Goal: Information Seeking & Learning: Find specific fact

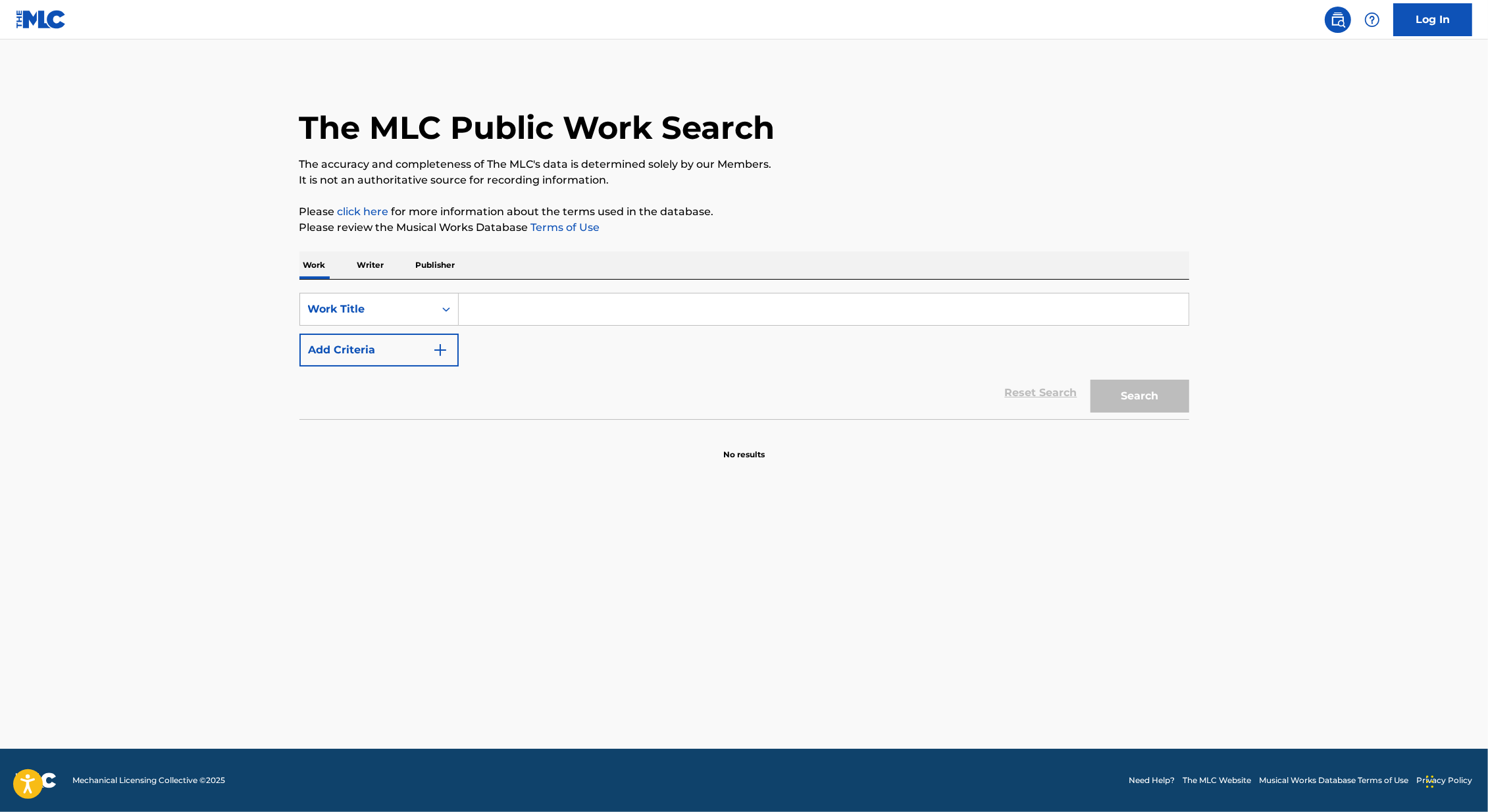
click at [478, 313] on input "Search Form" at bounding box center [823, 309] width 730 height 32
click at [1090, 380] on button "Search" at bounding box center [1140, 396] width 99 height 33
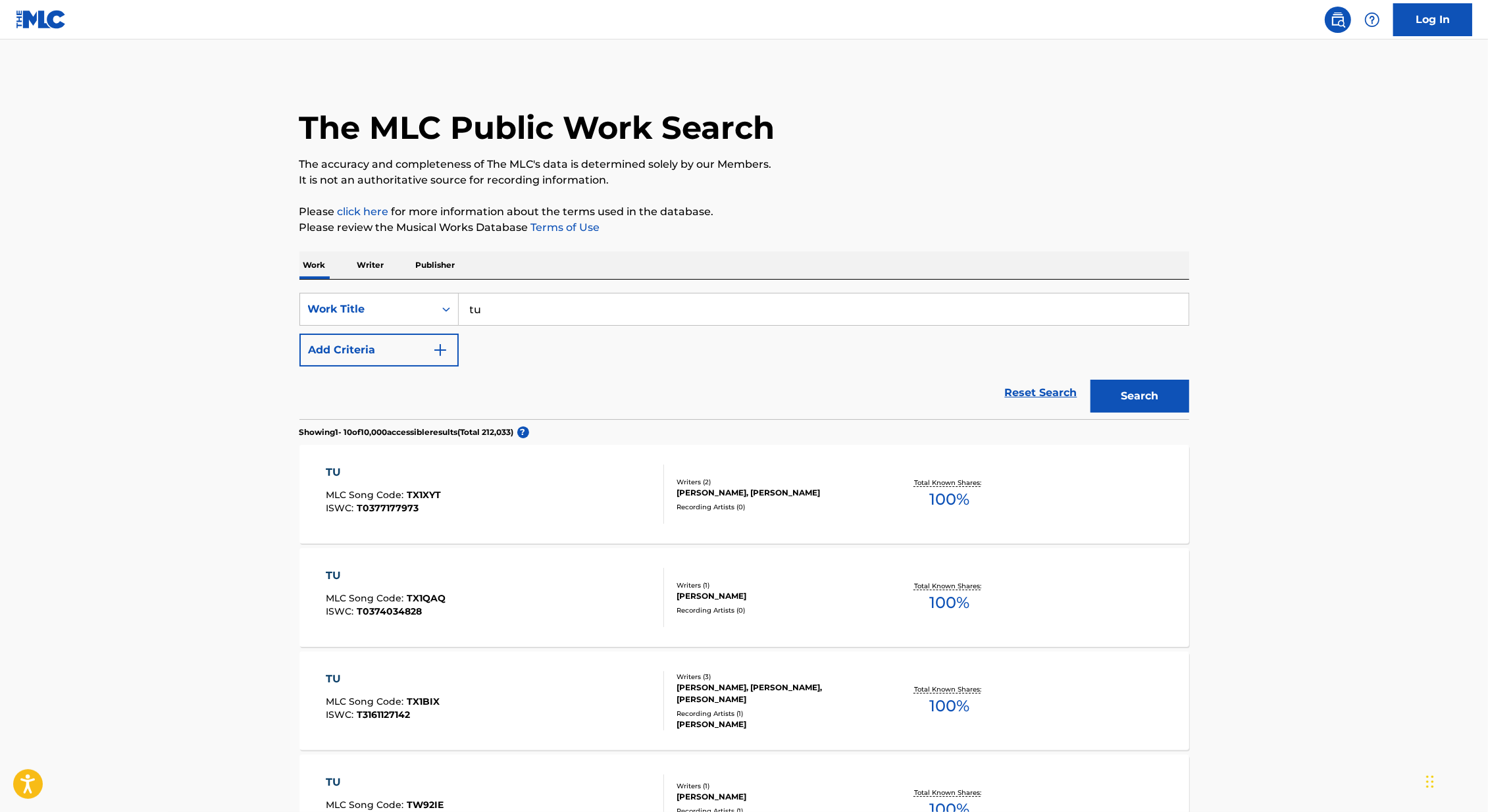
click at [1322, 191] on main "The MLC Public Work Search The accuracy and completeness of The MLC's data is d…" at bounding box center [744, 793] width 1488 height 1508
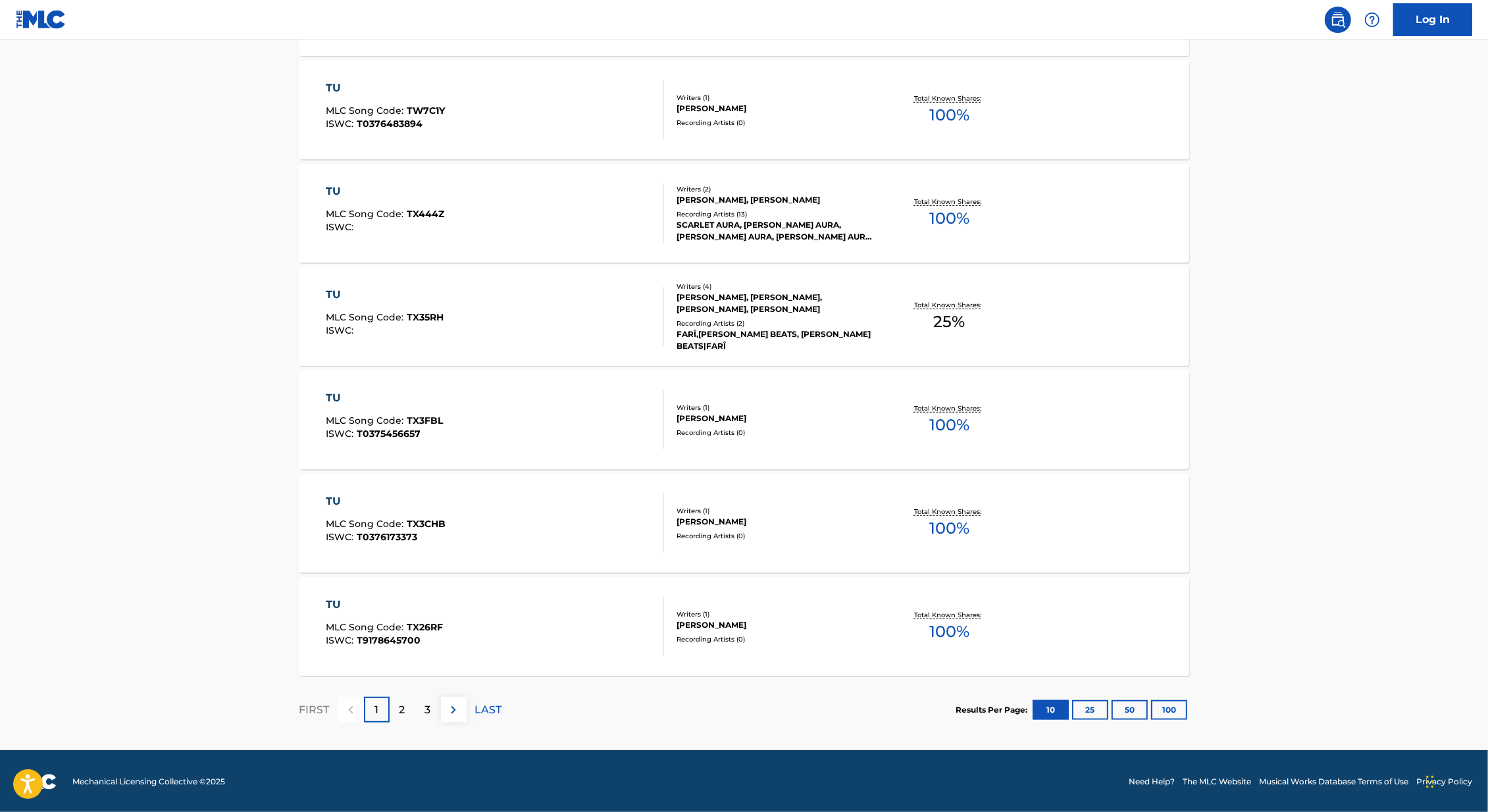
click at [1175, 714] on button "100" at bounding box center [1168, 710] width 36 height 20
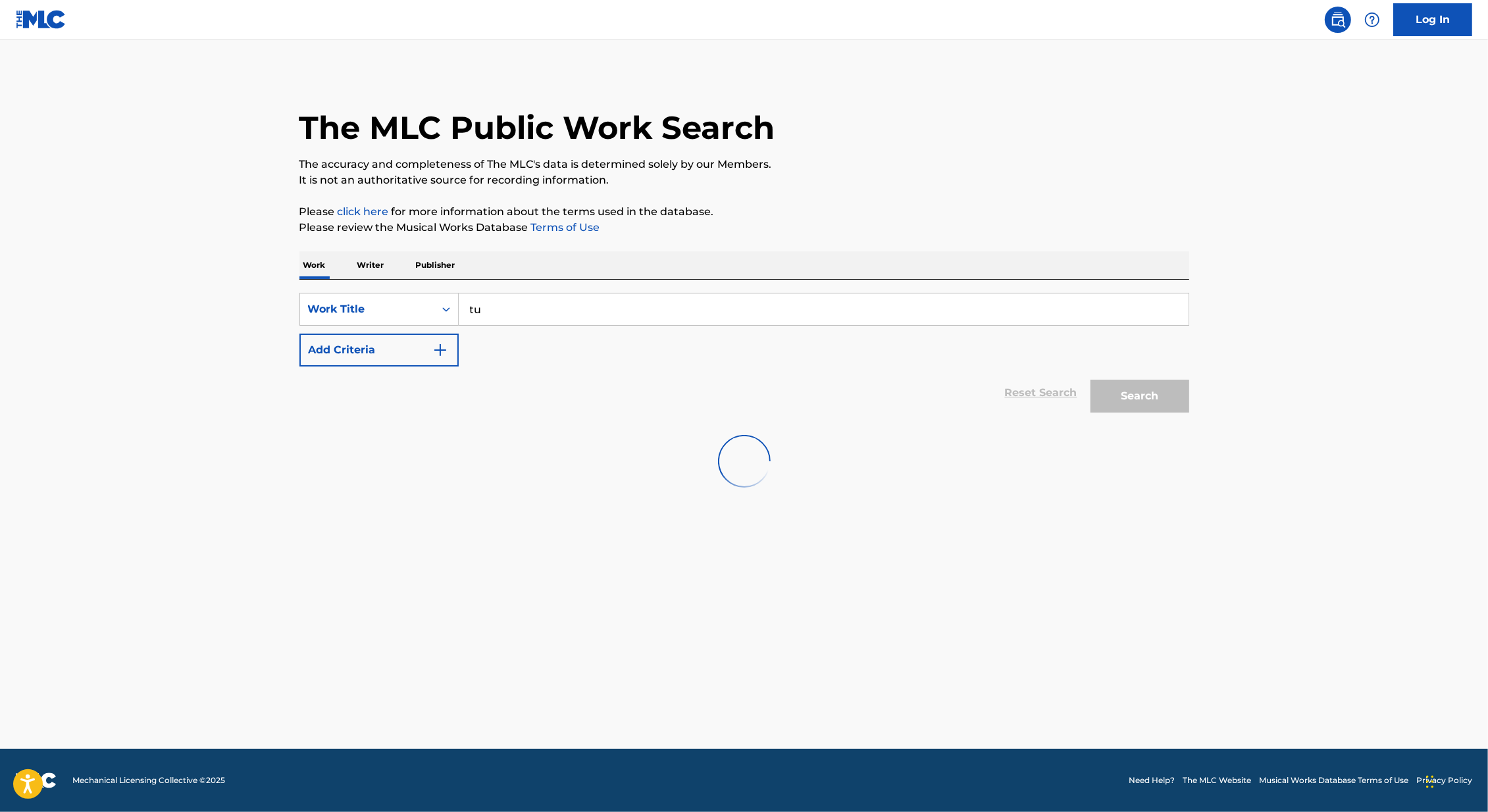
scroll to position [0, 0]
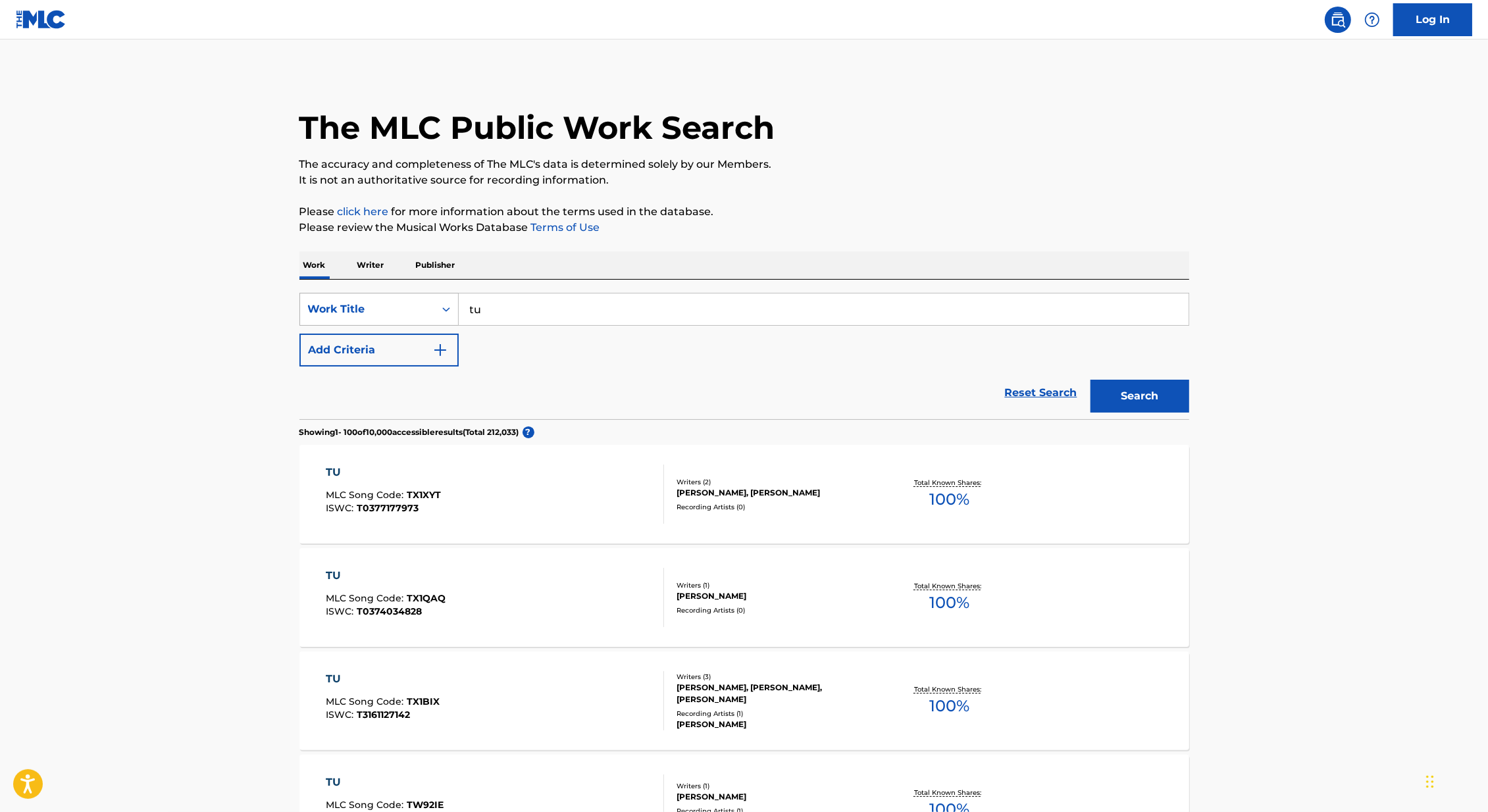
drag, startPoint x: 537, startPoint y: 316, endPoint x: 453, endPoint y: 302, distance: 85.2
click at [454, 302] on div "SearchWithCriteria6a79fba0-b598-41a5-8306-0d513debd5da Work Title tu" at bounding box center [744, 309] width 889 height 33
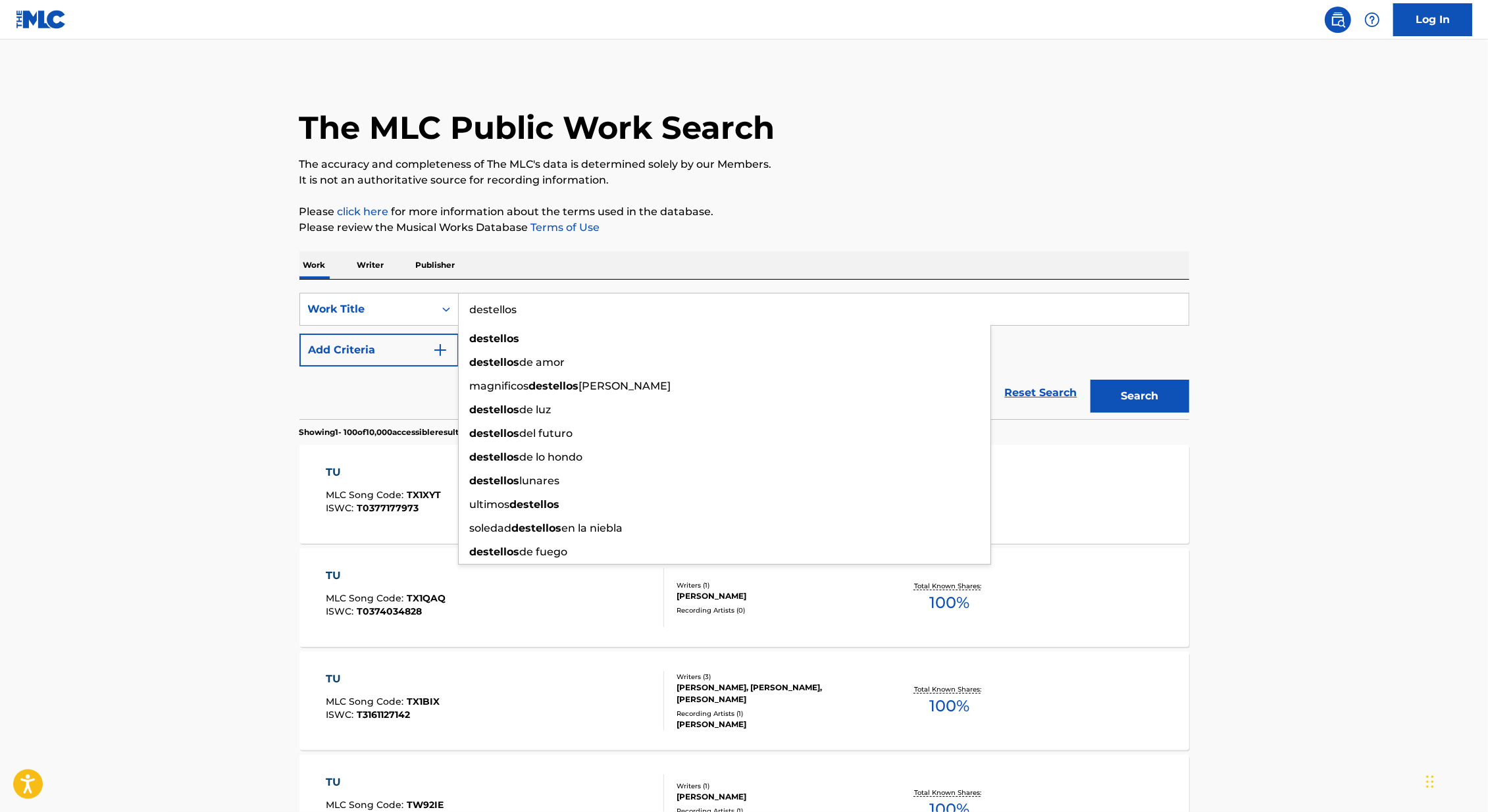
type input "destellos"
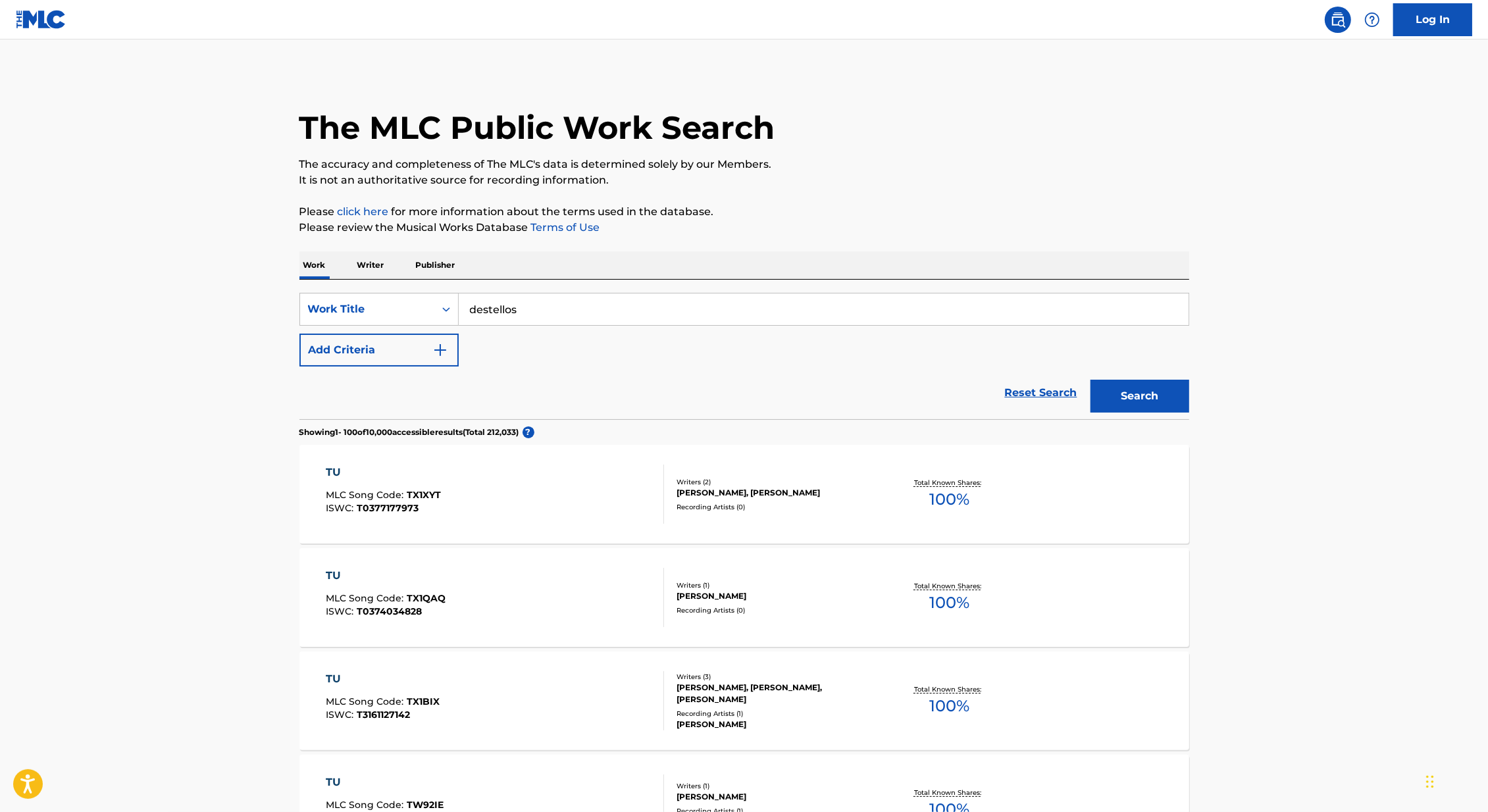
click at [336, 342] on button "Add Criteria" at bounding box center [378, 350] width 160 height 33
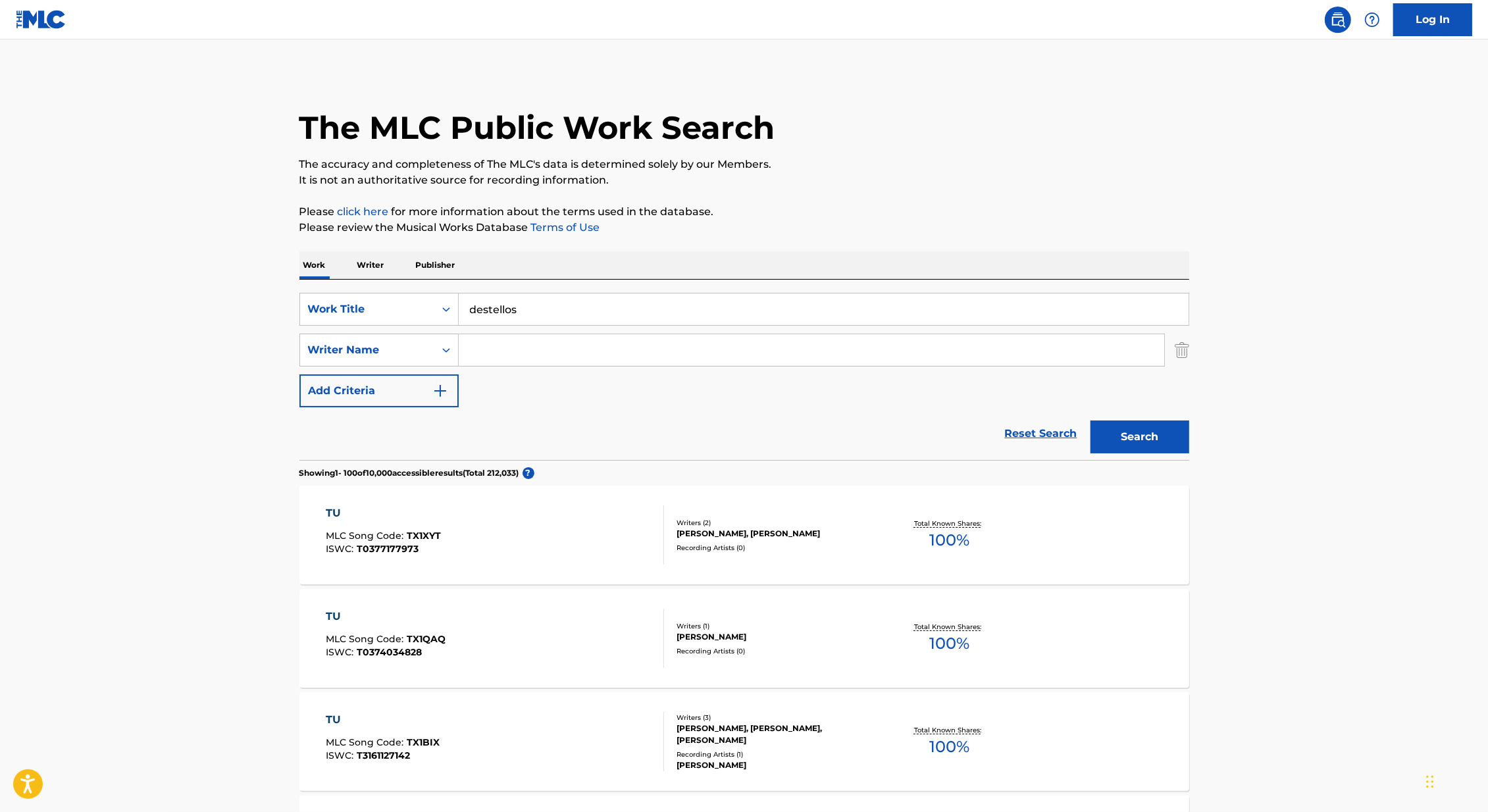
click at [531, 351] on input "Search Form" at bounding box center [811, 350] width 705 height 32
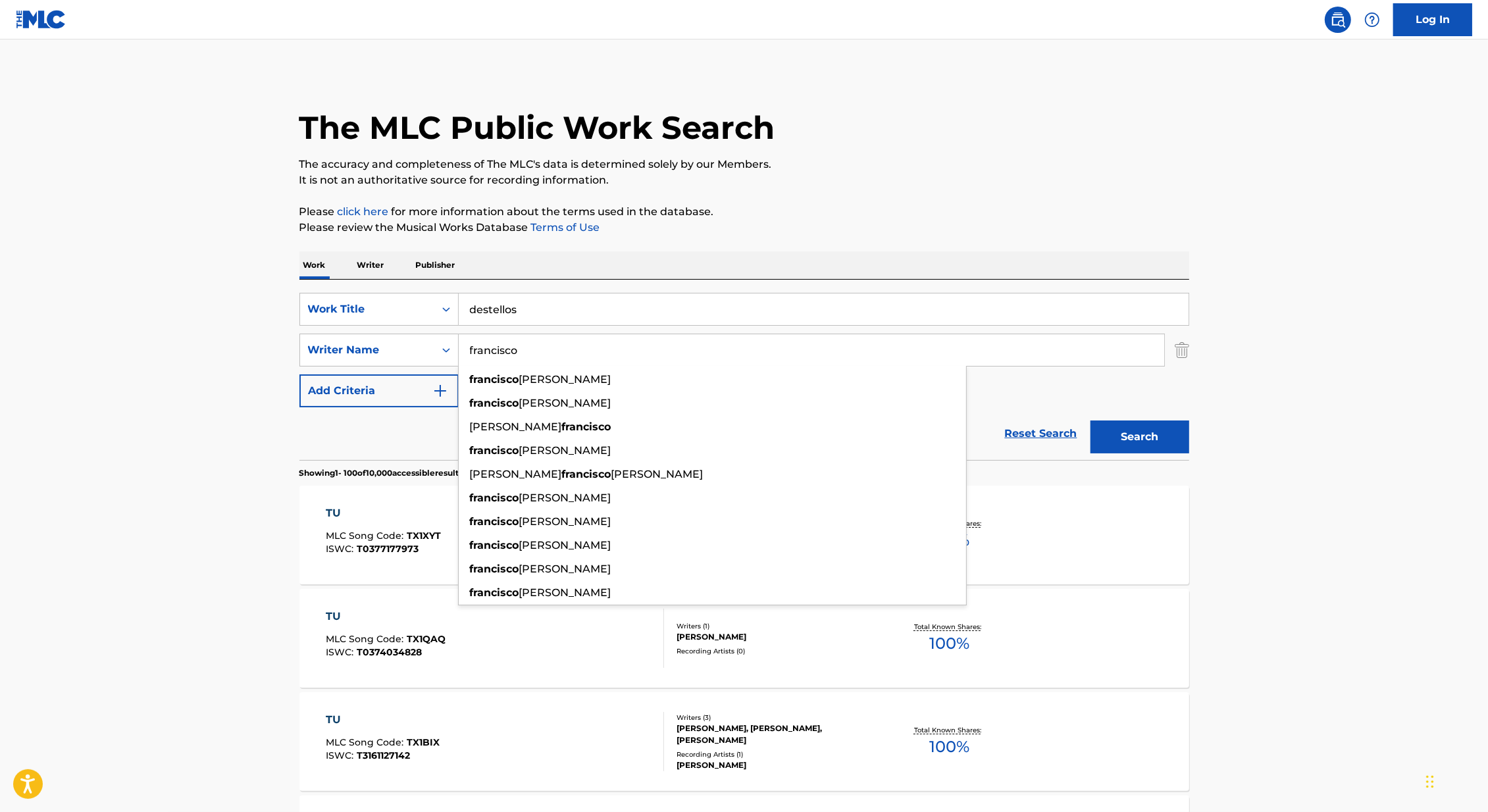
type input "francisco"
click at [926, 206] on p "Please click here for more information about the terms used in the database." at bounding box center [744, 212] width 889 height 15
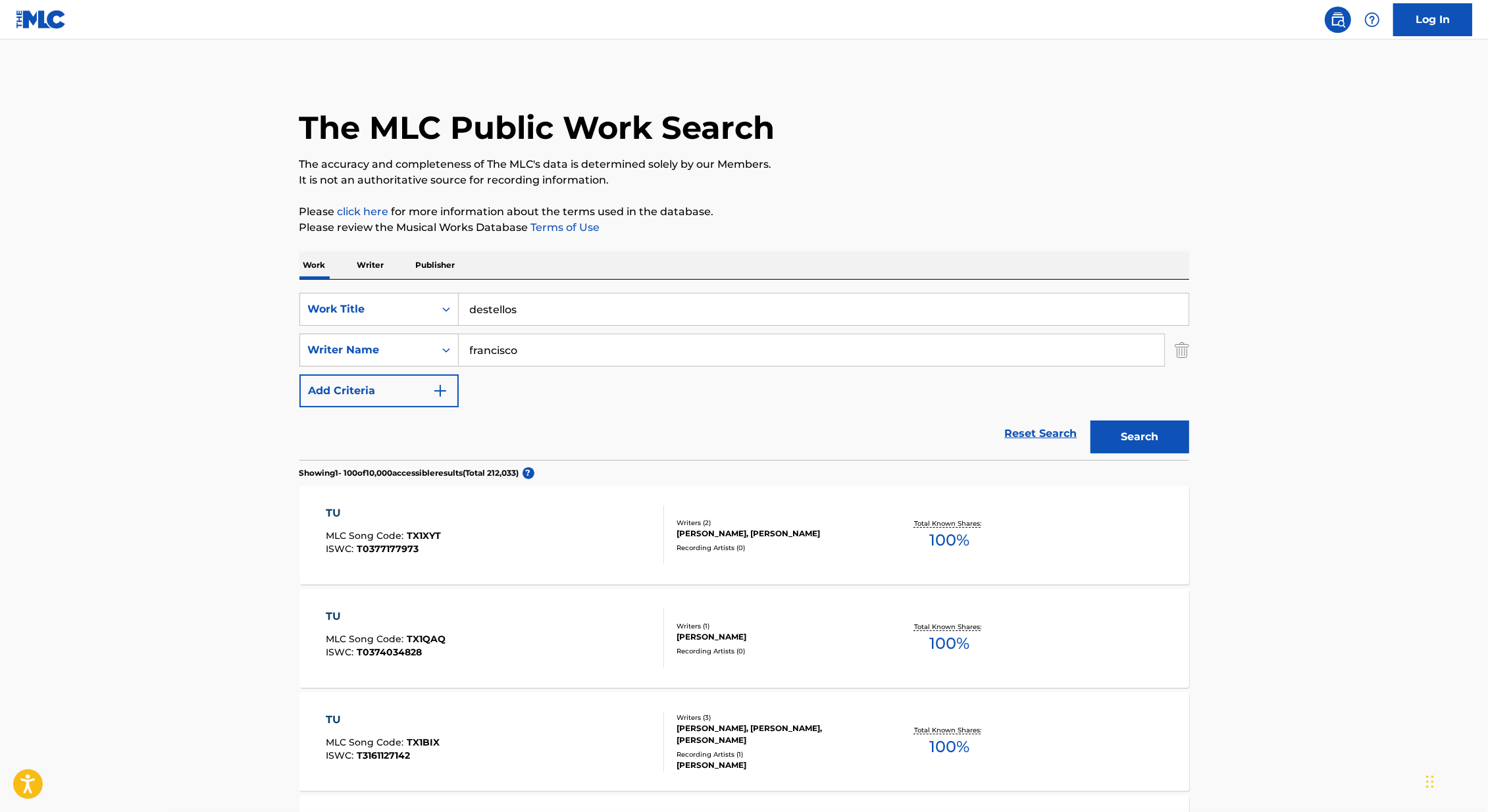
click at [1164, 442] on button "Search" at bounding box center [1140, 437] width 99 height 33
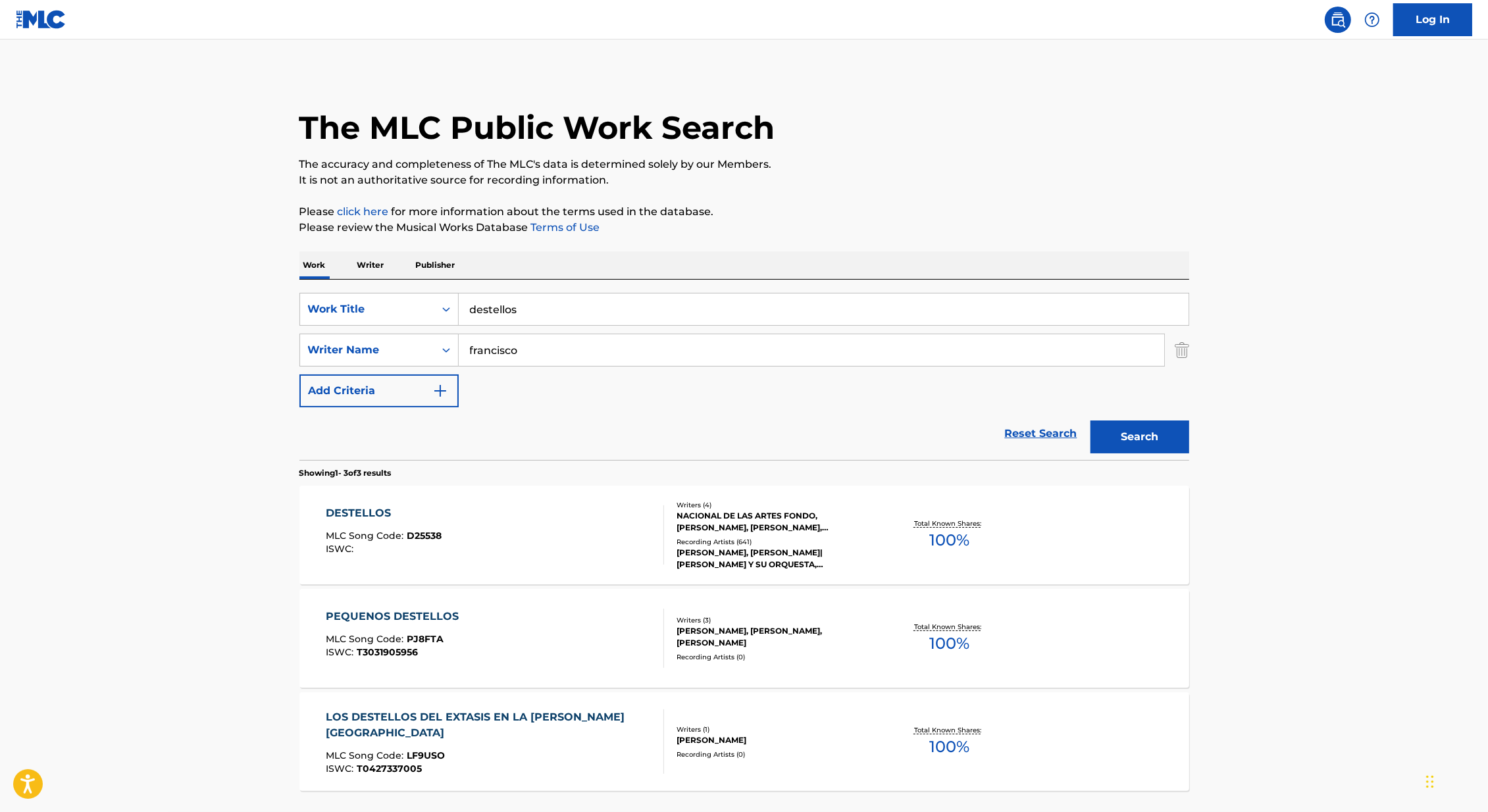
click at [546, 532] on div "DESTELLOS MLC Song Code : D25538 ISWC :" at bounding box center [495, 535] width 338 height 59
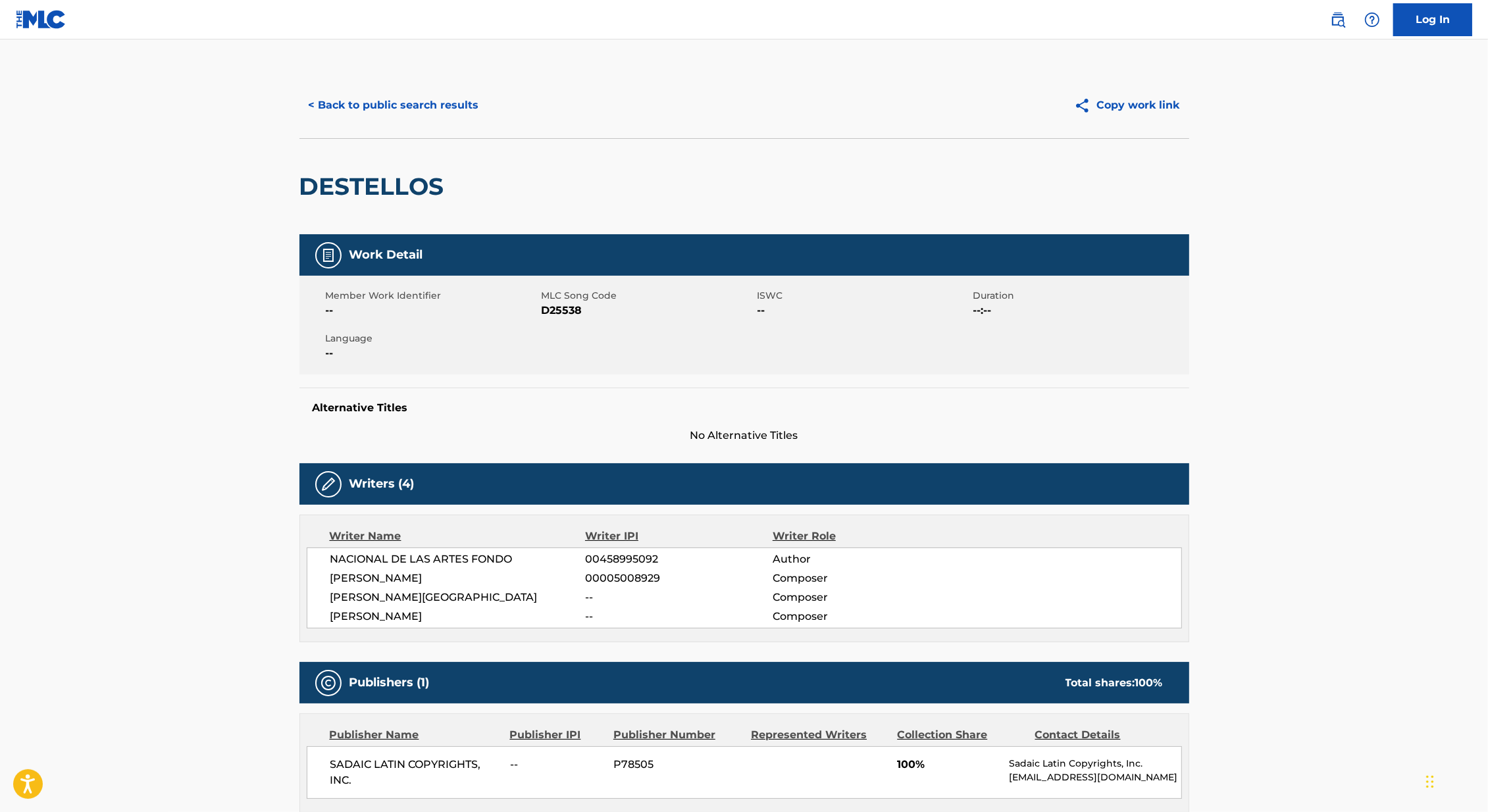
click at [355, 116] on button "< Back to public search results" at bounding box center [393, 105] width 189 height 33
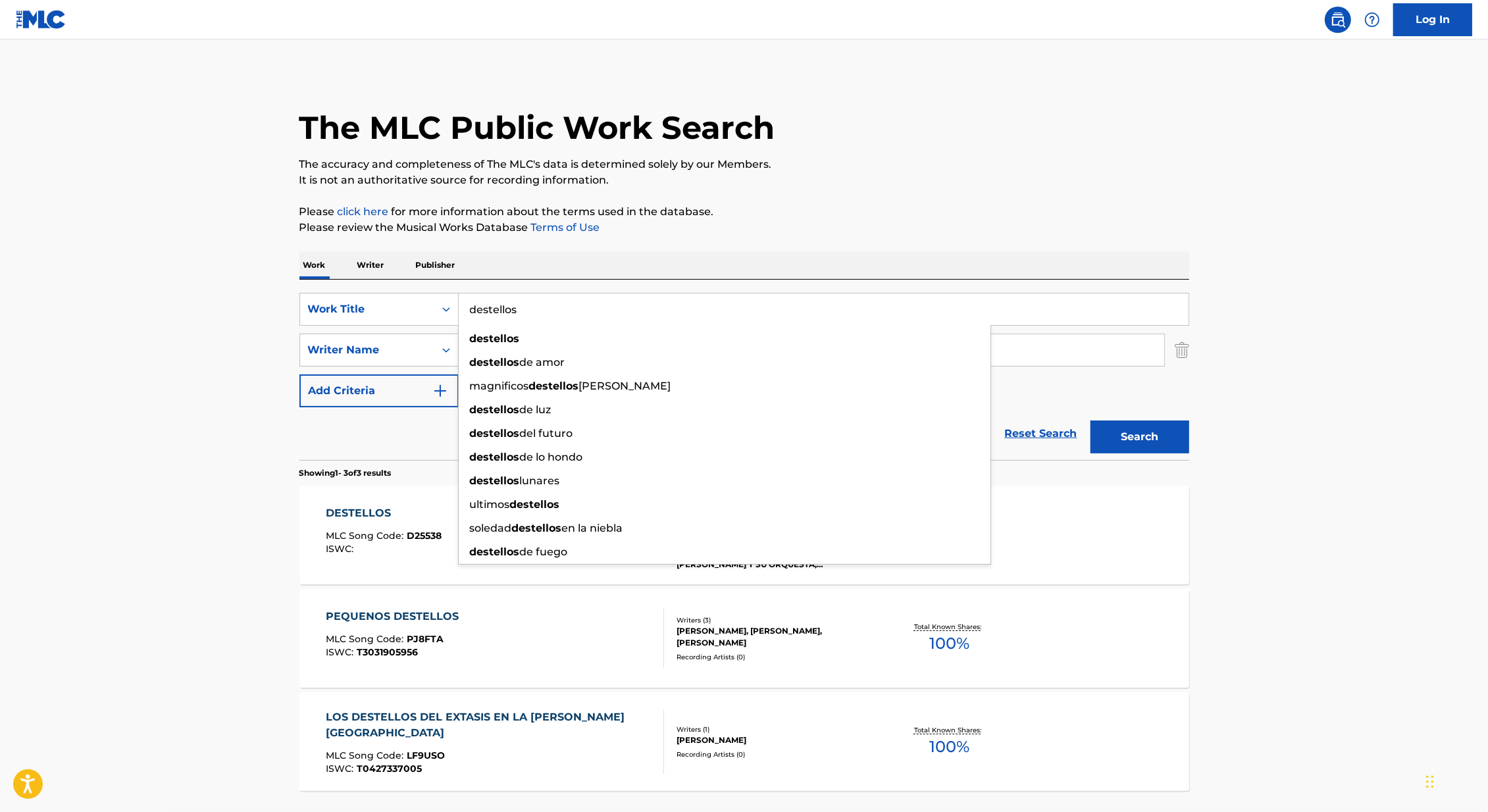
drag, startPoint x: 556, startPoint y: 317, endPoint x: 462, endPoint y: 316, distance: 94.0
click at [462, 316] on input "destellos" at bounding box center [823, 309] width 730 height 32
click at [498, 310] on input "destellos" at bounding box center [823, 309] width 730 height 32
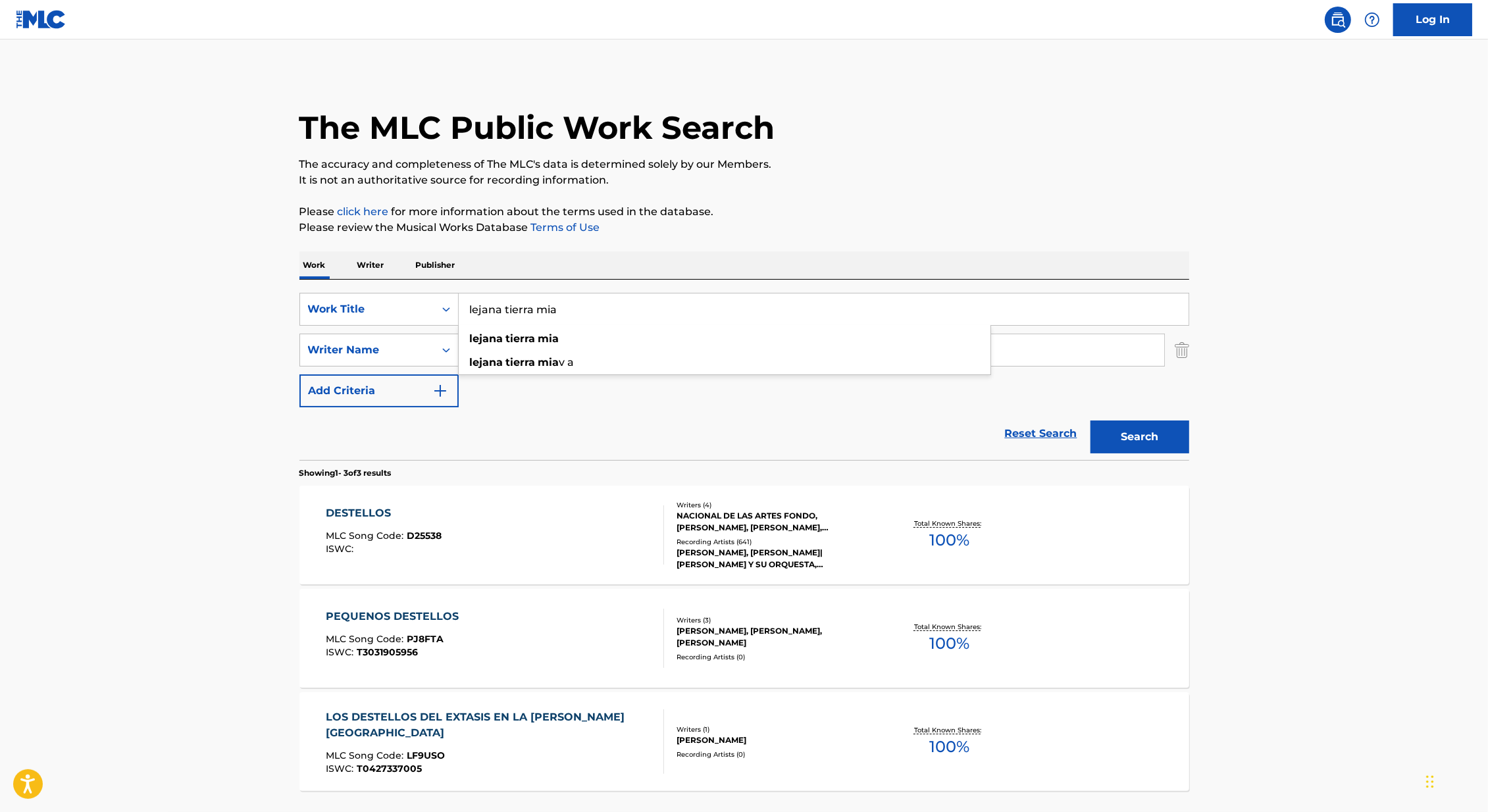
type input "lejana tierra mia"
click at [221, 367] on main "The MLC Public Work Search The accuracy and completeness of The MLC's data is d…" at bounding box center [744, 449] width 1488 height 820
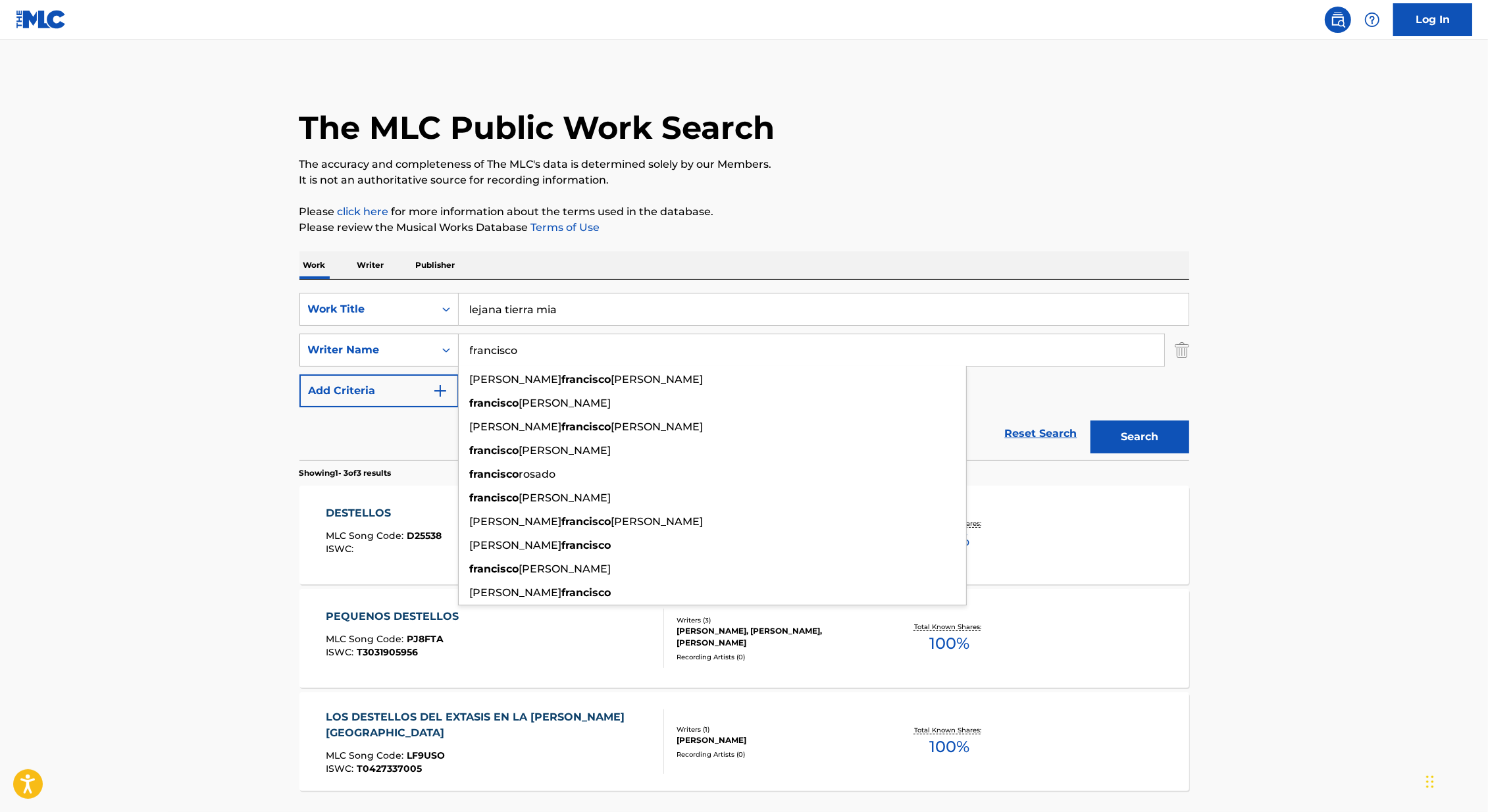
drag, startPoint x: 559, startPoint y: 356, endPoint x: 427, endPoint y: 354, distance: 132.0
click at [425, 354] on div "SearchWithCriteria3980bdbe-28a4-473d-b189-9f22011c78f3 Writer Name [PERSON_NAME…" at bounding box center [744, 350] width 889 height 33
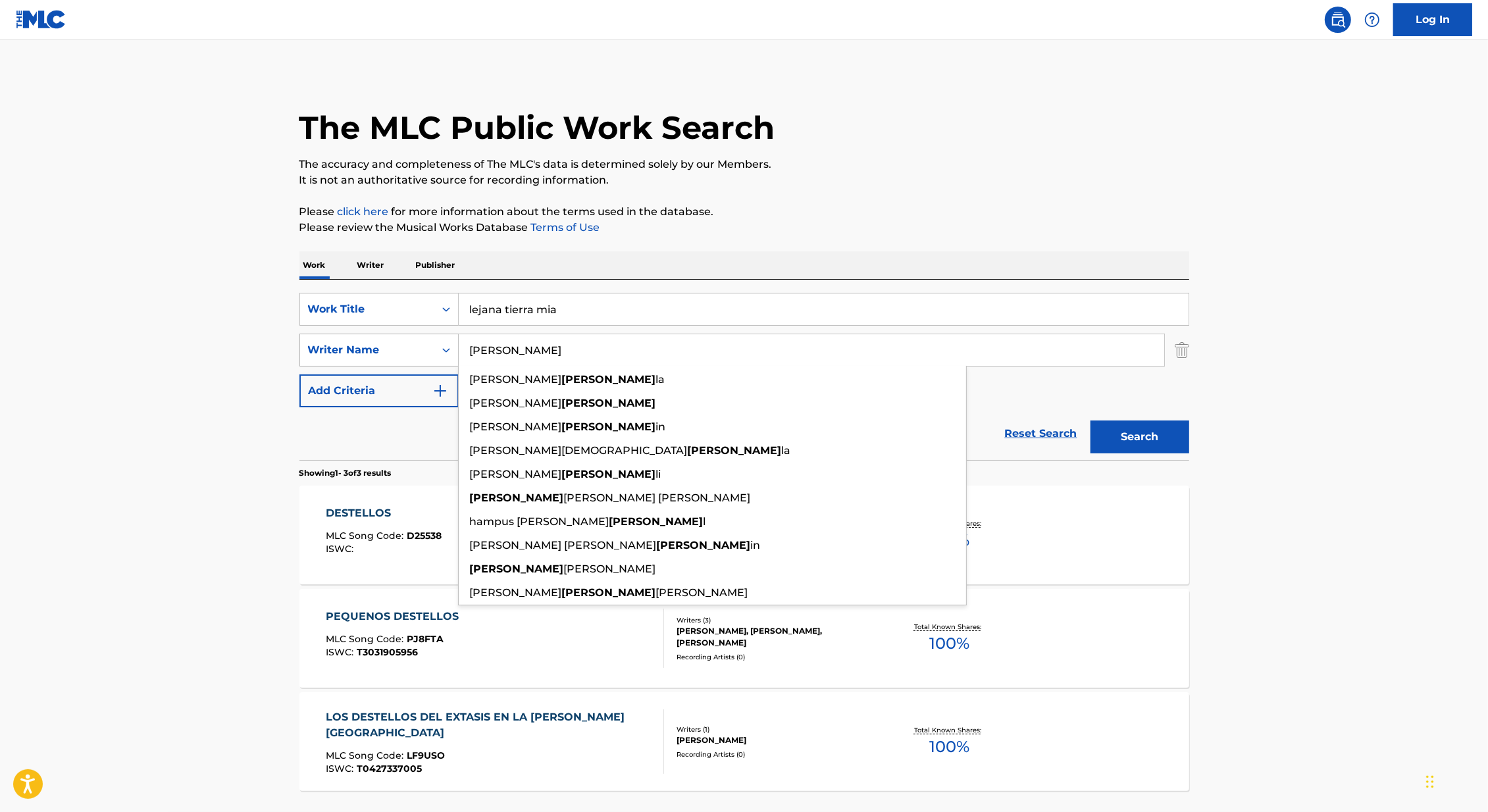
type input "[PERSON_NAME]"
click at [1090, 421] on button "Search" at bounding box center [1140, 437] width 99 height 33
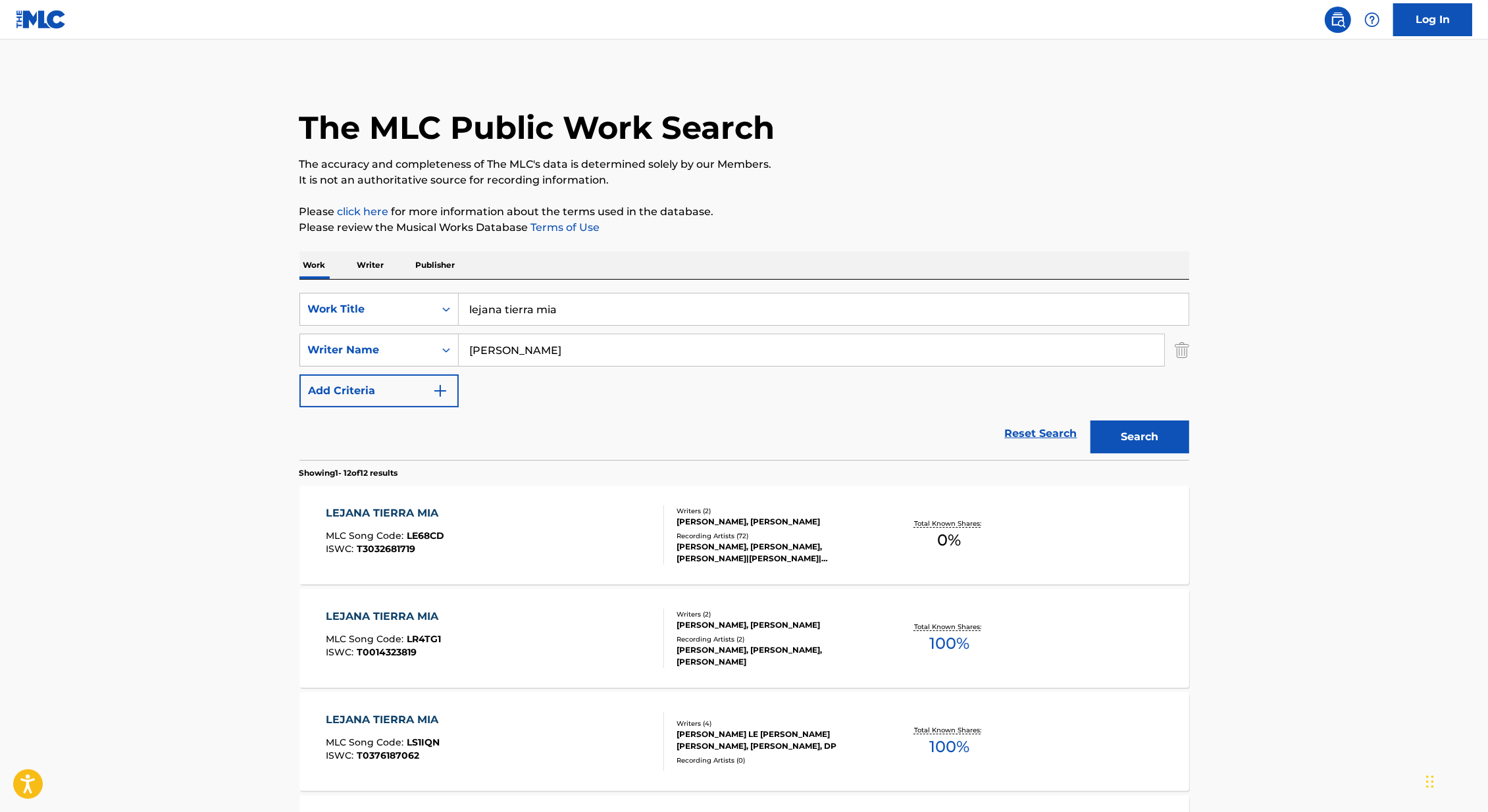
click at [698, 549] on div "[PERSON_NAME], [PERSON_NAME], [PERSON_NAME]|[PERSON_NAME]|[PERSON_NAME], [PERSO…" at bounding box center [776, 552] width 199 height 24
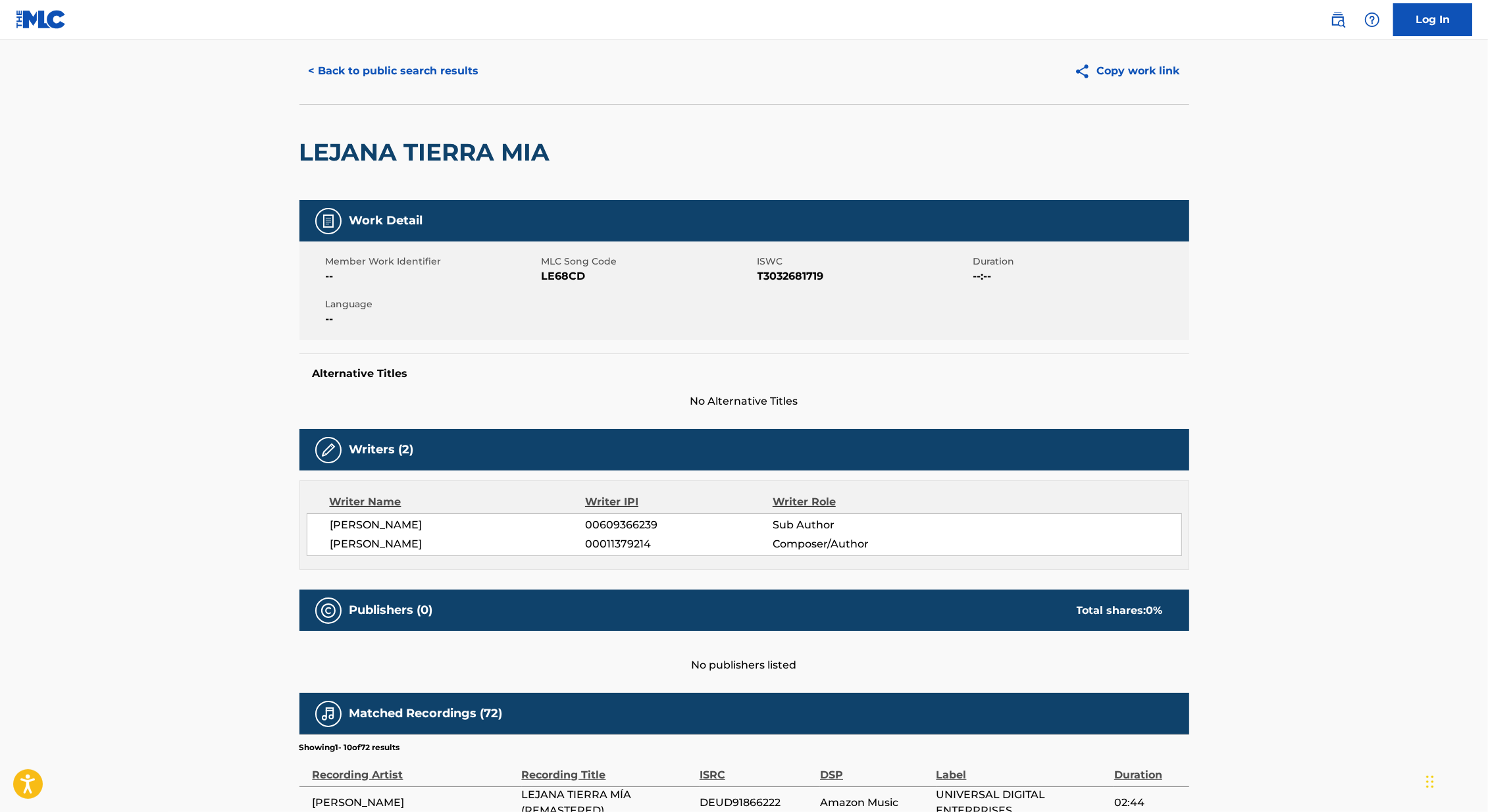
scroll to position [83, 0]
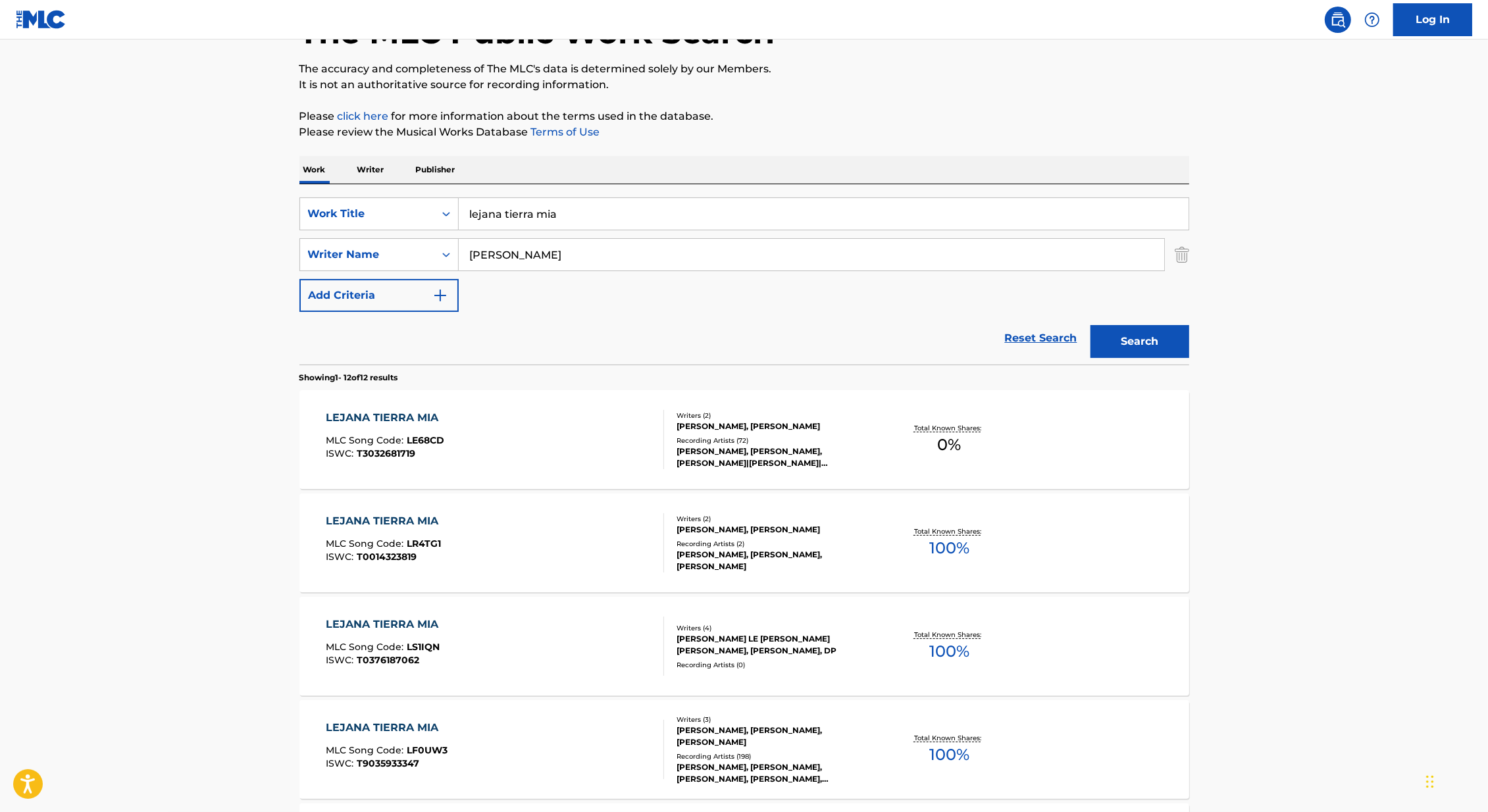
scroll to position [149, 0]
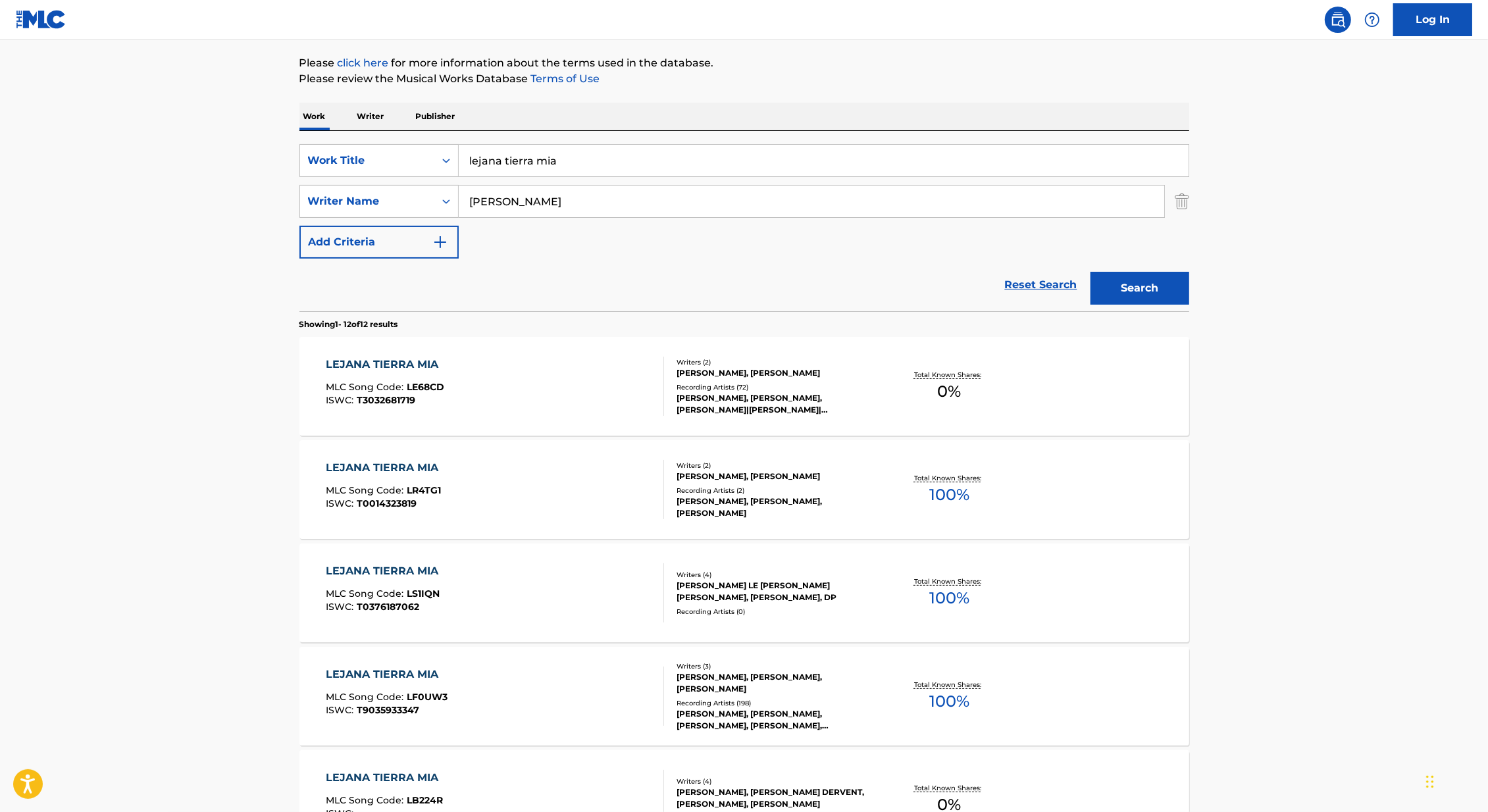
click at [826, 609] on div "Recording Artists ( 0 )" at bounding box center [776, 611] width 199 height 10
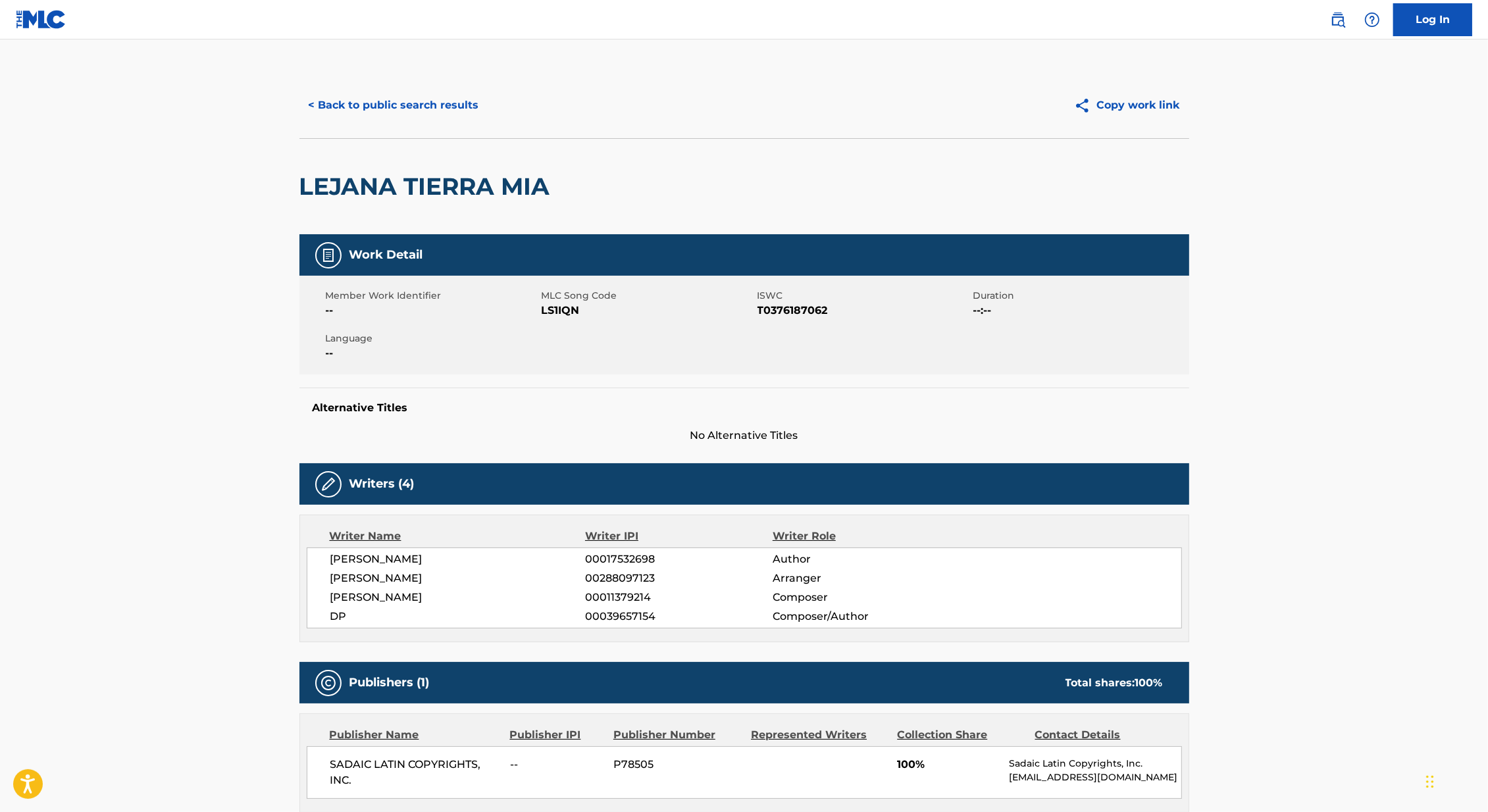
click at [415, 95] on button "< Back to public search results" at bounding box center [393, 105] width 189 height 33
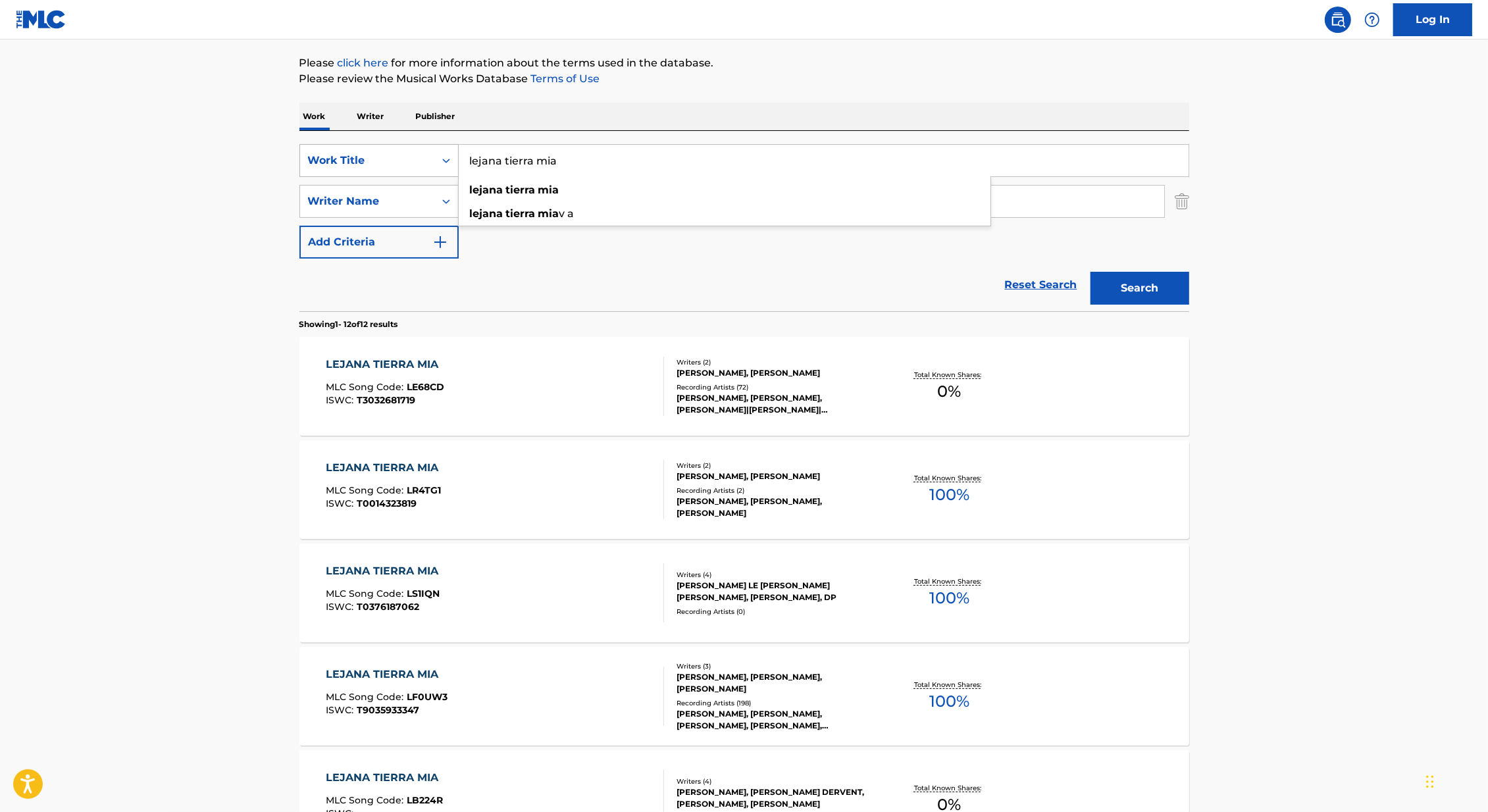
drag, startPoint x: 562, startPoint y: 161, endPoint x: 398, endPoint y: 160, distance: 164.0
click at [398, 160] on div "SearchWithCriteria6a79fba0-b598-41a5-8306-0d513debd5da Work Title lejana tierra…" at bounding box center [744, 160] width 889 height 33
type input "arrabal amargo"
click at [0, 322] on main "The MLC Public Work Search The accuracy and completeness of The MLC's data is d…" at bounding box center [744, 765] width 1488 height 1749
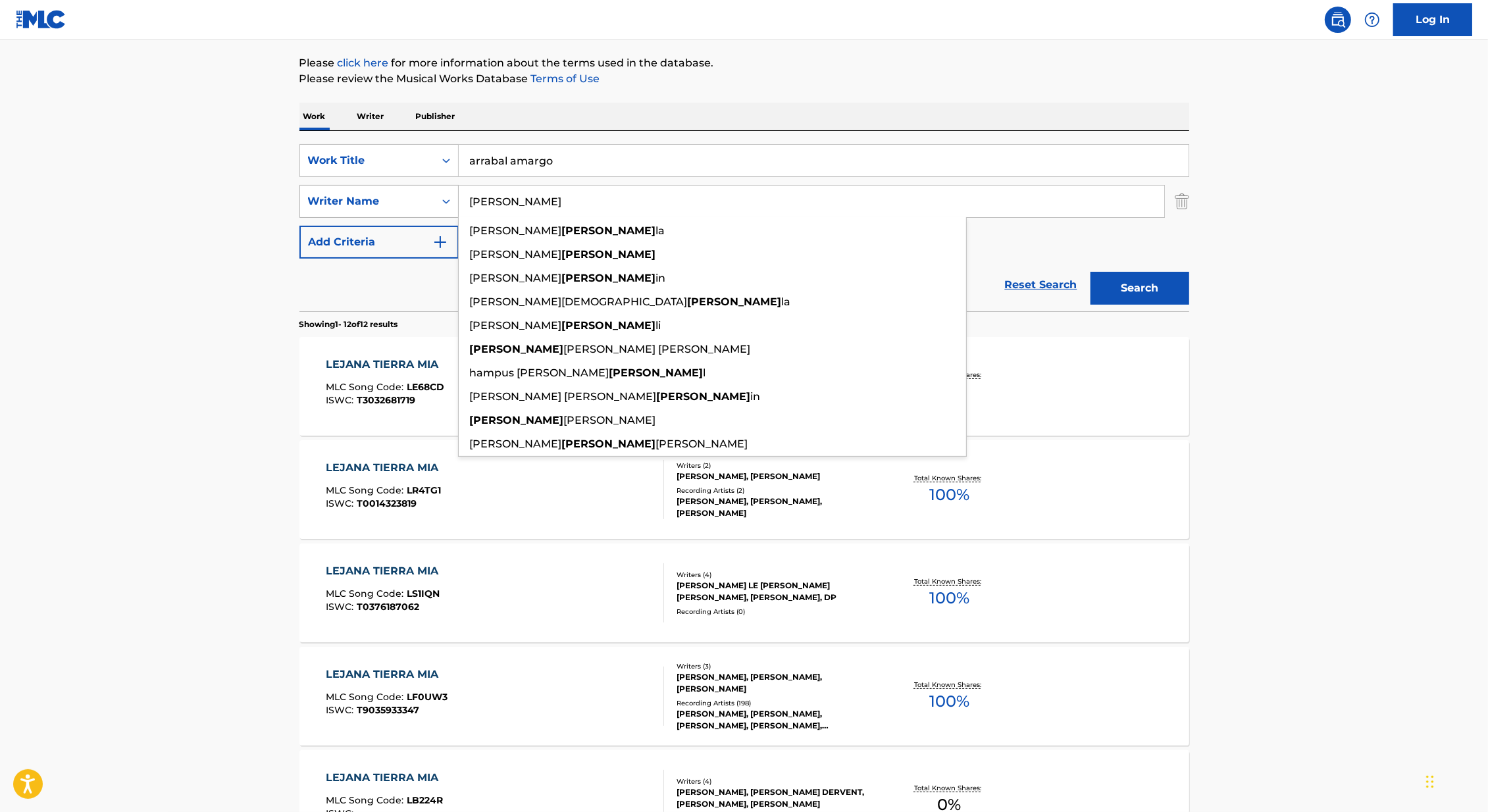
drag, startPoint x: 521, startPoint y: 210, endPoint x: 431, endPoint y: 210, distance: 90.0
click at [430, 210] on div "SearchWithCriteria3980bdbe-28a4-473d-b189-9f22011c78f3 Writer Name [PERSON_NAME…" at bounding box center [744, 201] width 889 height 33
click at [494, 206] on input "[PERSON_NAME]" at bounding box center [811, 201] width 705 height 32
click at [493, 206] on input "[PERSON_NAME]" at bounding box center [811, 201] width 705 height 32
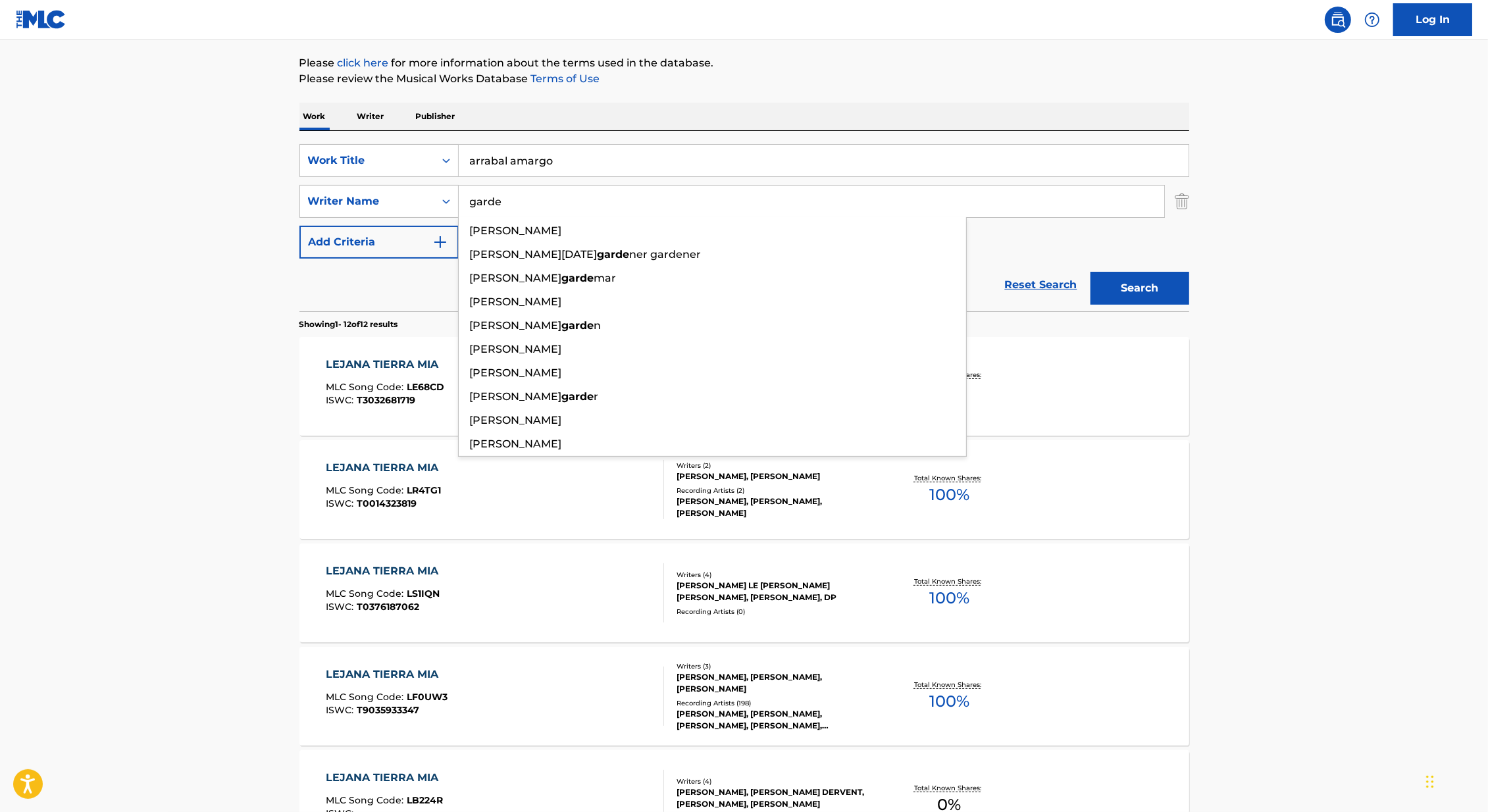
type input "[PERSON_NAME]"
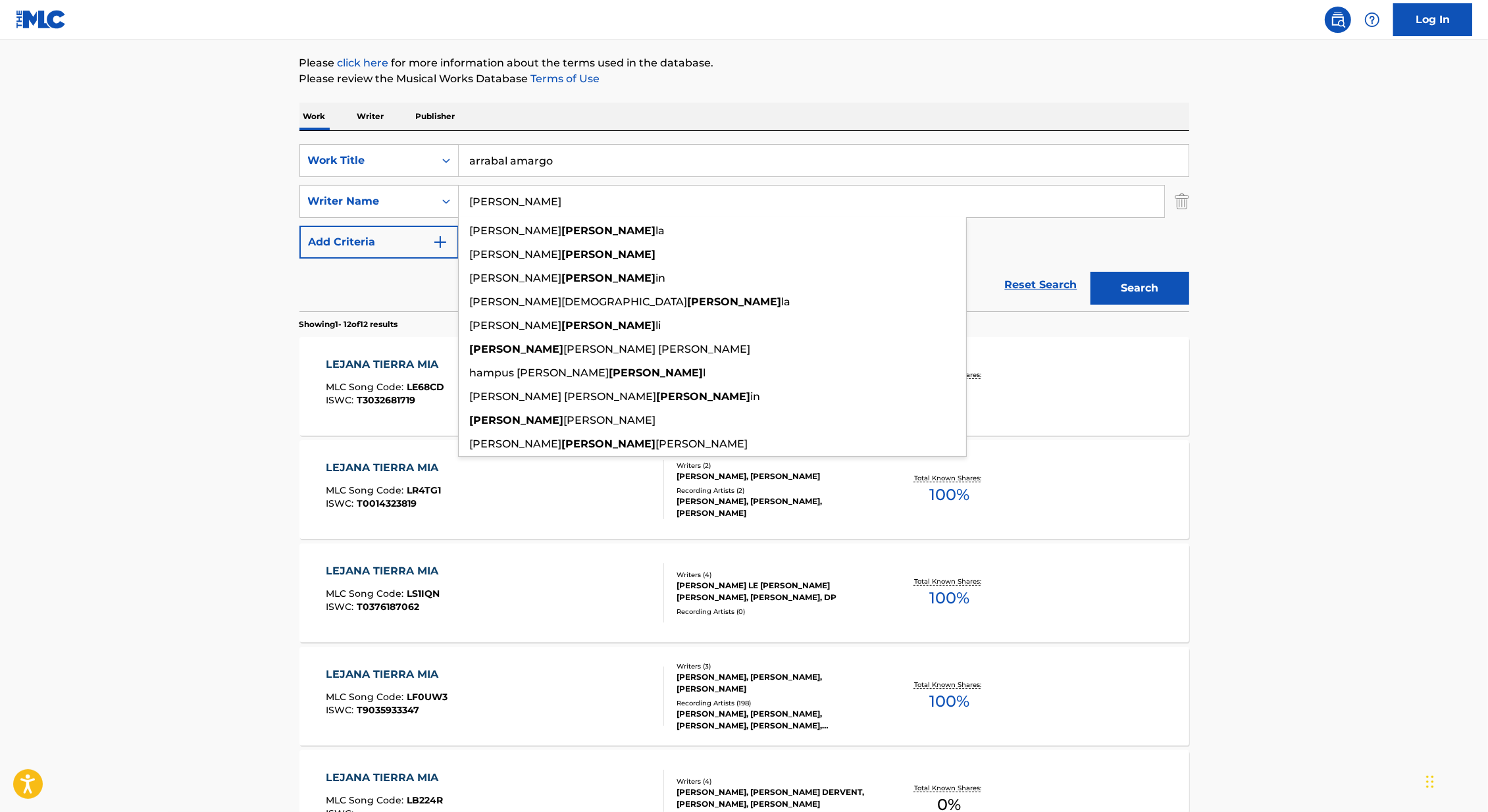
click at [1090, 272] on button "Search" at bounding box center [1140, 288] width 99 height 33
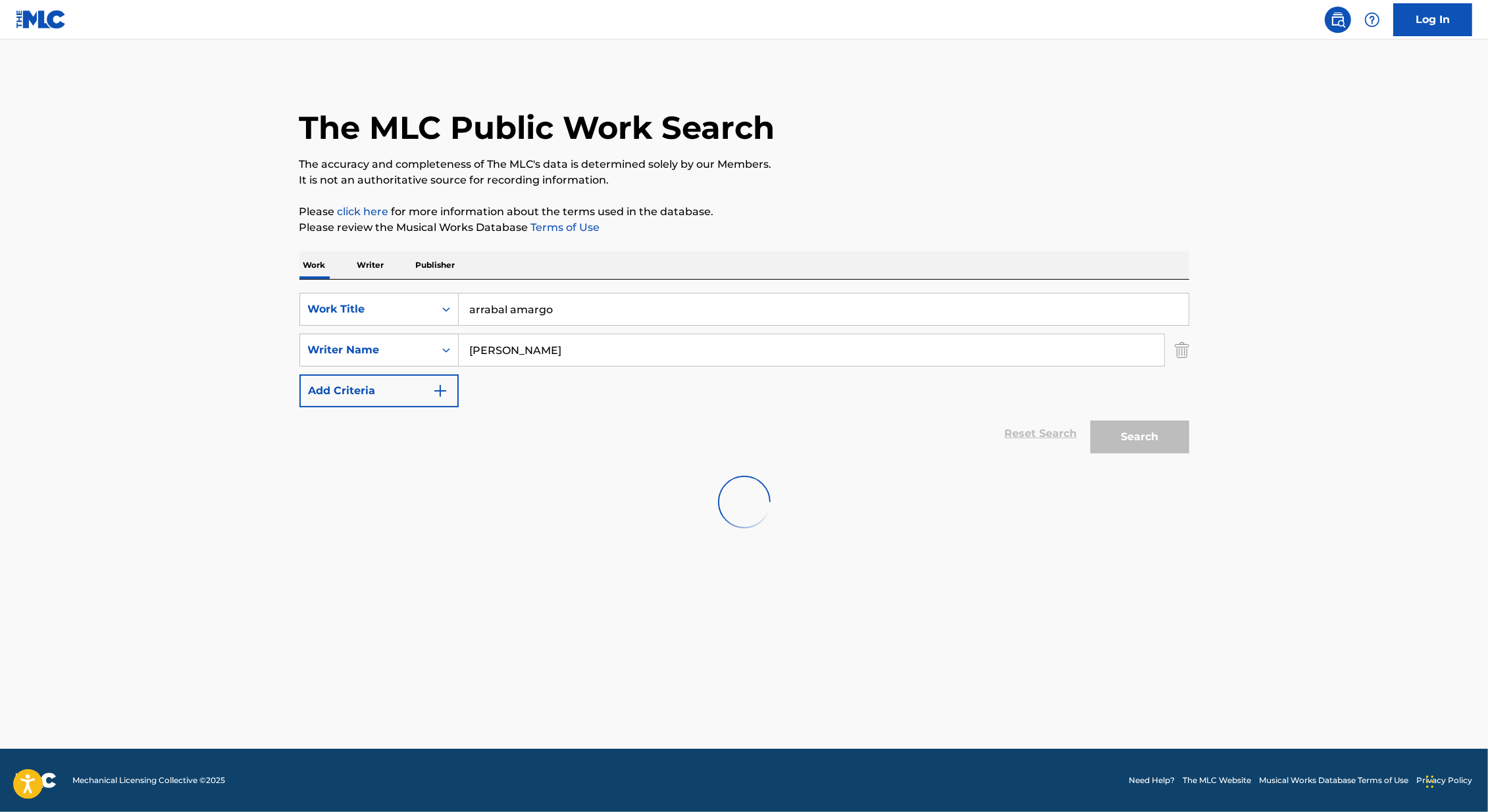
scroll to position [0, 0]
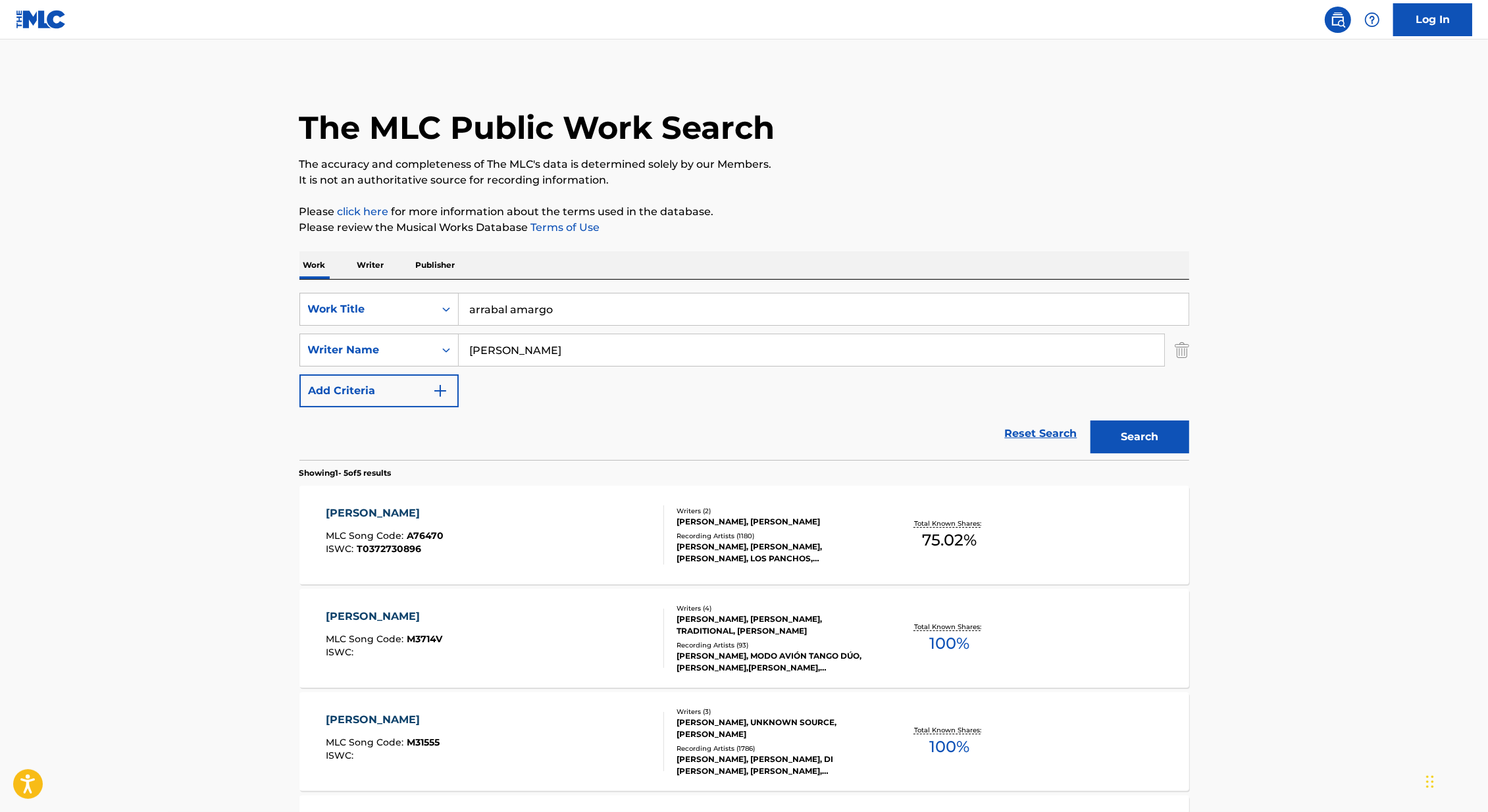
click at [631, 521] on div "ARRABAL AMARGO MLC Song Code : A76470 ISWC : T0372730896" at bounding box center [495, 535] width 338 height 59
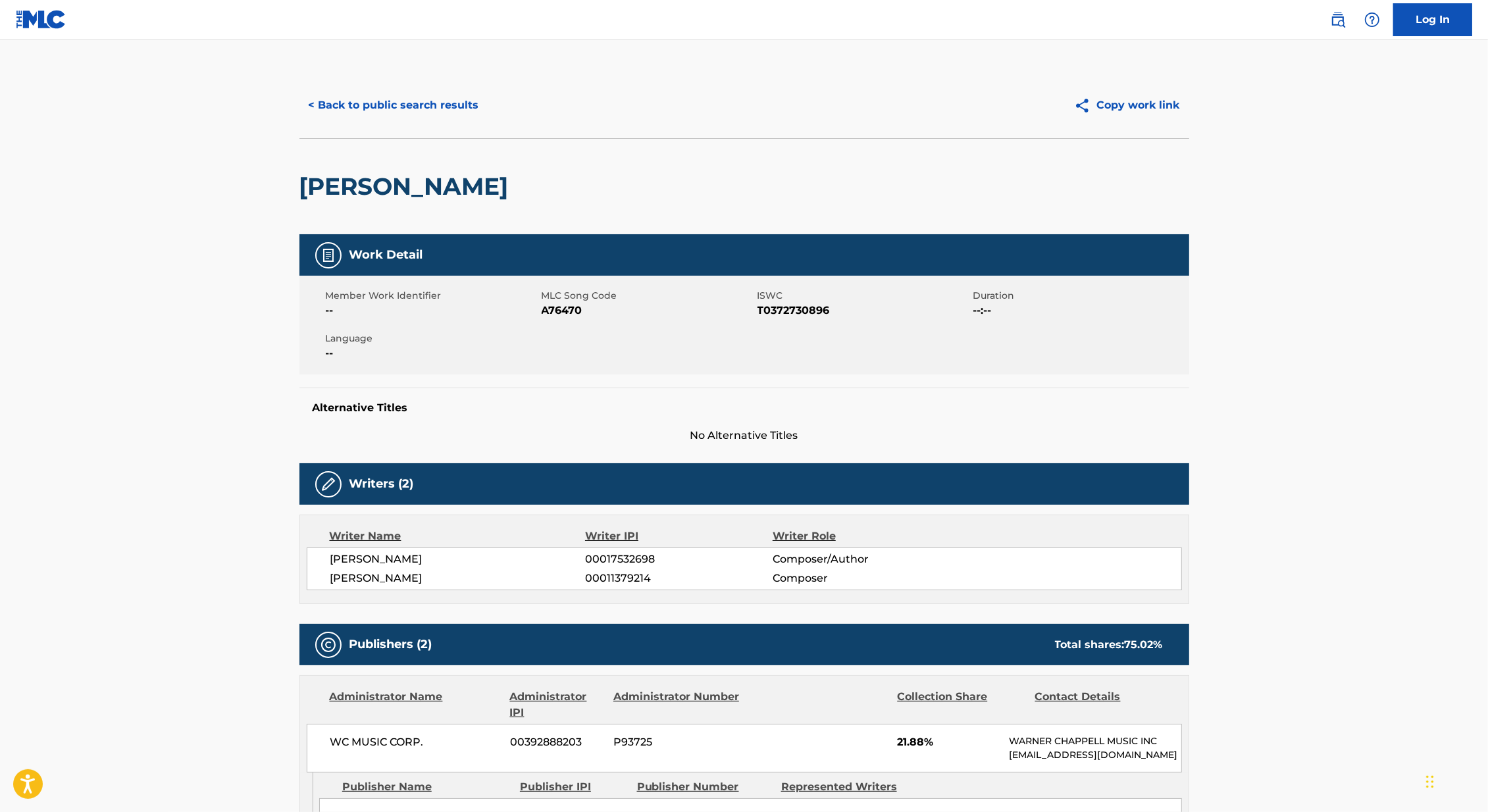
click at [413, 101] on button "< Back to public search results" at bounding box center [393, 105] width 189 height 33
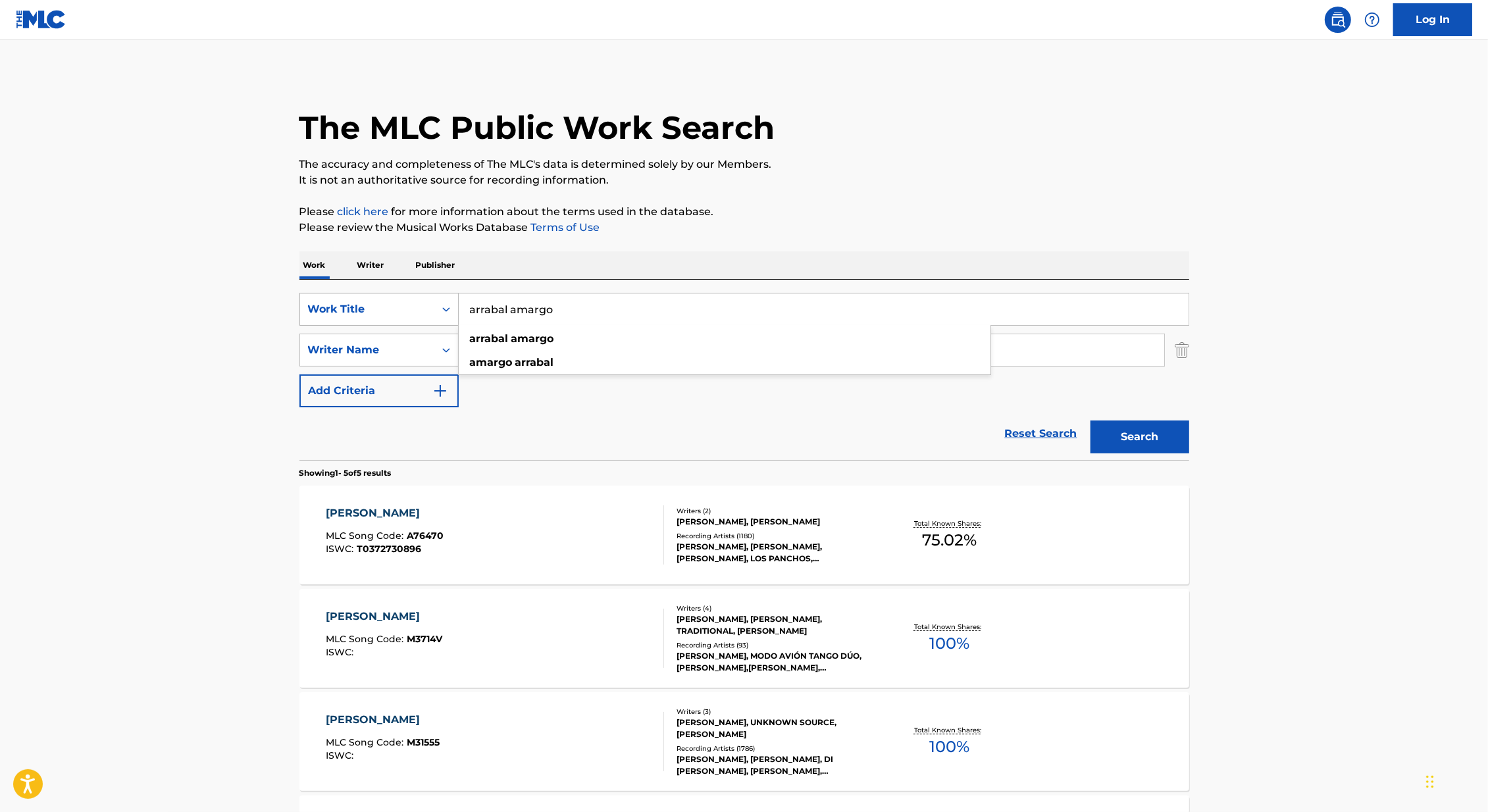
drag, startPoint x: 566, startPoint y: 309, endPoint x: 417, endPoint y: 308, distance: 149.0
click at [417, 308] on div "SearchWithCriteria6a79fba0-b598-41a5-8306-0d513debd5da Work Title arrabal amarg…" at bounding box center [744, 309] width 889 height 33
type input "te llaman malevo"
click at [124, 377] on main "The MLC Public Work Search The accuracy and completeness of The MLC's data is d…" at bounding box center [744, 552] width 1488 height 1026
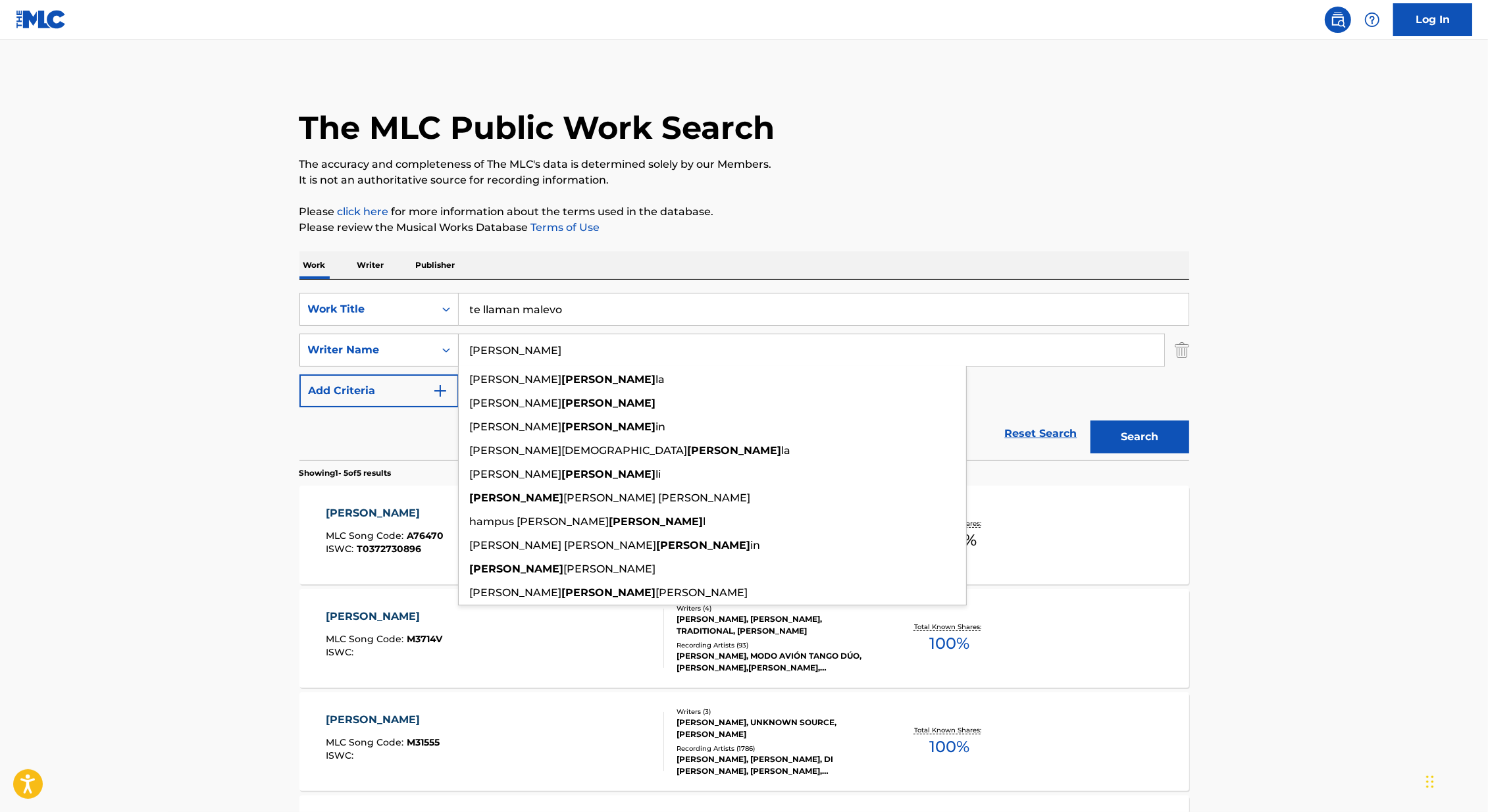
drag, startPoint x: 531, startPoint y: 352, endPoint x: 418, endPoint y: 352, distance: 113.0
click at [416, 352] on div "SearchWithCriteria3980bdbe-28a4-473d-b189-9f22011c78f3 Writer Name [PERSON_NAME…" at bounding box center [744, 350] width 889 height 33
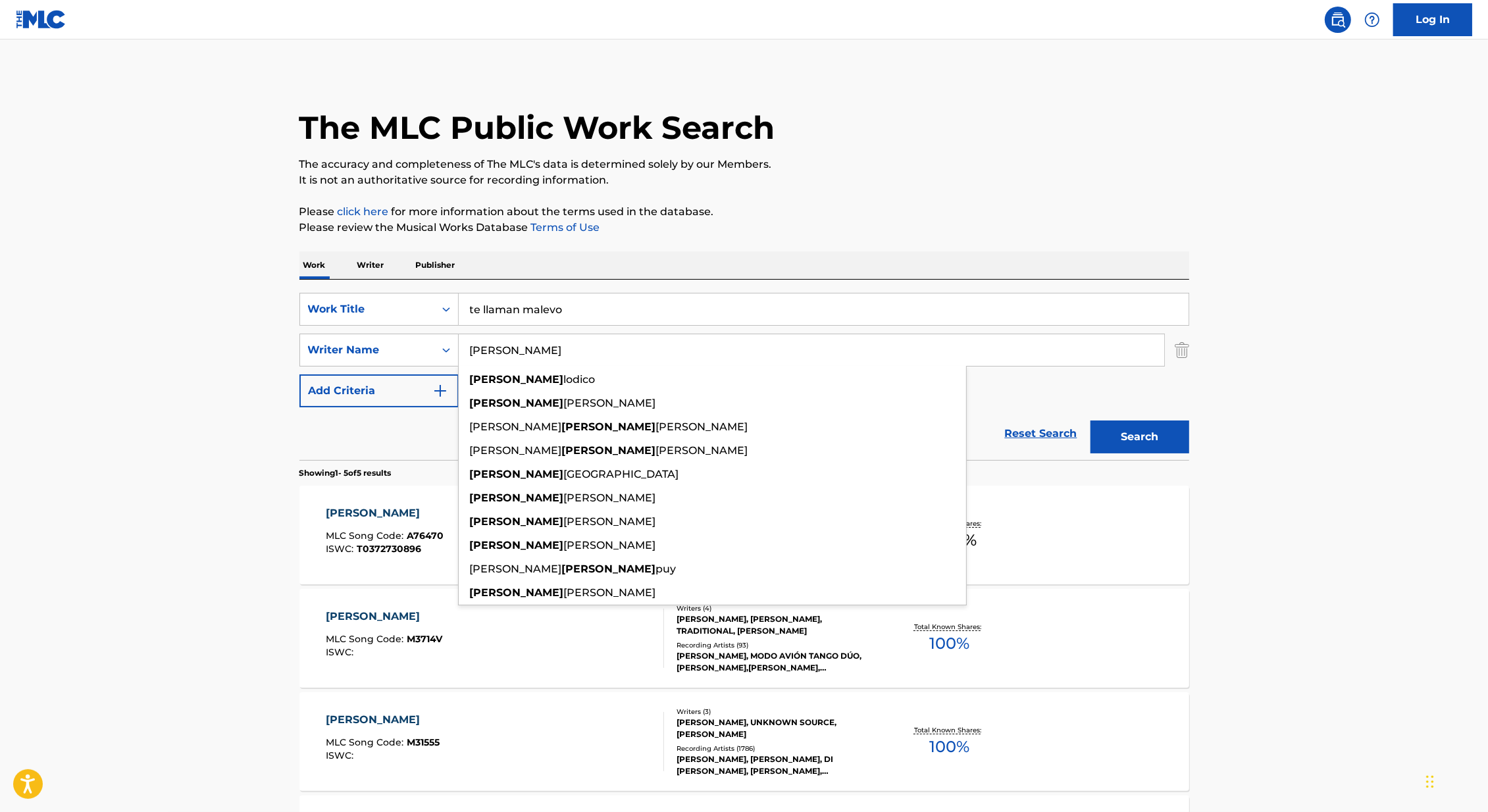
click at [196, 413] on main "The MLC Public Work Search The accuracy and completeness of The MLC's data is d…" at bounding box center [744, 552] width 1488 height 1026
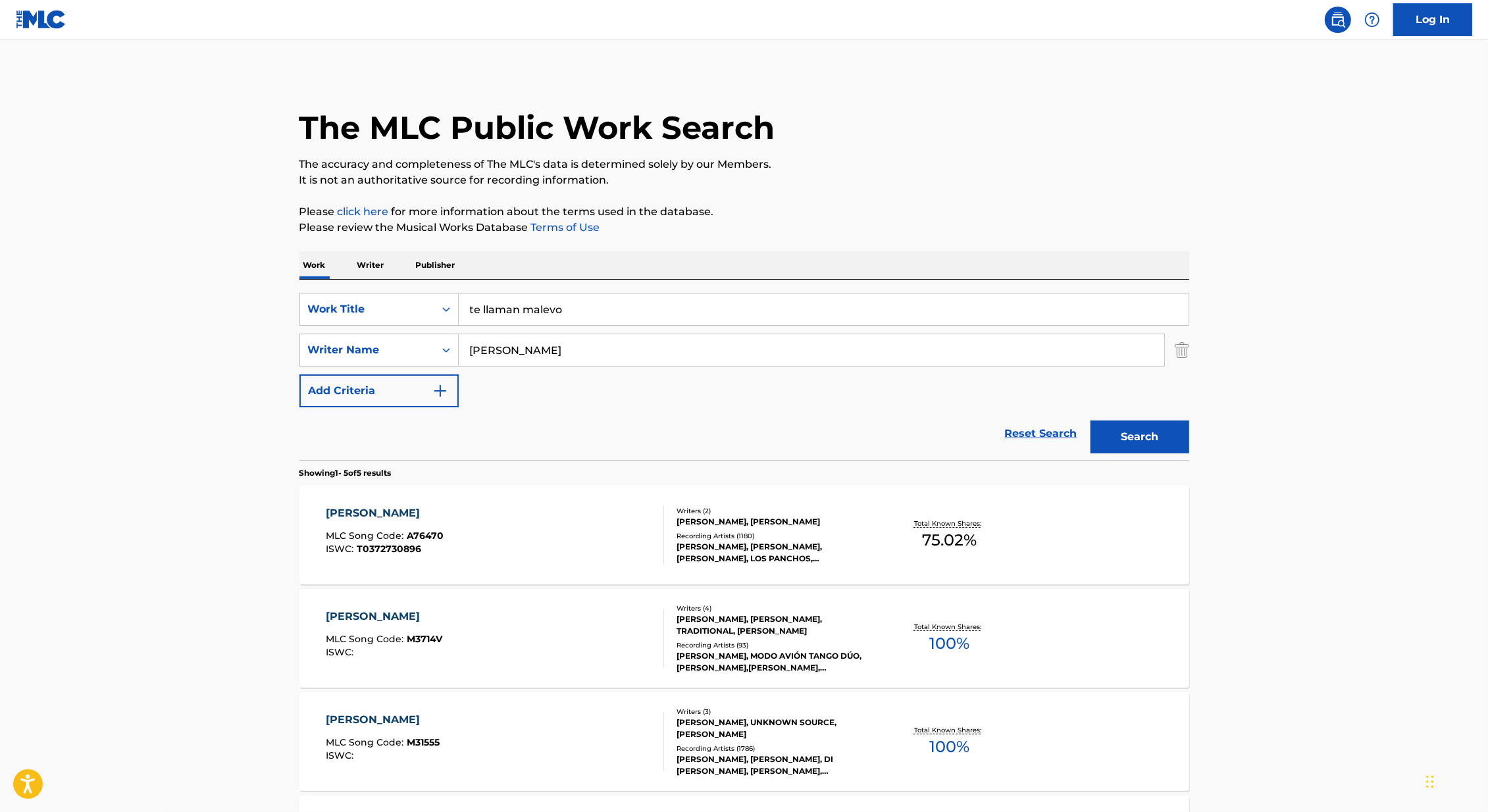
click at [1164, 451] on button "Search" at bounding box center [1140, 437] width 99 height 33
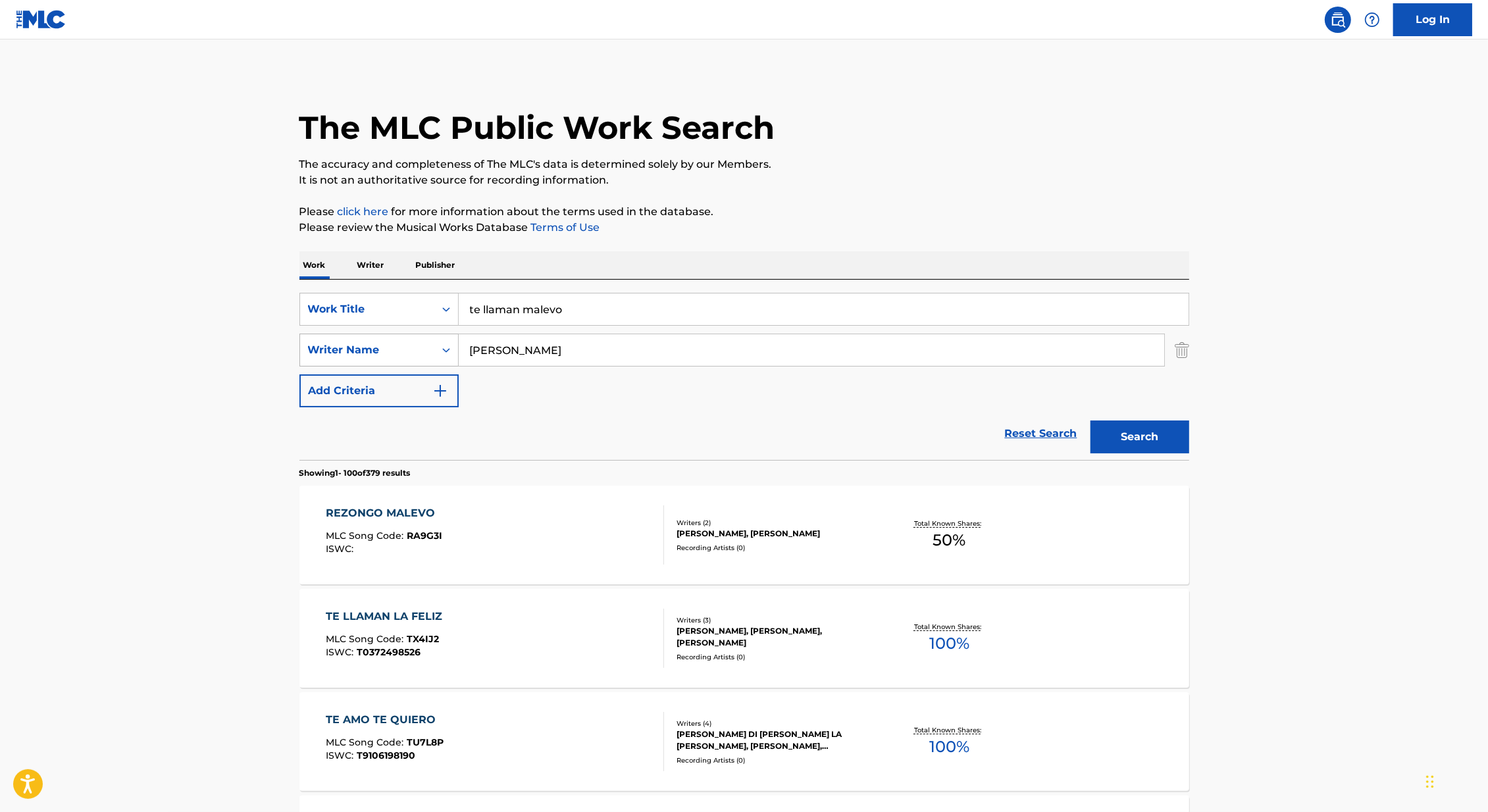
drag, startPoint x: 583, startPoint y: 349, endPoint x: 344, endPoint y: 349, distance: 239.0
click at [346, 349] on div "SearchWithCriteria3980bdbe-28a4-473d-b189-9f22011c78f3 Writer Name [PERSON_NAME]" at bounding box center [744, 350] width 889 height 33
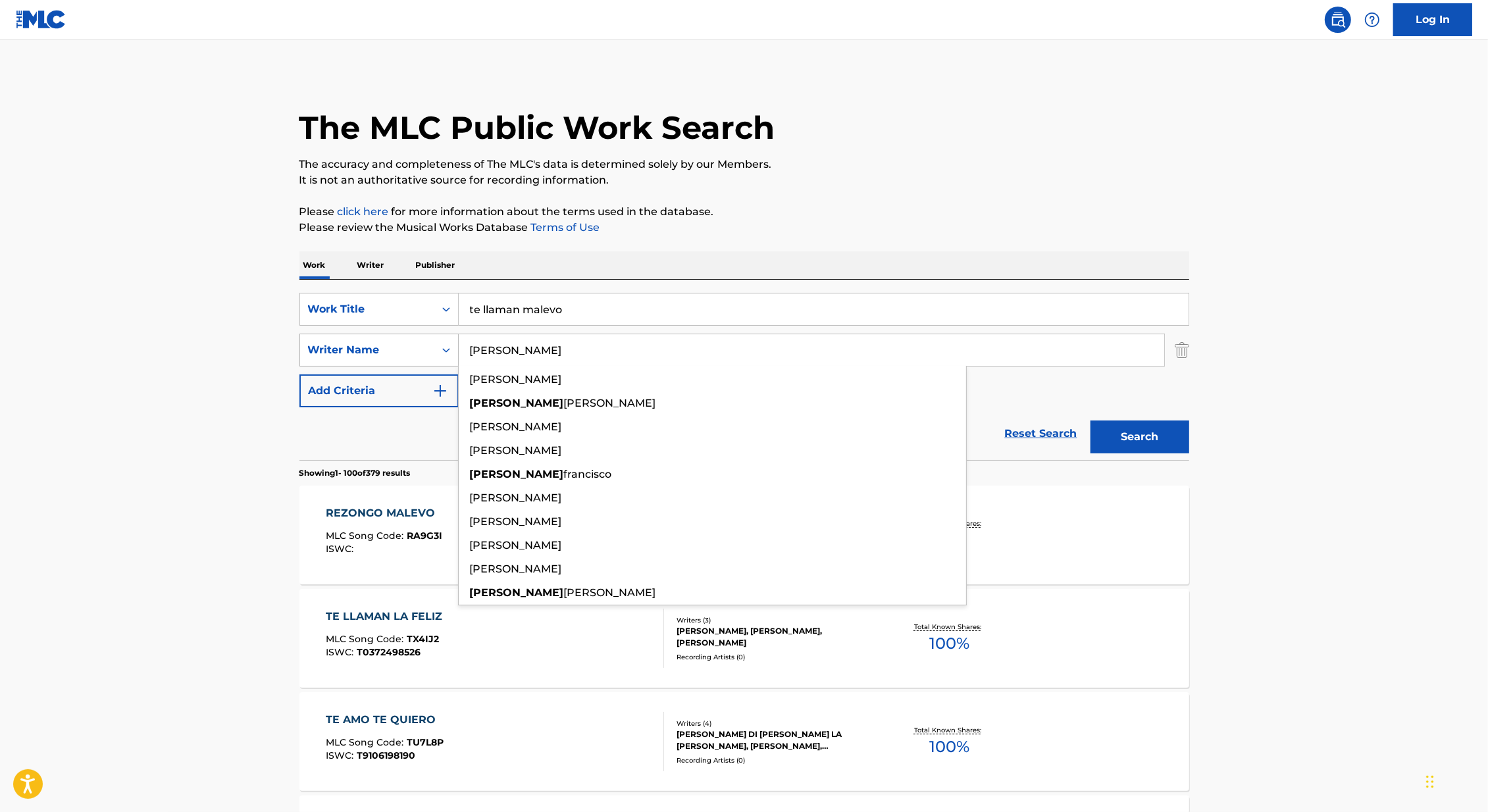
type input "[PERSON_NAME]"
click at [1090, 421] on button "Search" at bounding box center [1140, 437] width 99 height 33
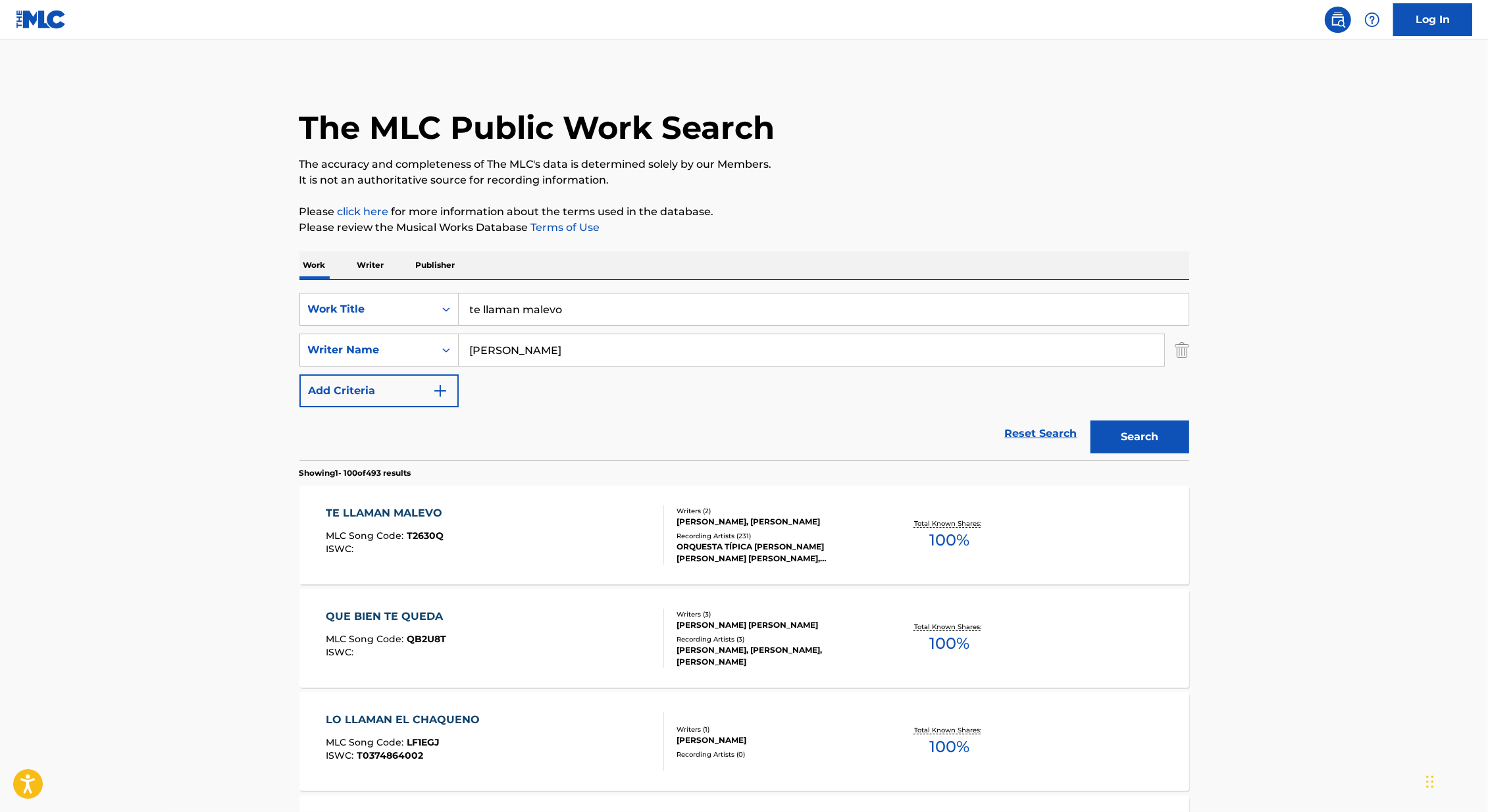
click at [550, 552] on div "TE LLAMAN MALEVO MLC Song Code : T2630Q ISWC :" at bounding box center [495, 535] width 338 height 59
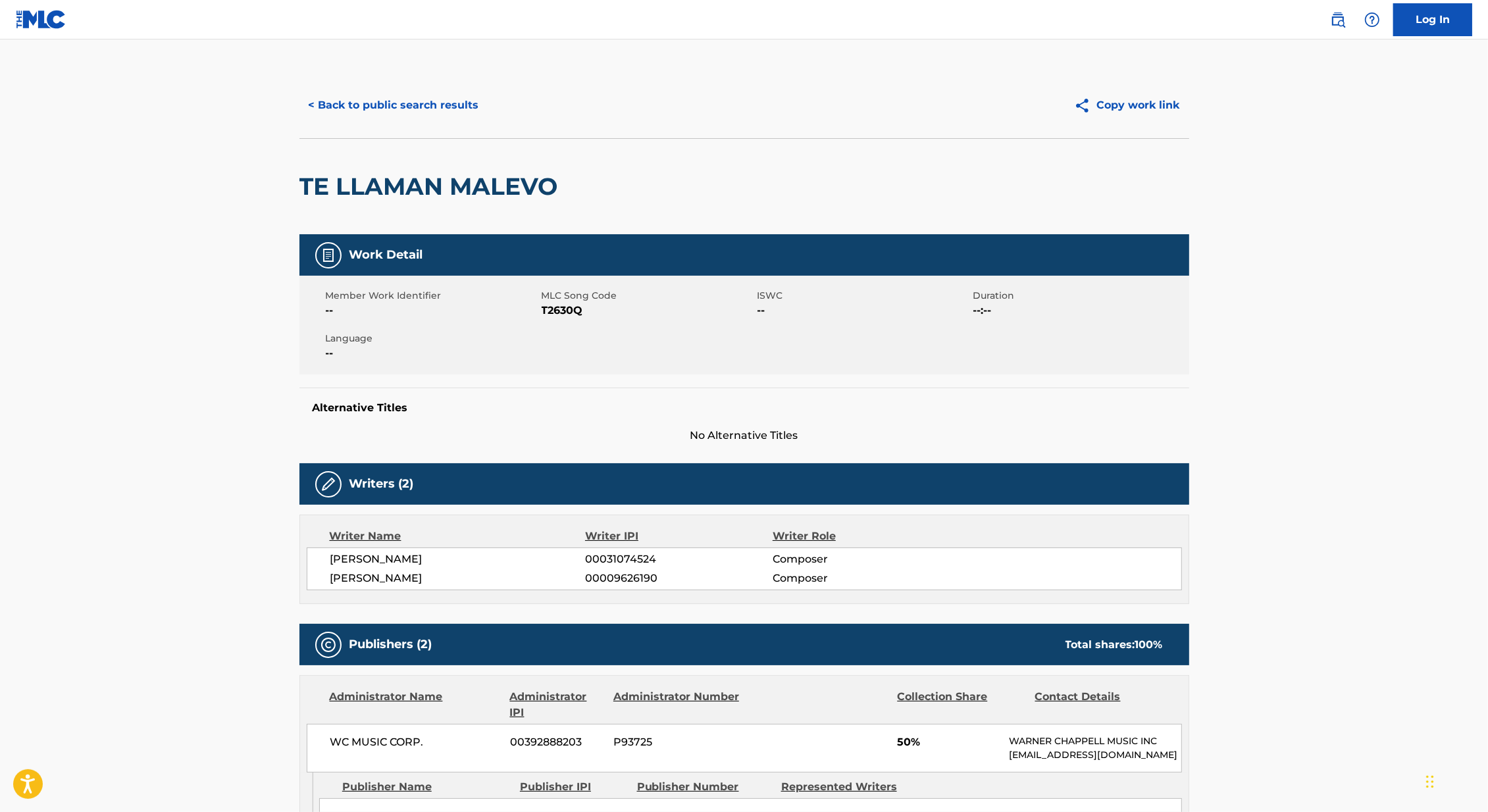
click at [364, 100] on button "< Back to public search results" at bounding box center [393, 105] width 189 height 33
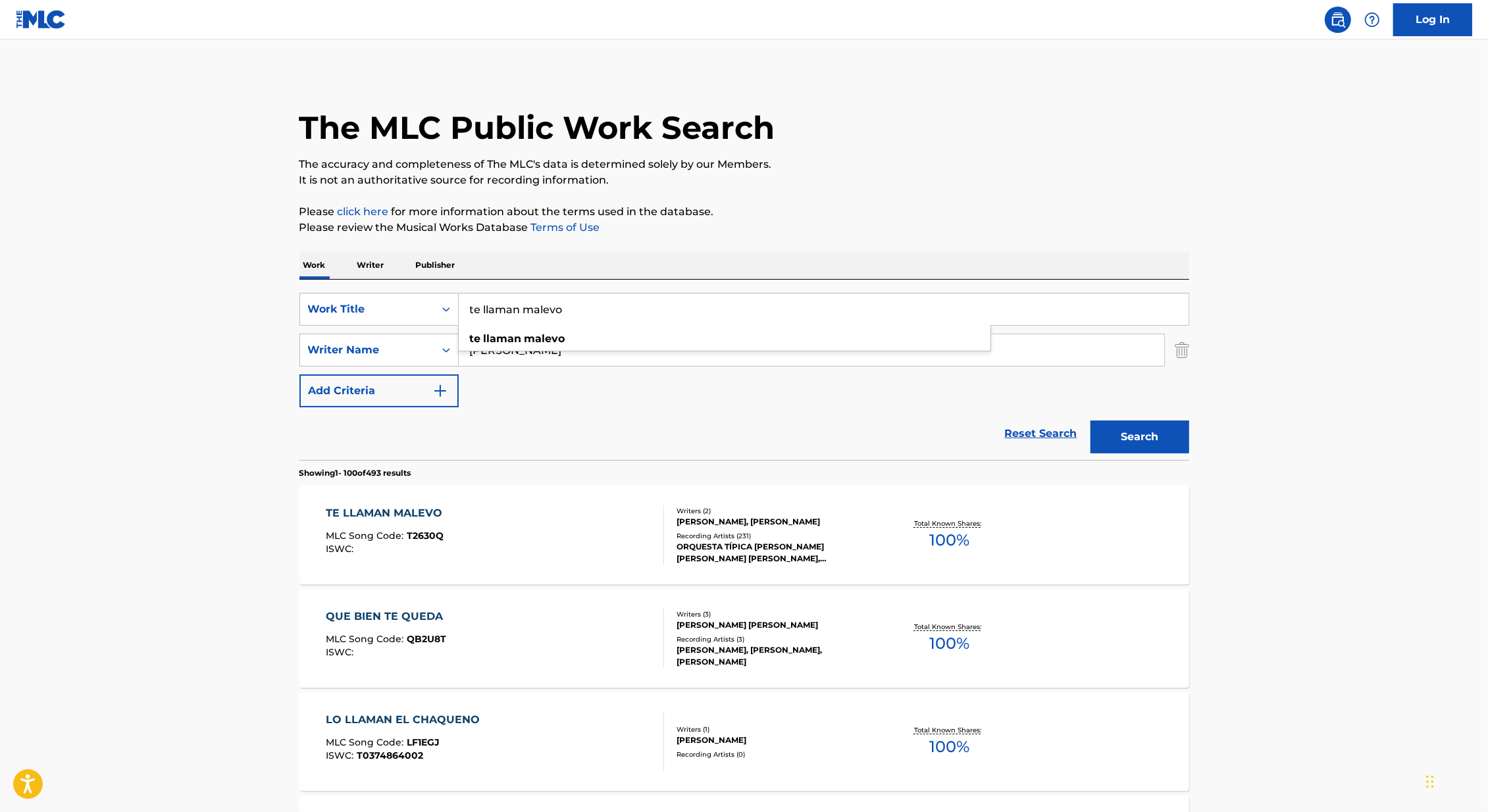
drag, startPoint x: 535, startPoint y: 301, endPoint x: 610, endPoint y: 310, distance: 75.5
click at [612, 312] on input "te llaman malevo" at bounding box center [823, 309] width 730 height 32
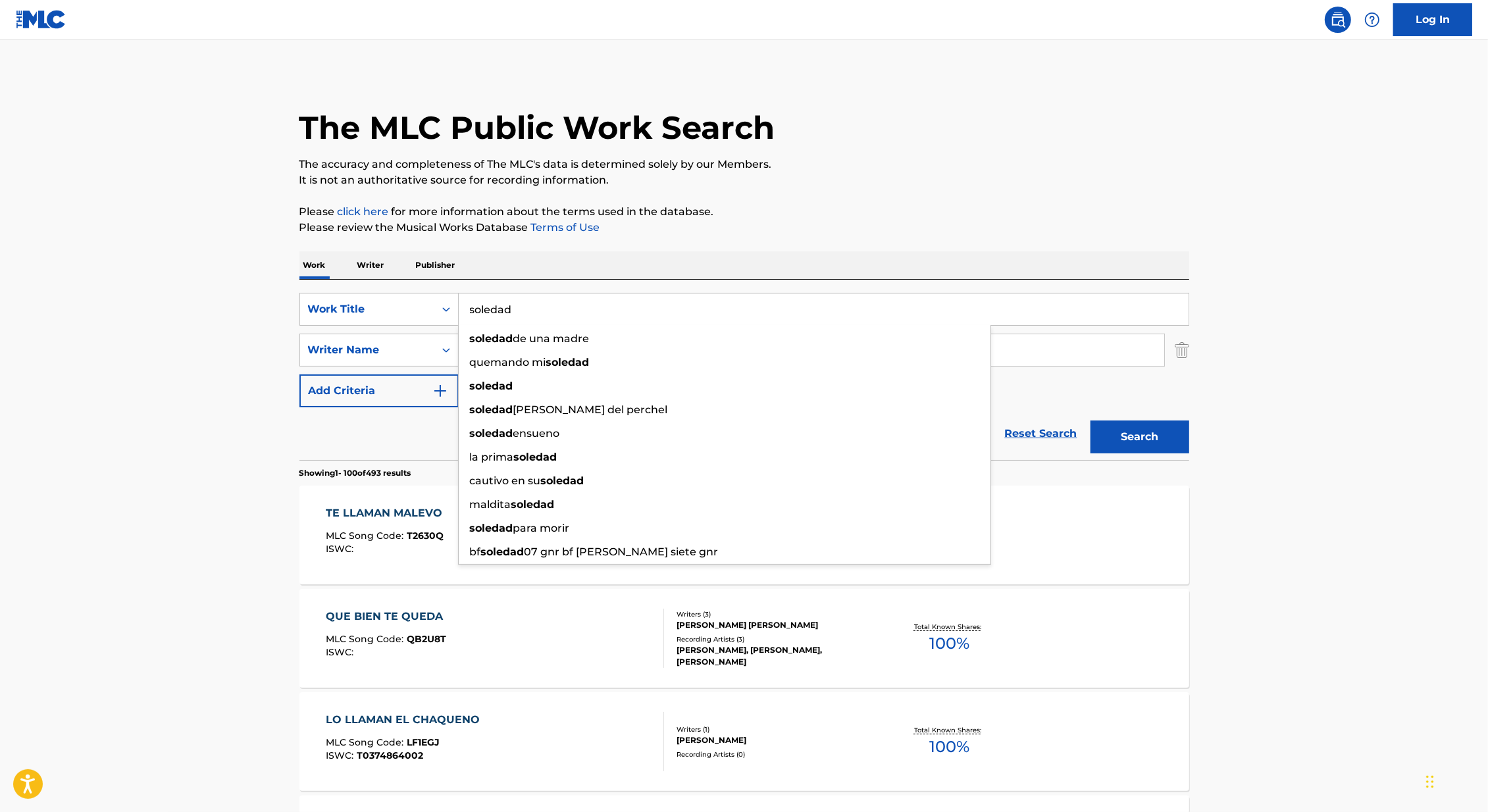
type input "soledad"
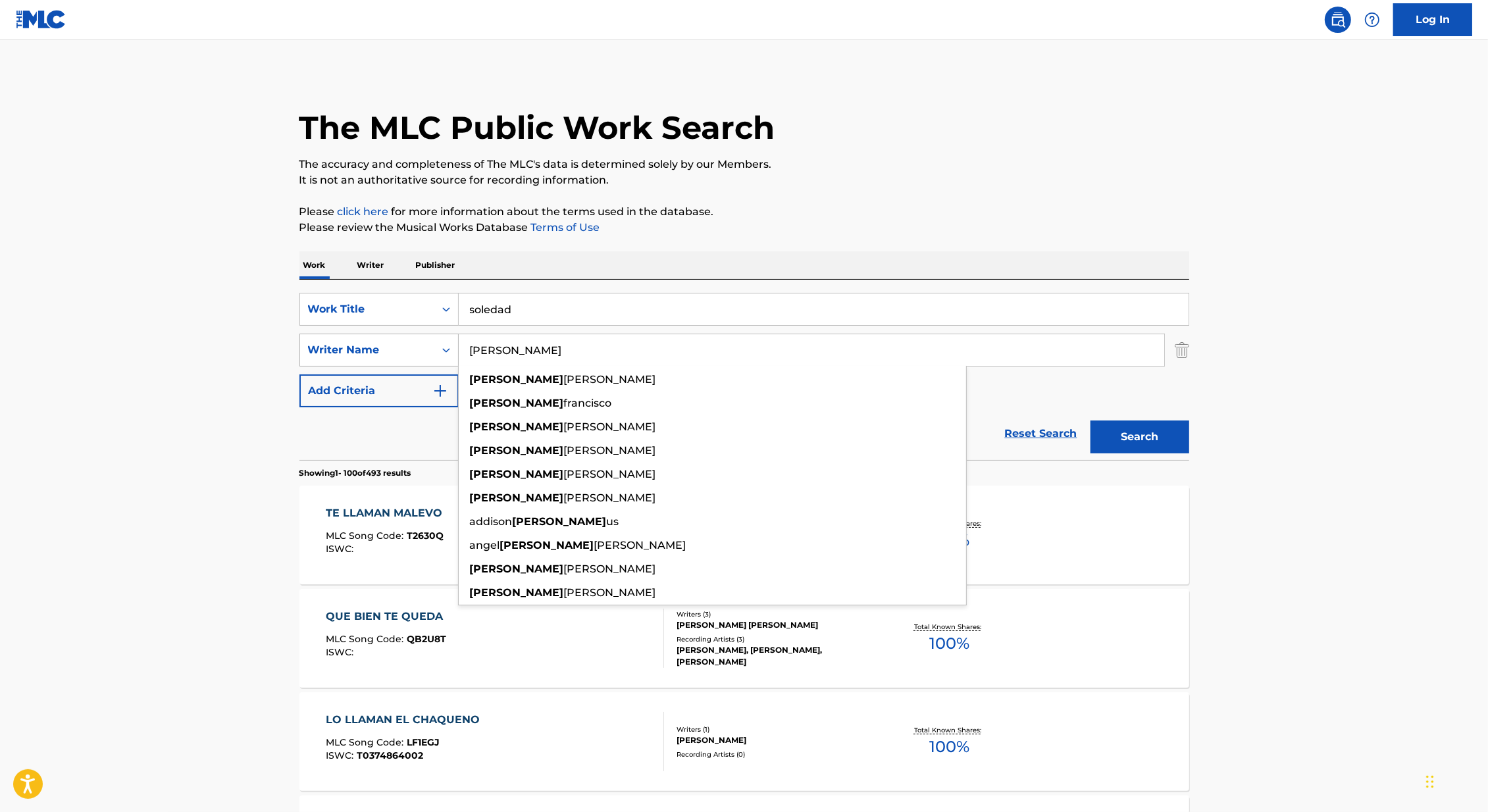
drag, startPoint x: 524, startPoint y: 352, endPoint x: 423, endPoint y: 352, distance: 101.0
click at [423, 352] on div "SearchWithCriteria3980bdbe-28a4-473d-b189-9f22011c78f3 Writer Name [PERSON_NAME…" at bounding box center [744, 350] width 889 height 33
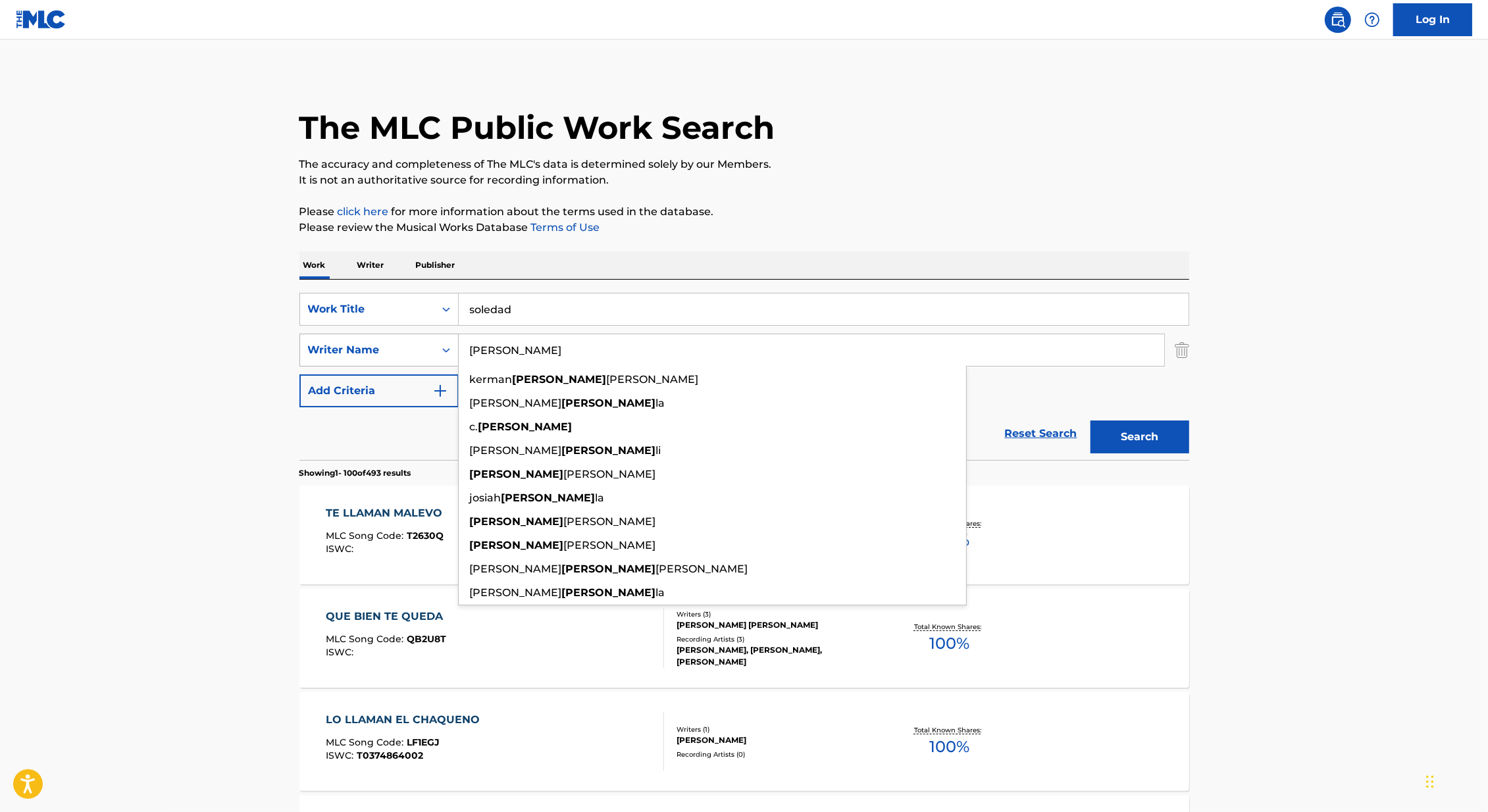
type input "[PERSON_NAME]"
click at [1090, 421] on button "Search" at bounding box center [1140, 437] width 99 height 33
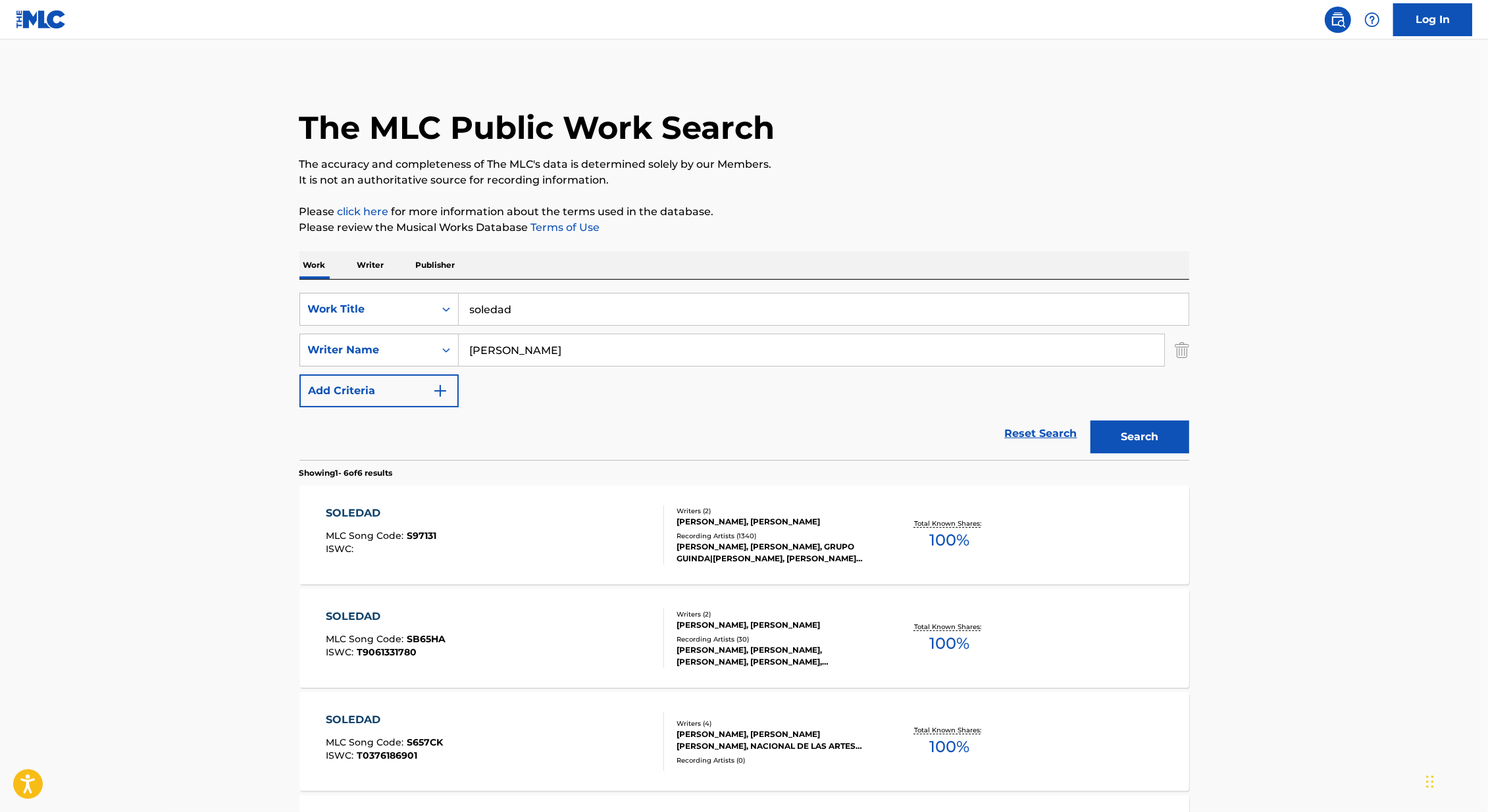
click at [596, 515] on div "SOLEDAD MLC Song Code : S97131 ISWC :" at bounding box center [495, 535] width 338 height 59
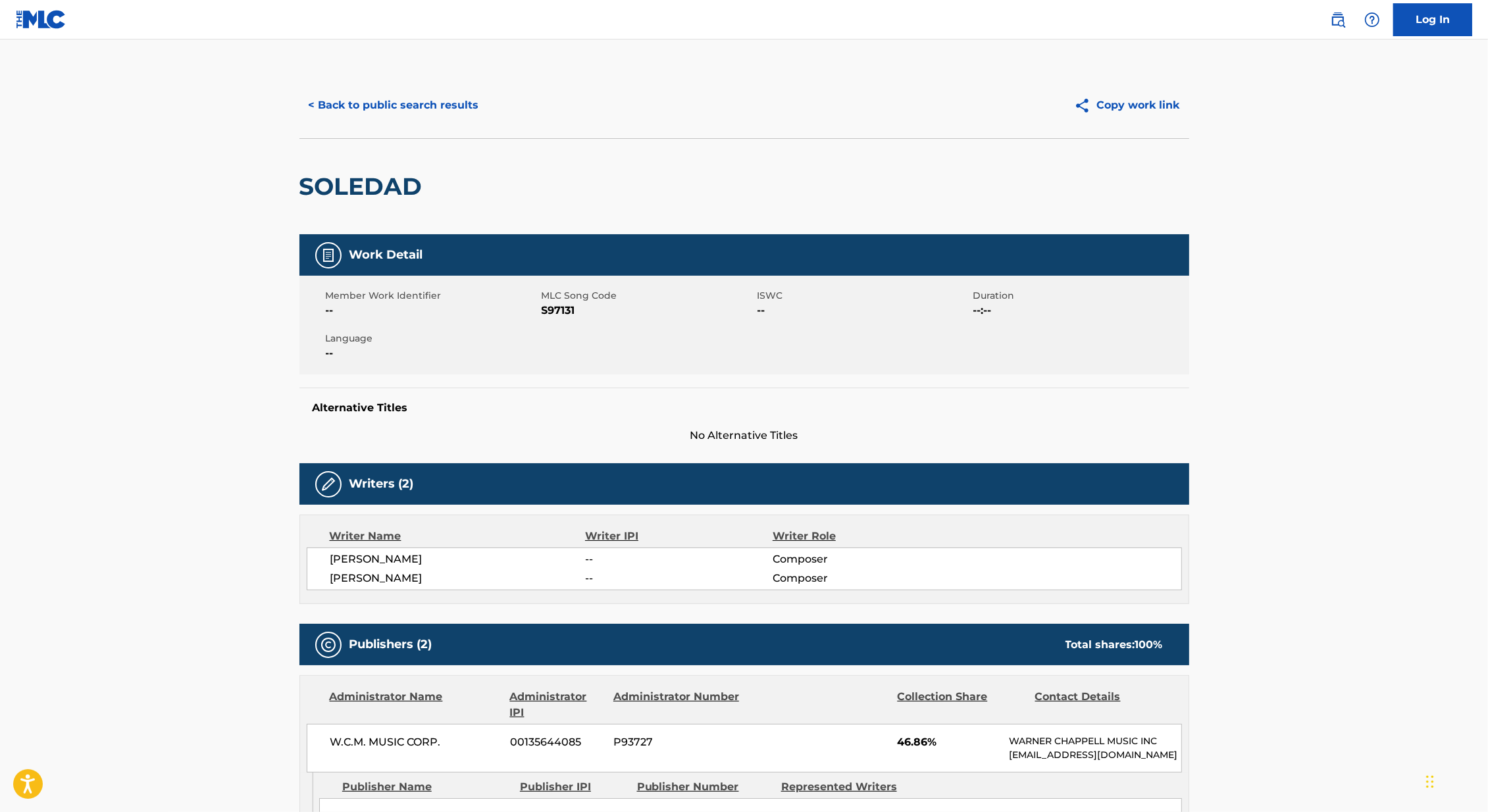
click at [434, 116] on button "< Back to public search results" at bounding box center [393, 105] width 189 height 33
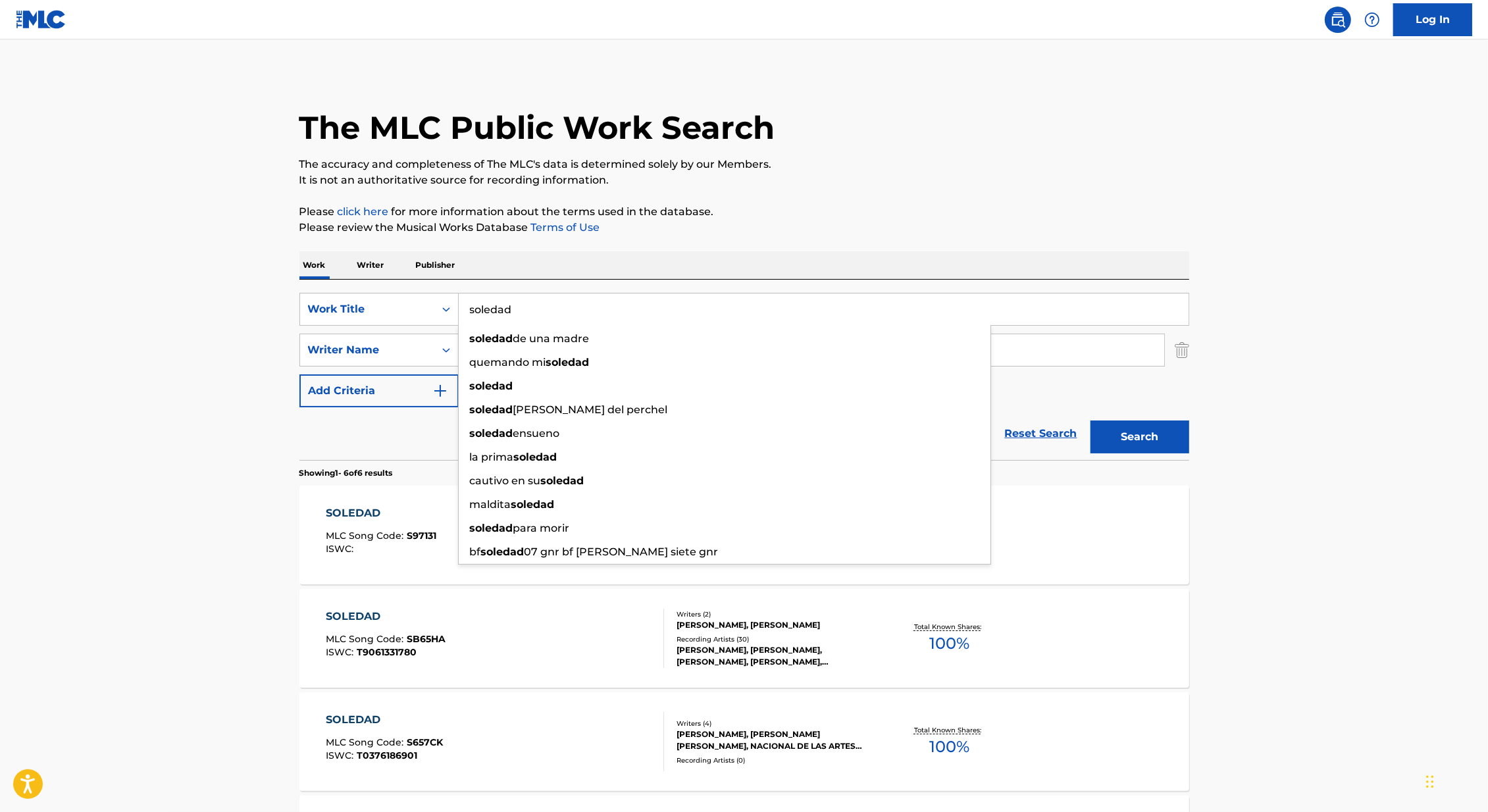
drag, startPoint x: 561, startPoint y: 313, endPoint x: 461, endPoint y: 310, distance: 100.0
click at [458, 310] on input "soledad" at bounding box center [823, 309] width 730 height 32
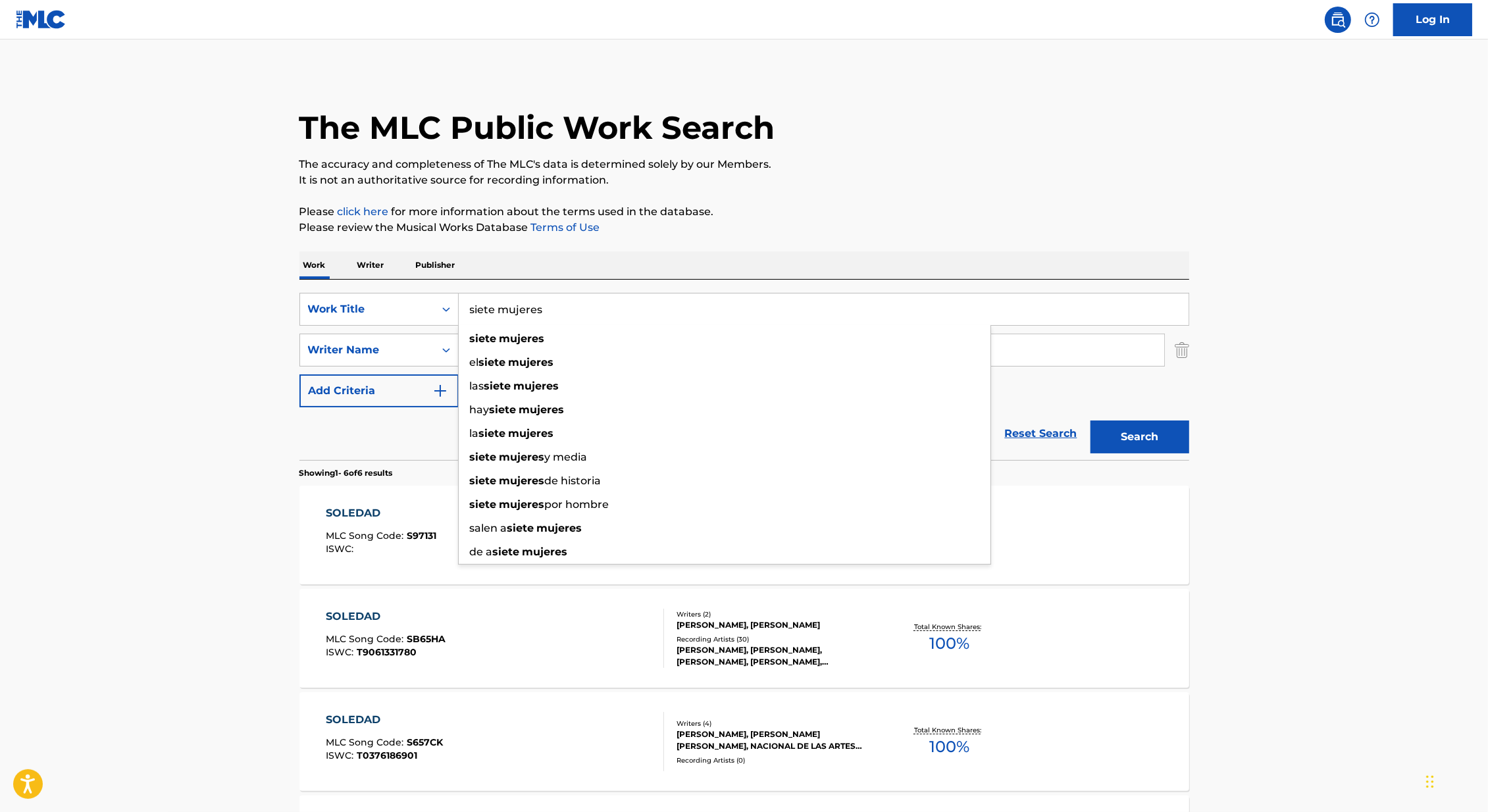
type input "siete mujeres"
click at [154, 381] on main "The MLC Public Work Search The accuracy and completeness of The MLC's data is d…" at bounding box center [744, 604] width 1488 height 1129
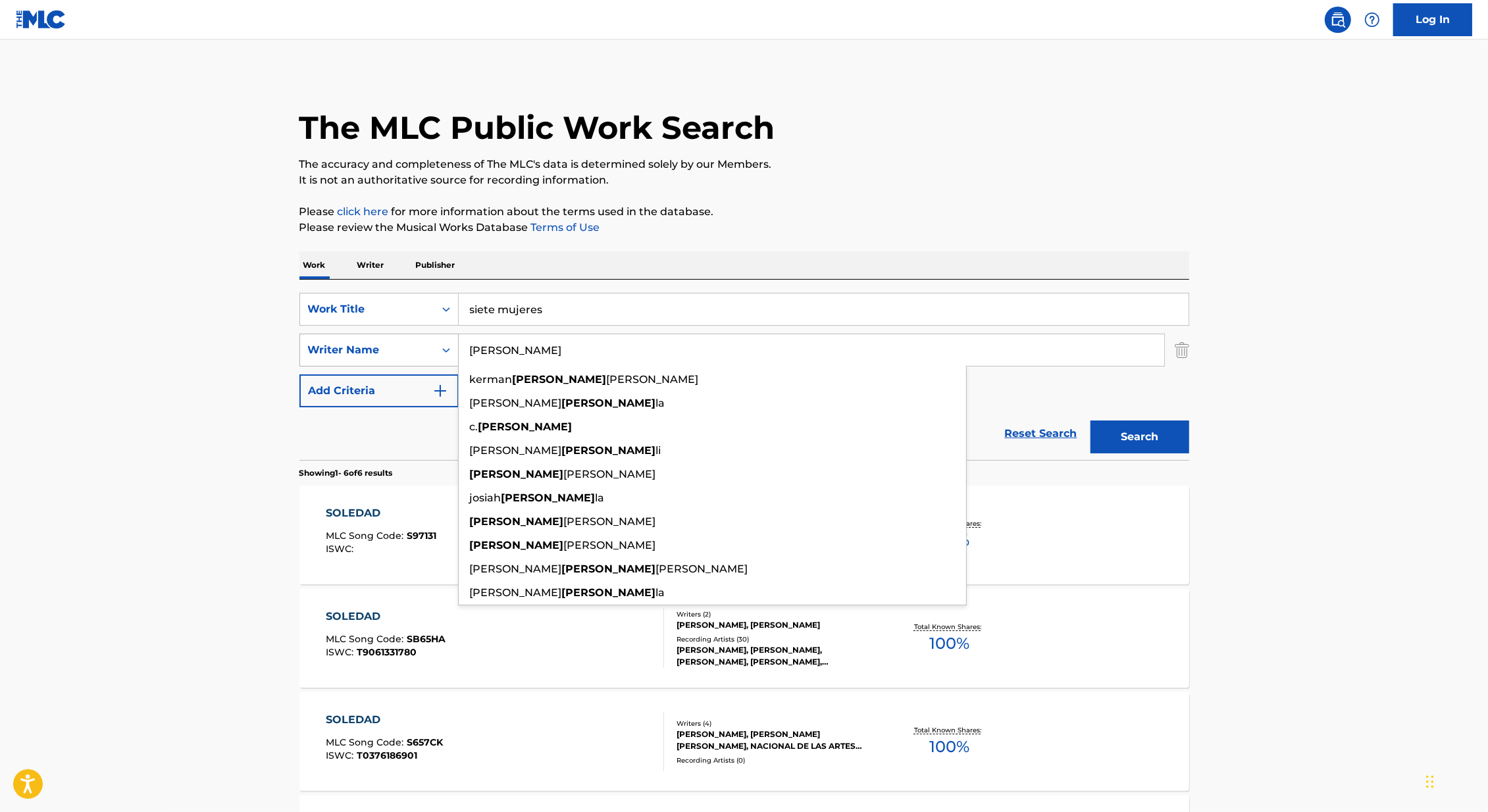
drag, startPoint x: 540, startPoint y: 348, endPoint x: 411, endPoint y: 344, distance: 129.1
click at [411, 344] on div "SearchWithCriteria3980bdbe-28a4-473d-b189-9f22011c78f3 Writer Name [PERSON_NAME…" at bounding box center [744, 350] width 889 height 33
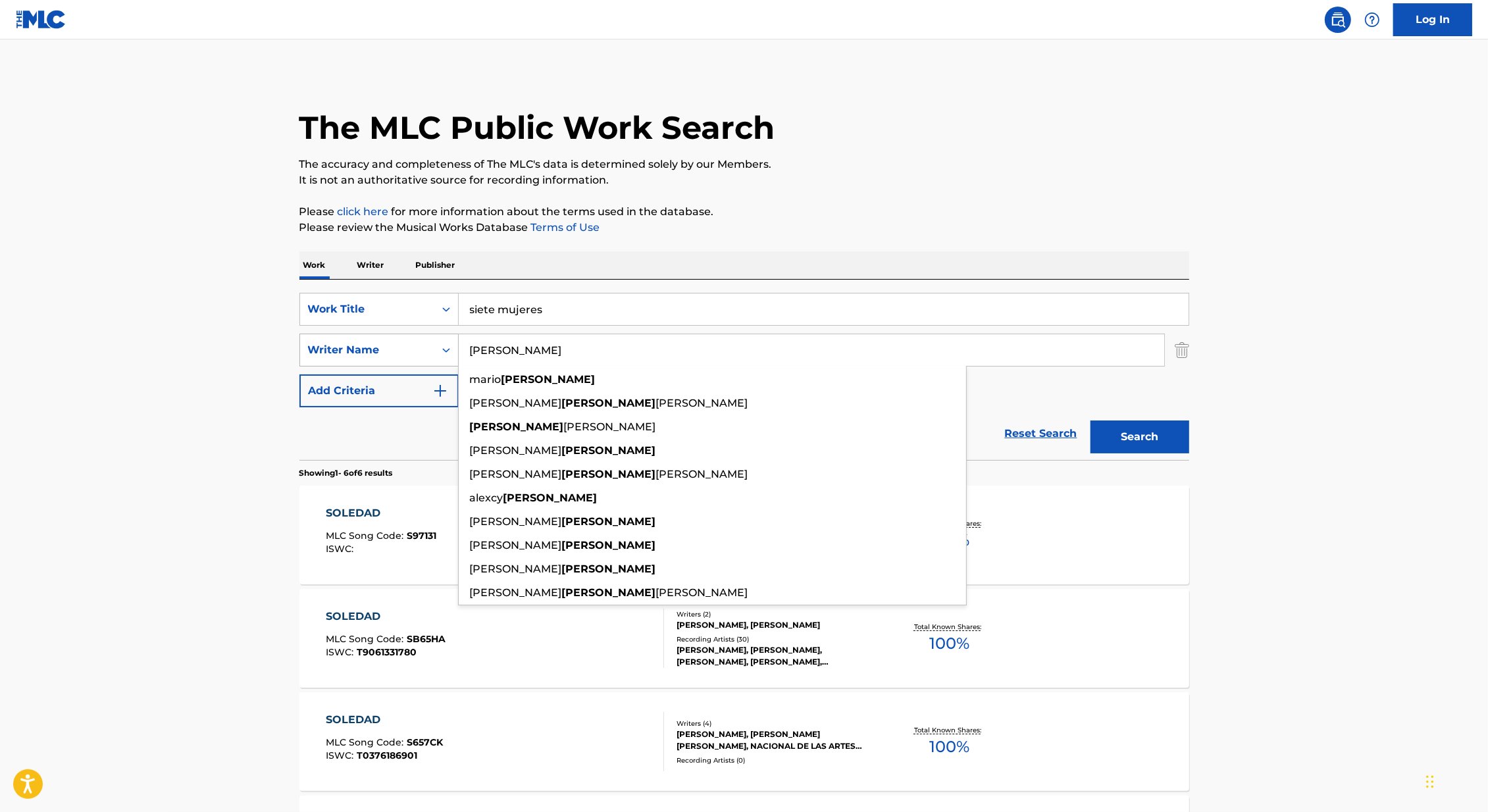
type input "[PERSON_NAME]"
click at [1090, 421] on button "Search" at bounding box center [1140, 437] width 99 height 33
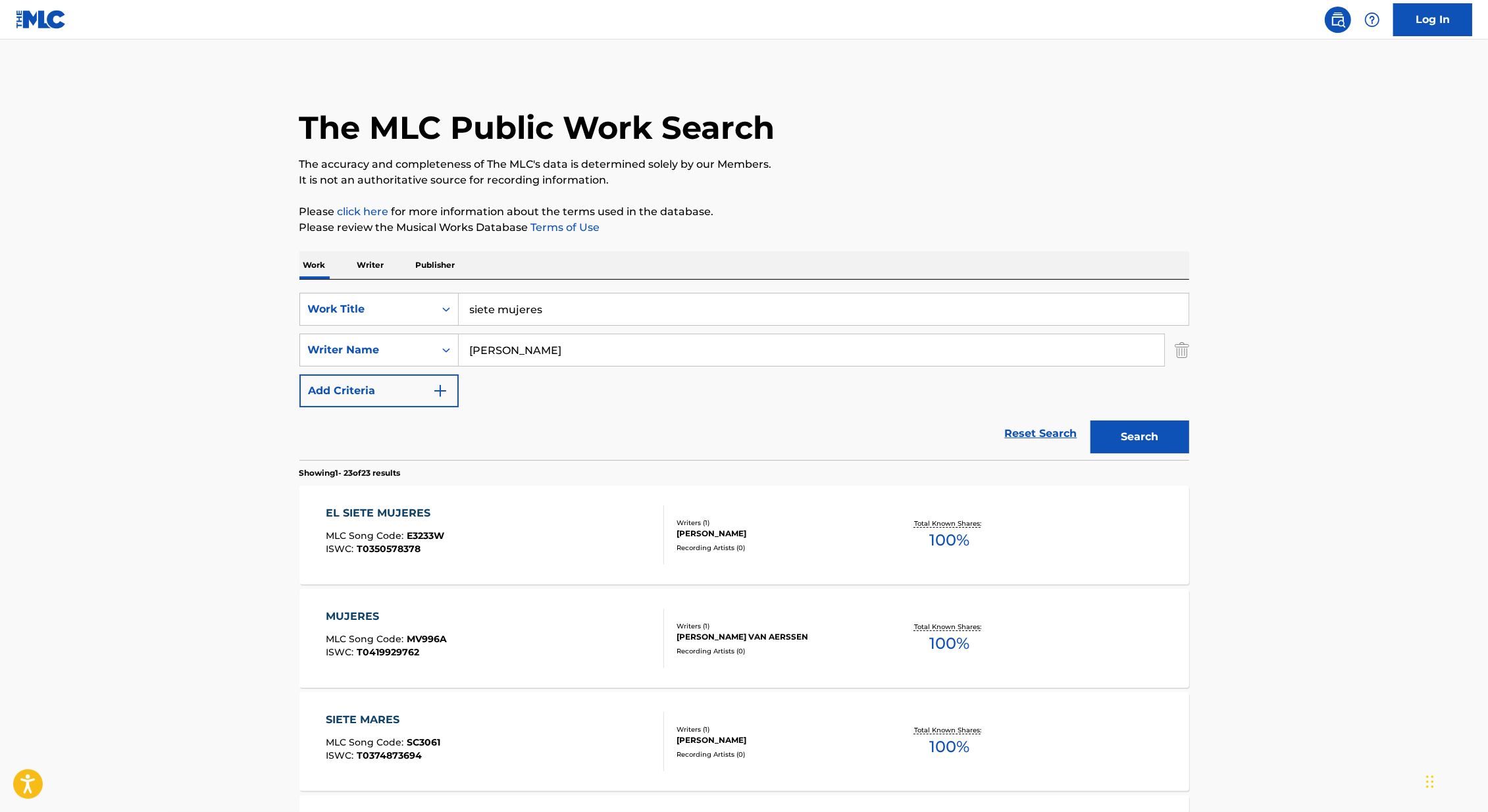
click at [828, 539] on div "Writers ( 1 ) [PERSON_NAME] Recording Artists ( 0 )" at bounding box center [770, 535] width 211 height 35
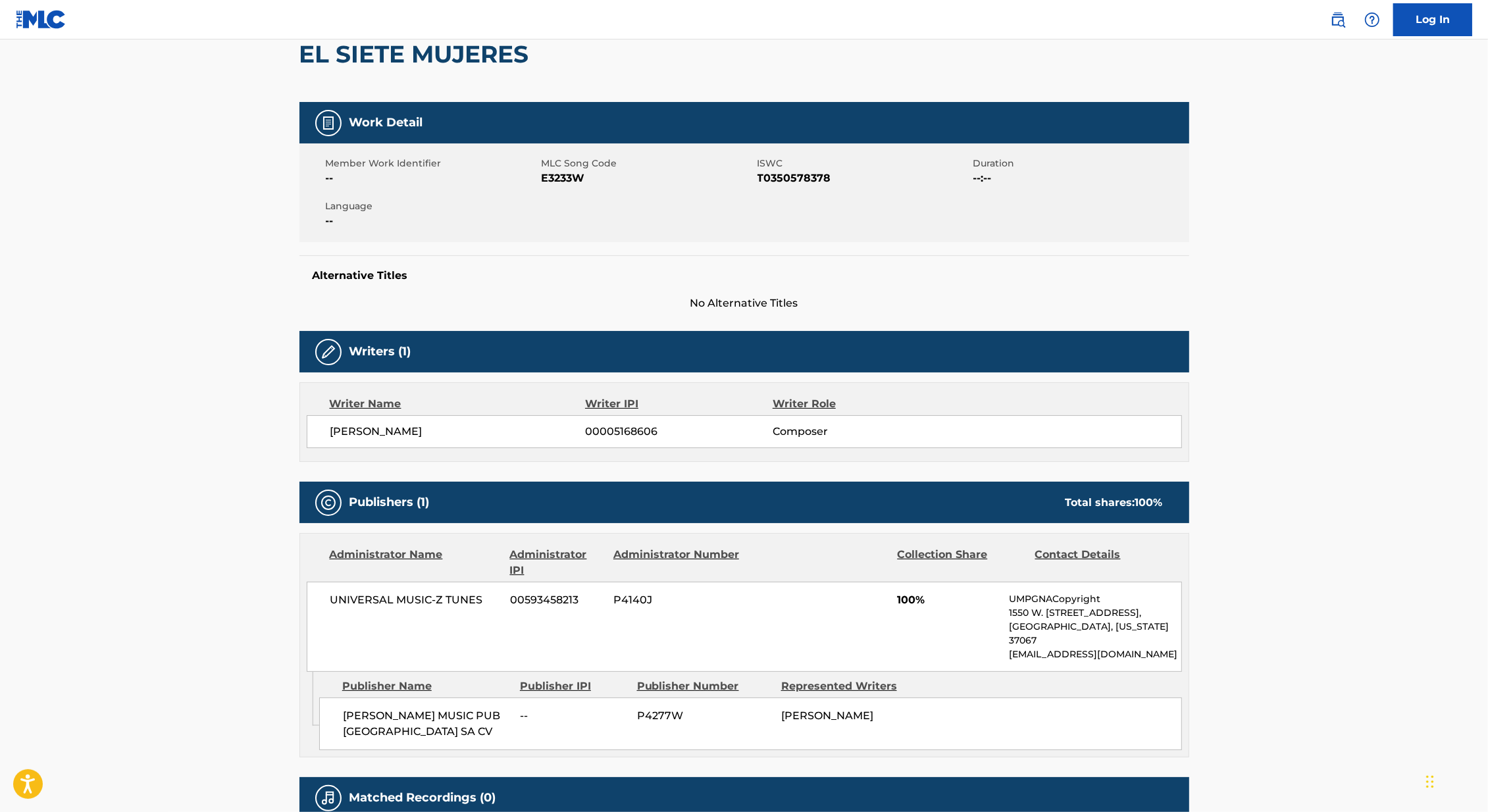
scroll to position [129, 0]
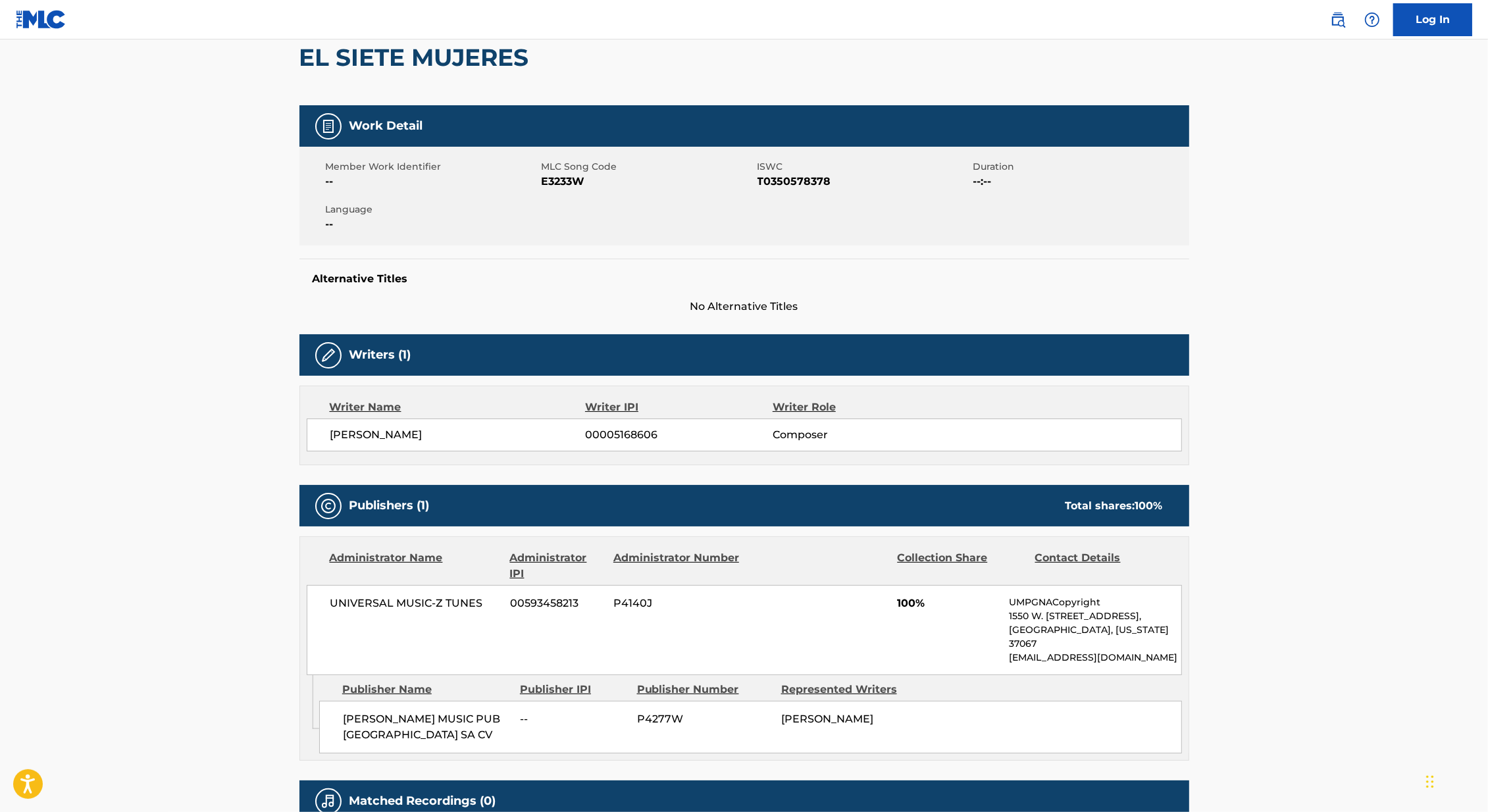
click at [1200, 775] on div "< Back to public search results Copy work link EL SIETE MUJERES Work Detail Mem…" at bounding box center [744, 404] width 921 height 921
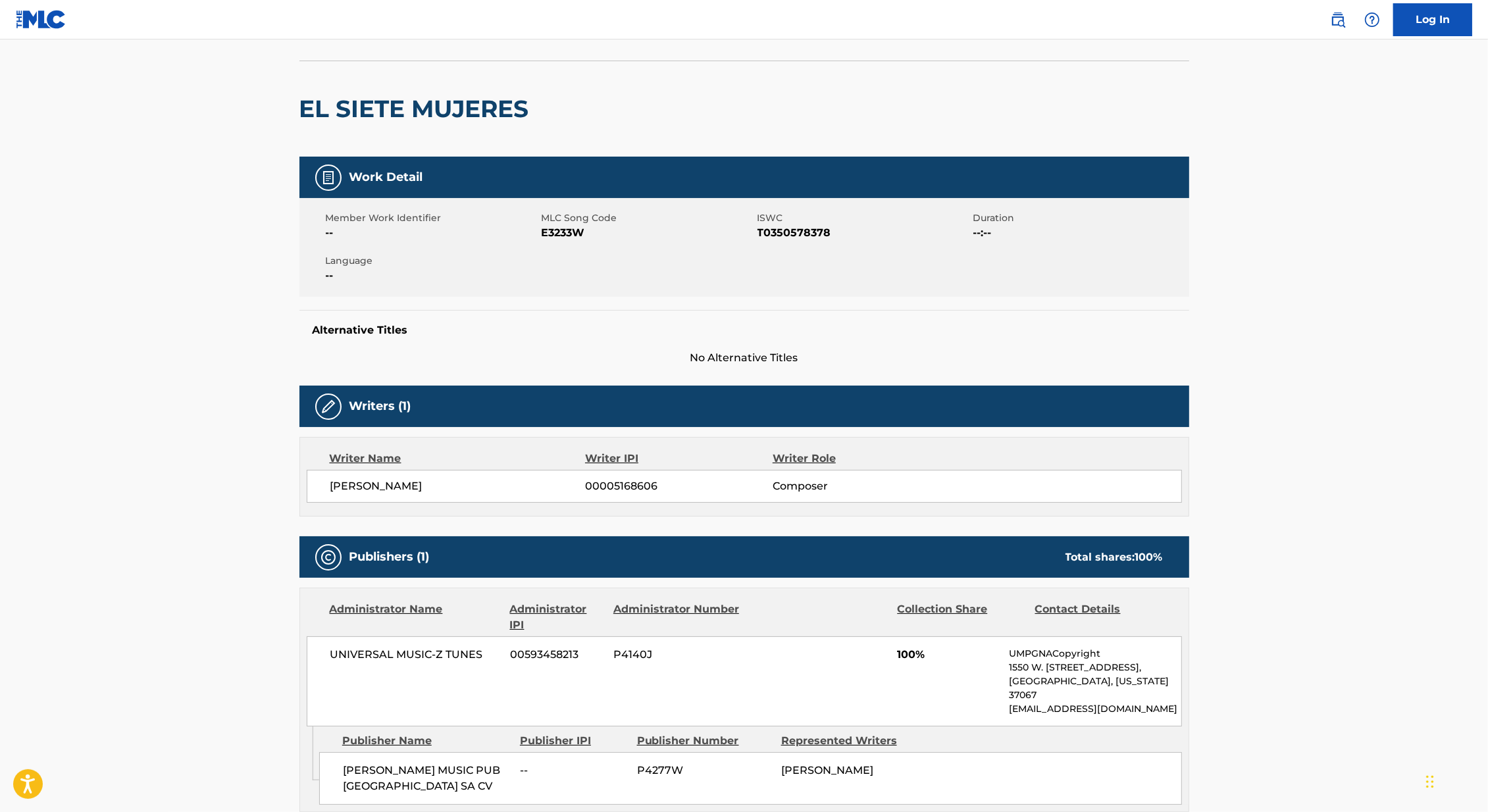
scroll to position [0, 0]
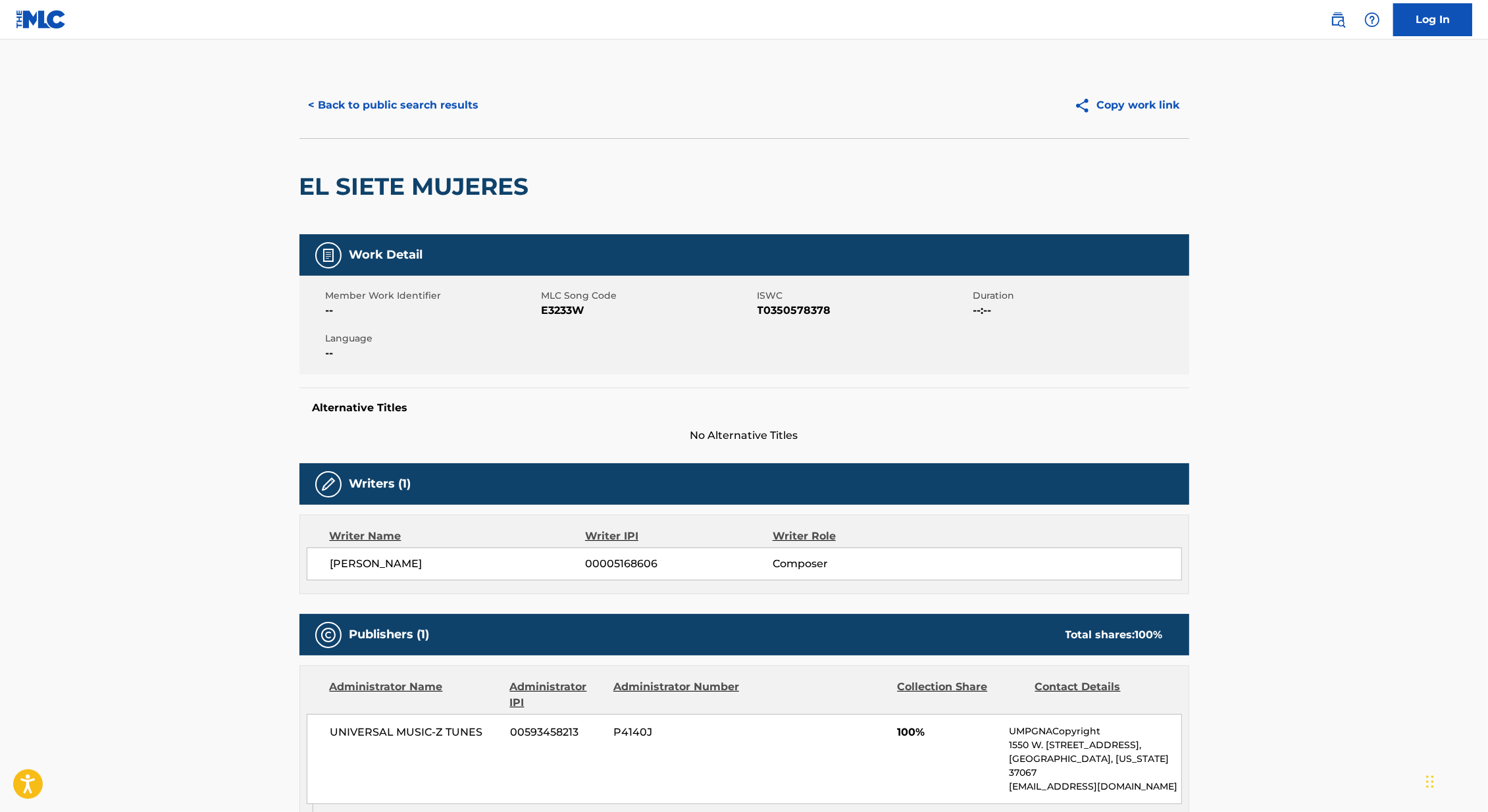
click at [401, 103] on button "< Back to public search results" at bounding box center [393, 105] width 189 height 33
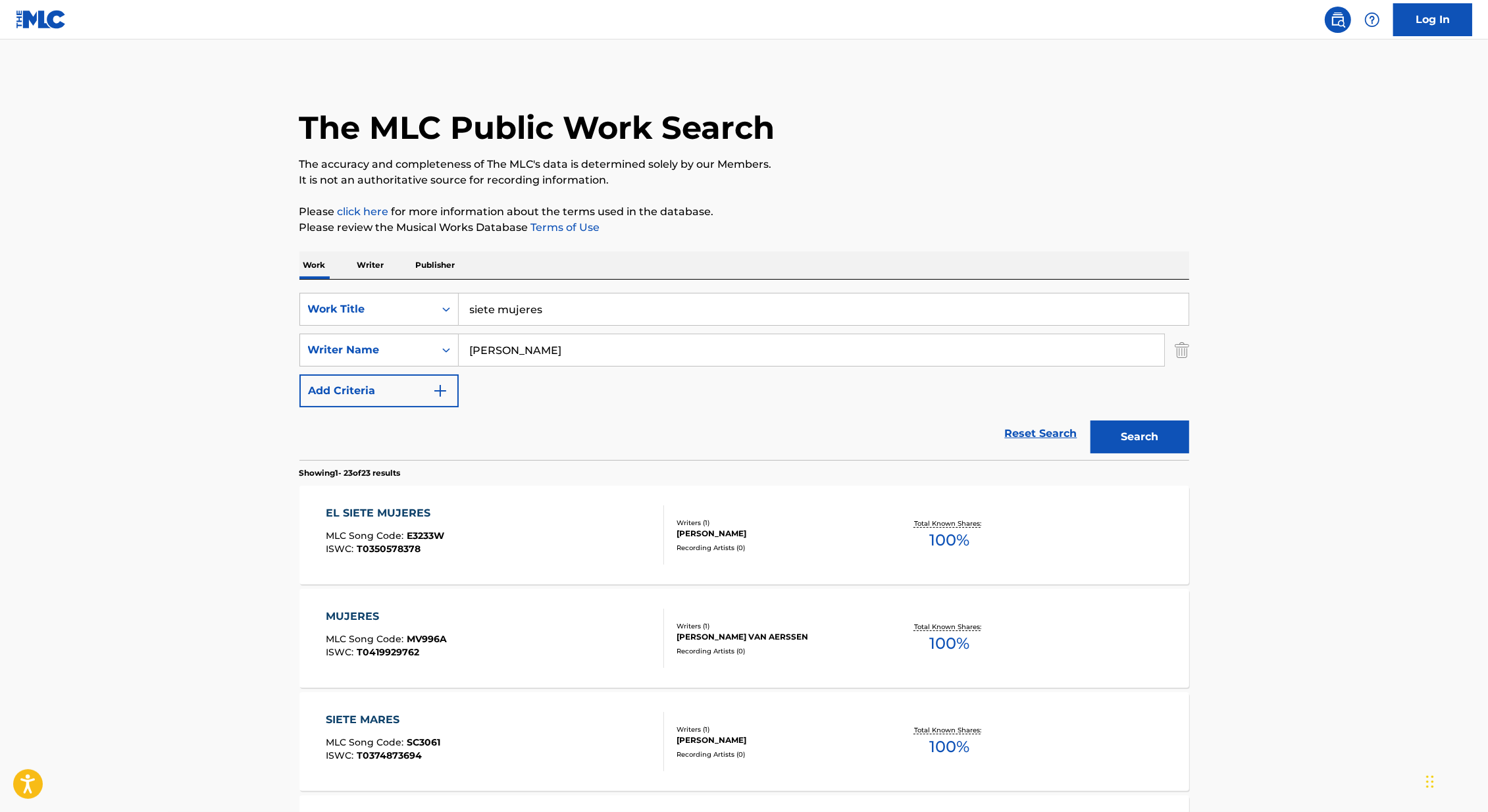
click at [603, 532] on div "EL SIETE MUJERES MLC Song Code : E3233W ISWC : T0350578378" at bounding box center [495, 535] width 338 height 59
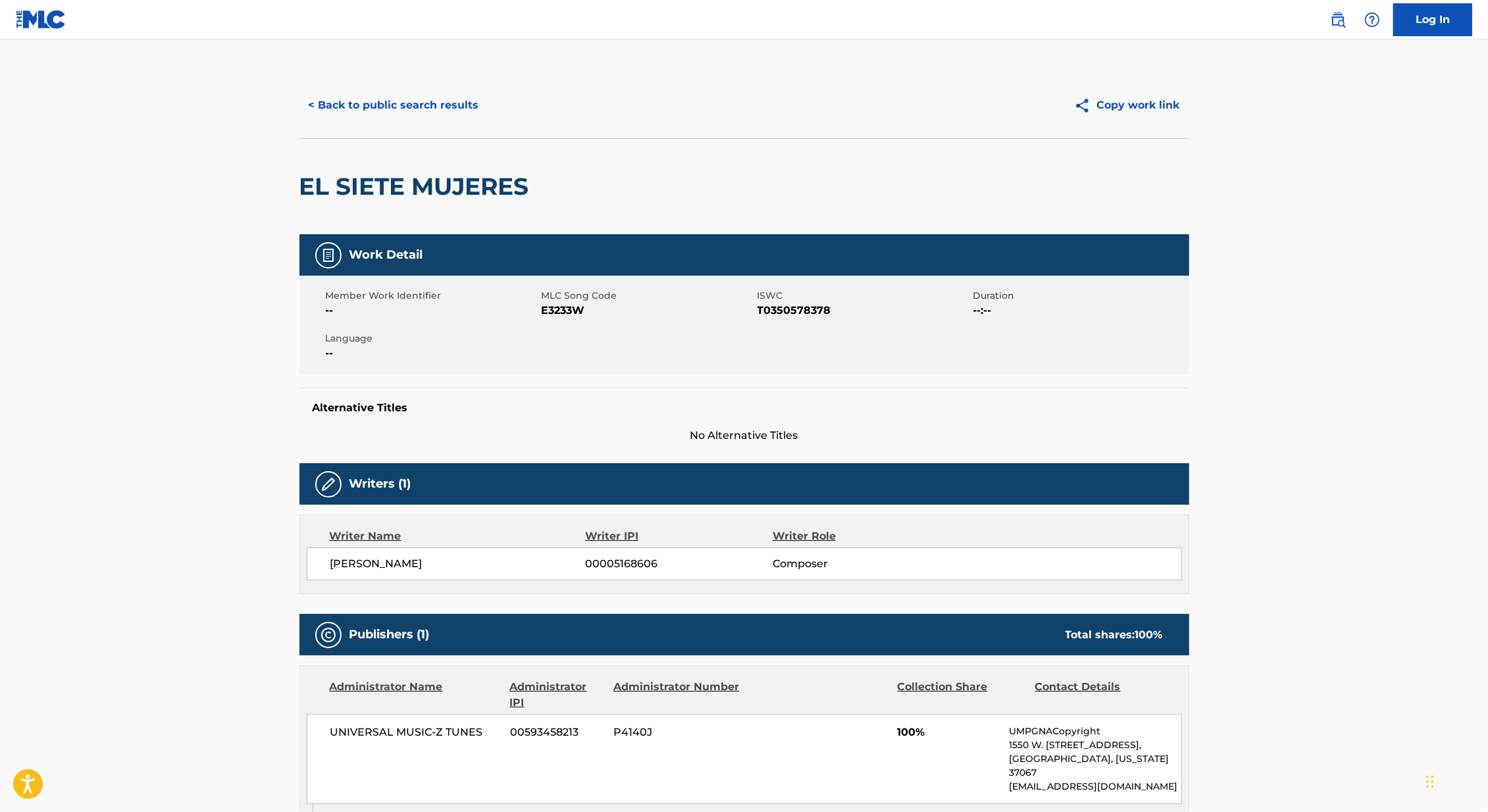
click at [440, 101] on button "< Back to public search results" at bounding box center [393, 105] width 189 height 33
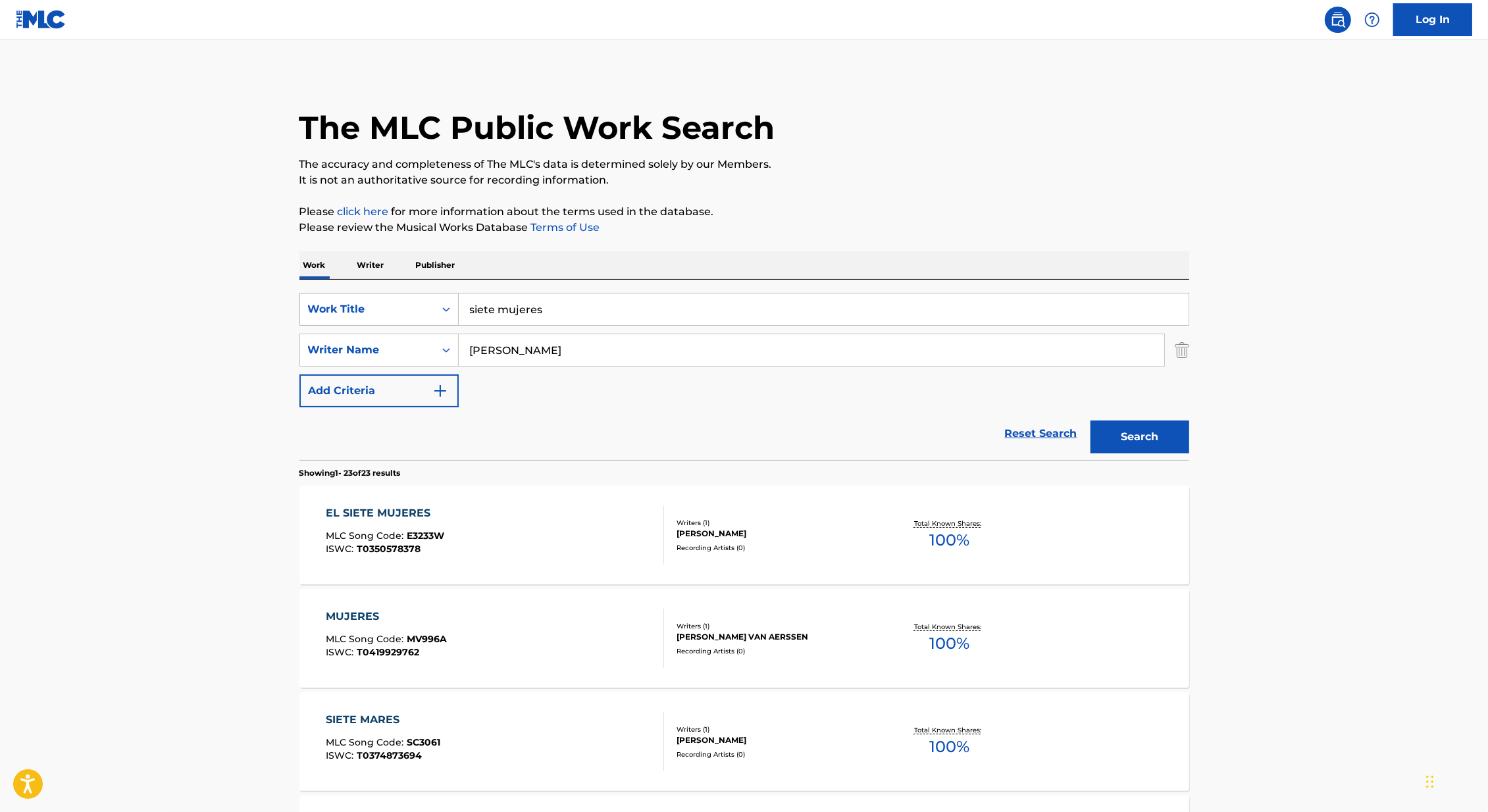
drag, startPoint x: 588, startPoint y: 305, endPoint x: 435, endPoint y: 305, distance: 153.0
click at [435, 305] on div "SearchWithCriteria6a79fba0-b598-41a5-8306-0d513debd5da Work Title siete mujeres" at bounding box center [744, 309] width 889 height 33
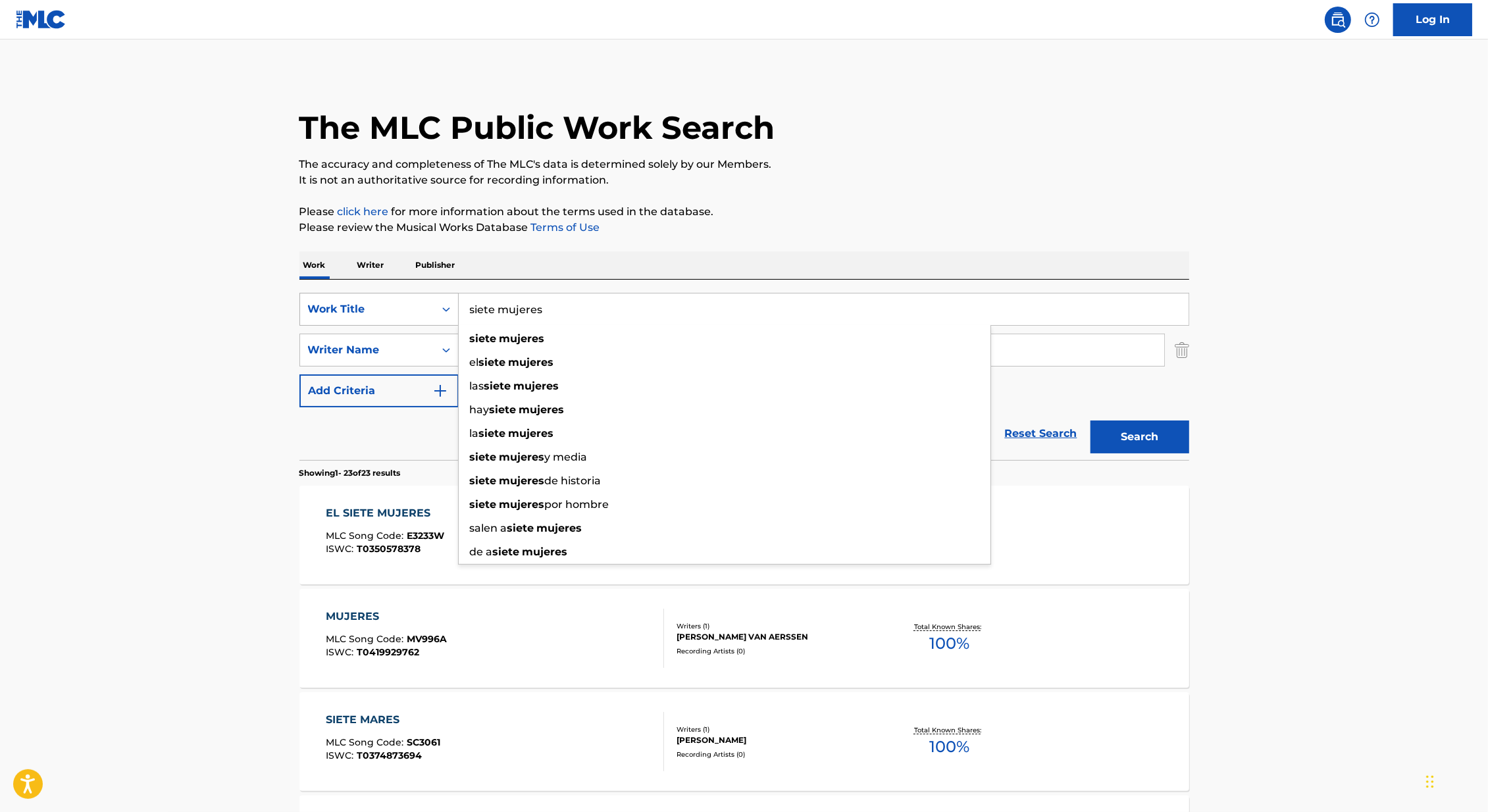
paste input "Amargura"
type input "Amargura"
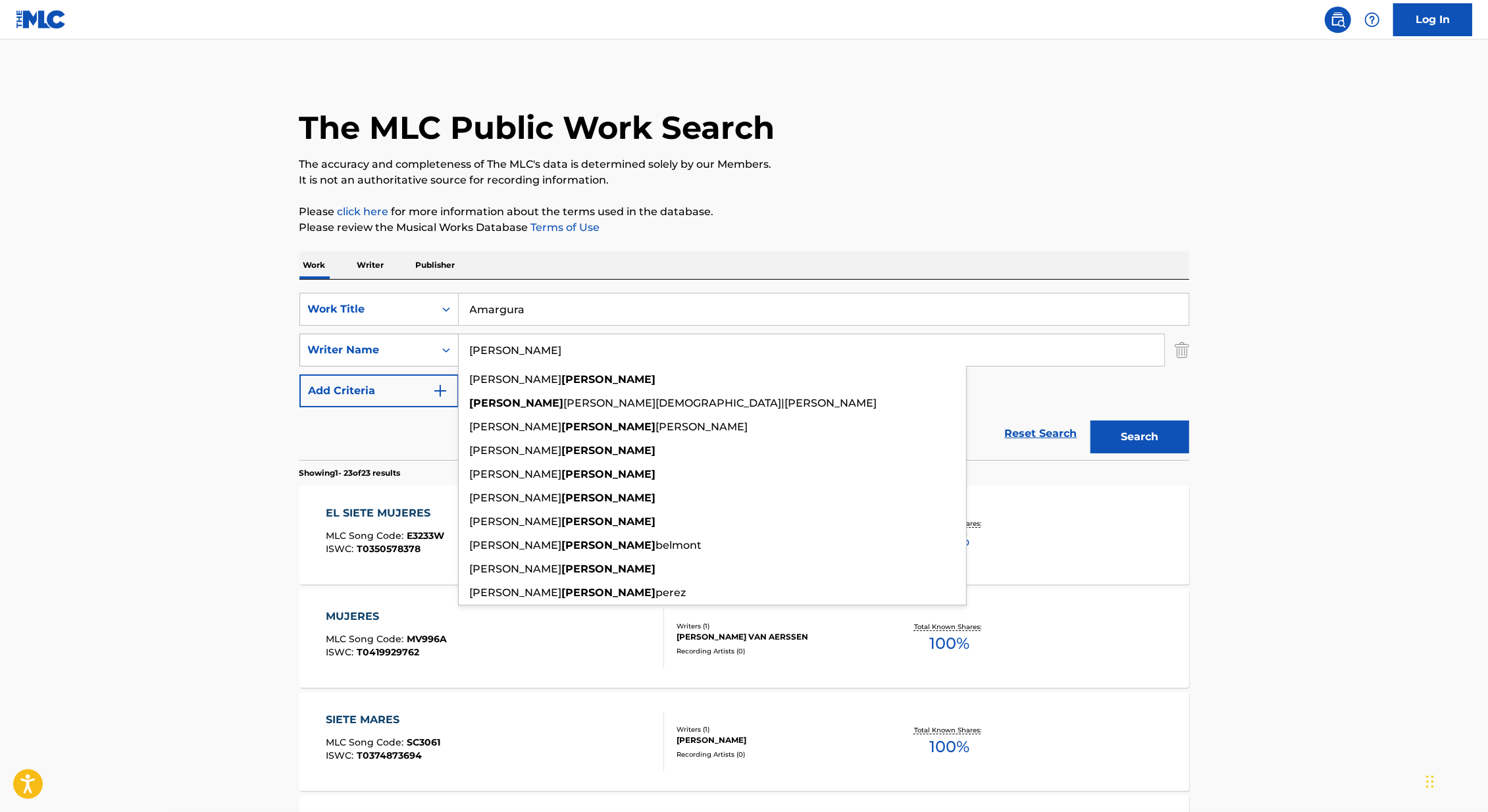
drag, startPoint x: 549, startPoint y: 351, endPoint x: 440, endPoint y: 347, distance: 109.1
click at [440, 347] on div "SearchWithCriteria3980bdbe-28a4-473d-b189-9f22011c78f3 Writer Name [PERSON_NAME…" at bounding box center [744, 350] width 889 height 33
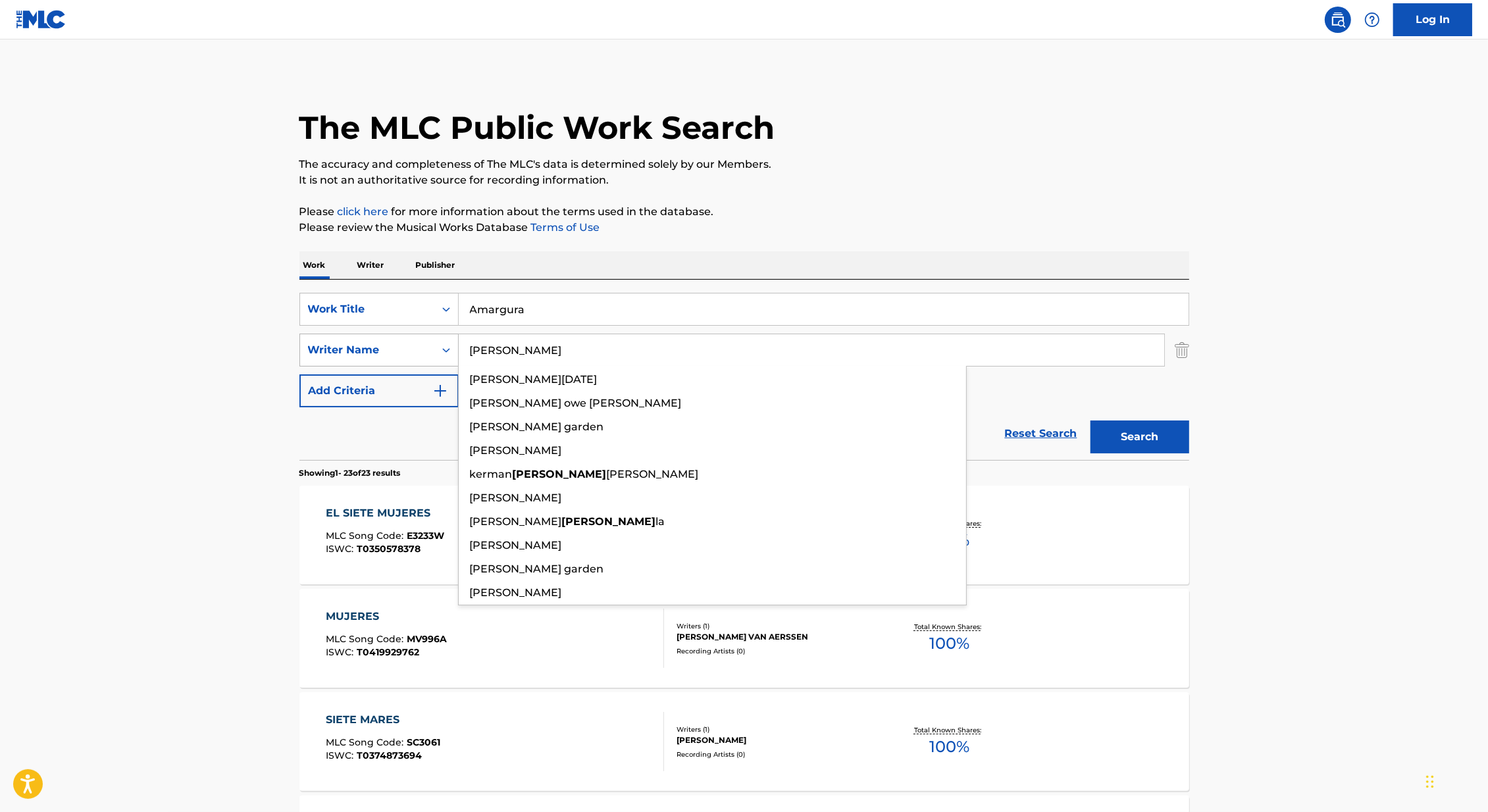
type input "[PERSON_NAME]"
click at [1090, 421] on button "Search" at bounding box center [1140, 437] width 99 height 33
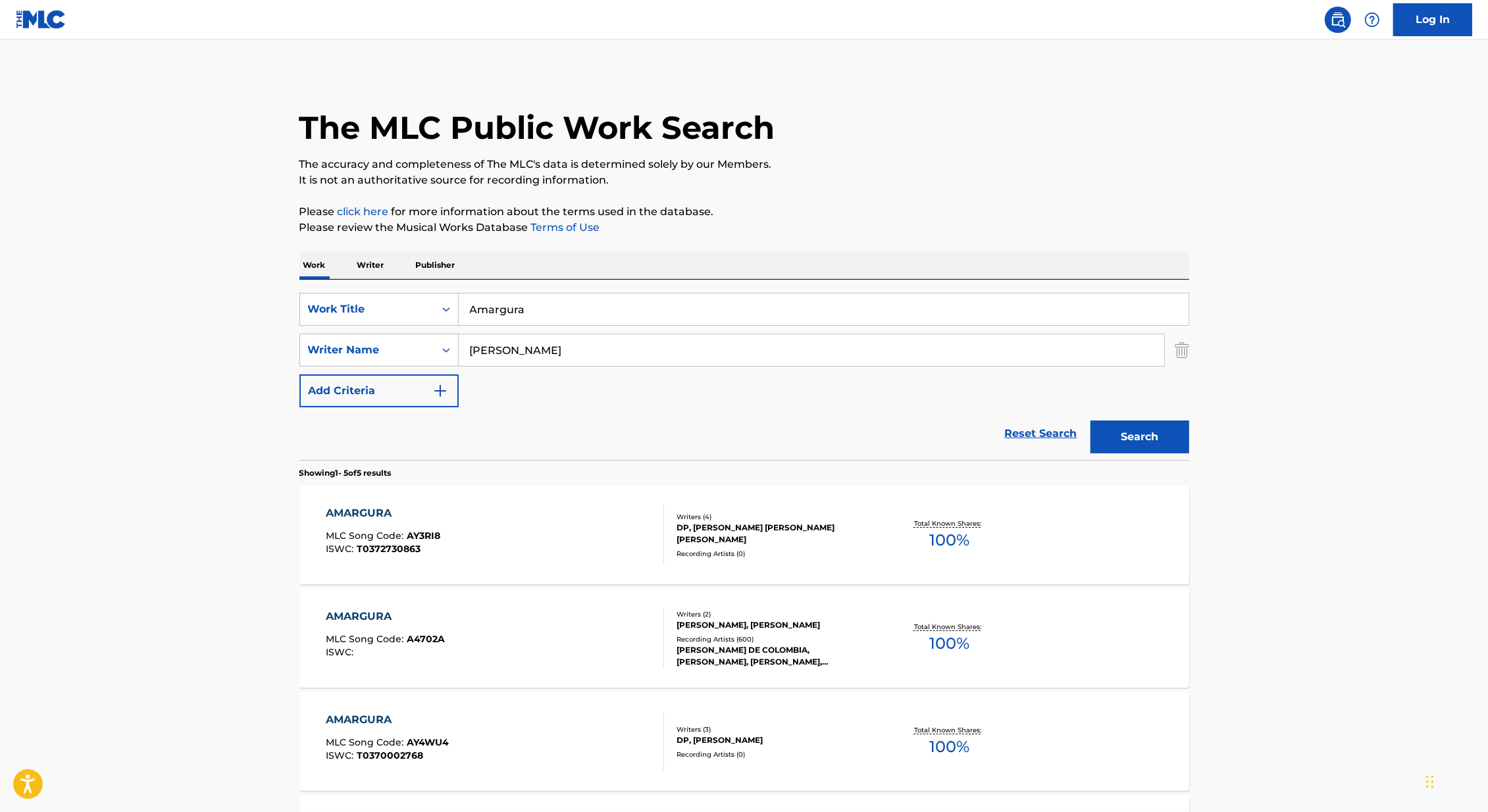
click at [750, 564] on div "AMARGURA MLC Song Code : AY3RI8 ISWC : T0372730863 Writers ( 4 ) DP, [PERSON_NA…" at bounding box center [744, 535] width 889 height 99
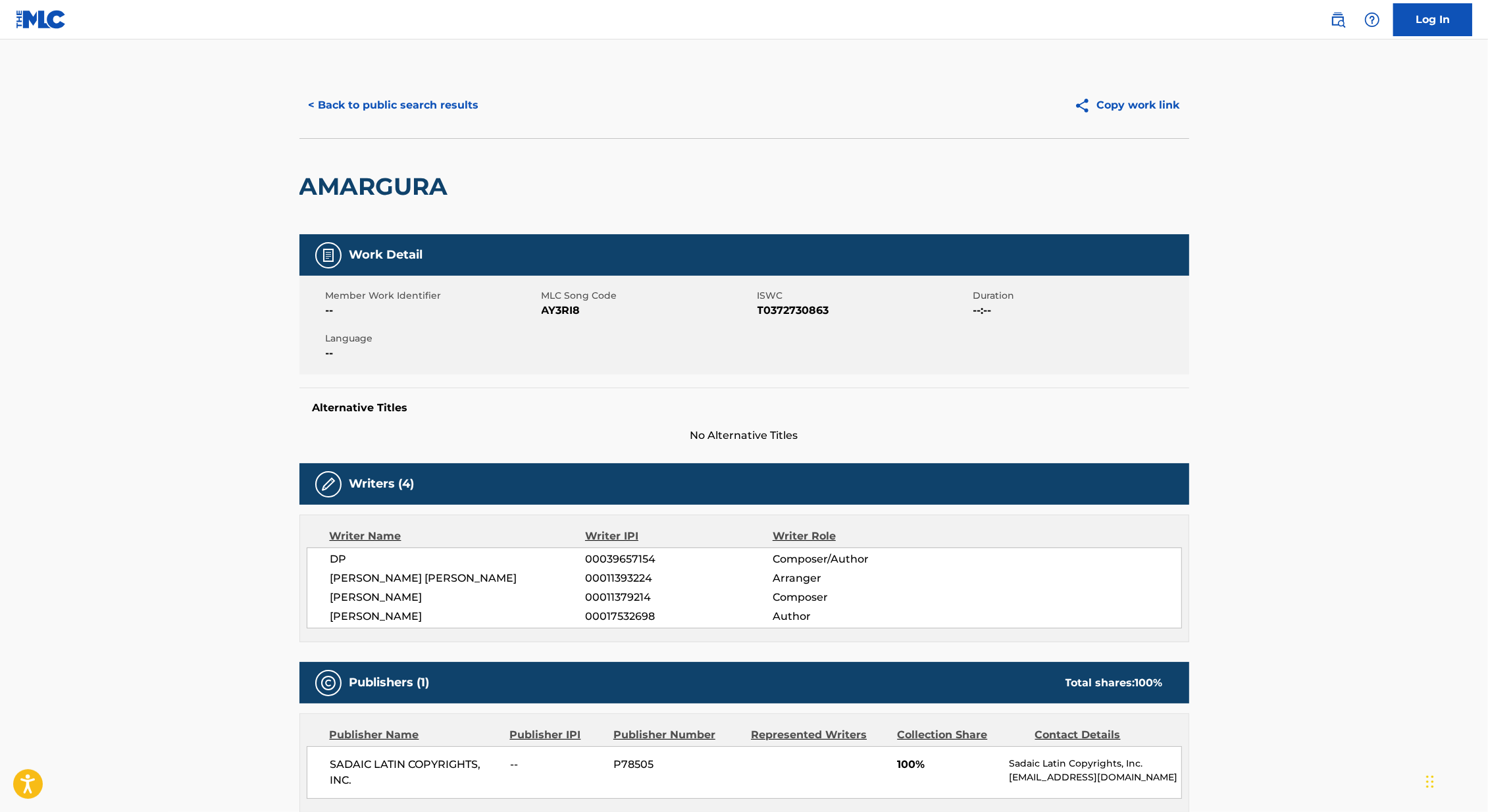
click at [329, 97] on button "< Back to public search results" at bounding box center [393, 105] width 189 height 33
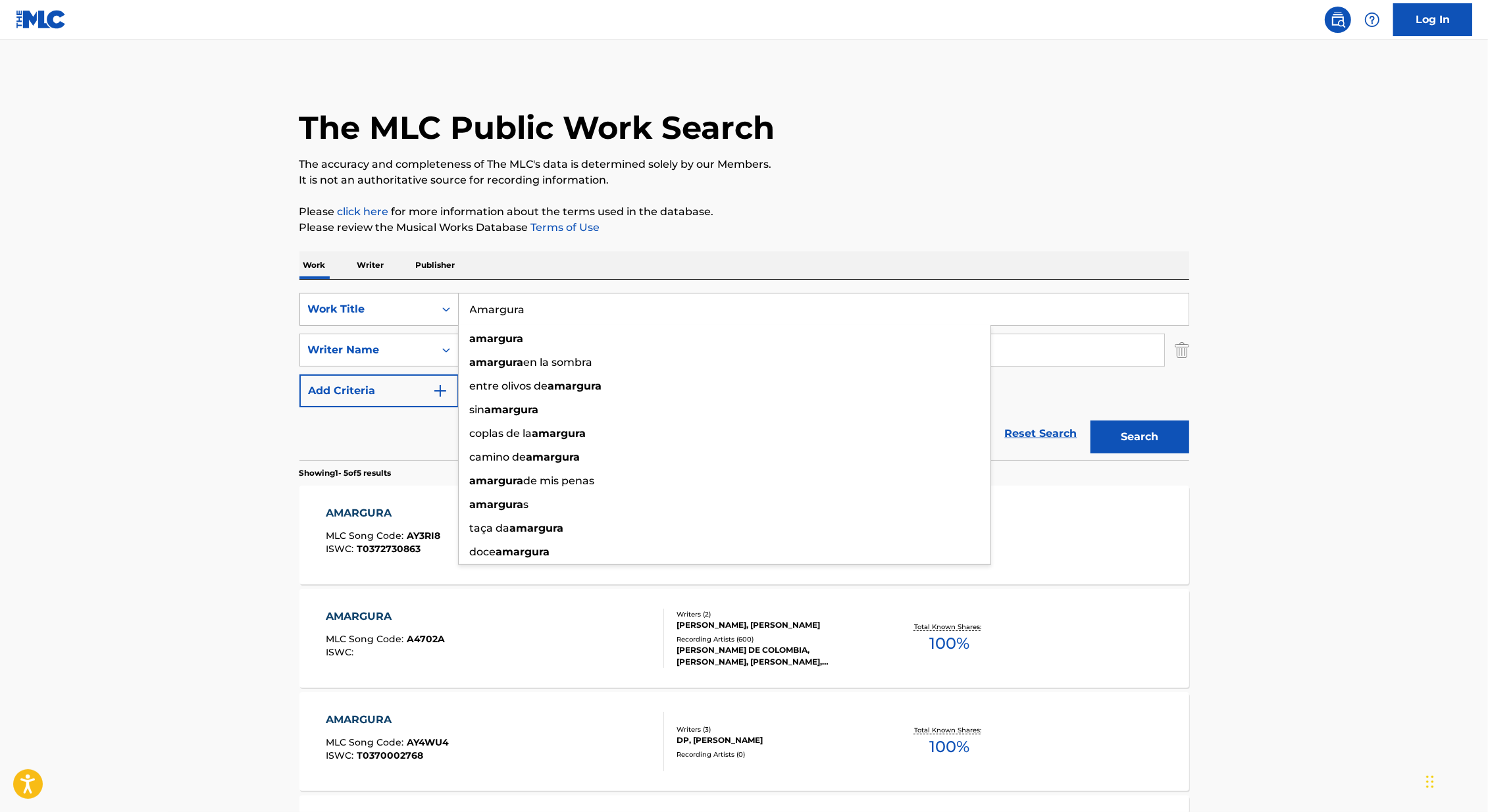
drag, startPoint x: 554, startPoint y: 309, endPoint x: 442, endPoint y: 306, distance: 112.0
click at [441, 306] on div "SearchWithCriteria6a79fba0-b598-41a5-8306-0d513debd5da Work Title Amargura amar…" at bounding box center [744, 309] width 889 height 33
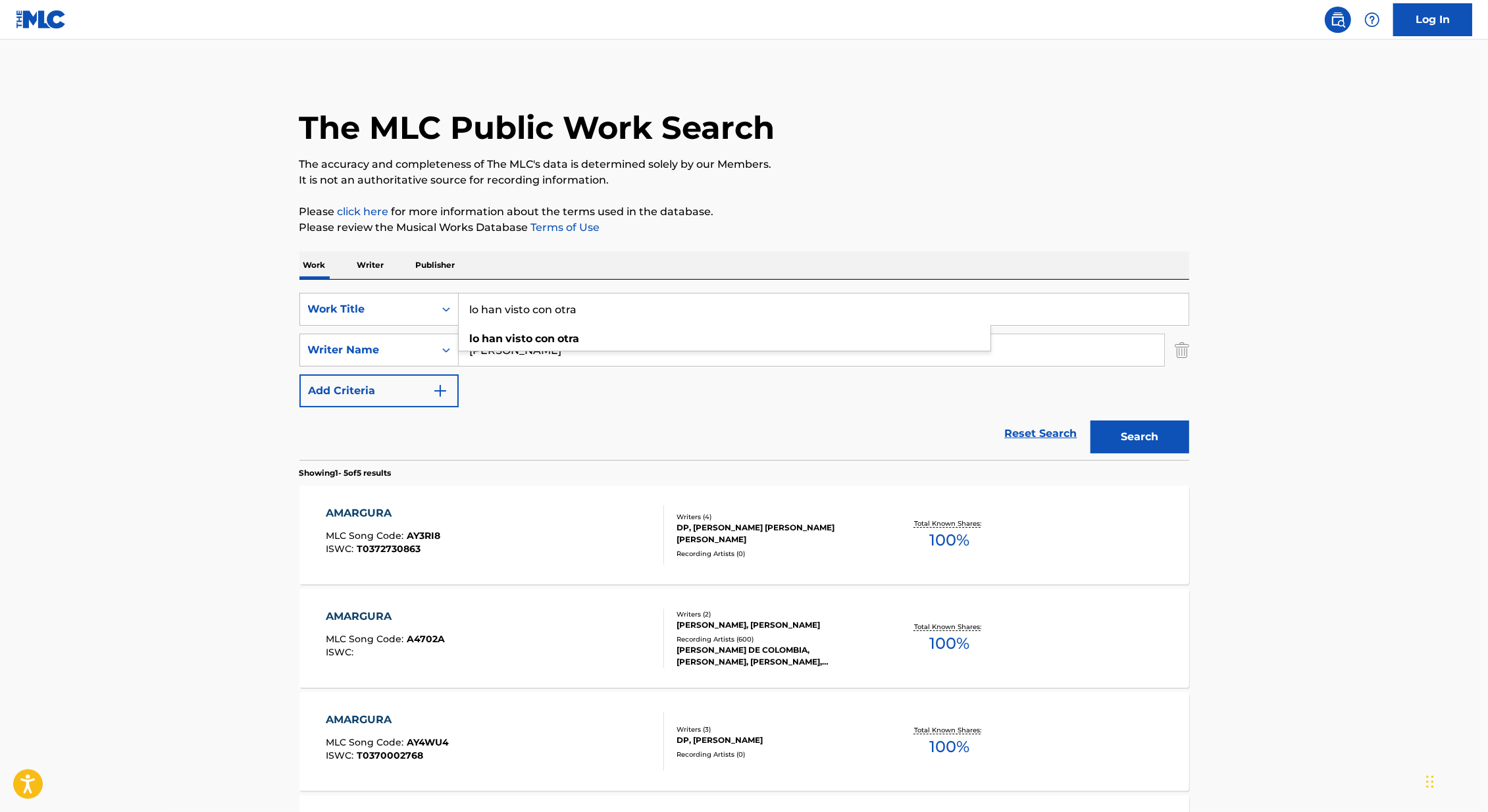
type input "lo han visto con otra"
click at [105, 367] on main "The MLC Public Work Search The accuracy and completeness of The MLC's data is d…" at bounding box center [744, 552] width 1488 height 1026
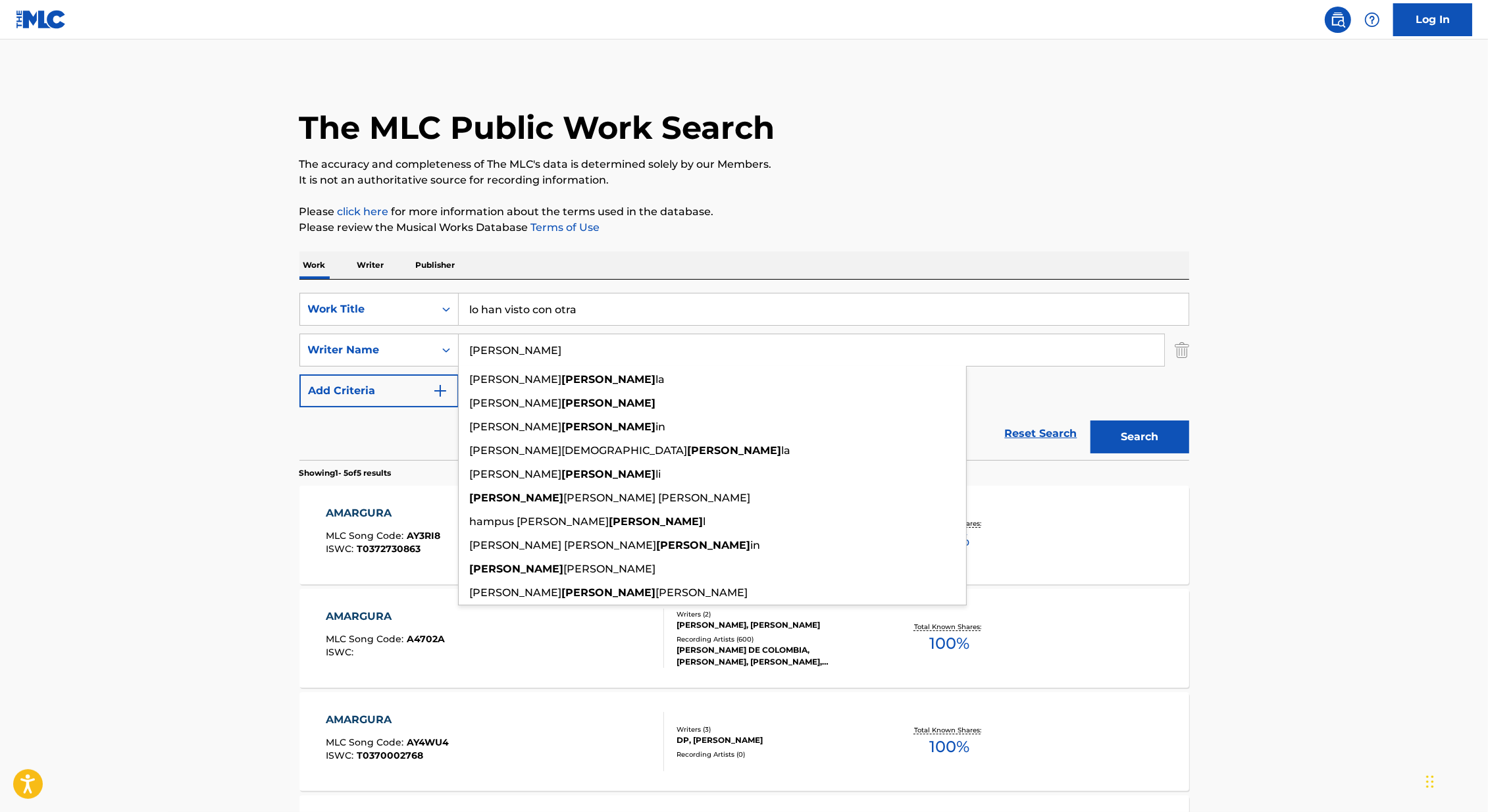
drag, startPoint x: 514, startPoint y: 350, endPoint x: 465, endPoint y: 349, distance: 49.0
click at [465, 349] on input "[PERSON_NAME]" at bounding box center [811, 350] width 705 height 32
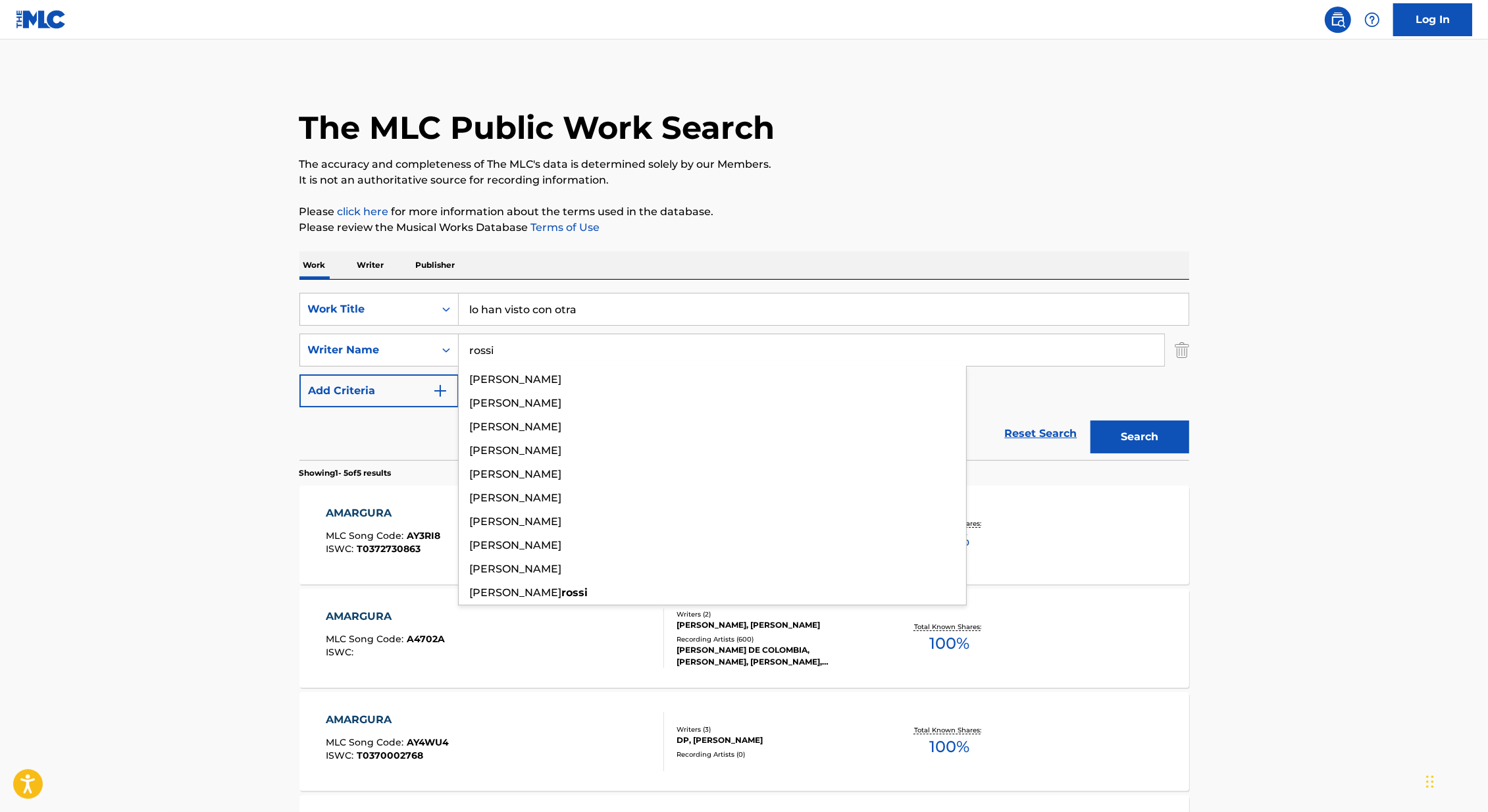
click at [1090, 421] on button "Search" at bounding box center [1140, 437] width 99 height 33
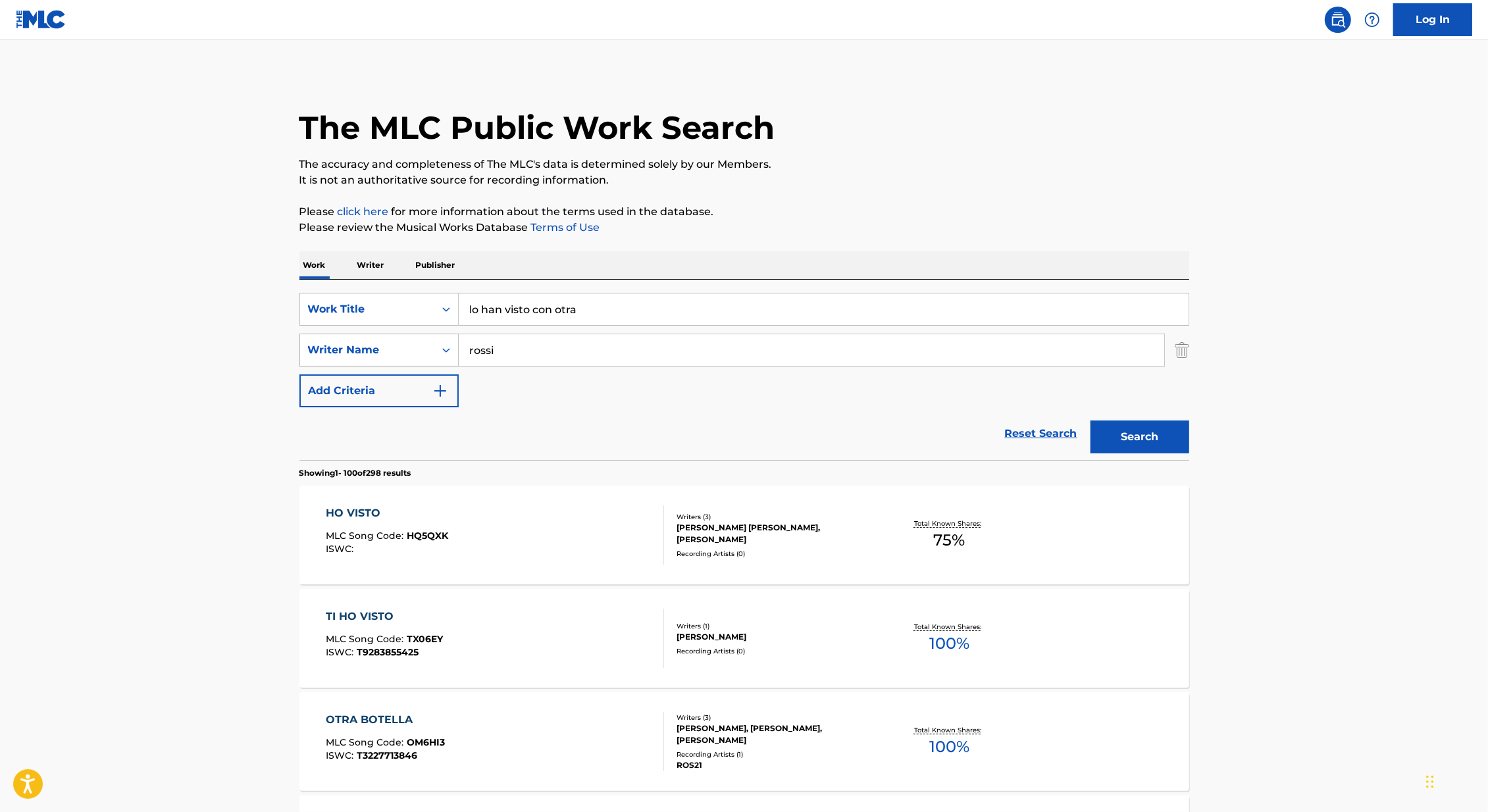
drag, startPoint x: 510, startPoint y: 351, endPoint x: 414, endPoint y: 351, distance: 96.0
click at [414, 351] on div "SearchWithCriteria3980bdbe-28a4-473d-b189-9f22011c78f3 Writer Name [PERSON_NAME]" at bounding box center [744, 350] width 889 height 33
click at [1090, 421] on button "Search" at bounding box center [1140, 437] width 99 height 33
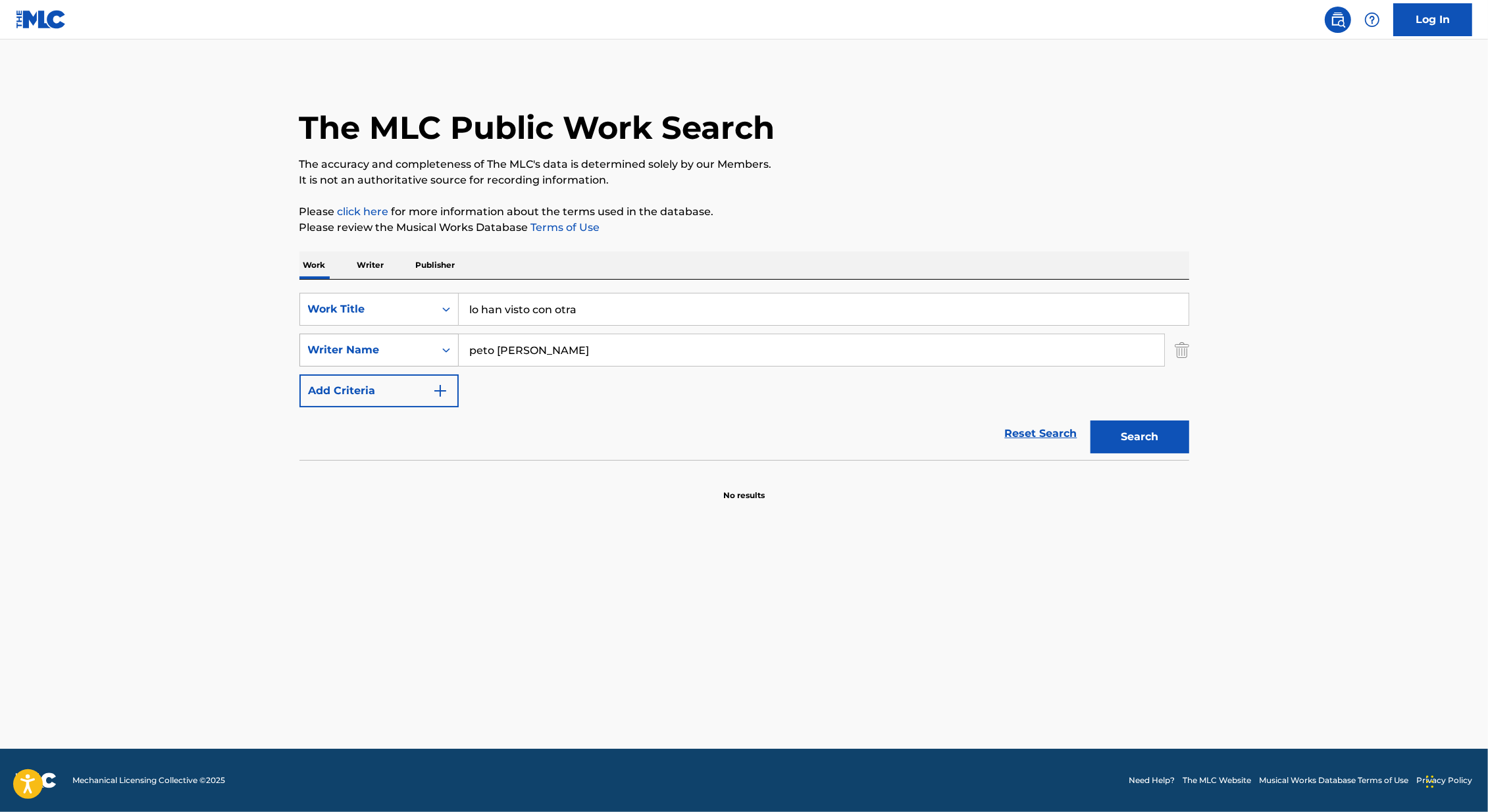
drag, startPoint x: 528, startPoint y: 352, endPoint x: 439, endPoint y: 352, distance: 89.0
click at [439, 352] on div "SearchWithCriteria3980bdbe-28a4-473d-b189-9f22011c78f3 Writer Name [PERSON_NAME]" at bounding box center [744, 350] width 889 height 33
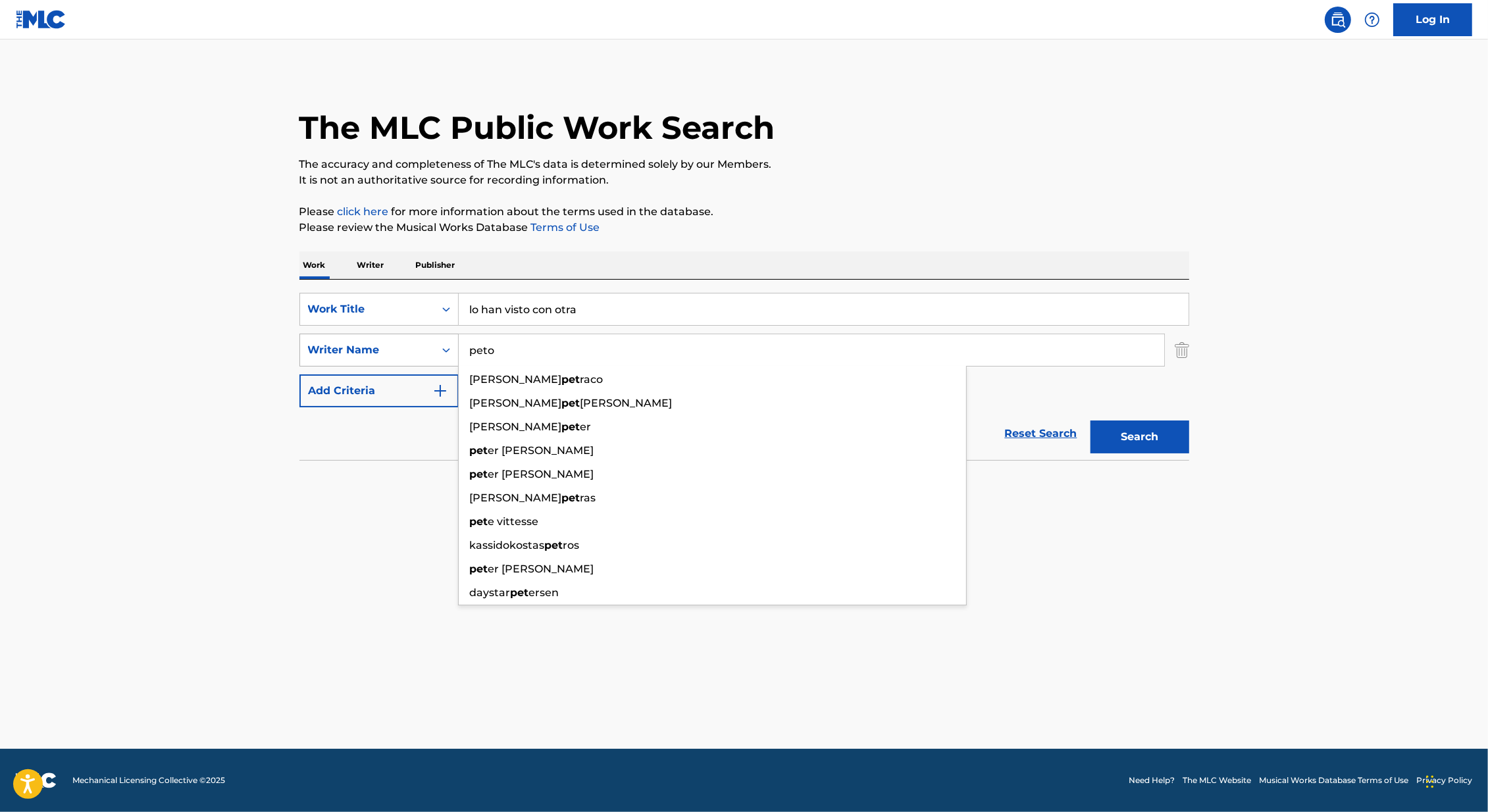
click at [1090, 421] on button "Search" at bounding box center [1140, 437] width 99 height 33
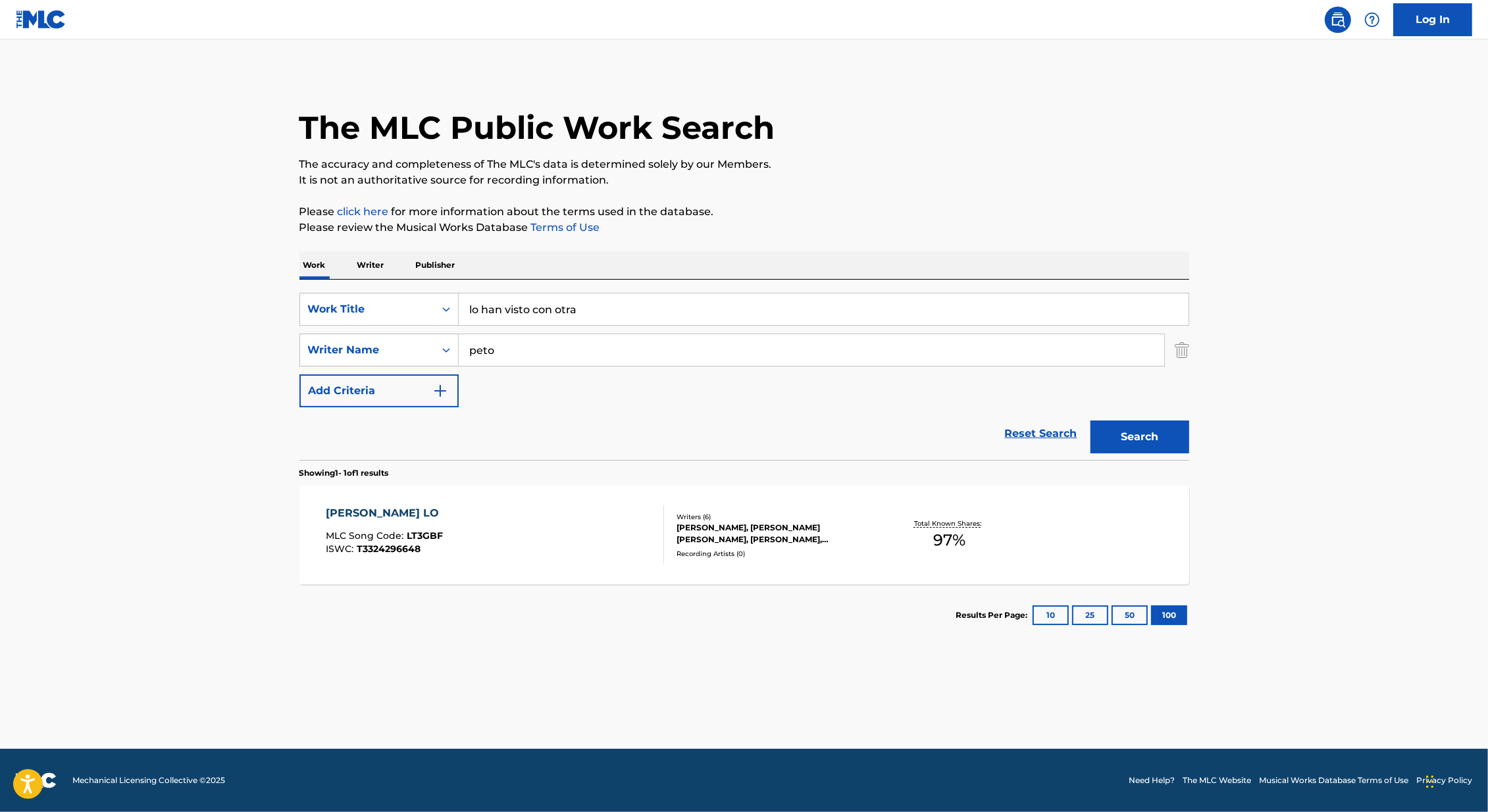
drag, startPoint x: 522, startPoint y: 361, endPoint x: 406, endPoint y: 330, distance: 120.1
click at [406, 329] on div "SearchWithCriteria6a79fba0-b598-41a5-8306-0d513debd5da Work Title lo han visto …" at bounding box center [744, 350] width 889 height 115
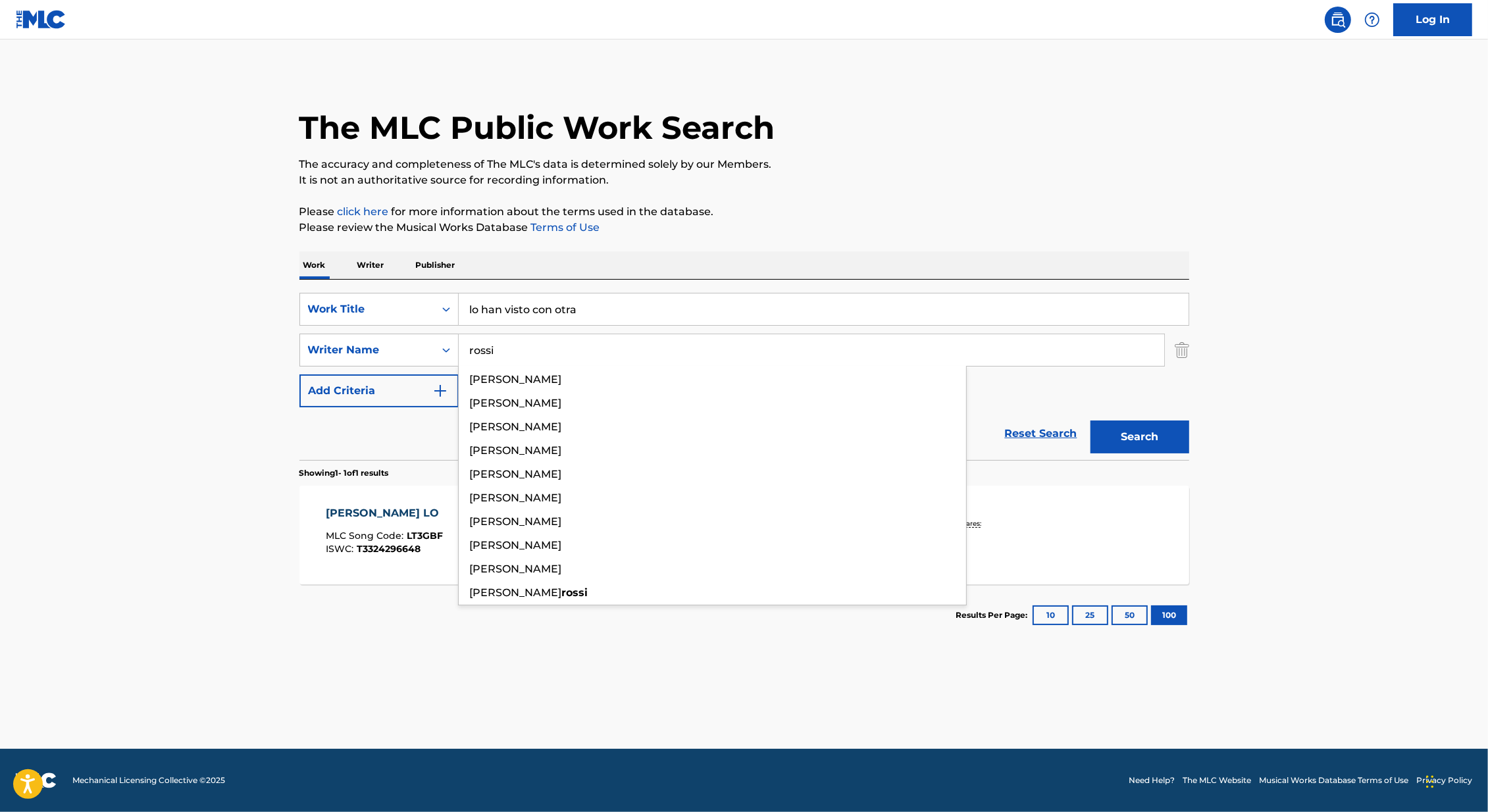
type input "rossi"
click at [1090, 421] on button "Search" at bounding box center [1140, 437] width 99 height 33
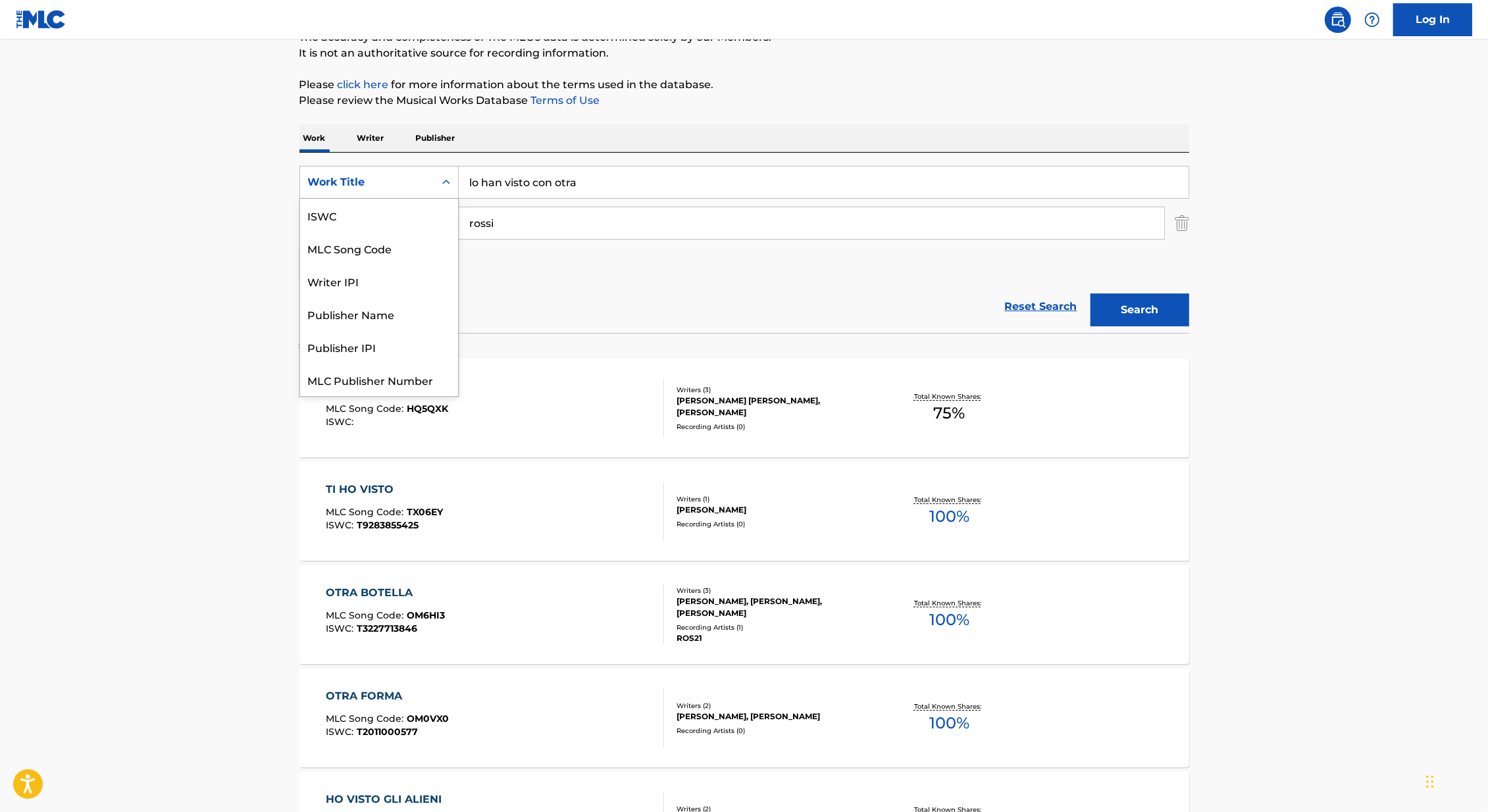
scroll to position [32, 0]
click at [378, 196] on div "Work Title" at bounding box center [378, 182] width 160 height 33
click at [368, 230] on div "ISWC" at bounding box center [378, 215] width 158 height 33
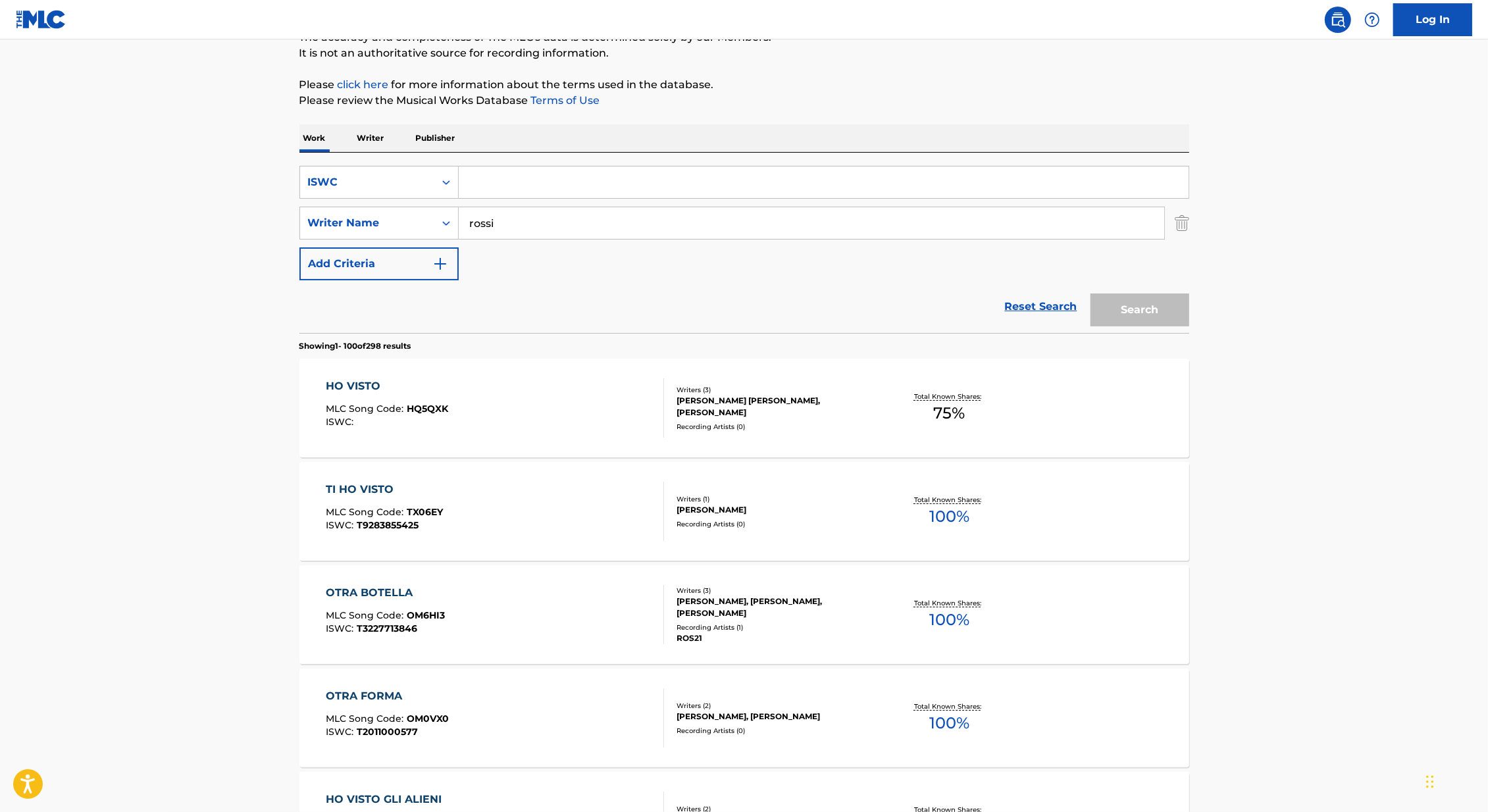
click at [532, 186] on input "Search Form" at bounding box center [823, 182] width 730 height 32
paste input "T0030115297"
click at [1179, 218] on img "Search Form" at bounding box center [1181, 223] width 15 height 33
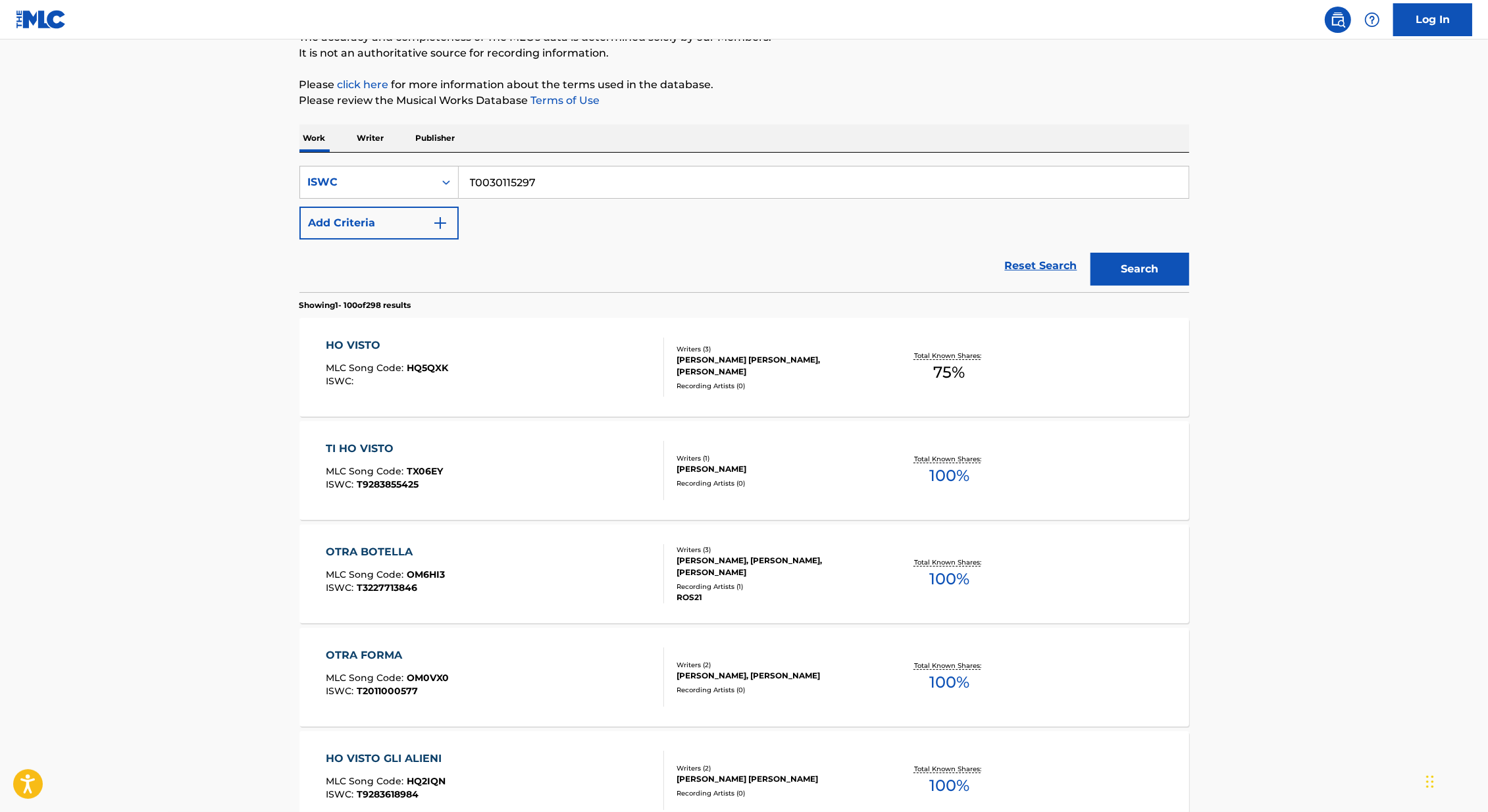
click at [1137, 296] on section "Showing 1 - 100 of 298 results" at bounding box center [744, 301] width 889 height 19
click at [1137, 263] on button "Search" at bounding box center [1140, 269] width 99 height 33
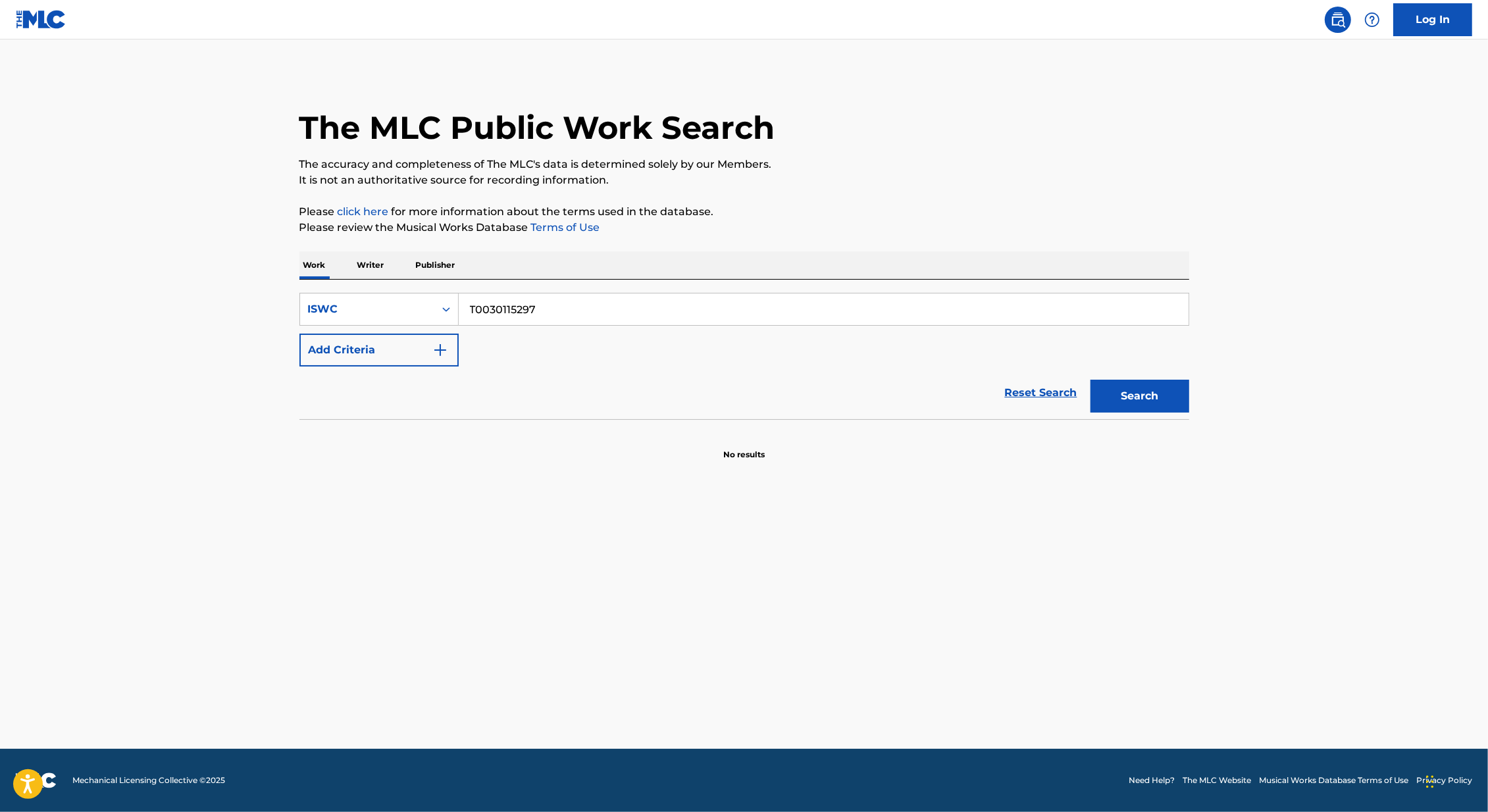
click at [475, 310] on input "T0030115297" at bounding box center [823, 309] width 730 height 32
click at [1090, 380] on button "Search" at bounding box center [1140, 396] width 99 height 33
drag, startPoint x: 484, startPoint y: 310, endPoint x: 359, endPoint y: 310, distance: 125.0
click at [362, 310] on div "SearchWithCriteriaa4b46e20-07a4-4b5c-b810-e4f0546c4ed4 ISWC 0030115297" at bounding box center [744, 309] width 889 height 33
type input "30115297"
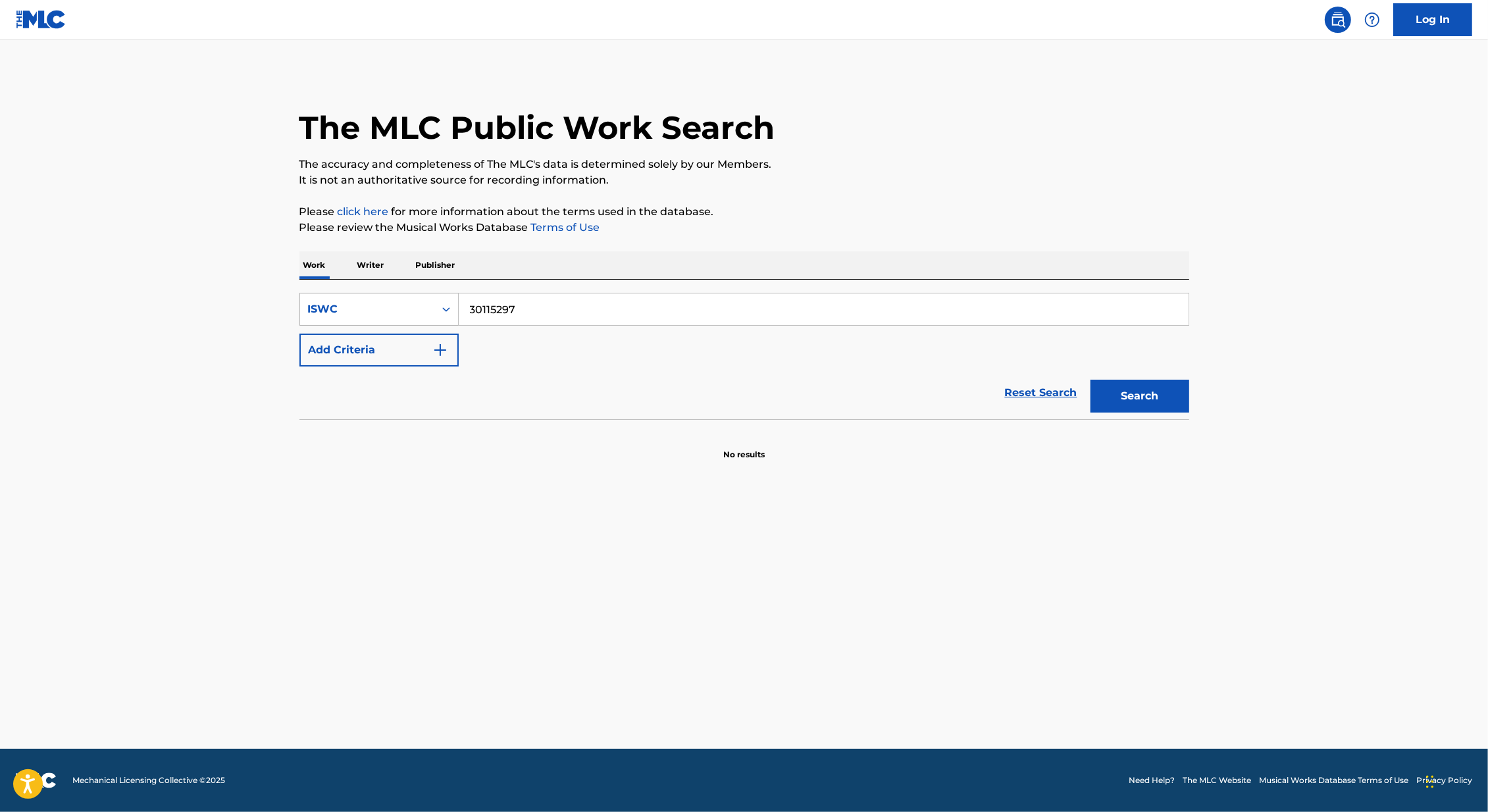
click at [1090, 380] on button "Search" at bounding box center [1140, 396] width 99 height 33
click at [494, 308] on input "Search Form" at bounding box center [823, 309] width 730 height 32
type input "visto con otra"
click at [210, 371] on main "The MLC Public Work Search The accuracy and completeness of The MLC's data is d…" at bounding box center [744, 394] width 1488 height 709
click at [302, 351] on button "Add Criteria" at bounding box center [378, 350] width 160 height 33
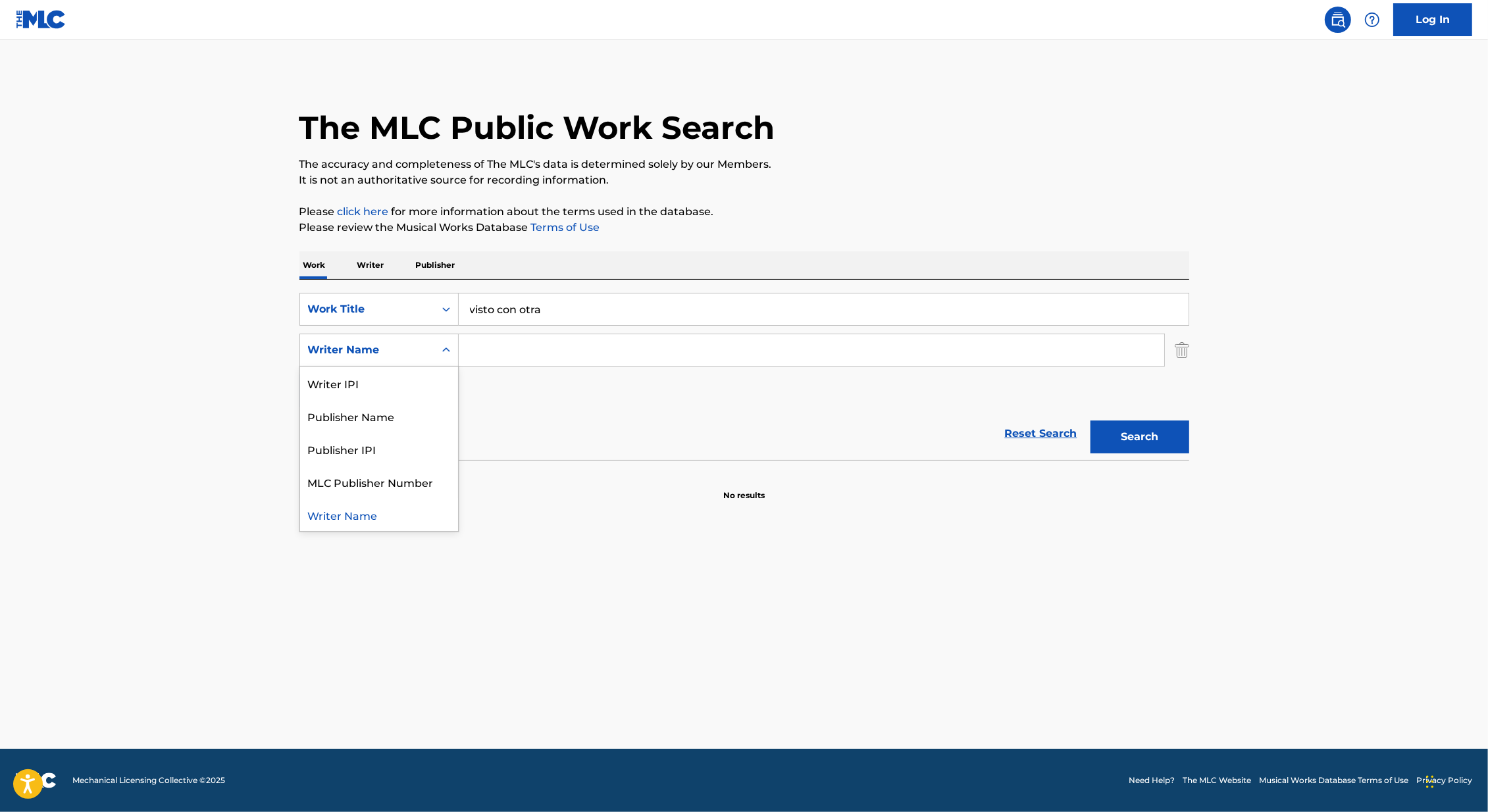
click at [382, 346] on div "Writer Name" at bounding box center [368, 350] width 119 height 15
click at [383, 411] on div "Publisher Name" at bounding box center [378, 415] width 158 height 33
click at [516, 349] on input "Search Form" at bounding box center [811, 350] width 705 height 32
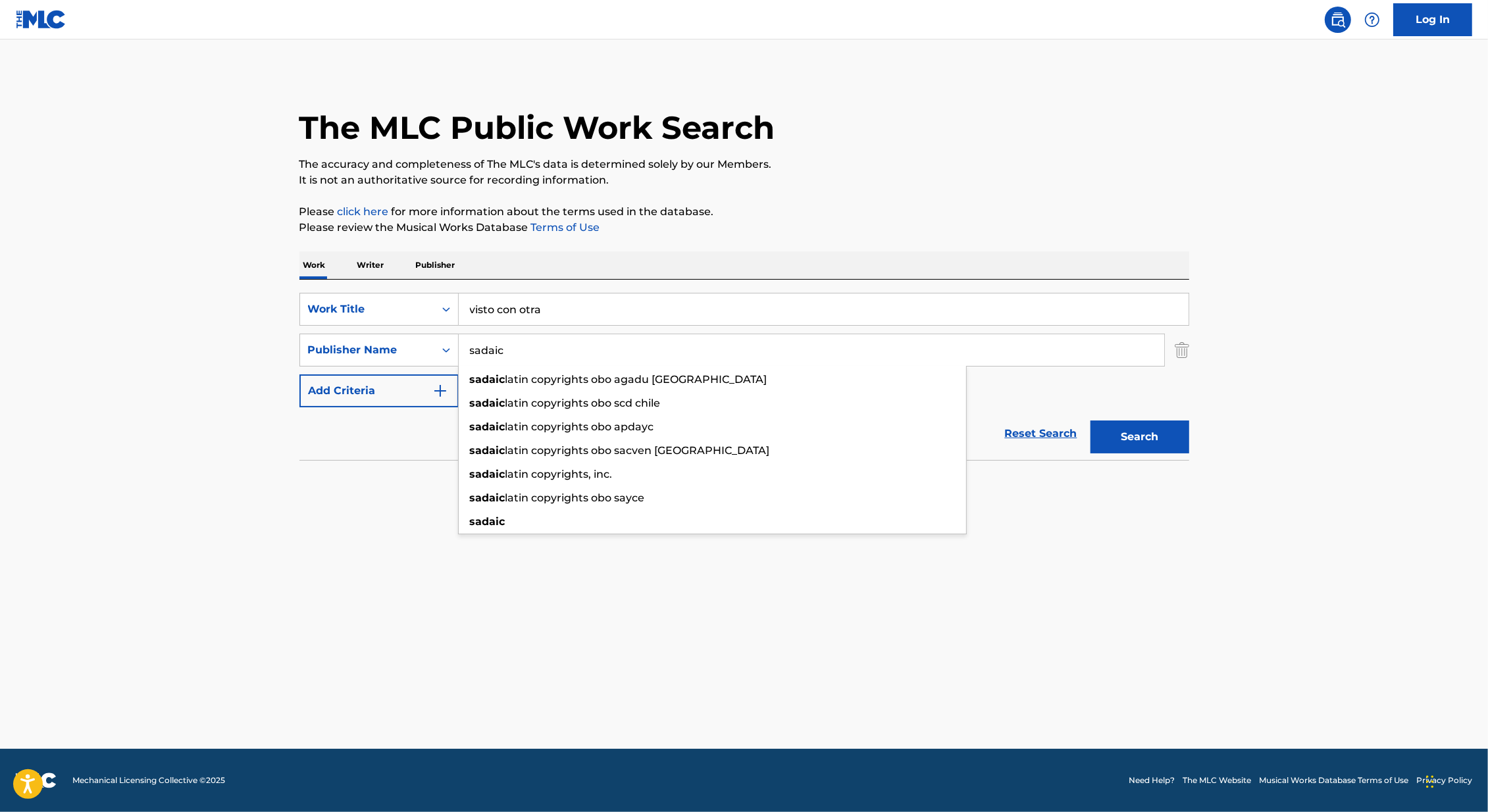
type input "sadaic"
click at [1090, 421] on button "Search" at bounding box center [1140, 437] width 99 height 33
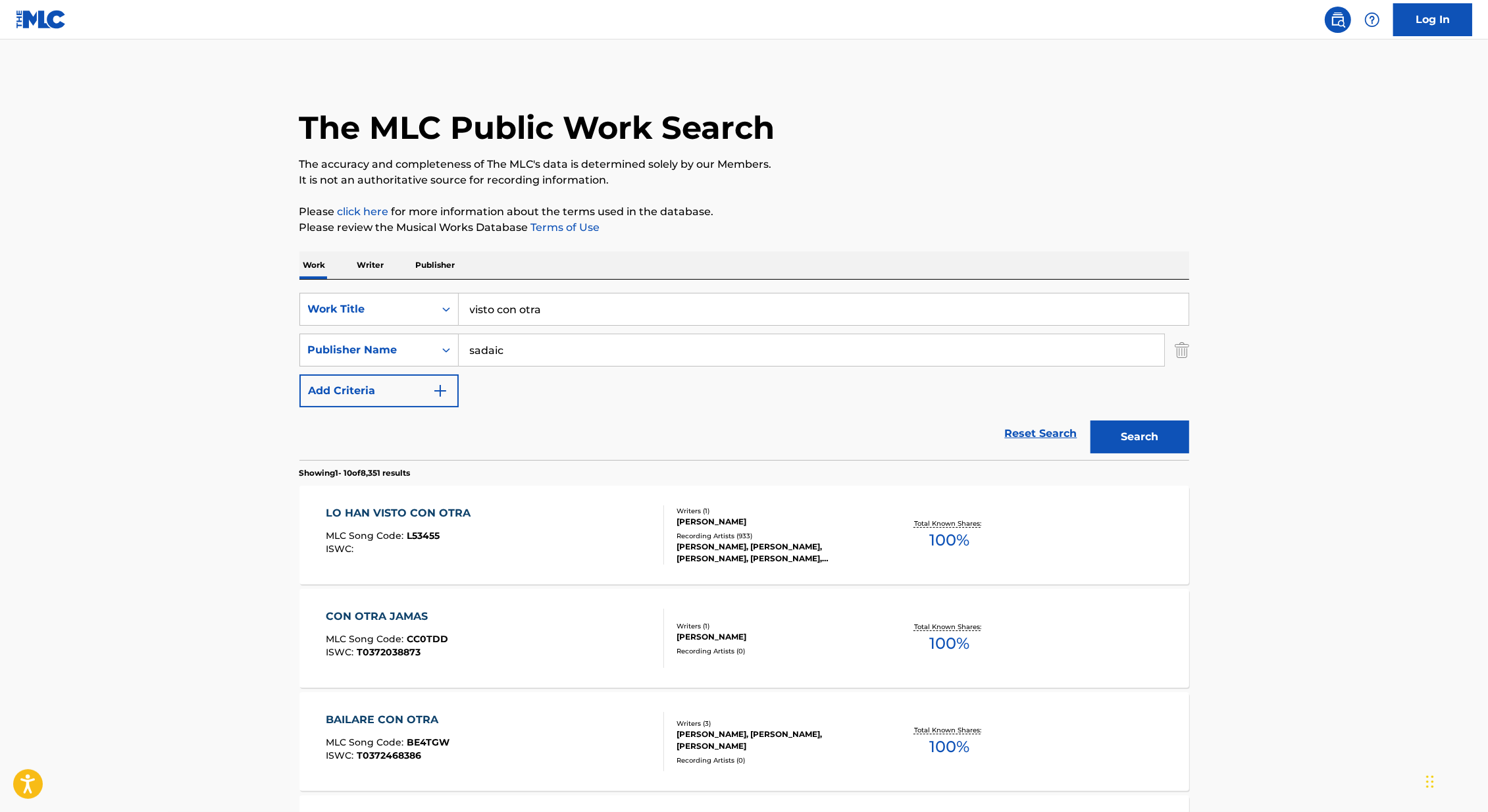
click at [850, 527] on div "Writers ( 1 ) HORACIO PETTOROSSI Recording Artists ( 933 ) CARLOS GARDEL, LOS T…" at bounding box center [770, 535] width 211 height 59
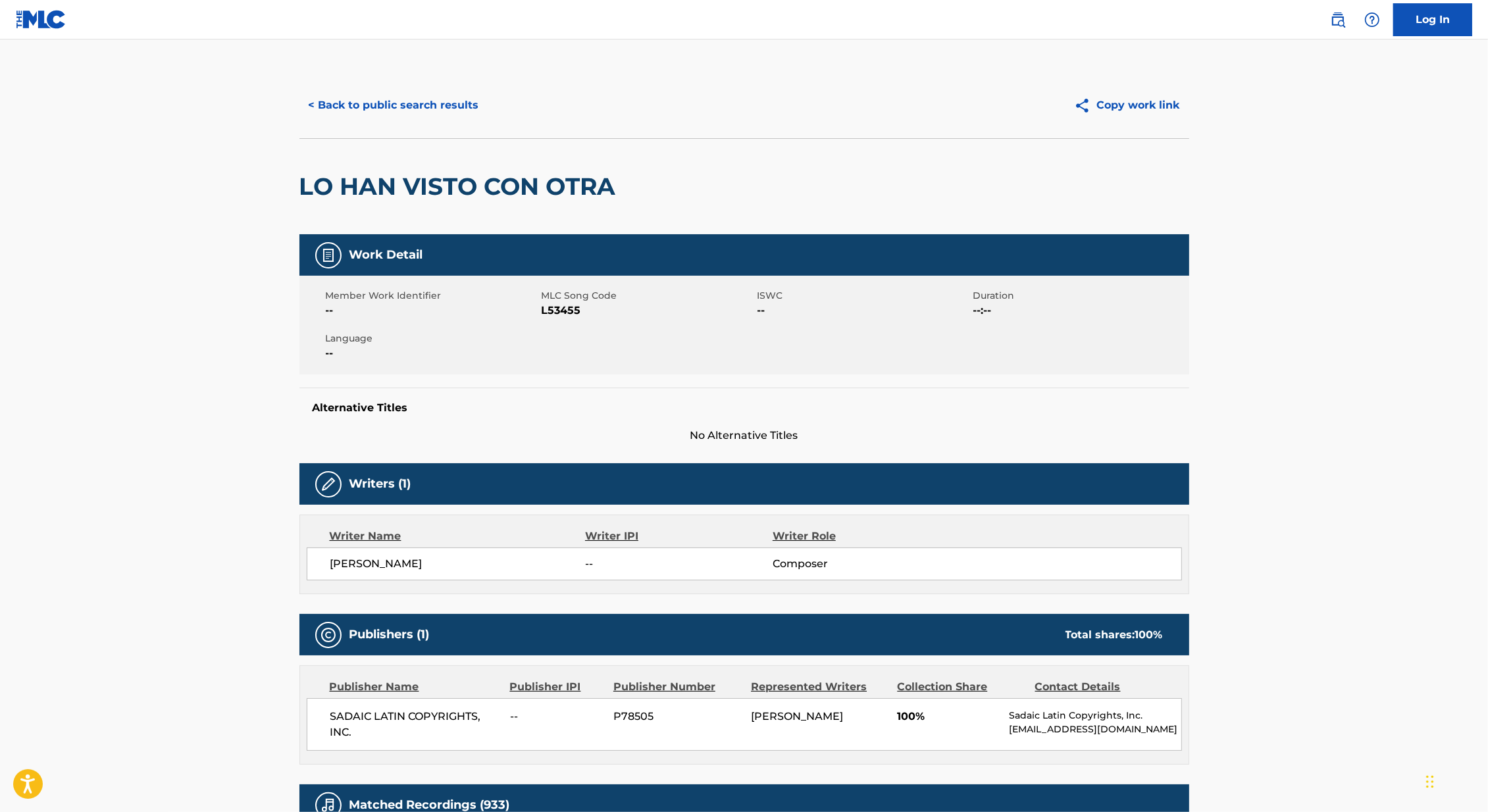
click at [420, 111] on button "< Back to public search results" at bounding box center [393, 105] width 189 height 33
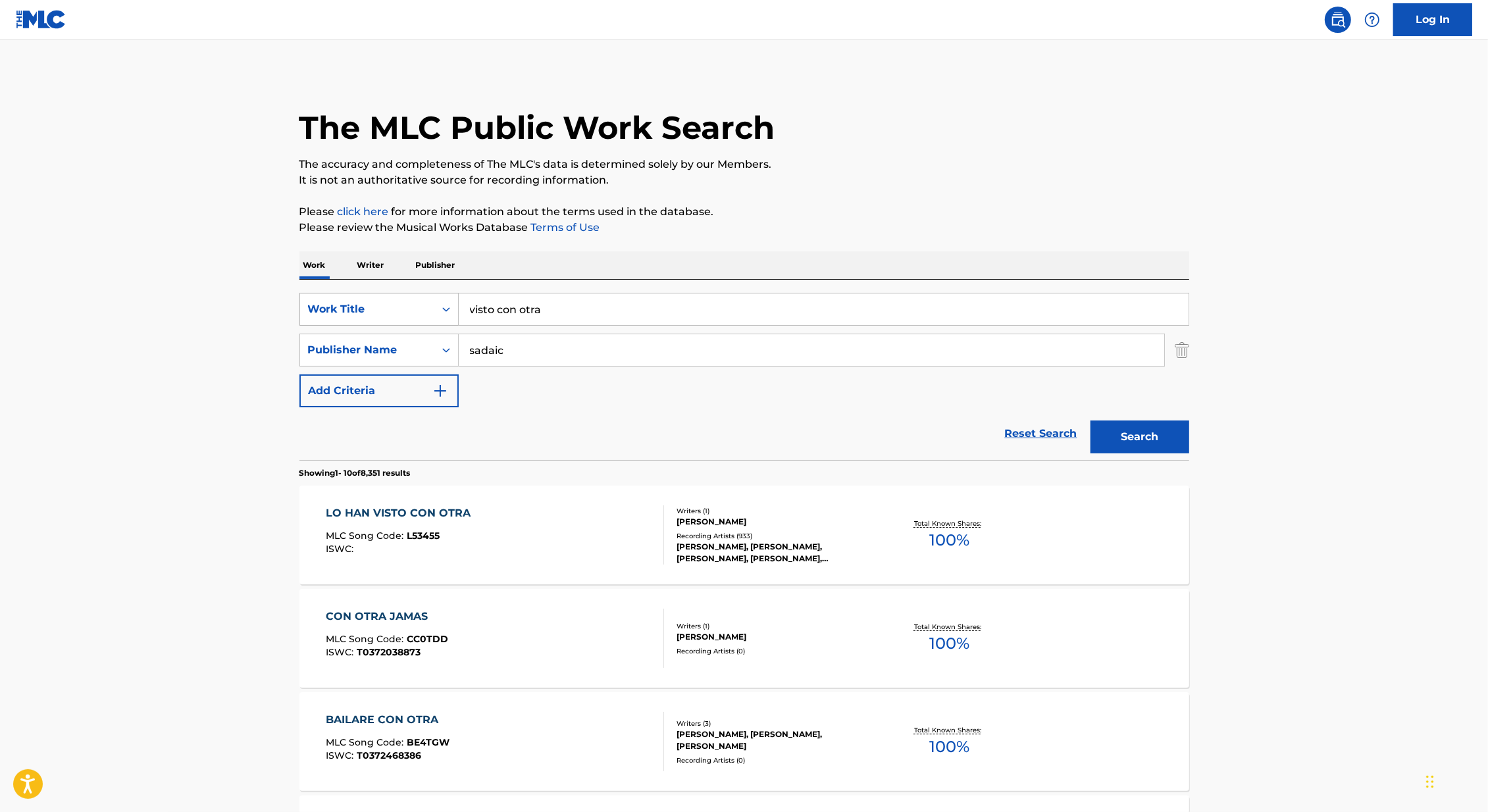
drag, startPoint x: 553, startPoint y: 305, endPoint x: 362, endPoint y: 306, distance: 191.0
click at [364, 306] on div "SearchWithCriteria46991fb0-dde7-4f07-a579-f7b86000852b Work Title visto con otra" at bounding box center [744, 309] width 889 height 33
paste input "Mi Buenos Aires Querido"
type input "Mi Buenos Aires Querido"
click at [187, 350] on main "The MLC Public Work Search The accuracy and completeness of The MLC's data is d…" at bounding box center [744, 814] width 1488 height 1549
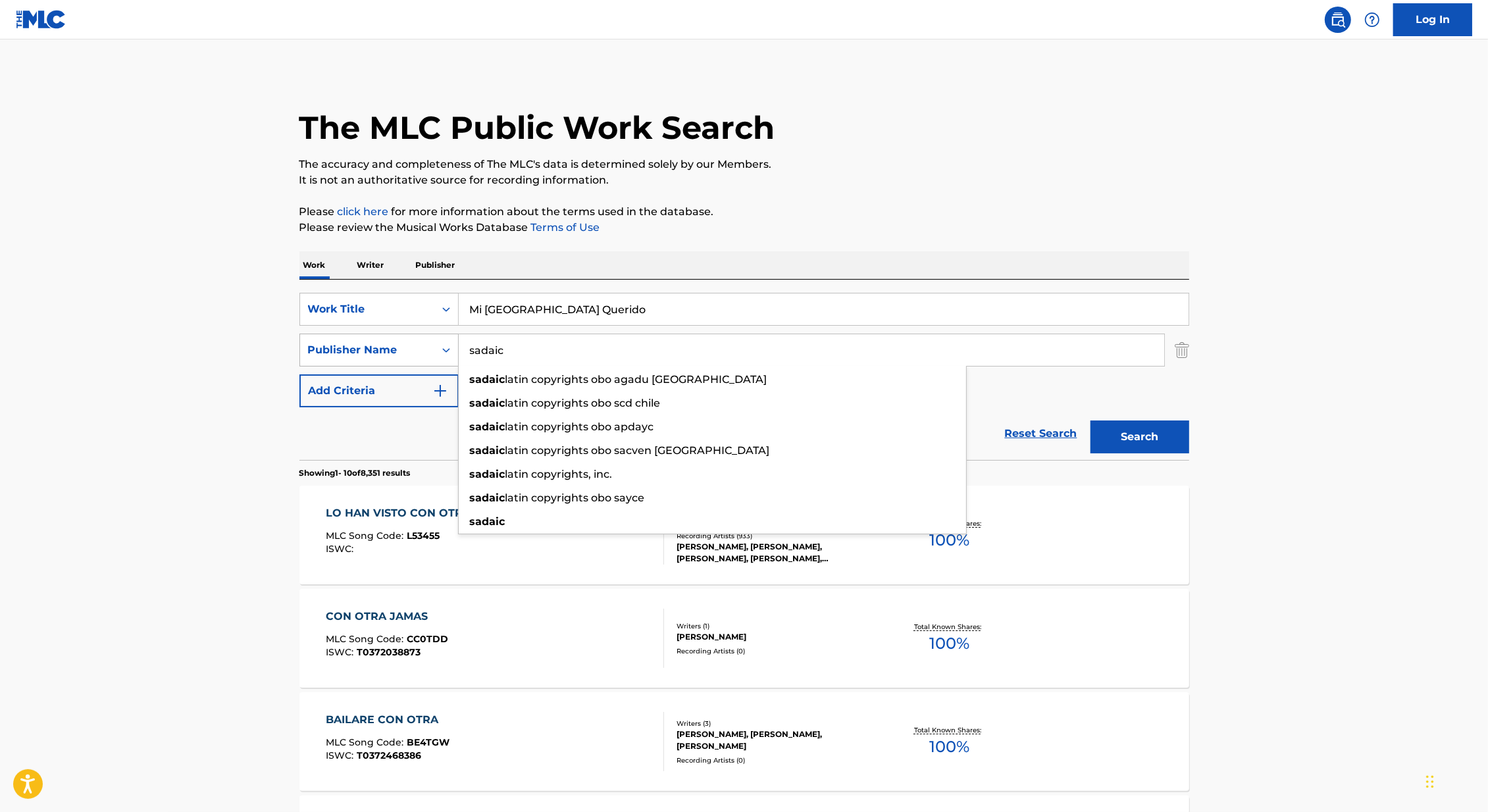
drag, startPoint x: 540, startPoint y: 360, endPoint x: 422, endPoint y: 337, distance: 120.2
click at [421, 337] on div "SearchWithCriteriaf4e914fe-0fc3-49f3-8a05-31c8bc3f3608 Publisher Name sadaic sa…" at bounding box center [744, 350] width 889 height 33
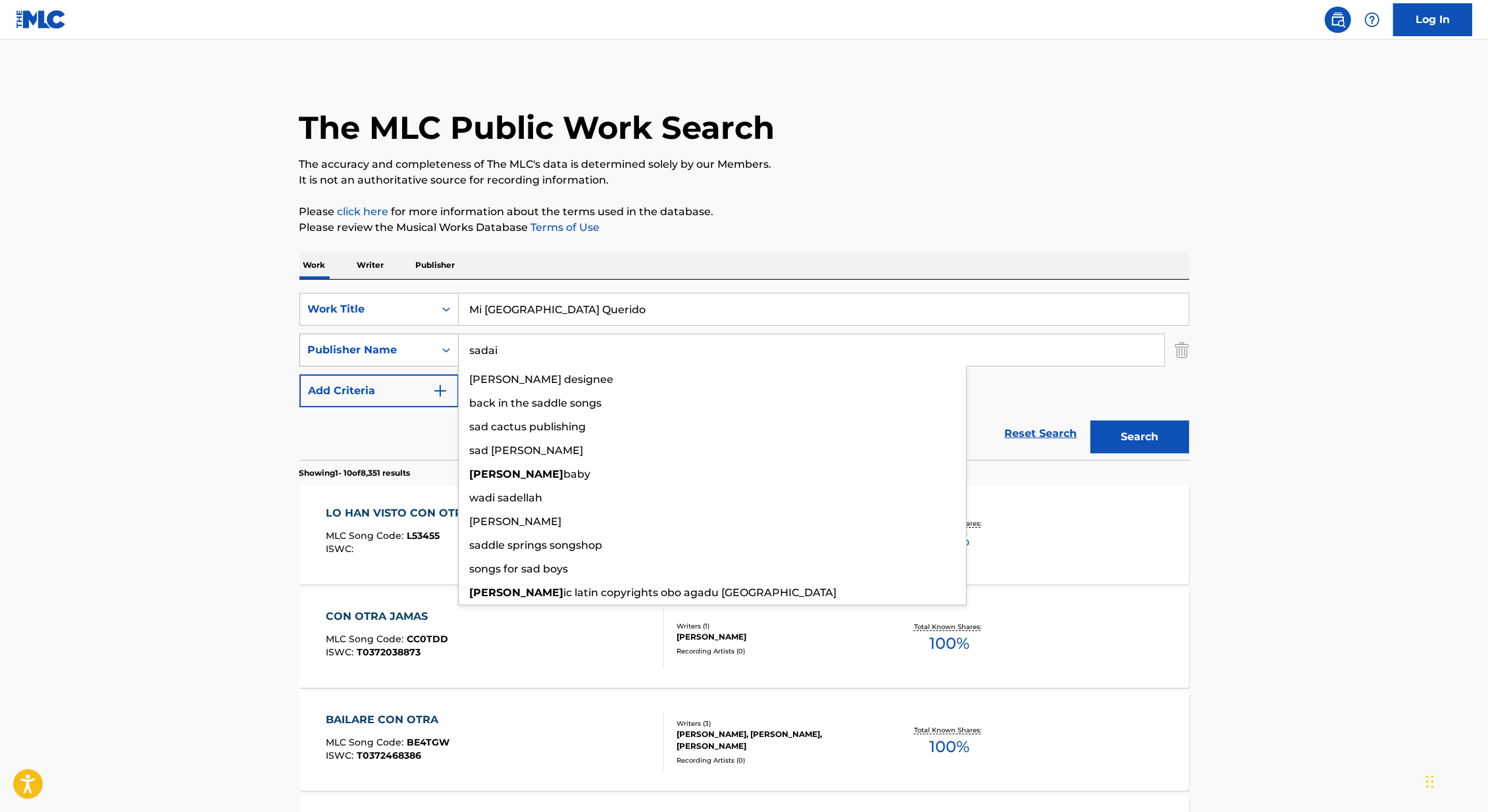
type input "sadaic"
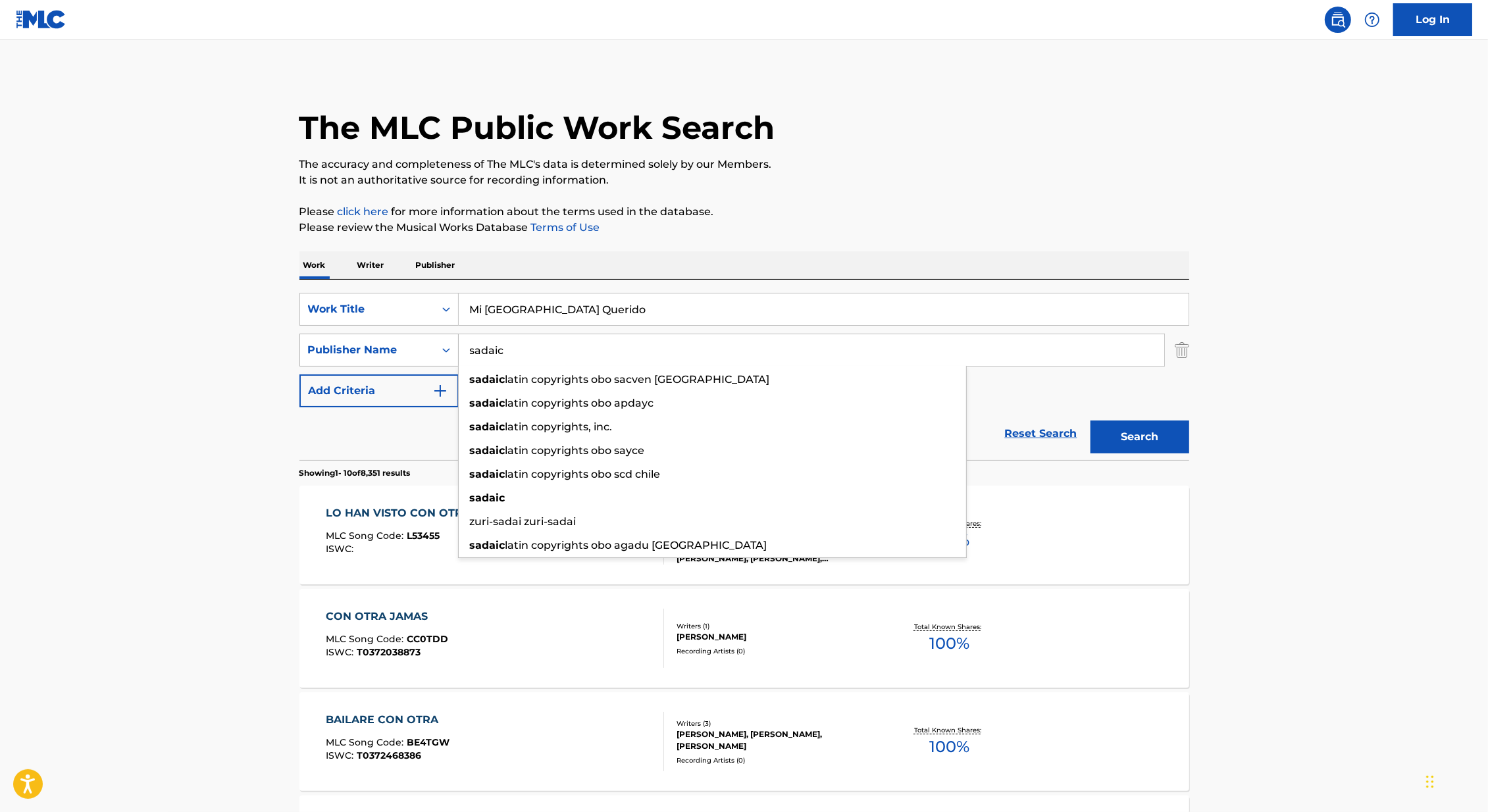
click at [1090, 421] on button "Search" at bounding box center [1140, 437] width 99 height 33
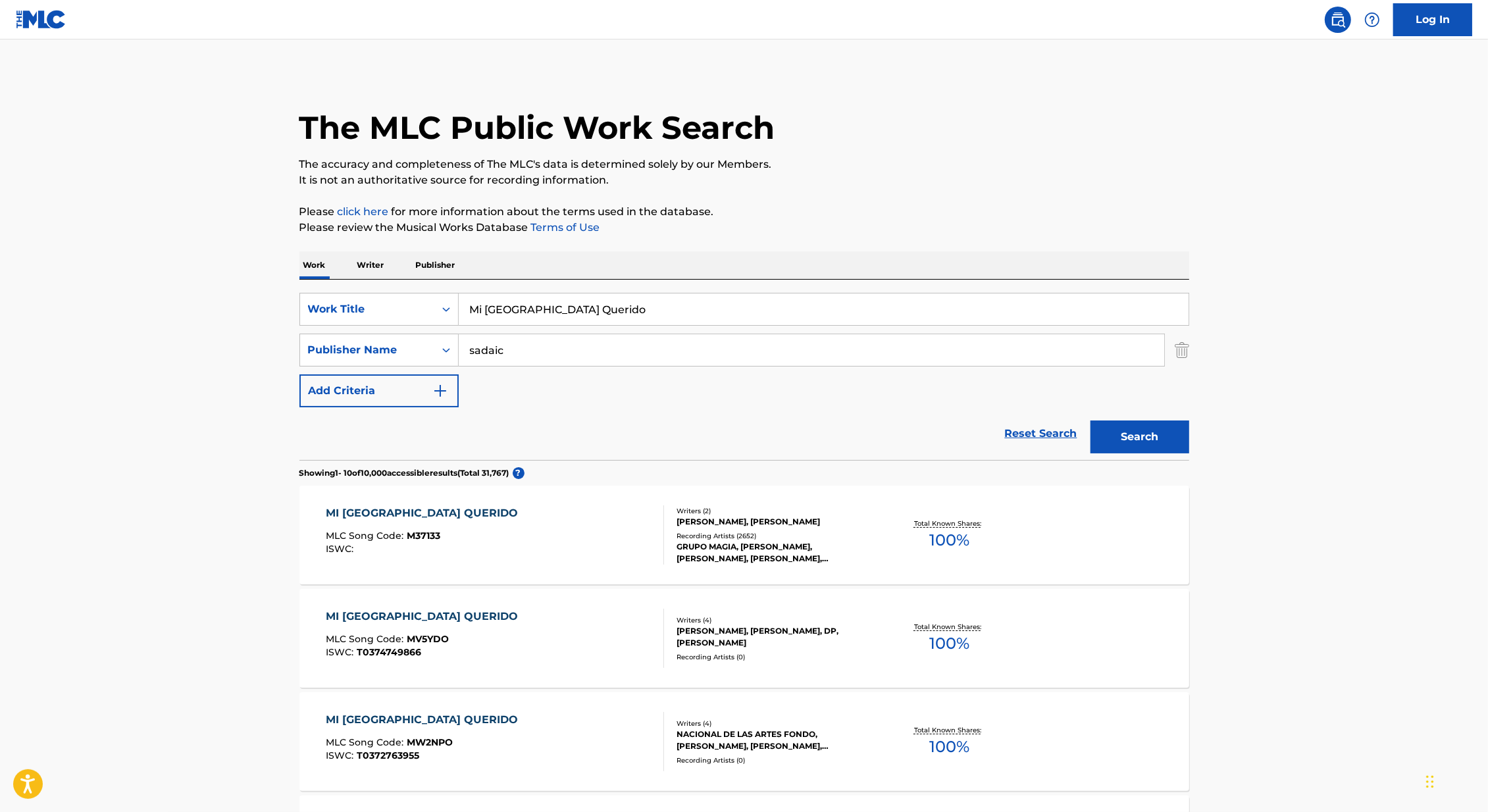
click at [760, 524] on div "[PERSON_NAME], [PERSON_NAME]" at bounding box center [776, 521] width 199 height 12
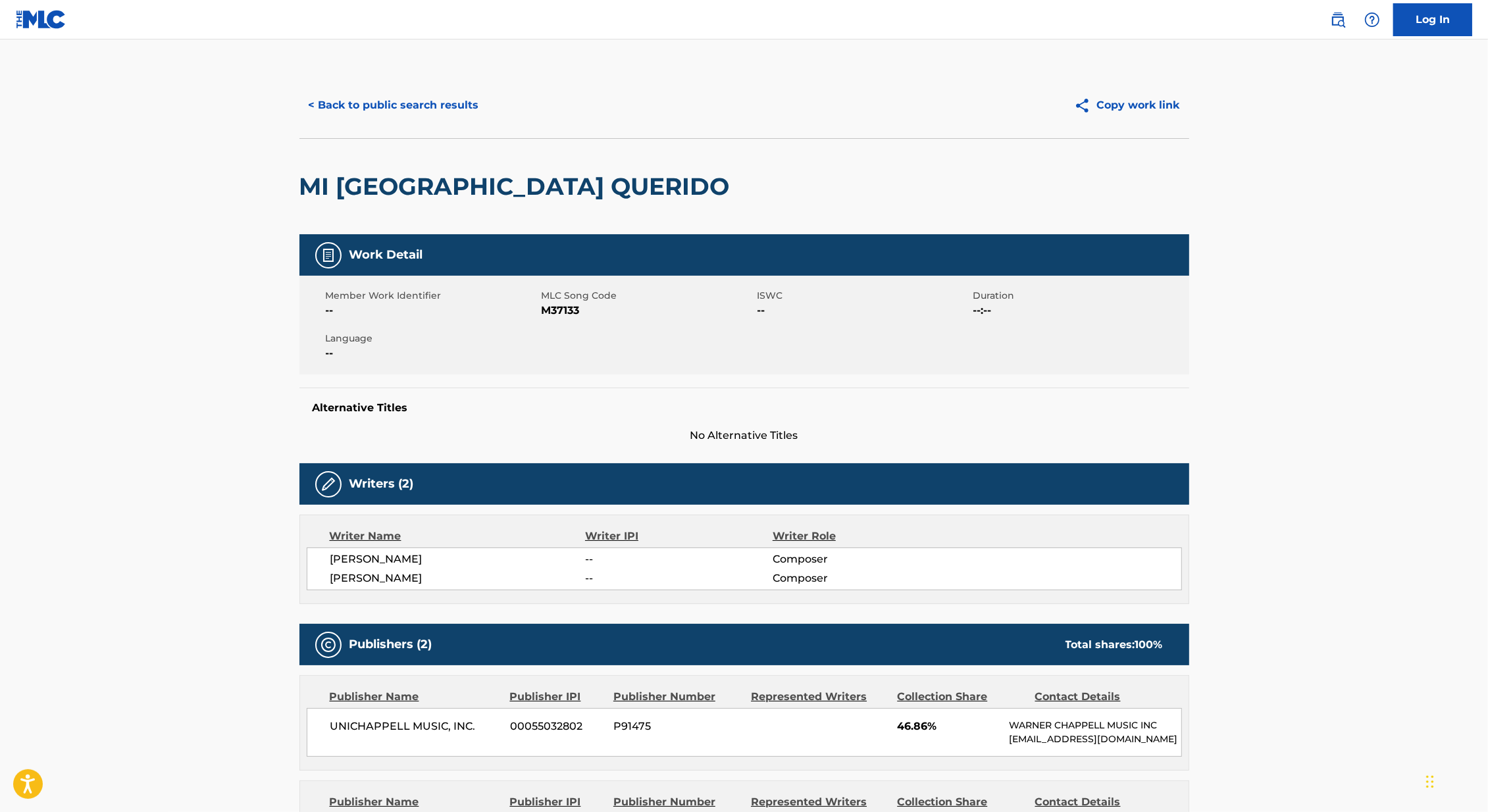
click at [449, 91] on button "< Back to public search results" at bounding box center [393, 105] width 189 height 33
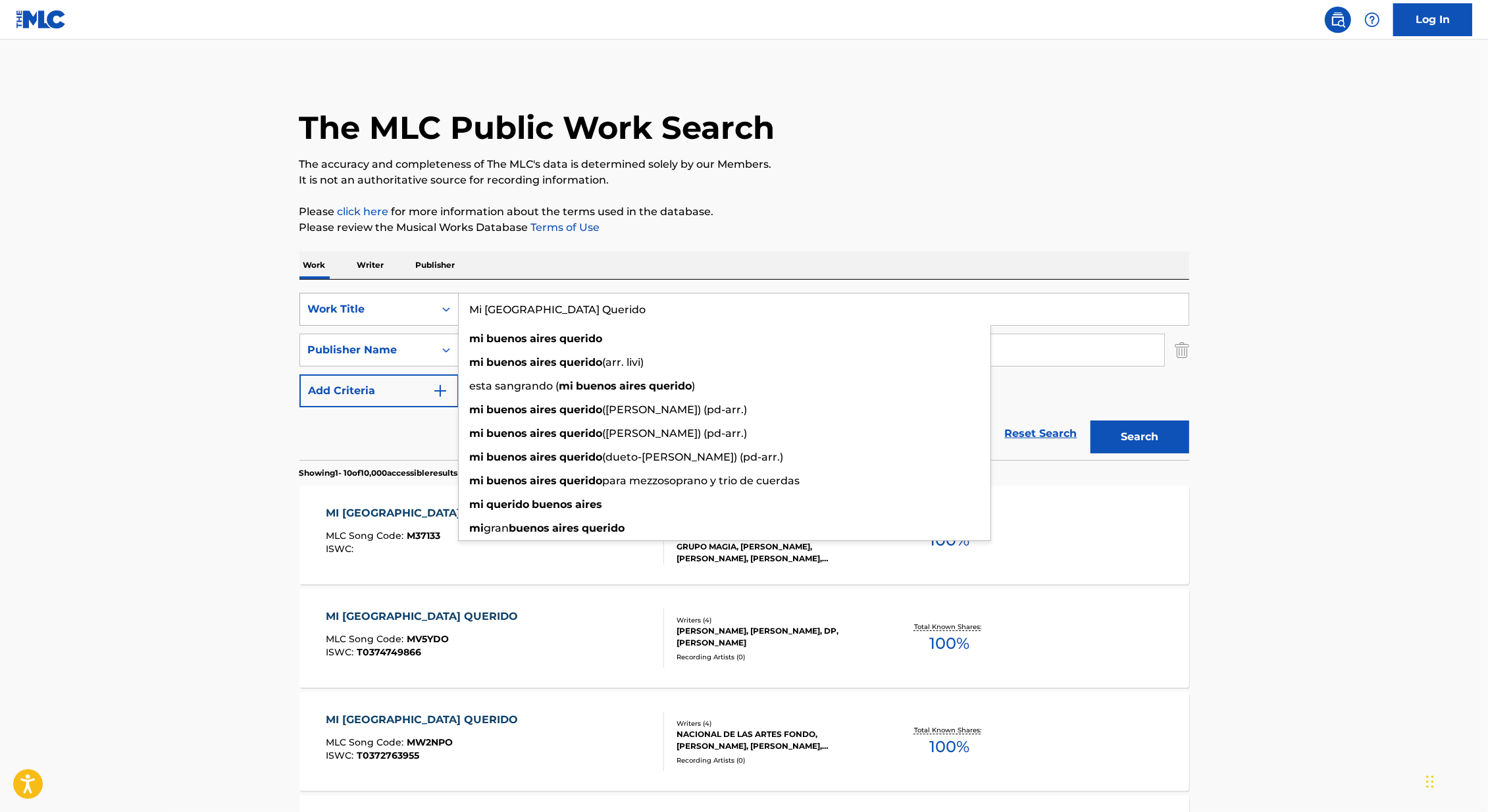
drag, startPoint x: 633, startPoint y: 313, endPoint x: 401, endPoint y: 294, distance: 232.8
click at [401, 294] on div "SearchWithCriteria46991fb0-dde7-4f07-a579-f7b86000852b Work Title Mi Buenos Air…" at bounding box center [744, 309] width 889 height 33
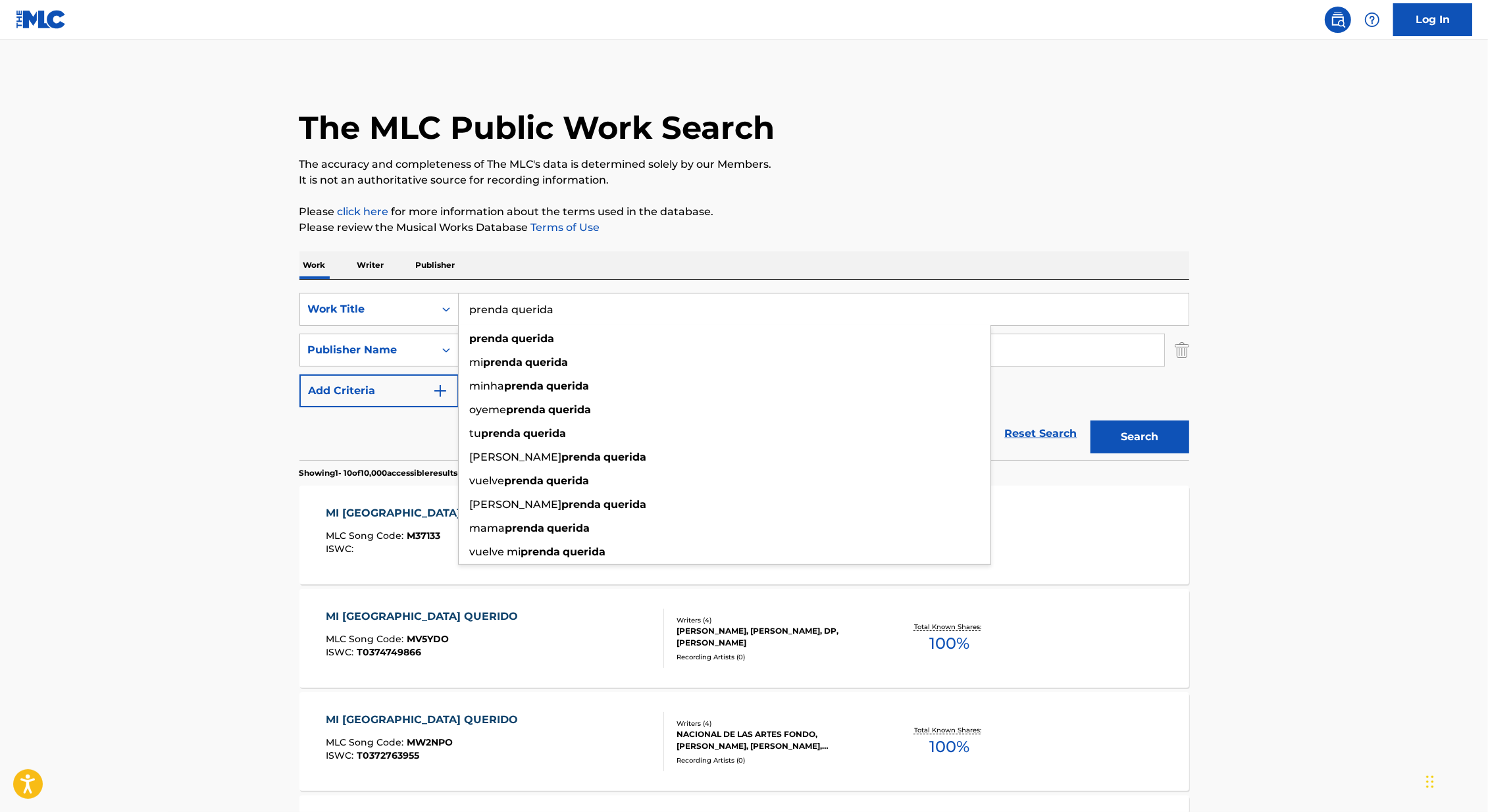
type input "prenda querida"
click at [68, 314] on main "The MLC Public Work Search The accuracy and completeness of The MLC's data is d…" at bounding box center [744, 814] width 1488 height 1549
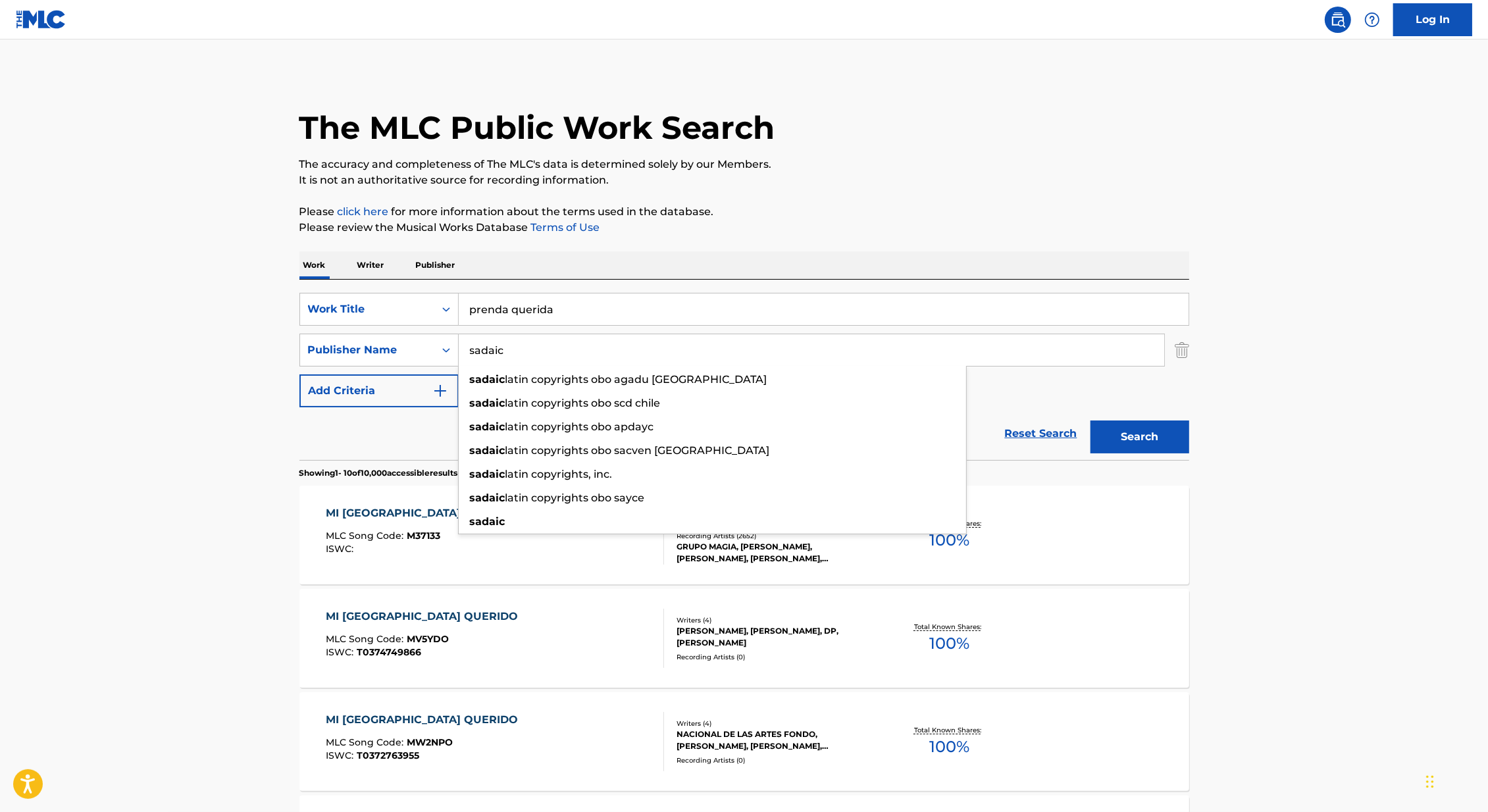
drag, startPoint x: 520, startPoint y: 342, endPoint x: 515, endPoint y: 353, distance: 12.1
click at [515, 353] on input "sadaic" at bounding box center [811, 350] width 705 height 32
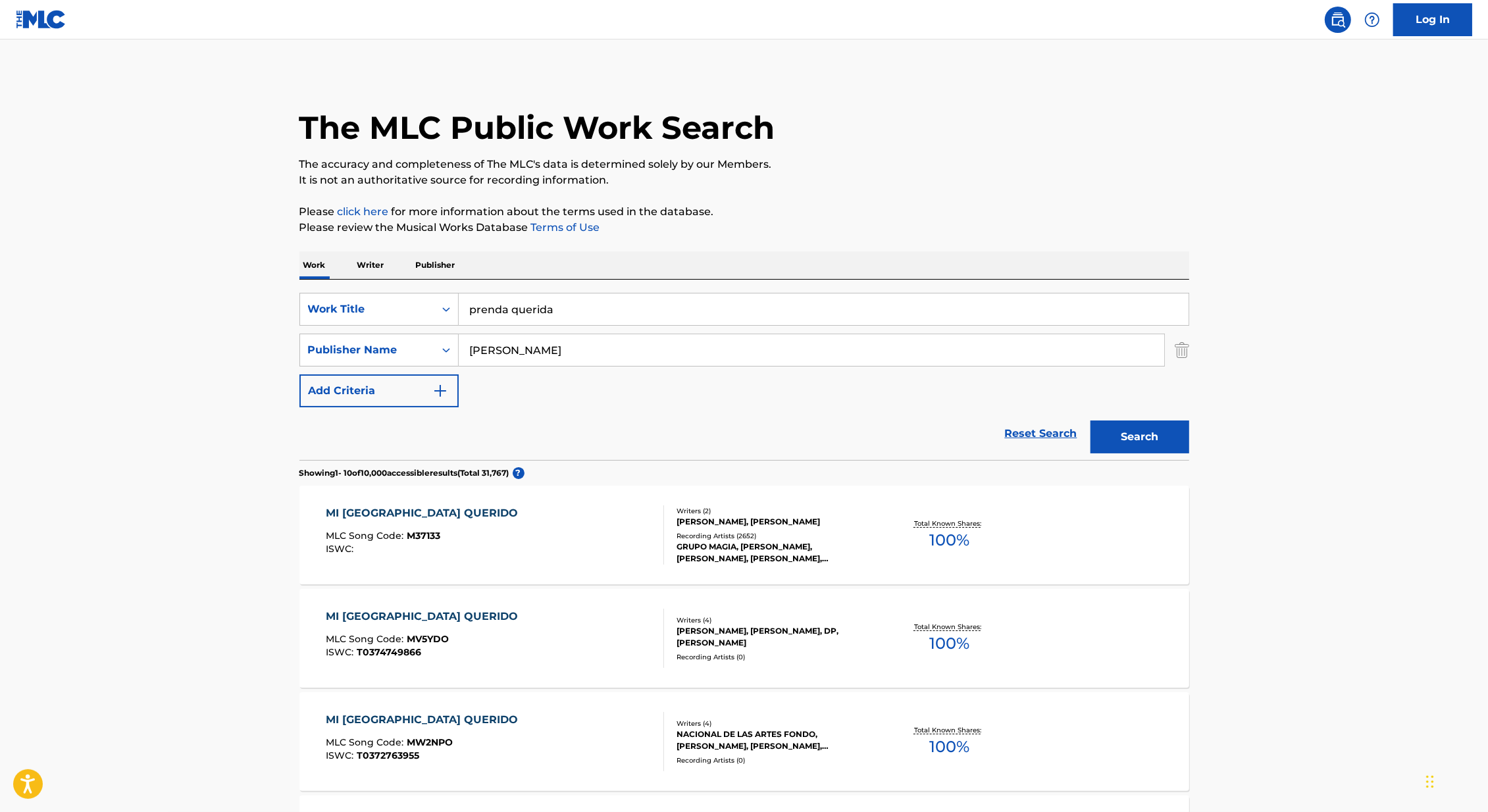
click at [196, 390] on main "The MLC Public Work Search The accuracy and completeness of The MLC's data is d…" at bounding box center [744, 814] width 1488 height 1549
click at [1168, 441] on button "Search" at bounding box center [1140, 437] width 99 height 33
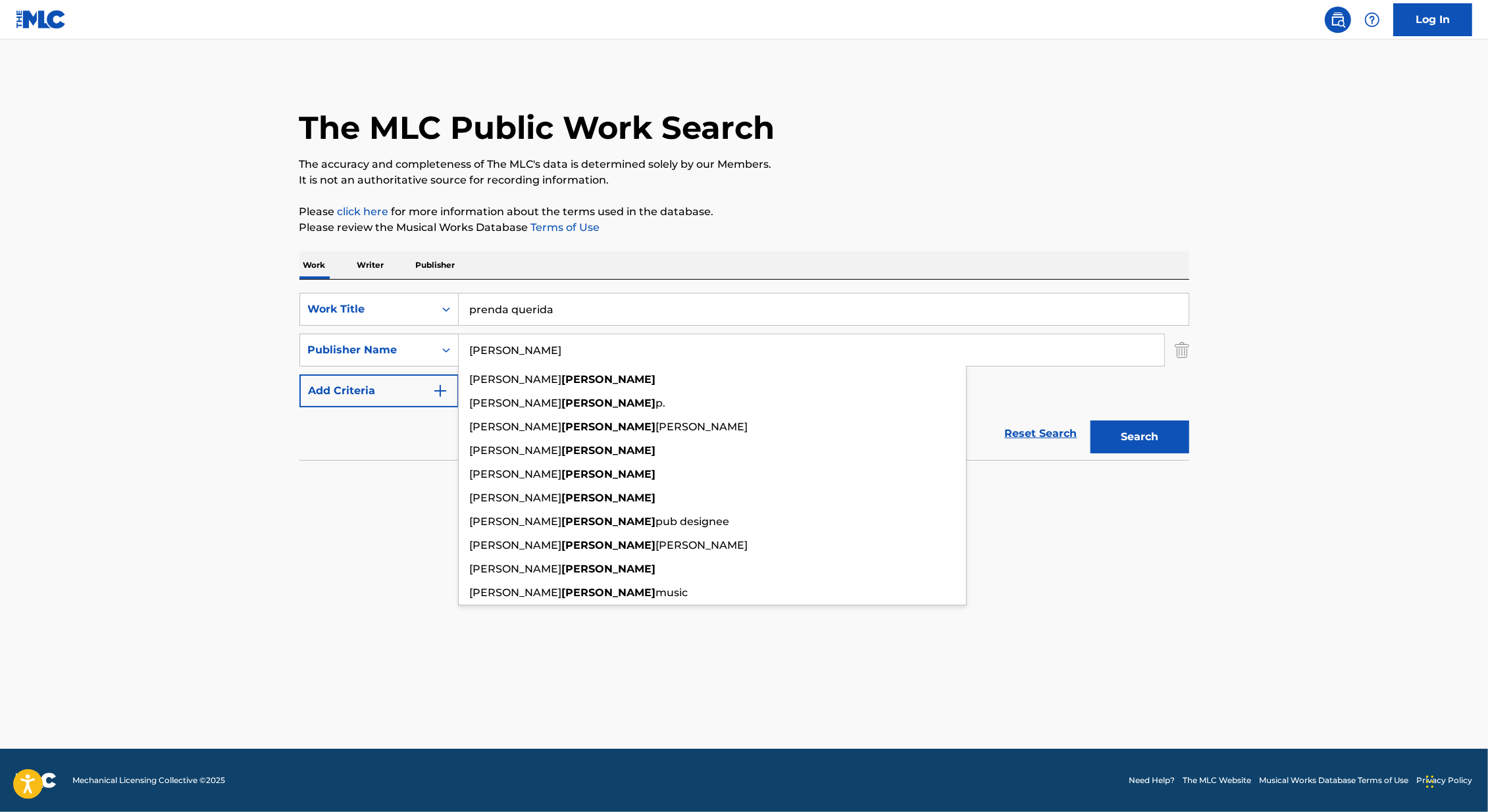
drag, startPoint x: 573, startPoint y: 352, endPoint x: 479, endPoint y: 352, distance: 94.0
click at [479, 352] on input "rojas" at bounding box center [811, 350] width 705 height 32
type input "r"
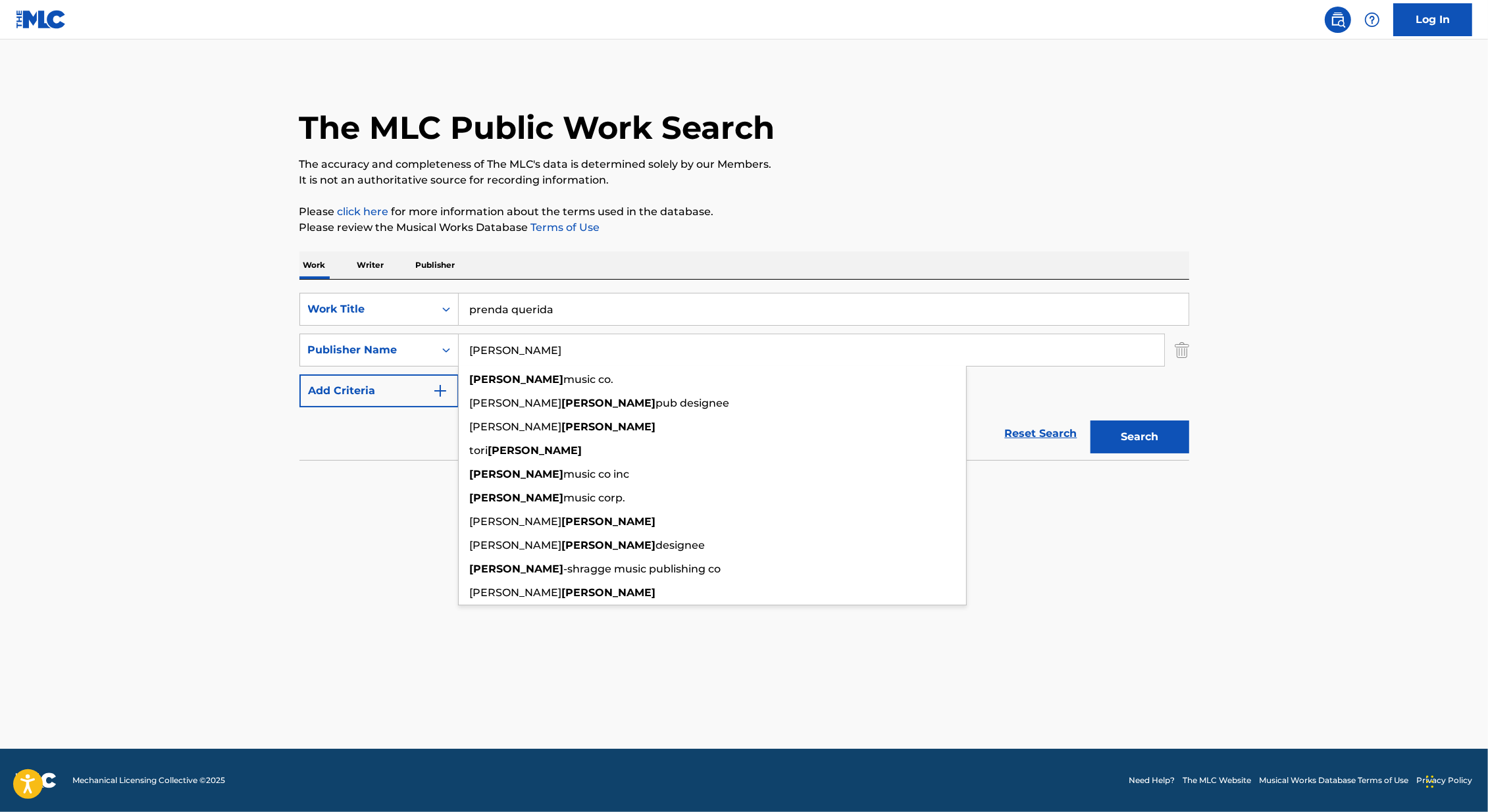
type input "morley"
click at [1090, 421] on button "Search" at bounding box center [1140, 437] width 99 height 33
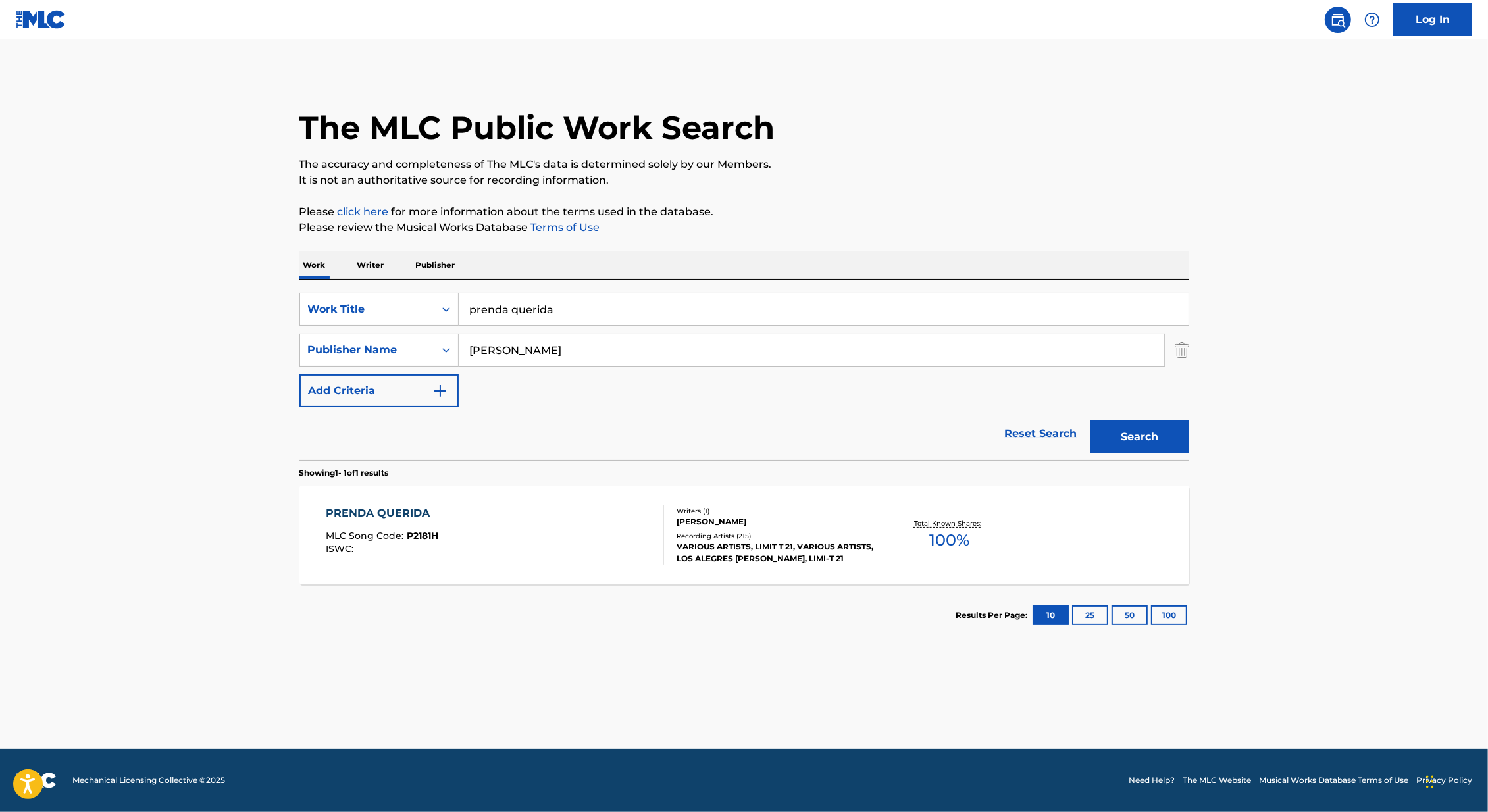
click at [813, 555] on div "VARIOUS ARTISTS, LIMIT T 21, VARIOUS ARTISTS, LOS ALEGRES DE TERÁN, LIMI-T 21" at bounding box center [776, 552] width 199 height 24
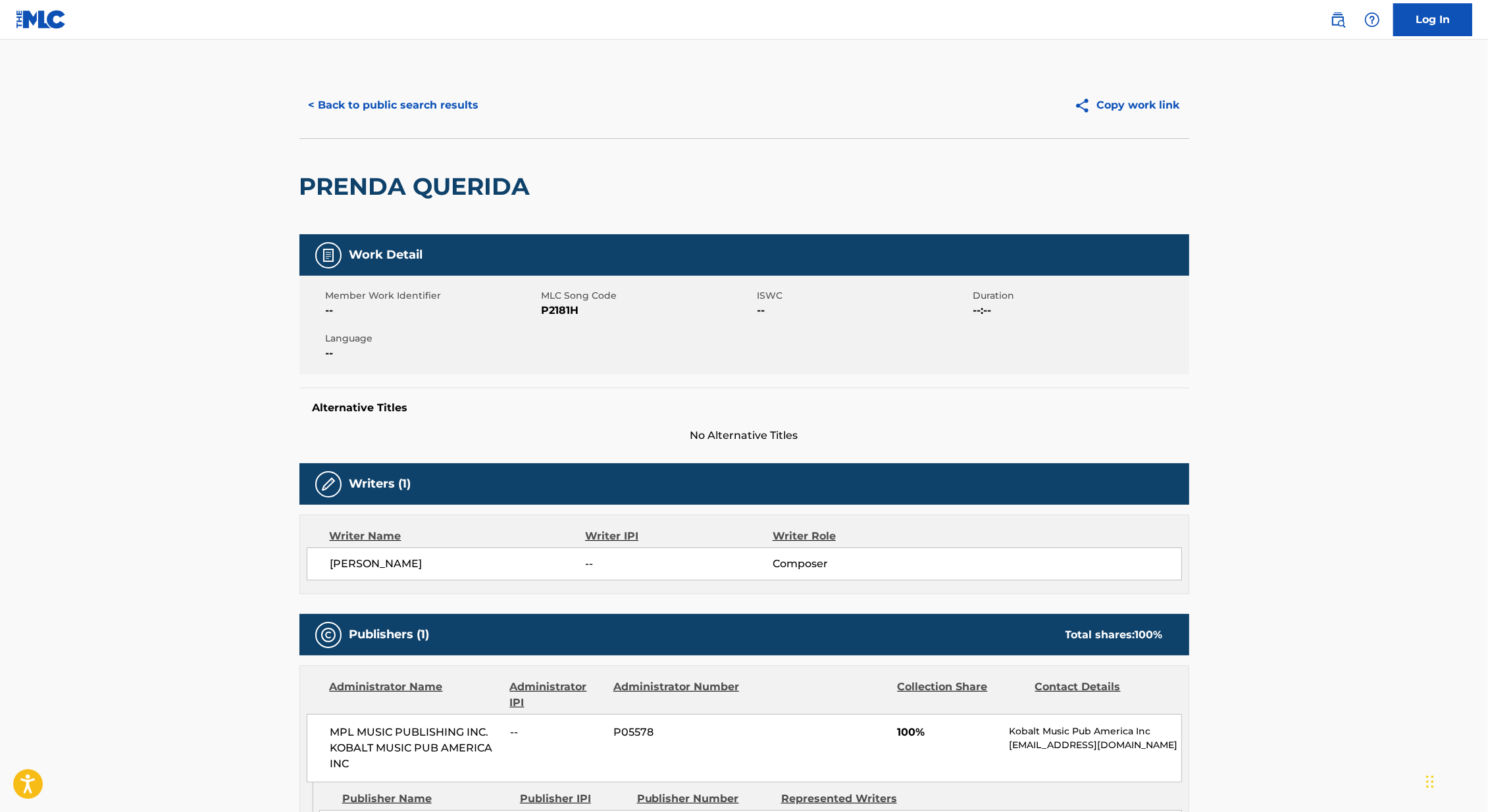
click at [435, 106] on button "< Back to public search results" at bounding box center [393, 105] width 189 height 33
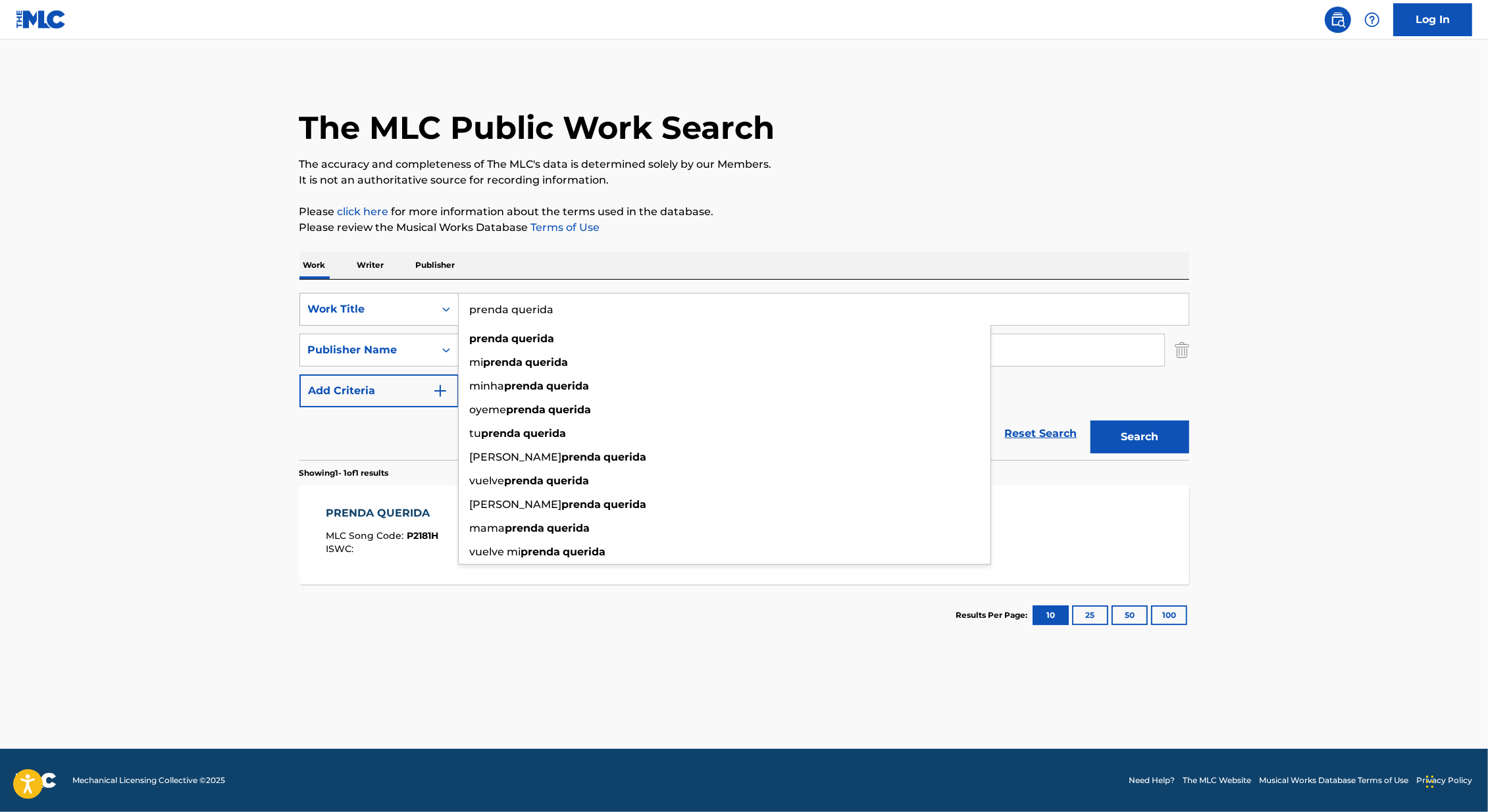
drag, startPoint x: 569, startPoint y: 317, endPoint x: 453, endPoint y: 307, distance: 116.4
click at [452, 308] on div "SearchWithCriteria46991fb0-dde7-4f07-a579-f7b86000852b Work Title prenda querid…" at bounding box center [744, 309] width 889 height 33
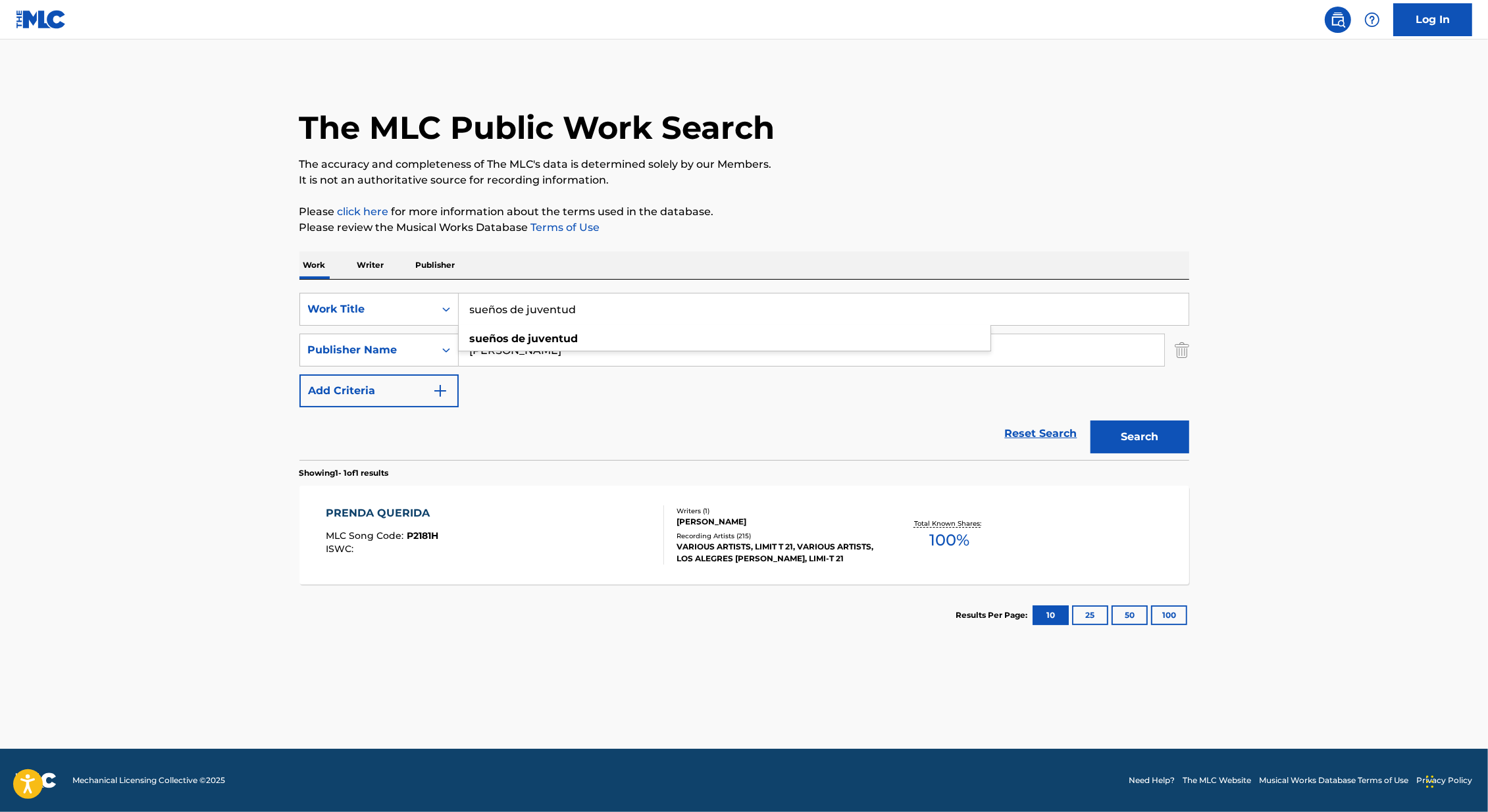
type input "sueños de juventud"
click at [156, 325] on main "The MLC Public Work Search The accuracy and completeness of The MLC's data is d…" at bounding box center [744, 394] width 1488 height 709
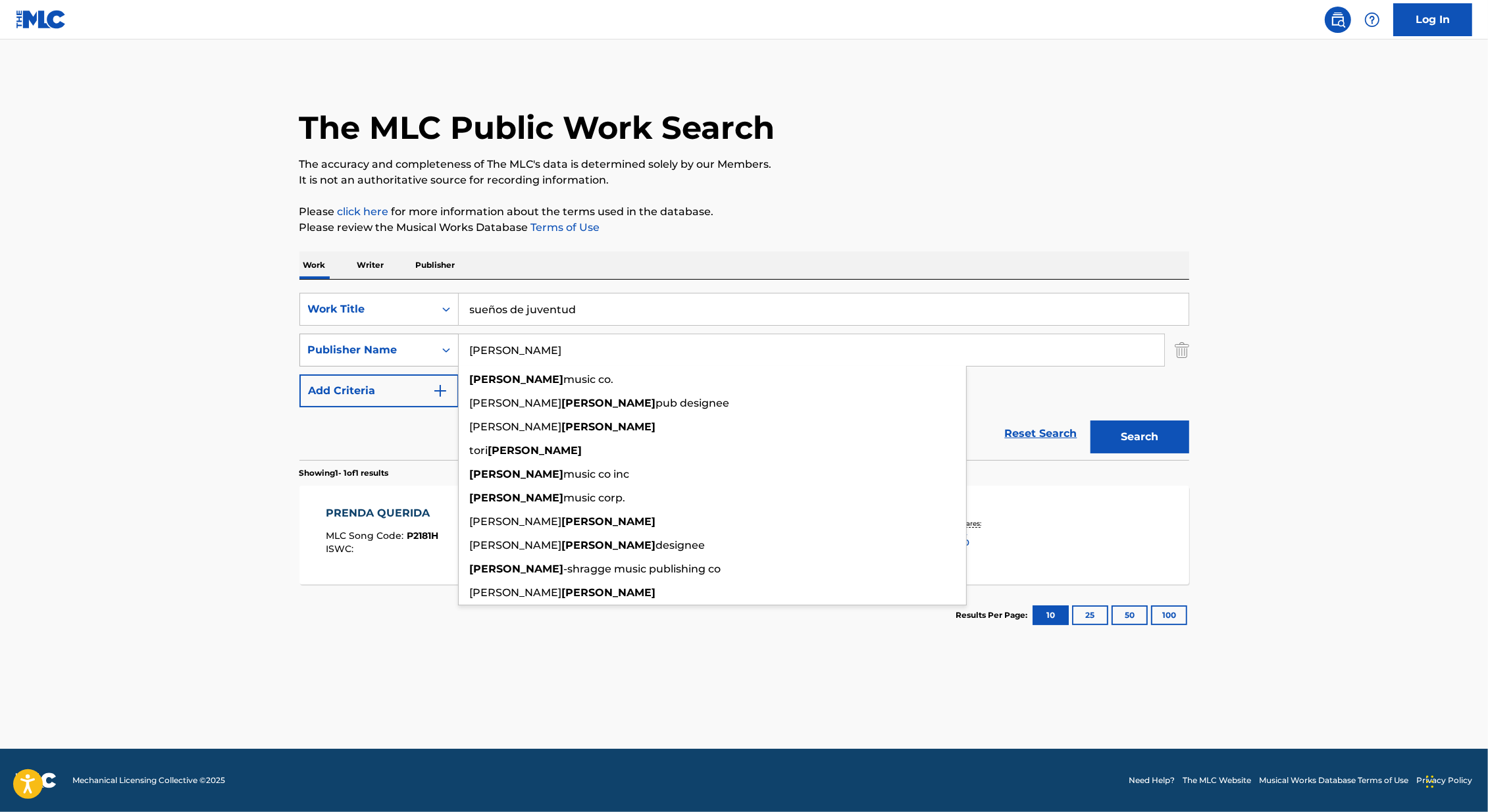
drag, startPoint x: 531, startPoint y: 347, endPoint x: 396, endPoint y: 344, distance: 135.0
click at [396, 344] on div "SearchWithCriteriaf4e914fe-0fc3-49f3-8a05-31c8bc3f3608 Publisher Name morley mo…" at bounding box center [744, 350] width 889 height 33
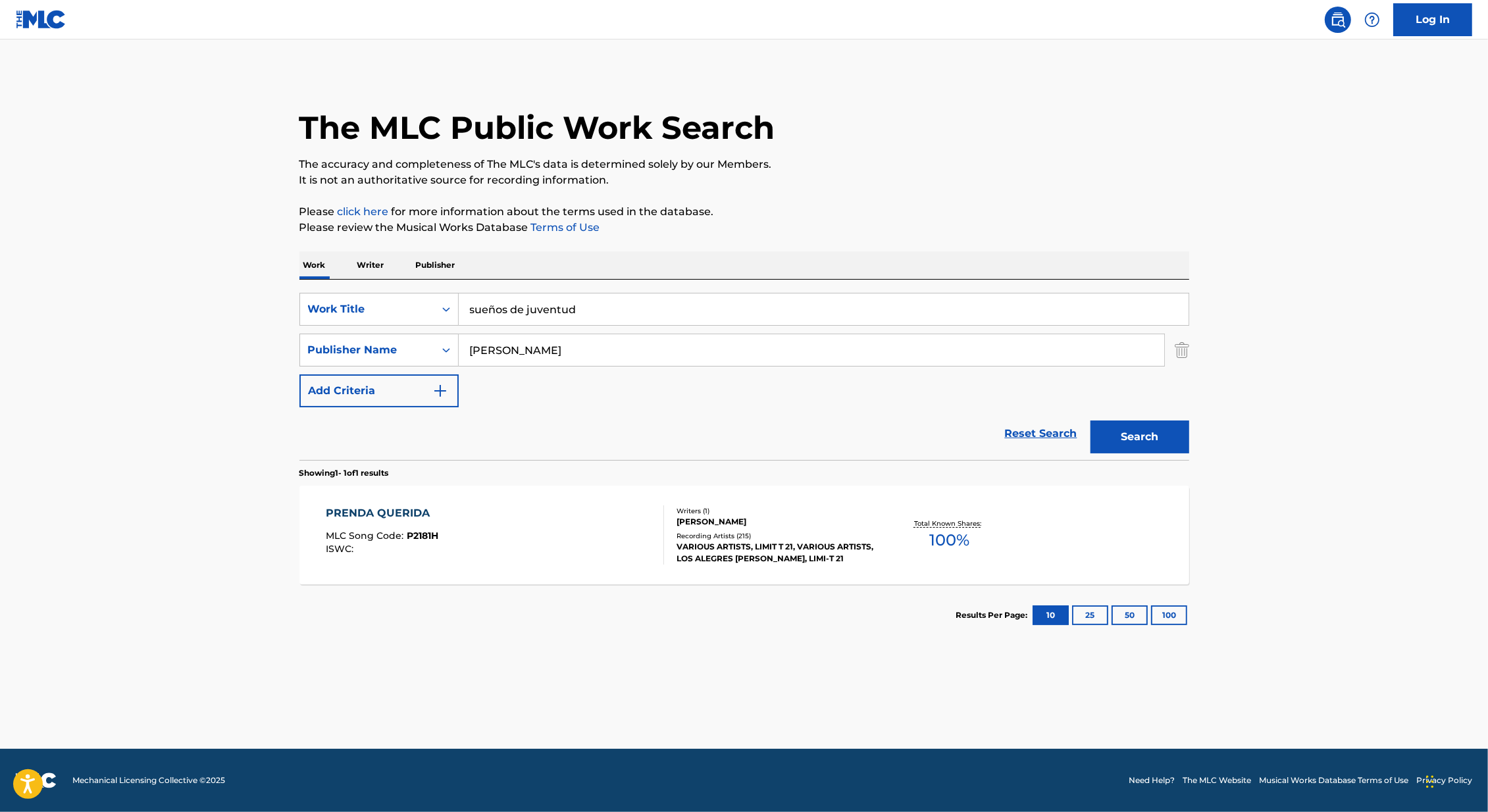
click at [39, 371] on main "The MLC Public Work Search The accuracy and completeness of The MLC's data is d…" at bounding box center [744, 394] width 1488 height 709
click at [1115, 421] on button "Search" at bounding box center [1140, 437] width 99 height 33
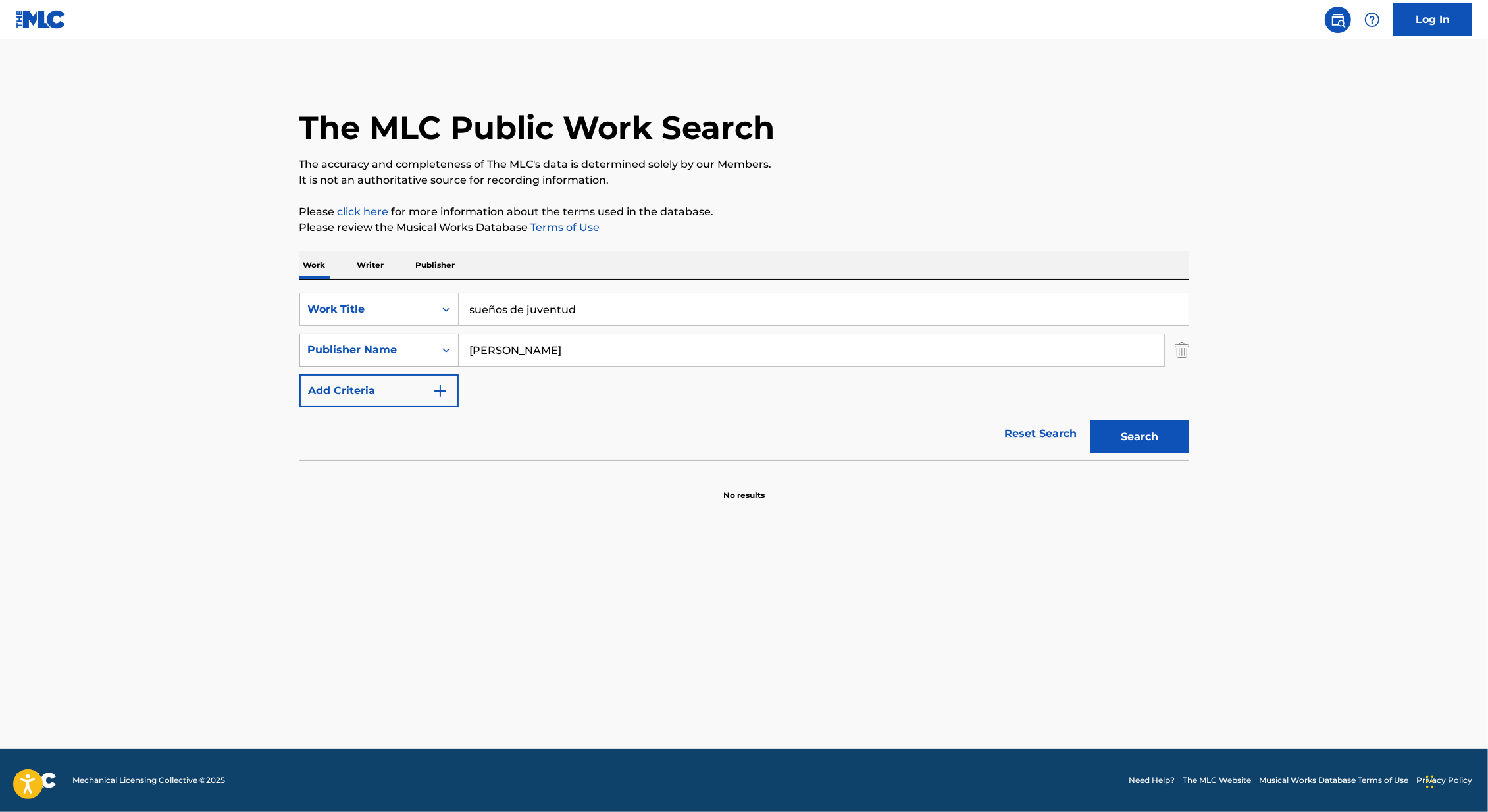
drag, startPoint x: 601, startPoint y: 359, endPoint x: 455, endPoint y: 351, distance: 146.2
click at [455, 352] on div "SearchWithCriteriaf4e914fe-0fc3-49f3-8a05-31c8bc3f3608 Publisher Name discepolo" at bounding box center [744, 350] width 889 height 33
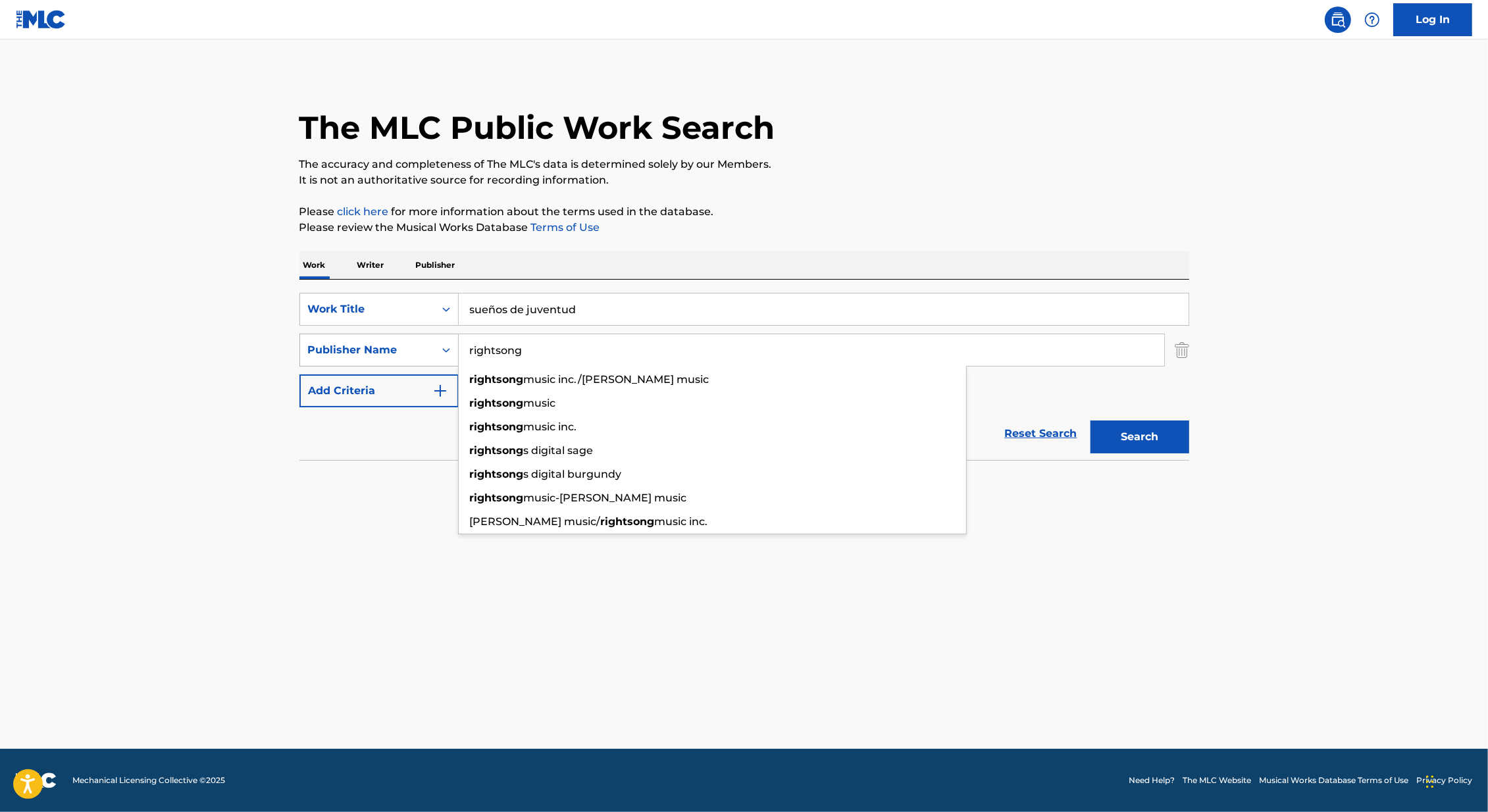
click at [1090, 421] on button "Search" at bounding box center [1140, 437] width 99 height 33
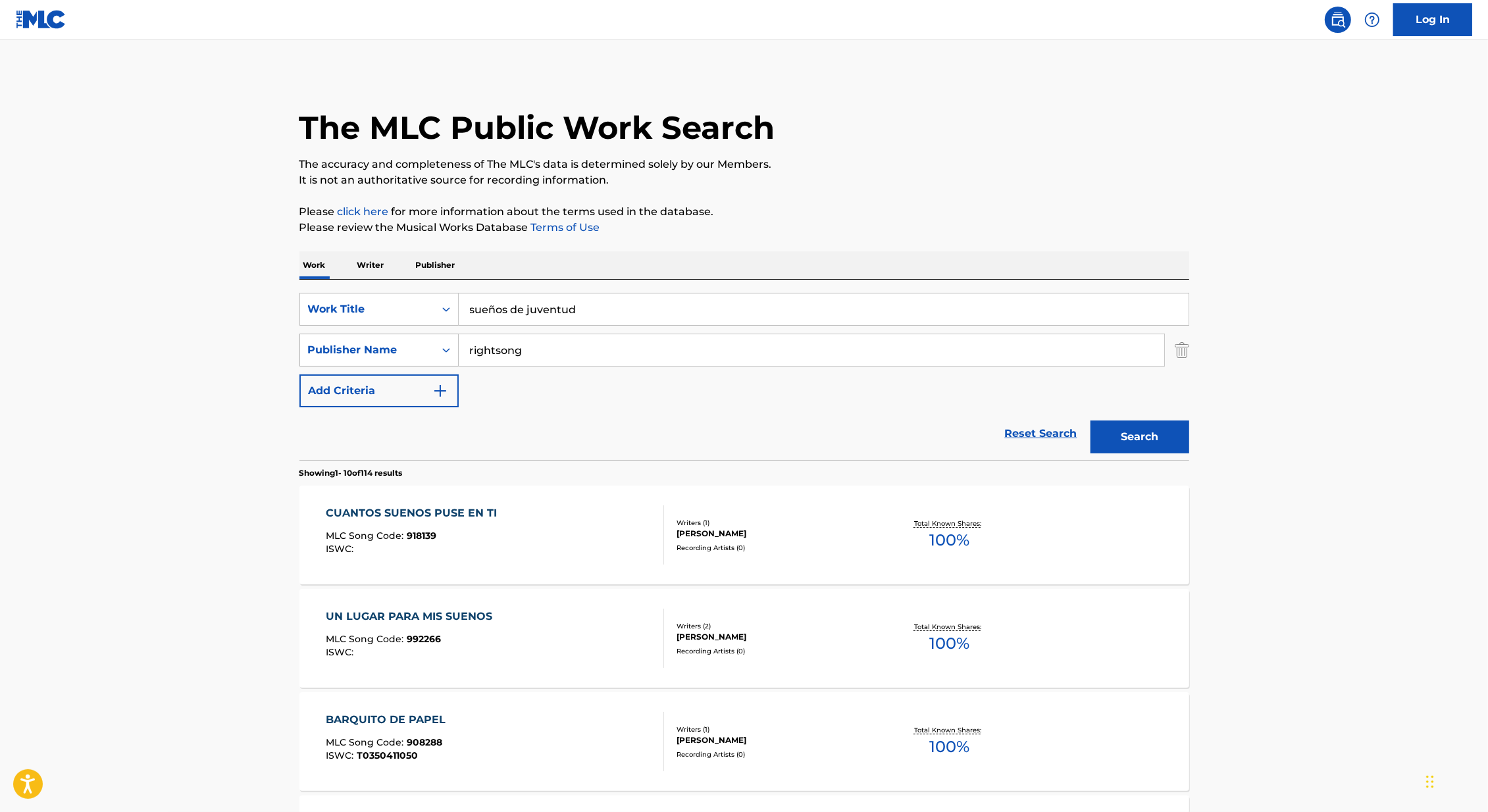
drag, startPoint x: 547, startPoint y: 356, endPoint x: 432, endPoint y: 347, distance: 115.4
click at [432, 347] on div "SearchWithCriteriaf4e914fe-0fc3-49f3-8a05-31c8bc3f3608 Publisher Name rightsong" at bounding box center [744, 350] width 889 height 33
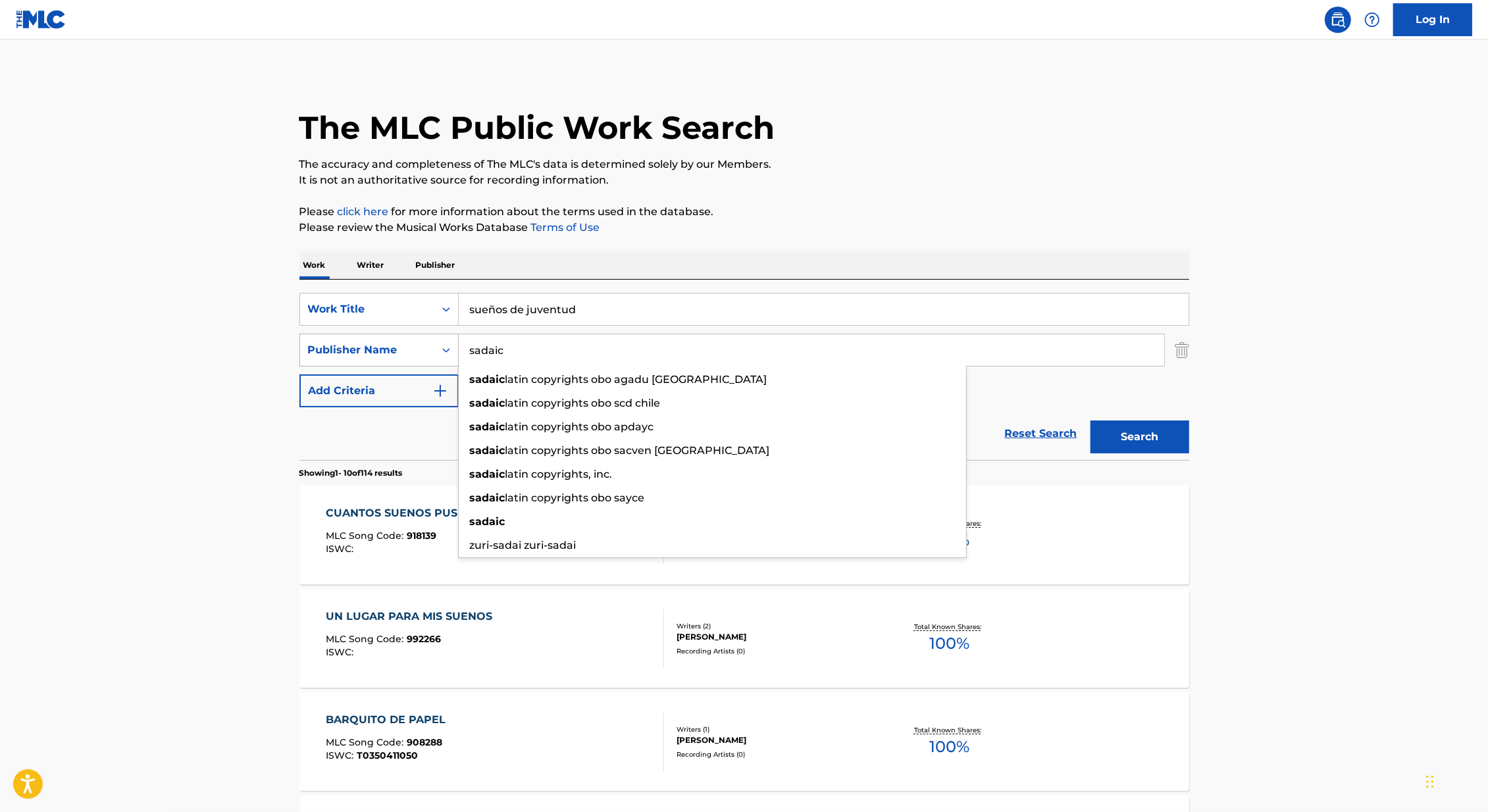
type input "sadaic"
click at [1090, 421] on button "Search" at bounding box center [1140, 437] width 99 height 33
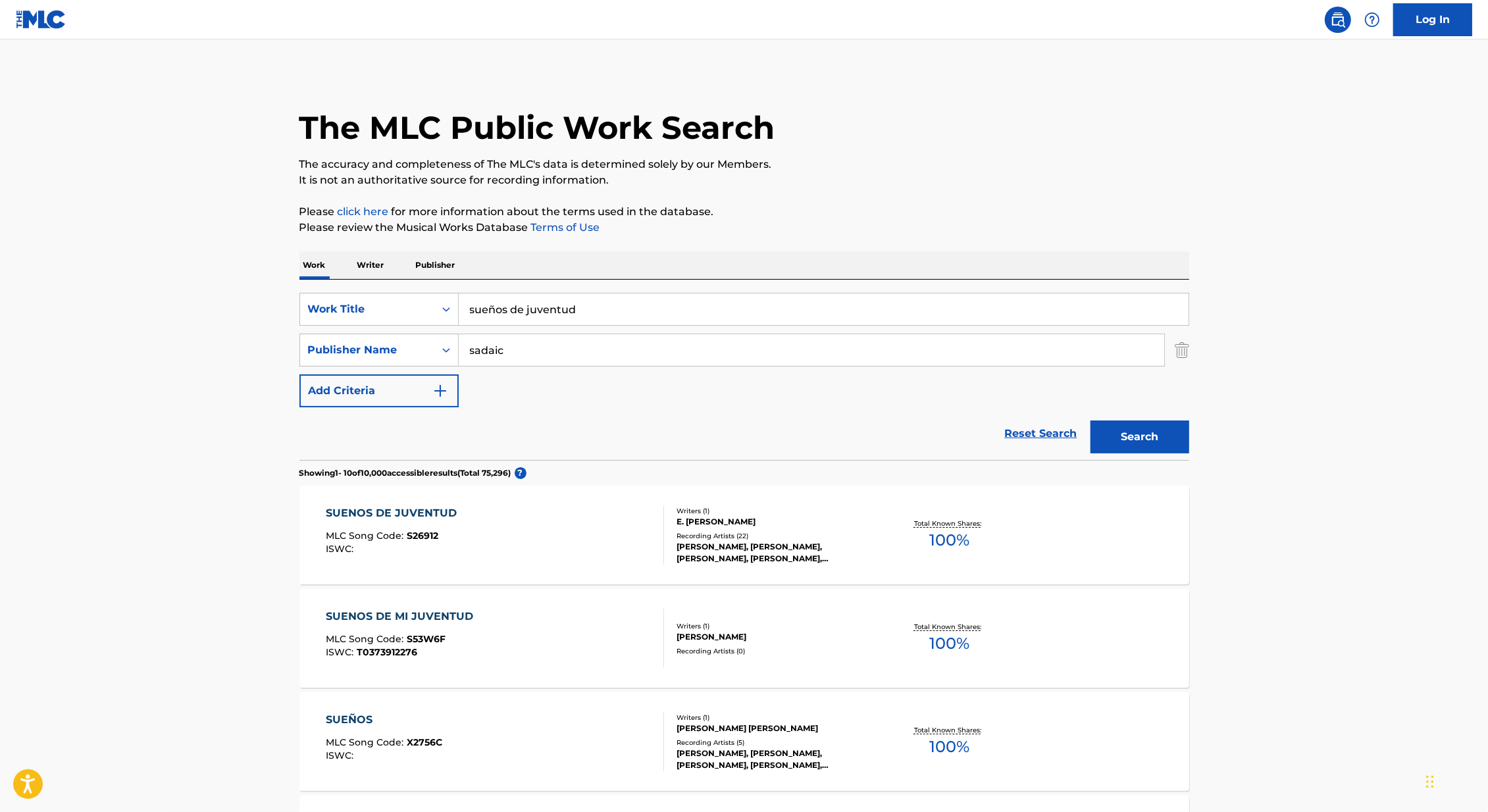
click at [797, 551] on div "LEO MARINI, LEO MARINI, LEO MARINI, LEO MARINI, LEO MARINI" at bounding box center [776, 552] width 199 height 24
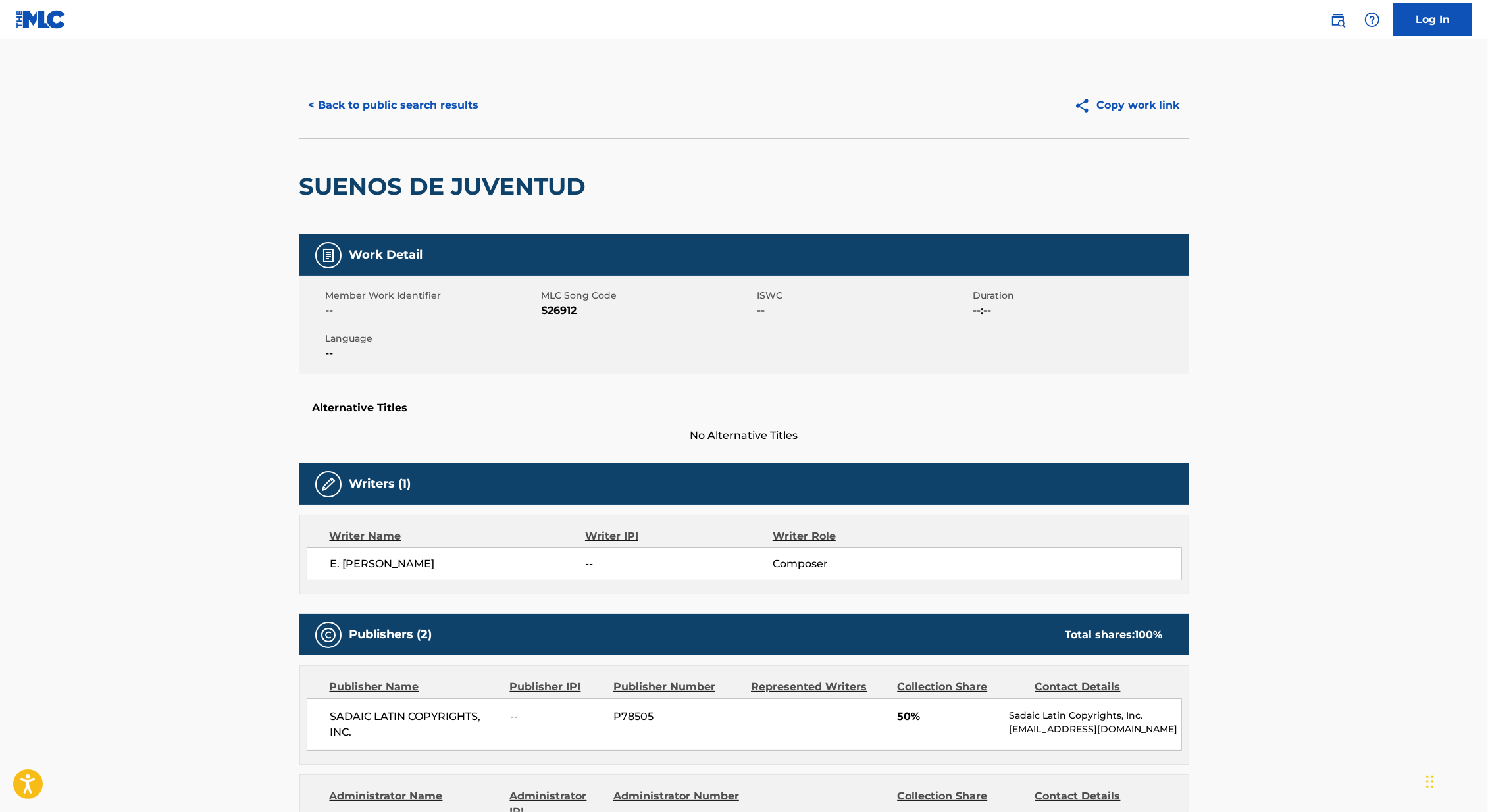
click at [440, 110] on button "< Back to public search results" at bounding box center [393, 105] width 189 height 33
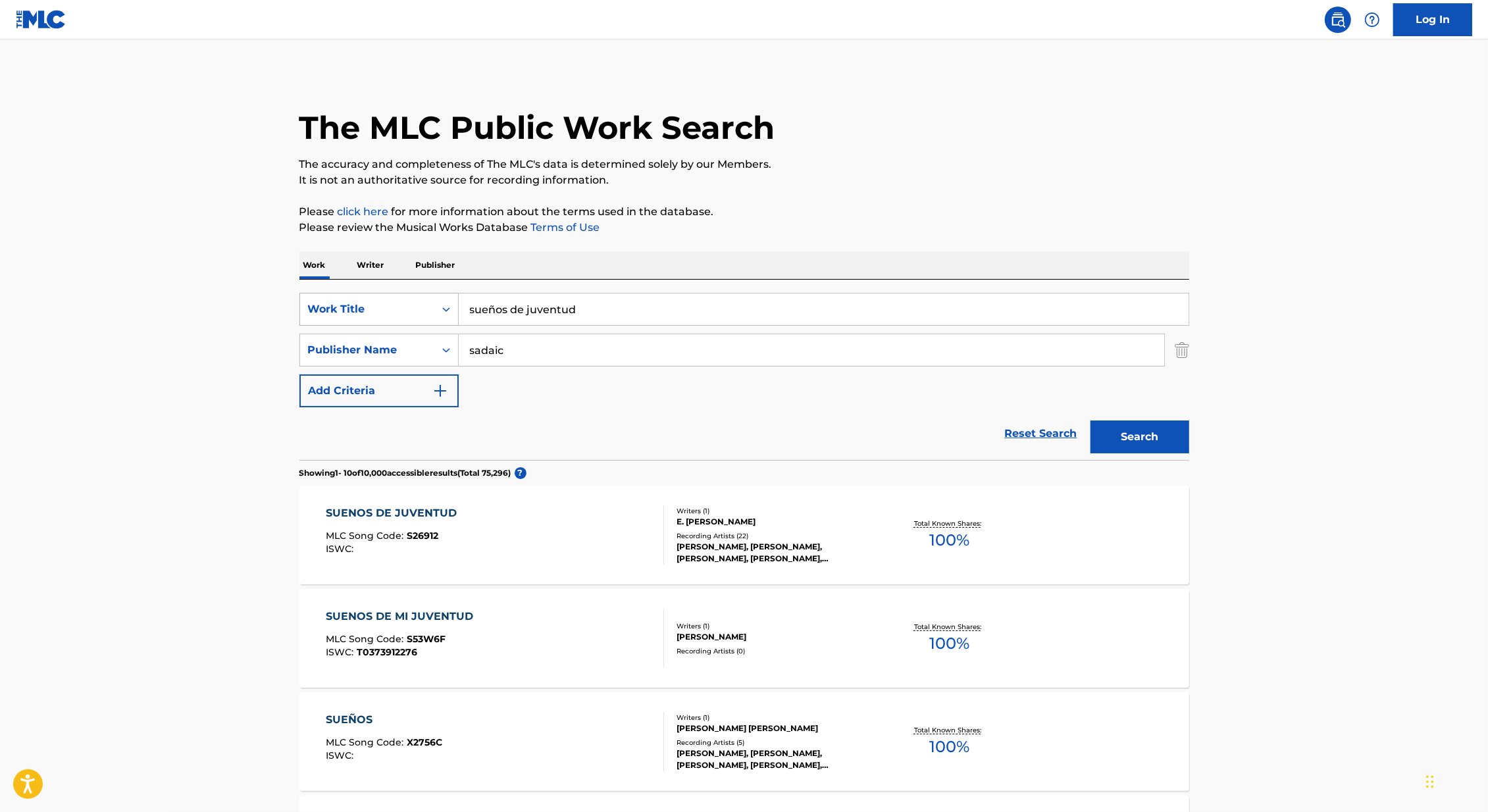
drag, startPoint x: 594, startPoint y: 309, endPoint x: 396, endPoint y: 309, distance: 198.0
click at [396, 309] on div "SearchWithCriteria46991fb0-dde7-4f07-a579-f7b86000852b Work Title sueños de juv…" at bounding box center [744, 309] width 889 height 33
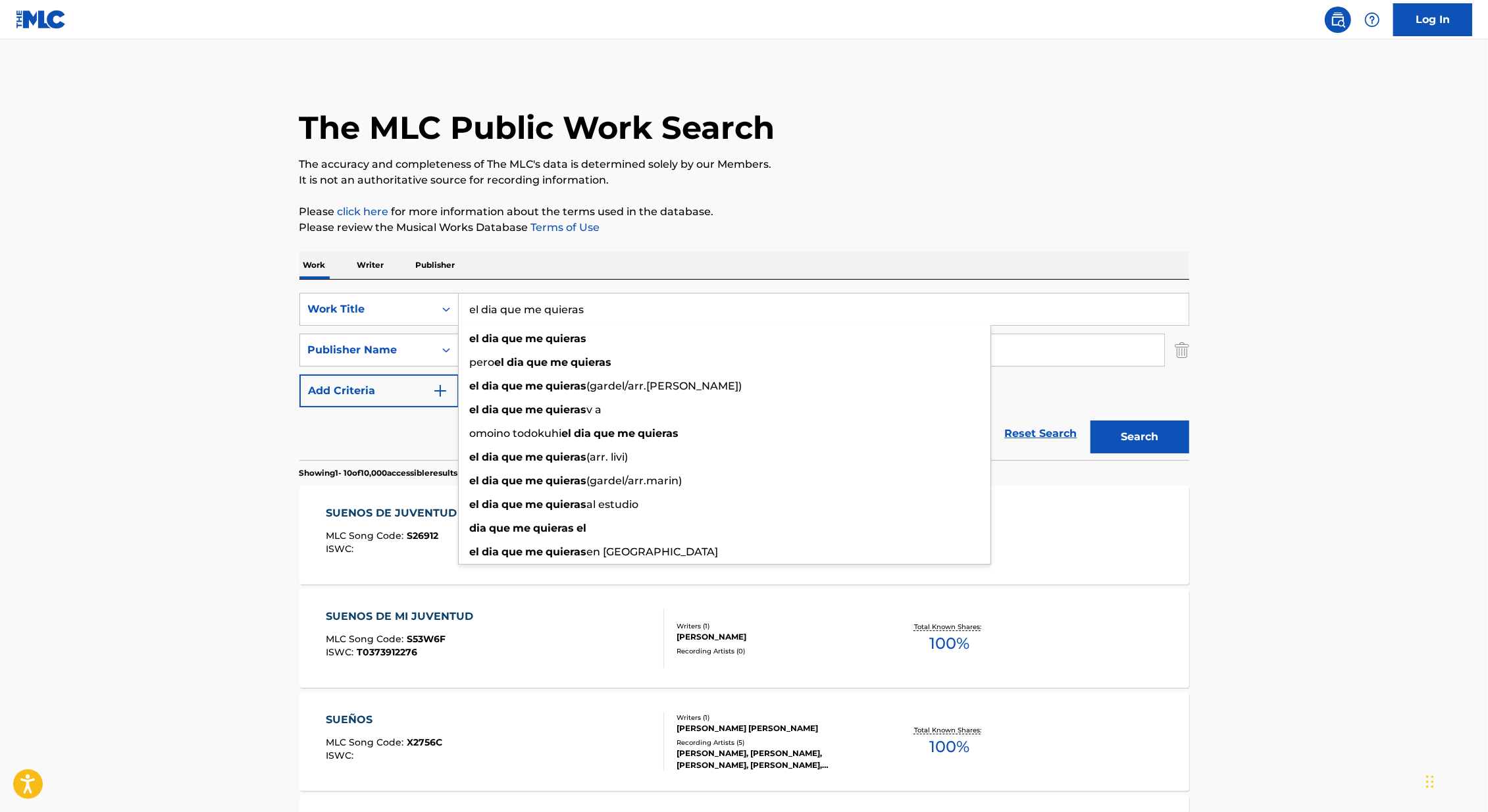
type input "el dia que me quieras"
click at [106, 340] on main "The MLC Public Work Search The accuracy and completeness of The MLC's data is d…" at bounding box center [744, 814] width 1488 height 1549
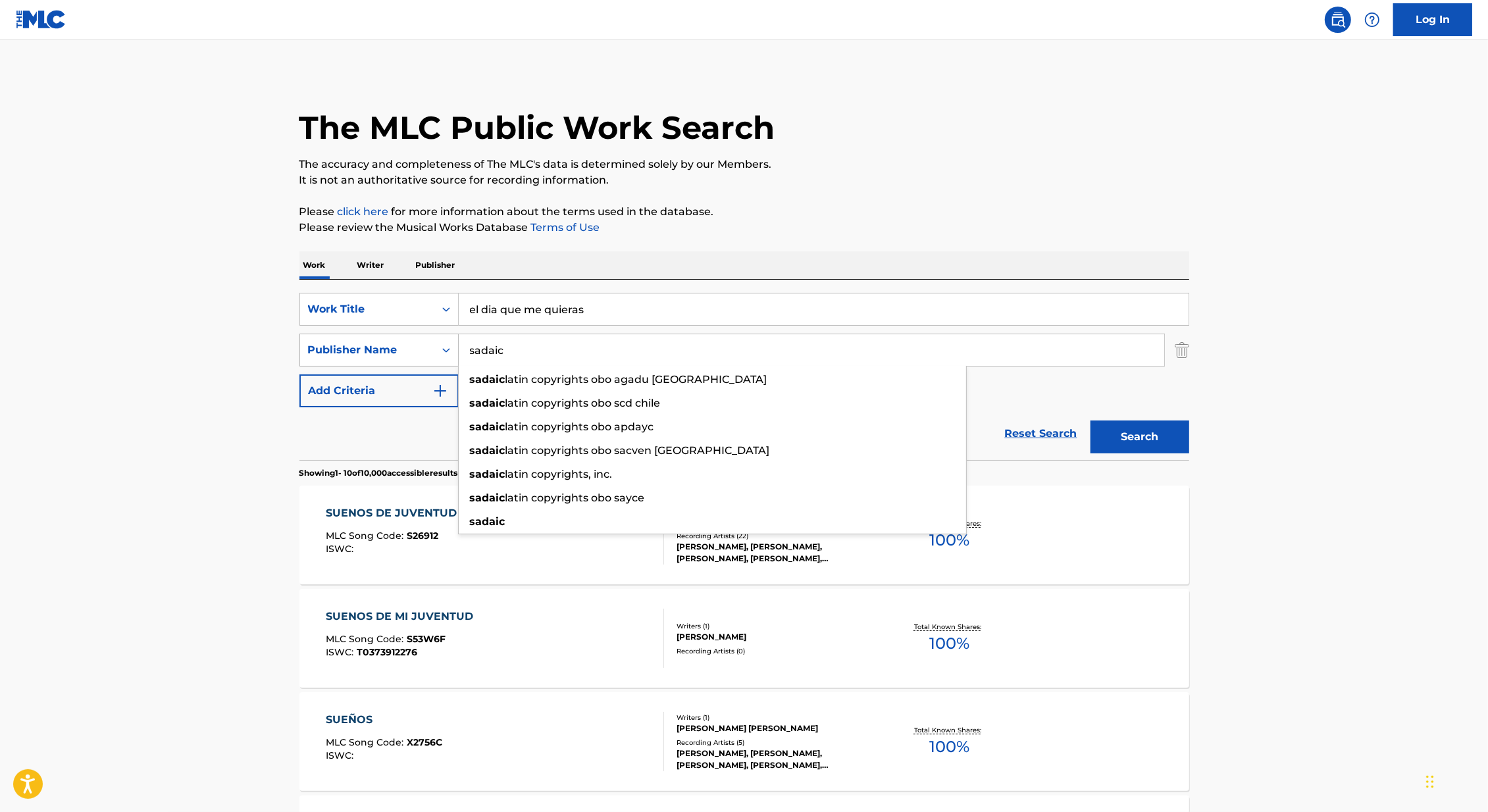
drag, startPoint x: 567, startPoint y: 351, endPoint x: 438, endPoint y: 351, distance: 129.0
click at [437, 351] on div "SearchWithCriteriaf4e914fe-0fc3-49f3-8a05-31c8bc3f3608 Publisher Name sadaic sa…" at bounding box center [744, 350] width 889 height 33
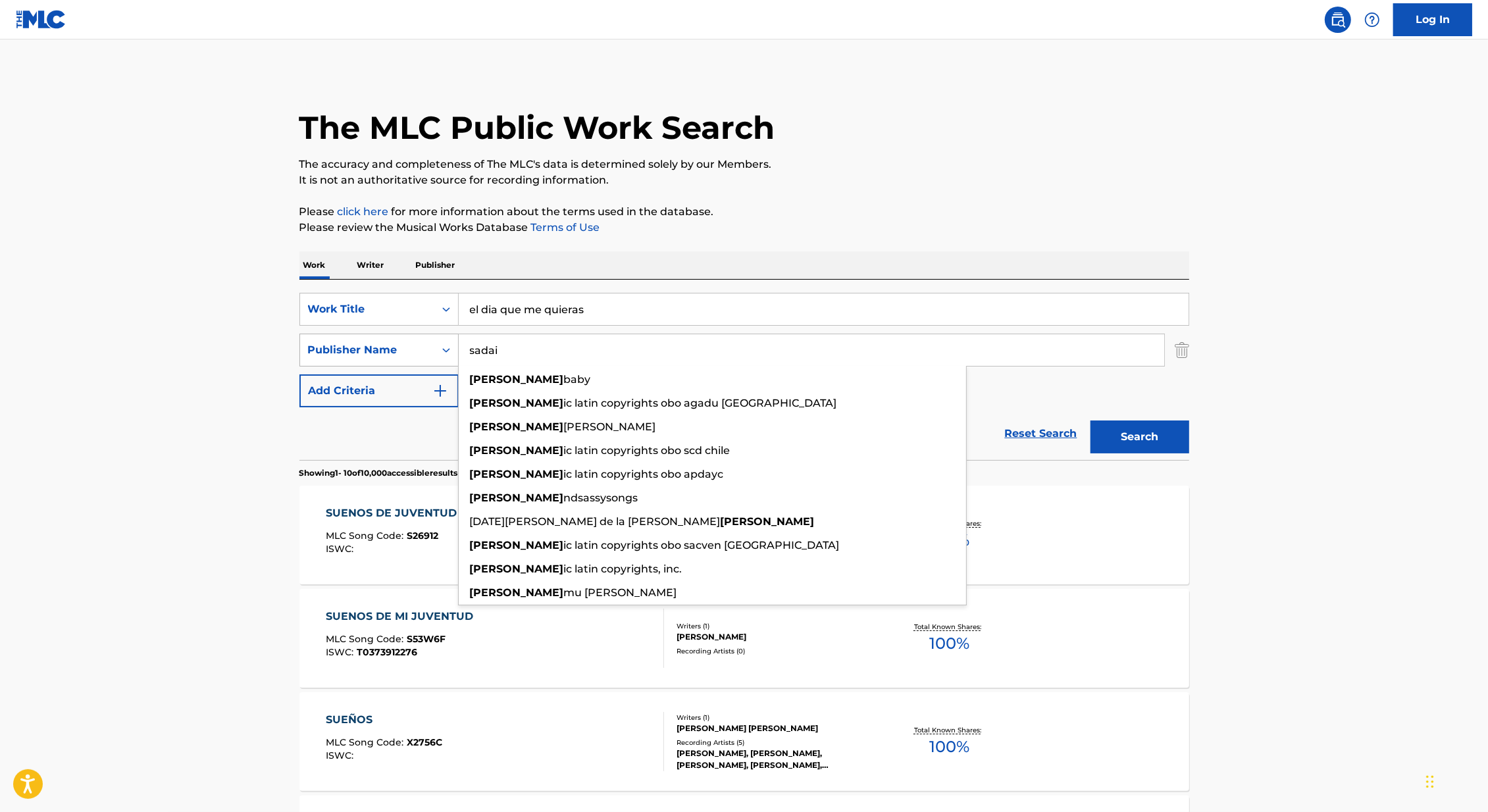
type input "sadaic"
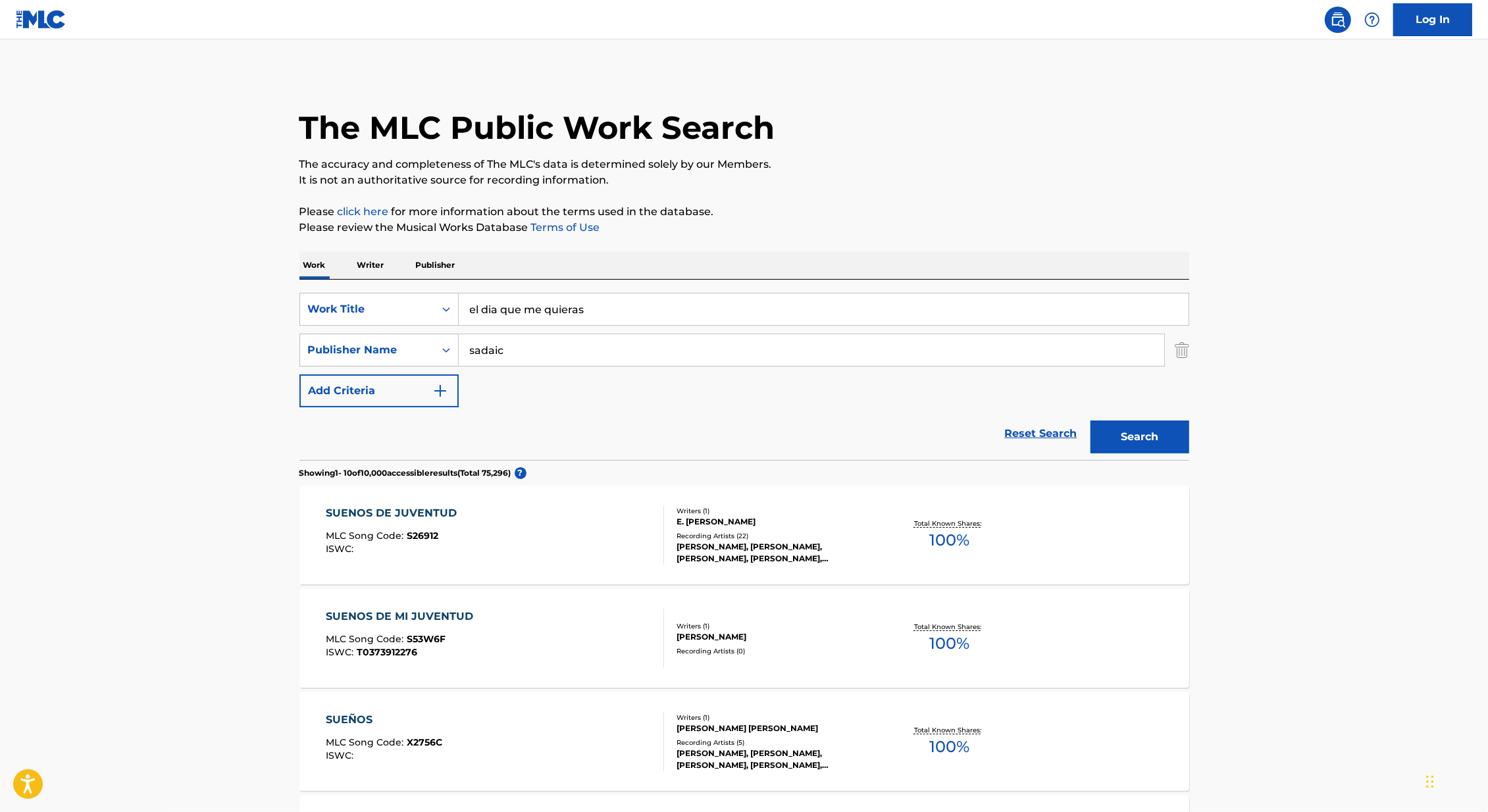
click at [285, 380] on div "The MLC Public Work Search The accuracy and completeness of The MLC's data is d…" at bounding box center [744, 827] width 921 height 1509
click at [1160, 428] on button "Search" at bounding box center [1140, 437] width 99 height 33
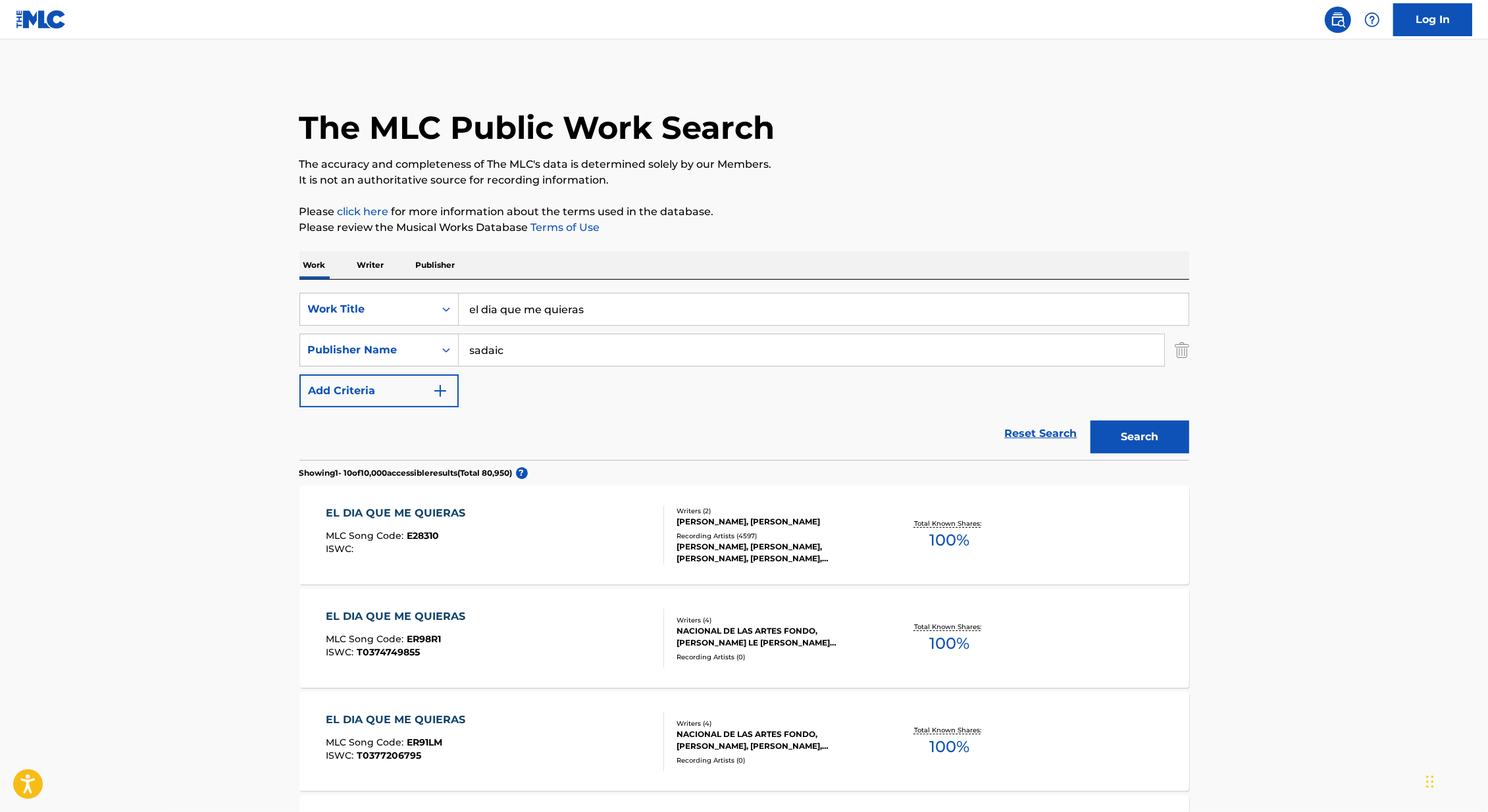
click at [660, 517] on div at bounding box center [658, 535] width 11 height 59
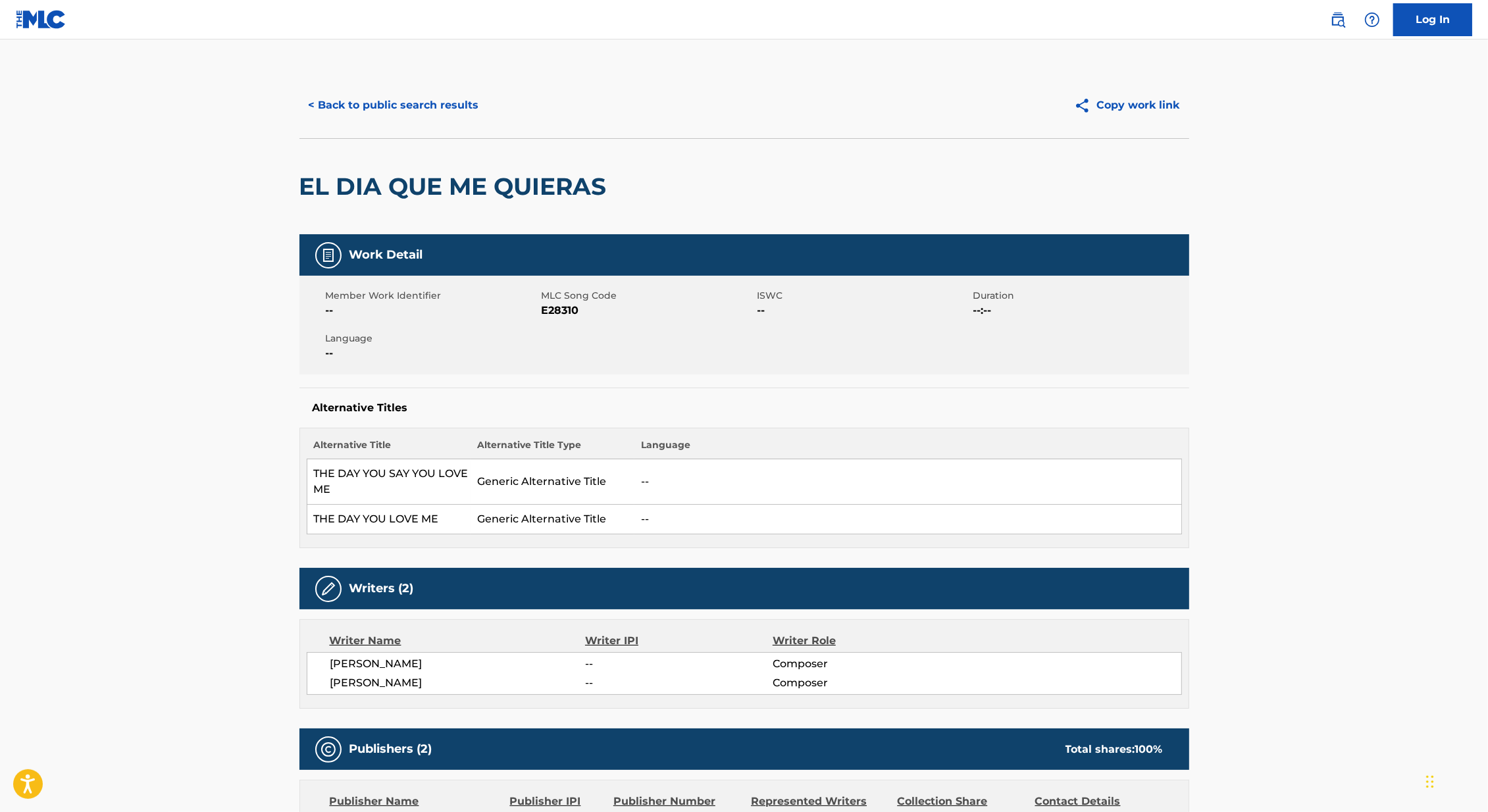
click at [363, 106] on button "< Back to public search results" at bounding box center [393, 105] width 189 height 33
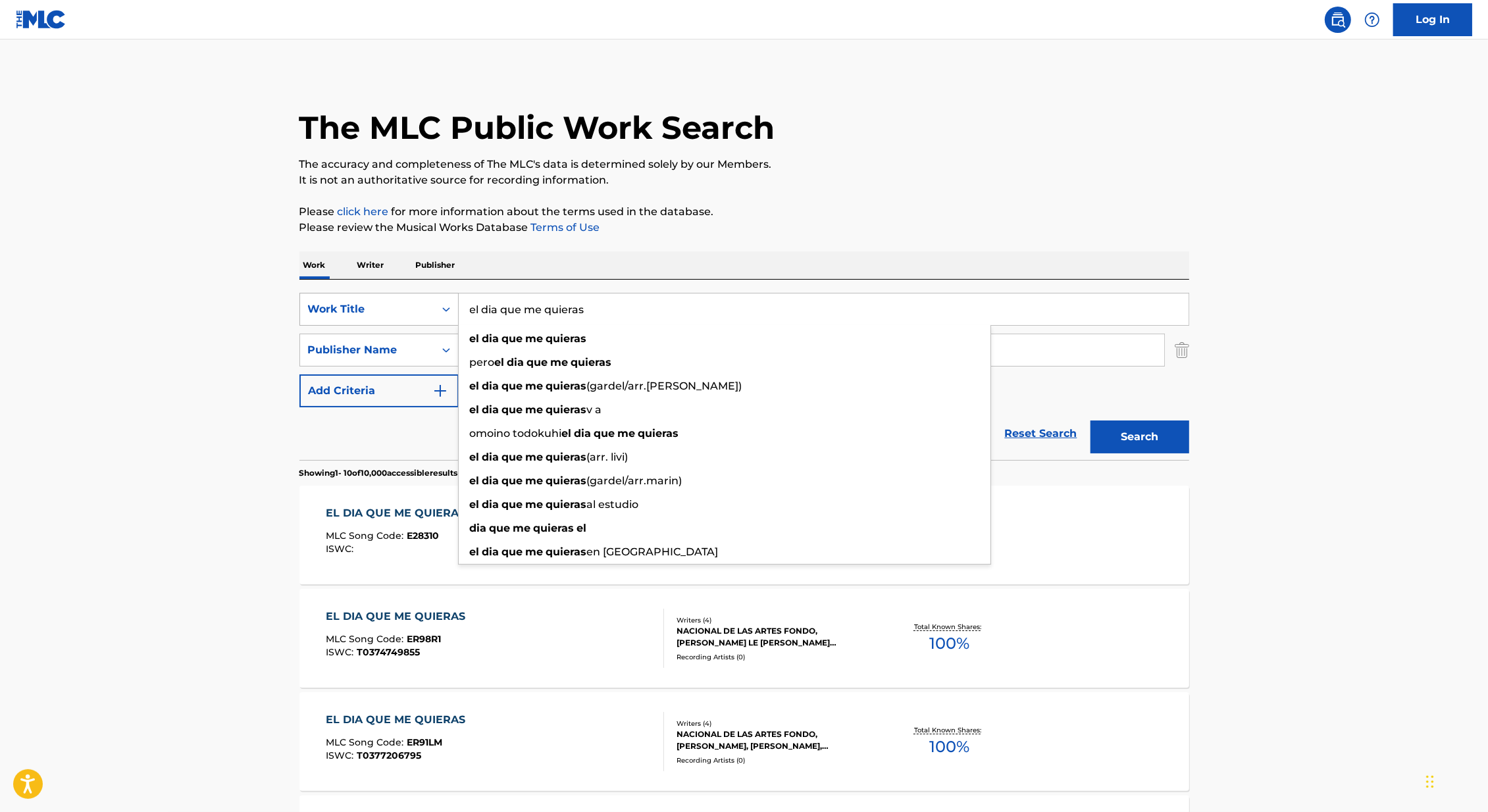
drag, startPoint x: 607, startPoint y: 303, endPoint x: 452, endPoint y: 295, distance: 155.2
click at [452, 295] on div "SearchWithCriteria46991fb0-dde7-4f07-a579-f7b86000852b Work Title el dia que me…" at bounding box center [744, 309] width 889 height 33
drag, startPoint x: 610, startPoint y: 313, endPoint x: 450, endPoint y: 304, distance: 160.3
click at [450, 304] on div "SearchWithCriteria46991fb0-dde7-4f07-a579-f7b86000852b Work Title el dia que me…" at bounding box center [744, 309] width 889 height 33
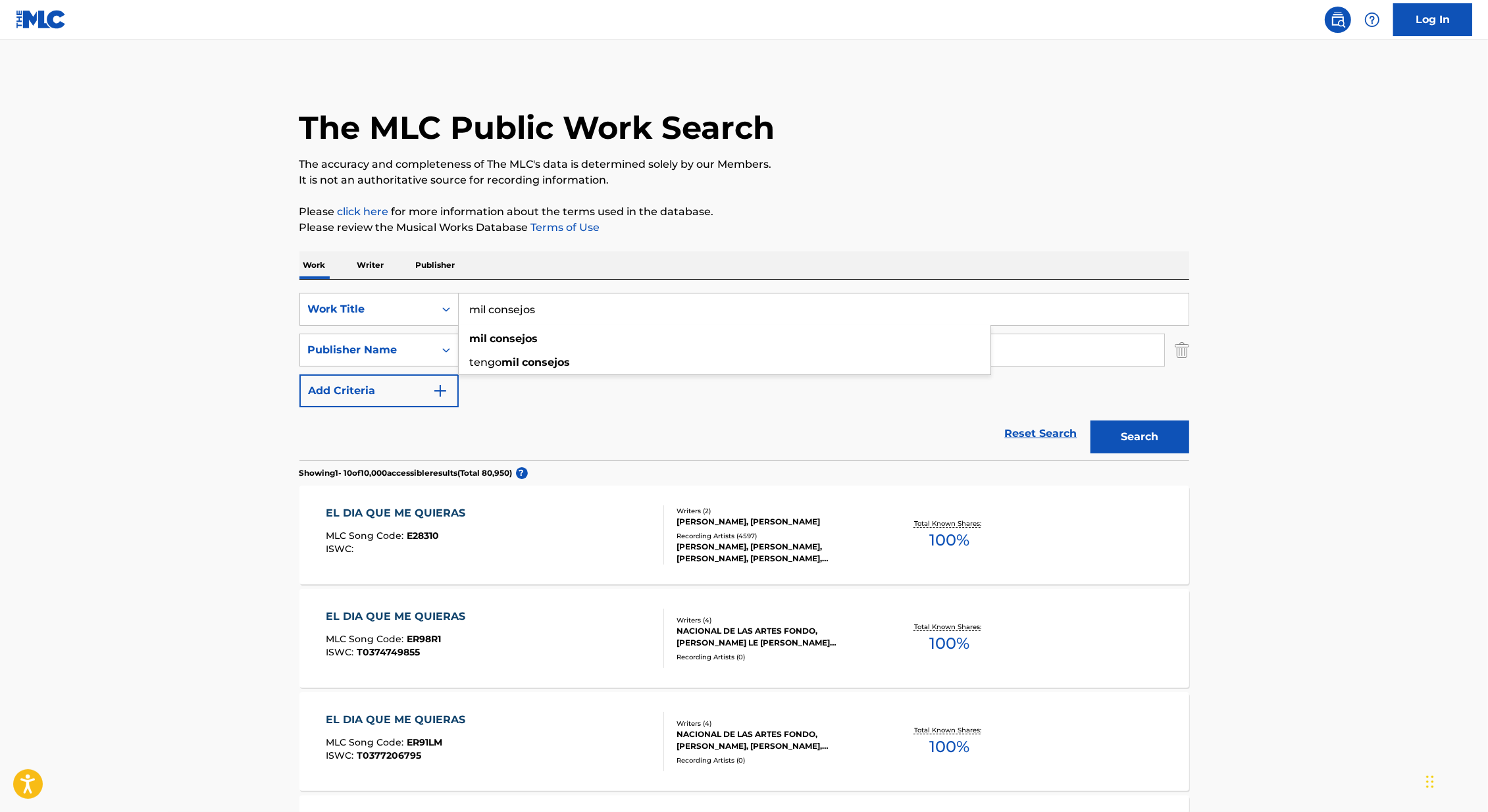
type input "mil consejos"
click at [188, 349] on main "The MLC Public Work Search The accuracy and completeness of The MLC's data is d…" at bounding box center [744, 814] width 1488 height 1549
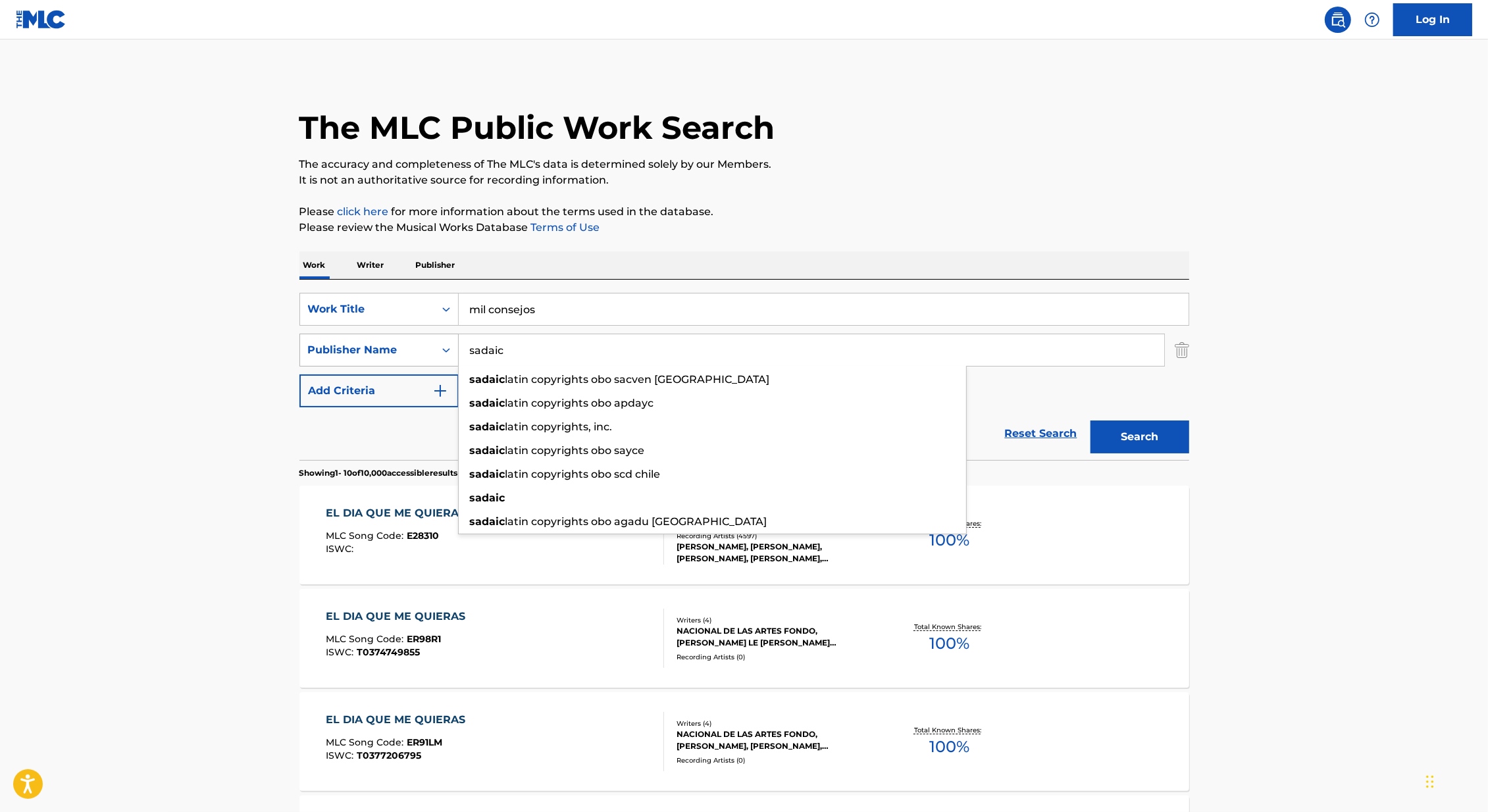
drag, startPoint x: 518, startPoint y: 348, endPoint x: 447, endPoint y: 349, distance: 71.0
click at [447, 349] on div "SearchWithCriteriaf4e914fe-0fc3-49f3-8a05-31c8bc3f3608 Publisher Name sadaic sa…" at bounding box center [744, 350] width 889 height 33
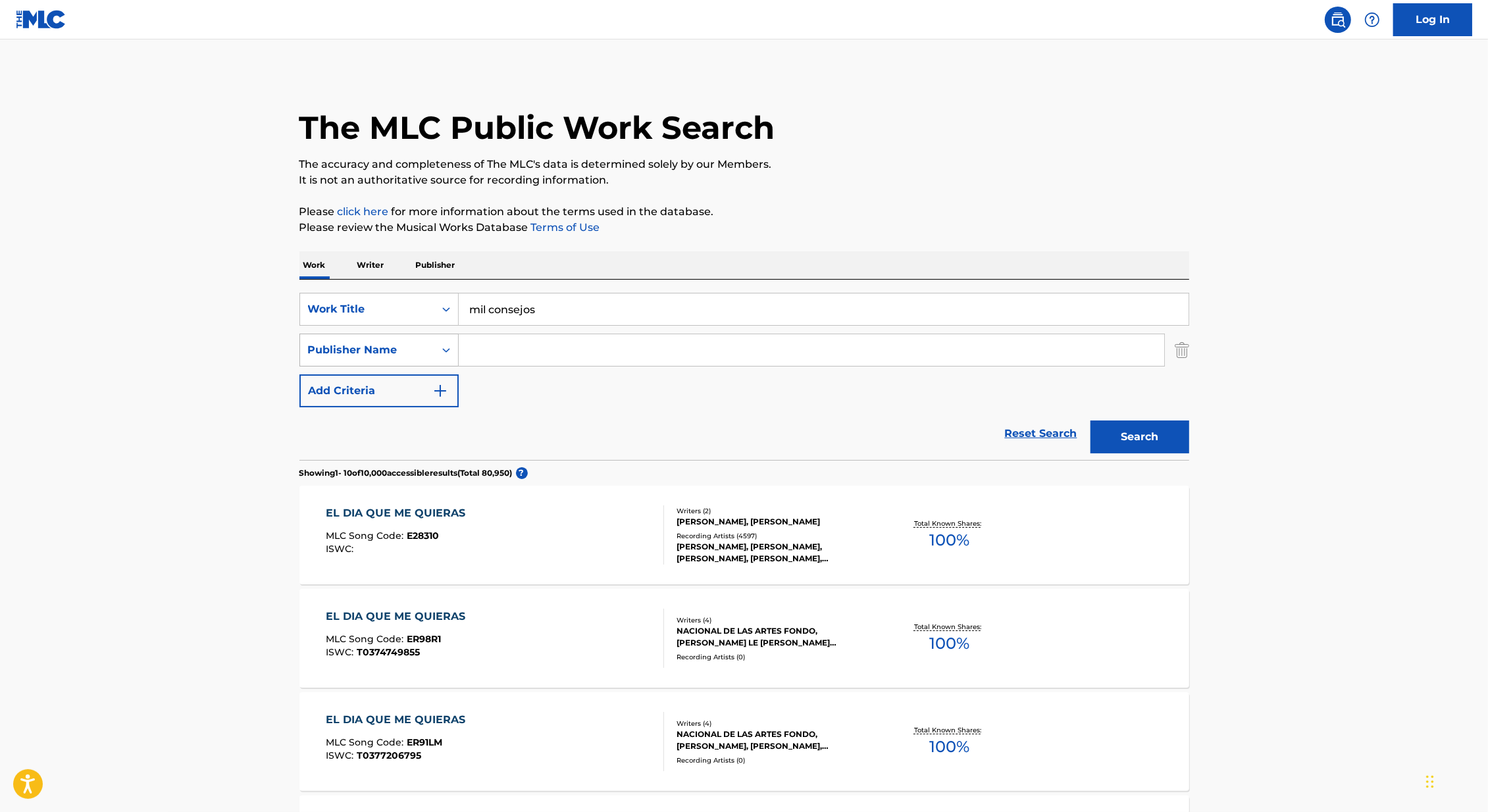
click at [407, 349] on div "Publisher Name" at bounding box center [368, 350] width 119 height 15
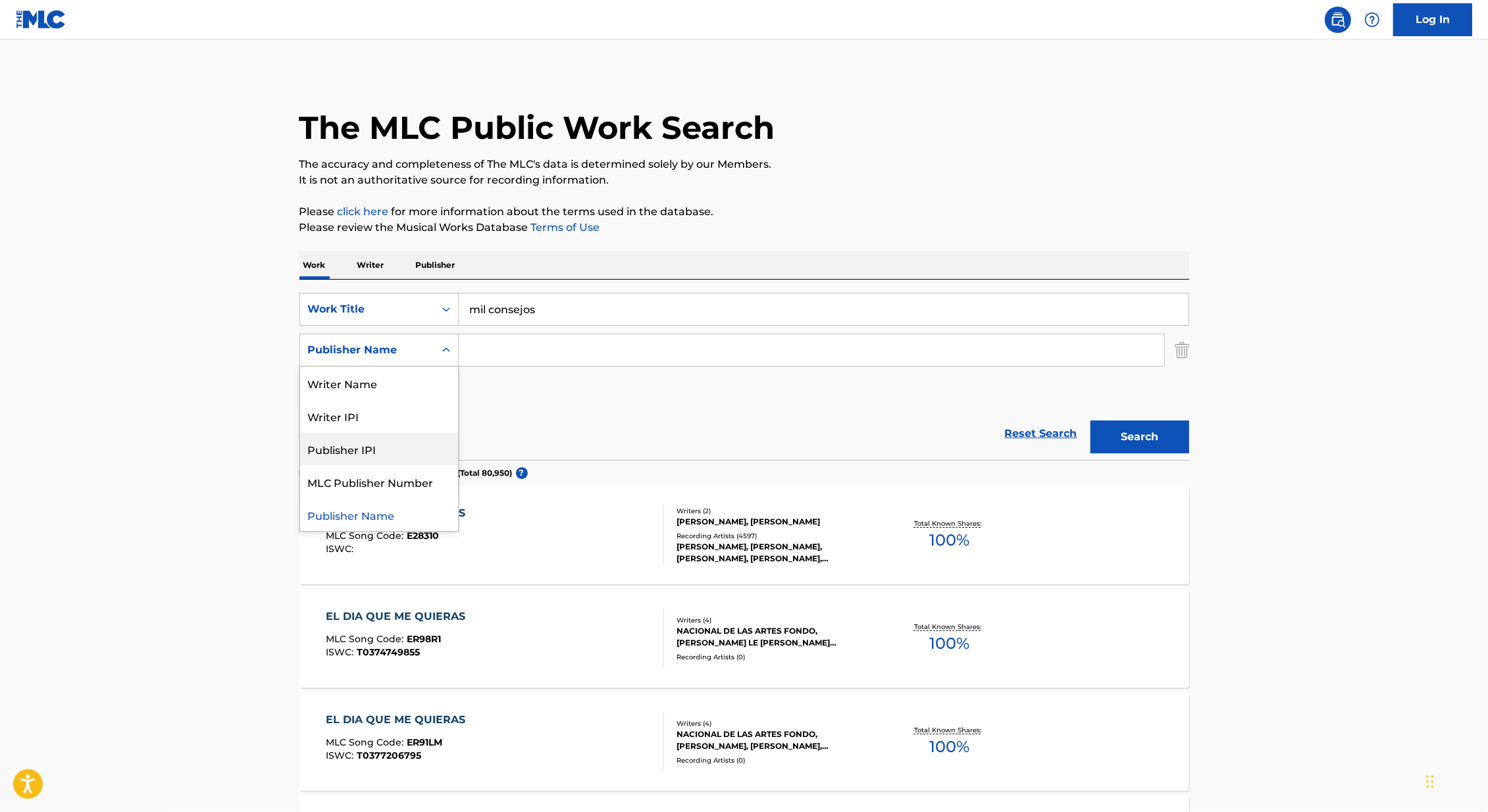
click at [388, 448] on div "Publisher IPI" at bounding box center [378, 448] width 158 height 33
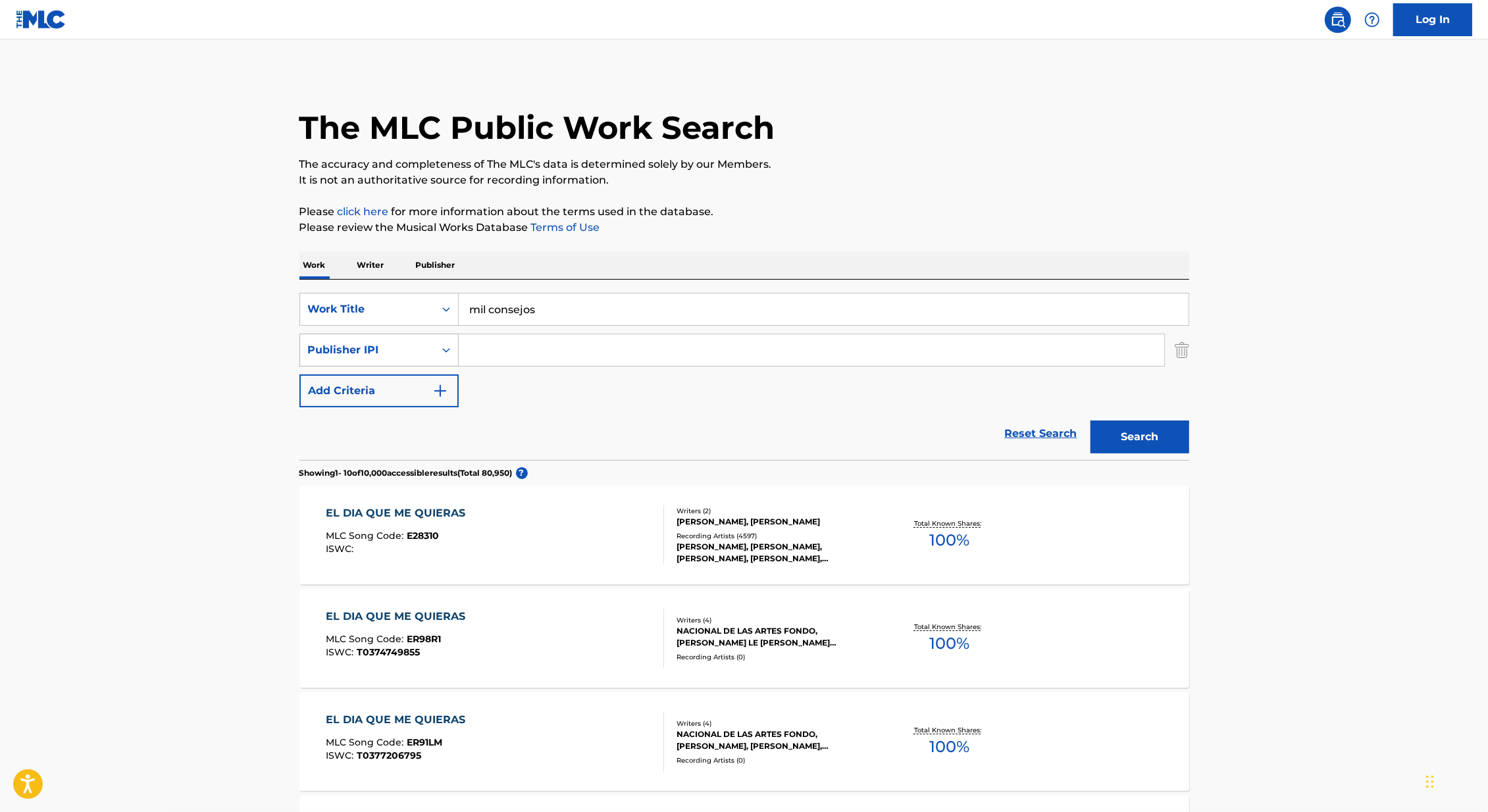
click at [389, 366] on div "SearchWithCriteria46991fb0-dde7-4f07-a579-f7b86000852b Work Title mil consejos …" at bounding box center [744, 350] width 889 height 115
click at [389, 349] on div "Publisher IPI" at bounding box center [368, 350] width 119 height 15
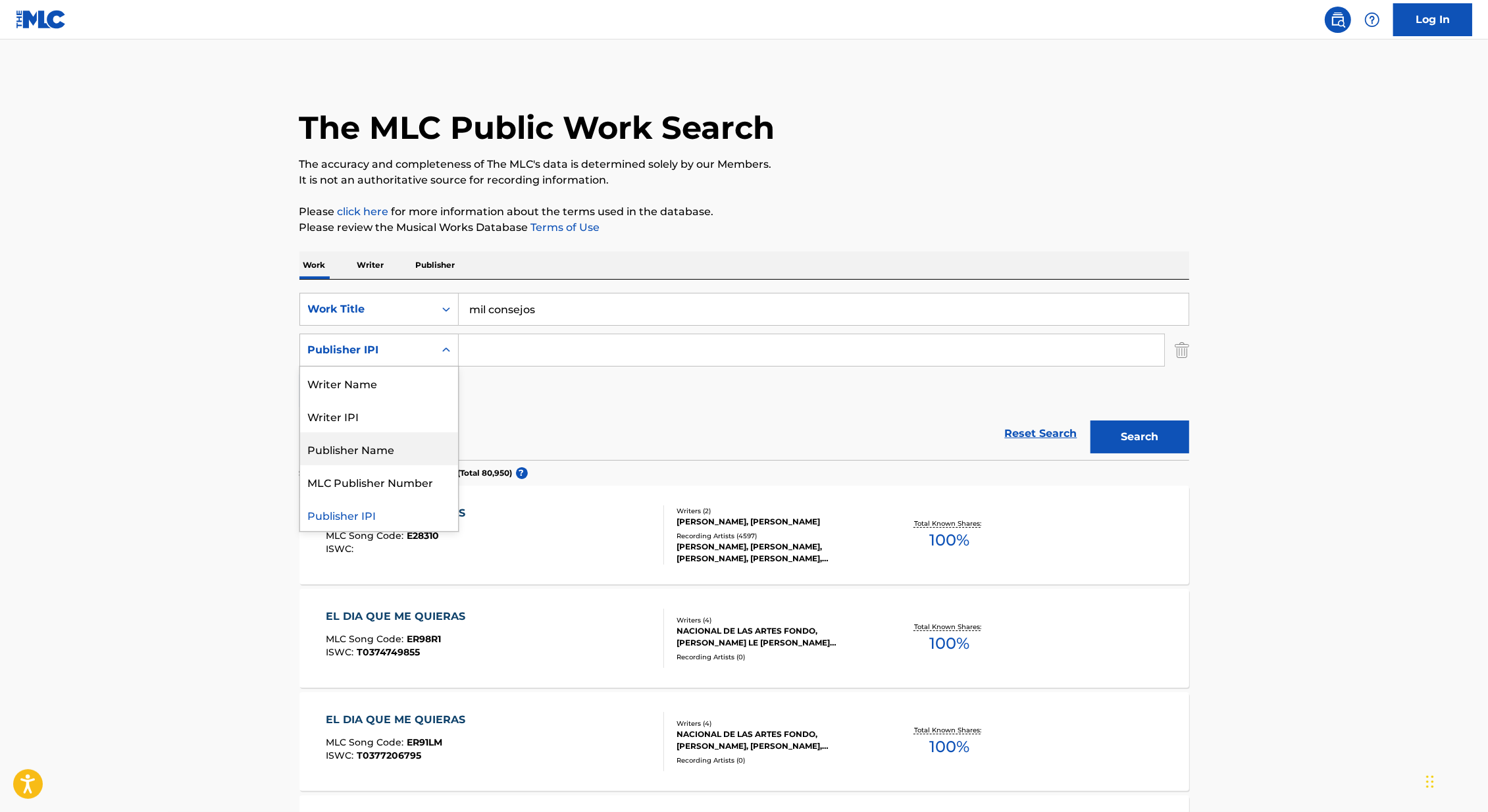
click at [395, 457] on div "Publisher Name" at bounding box center [378, 448] width 158 height 33
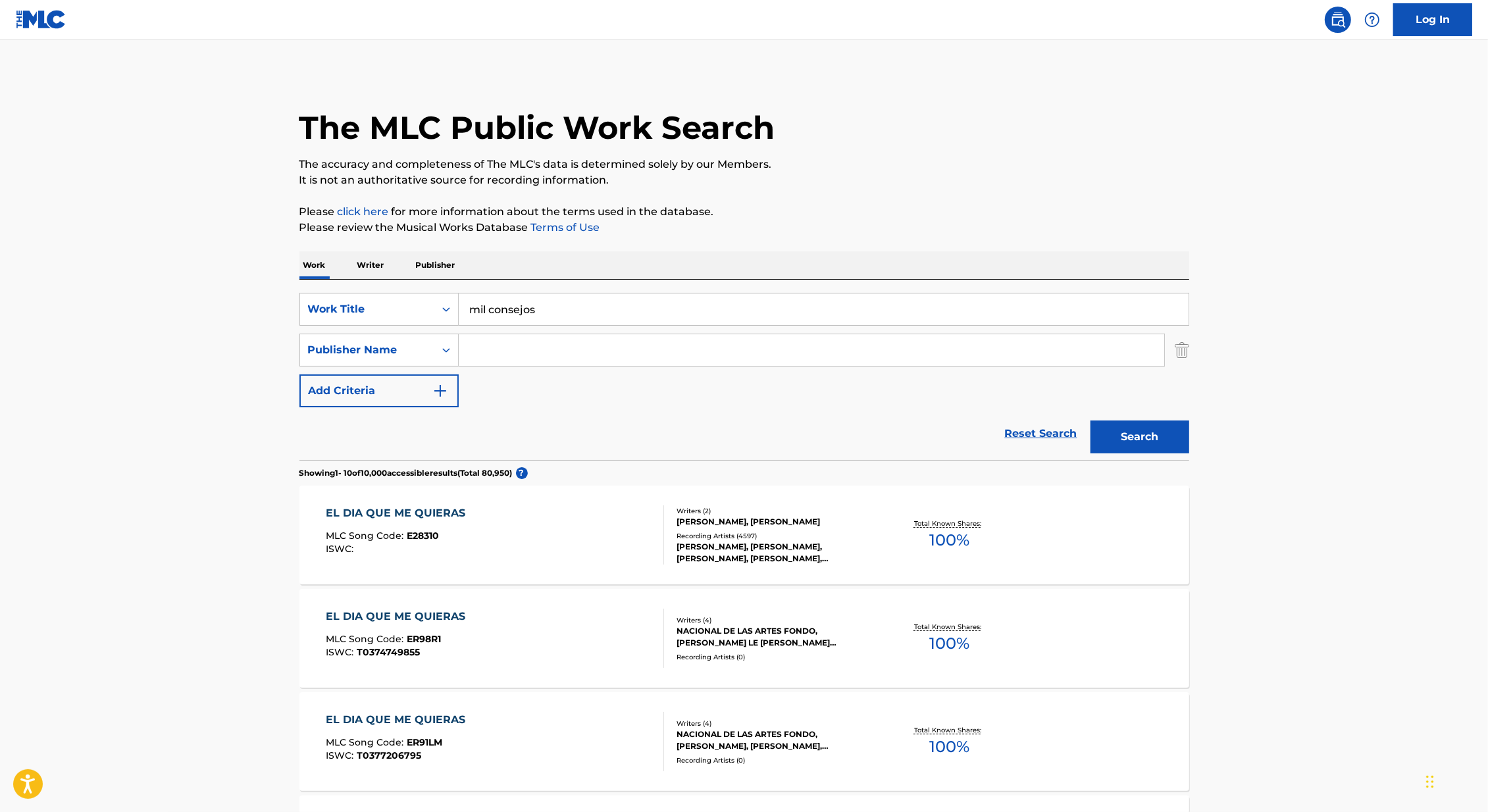
click at [503, 348] on input "Search Form" at bounding box center [811, 350] width 705 height 32
click at [632, 393] on div "SearchWithCriteria46991fb0-dde7-4f07-a579-f7b86000852b Work Title mil consejos …" at bounding box center [744, 350] width 889 height 115
click at [1164, 428] on button "Search" at bounding box center [1140, 437] width 99 height 33
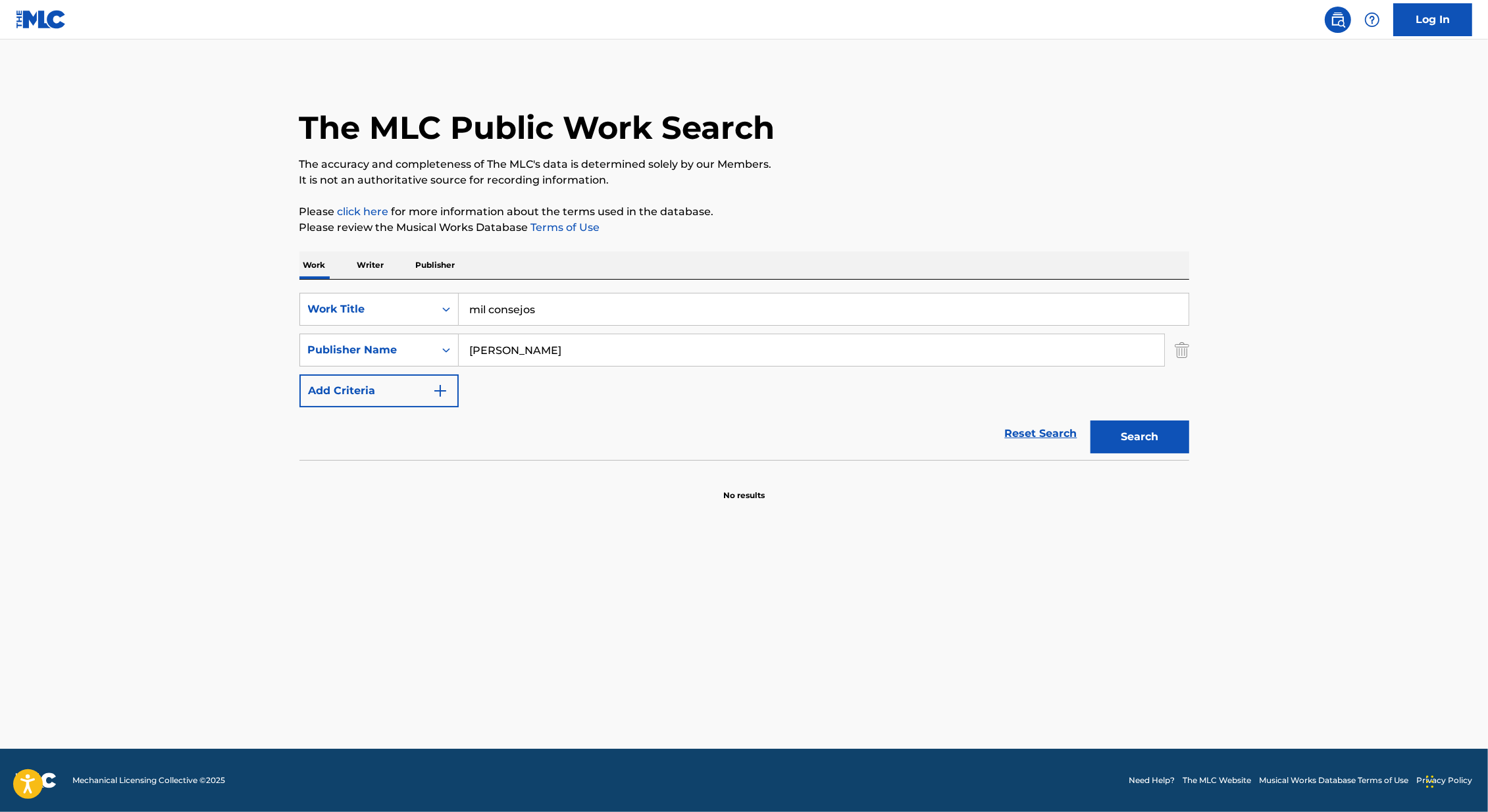
drag, startPoint x: 583, startPoint y: 353, endPoint x: 462, endPoint y: 353, distance: 121.0
click at [462, 353] on input "horacio duggan" at bounding box center [811, 350] width 705 height 32
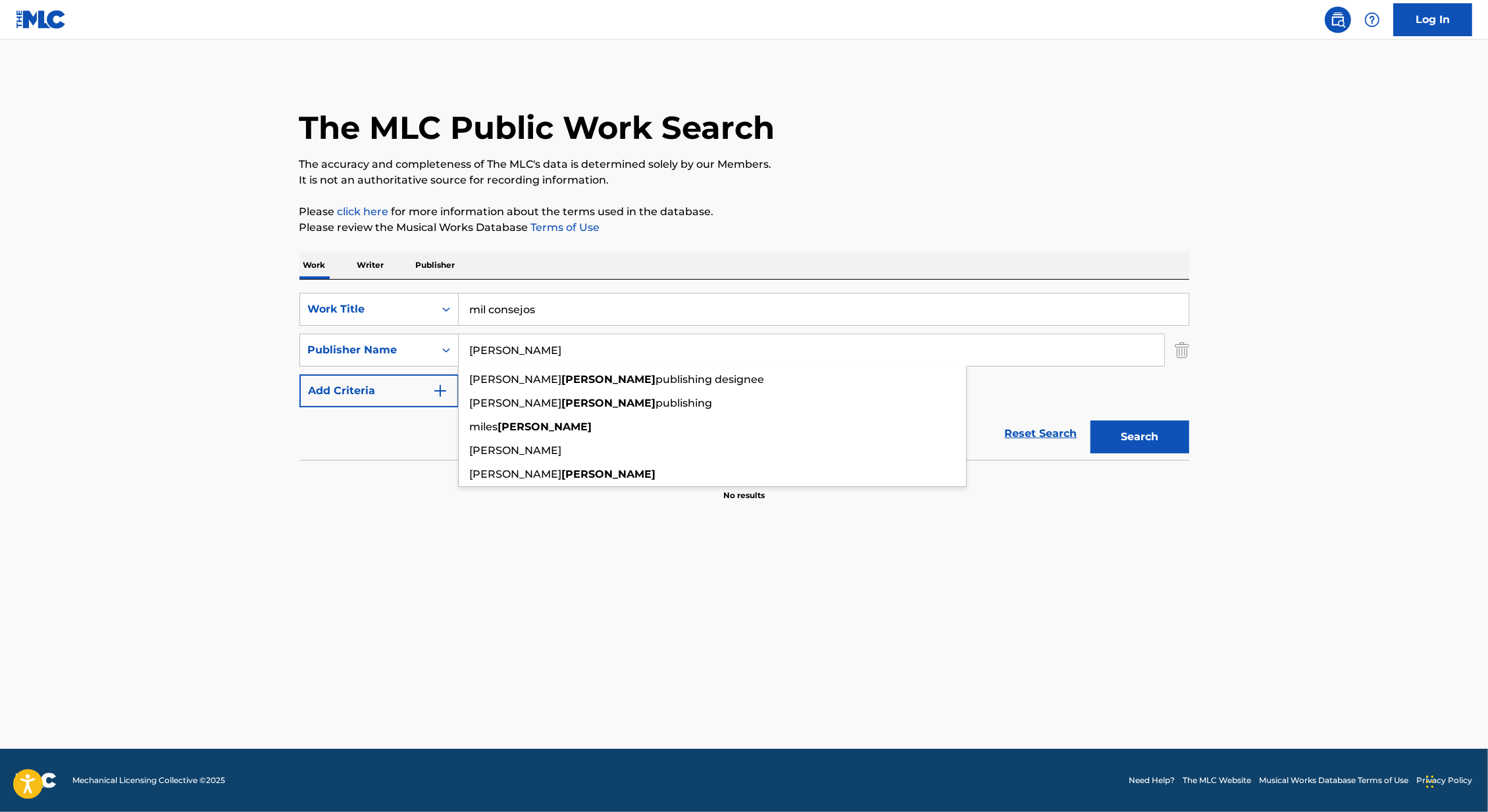
click at [1090, 421] on button "Search" at bounding box center [1140, 437] width 99 height 33
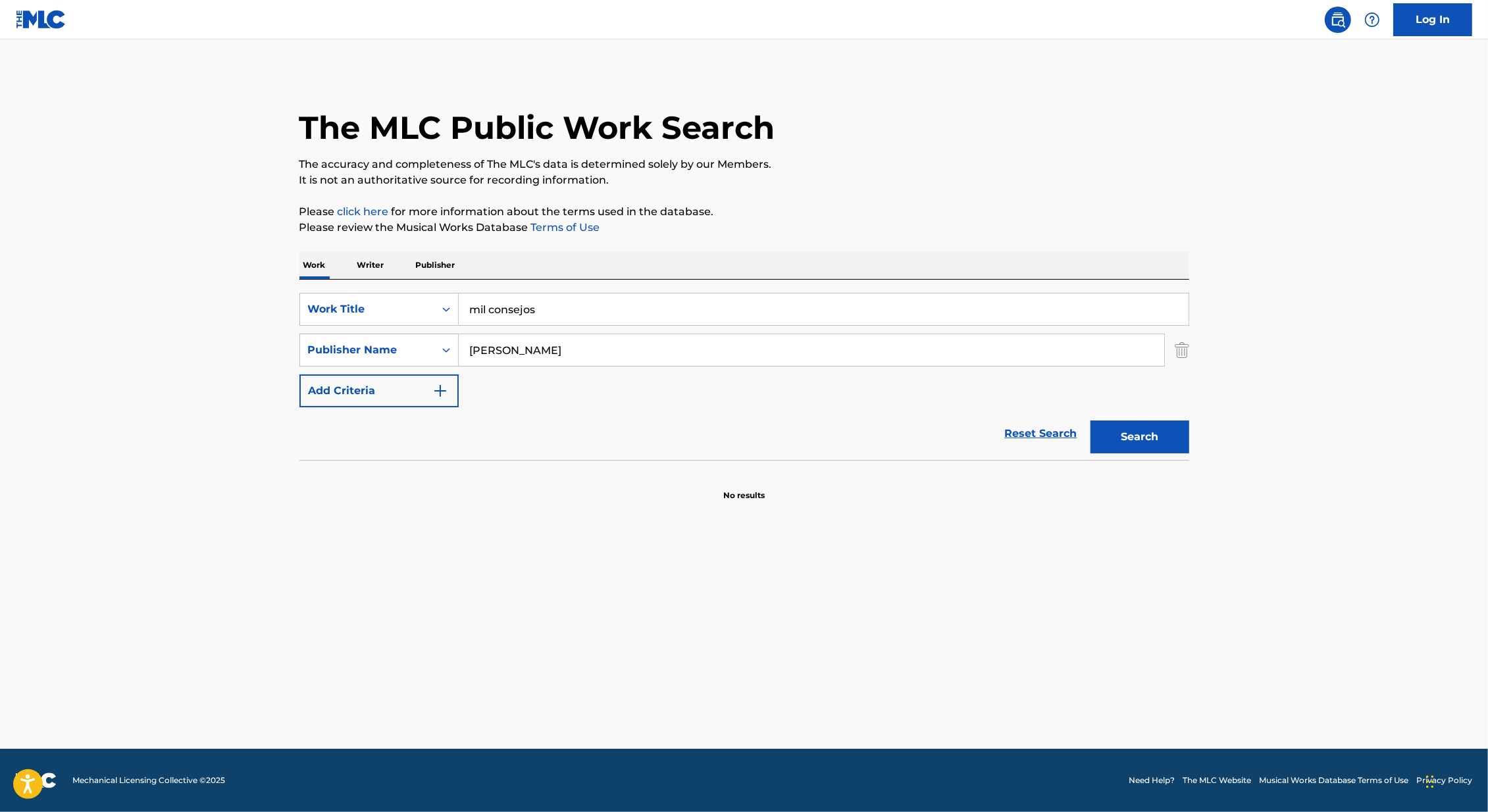
drag, startPoint x: 493, startPoint y: 351, endPoint x: 607, endPoint y: 350, distance: 114.0
click at [607, 350] on input "duggan" at bounding box center [811, 350] width 705 height 32
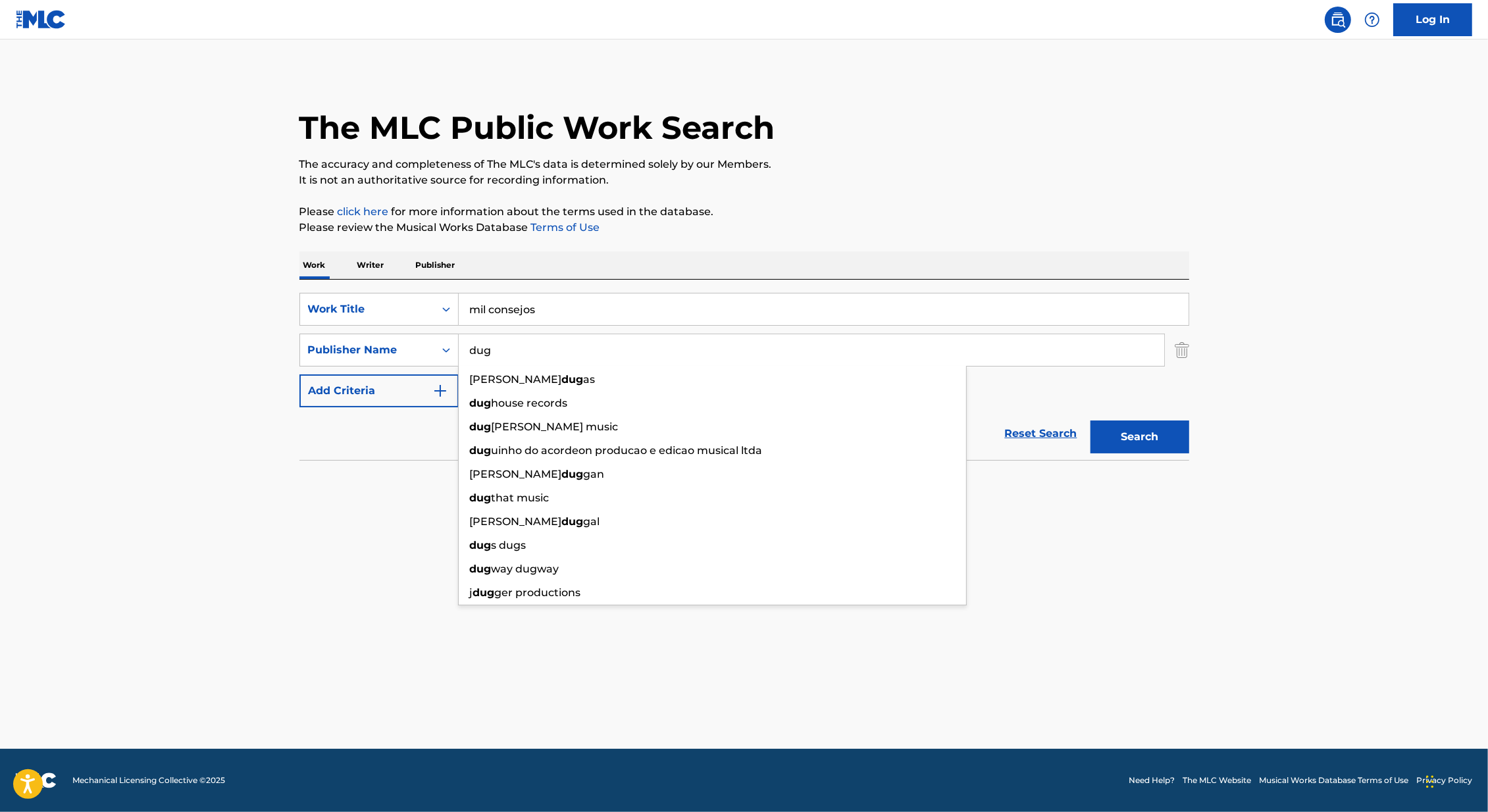
type input "dug"
click at [1090, 421] on button "Search" at bounding box center [1140, 437] width 99 height 33
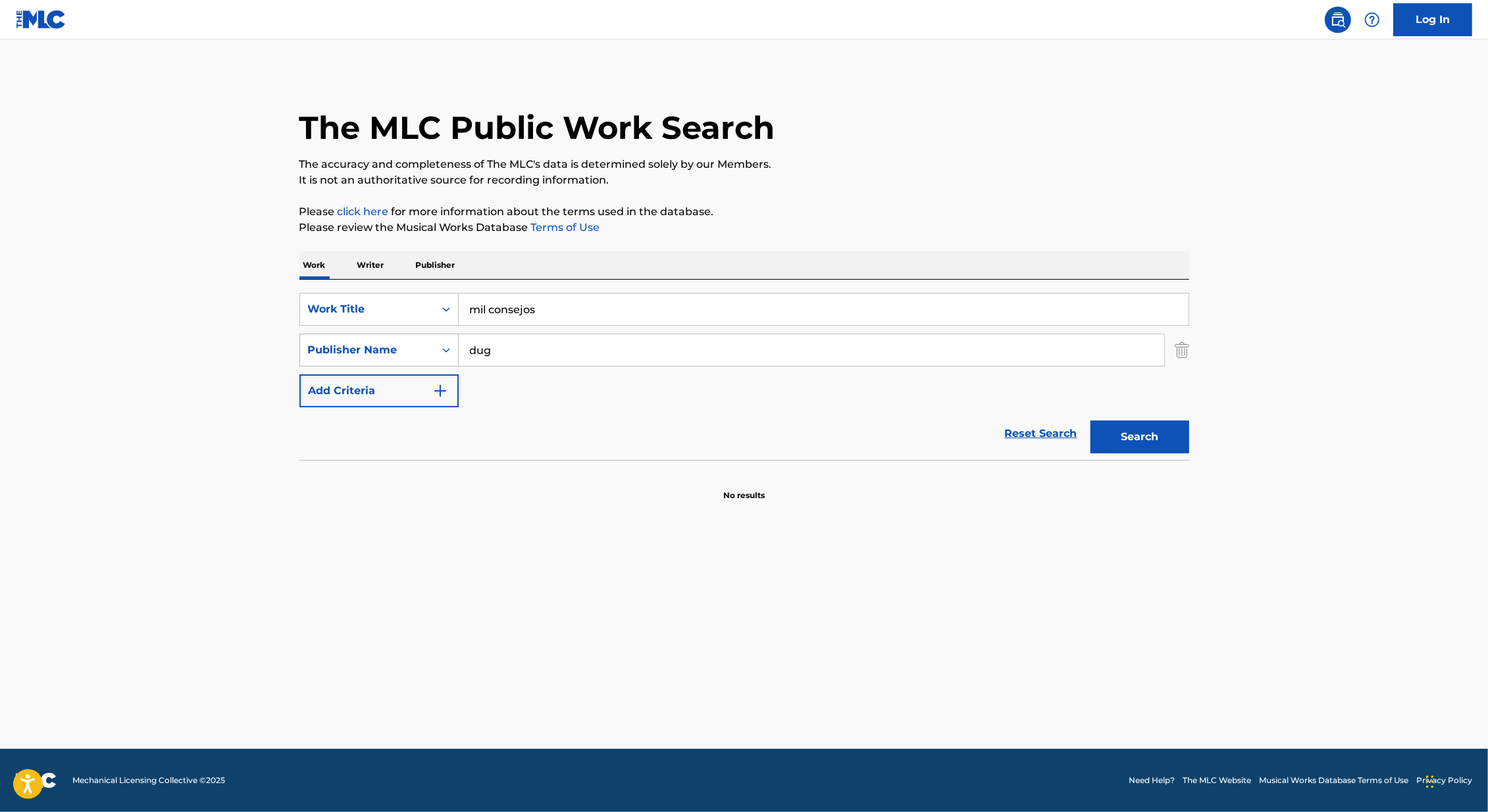
drag, startPoint x: 560, startPoint y: 344, endPoint x: 410, endPoint y: 344, distance: 150.0
click at [410, 344] on div "SearchWithCriteria6e4a531d-7543-42d5-bda2-fa98ef95d210 Publisher Name dug" at bounding box center [744, 350] width 889 height 33
click at [371, 344] on div "Publisher Name" at bounding box center [368, 350] width 119 height 15
click at [514, 445] on div "Reset Search Search" at bounding box center [744, 434] width 889 height 52
click at [1185, 345] on img "Search Form" at bounding box center [1181, 350] width 15 height 33
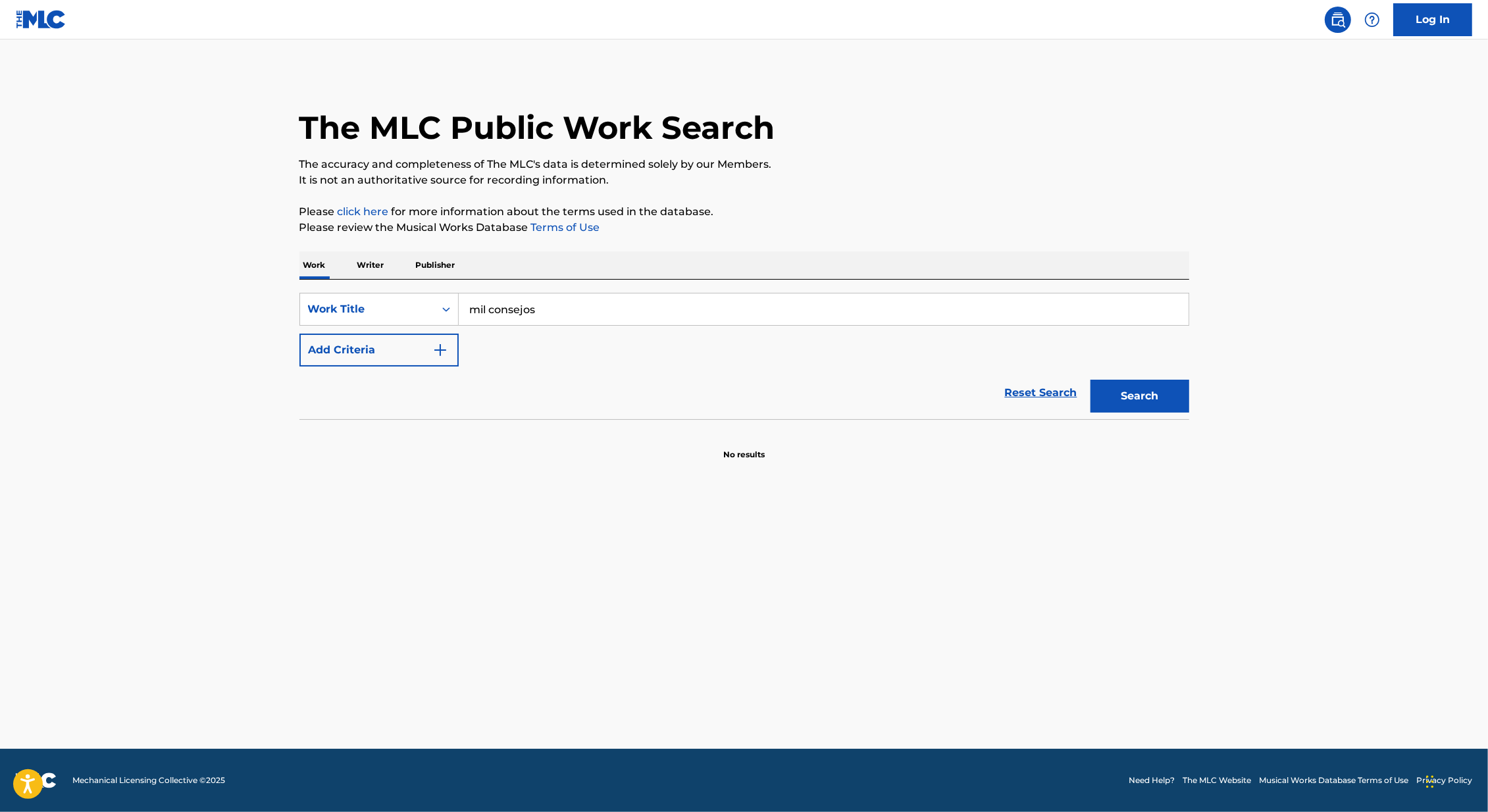
click at [1163, 385] on button "Search" at bounding box center [1140, 396] width 99 height 33
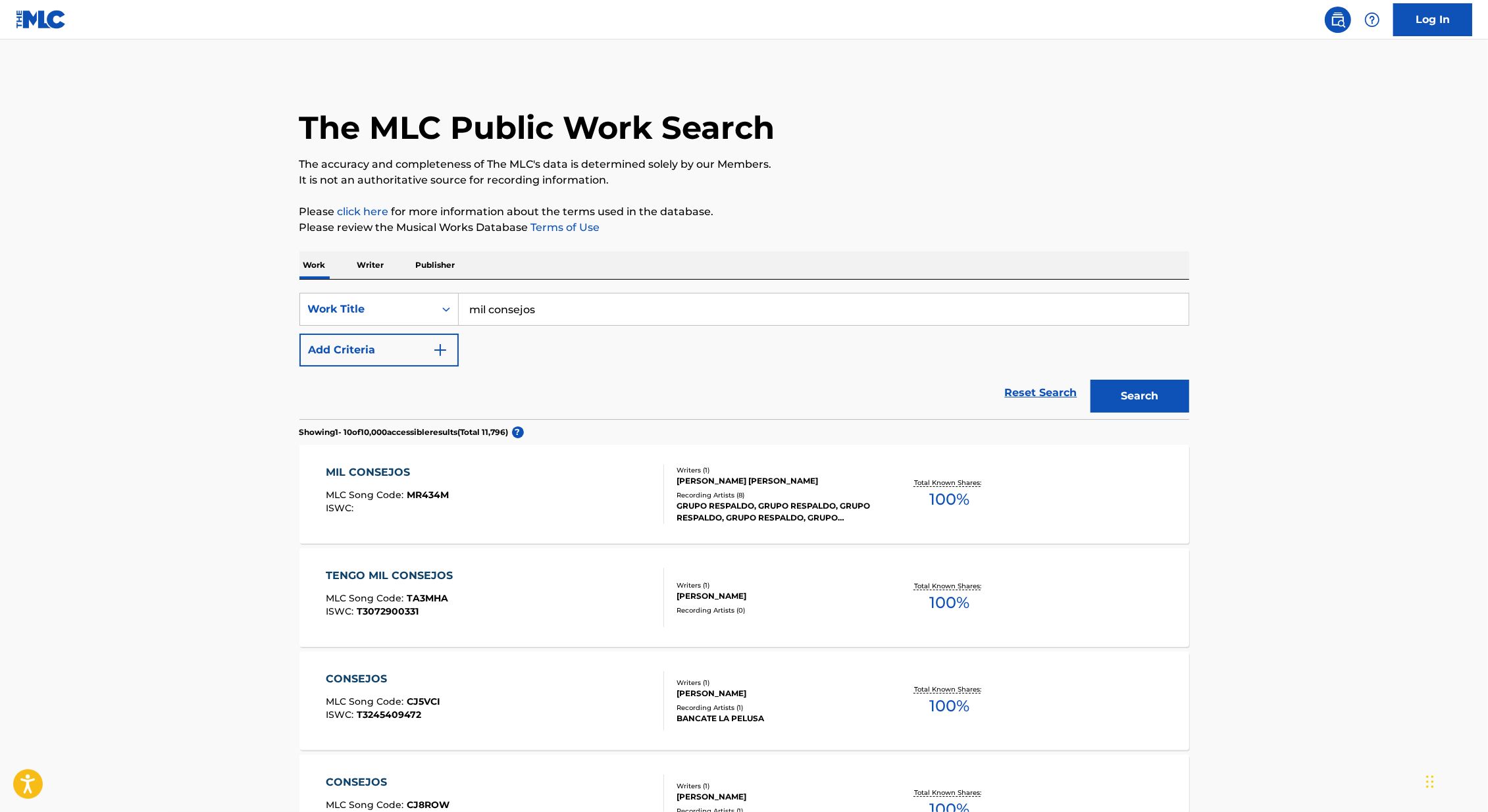
click at [741, 500] on div "GRUPO RESPALDO, GRUPO RESPALDO, GRUPO RESPALDO, GRUPO RESPALDO, GRUPO RESPALDO" at bounding box center [776, 512] width 199 height 24
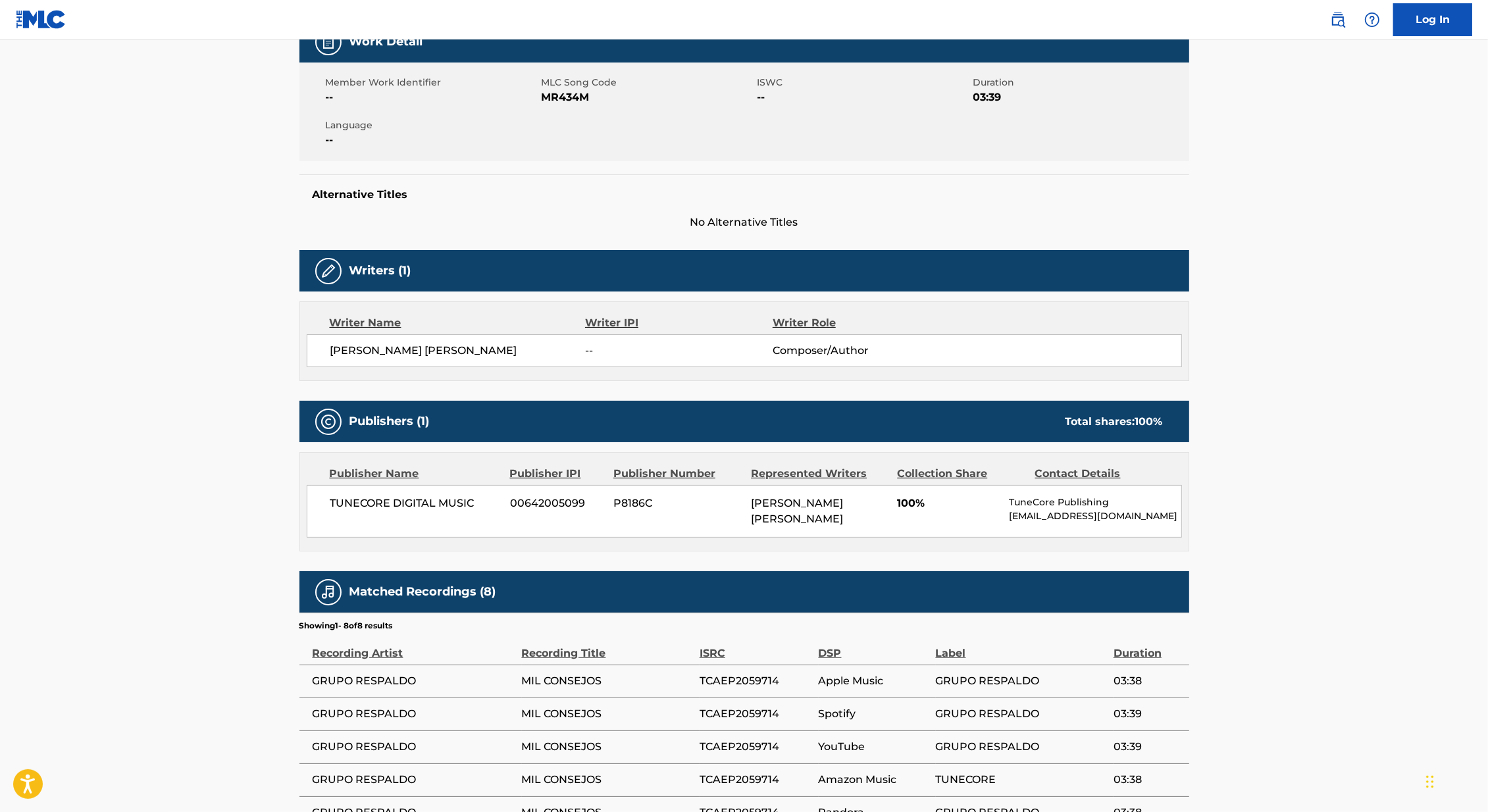
scroll to position [219, 0]
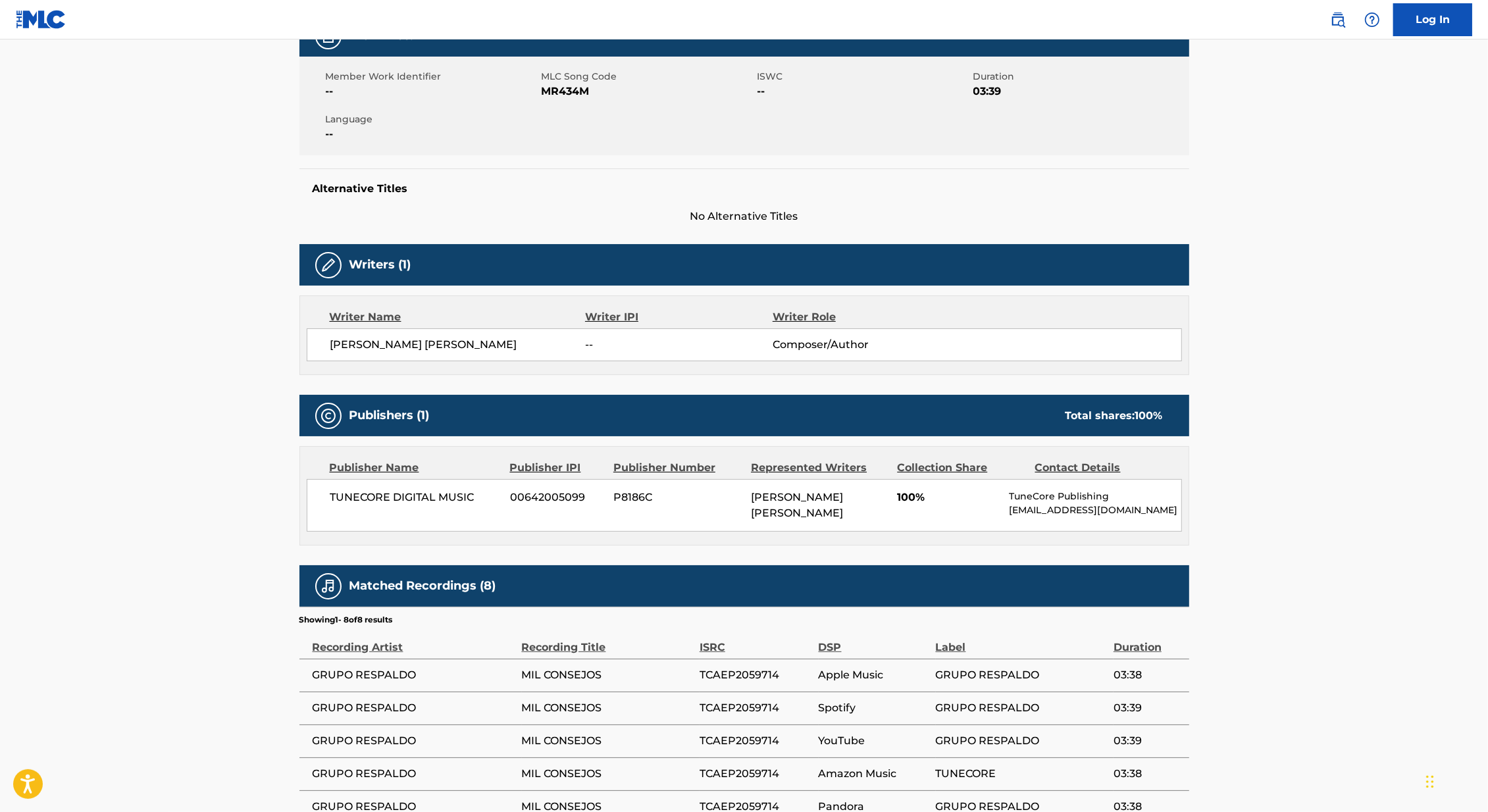
click at [194, 528] on main "< Back to public search results Copy work link MIL CONSEJOS Work Detail Member …" at bounding box center [744, 381] width 1488 height 1122
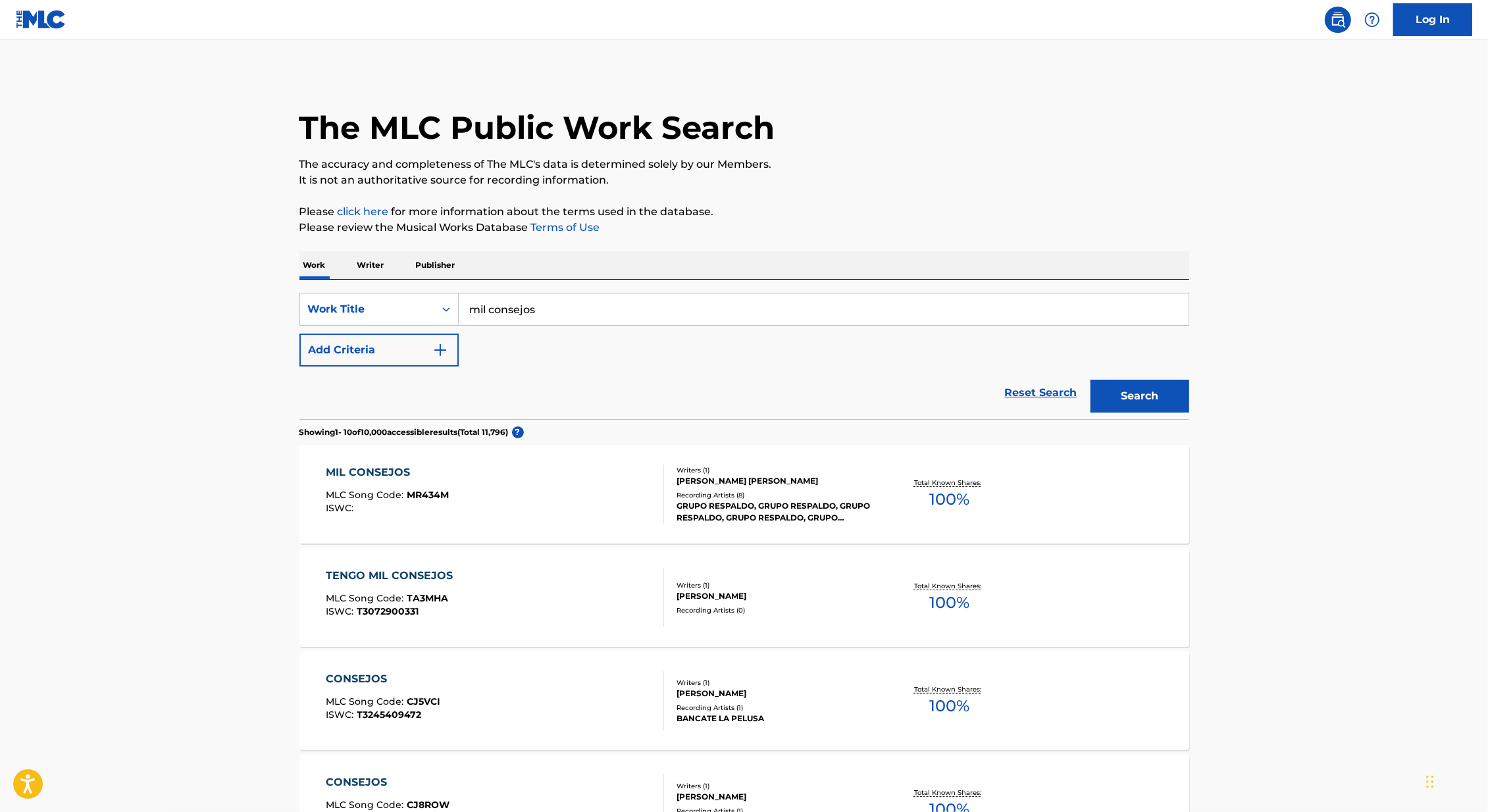
click at [414, 337] on button "Add Criteria" at bounding box center [378, 350] width 160 height 33
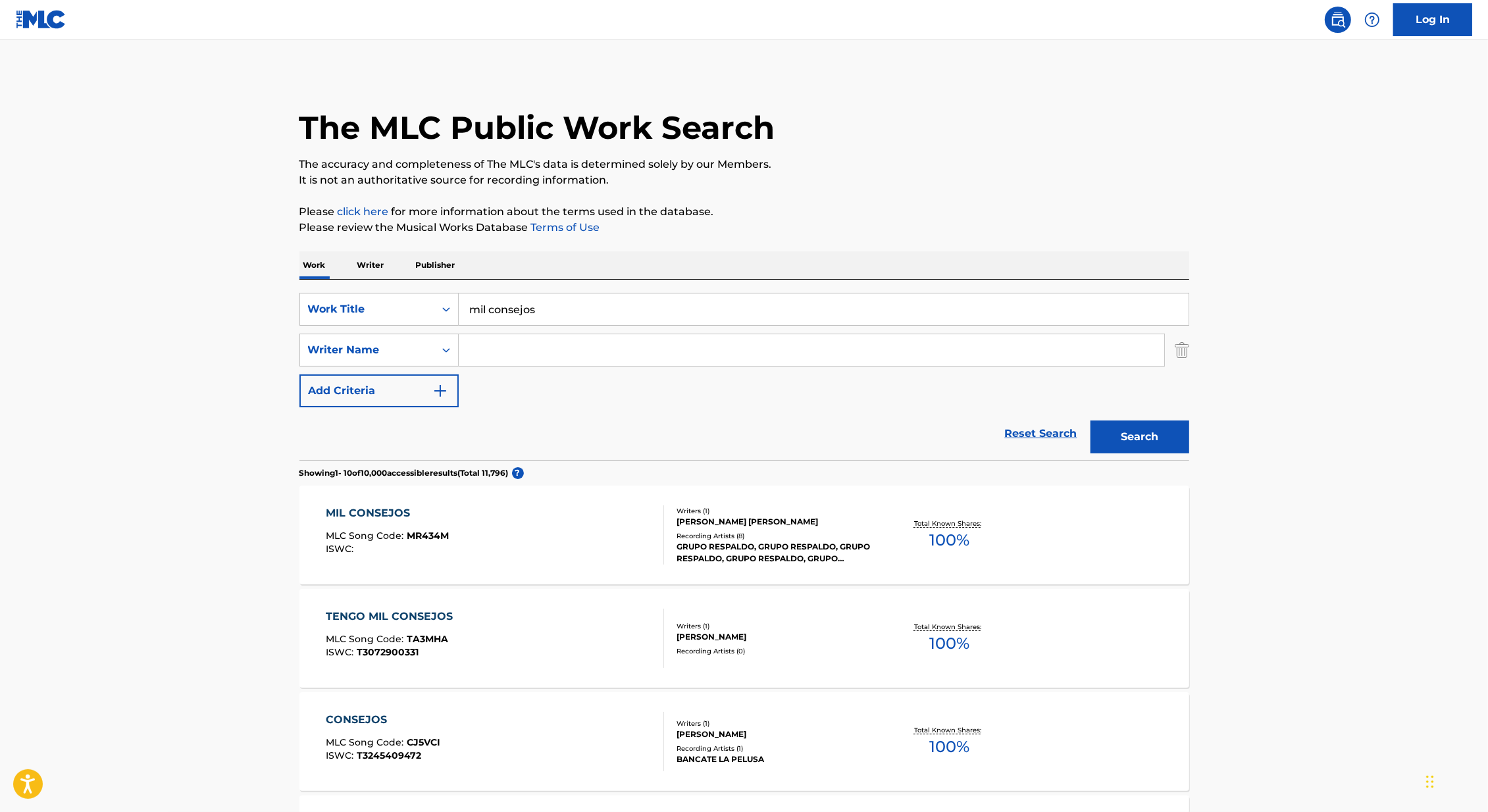
click at [542, 337] on input "Search Form" at bounding box center [811, 350] width 705 height 32
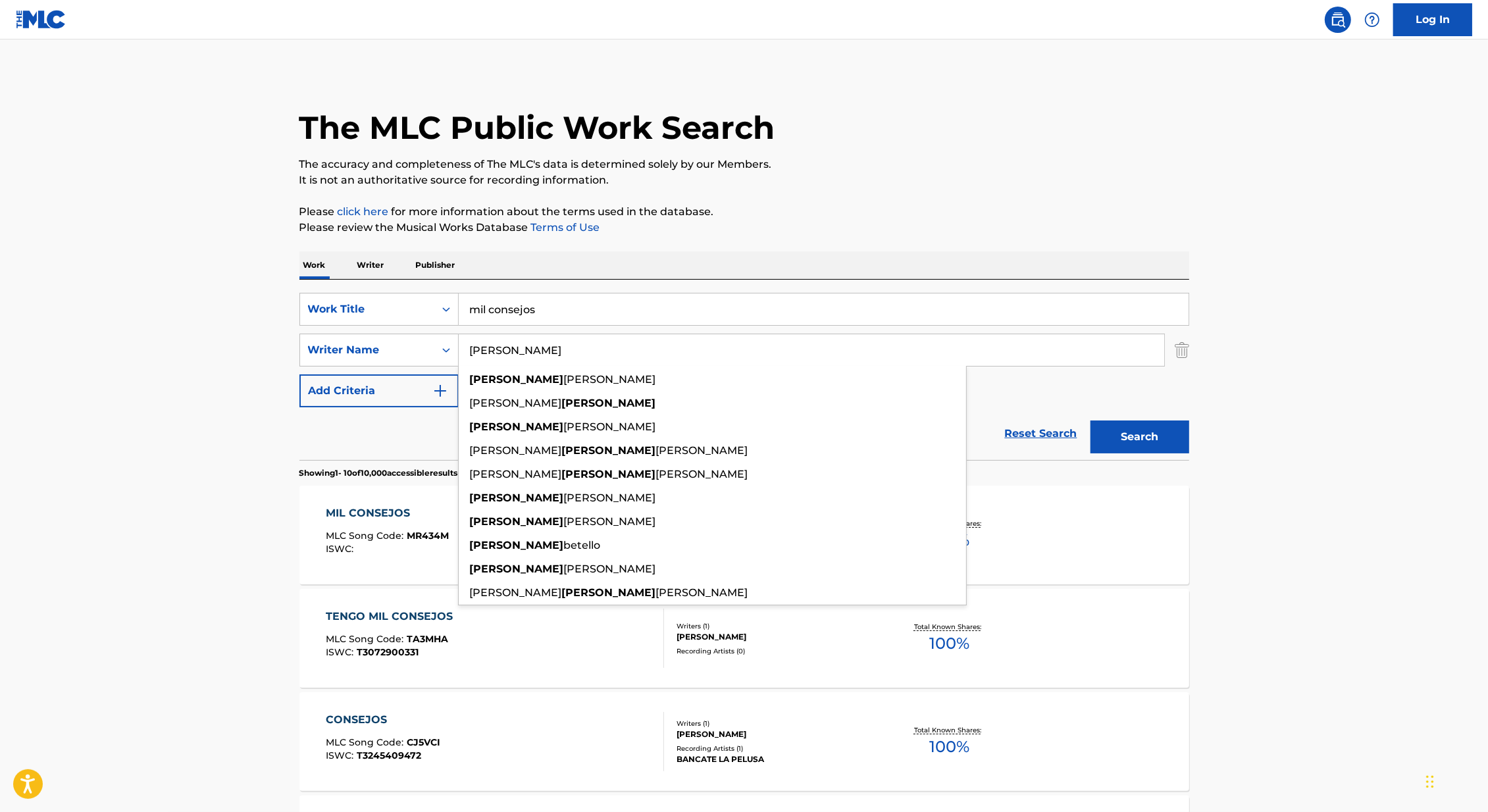
click at [529, 347] on input "[PERSON_NAME]" at bounding box center [811, 350] width 705 height 32
click at [1090, 421] on button "Search" at bounding box center [1140, 437] width 99 height 33
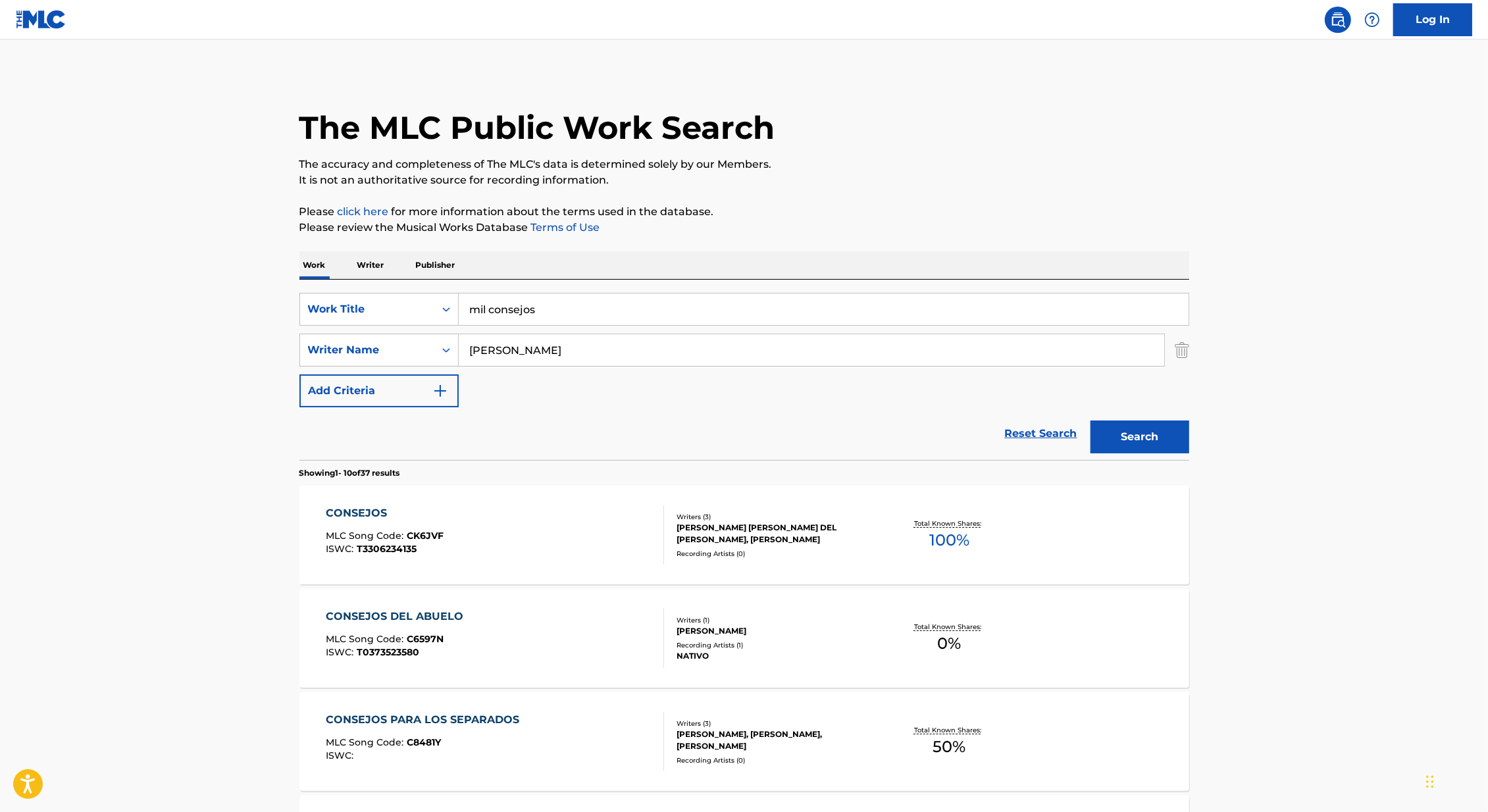
click at [1090, 421] on button "Search" at bounding box center [1140, 437] width 99 height 33
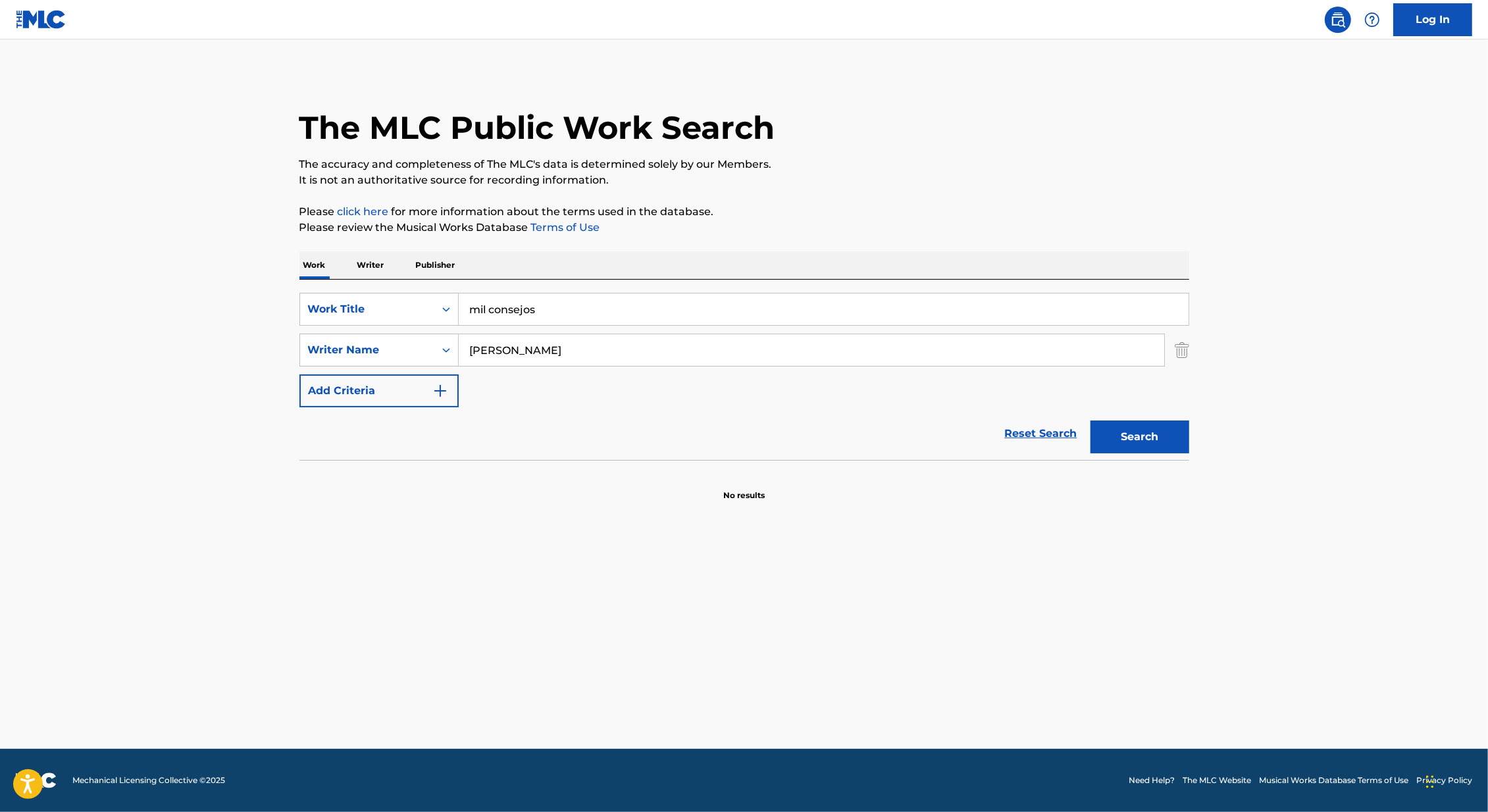
drag, startPoint x: 552, startPoint y: 357, endPoint x: 458, endPoint y: 357, distance: 94.0
click at [458, 357] on input "horacio dug" at bounding box center [811, 350] width 705 height 32
click at [474, 356] on input "horacio dug" at bounding box center [811, 350] width 705 height 32
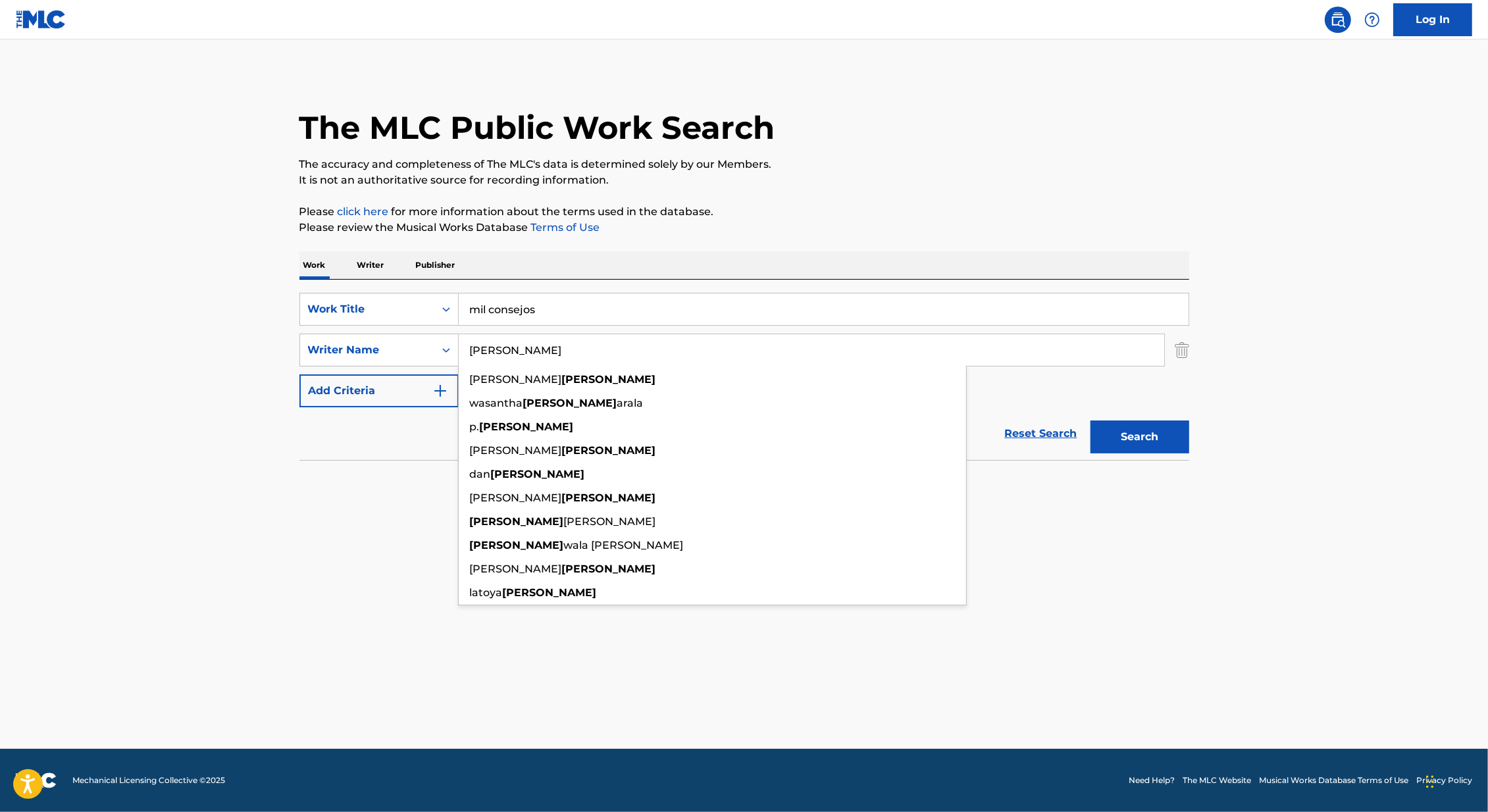
click at [1090, 421] on button "Search" at bounding box center [1140, 437] width 99 height 33
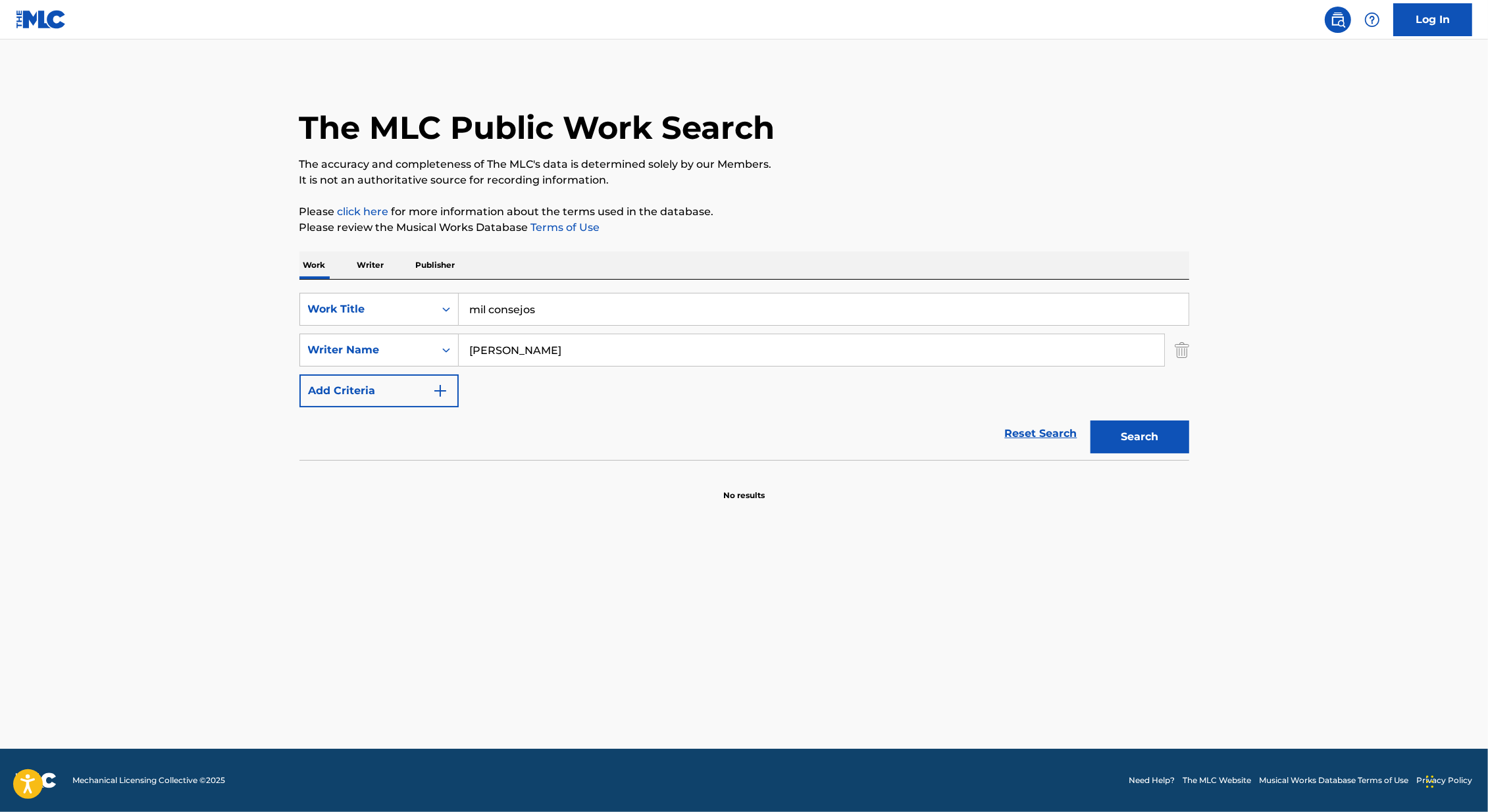
drag, startPoint x: 489, startPoint y: 351, endPoint x: 578, endPoint y: 351, distance: 89.0
click at [578, 351] on input "duggan" at bounding box center [811, 350] width 705 height 32
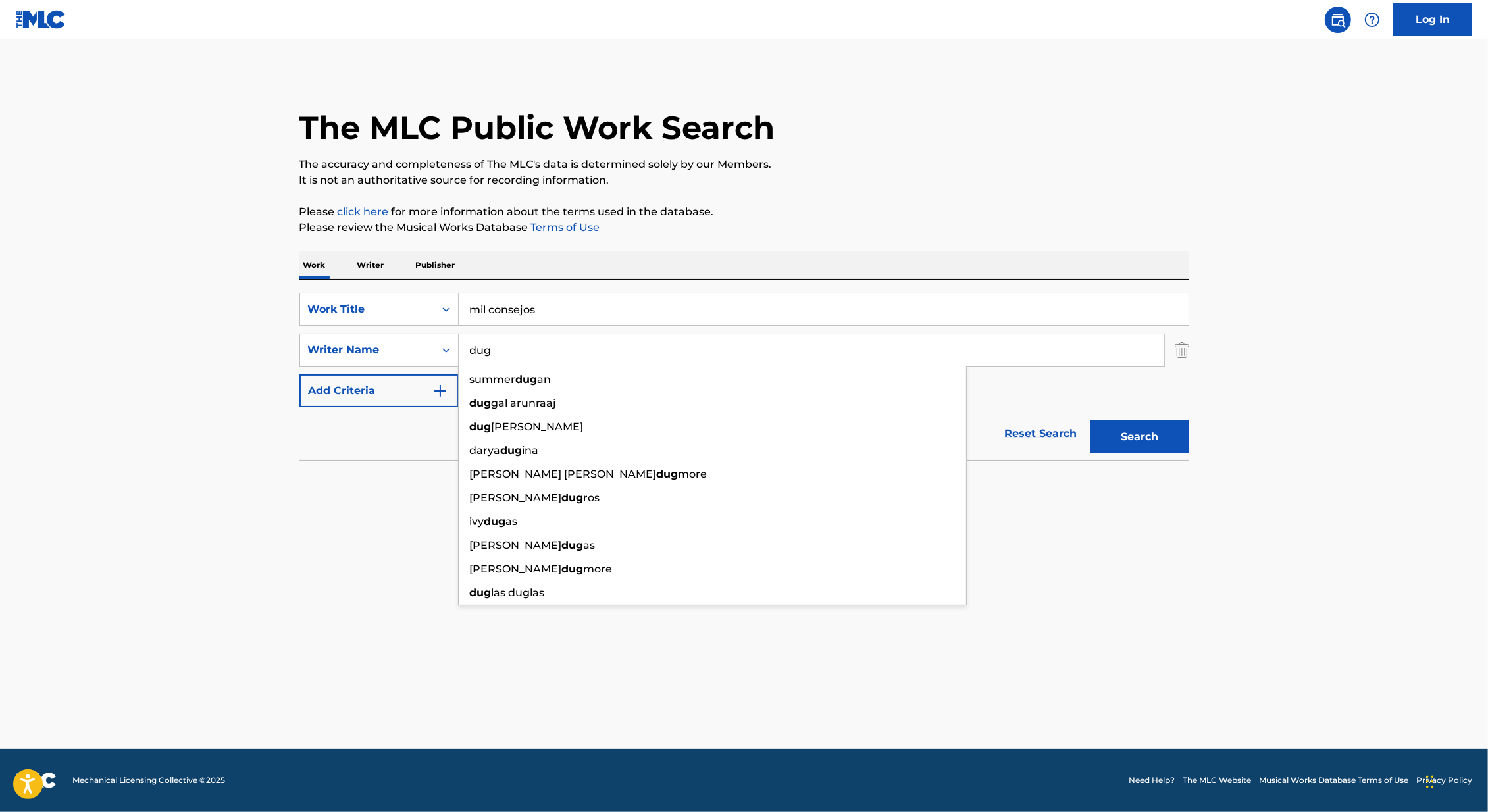
type input "dug"
click at [1090, 421] on button "Search" at bounding box center [1140, 437] width 99 height 33
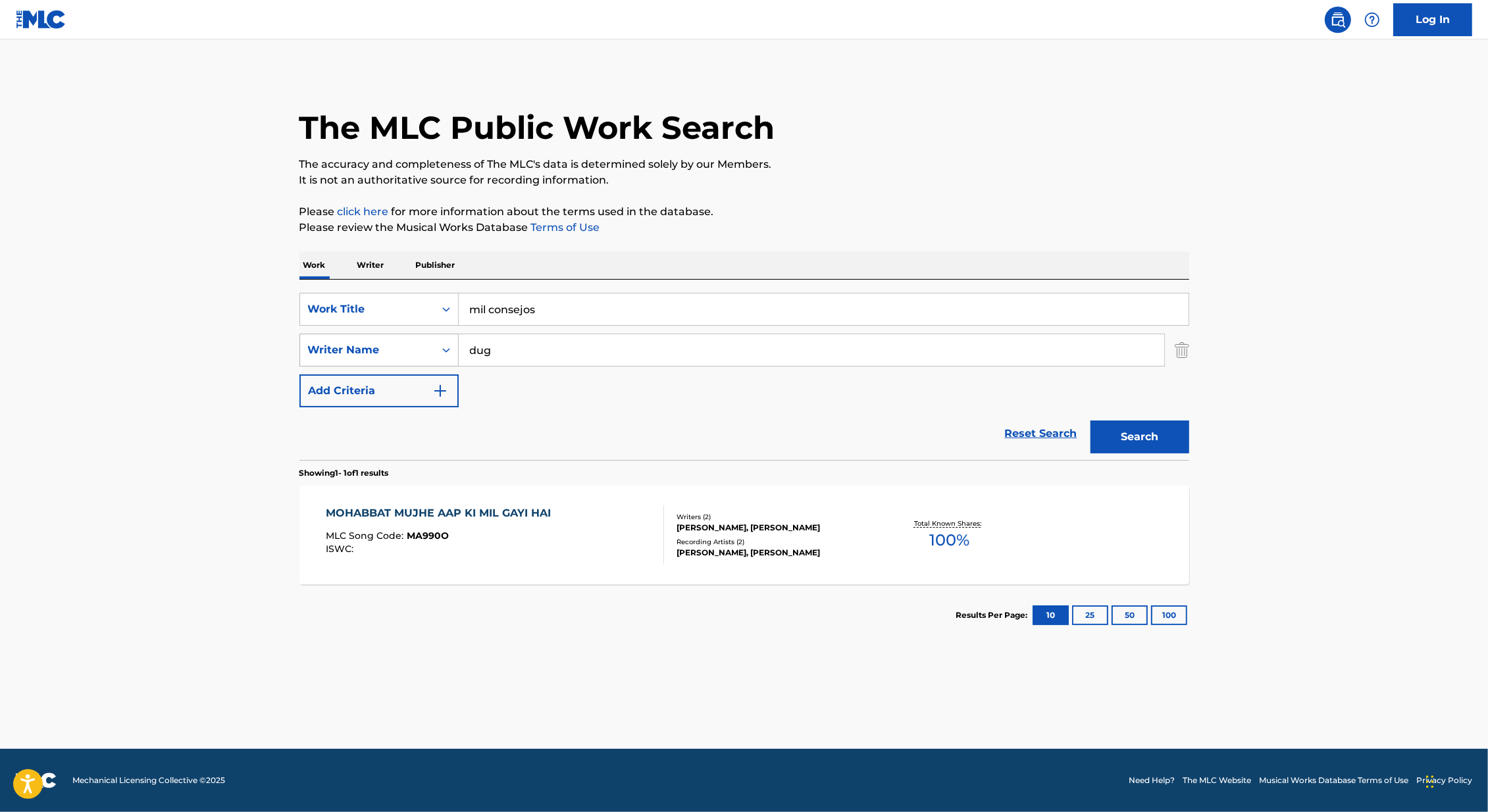
drag, startPoint x: 554, startPoint y: 340, endPoint x: 438, endPoint y: 341, distance: 116.0
click at [438, 341] on div "SearchWithCriteria65d57d8b-f680-4ba1-9f46-ff1c9be96df3 Writer Name dug" at bounding box center [744, 350] width 889 height 33
click at [470, 341] on input "dug" at bounding box center [811, 350] width 705 height 32
click at [1090, 421] on button "Search" at bounding box center [1140, 437] width 99 height 33
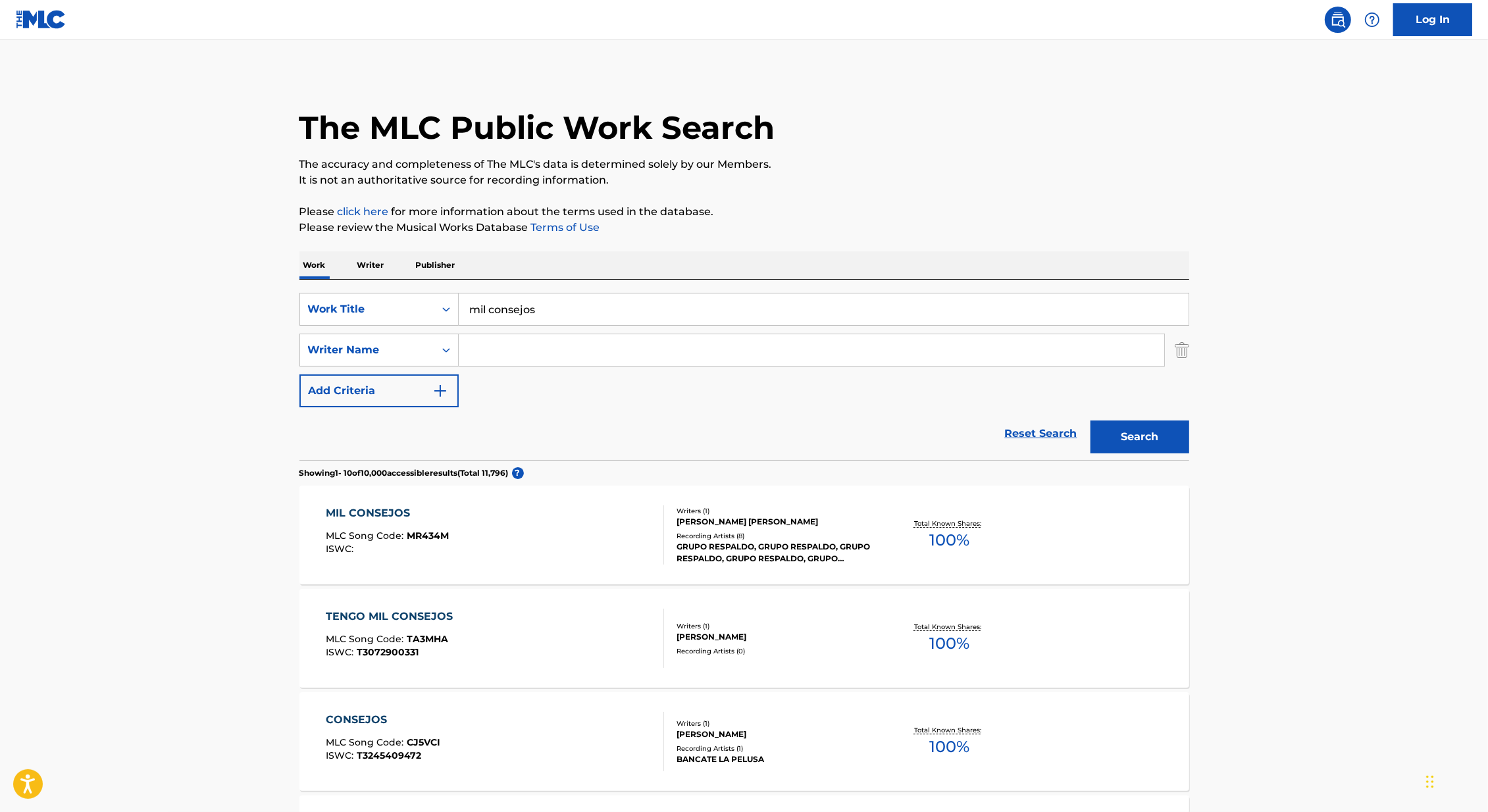
click at [641, 401] on div "SearchWithCriteria46991fb0-dde7-4f07-a579-f7b86000852b Work Title mil consejos …" at bounding box center [744, 350] width 889 height 115
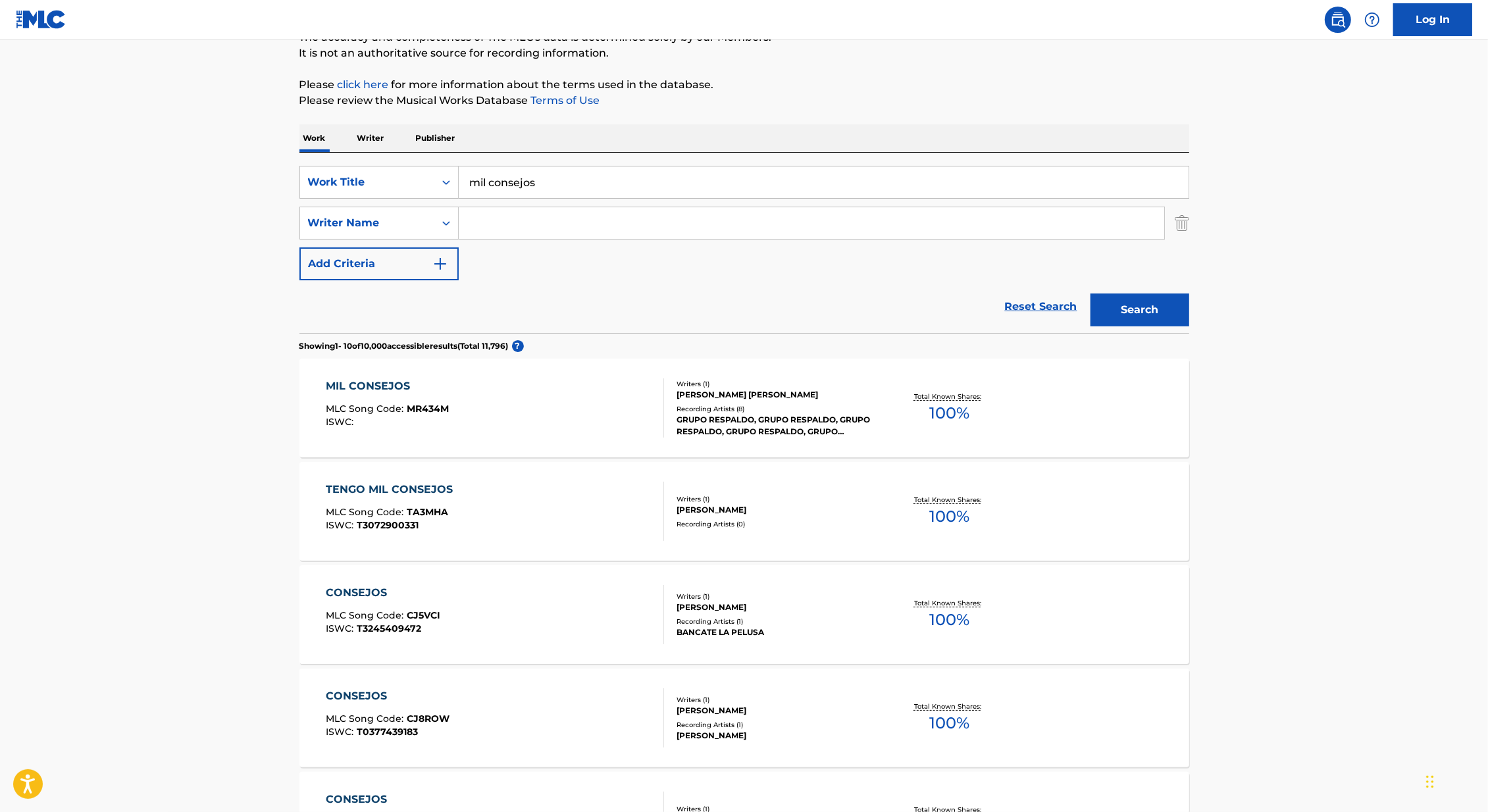
scroll to position [136, 0]
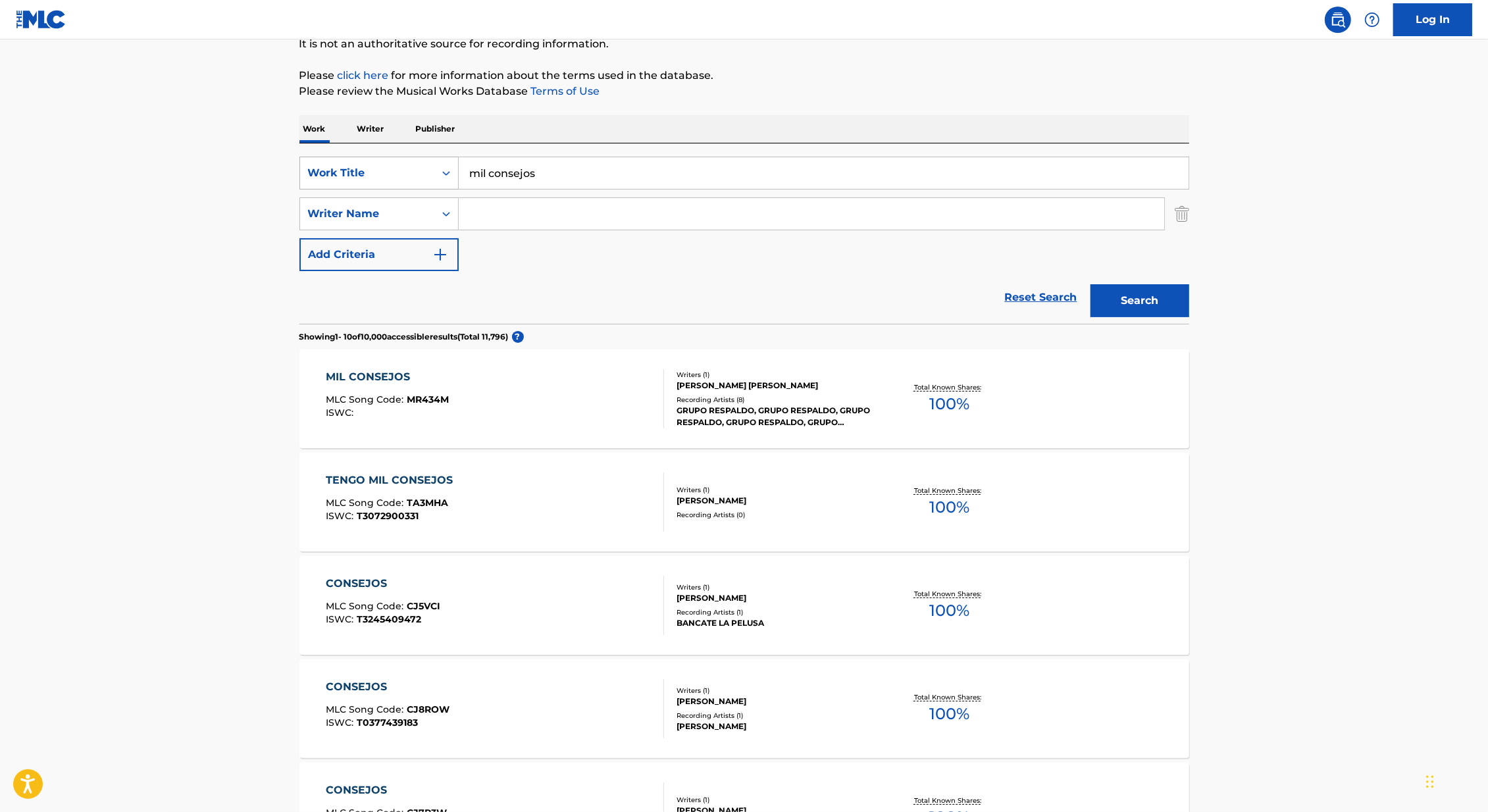
drag, startPoint x: 553, startPoint y: 171, endPoint x: 409, endPoint y: 171, distance: 144.0
click at [409, 171] on div "SearchWithCriteria46991fb0-dde7-4f07-a579-f7b86000852b Work Title mil consejos" at bounding box center [744, 173] width 889 height 33
paste input "Por Qué La Quise Tanto"
type input "Por Qué La Quise Tanto"
click at [191, 238] on main "The MLC Public Work Search The accuracy and completeness of The MLC's data is d…" at bounding box center [744, 677] width 1488 height 1549
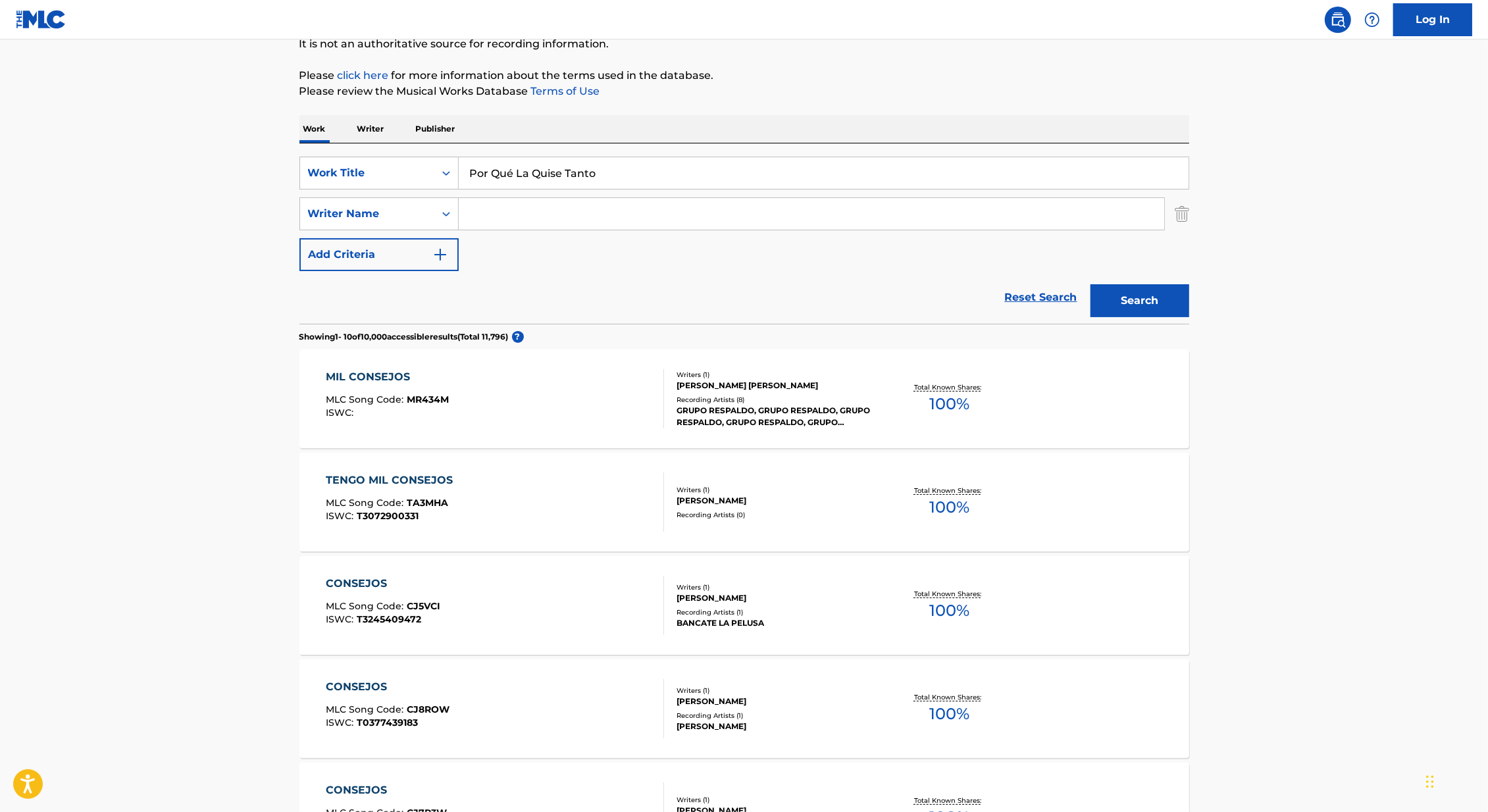
click at [585, 218] on input "Search Form" at bounding box center [811, 213] width 705 height 32
type input "sadaic"
click at [174, 227] on main "The MLC Public Work Search The accuracy and completeness of The MLC's data is d…" at bounding box center [744, 677] width 1488 height 1549
click at [1150, 288] on button "Search" at bounding box center [1140, 300] width 99 height 33
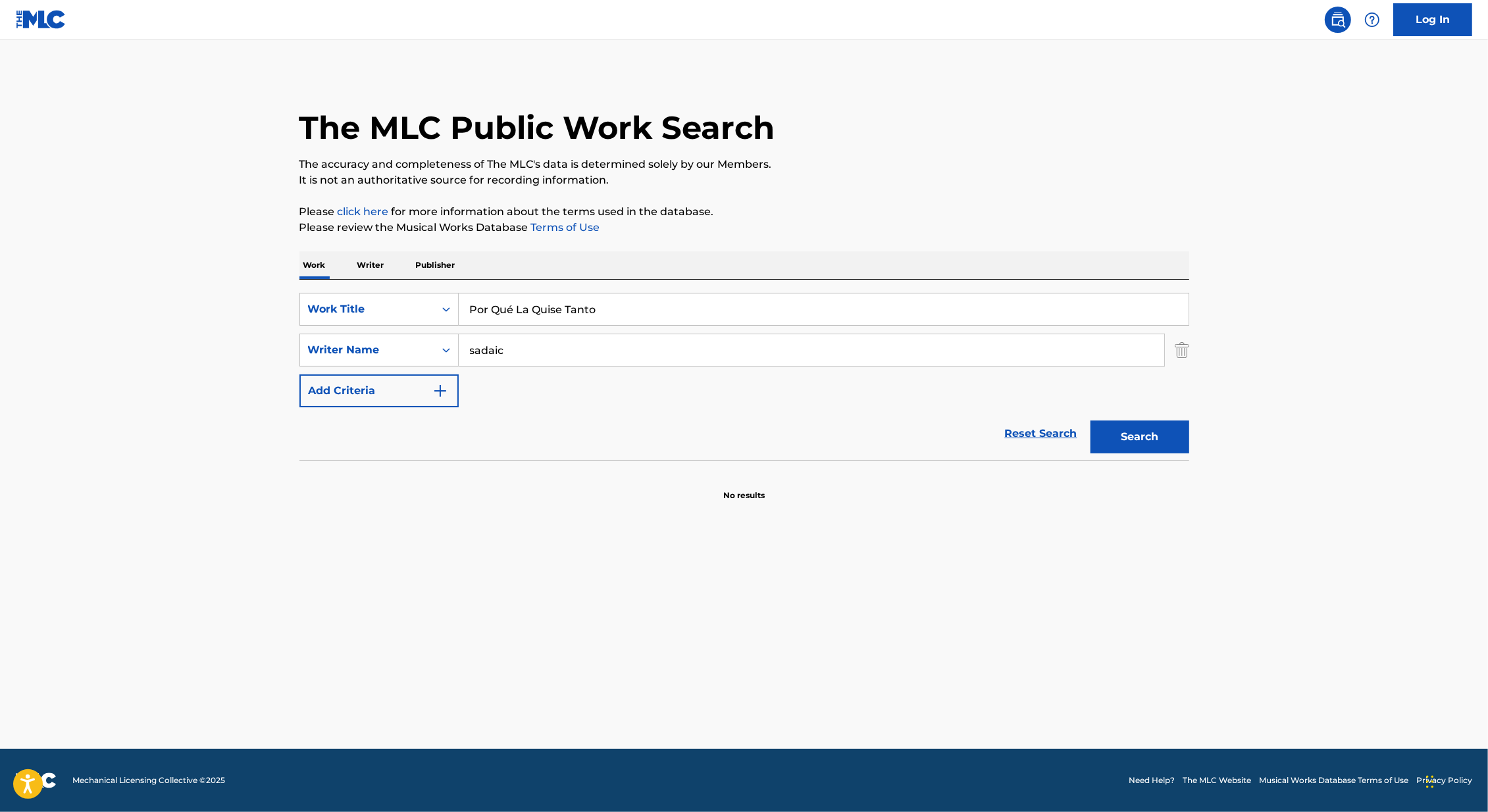
drag, startPoint x: 641, startPoint y: 323, endPoint x: 424, endPoint y: 289, distance: 219.6
click at [422, 289] on div "SearchWithCriteria46991fb0-dde7-4f07-a579-f7b86000852b Work Title Por Qué La Qu…" at bounding box center [744, 370] width 889 height 180
click at [1090, 421] on button "Search" at bounding box center [1140, 437] width 99 height 33
drag, startPoint x: 527, startPoint y: 313, endPoint x: 449, endPoint y: 313, distance: 78.0
click at [449, 313] on div "SearchWithCriteria46991fb0-dde7-4f07-a579-f7b86000852b Work Title por que la qu…" at bounding box center [744, 309] width 889 height 33
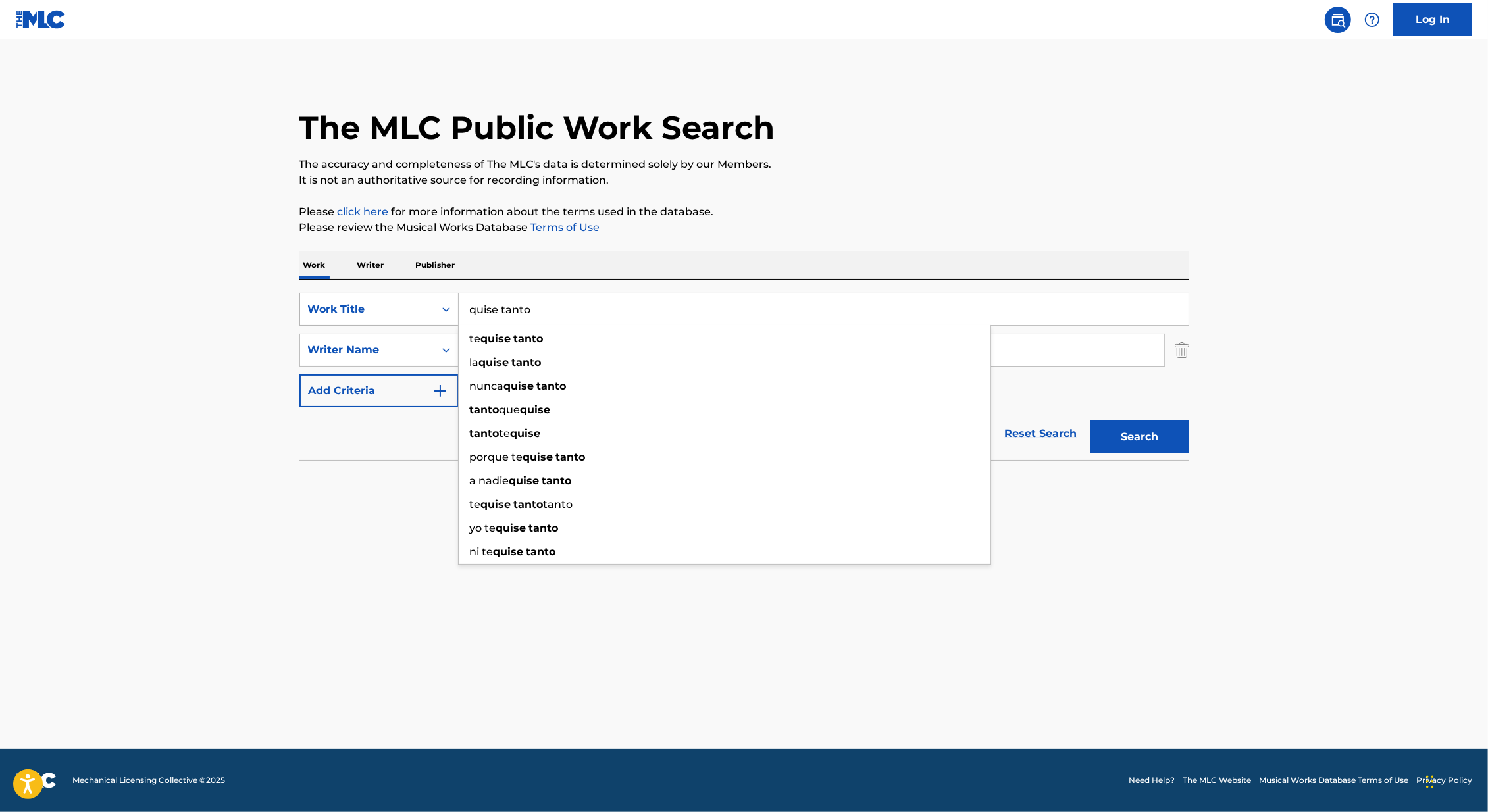
click at [1090, 421] on button "Search" at bounding box center [1140, 437] width 99 height 33
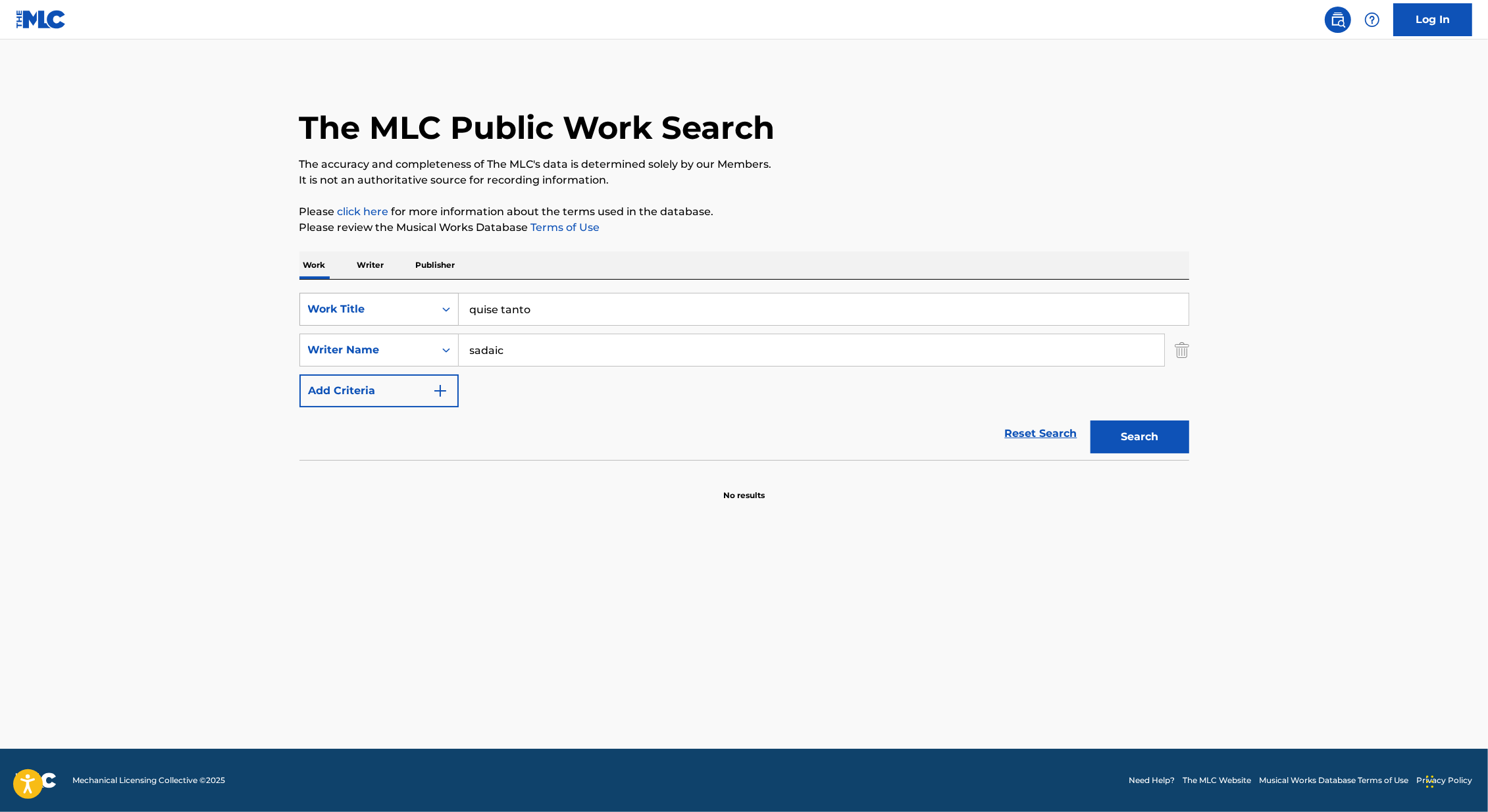
drag, startPoint x: 584, startPoint y: 312, endPoint x: 423, endPoint y: 309, distance: 161.0
click at [423, 309] on div "SearchWithCriteria46991fb0-dde7-4f07-a579-f7b86000852b Work Title quise tanto" at bounding box center [744, 309] width 889 height 33
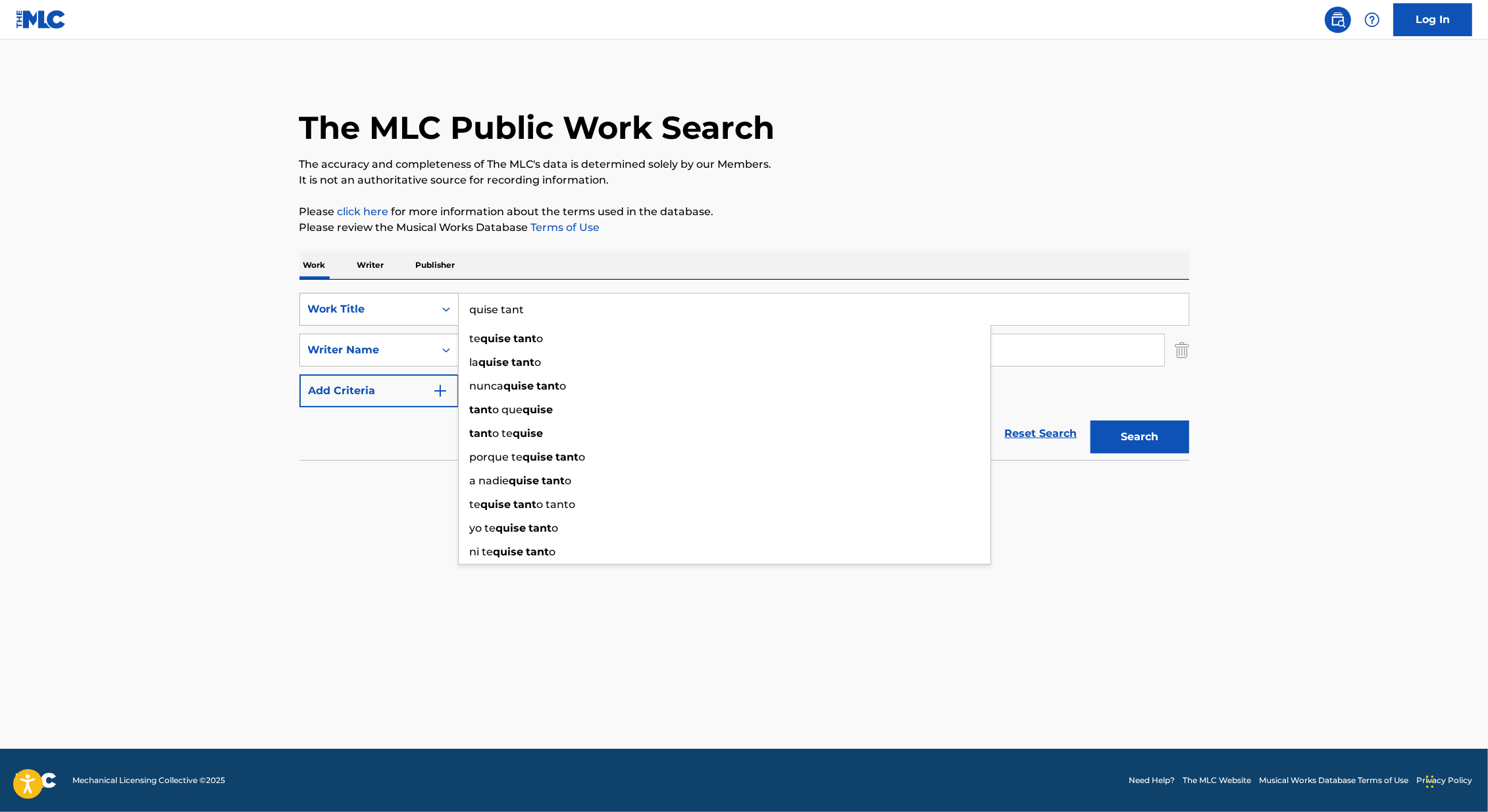
type input "quise tanto"
click at [1090, 421] on button "Search" at bounding box center [1140, 437] width 99 height 33
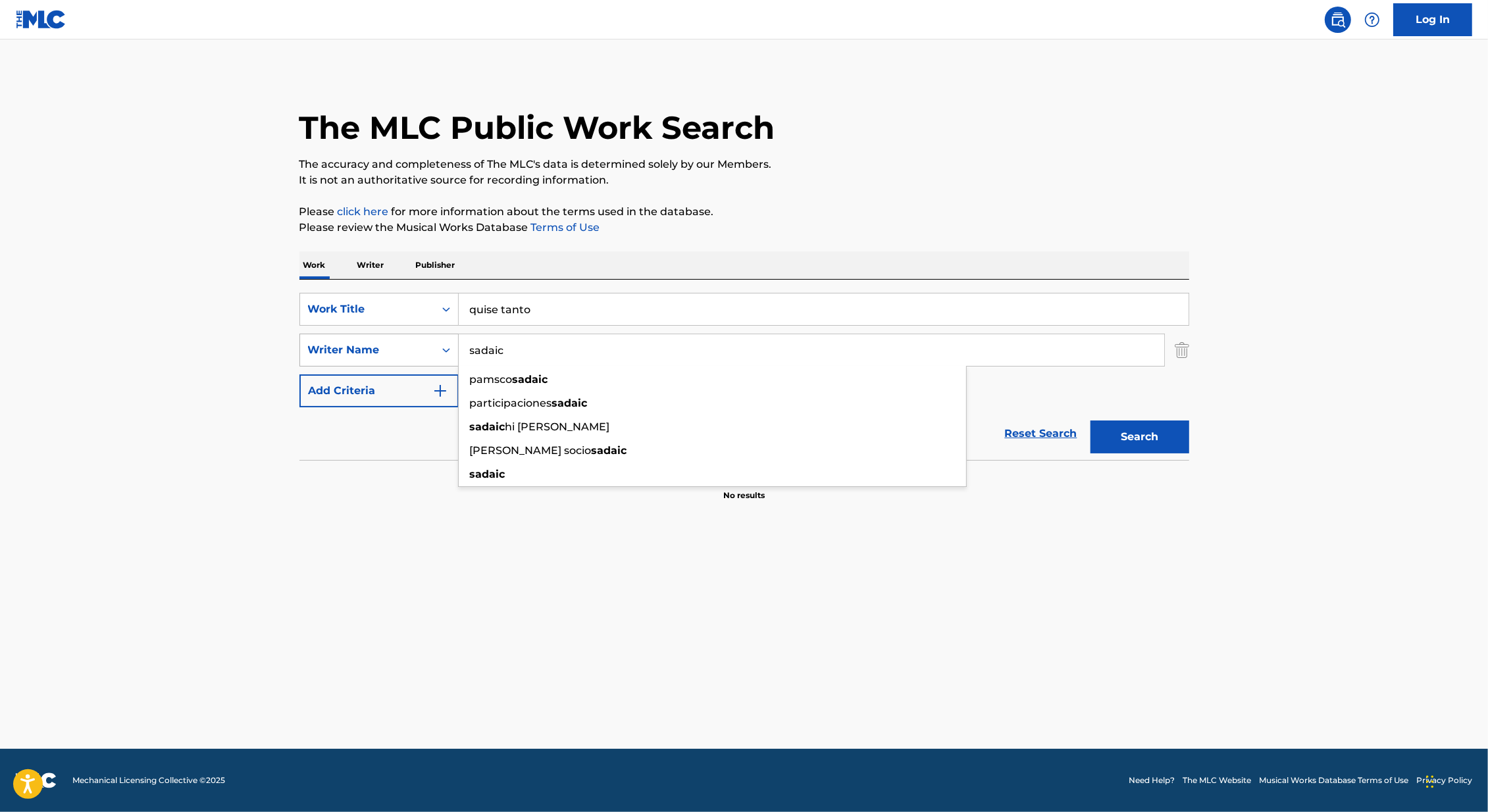
drag, startPoint x: 527, startPoint y: 354, endPoint x: 448, endPoint y: 351, distance: 79.1
click at [448, 351] on div "SearchWithCriteria65d57d8b-f680-4ba1-9f46-ff1c9be96df3 Writer Name sadaic pamsc…" at bounding box center [744, 350] width 889 height 33
click at [405, 349] on div "Writer Name" at bounding box center [368, 350] width 119 height 15
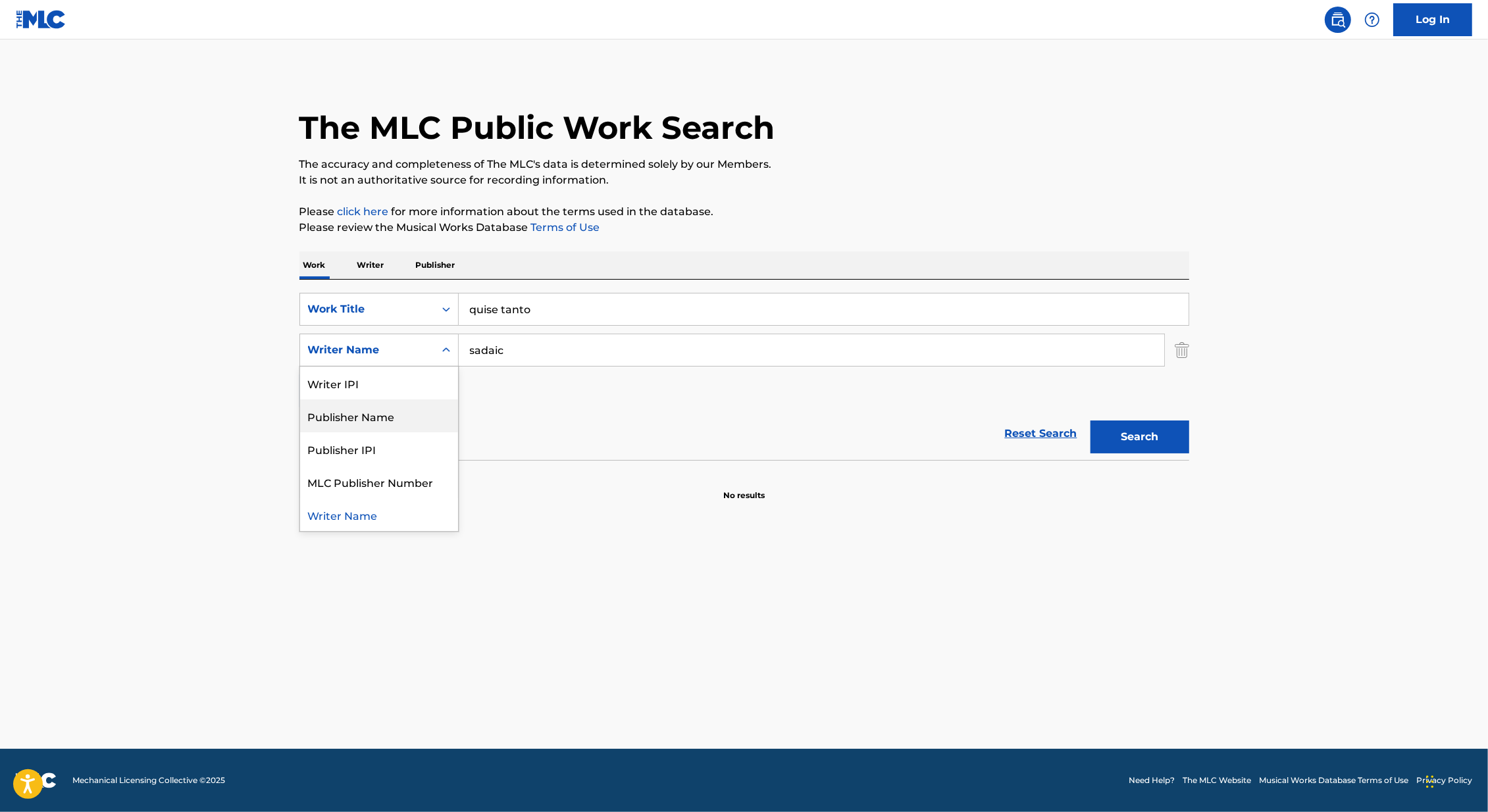
click at [411, 414] on div "Publisher Name" at bounding box center [378, 415] width 158 height 33
click at [580, 294] on input "quise tanto" at bounding box center [823, 309] width 730 height 32
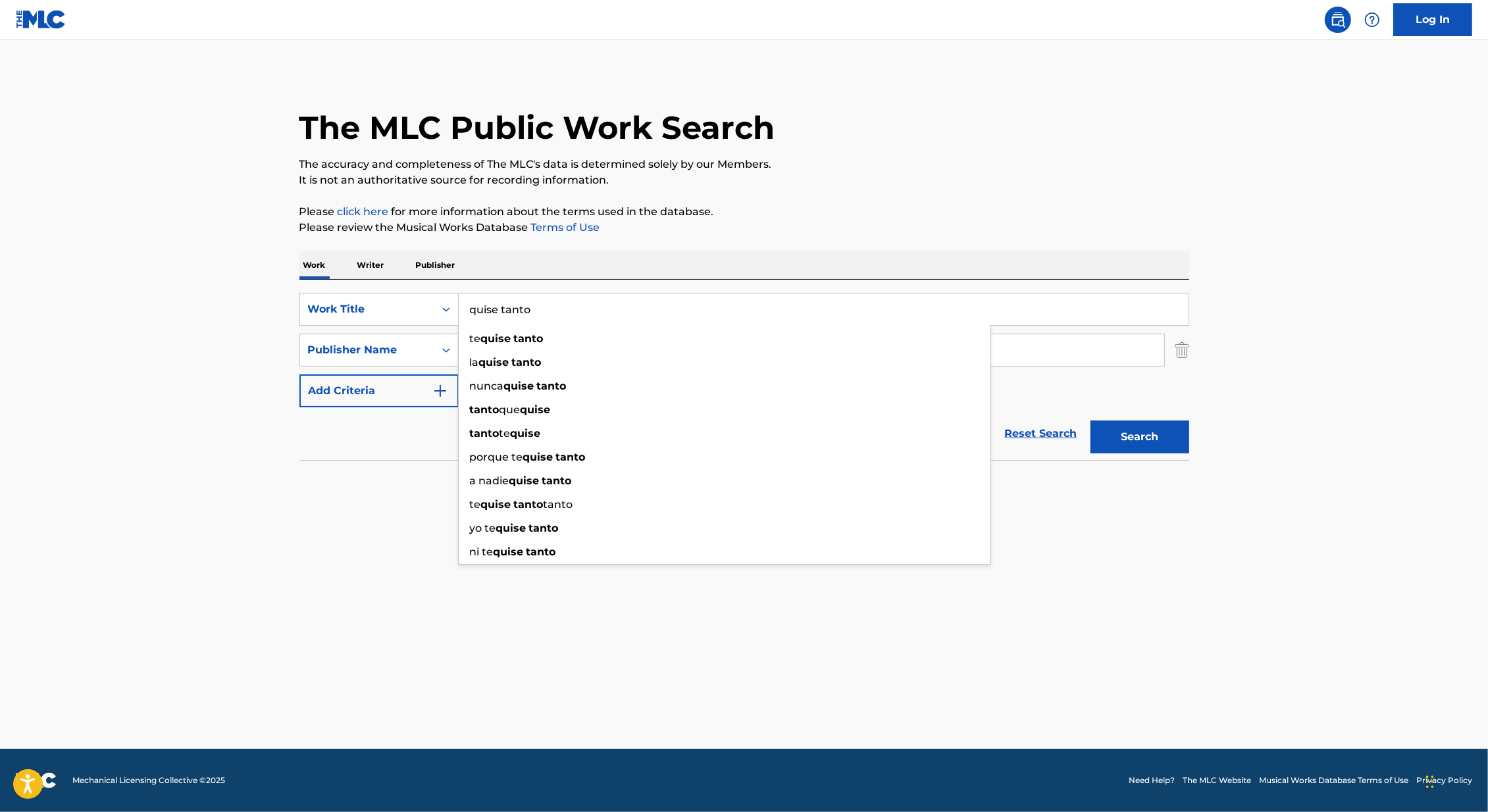
click at [217, 357] on main "The MLC Public Work Search The accuracy and completeness of The MLC's data is d…" at bounding box center [744, 394] width 1488 height 709
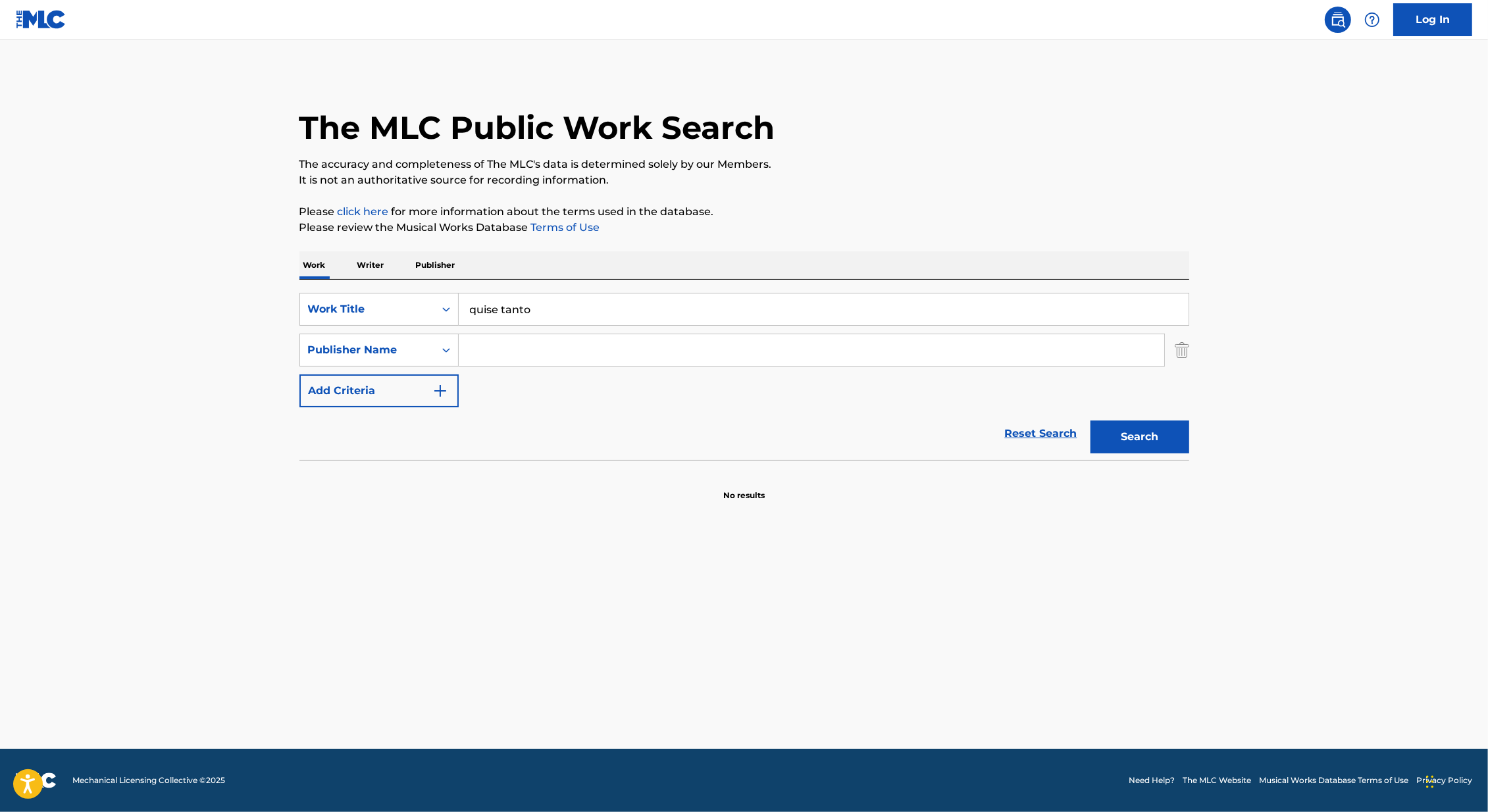
click at [537, 344] on input "Search Form" at bounding box center [811, 350] width 705 height 32
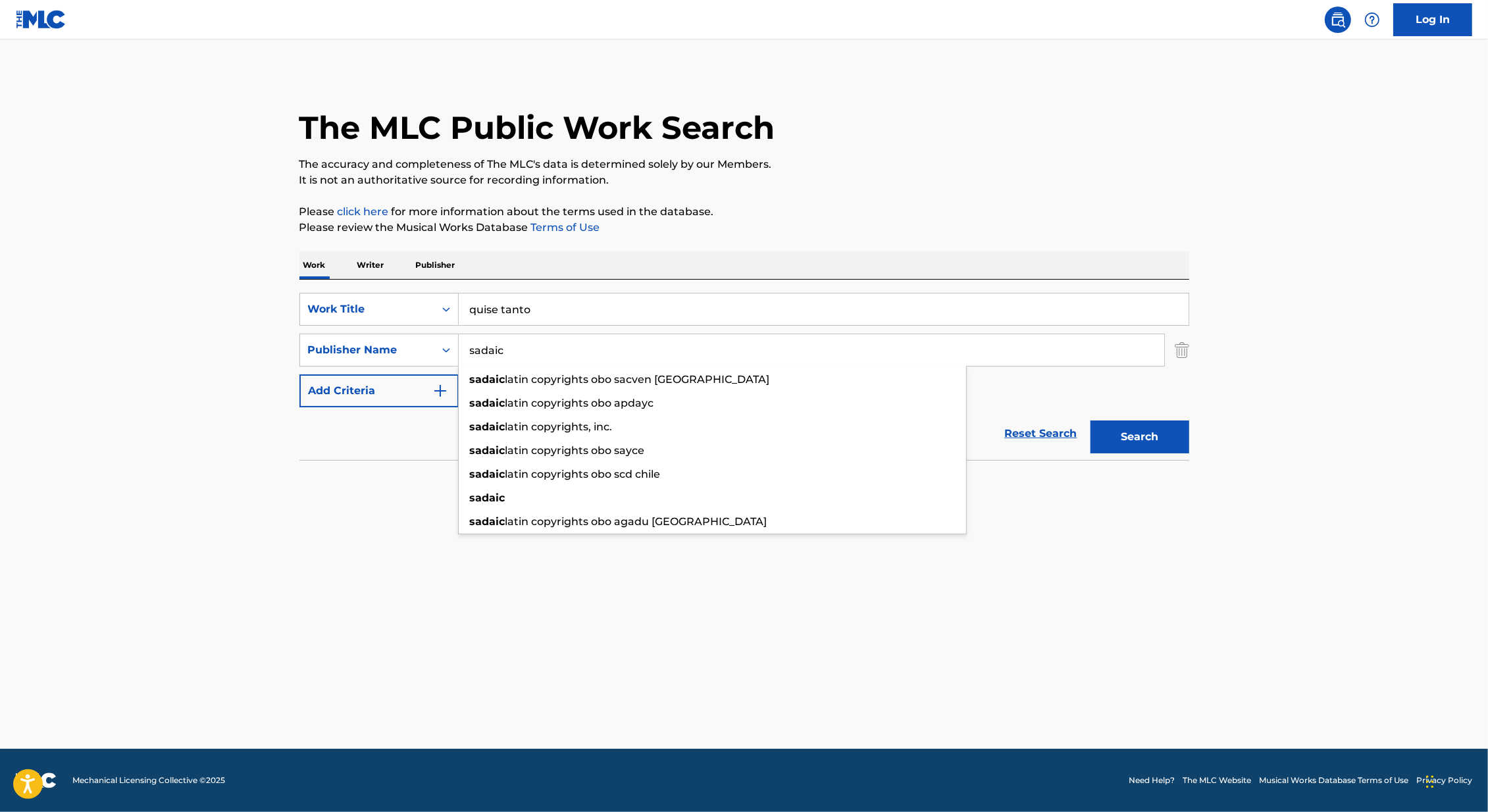
type input "sadaic"
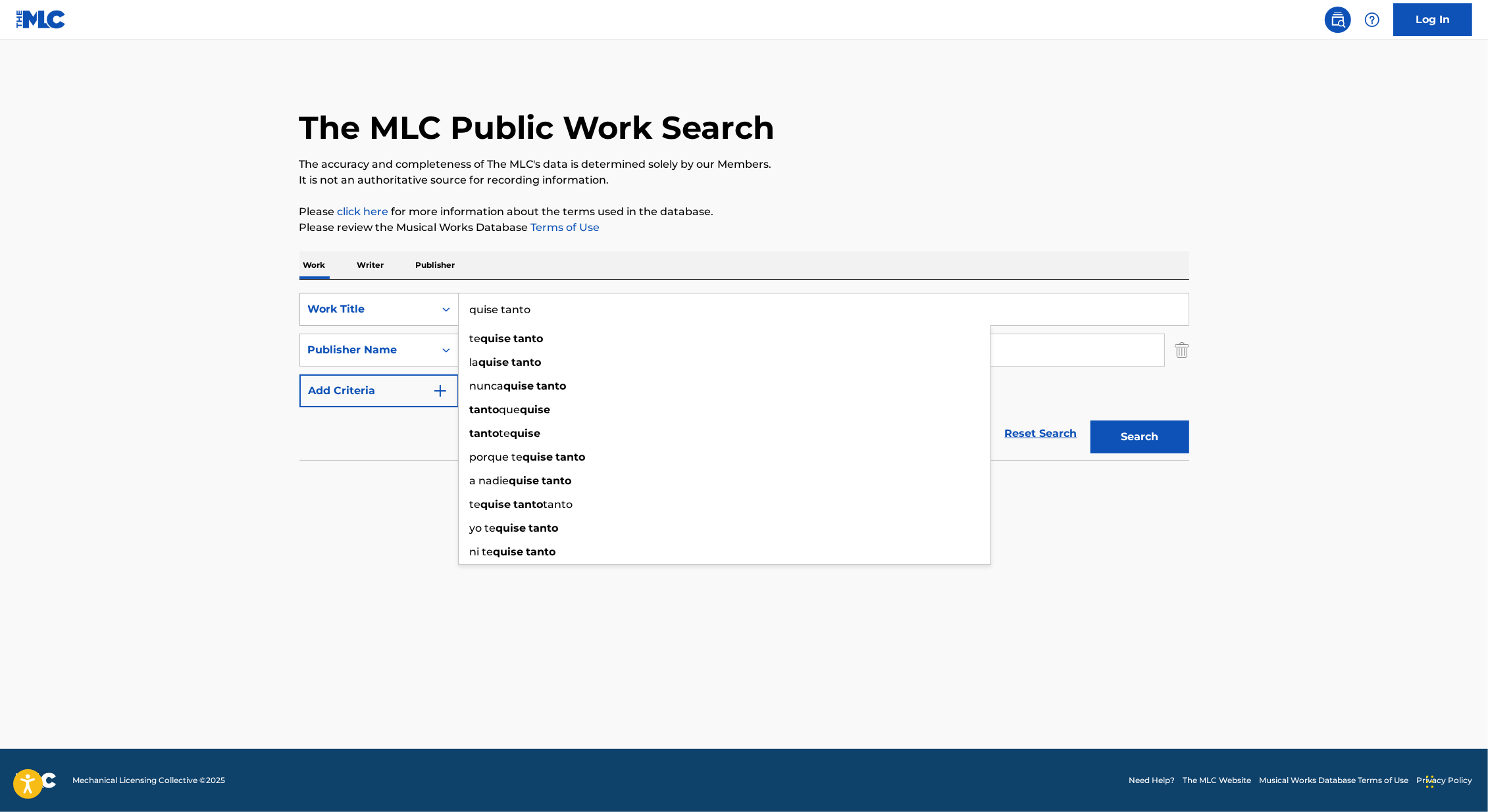
drag, startPoint x: 556, startPoint y: 306, endPoint x: 402, endPoint y: 298, distance: 154.2
click at [402, 298] on div "SearchWithCriteria46991fb0-dde7-4f07-a579-f7b86000852b Work Title quise tanto t…" at bounding box center [744, 309] width 889 height 33
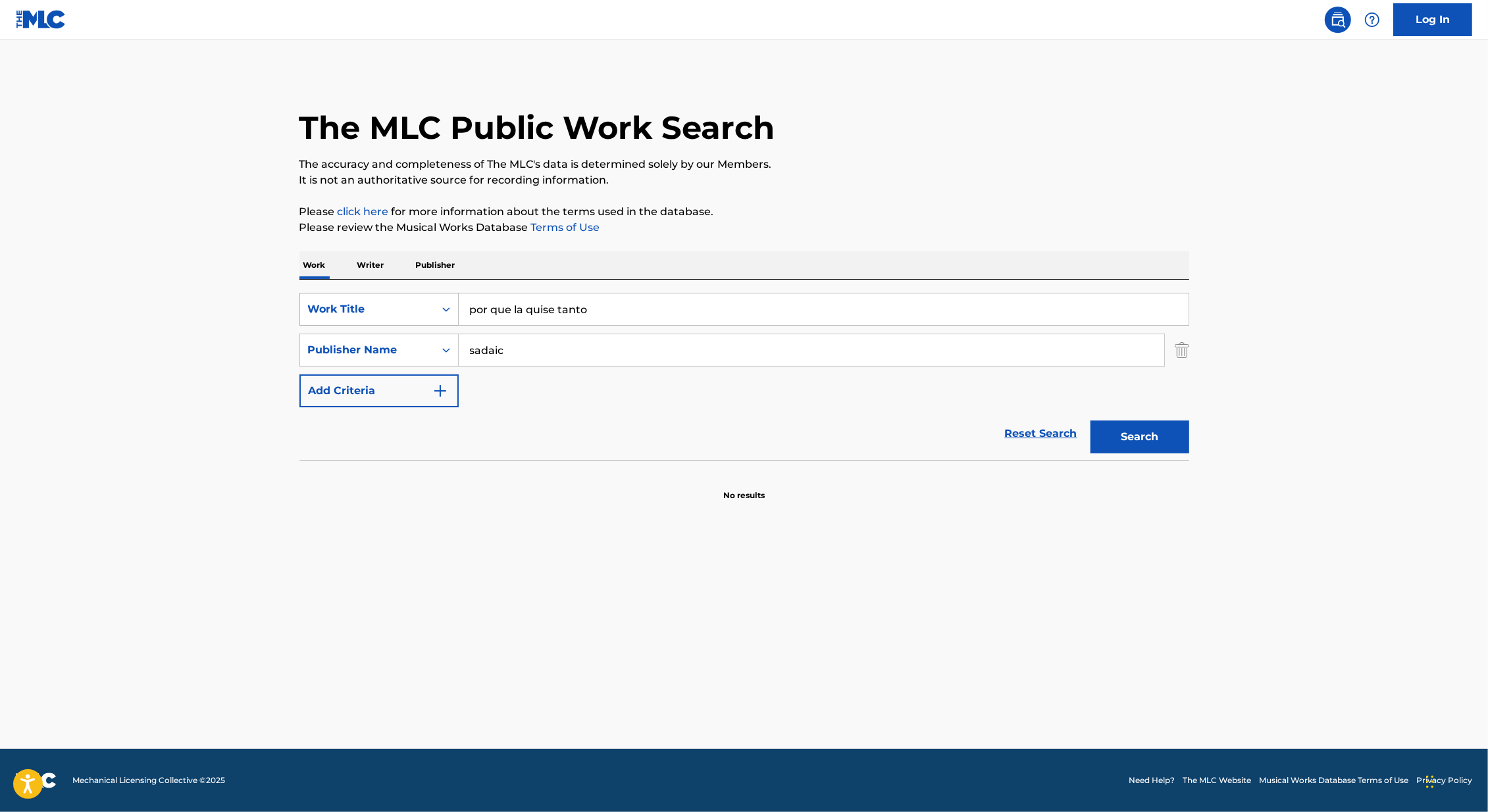
type input "por que la quise tanto"
click at [1090, 421] on button "Search" at bounding box center [1140, 437] width 99 height 33
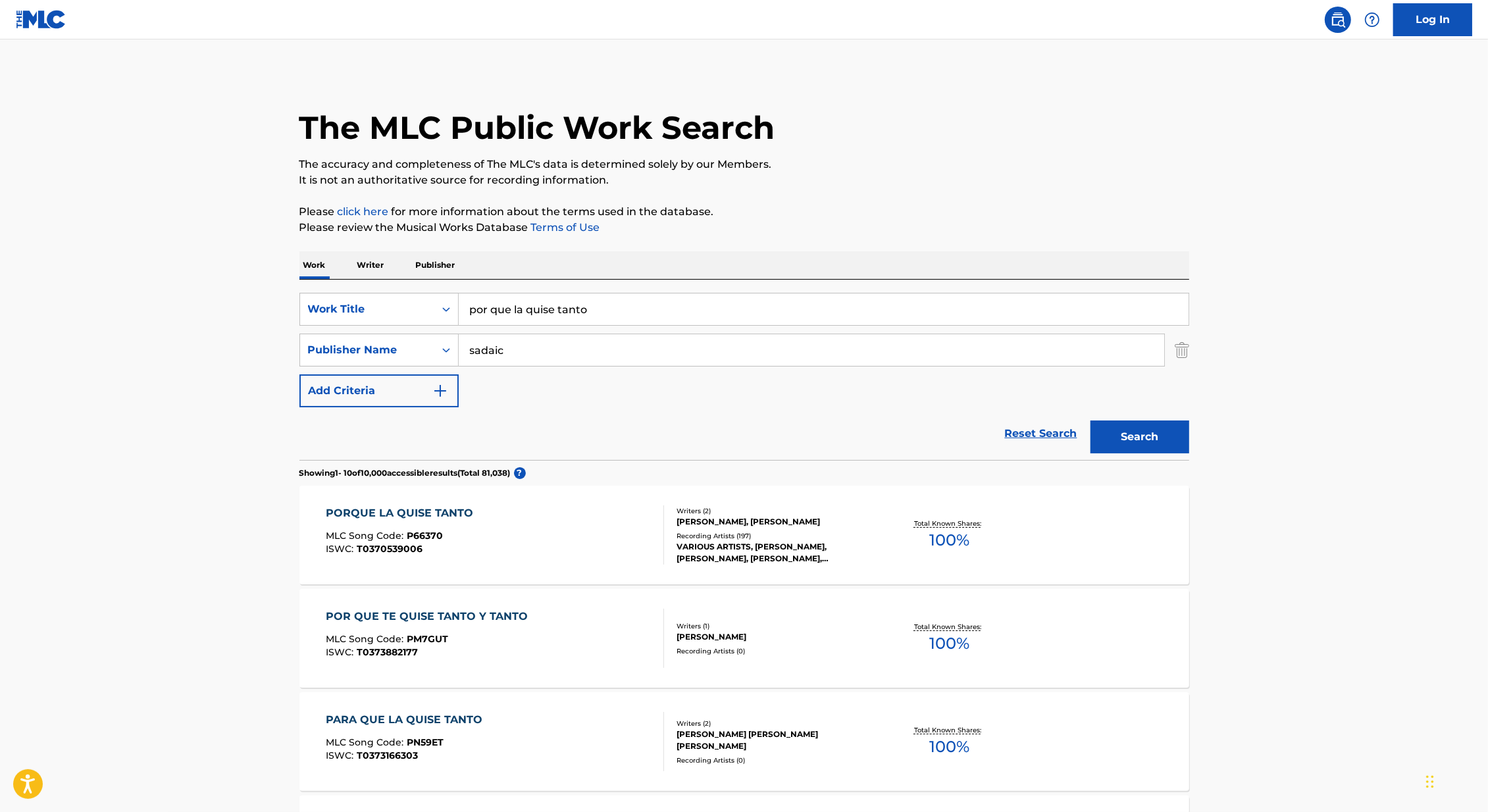
click at [789, 541] on div "Recording Artists ( 197 )" at bounding box center [776, 535] width 199 height 10
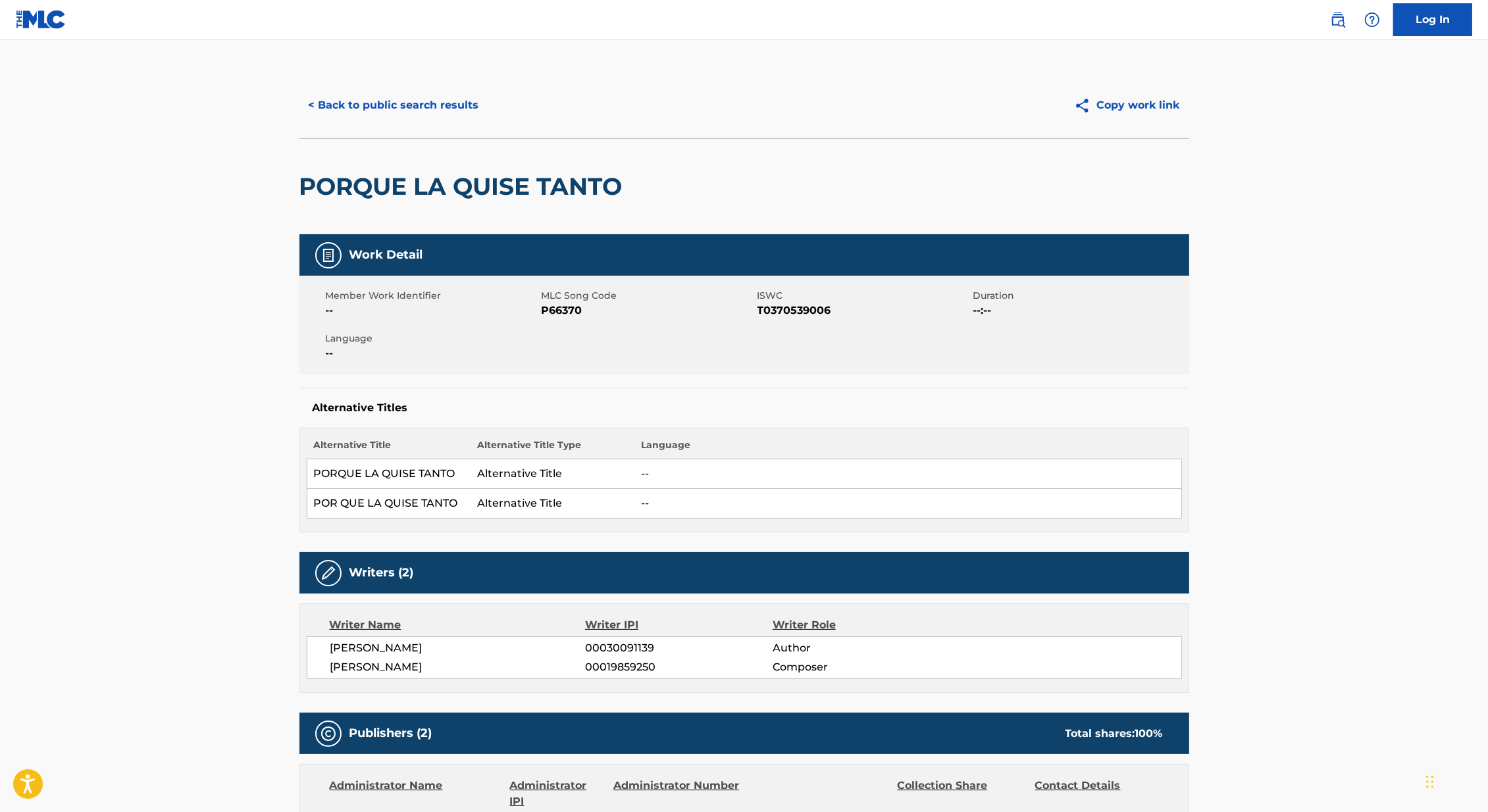
click at [415, 103] on button "< Back to public search results" at bounding box center [393, 105] width 189 height 33
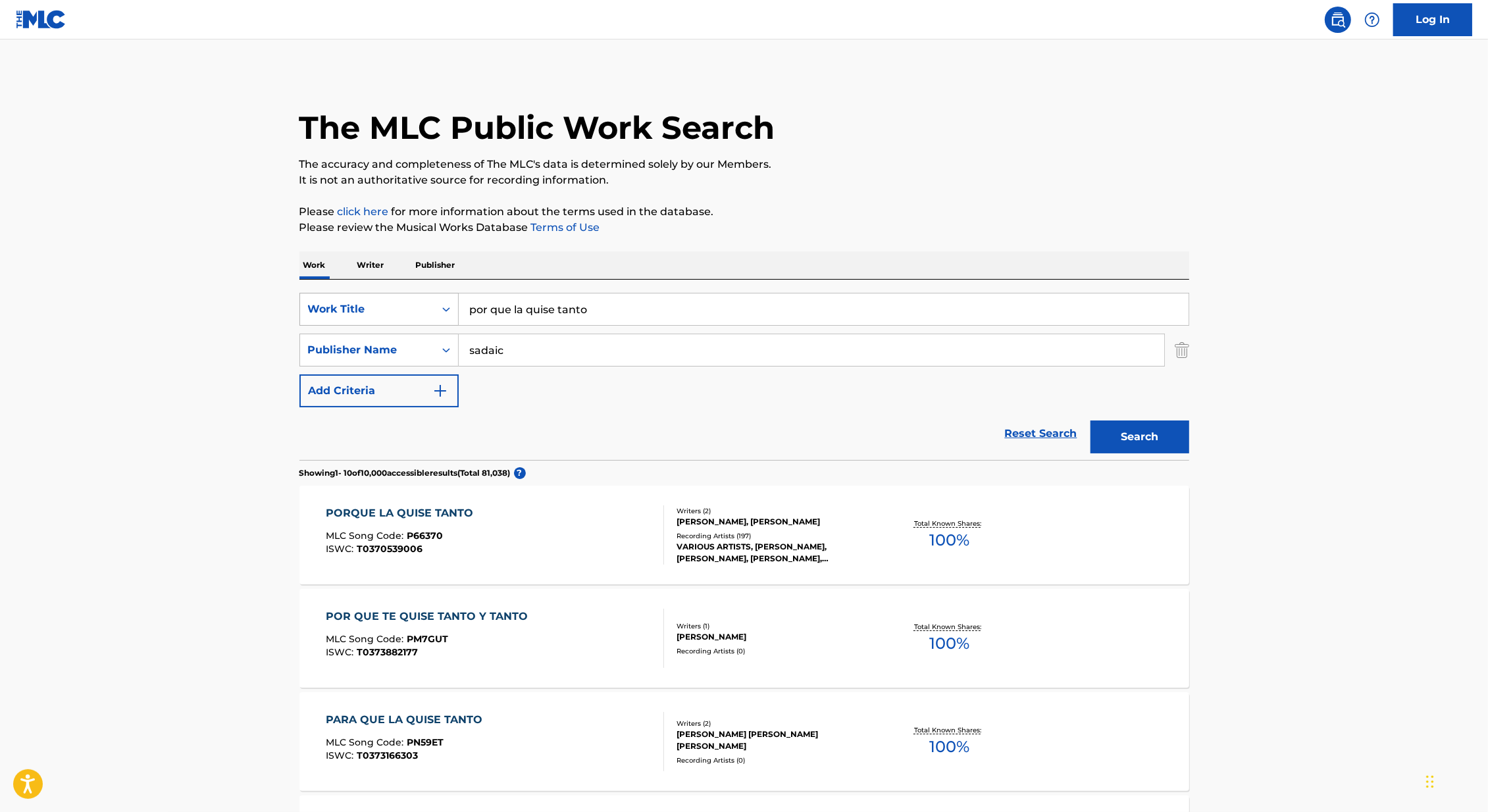
drag, startPoint x: 610, startPoint y: 311, endPoint x: 414, endPoint y: 312, distance: 196.0
click at [414, 312] on div "SearchWithCriteria46991fb0-dde7-4f07-a579-f7b86000852b Work Title por que la qu…" at bounding box center [744, 309] width 889 height 33
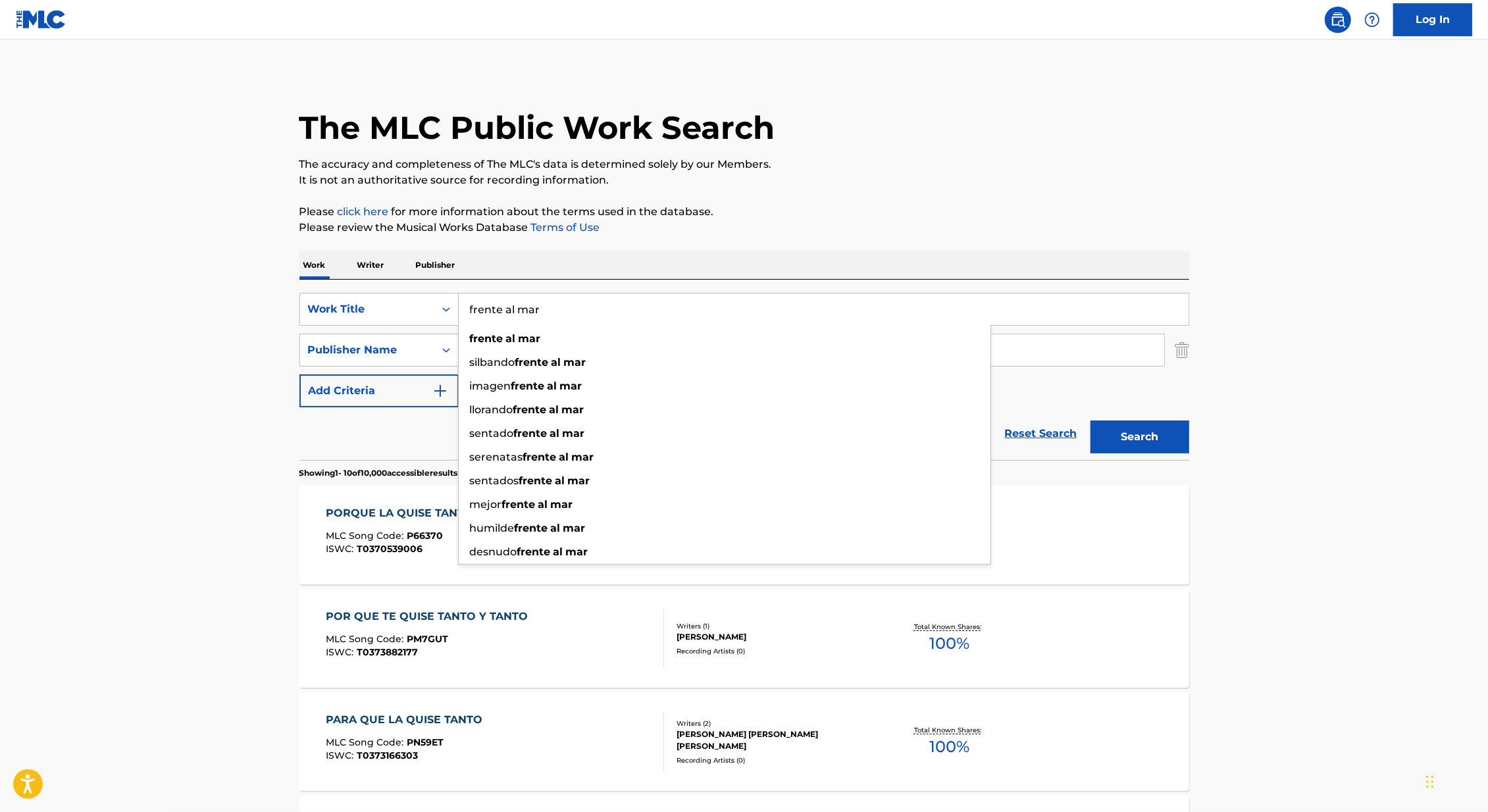
type input "frente al mar"
click at [36, 435] on main "The MLC Public Work Search The accuracy and completeness of The MLC's data is d…" at bounding box center [744, 814] width 1488 height 1549
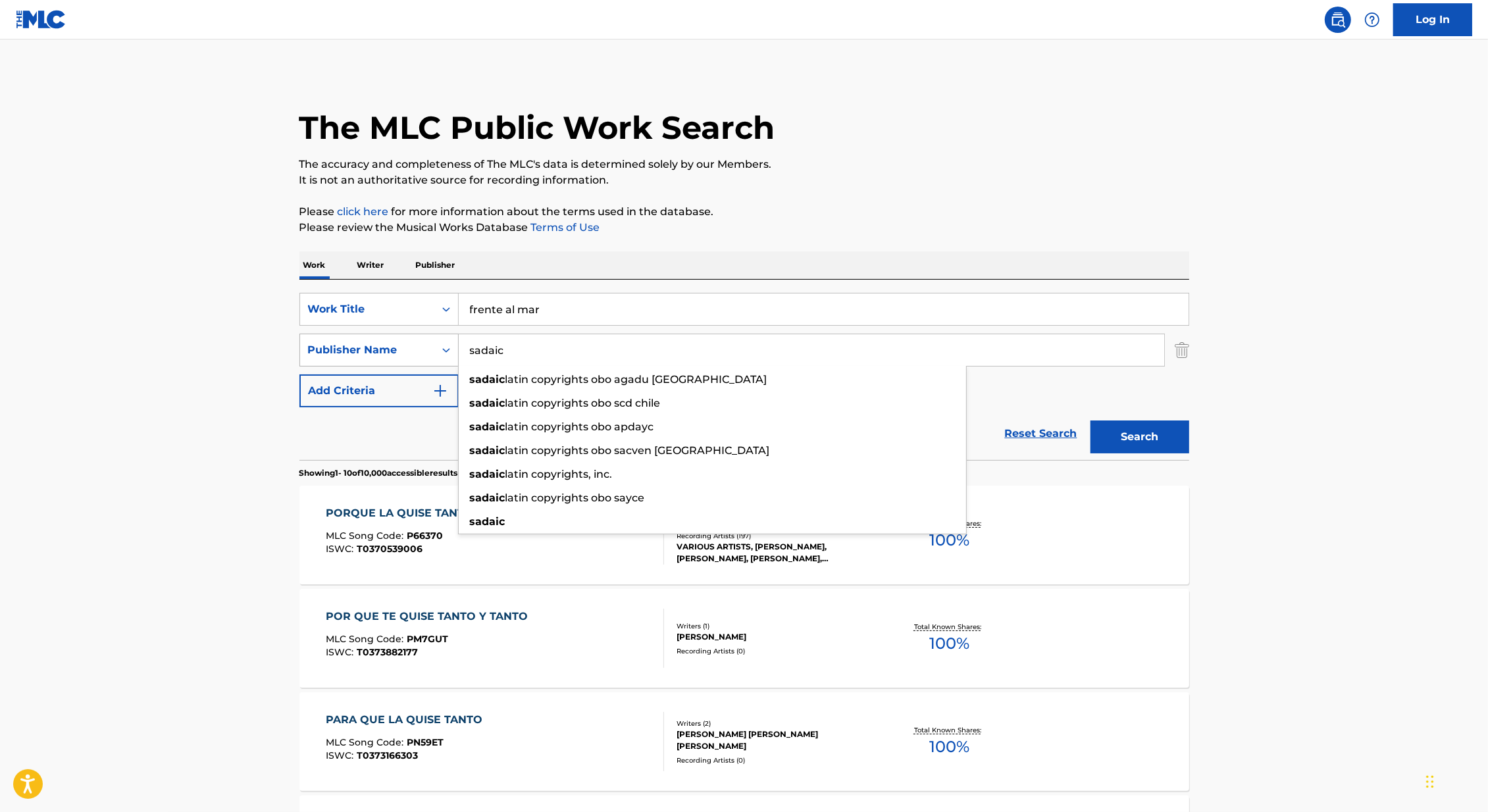
drag, startPoint x: 534, startPoint y: 357, endPoint x: 448, endPoint y: 346, distance: 86.7
click at [448, 346] on div "SearchWithCriteriaa3b7f0f1-55fb-41a8-b7e3-156a4ab1f4ef Publisher Name sadaic sa…" at bounding box center [744, 350] width 889 height 33
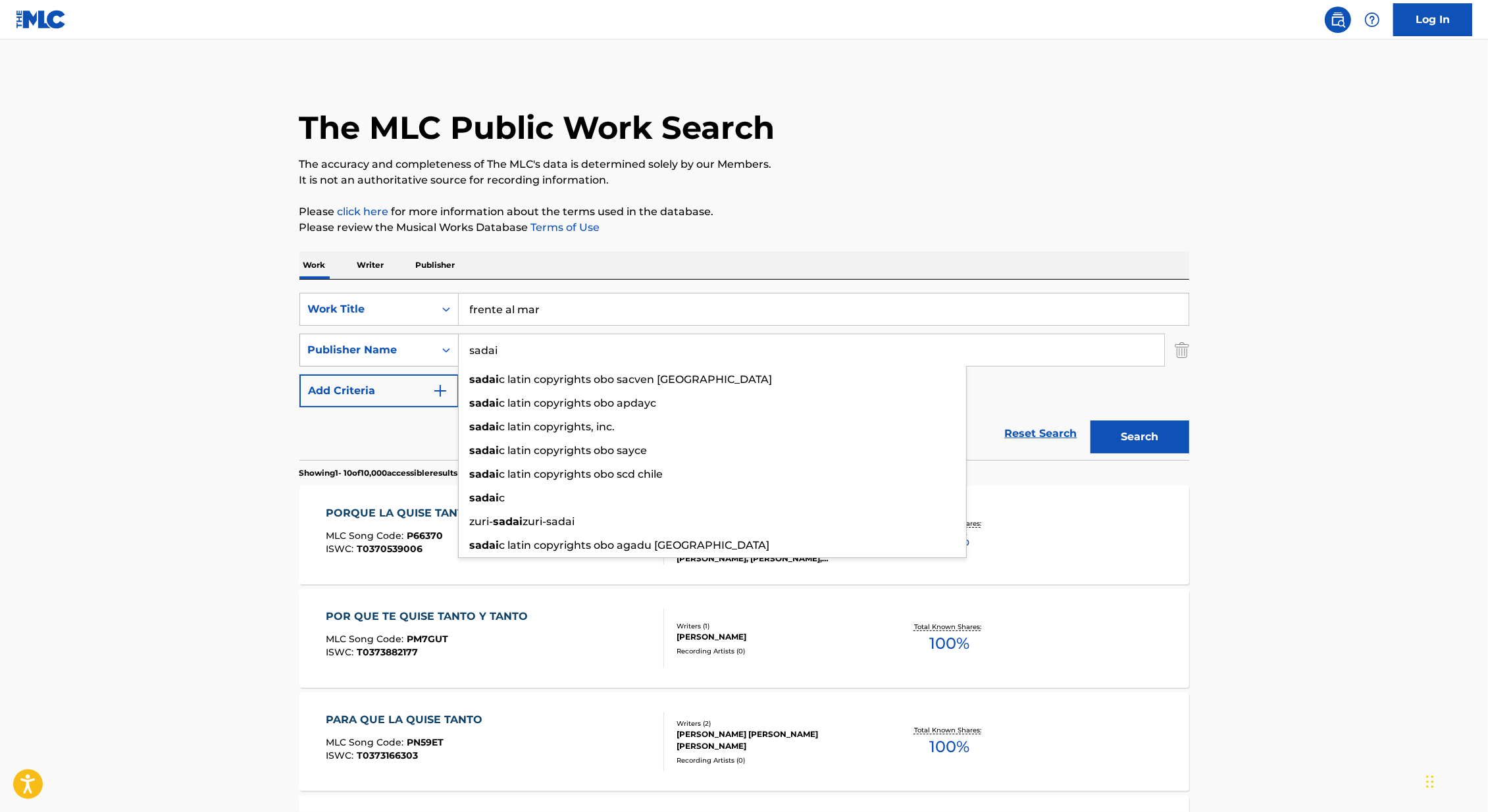
type input "sadaic"
click at [1090, 421] on button "Search" at bounding box center [1140, 437] width 99 height 33
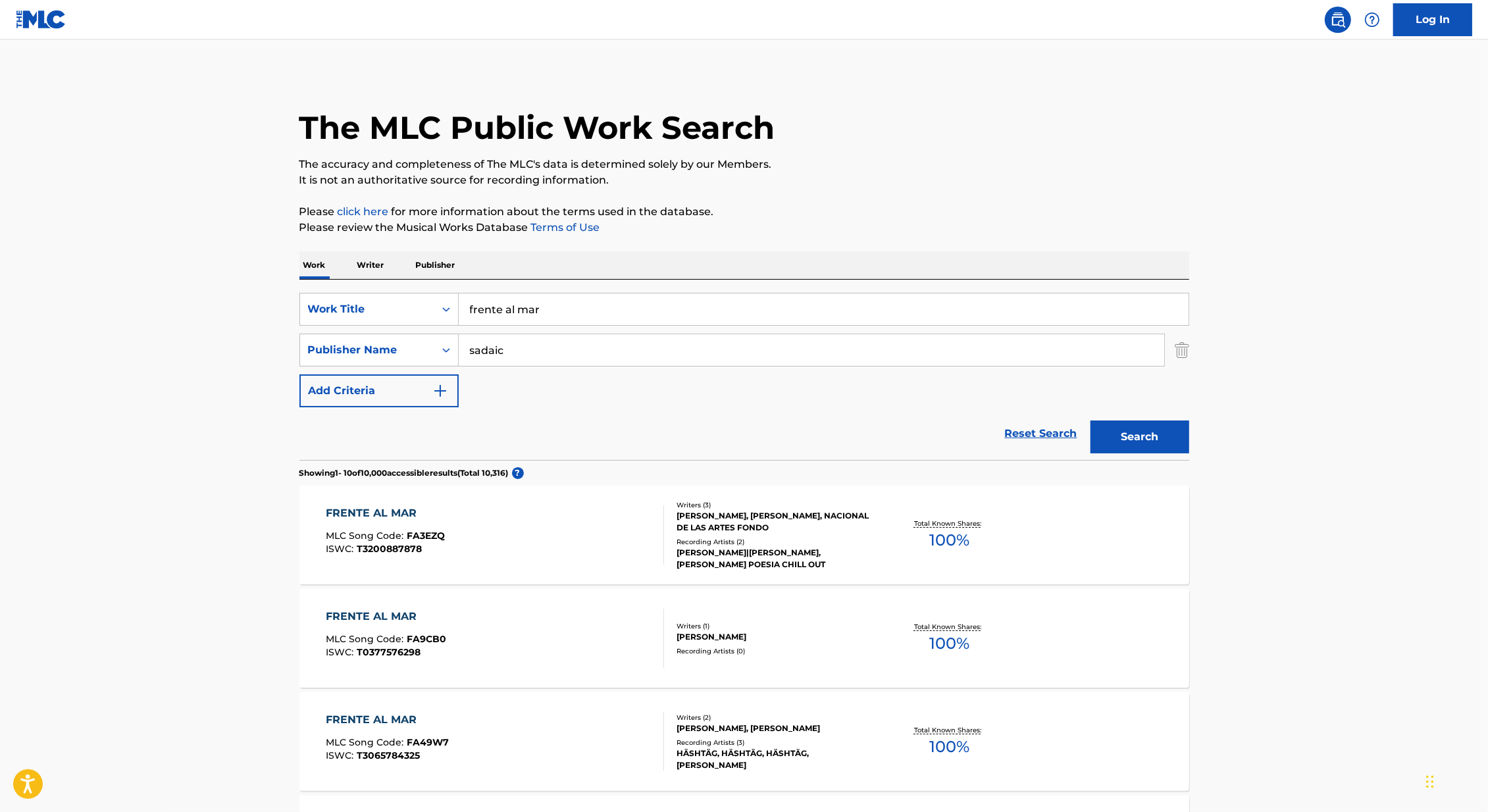
click at [746, 525] on div "ALFONSINA STORNI, PABLO GONZALEZ JAZEY, NACIONAL DE LAS ARTES FONDO" at bounding box center [776, 522] width 199 height 24
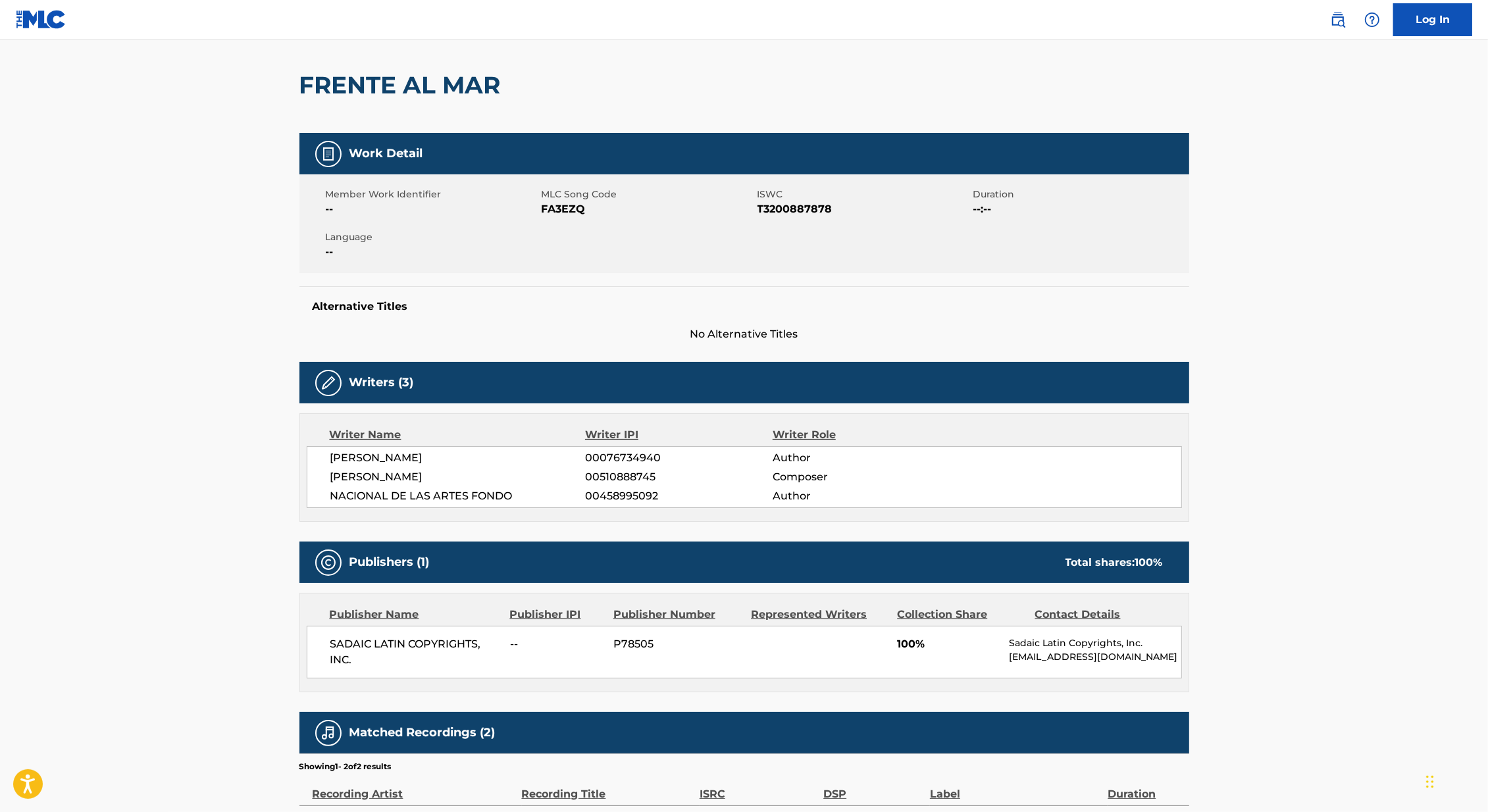
scroll to position [241, 0]
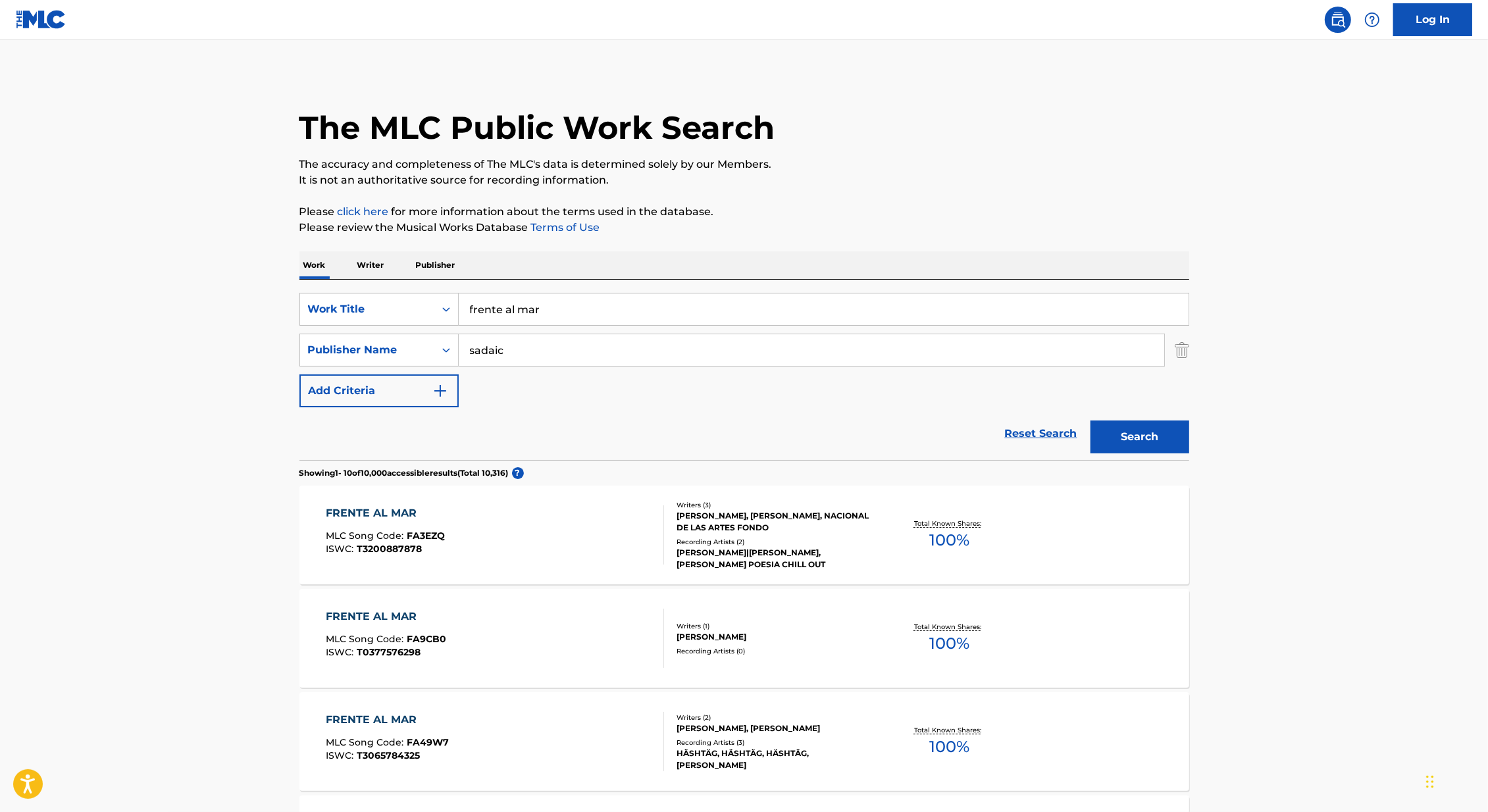
click at [439, 400] on button "Add Criteria" at bounding box center [378, 391] width 160 height 33
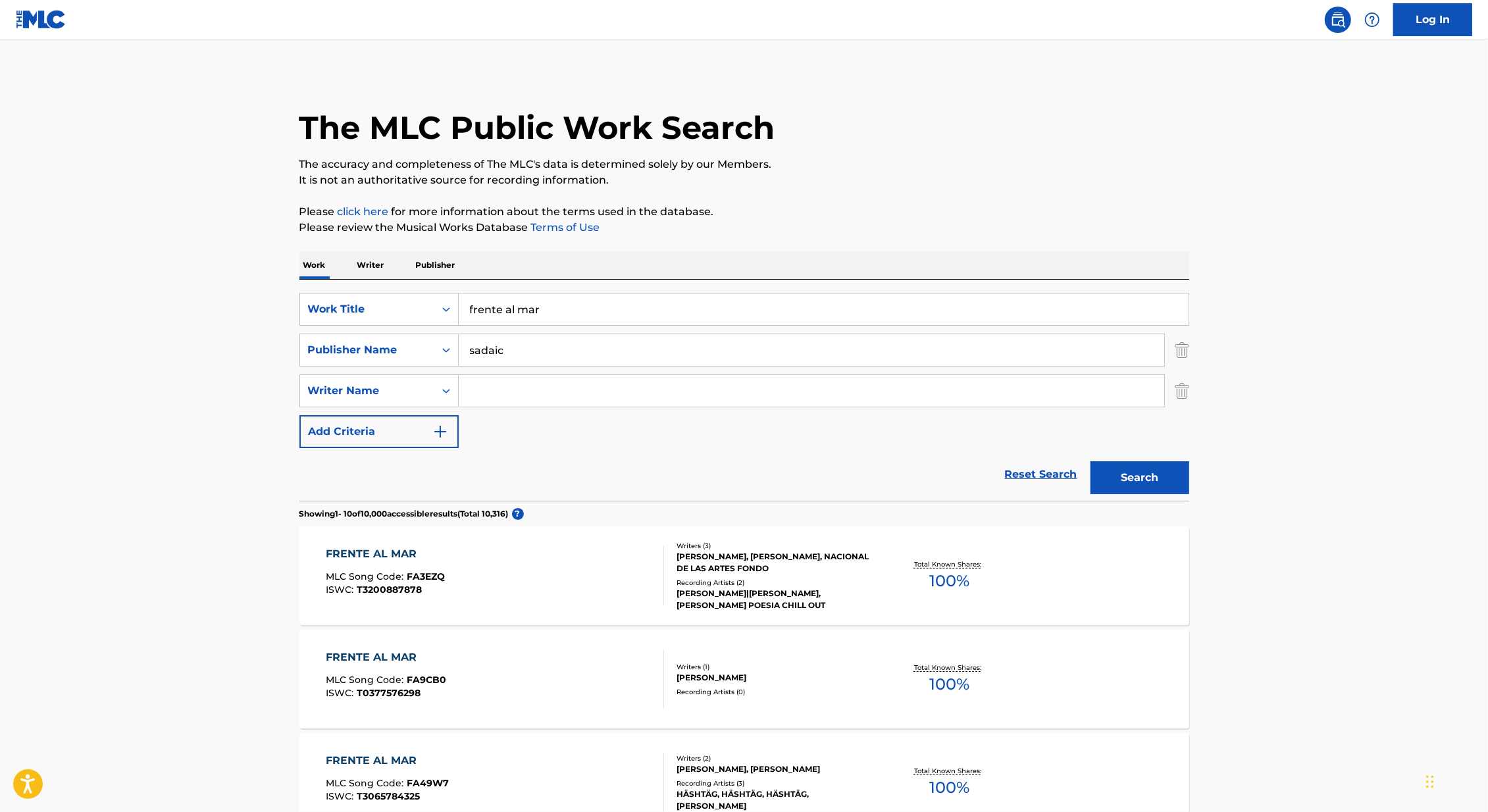
click at [579, 394] on input "Search Form" at bounding box center [811, 391] width 705 height 32
type input "mores"
click at [1090, 461] on button "Search" at bounding box center [1140, 478] width 99 height 33
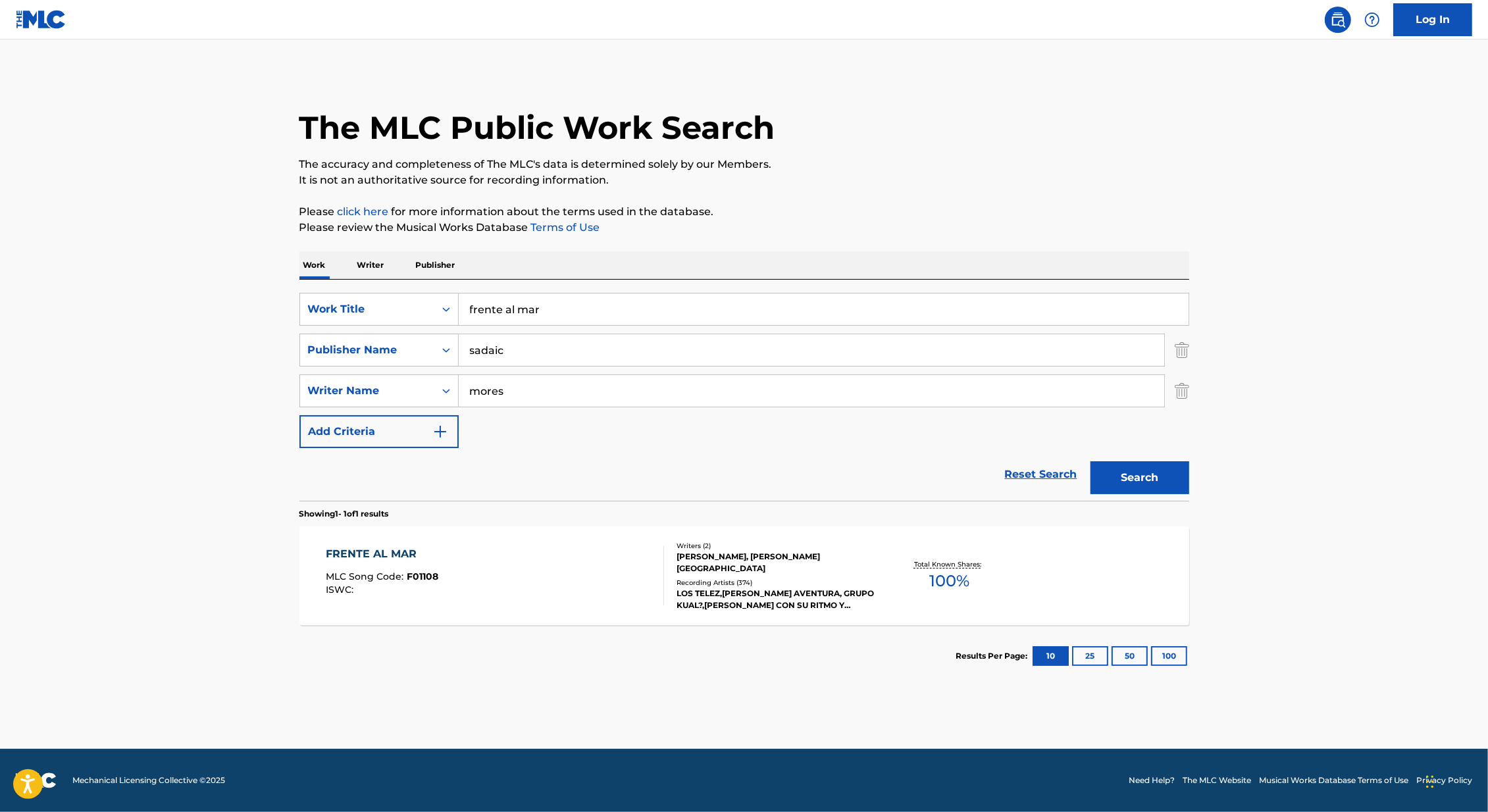
click at [47, 488] on main "The MLC Public Work Search The accuracy and completeness of The MLC's data is d…" at bounding box center [744, 394] width 1488 height 709
click at [627, 601] on div "FRENTE AL MAR MLC Song Code : F01108 ISWC :" at bounding box center [495, 575] width 338 height 59
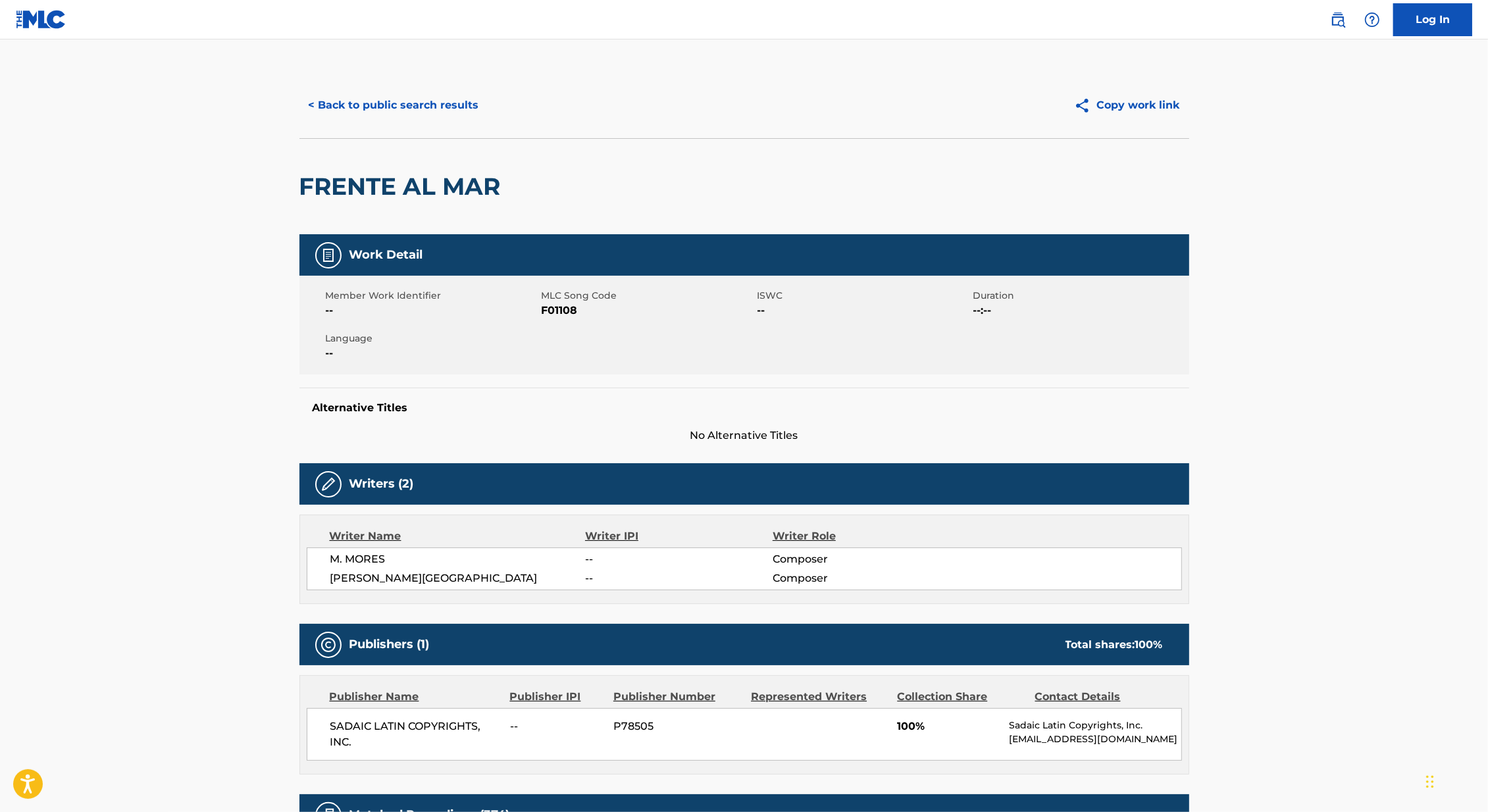
click at [436, 83] on div "< Back to public search results Copy work link" at bounding box center [744, 105] width 889 height 65
click at [438, 106] on button "< Back to public search results" at bounding box center [393, 105] width 189 height 33
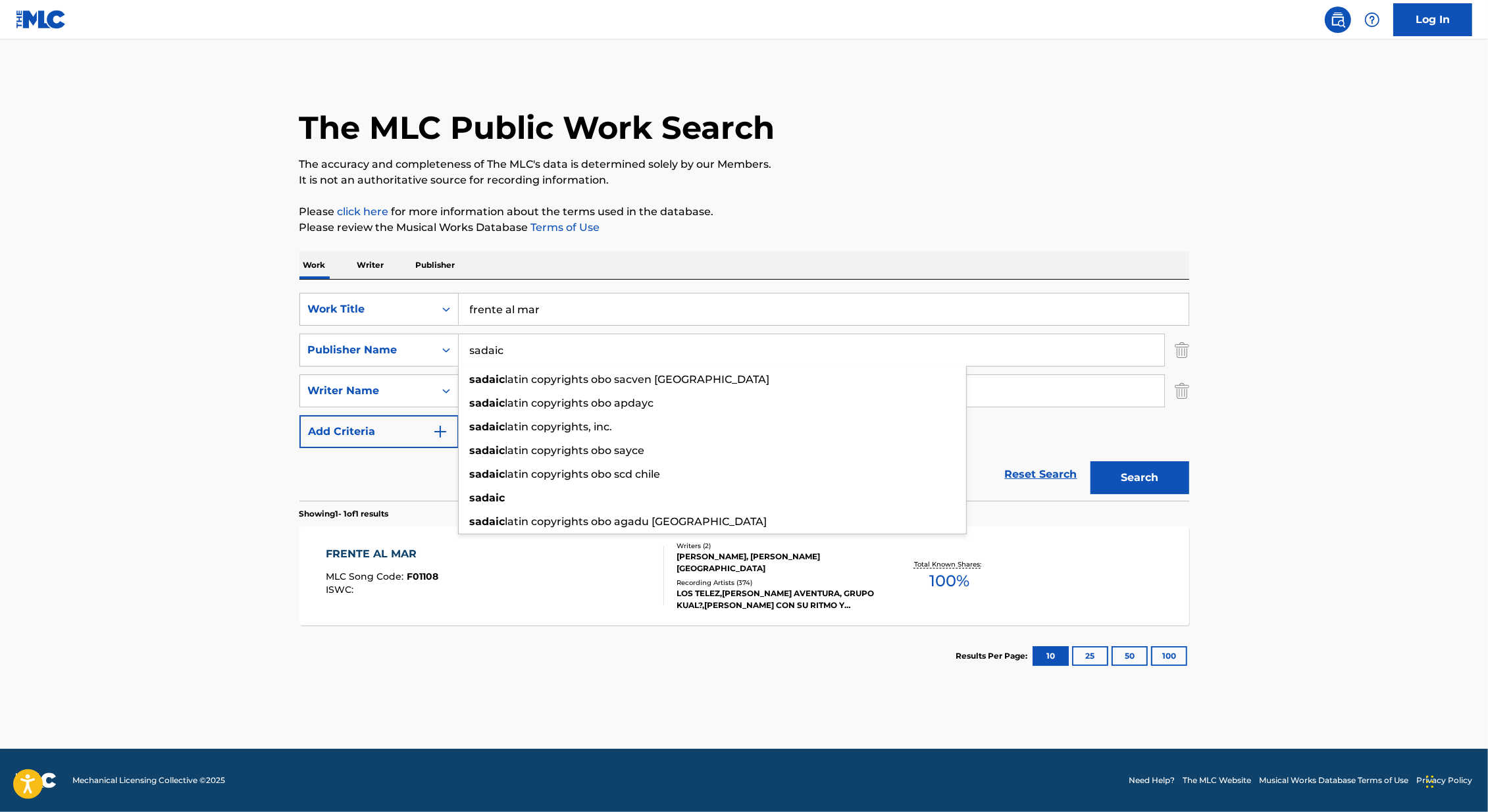
drag, startPoint x: 531, startPoint y: 356, endPoint x: 469, endPoint y: 341, distance: 63.8
click at [469, 341] on input "sadaic" at bounding box center [811, 350] width 705 height 32
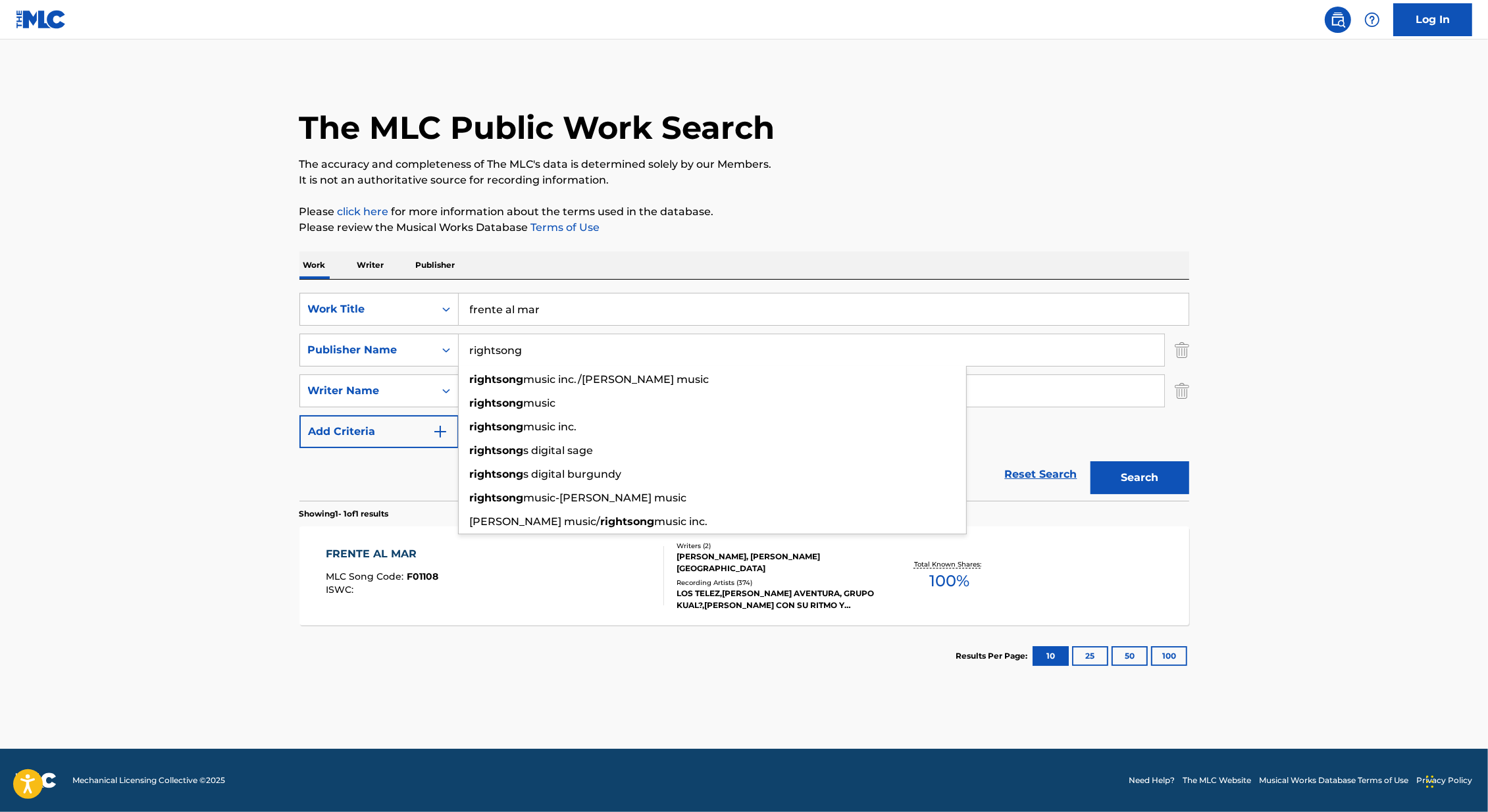
type input "rightsong"
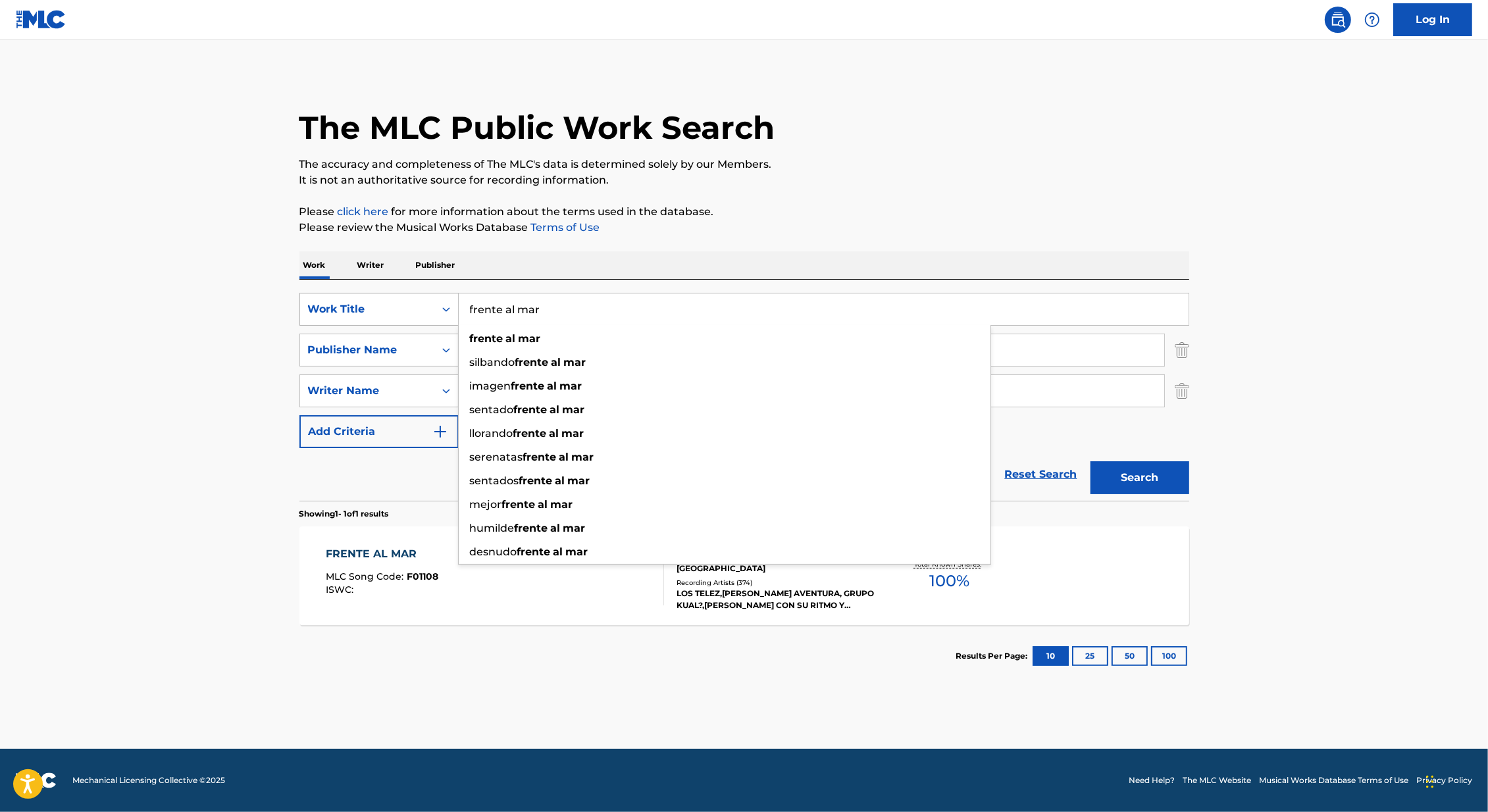
drag, startPoint x: 563, startPoint y: 315, endPoint x: 434, endPoint y: 315, distance: 129.0
click at [435, 315] on div "SearchWithCriteria46991fb0-dde7-4f07-a579-f7b86000852b Work Title frente al mar…" at bounding box center [744, 309] width 889 height 33
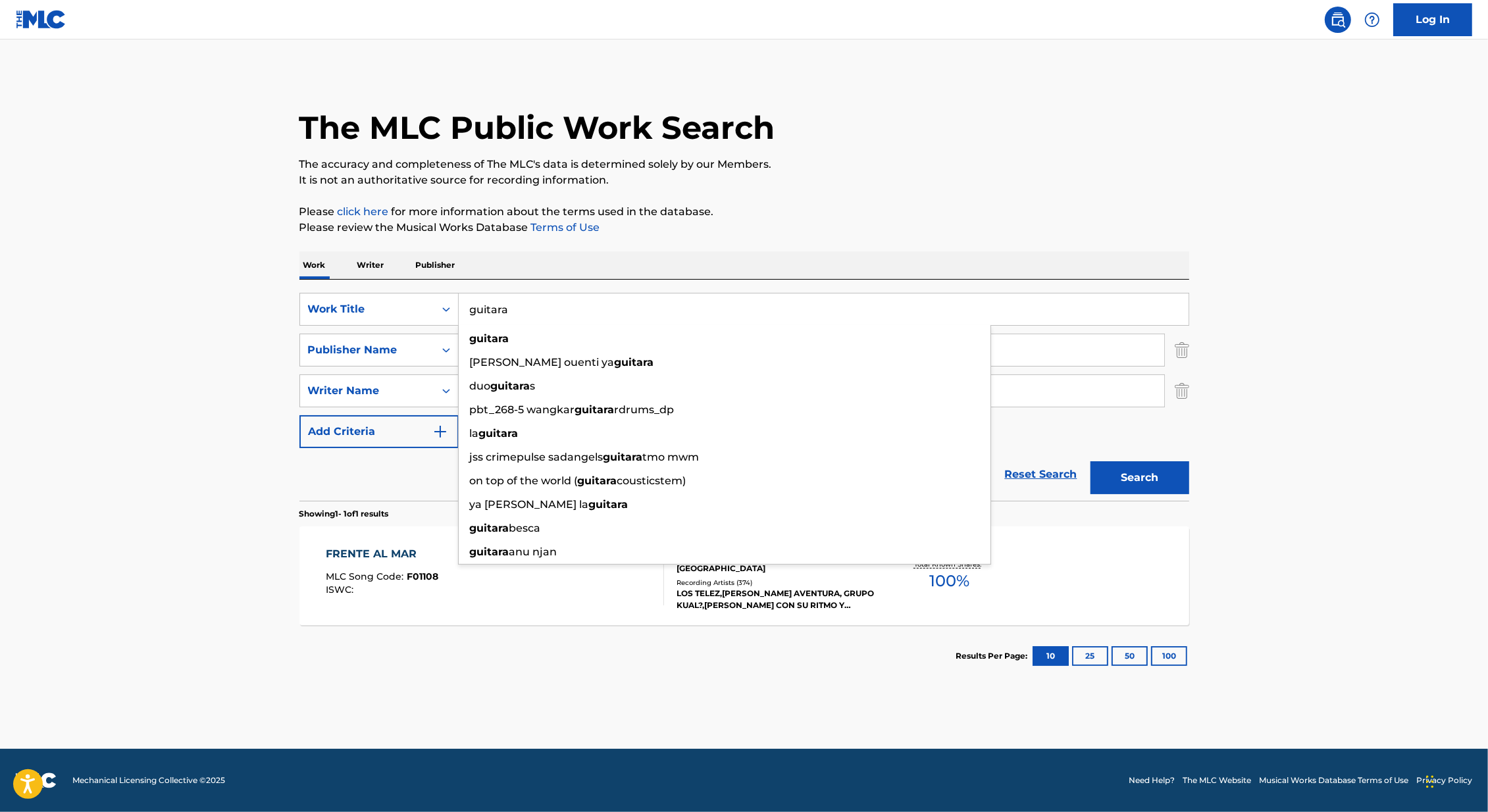
click at [179, 405] on main "The MLC Public Work Search The accuracy and completeness of The MLC's data is d…" at bounding box center [744, 394] width 1488 height 709
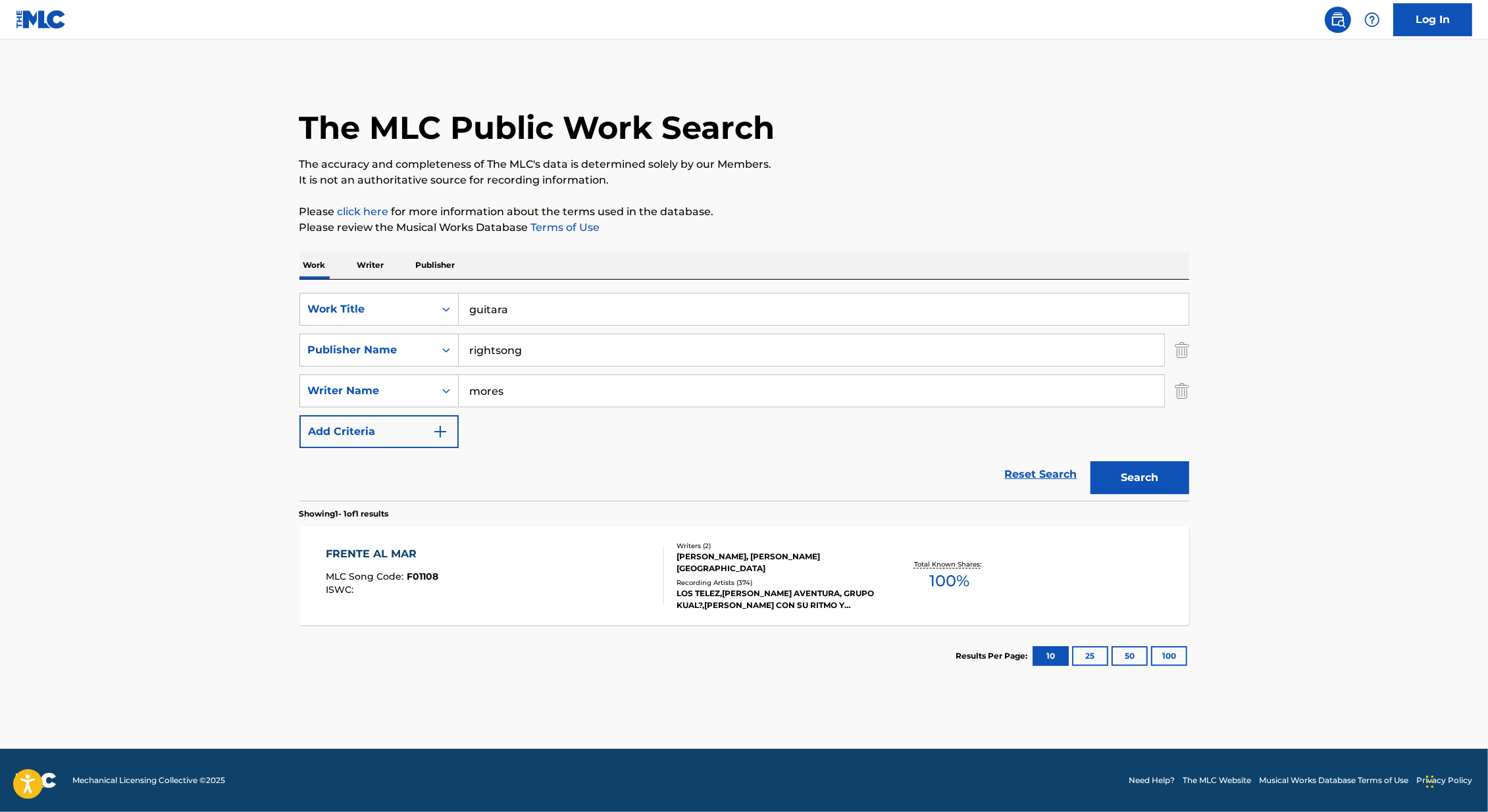
click at [528, 317] on input "guitara" at bounding box center [823, 309] width 730 height 32
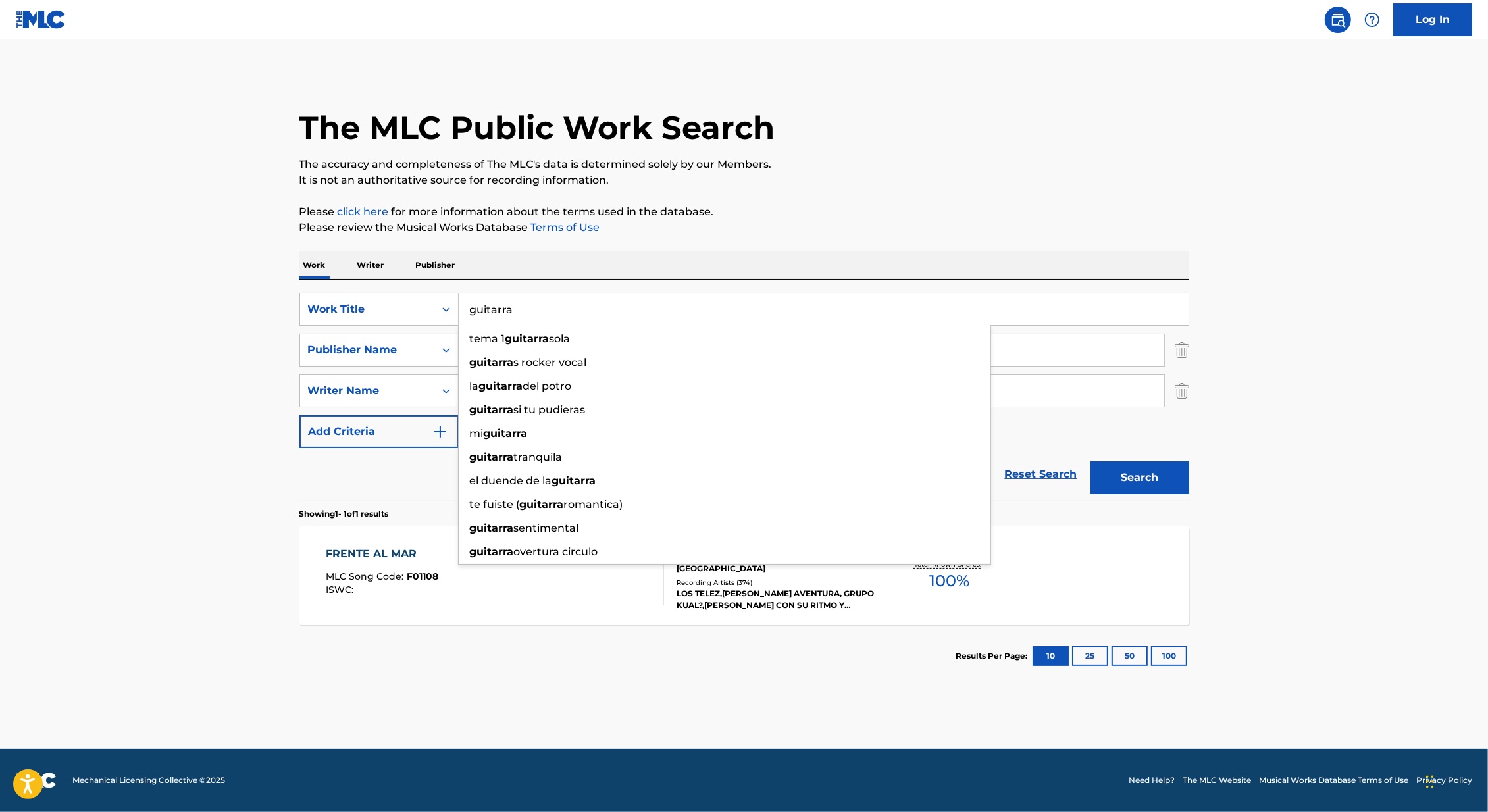
type input "guitarra"
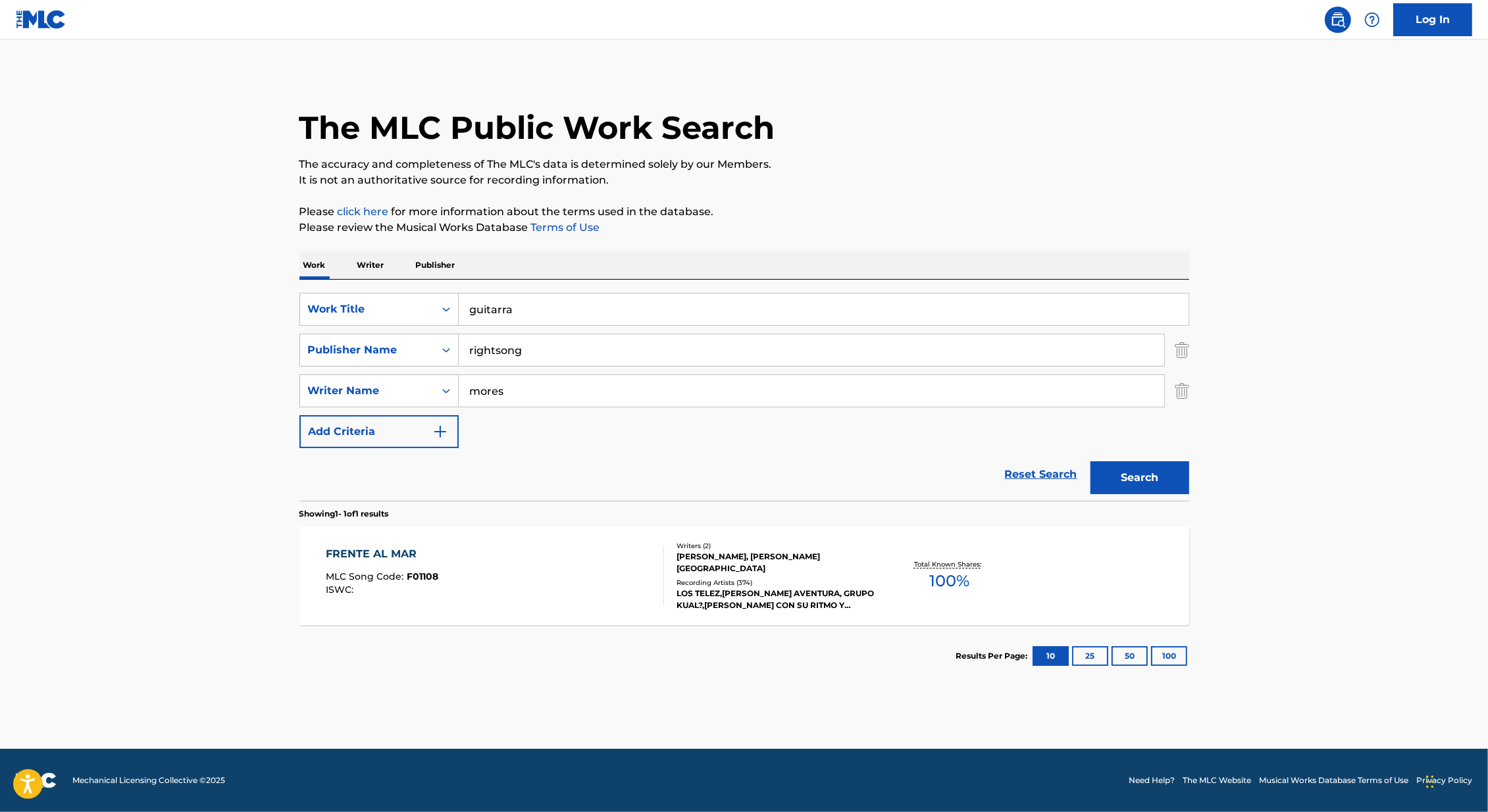
click at [146, 460] on main "The MLC Public Work Search The accuracy and completeness of The MLC's data is d…" at bounding box center [744, 394] width 1488 height 709
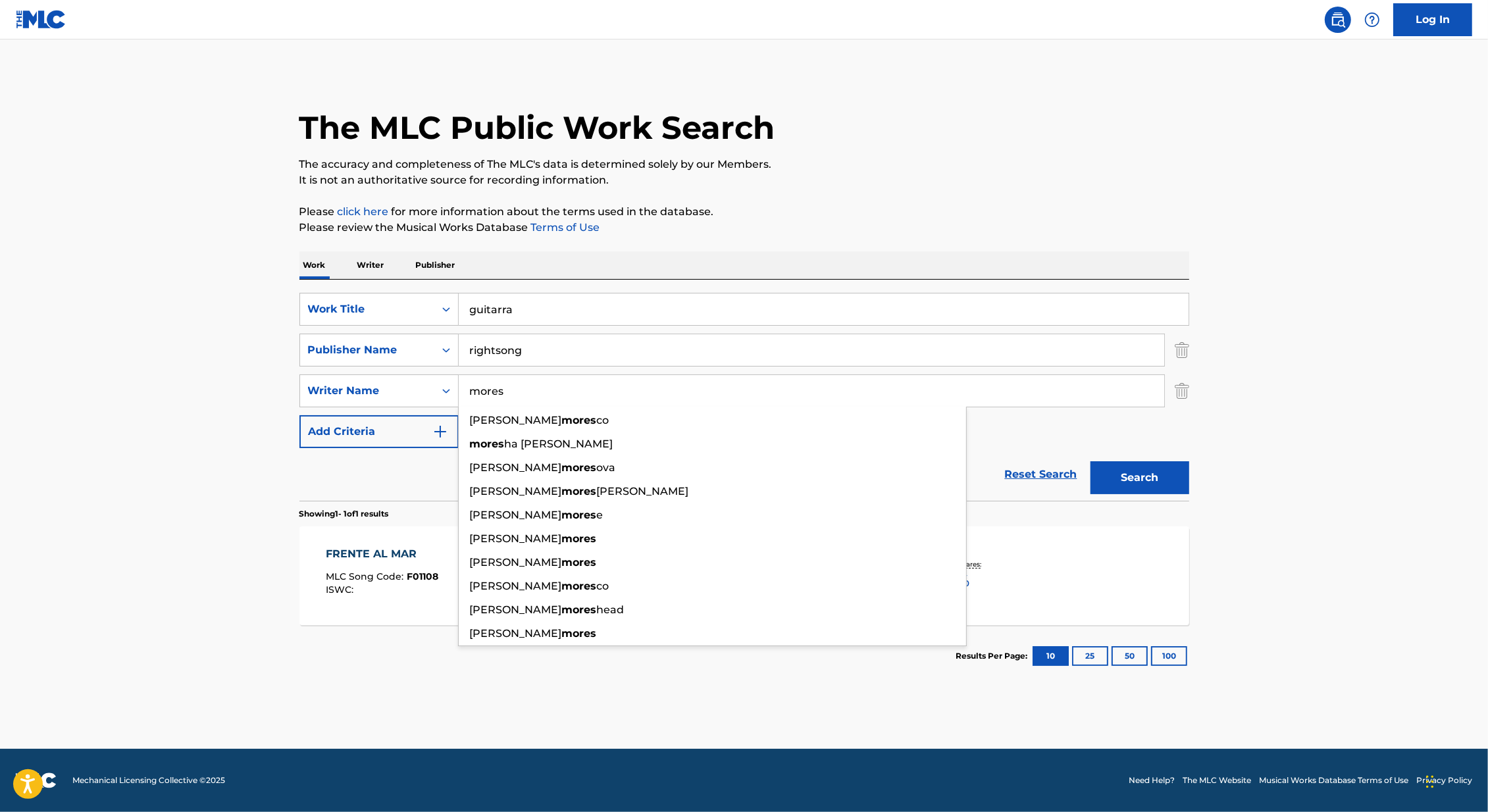
drag, startPoint x: 516, startPoint y: 394, endPoint x: 464, endPoint y: 381, distance: 53.6
click at [464, 381] on input "mores" at bounding box center [811, 391] width 705 height 32
type input "[PERSON_NAME]"
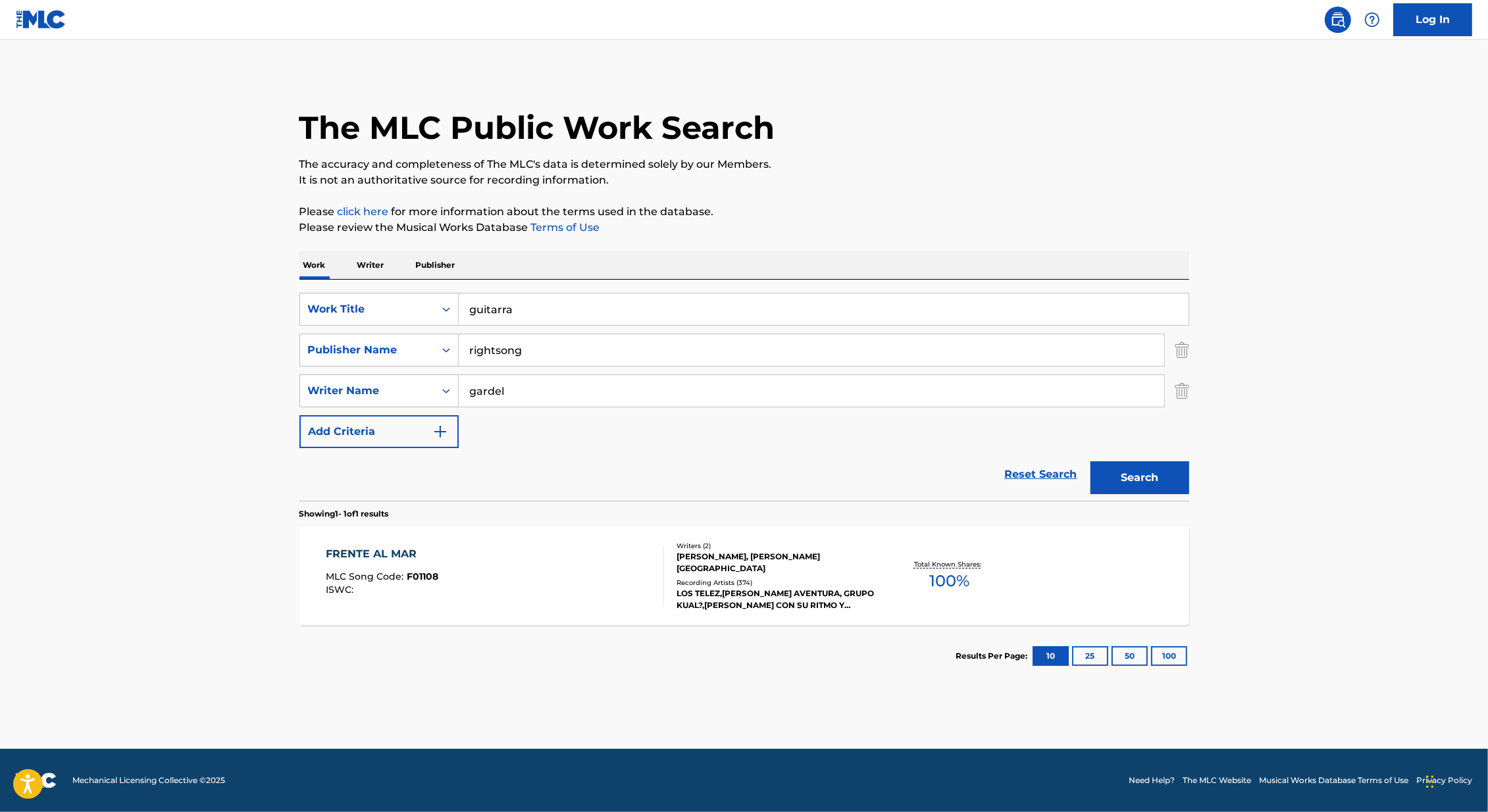
click at [169, 391] on main "The MLC Public Work Search The accuracy and completeness of The MLC's data is d…" at bounding box center [744, 394] width 1488 height 709
click at [1107, 467] on button "Search" at bounding box center [1140, 478] width 99 height 33
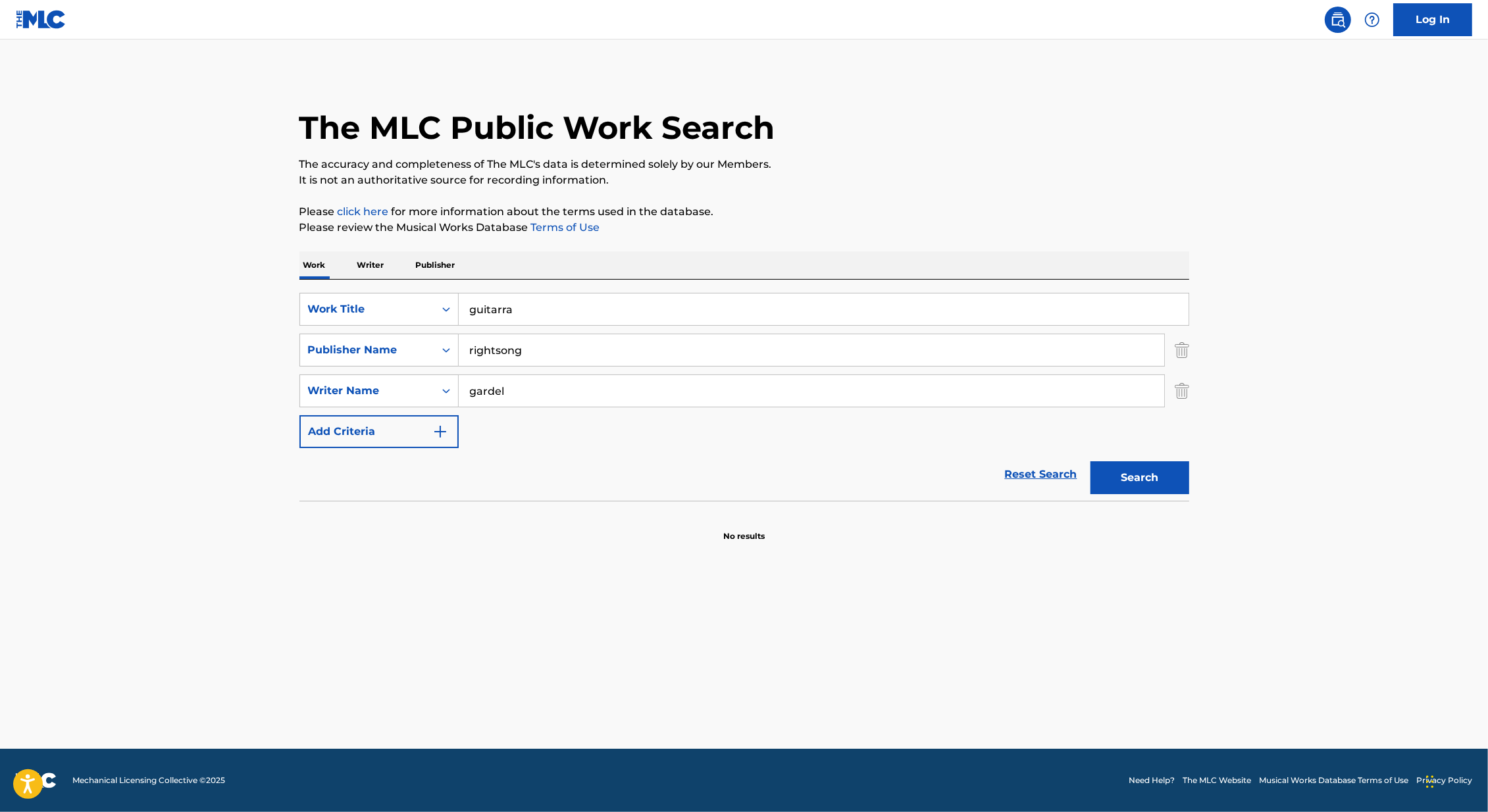
click at [1179, 360] on img "Search Form" at bounding box center [1181, 350] width 15 height 33
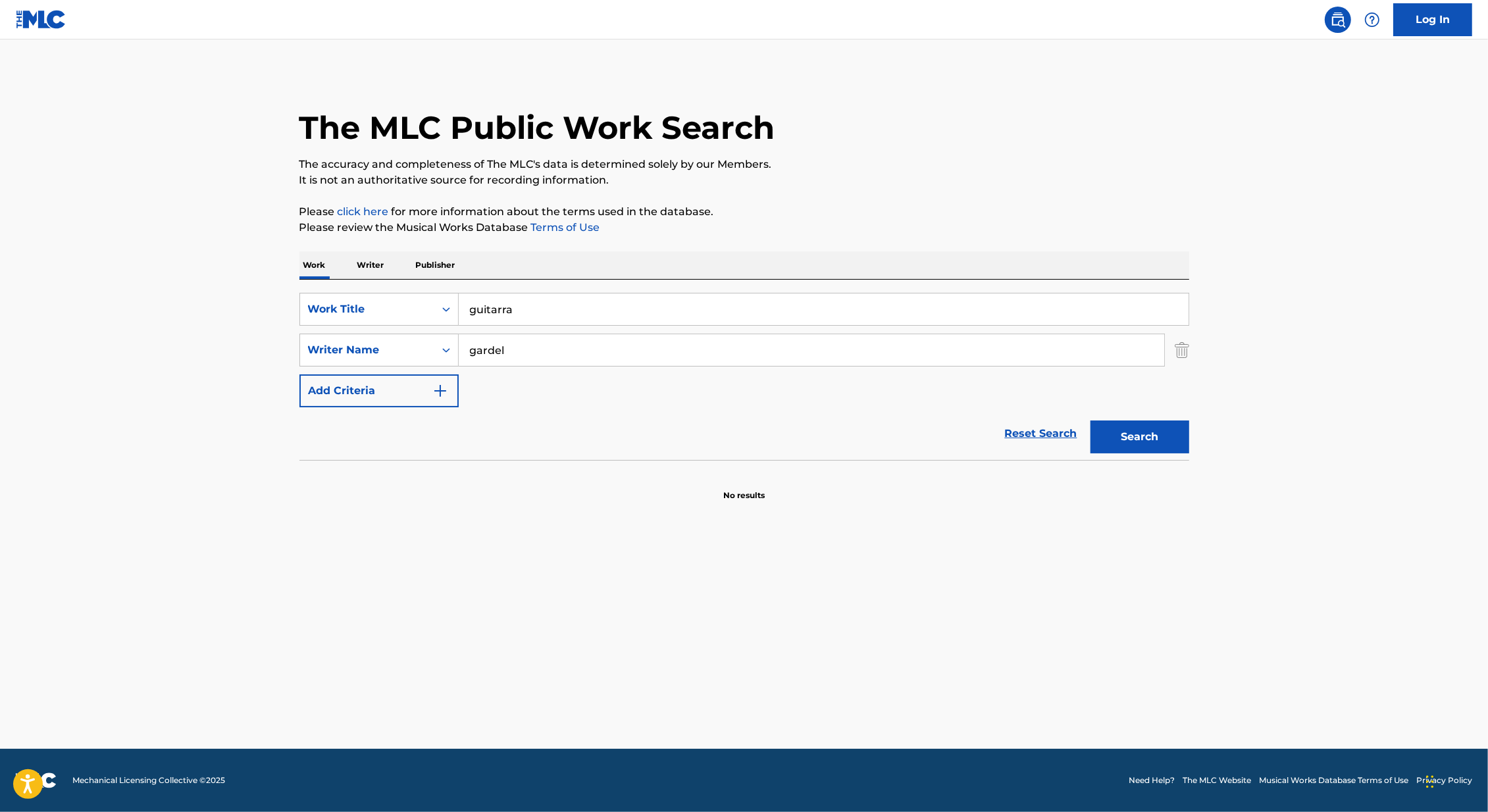
click at [1167, 421] on button "Search" at bounding box center [1140, 437] width 99 height 33
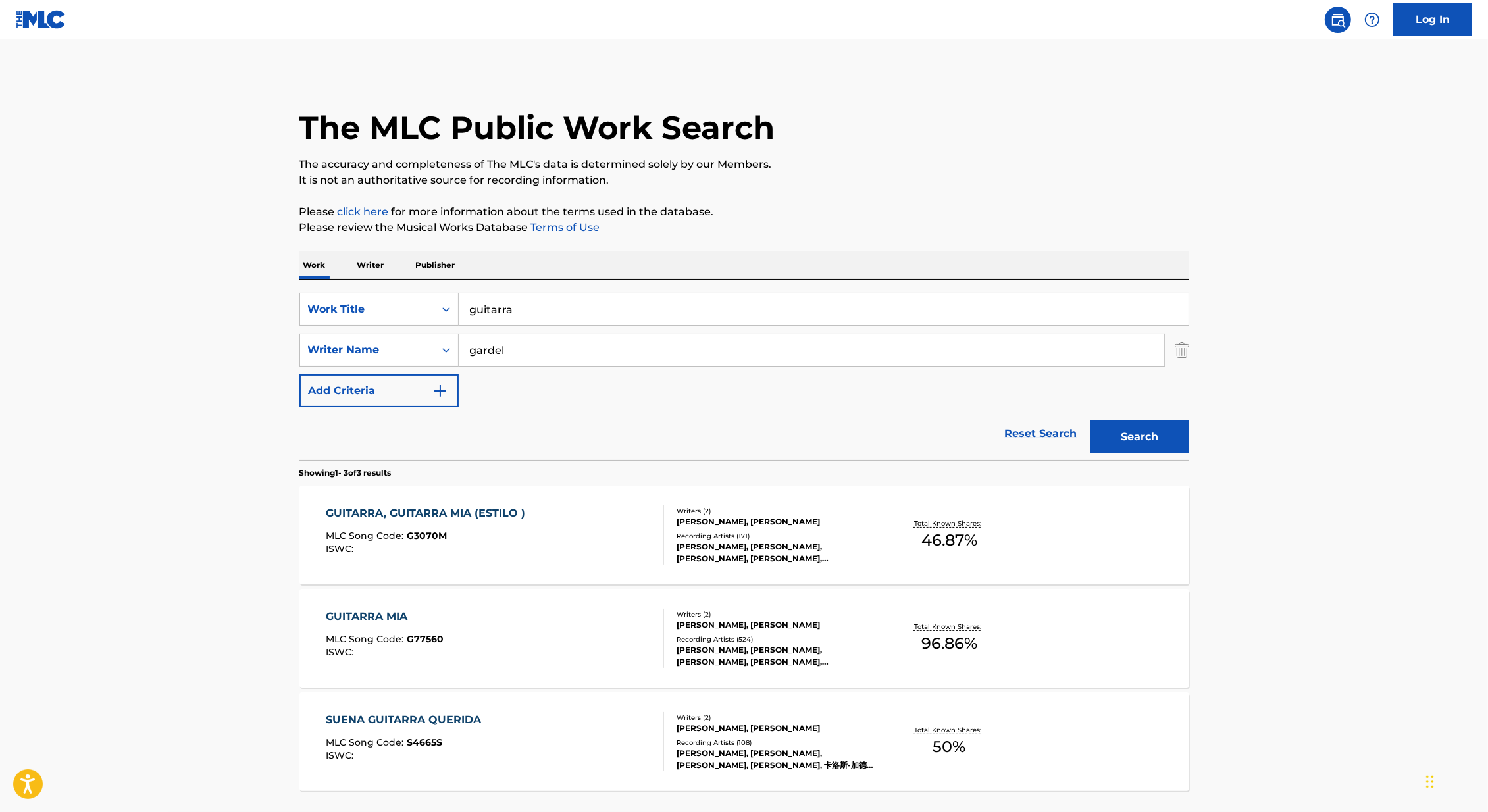
click at [815, 512] on div "Writers ( 2 )" at bounding box center [776, 511] width 199 height 10
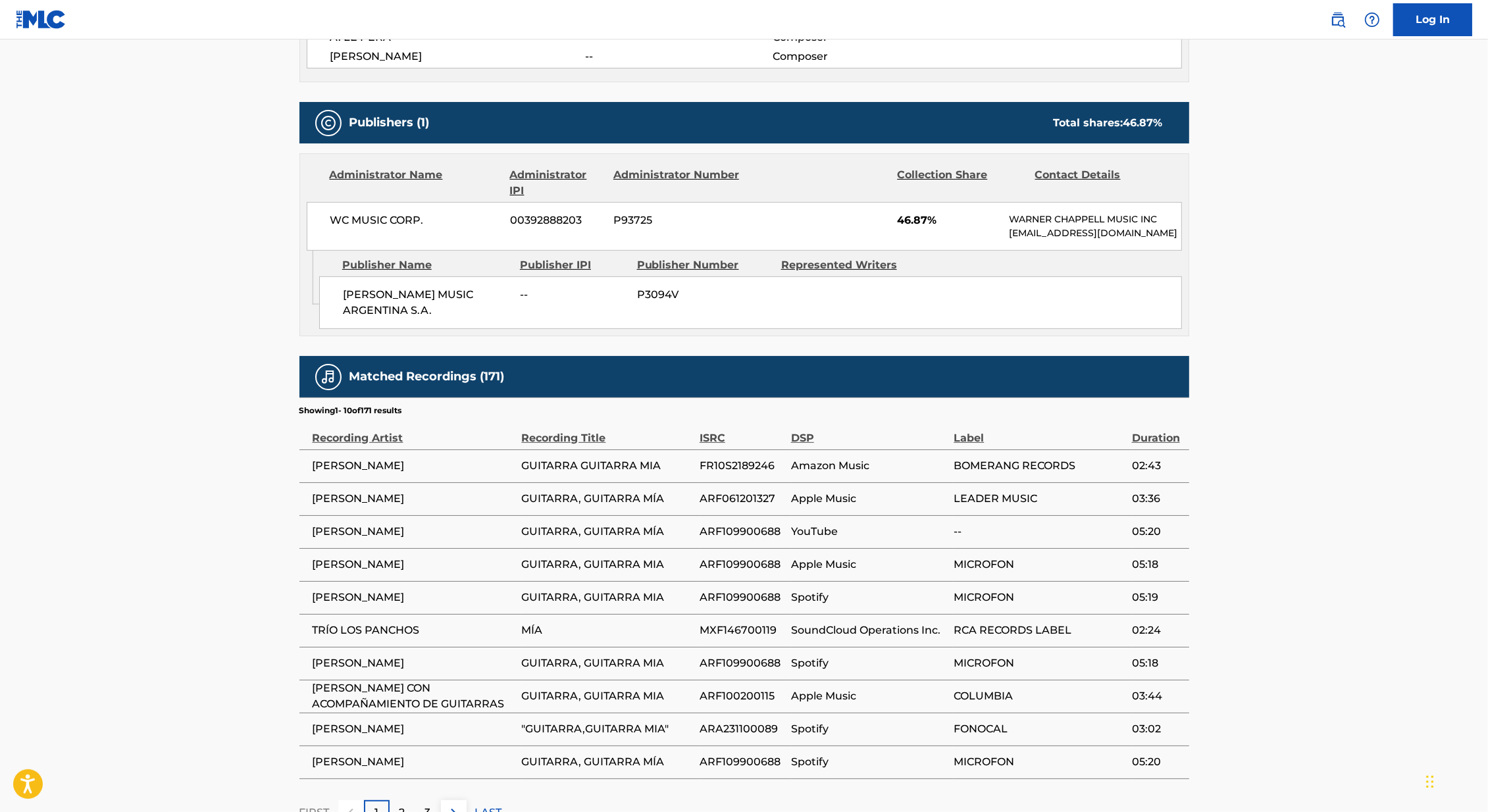
scroll to position [616, 0]
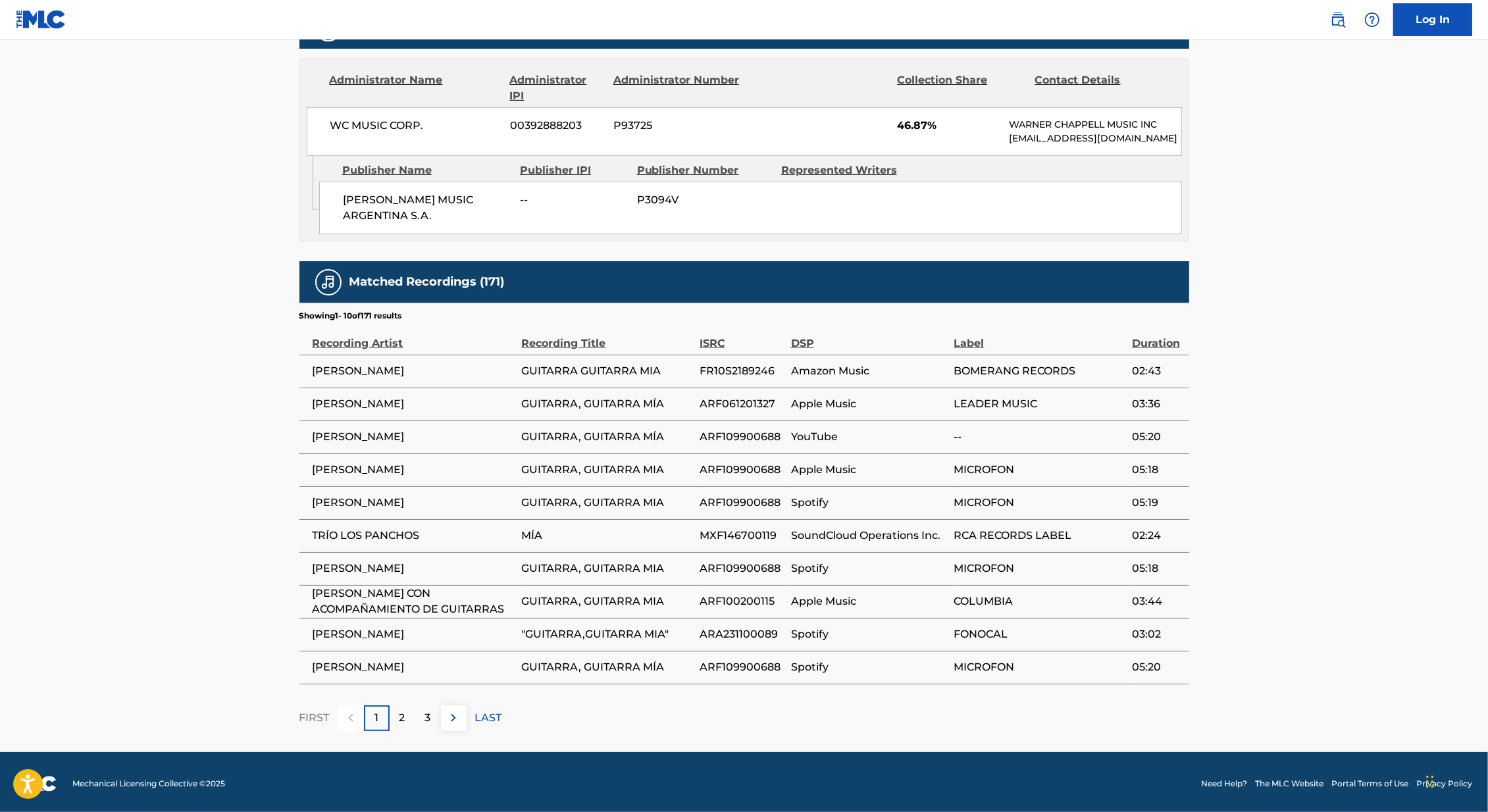
click at [445, 713] on img at bounding box center [453, 717] width 15 height 15
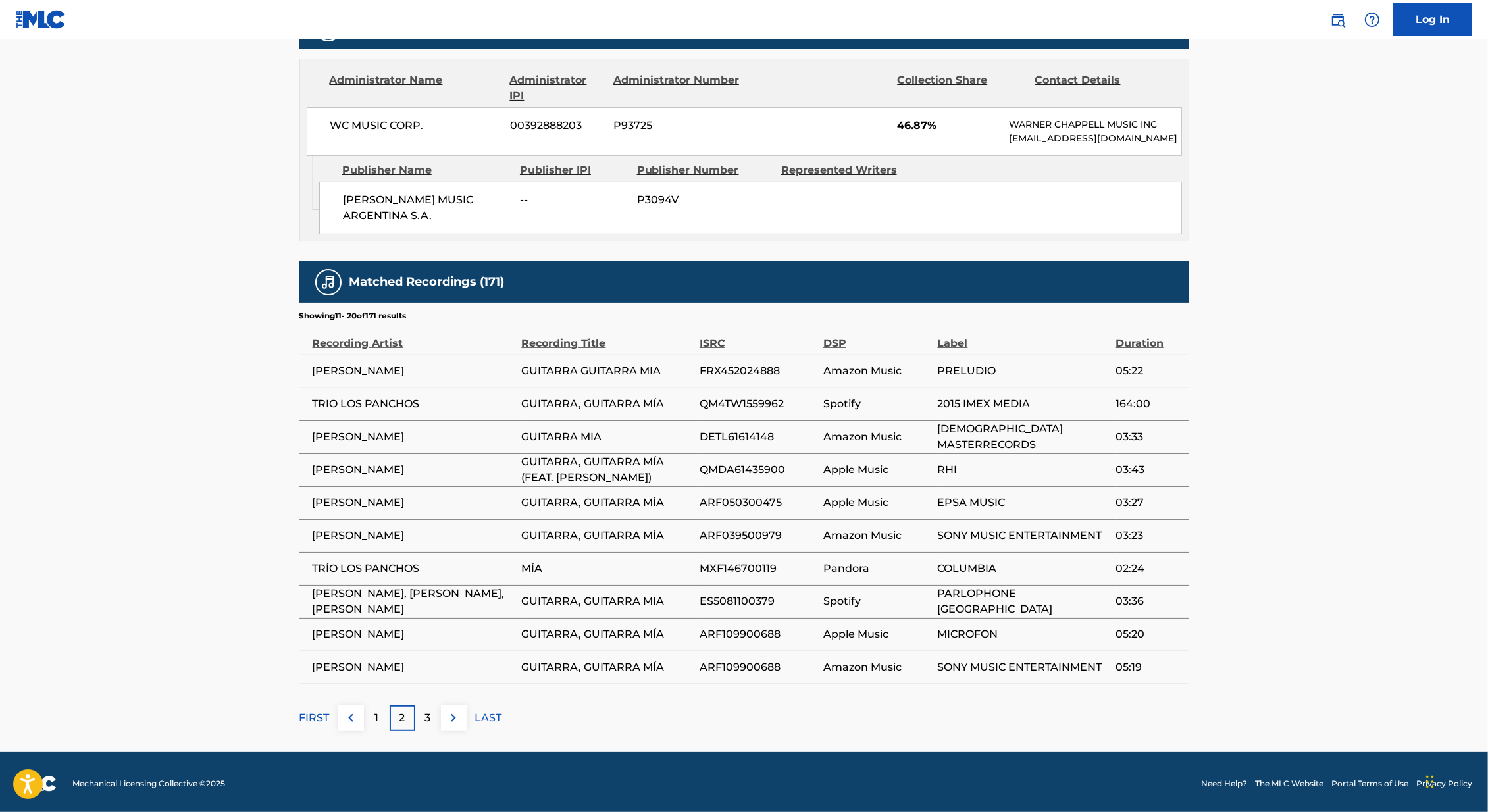
click at [445, 713] on img at bounding box center [453, 717] width 15 height 15
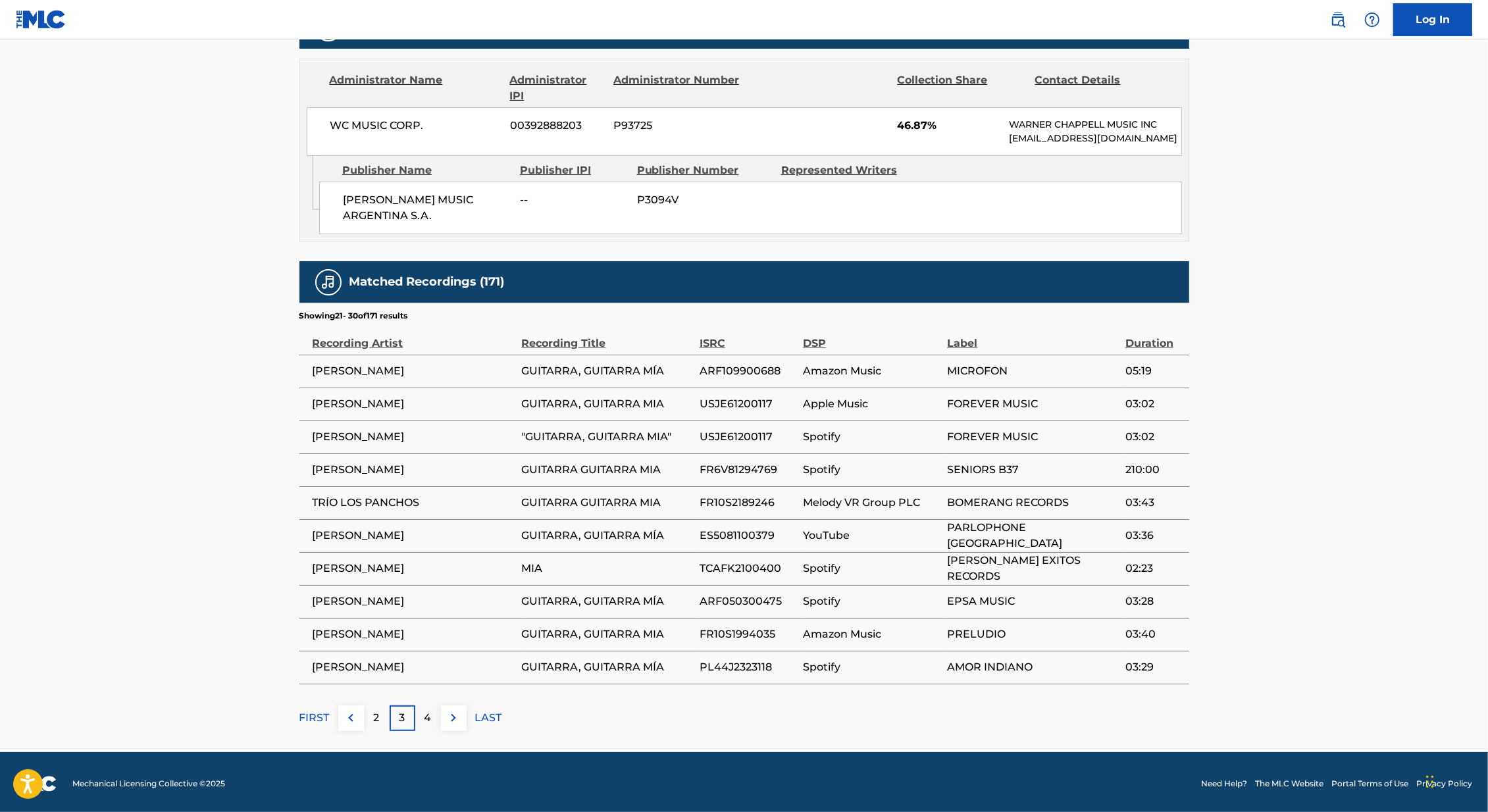
click at [445, 713] on img at bounding box center [453, 717] width 15 height 15
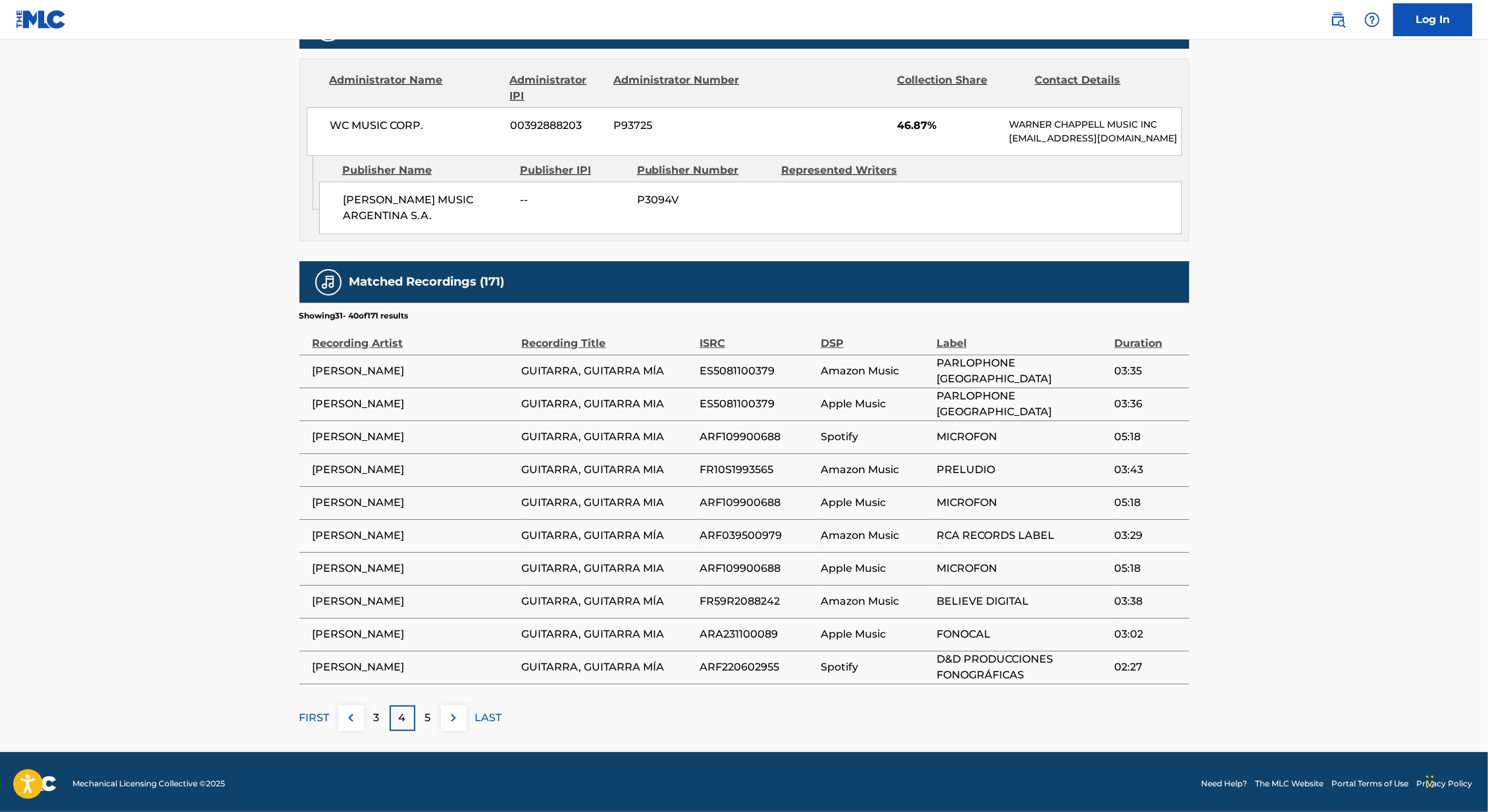
click at [445, 713] on img at bounding box center [453, 717] width 15 height 15
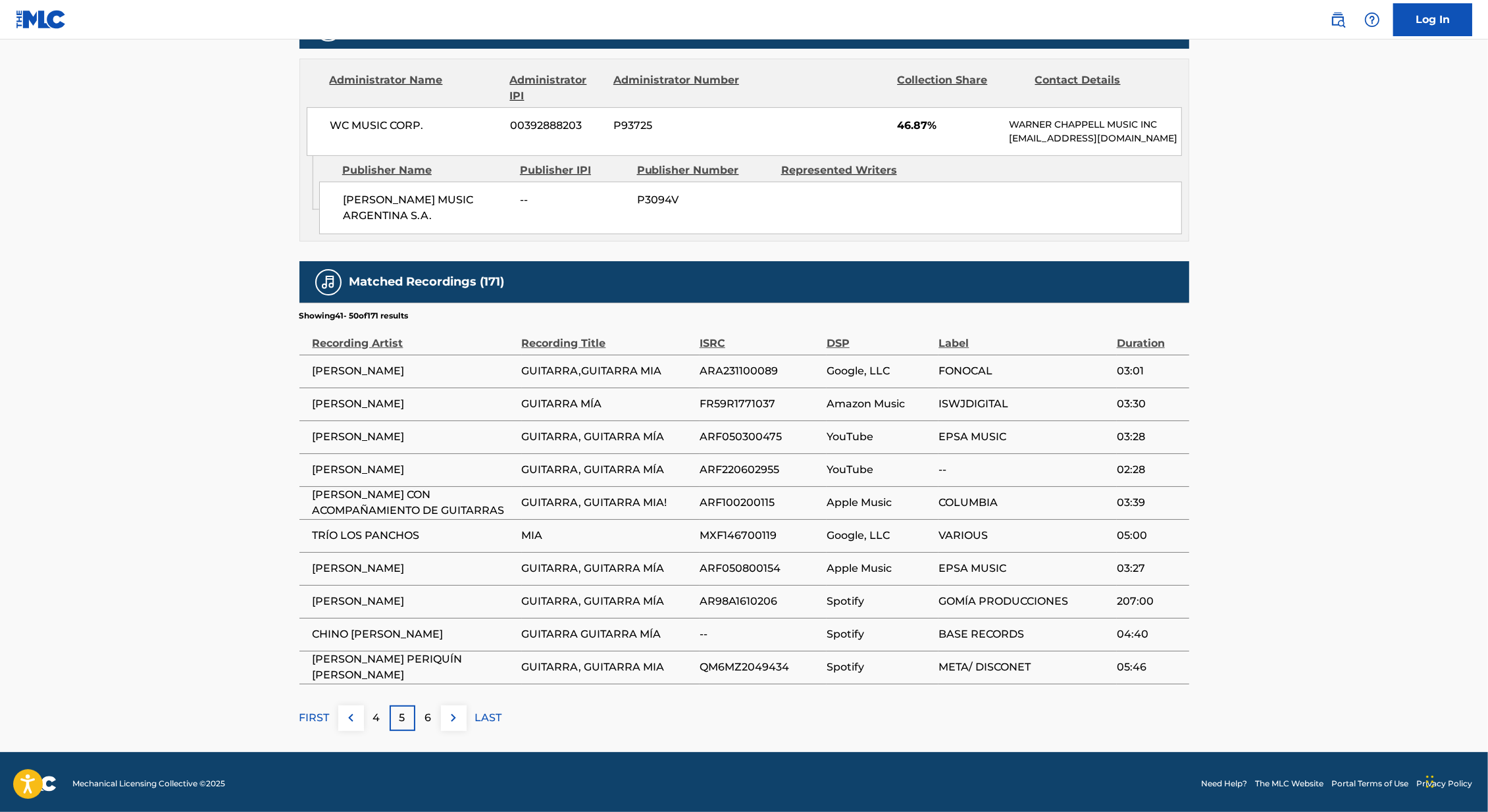
click at [445, 713] on img at bounding box center [453, 717] width 15 height 15
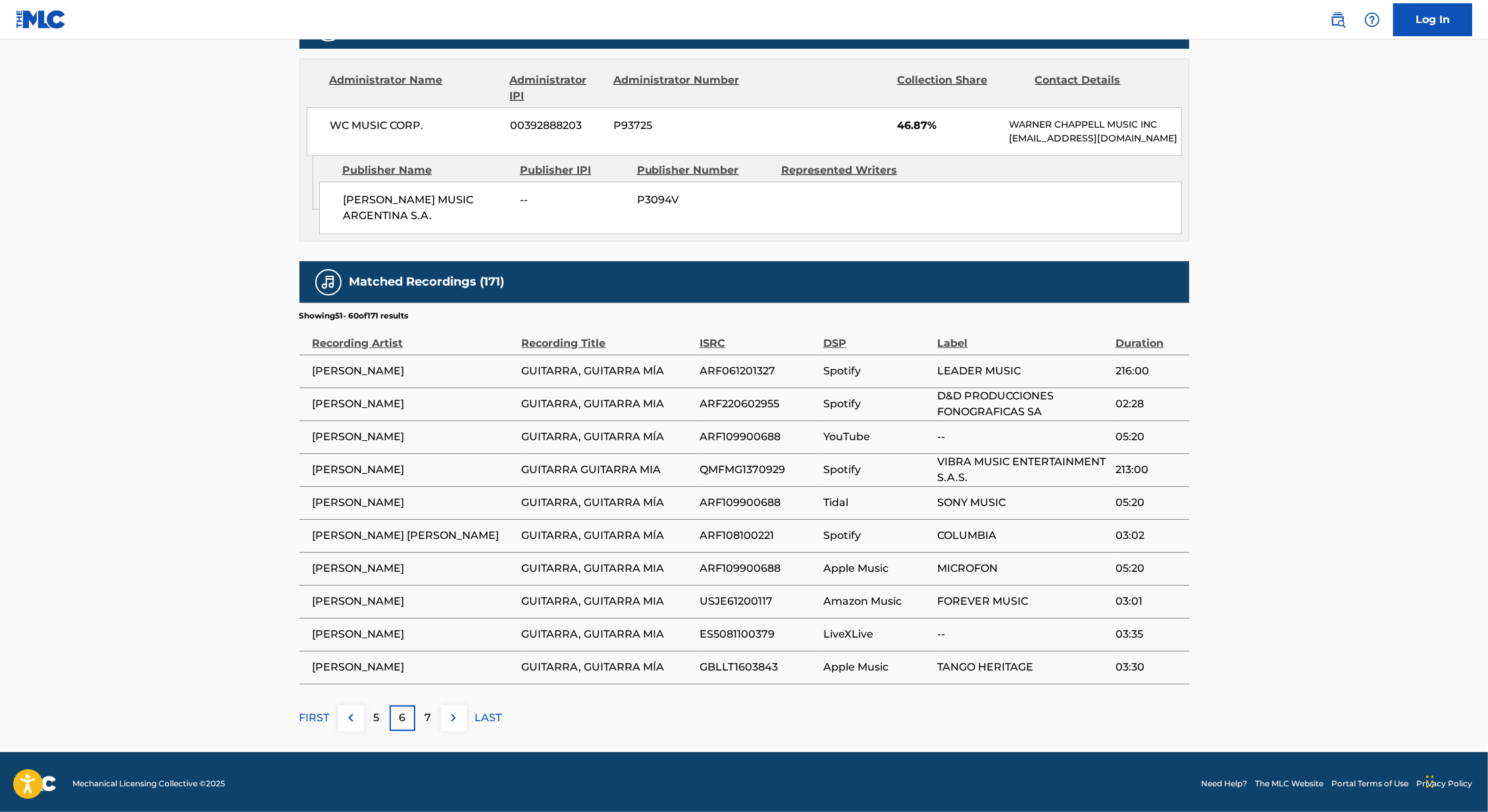
click at [445, 713] on img at bounding box center [453, 717] width 15 height 15
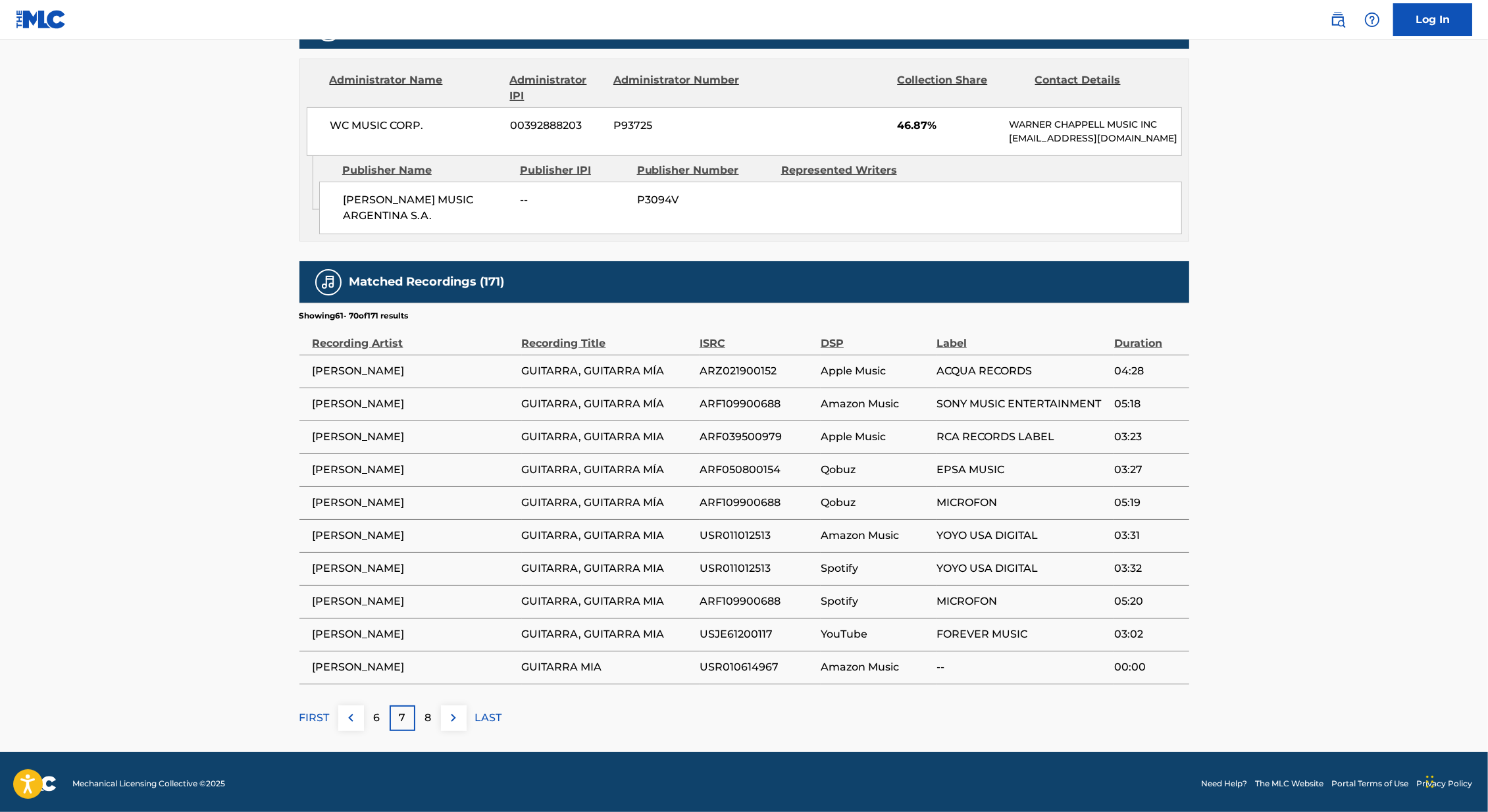
click at [456, 715] on img at bounding box center [453, 717] width 15 height 15
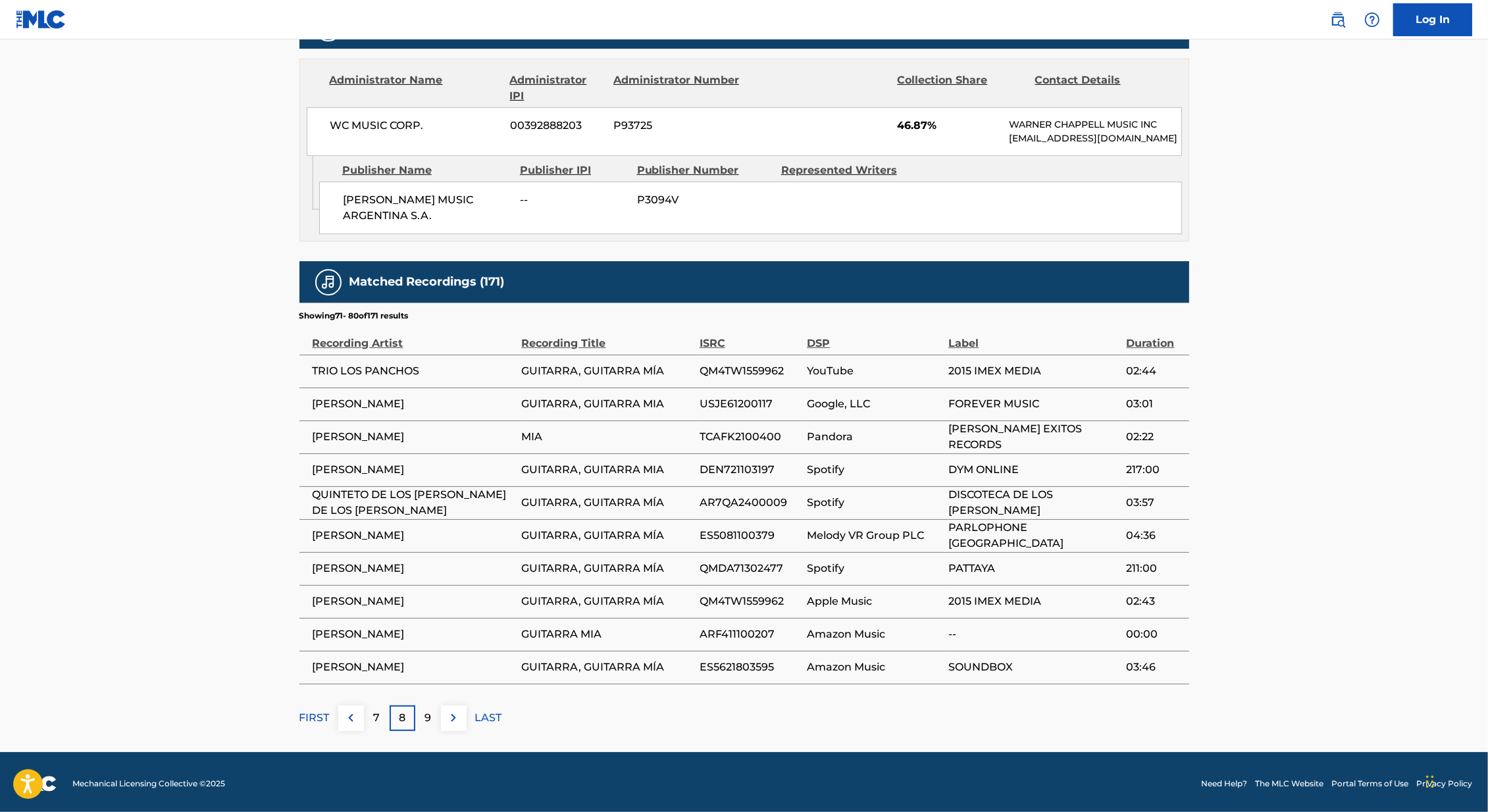
click at [456, 715] on img at bounding box center [453, 717] width 15 height 15
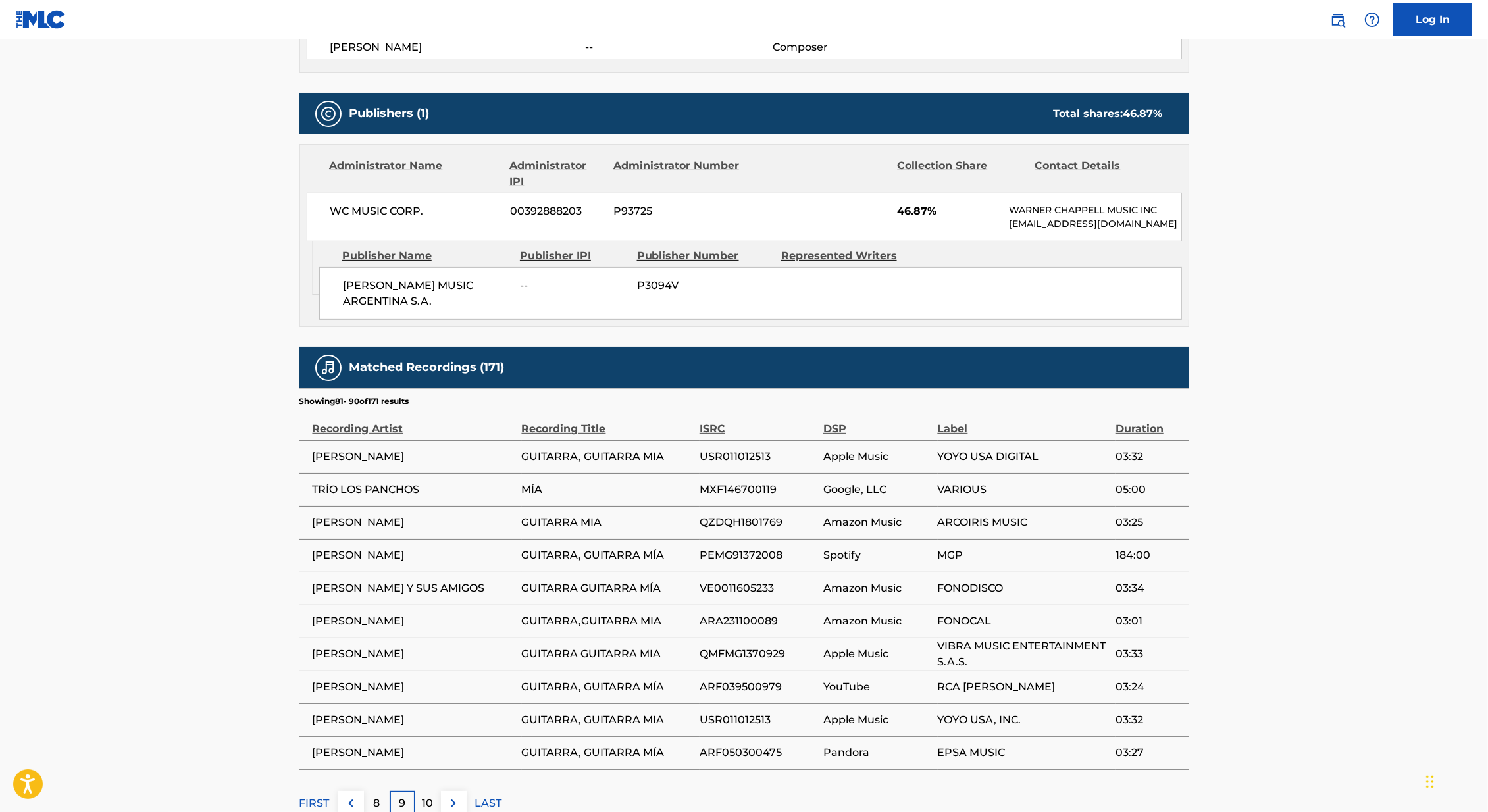
scroll to position [511, 0]
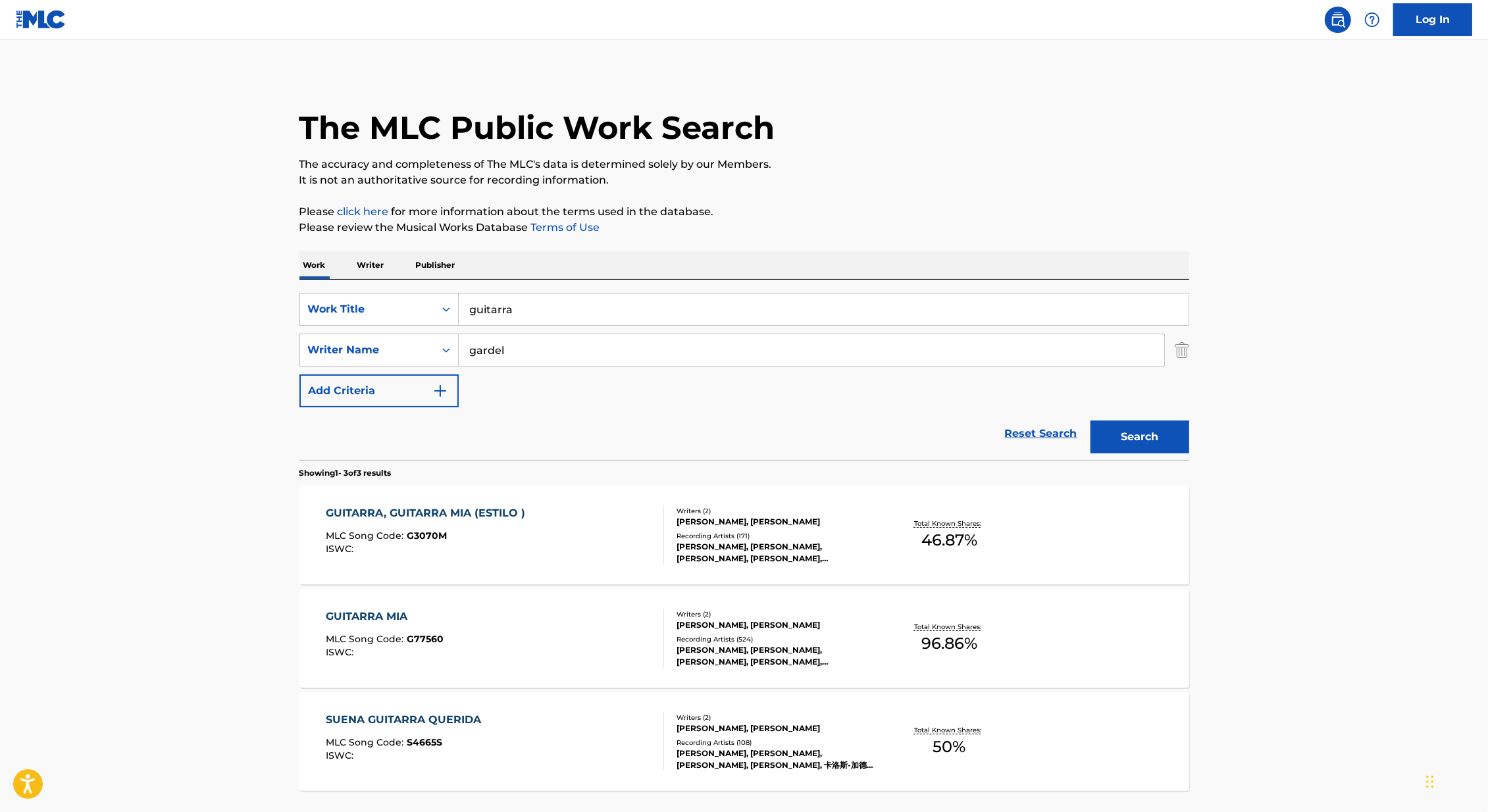
click at [411, 385] on button "Add Criteria" at bounding box center [378, 391] width 160 height 33
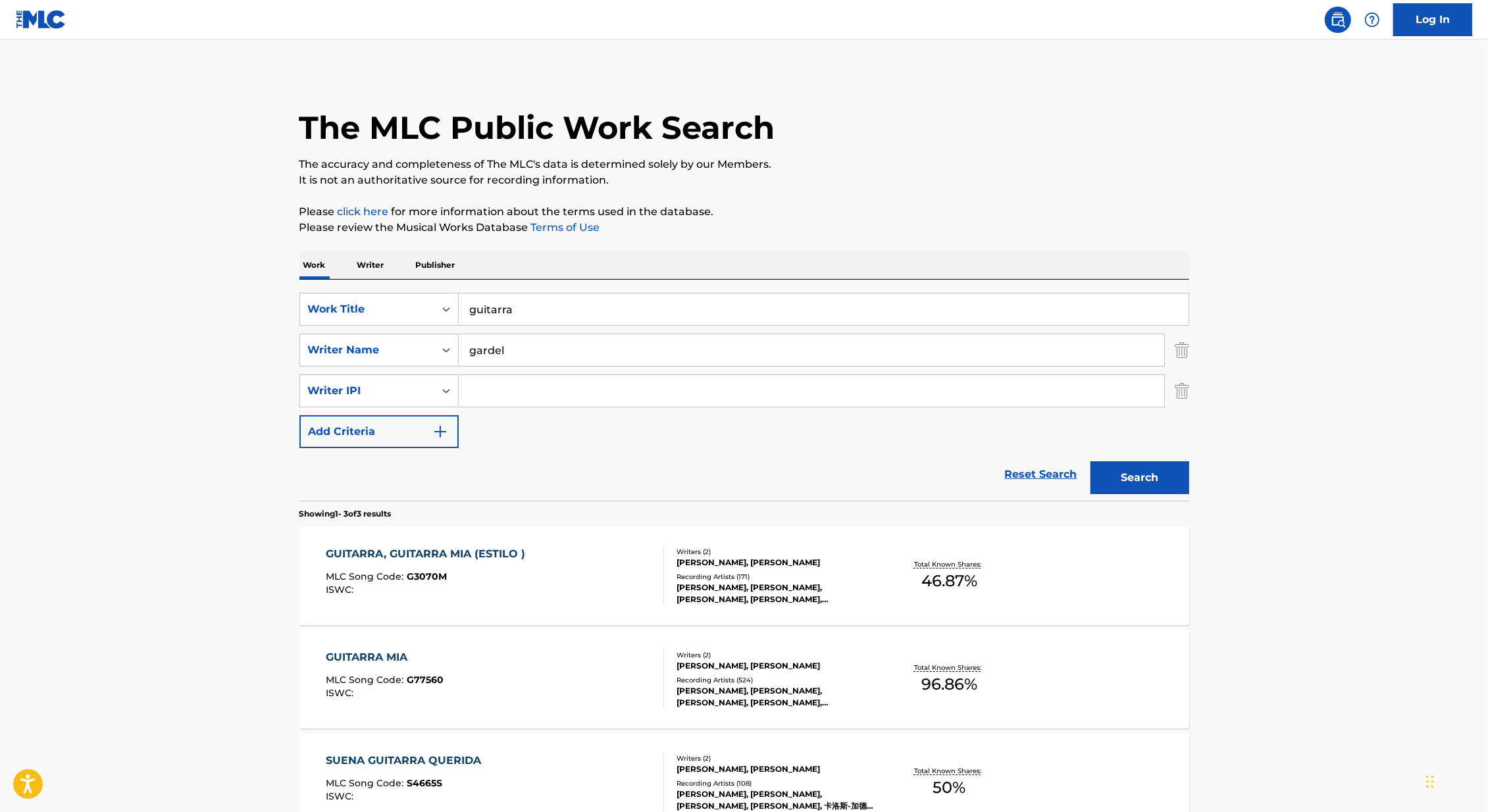
click at [502, 400] on input "Search Form" at bounding box center [811, 391] width 705 height 32
click at [394, 364] on div "Writer Name" at bounding box center [378, 350] width 160 height 33
click at [223, 371] on main "The MLC Public Work Search The accuracy and completeness of The MLC's data is d…" at bounding box center [744, 469] width 1488 height 861
click at [324, 381] on div "Writer IPI" at bounding box center [367, 391] width 134 height 25
click at [406, 435] on div "Publisher Name" at bounding box center [378, 424] width 158 height 33
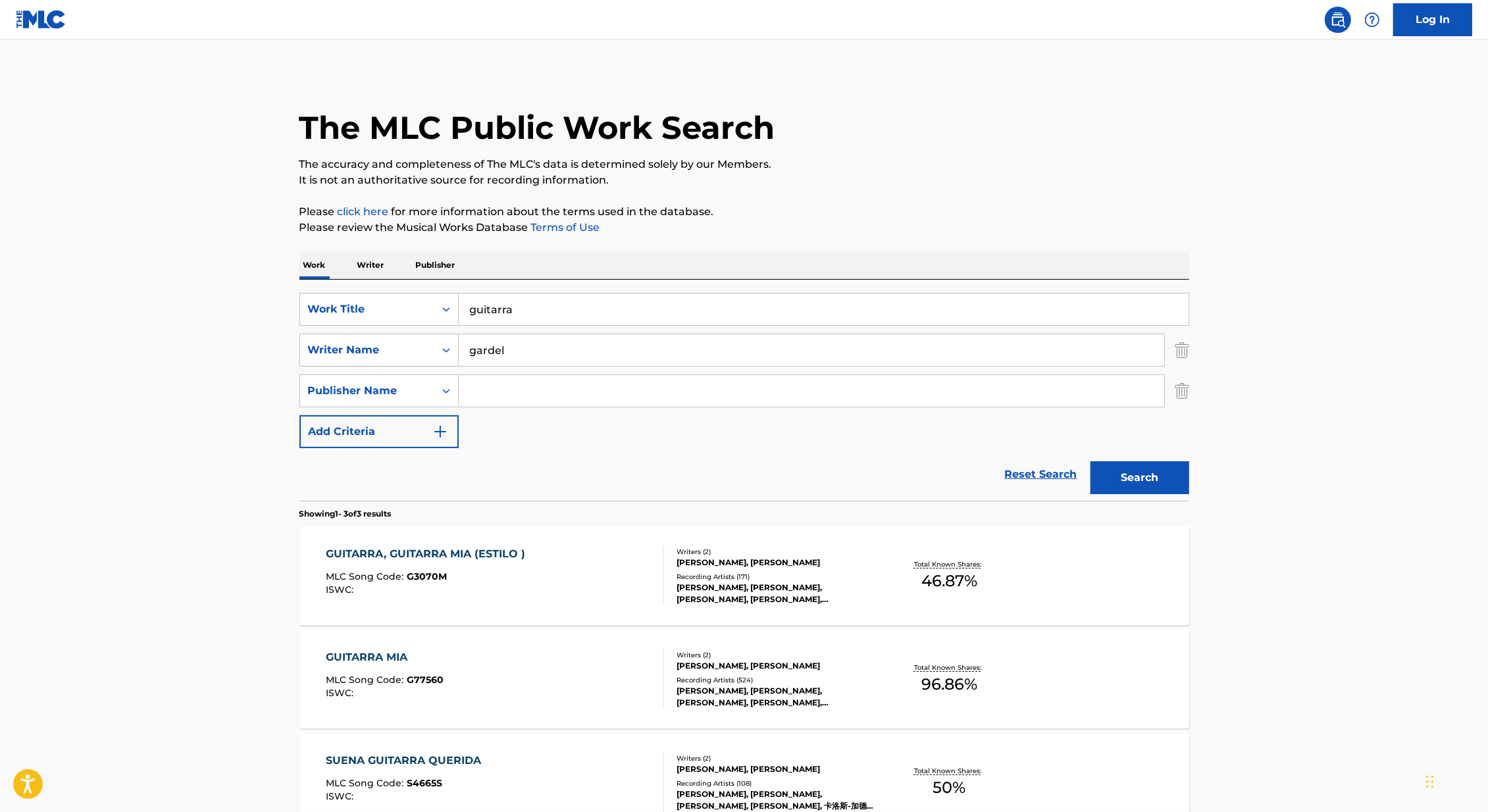
click at [499, 392] on input "Search Form" at bounding box center [811, 391] width 705 height 32
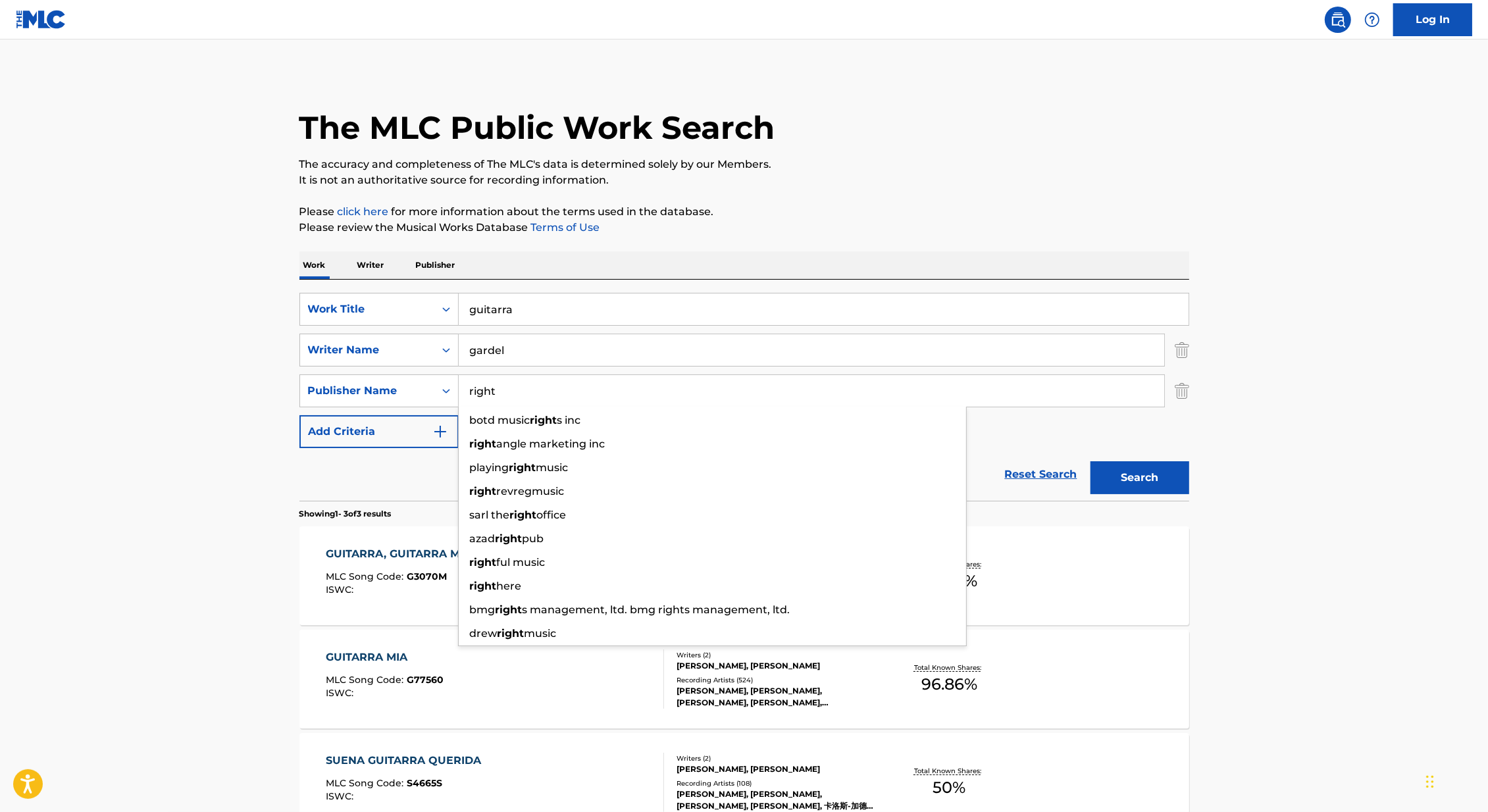
type input "right"
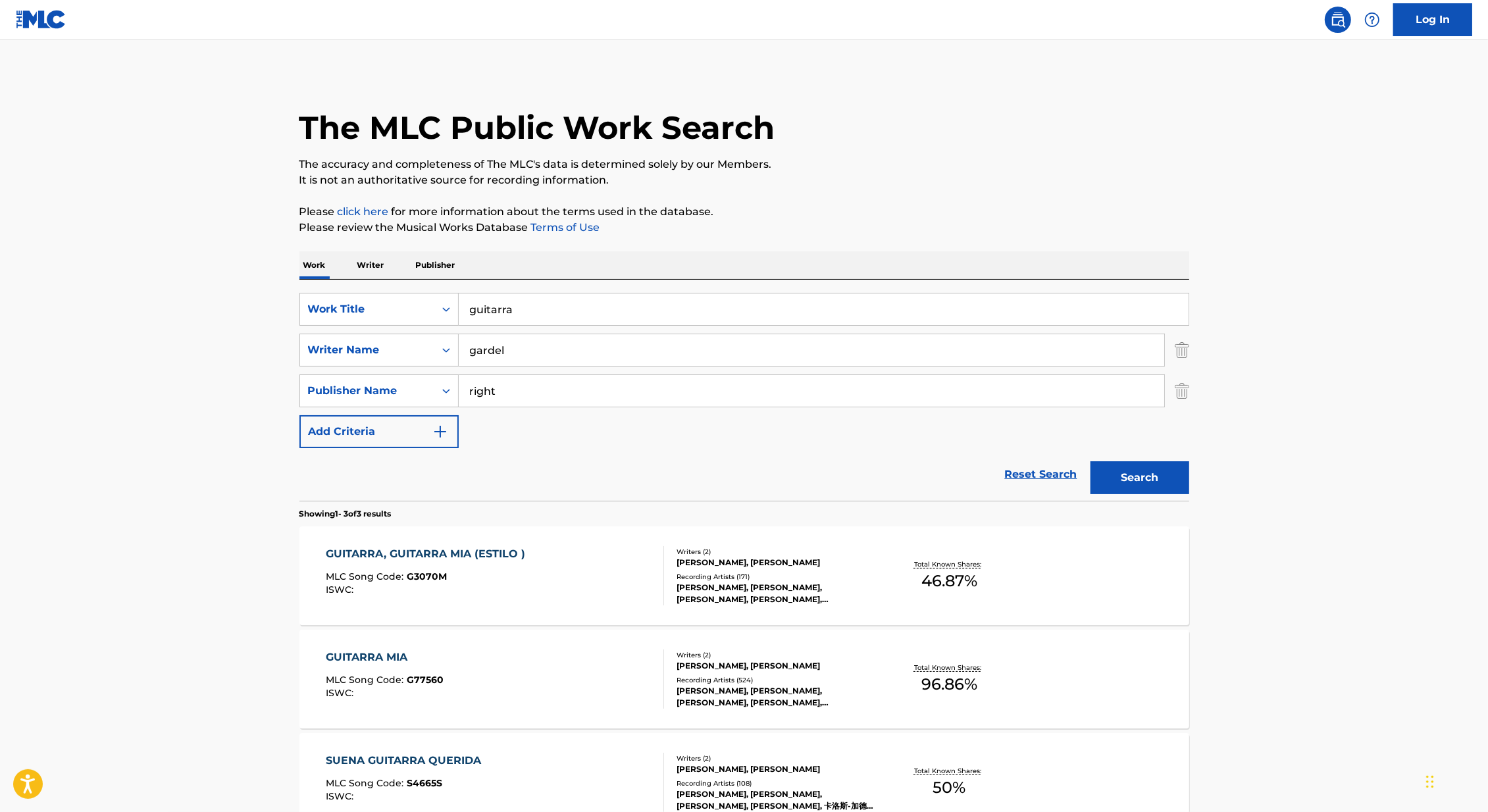
click at [89, 409] on main "The MLC Public Work Search The accuracy and completeness of The MLC's data is d…" at bounding box center [744, 469] width 1488 height 861
click at [1157, 468] on button "Search" at bounding box center [1140, 478] width 99 height 33
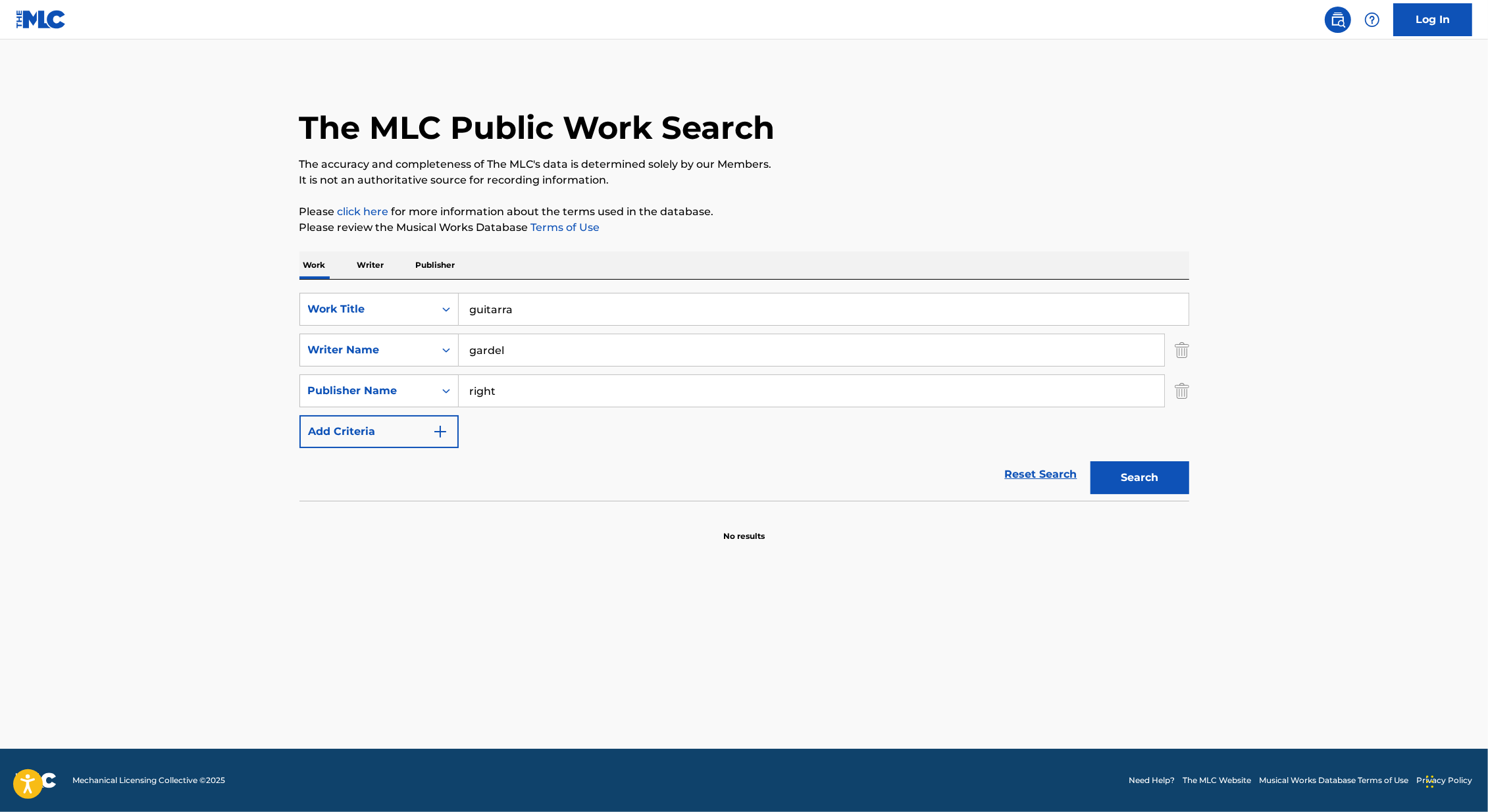
click at [1191, 398] on div "The MLC Public Work Search The accuracy and completeness of The MLC's data is d…" at bounding box center [744, 307] width 921 height 470
click at [1190, 394] on div "The MLC Public Work Search The accuracy and completeness of The MLC's data is d…" at bounding box center [744, 307] width 921 height 470
click at [1186, 394] on img "Search Form" at bounding box center [1181, 391] width 15 height 33
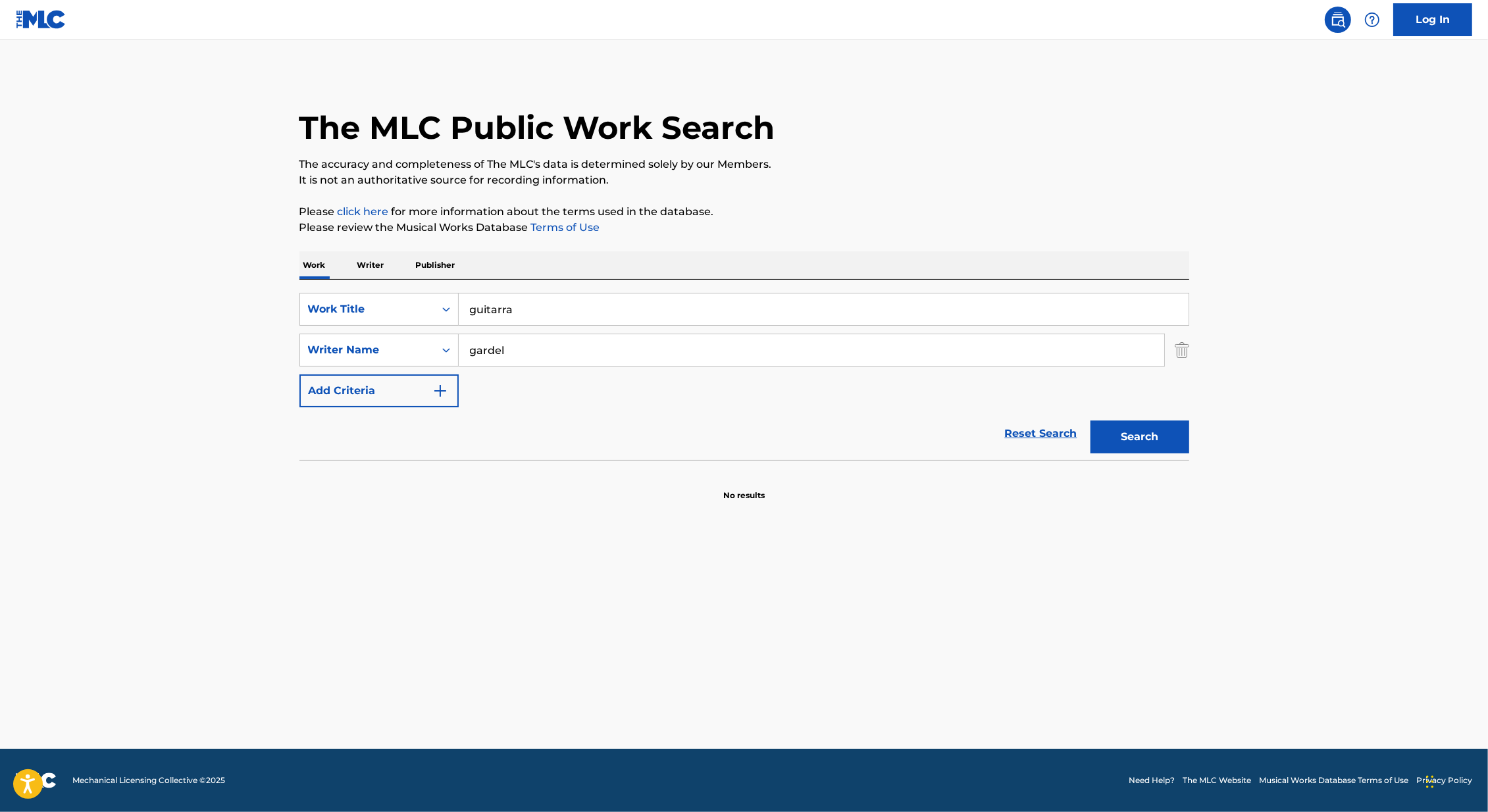
click at [781, 310] on input "guitarra" at bounding box center [823, 309] width 730 height 32
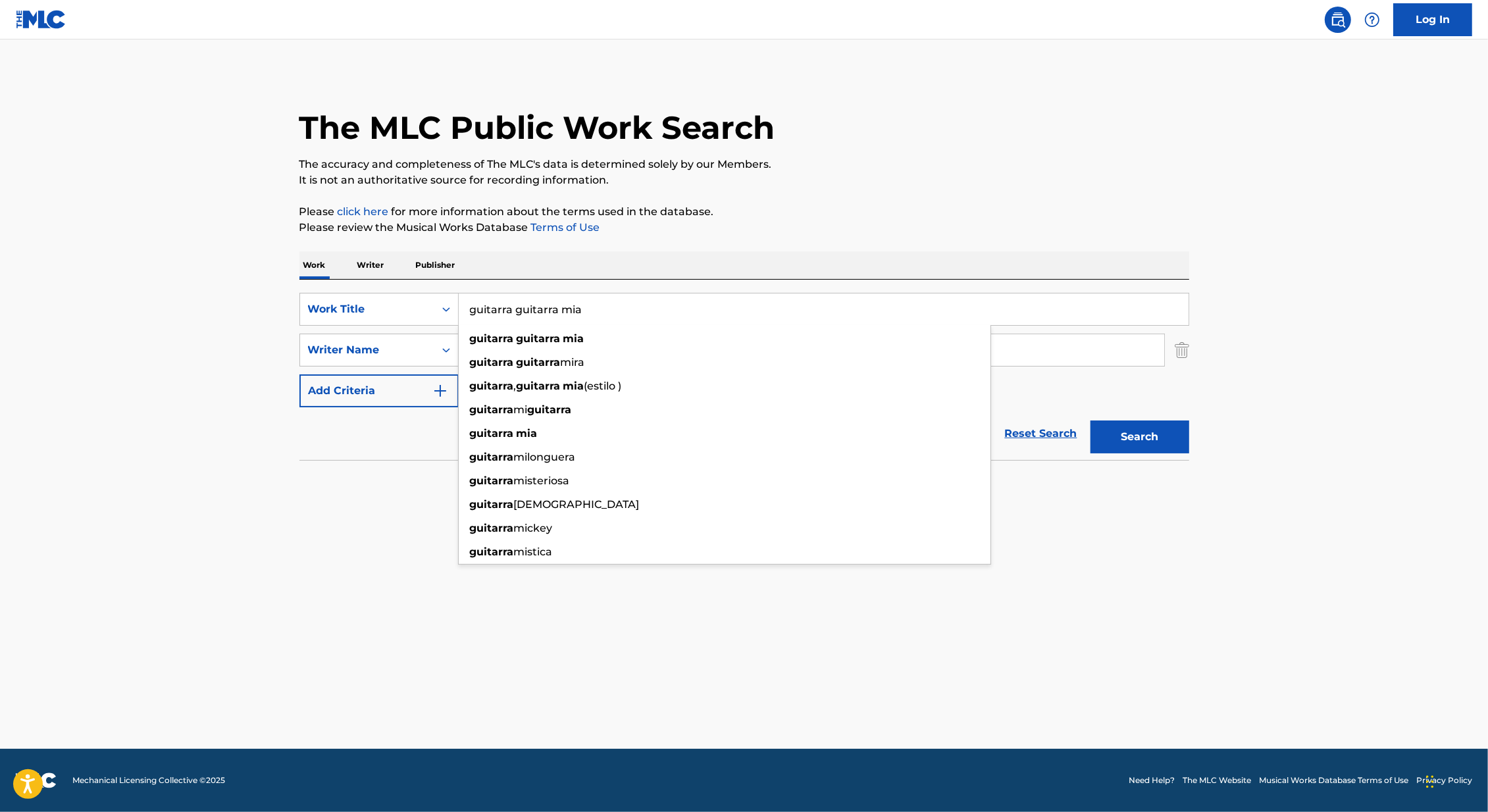
type input "guitarra guitarra mia"
click at [1090, 421] on button "Search" at bounding box center [1140, 437] width 99 height 33
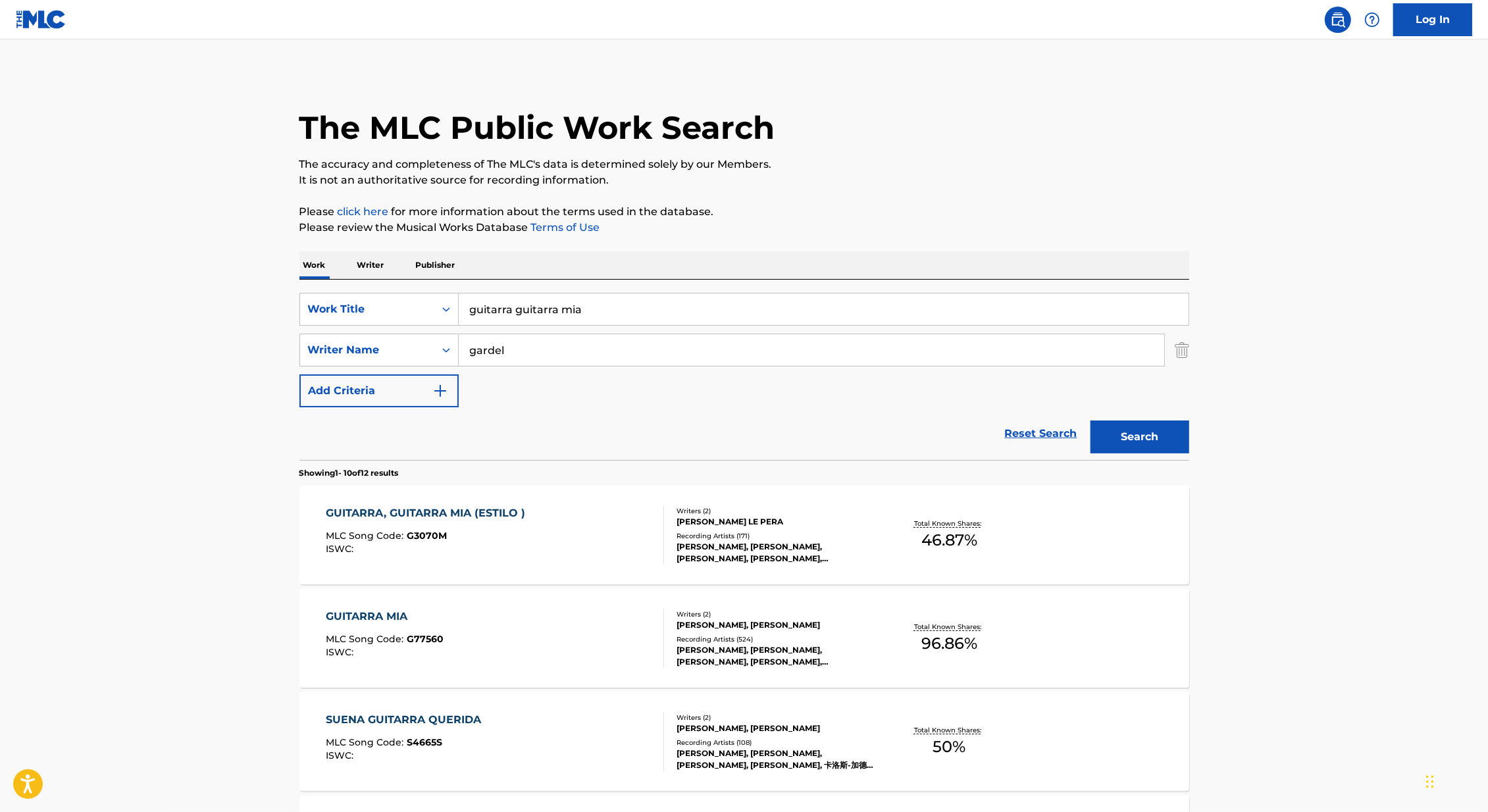
click at [191, 451] on main "The MLC Public Work Search The accuracy and completeness of The MLC's data is d…" at bounding box center [744, 814] width 1488 height 1549
click at [795, 644] on div "[PERSON_NAME], [PERSON_NAME], [PERSON_NAME], [PERSON_NAME], [PERSON_NAME]" at bounding box center [776, 656] width 199 height 24
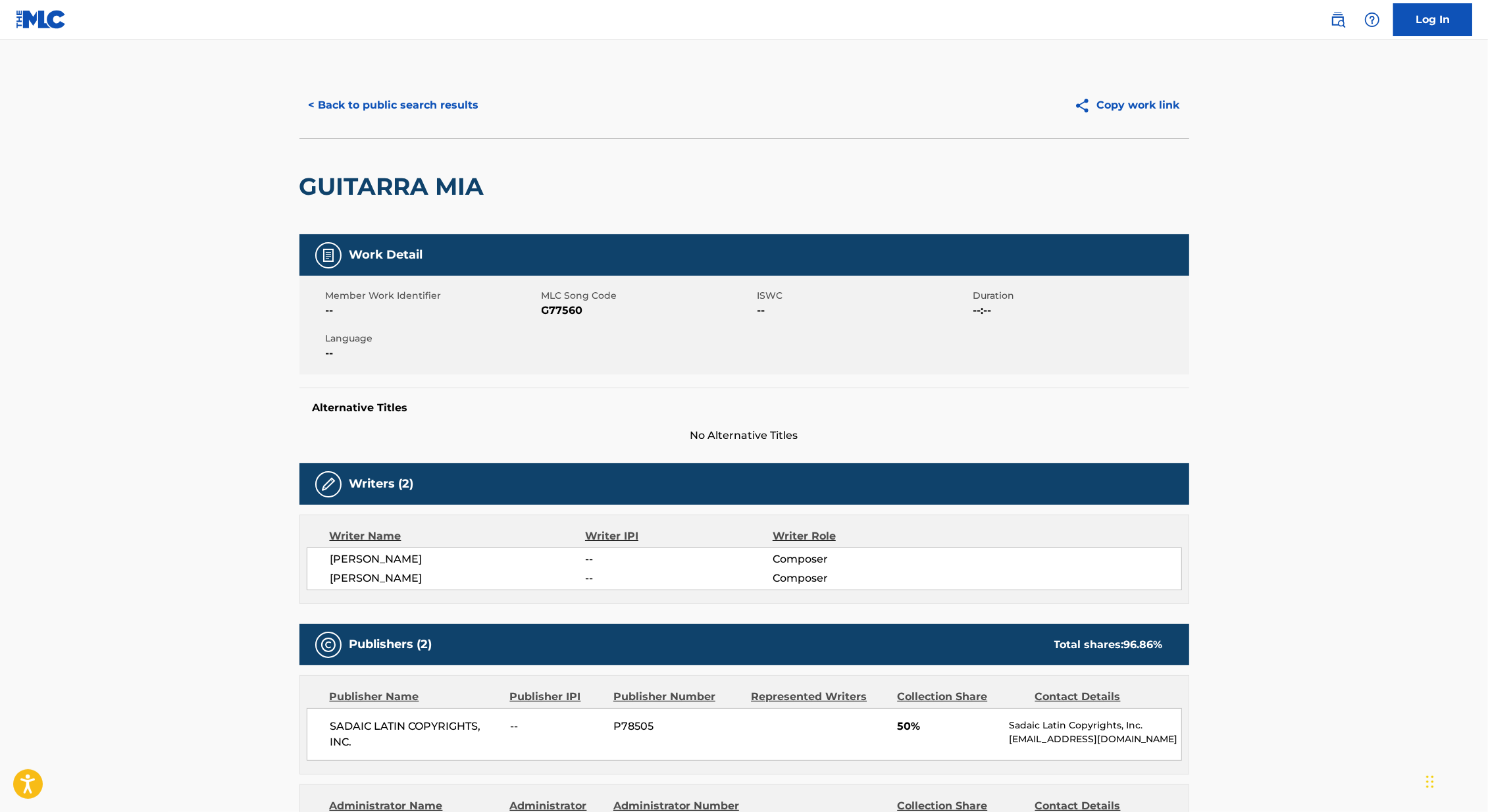
scroll to position [202, 0]
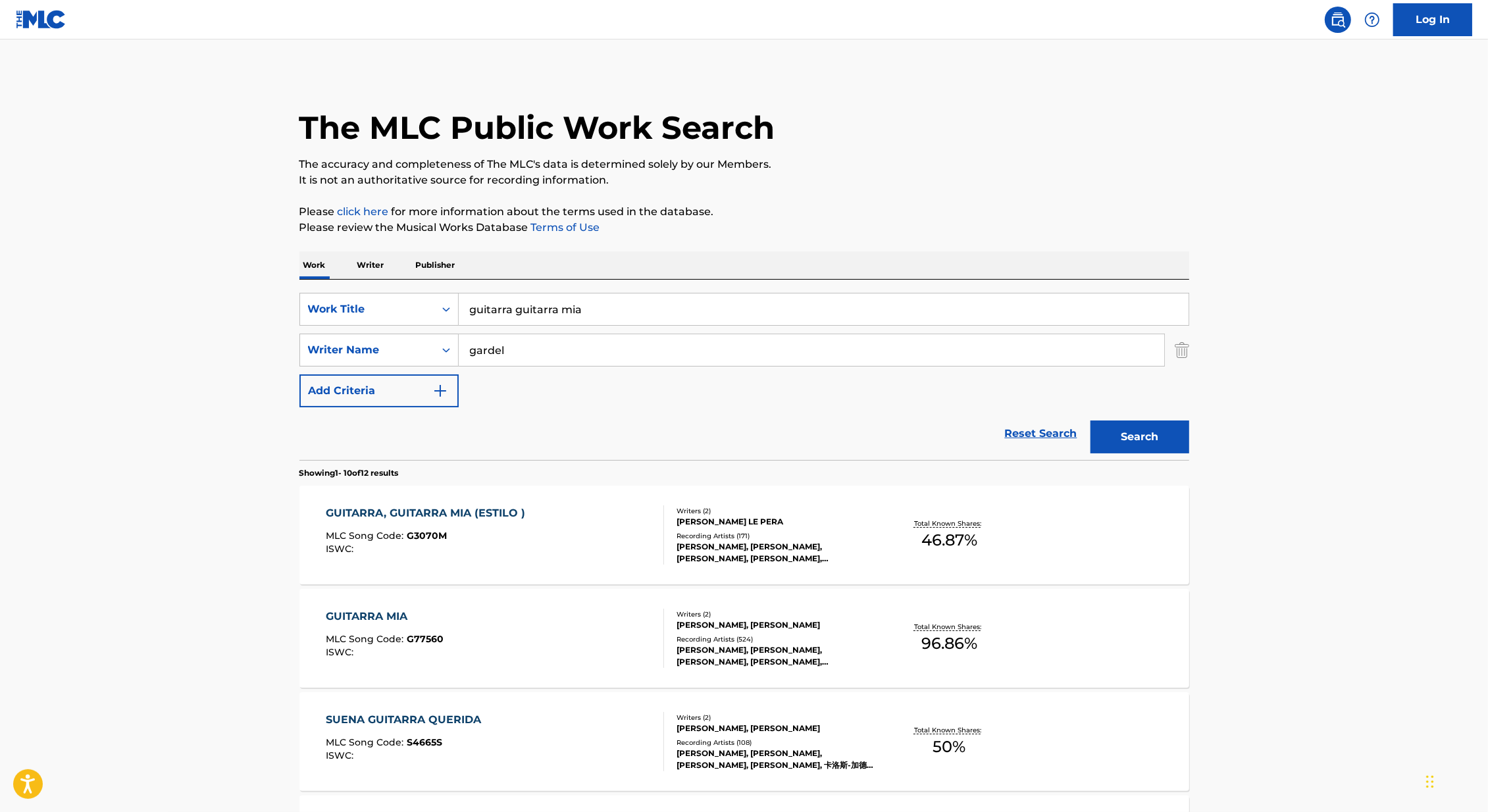
click at [790, 506] on div "Writers ( 2 )" at bounding box center [776, 511] width 199 height 10
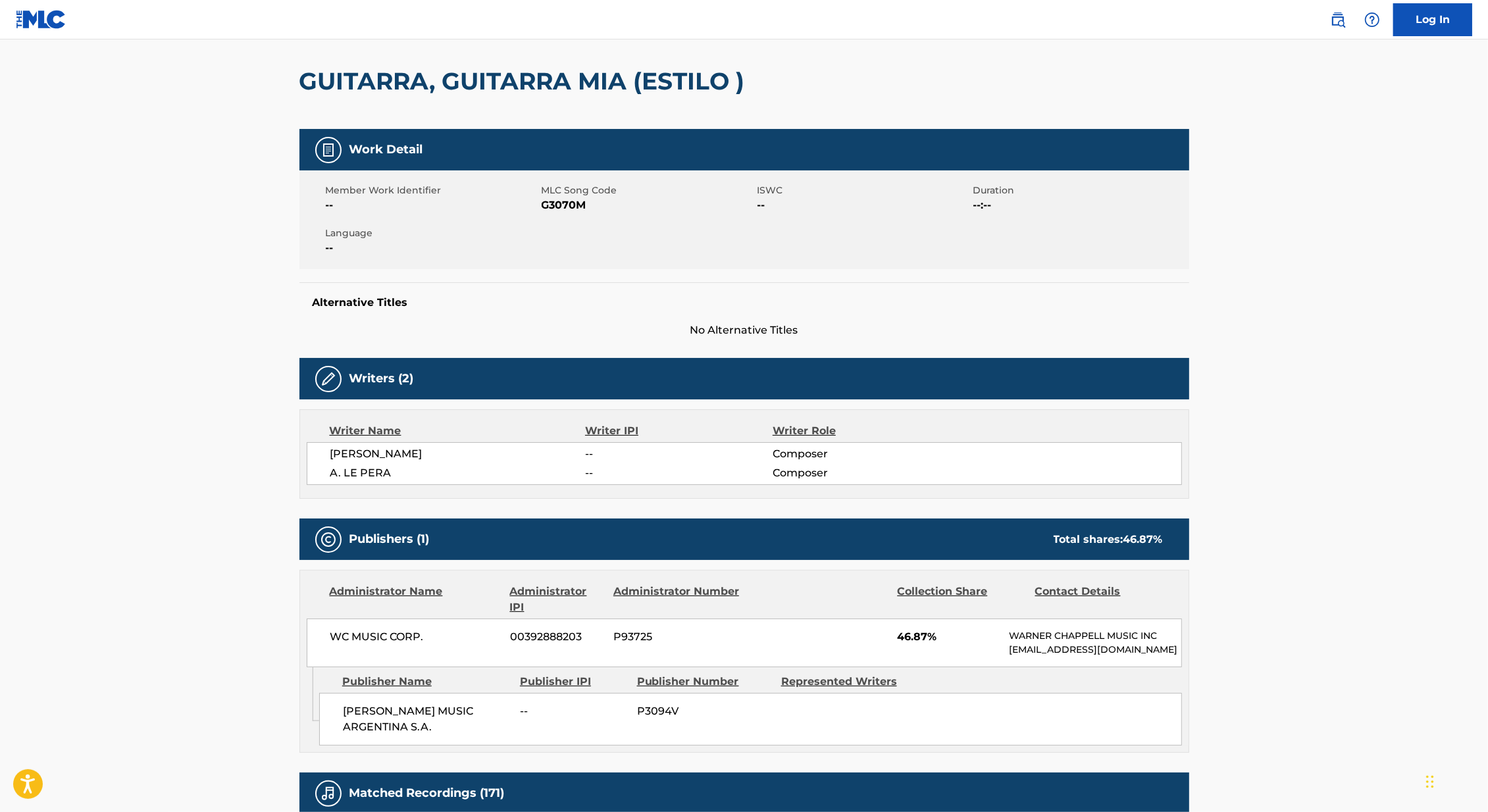
scroll to position [111, 0]
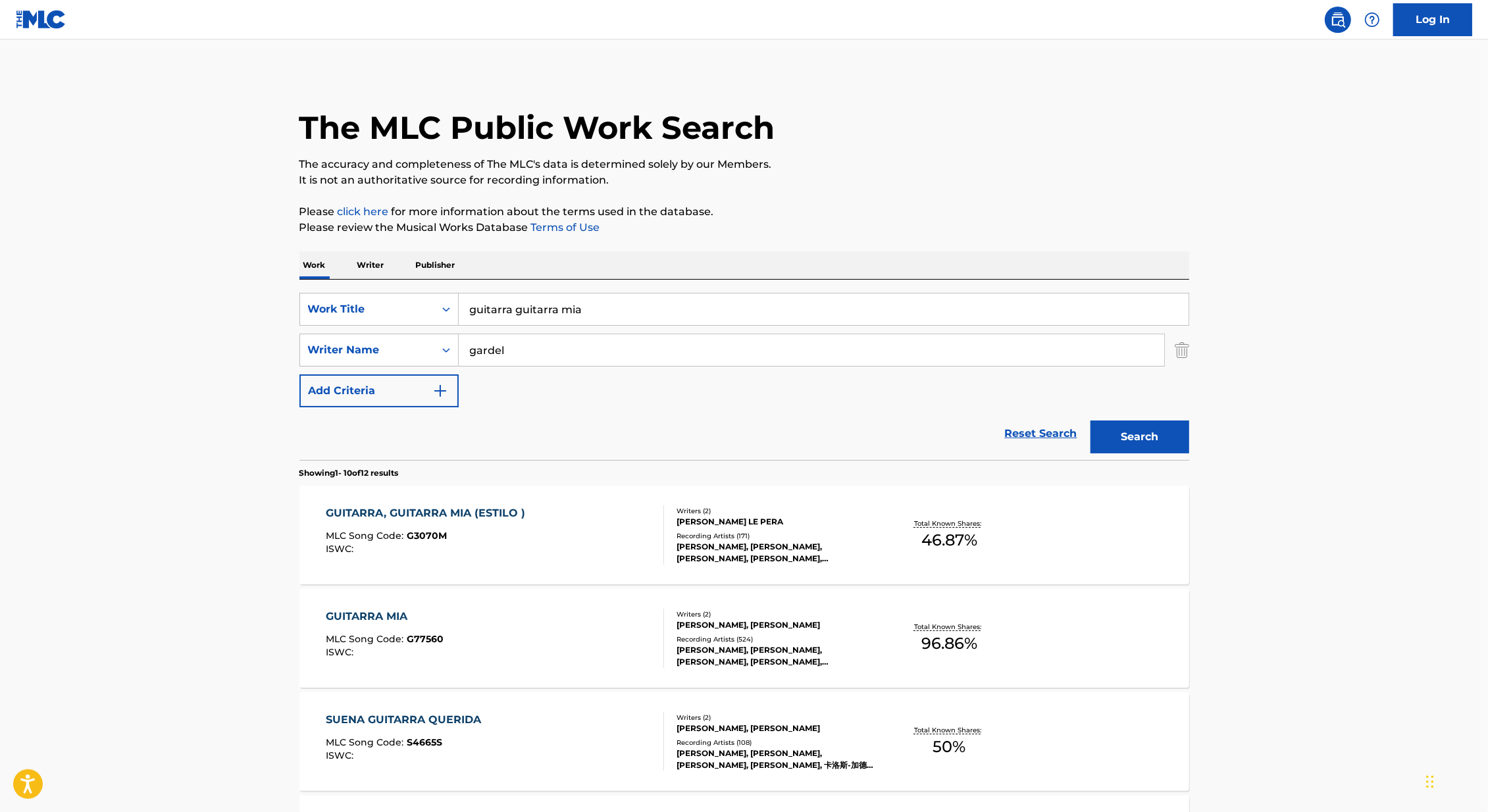
click at [583, 622] on div "GUITARRA MIA MLC Song Code : G77560 ISWC :" at bounding box center [495, 638] width 338 height 59
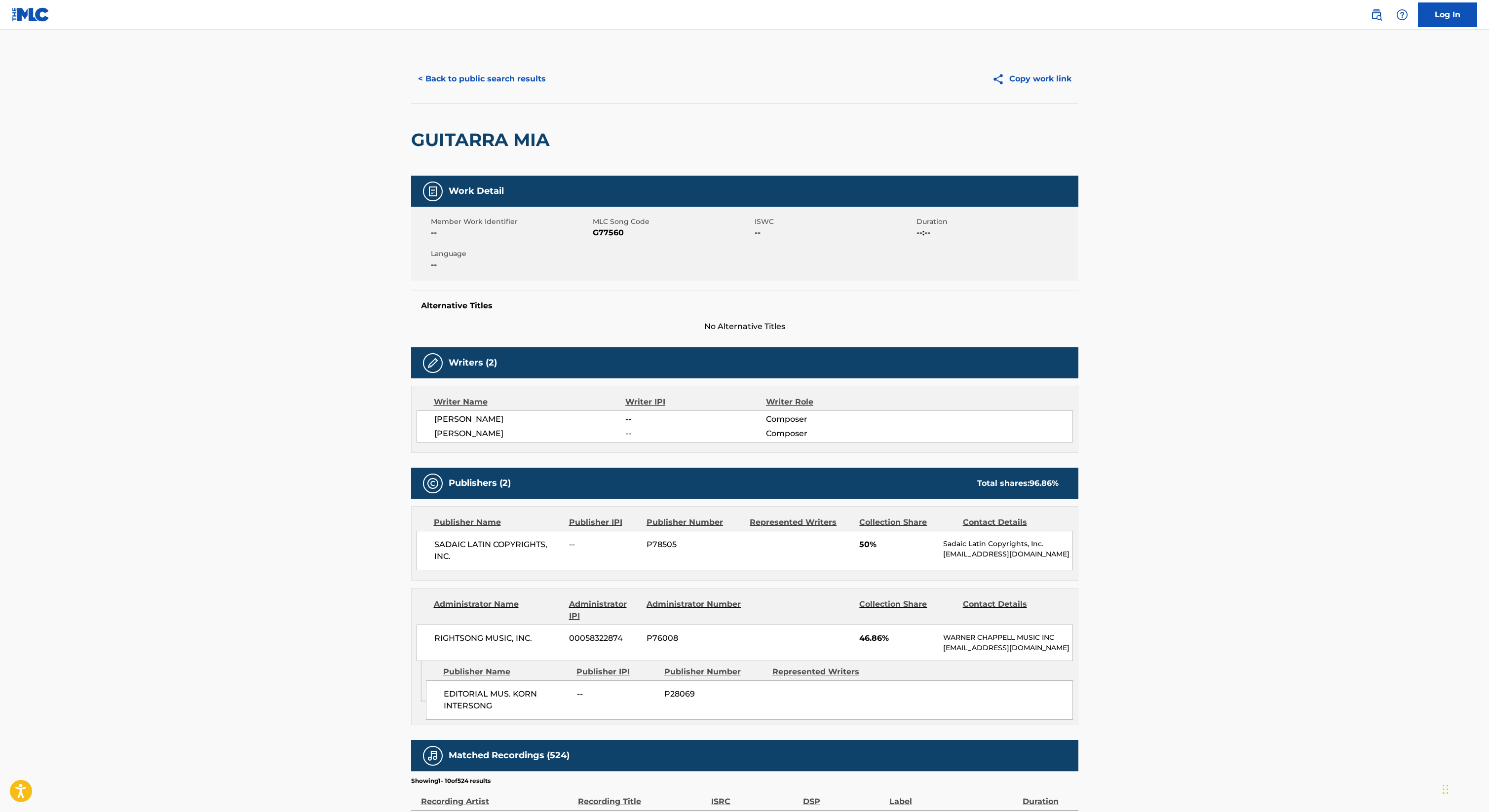
click at [518, 81] on button "< Back to public search results" at bounding box center [481, 79] width 142 height 25
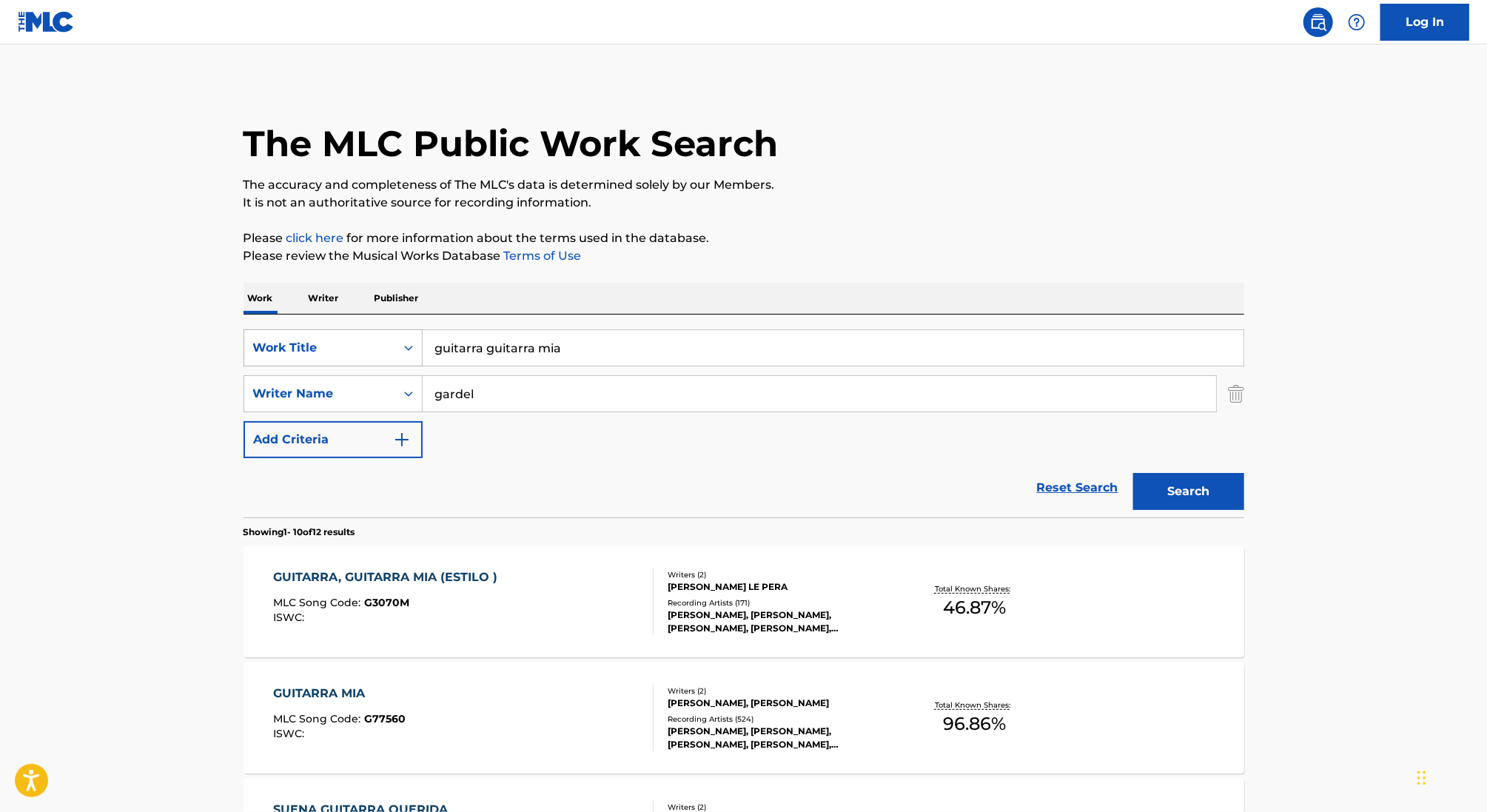
drag, startPoint x: 585, startPoint y: 348, endPoint x: 381, endPoint y: 334, distance: 204.5
click at [379, 334] on div "SearchWithCriteria46991fb0-dde7-4f07-a579-f7b86000852b Work Title guitarra guit…" at bounding box center [744, 348] width 1001 height 37
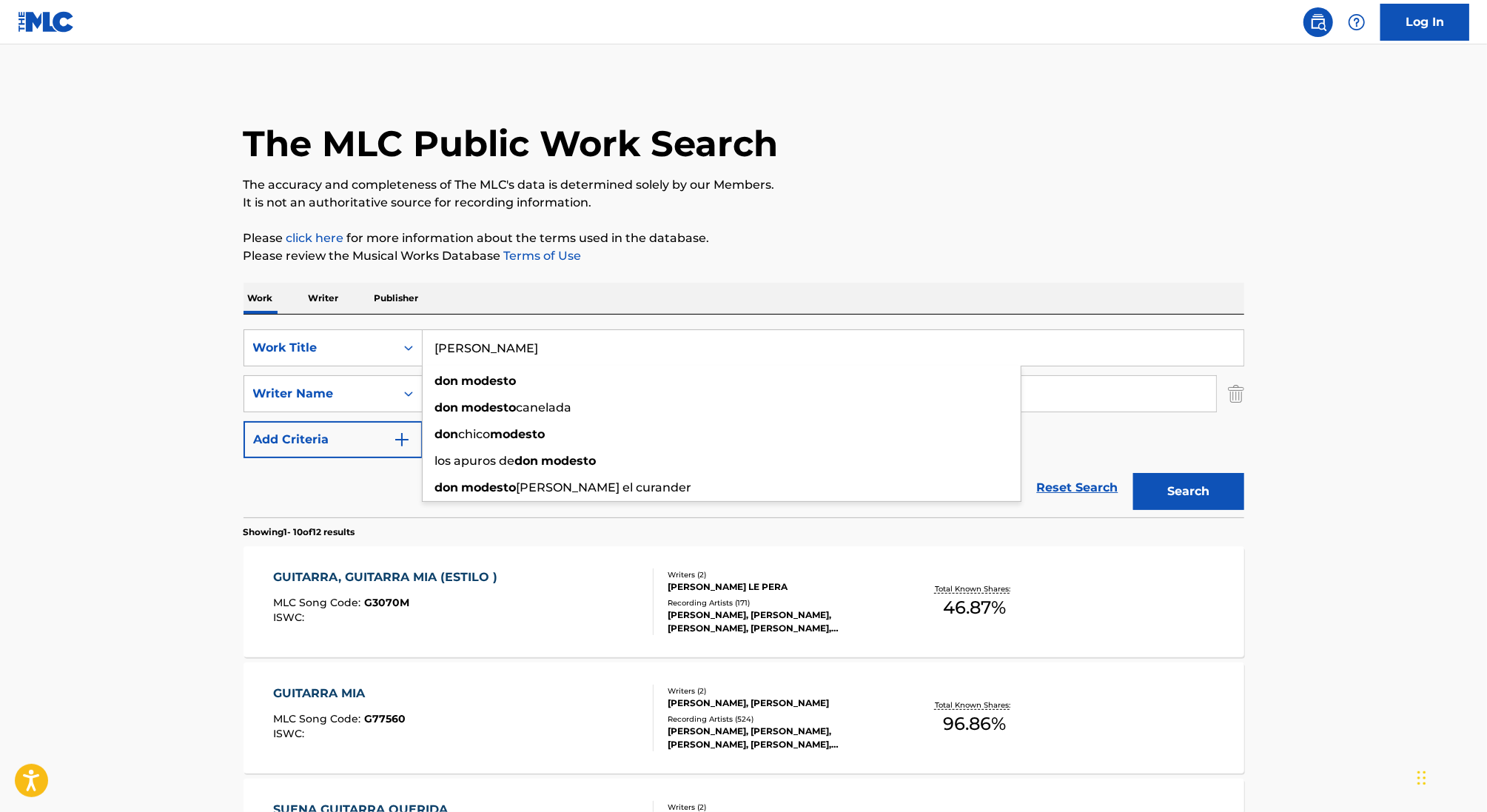
type input "don modesto"
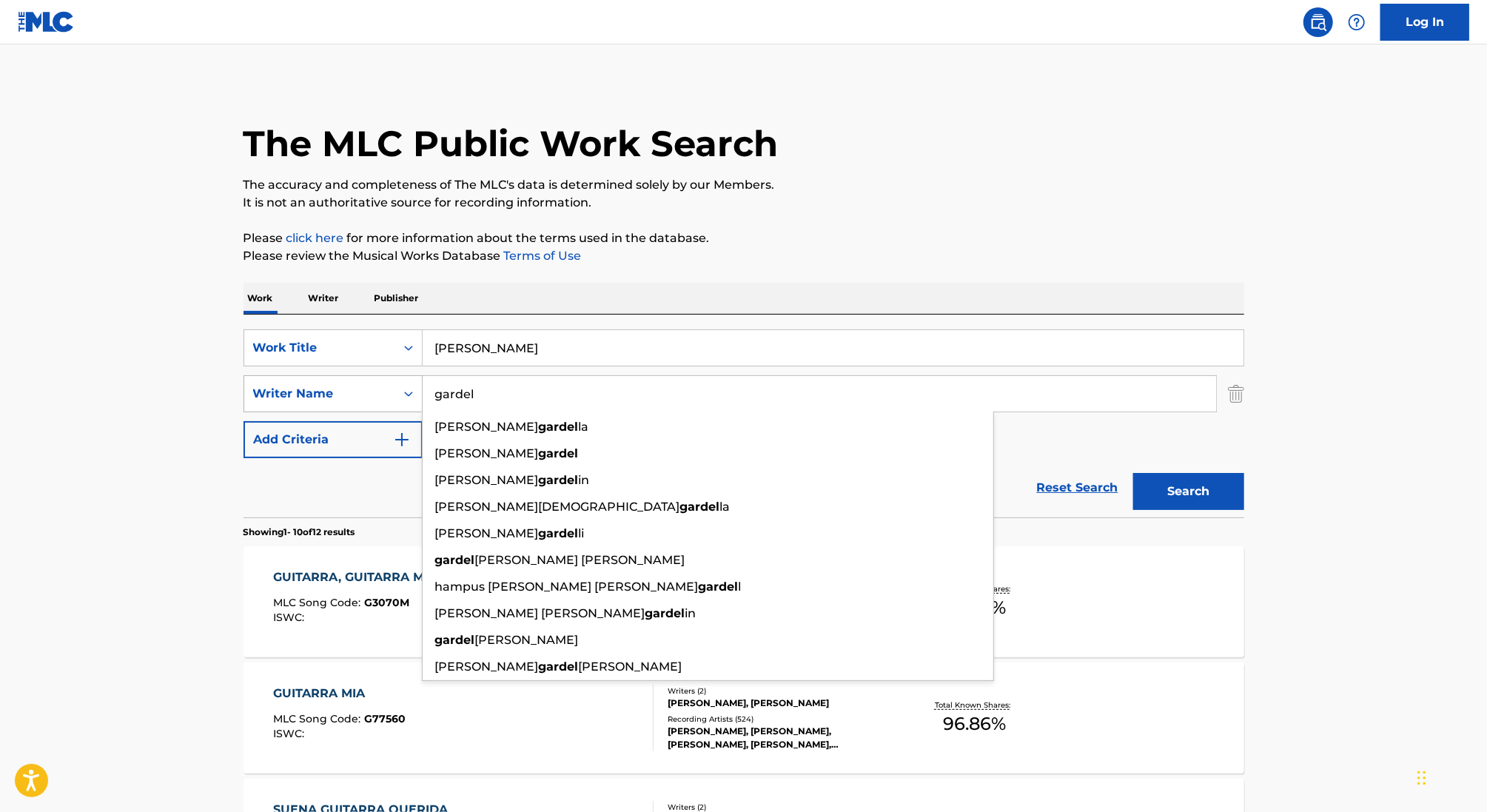
drag, startPoint x: 505, startPoint y: 391, endPoint x: 410, endPoint y: 387, distance: 95.1
click at [408, 389] on div "SearchWithCriteria65d57d8b-f680-4ba1-9f46-ff1c9be96df3 Writer Name gardel jose …" at bounding box center [744, 393] width 1001 height 37
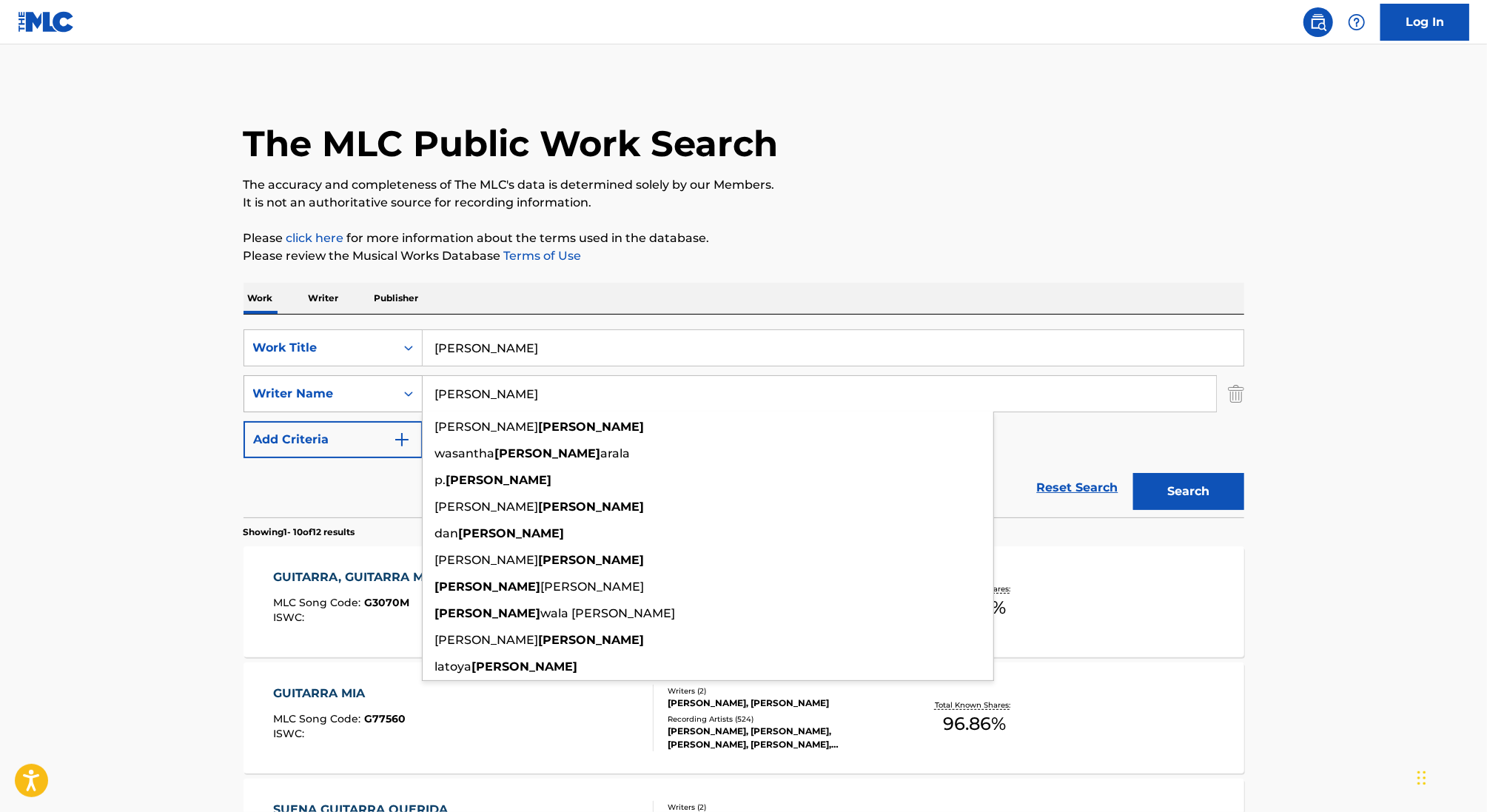
click at [1133, 473] on button "Search" at bounding box center [1189, 491] width 111 height 37
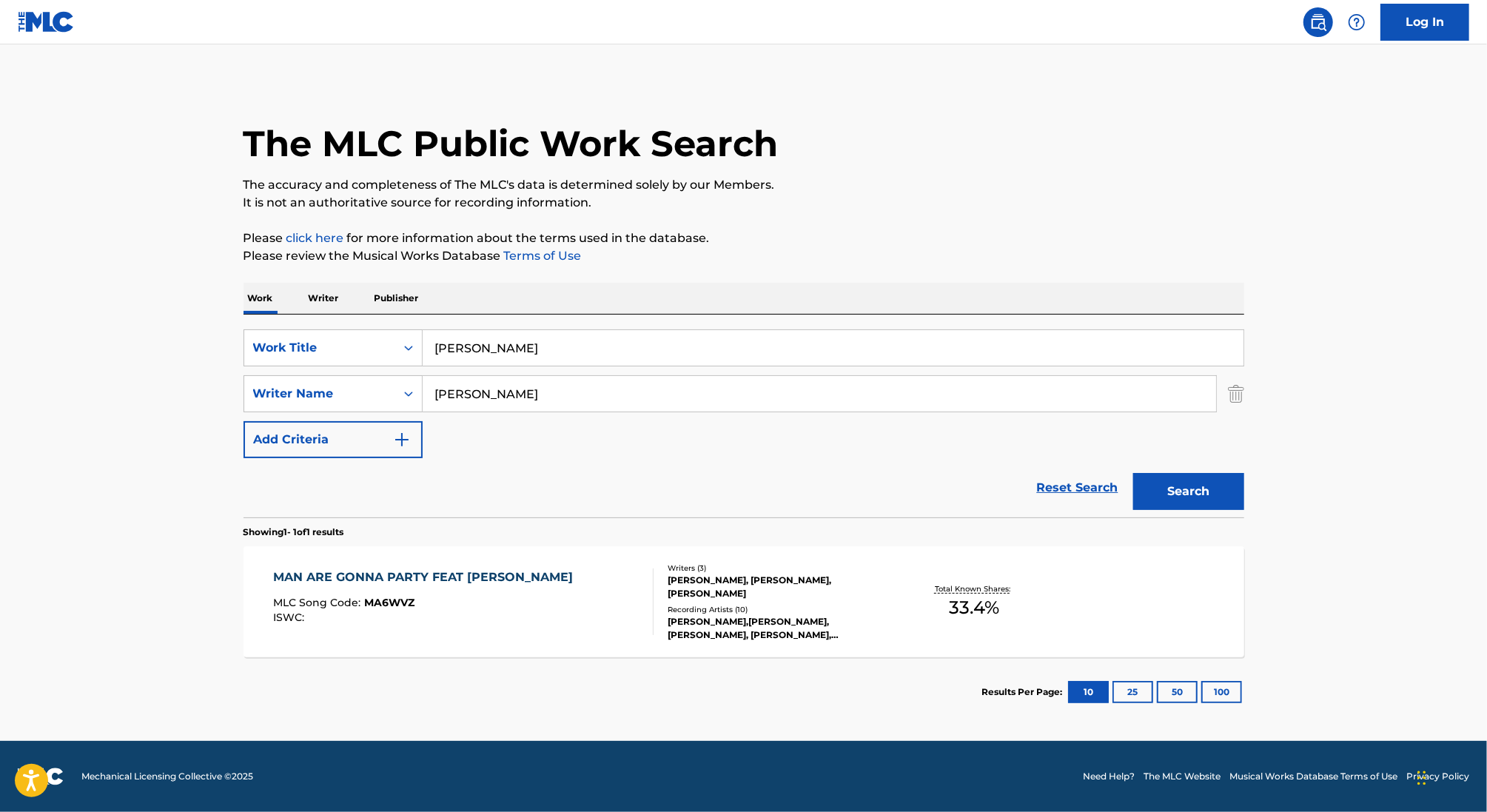
click at [452, 390] on input "duggan" at bounding box center [819, 393] width 793 height 36
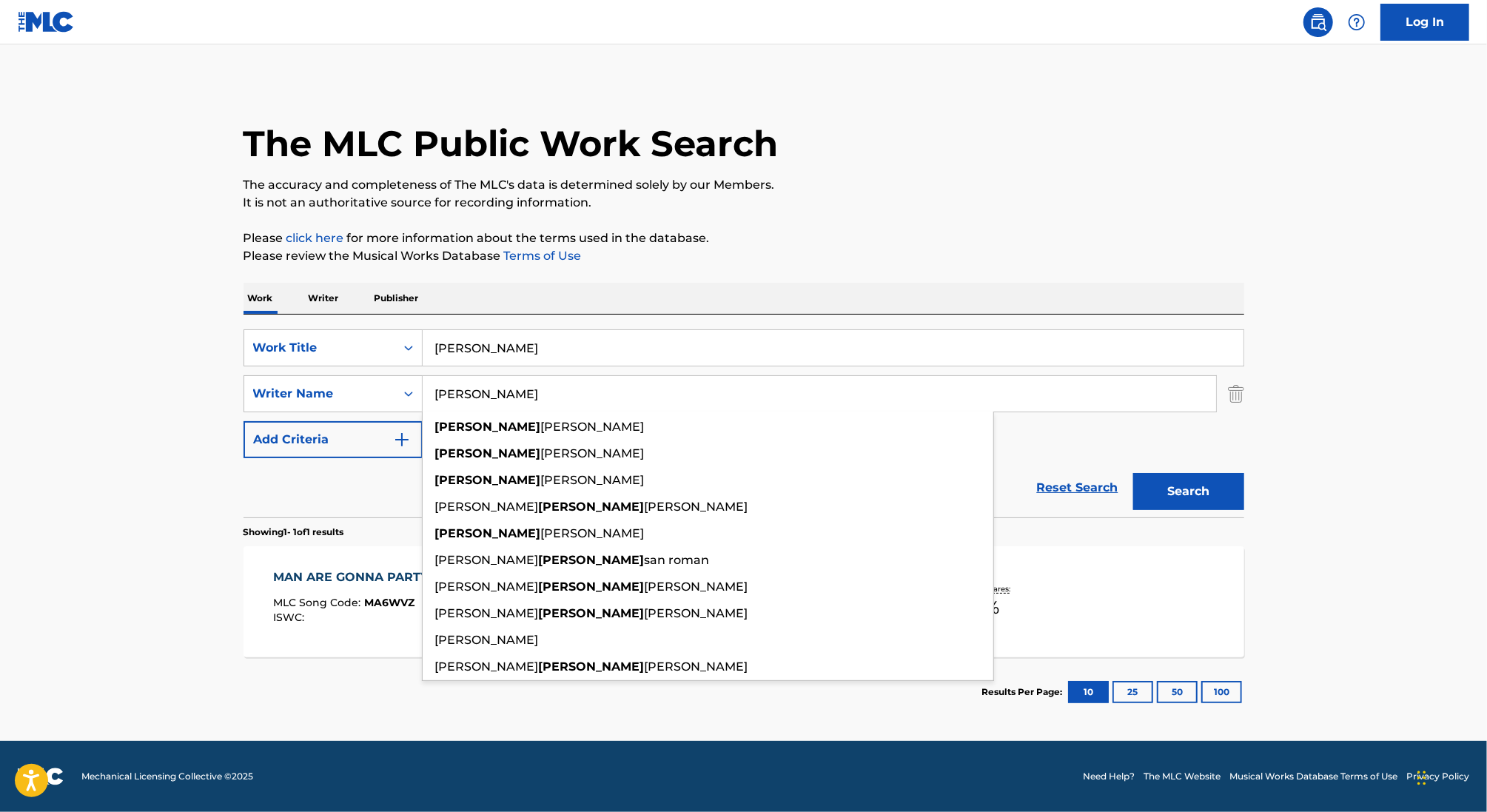
type input "[PERSON_NAME]"
click at [1133, 473] on button "Search" at bounding box center [1189, 491] width 111 height 37
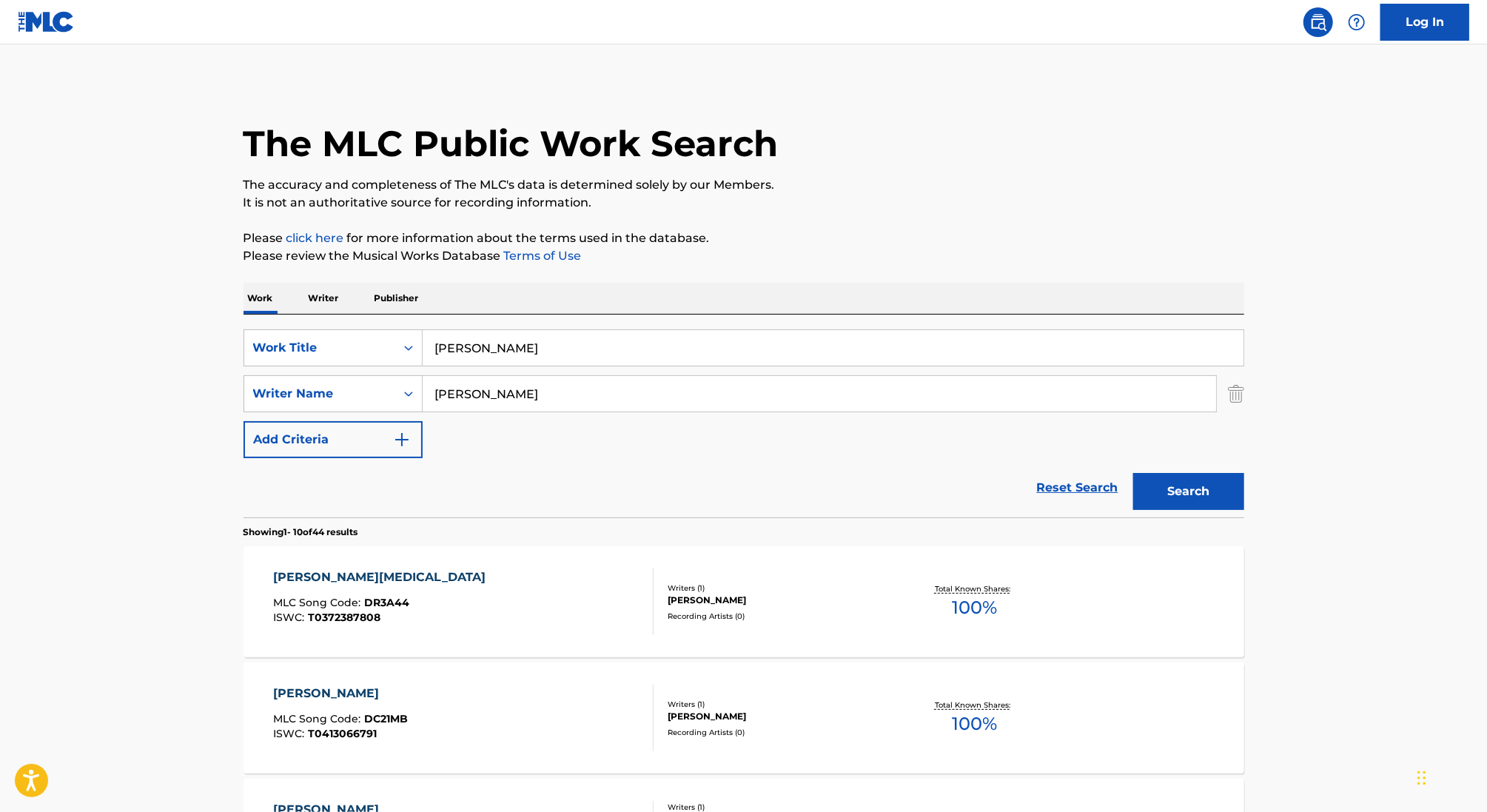
click at [1229, 393] on img "Search Form" at bounding box center [1236, 393] width 16 height 37
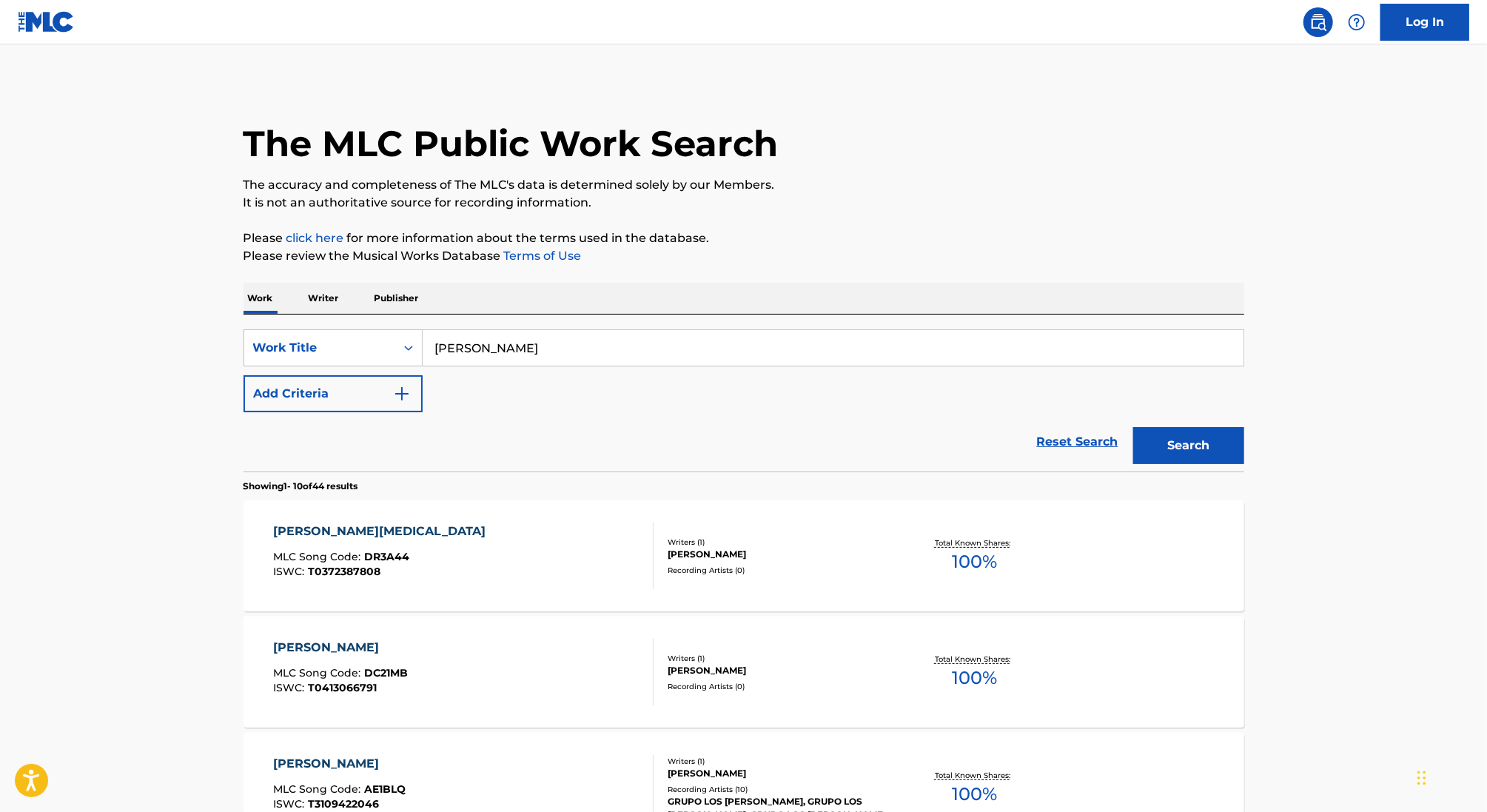
click at [1212, 441] on button "Search" at bounding box center [1189, 445] width 111 height 37
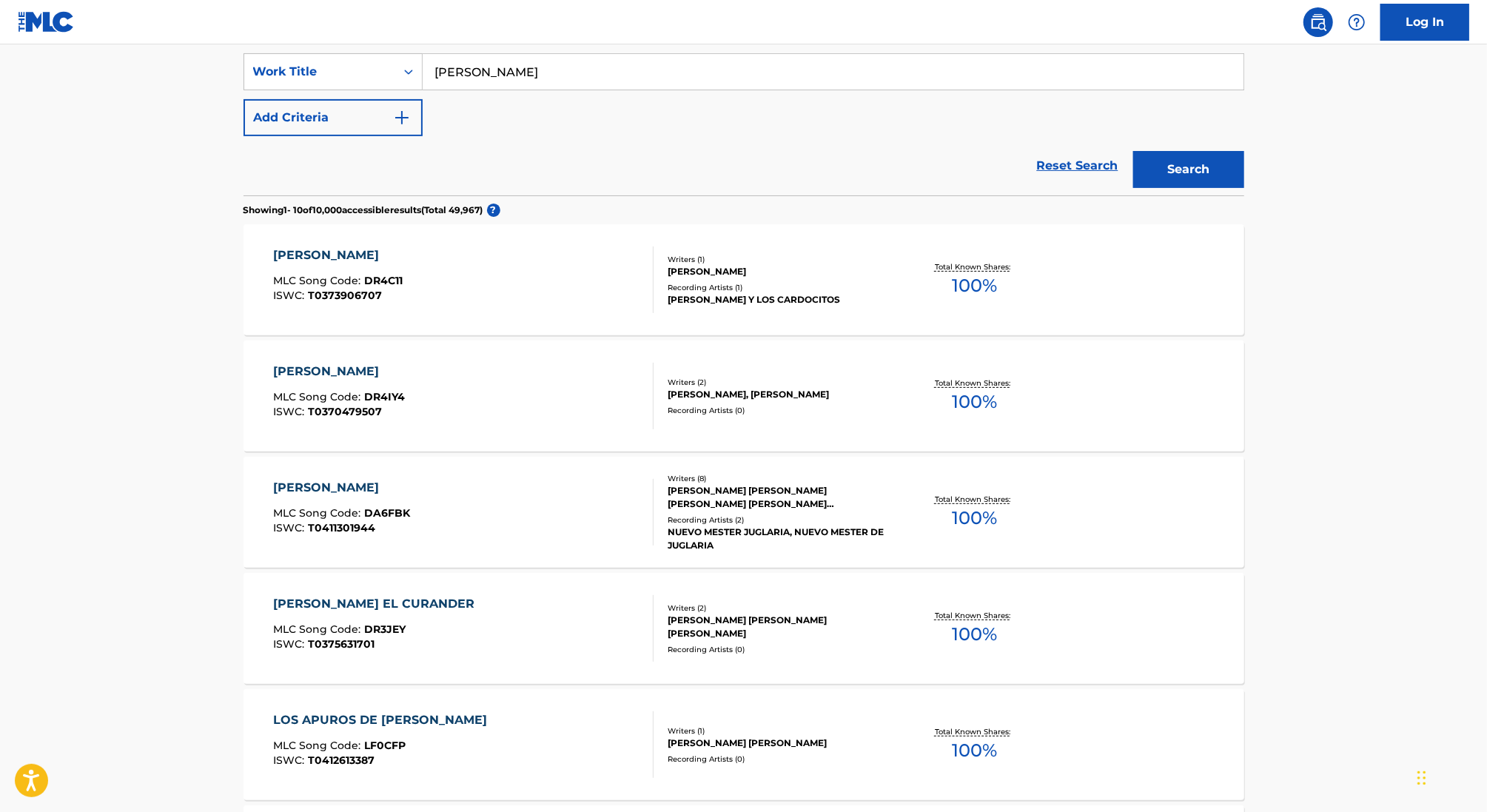
scroll to position [256, 0]
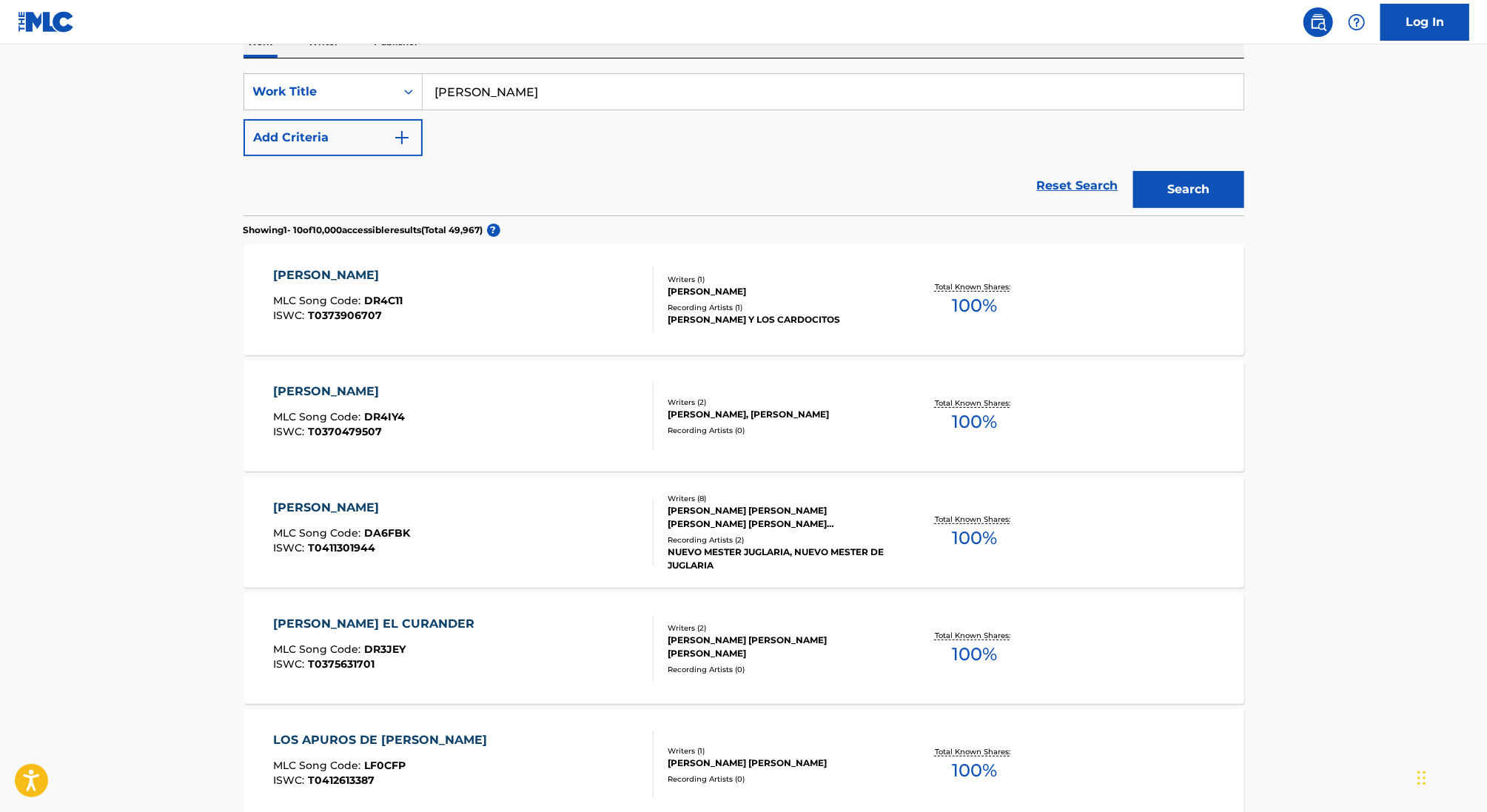
click at [813, 350] on div "DON MODESTO MLC Song Code : DR4C11 ISWC : T0373906707 Writers ( 1 ) JUAN MODEST…" at bounding box center [744, 300] width 1001 height 111
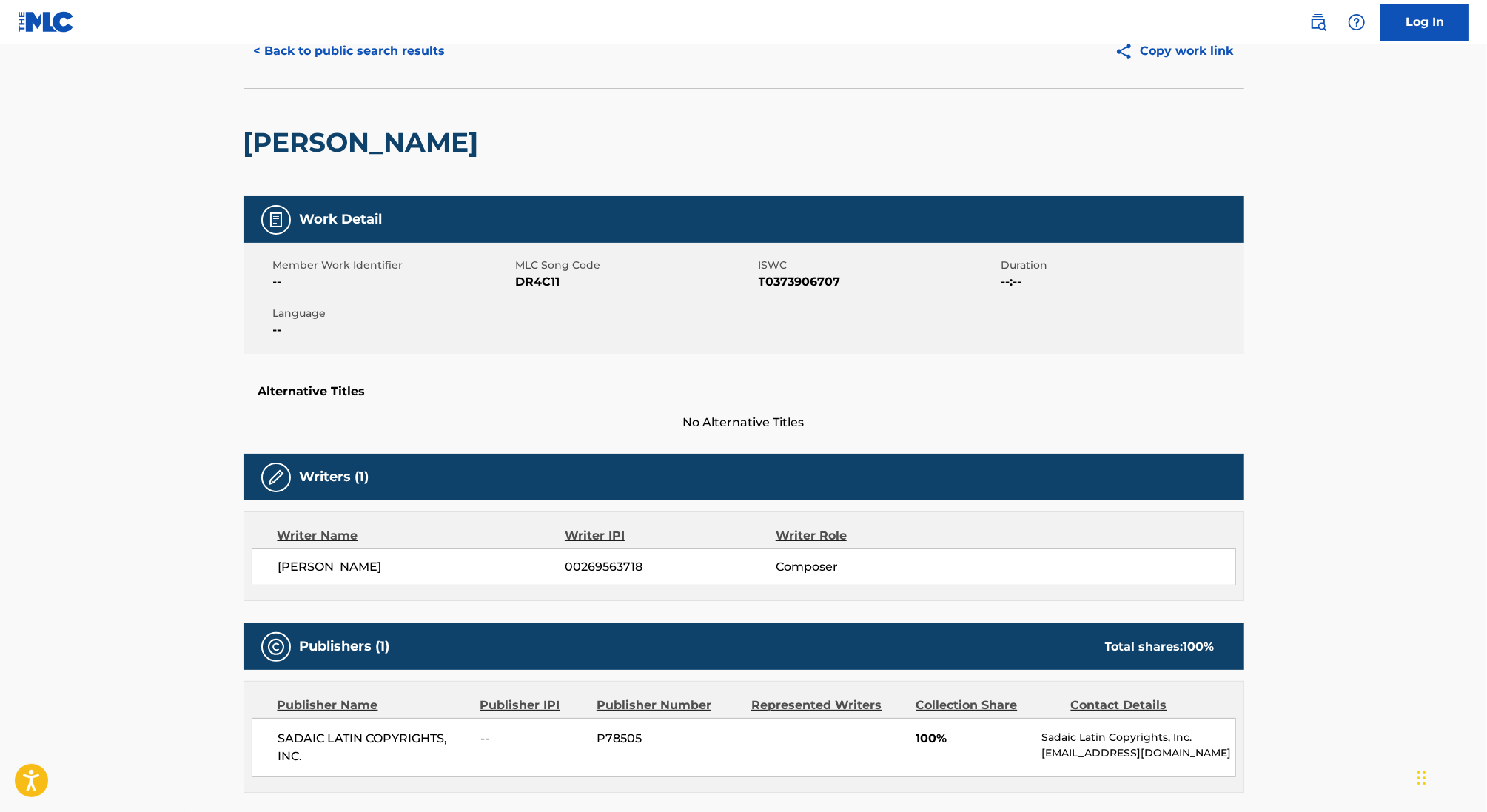
scroll to position [21, 0]
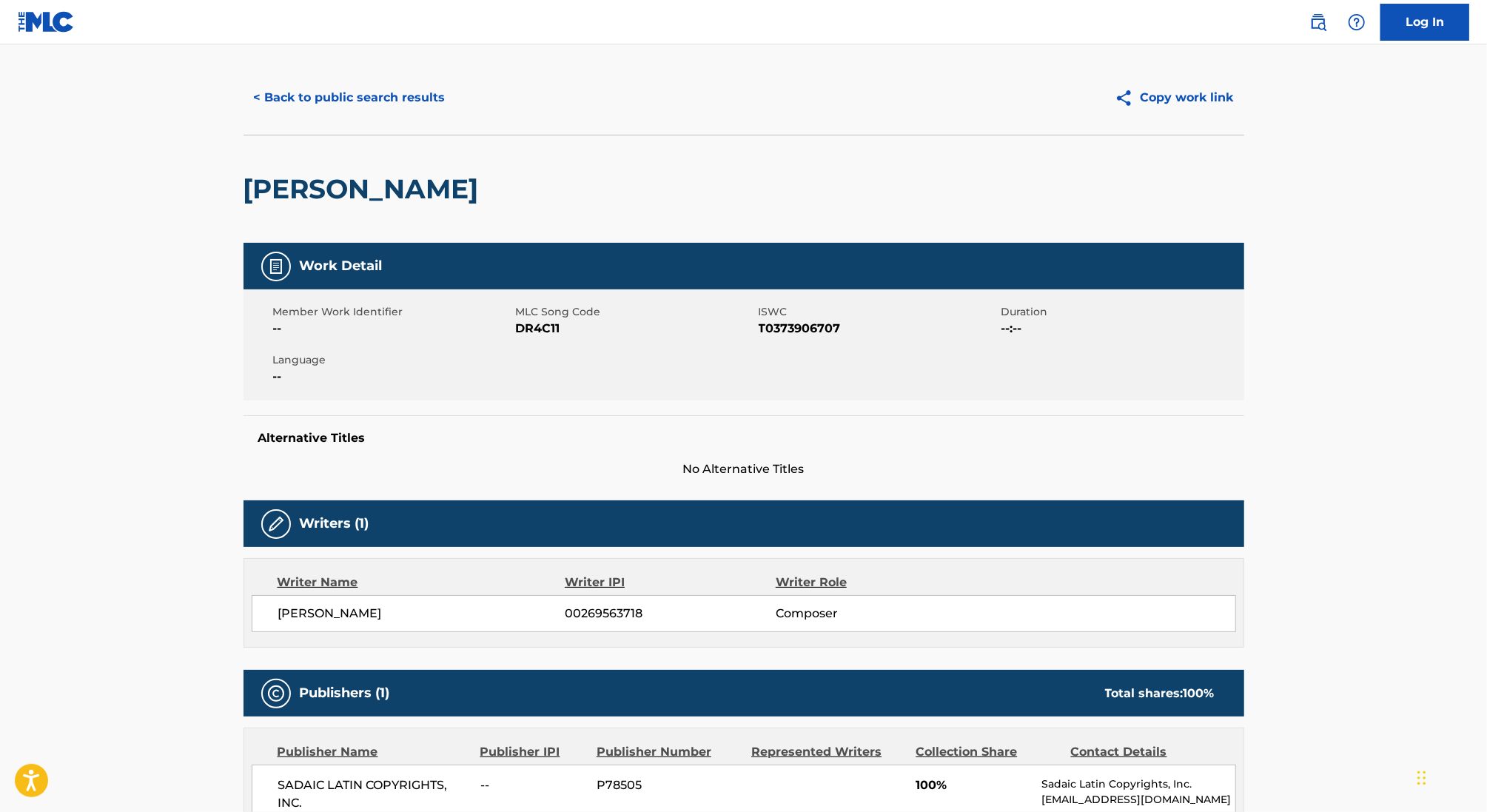
scroll to position [256, 0]
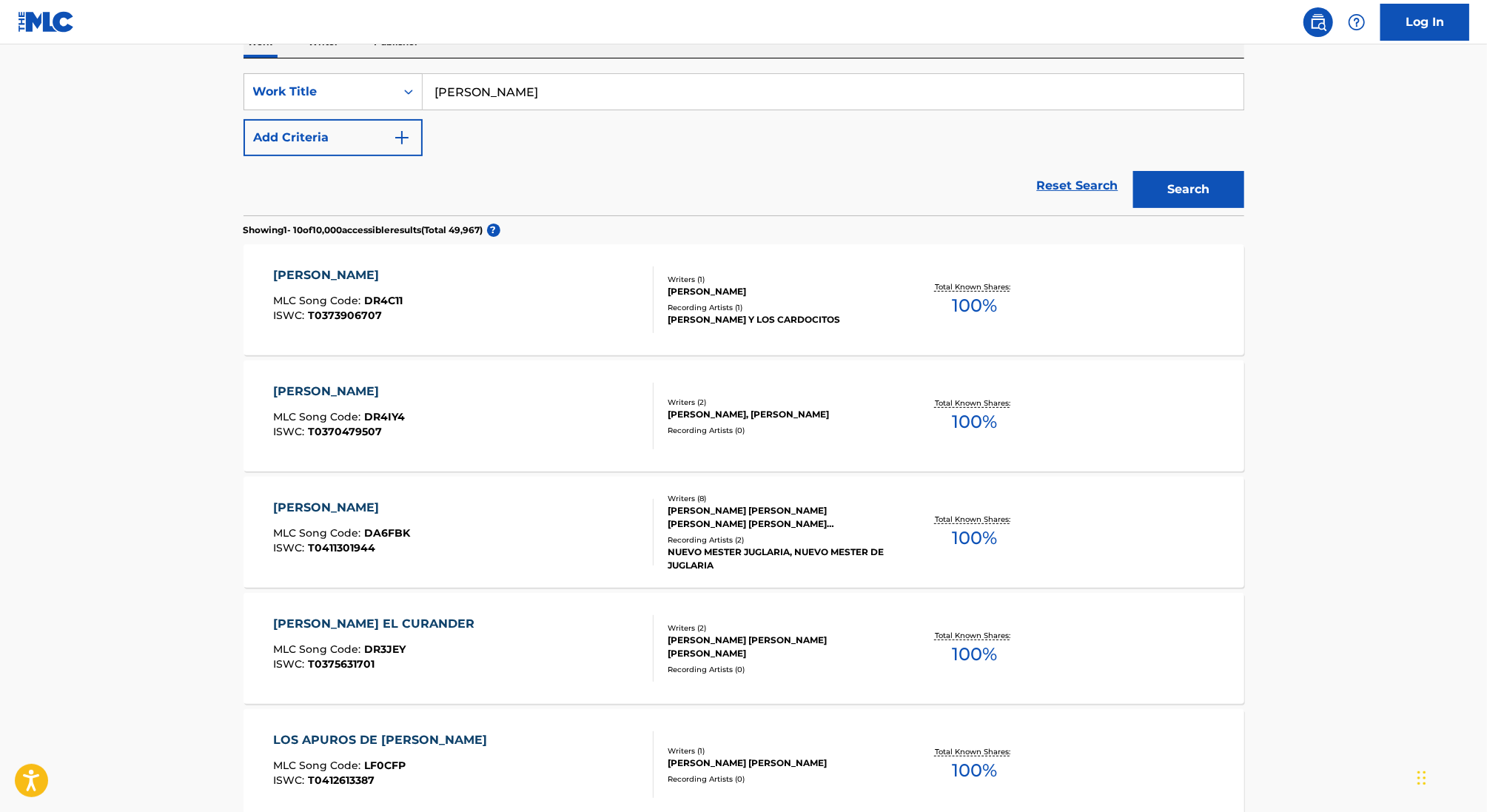
click at [744, 387] on div "DON MODESTO MLC Song Code : DR4IY4 ISWC : T0370479507 Writers ( 2 ) LEOPOLDO CA…" at bounding box center [744, 416] width 1001 height 111
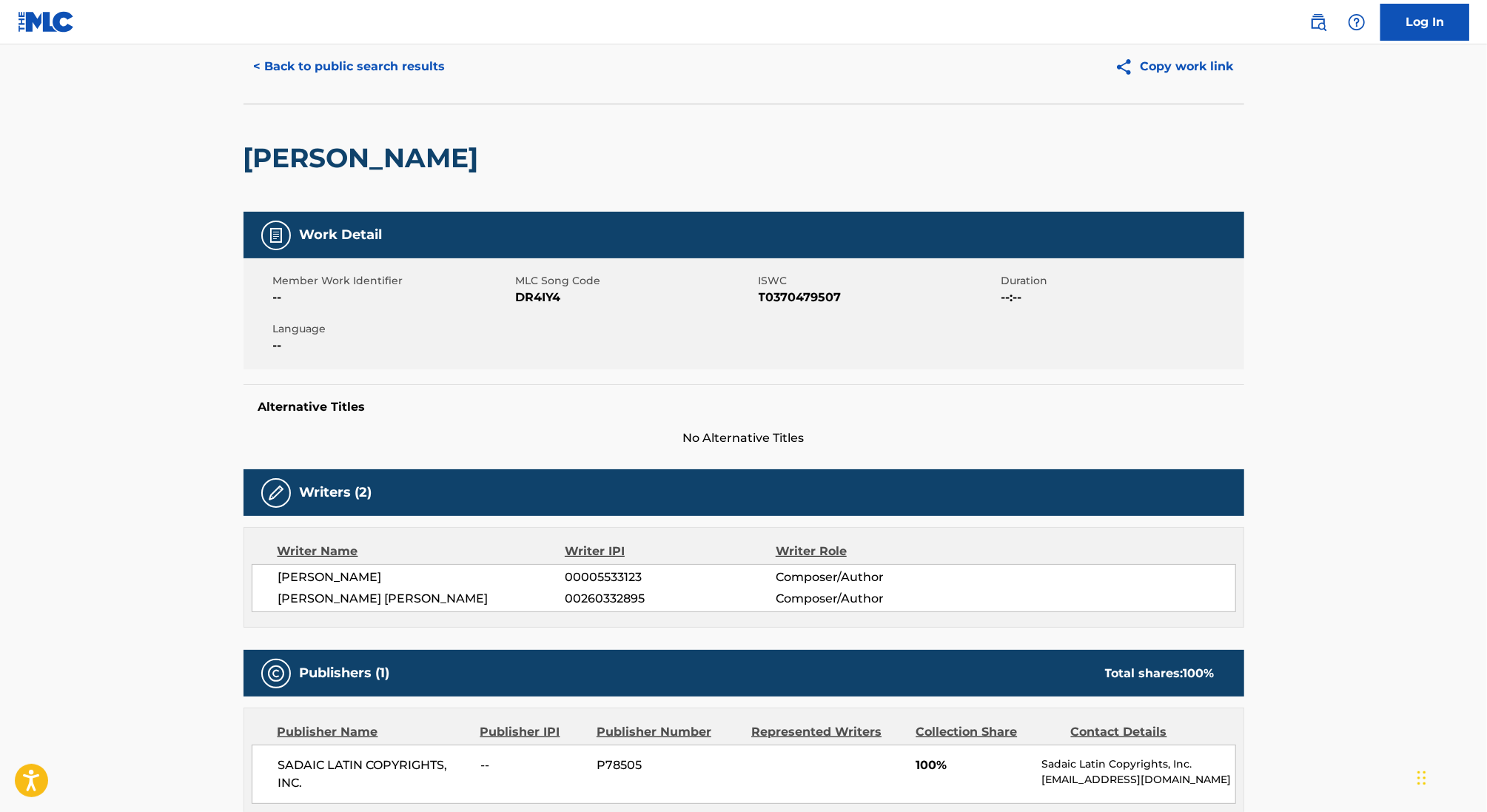
scroll to position [49, 0]
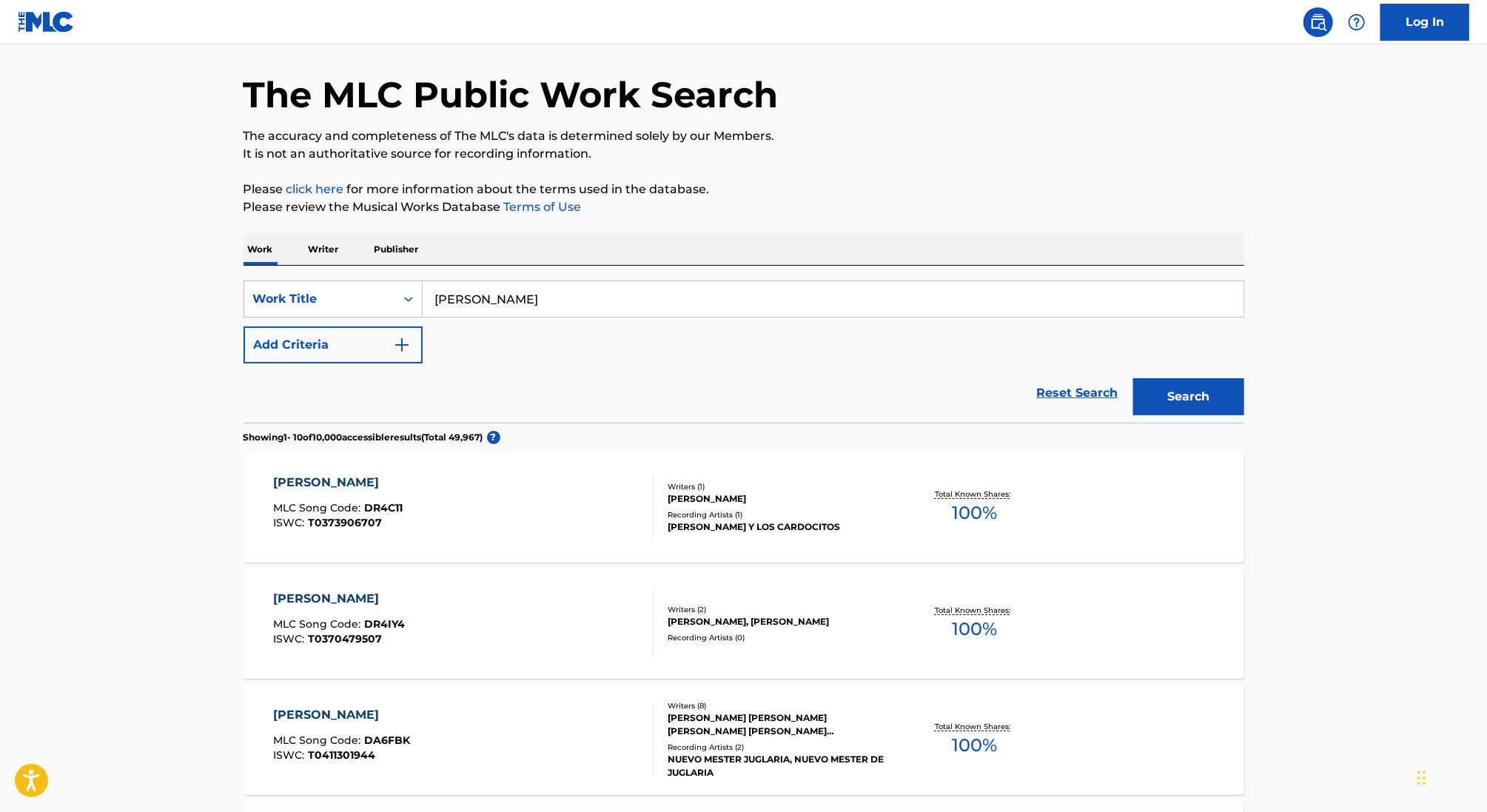
scroll to position [256, 0]
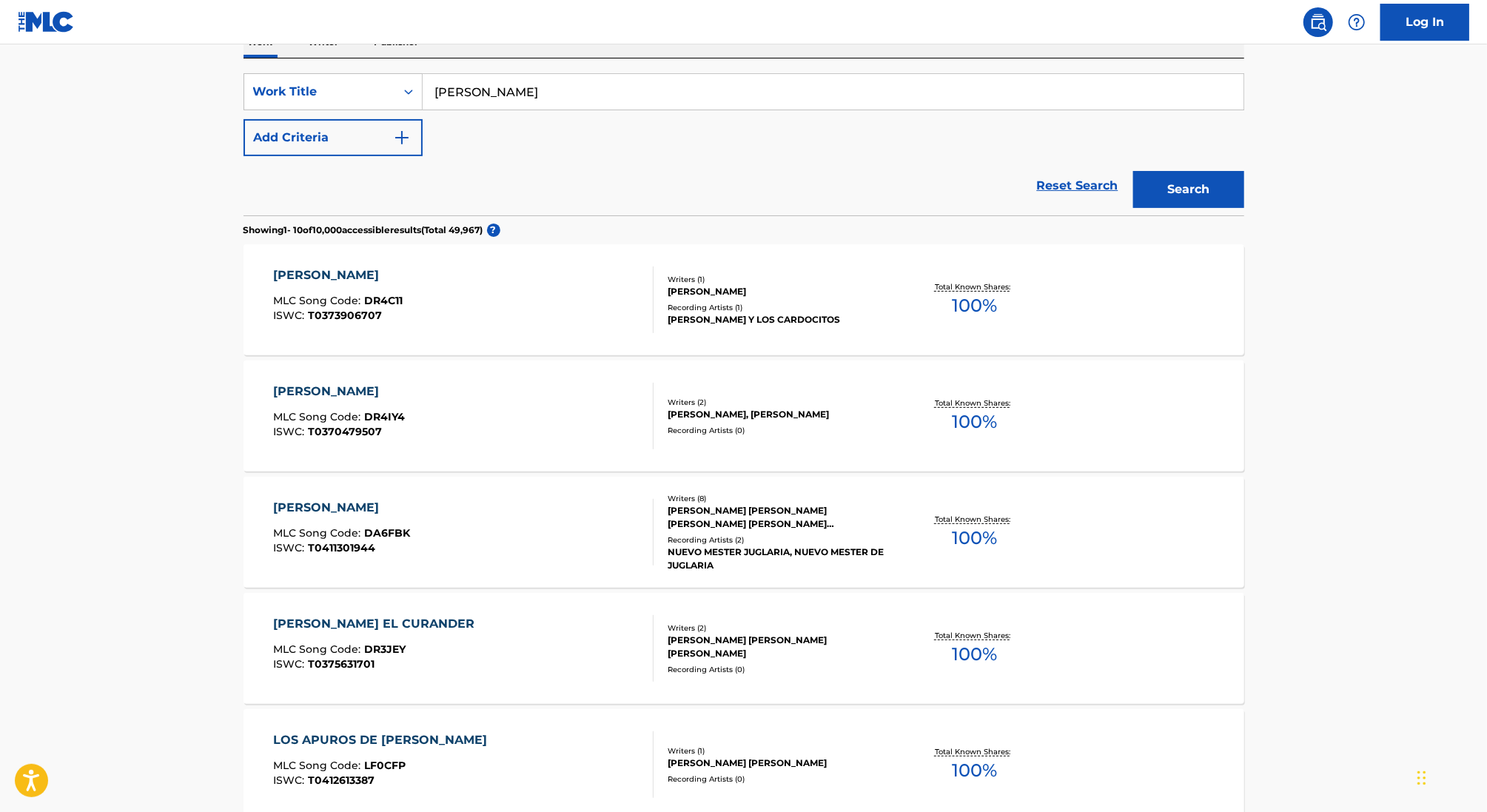
click at [749, 528] on div "JOSE TORREGROSA ALCARAZ, FERNANDO ORTIZ DE FRUTOS, FRANCISCO JAVIER CASTRO REY,…" at bounding box center [779, 516] width 224 height 27
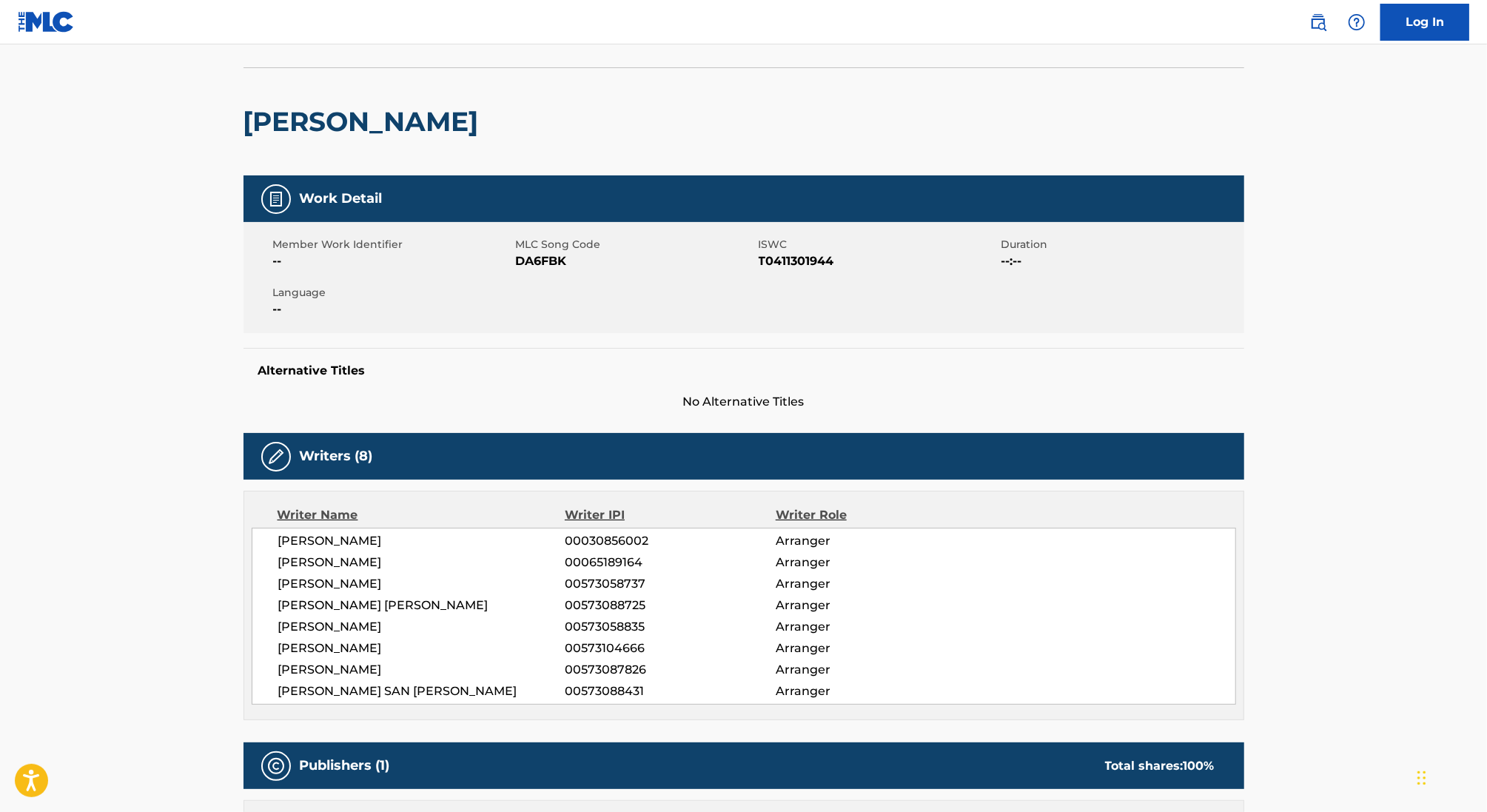
scroll to position [44, 0]
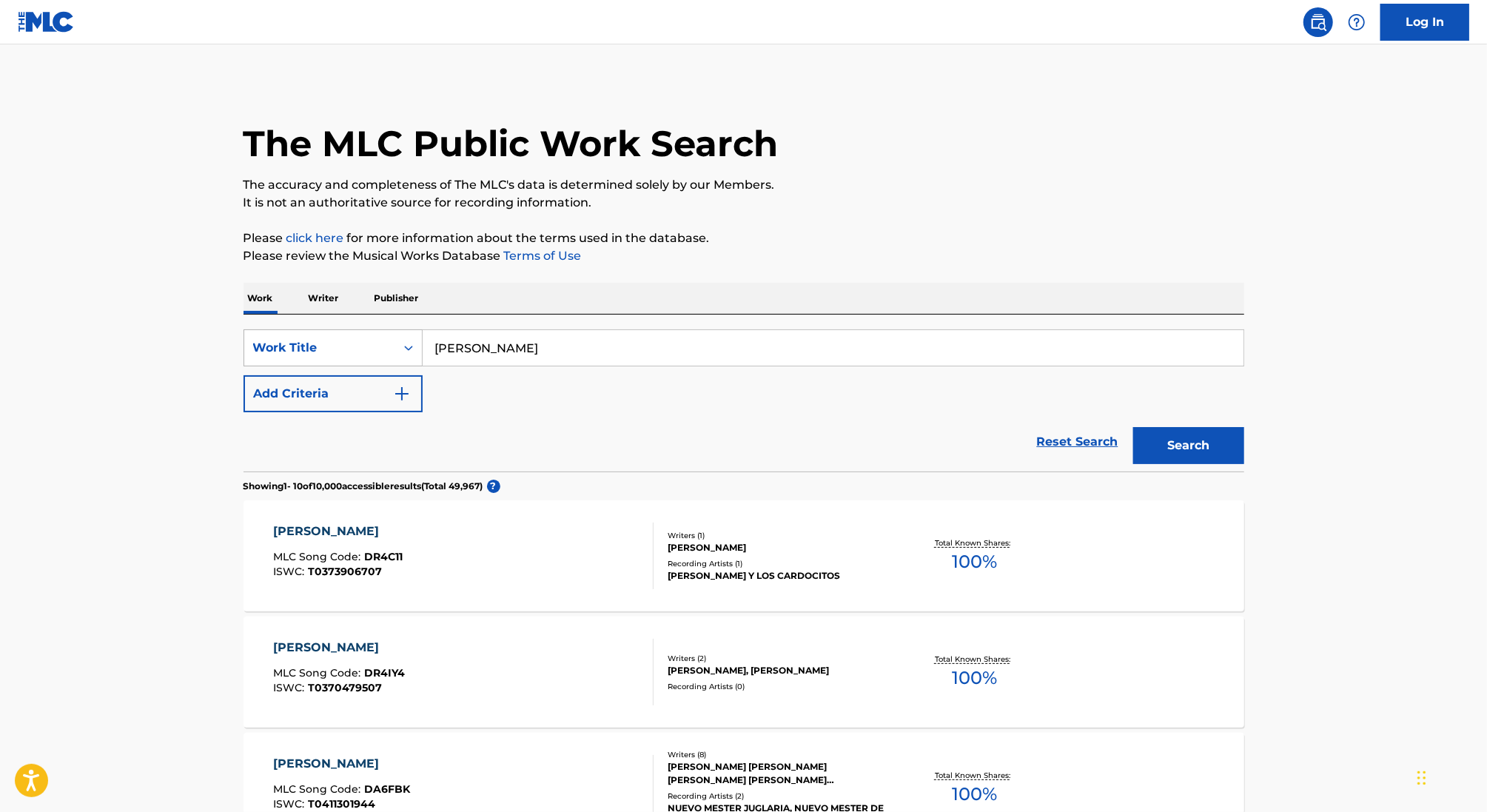
drag, startPoint x: 547, startPoint y: 341, endPoint x: 414, endPoint y: 338, distance: 133.0
click at [414, 340] on div "SearchWithCriteria46991fb0-dde7-4f07-a579-f7b86000852b Work Title don modesto" at bounding box center [744, 348] width 1001 height 37
type input "mis harapos"
click at [1133, 427] on button "Search" at bounding box center [1189, 445] width 111 height 37
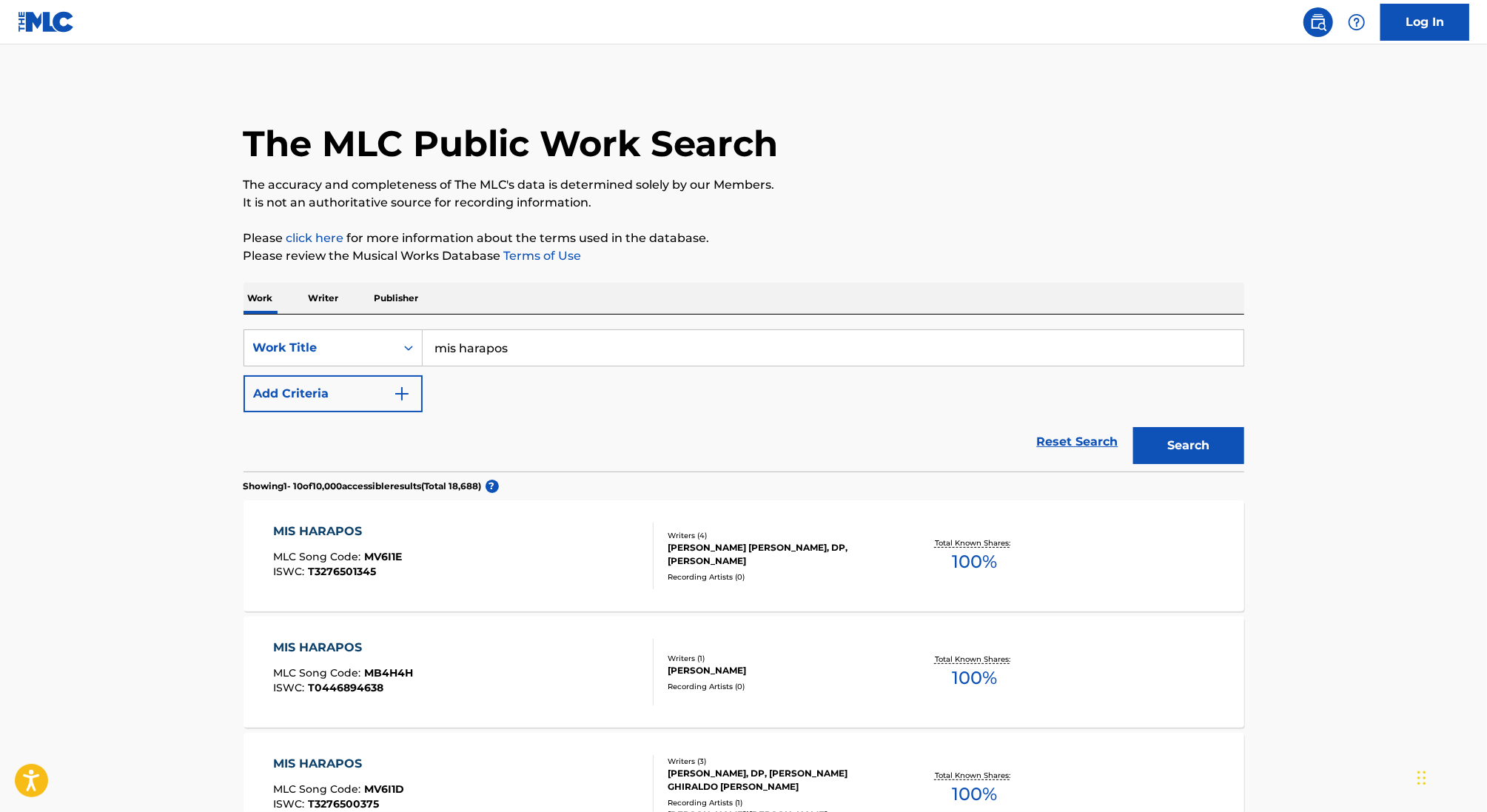
click at [712, 559] on div "MARINO GARCIA, ENRIQUE A. RODRIGUEZ, DP, ALBERTO GHIRALDO ALBORNOZ" at bounding box center [779, 554] width 224 height 27
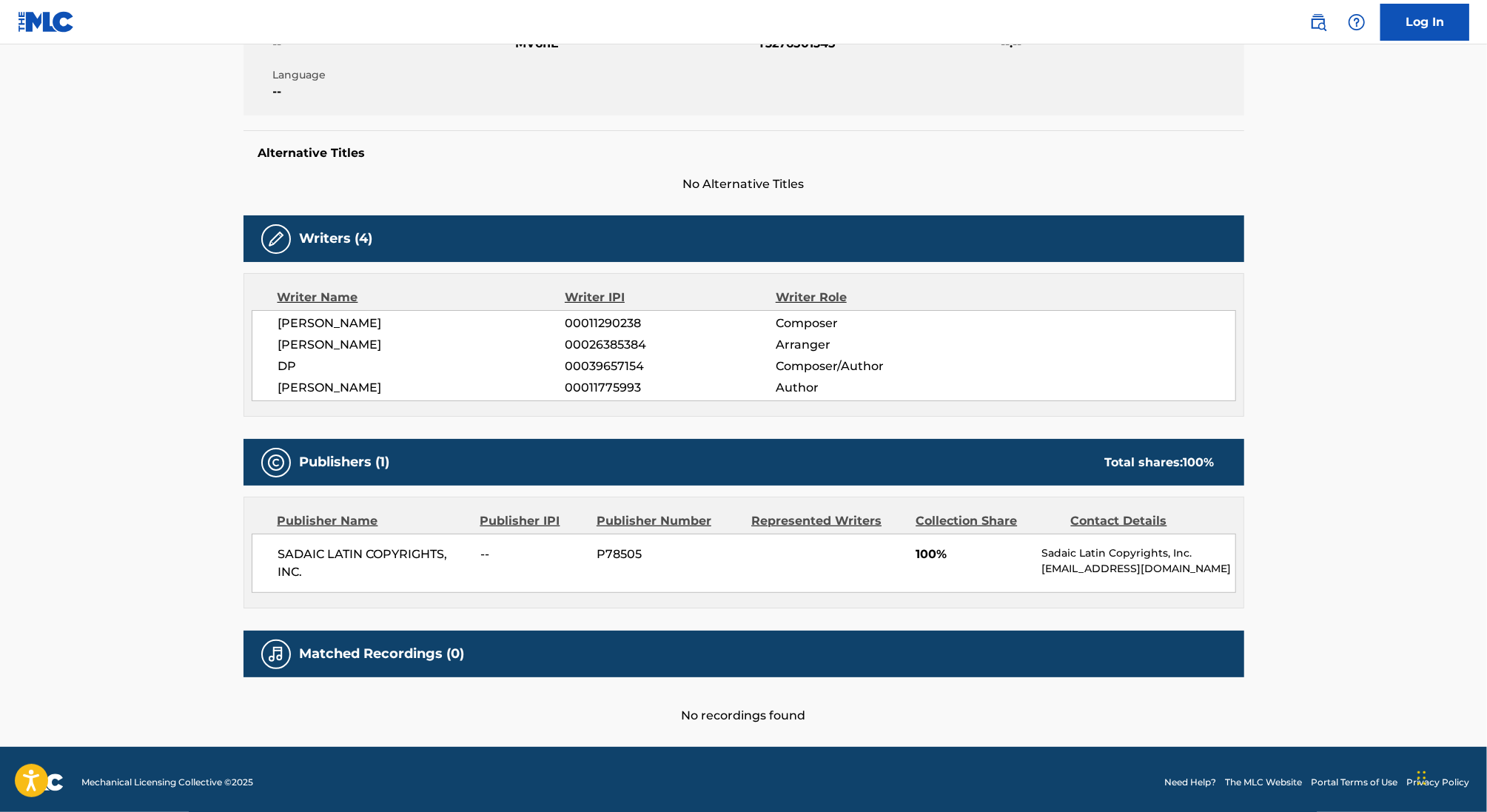
scroll to position [309, 0]
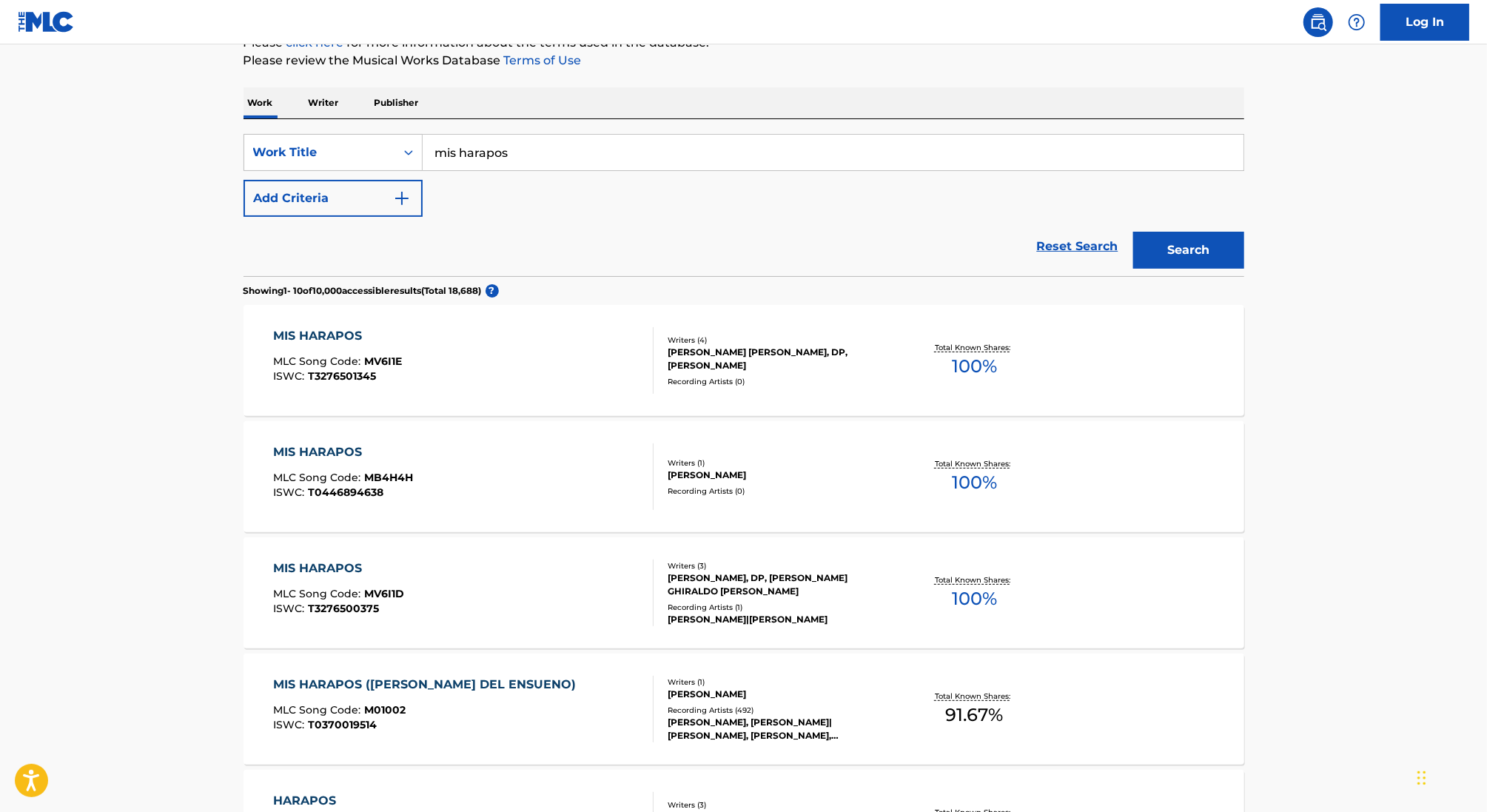
scroll to position [278, 0]
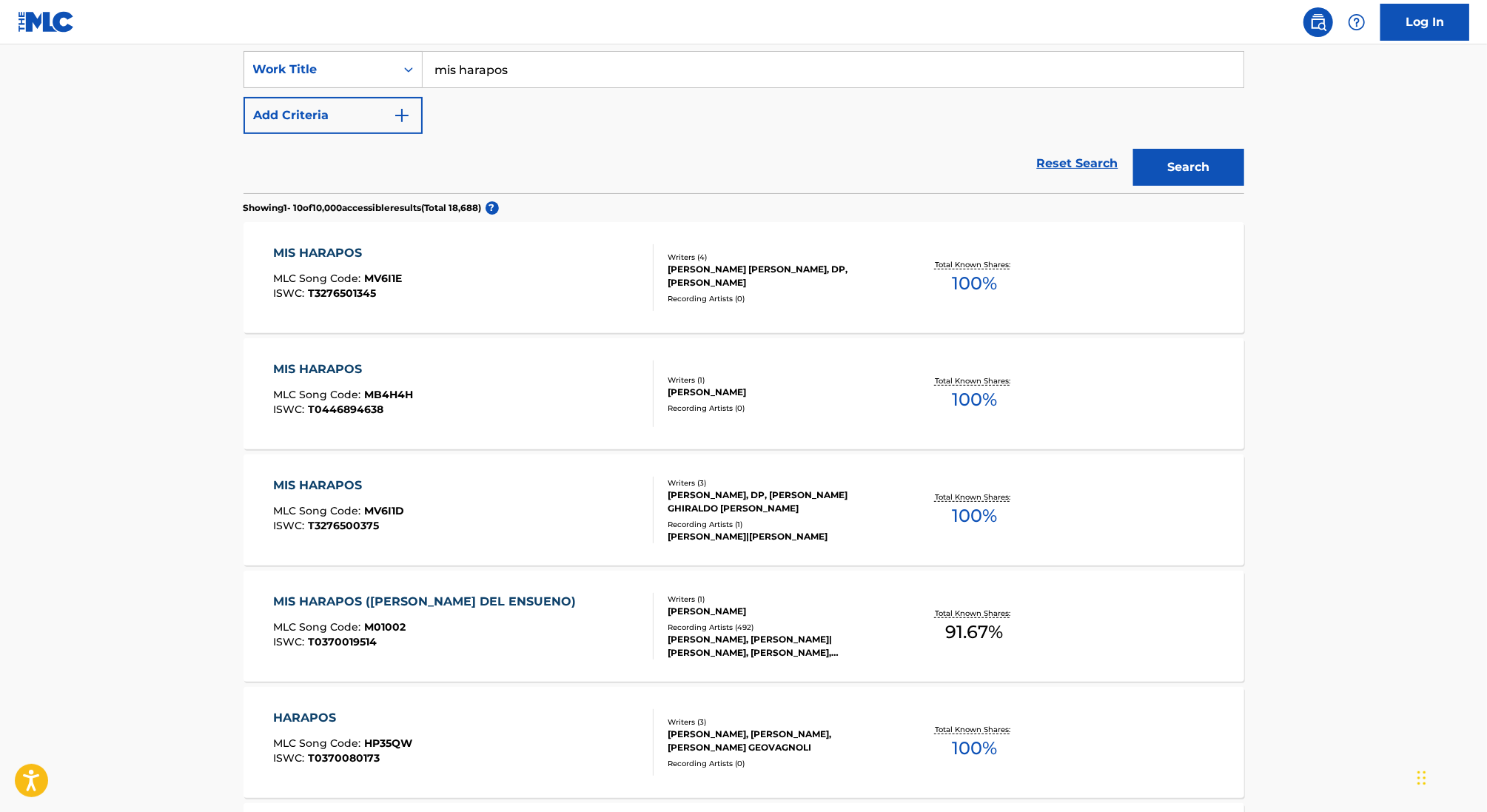
click at [833, 489] on div "MARINO GARCIA, DP, ALBERTO GHIRALDO ALBORNOZ" at bounding box center [779, 502] width 224 height 27
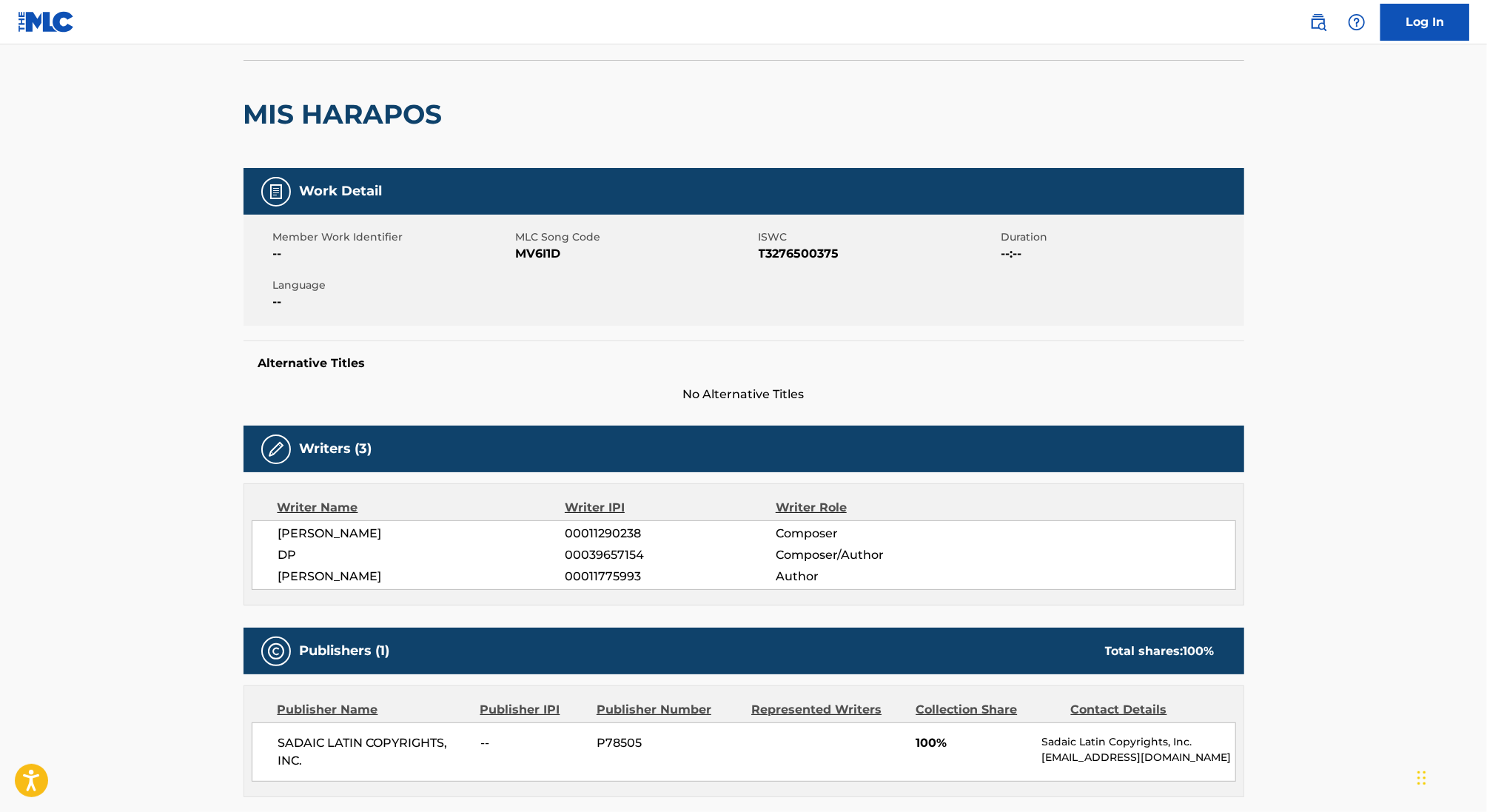
scroll to position [335, 0]
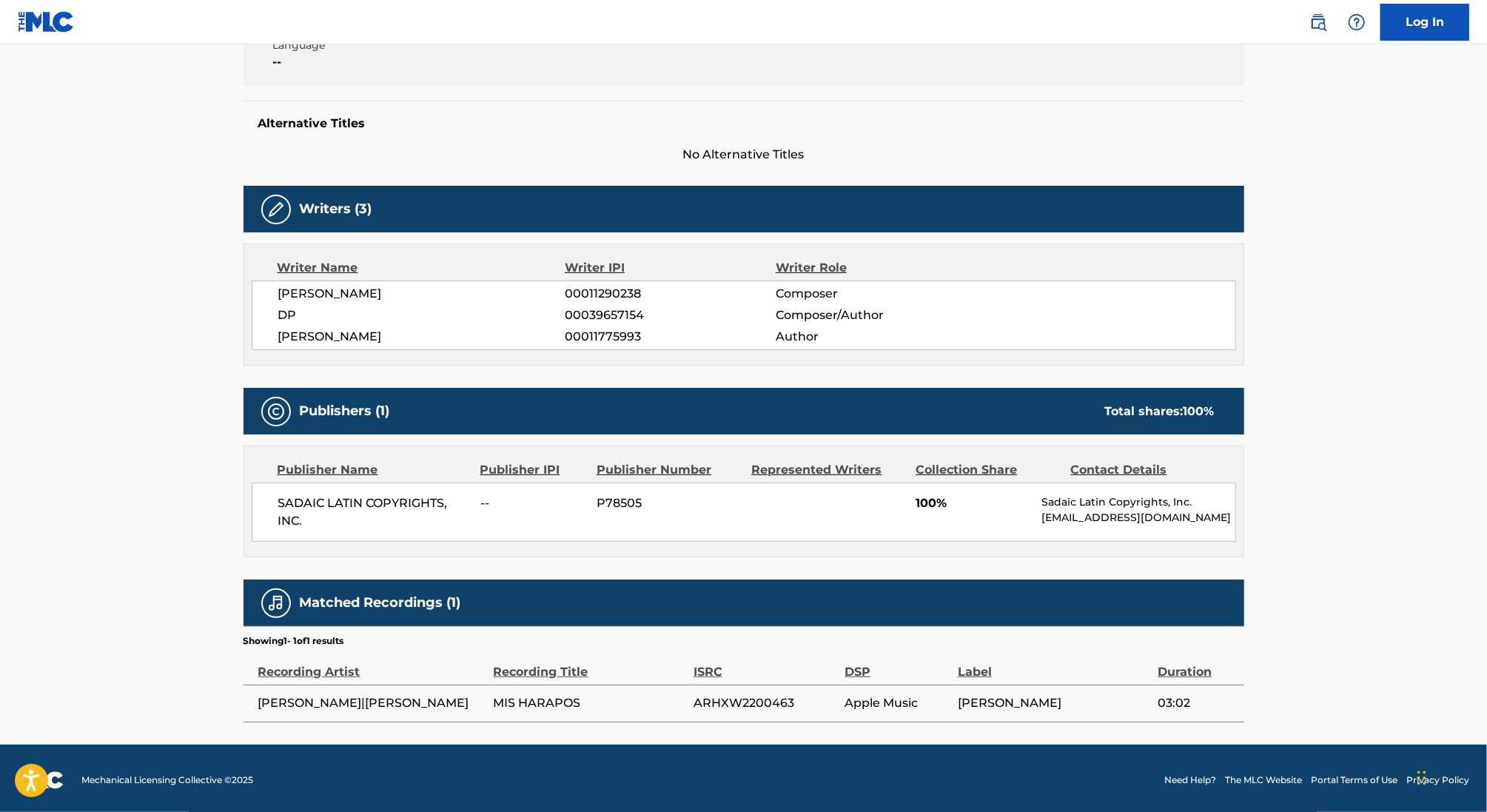
scroll to position [278, 0]
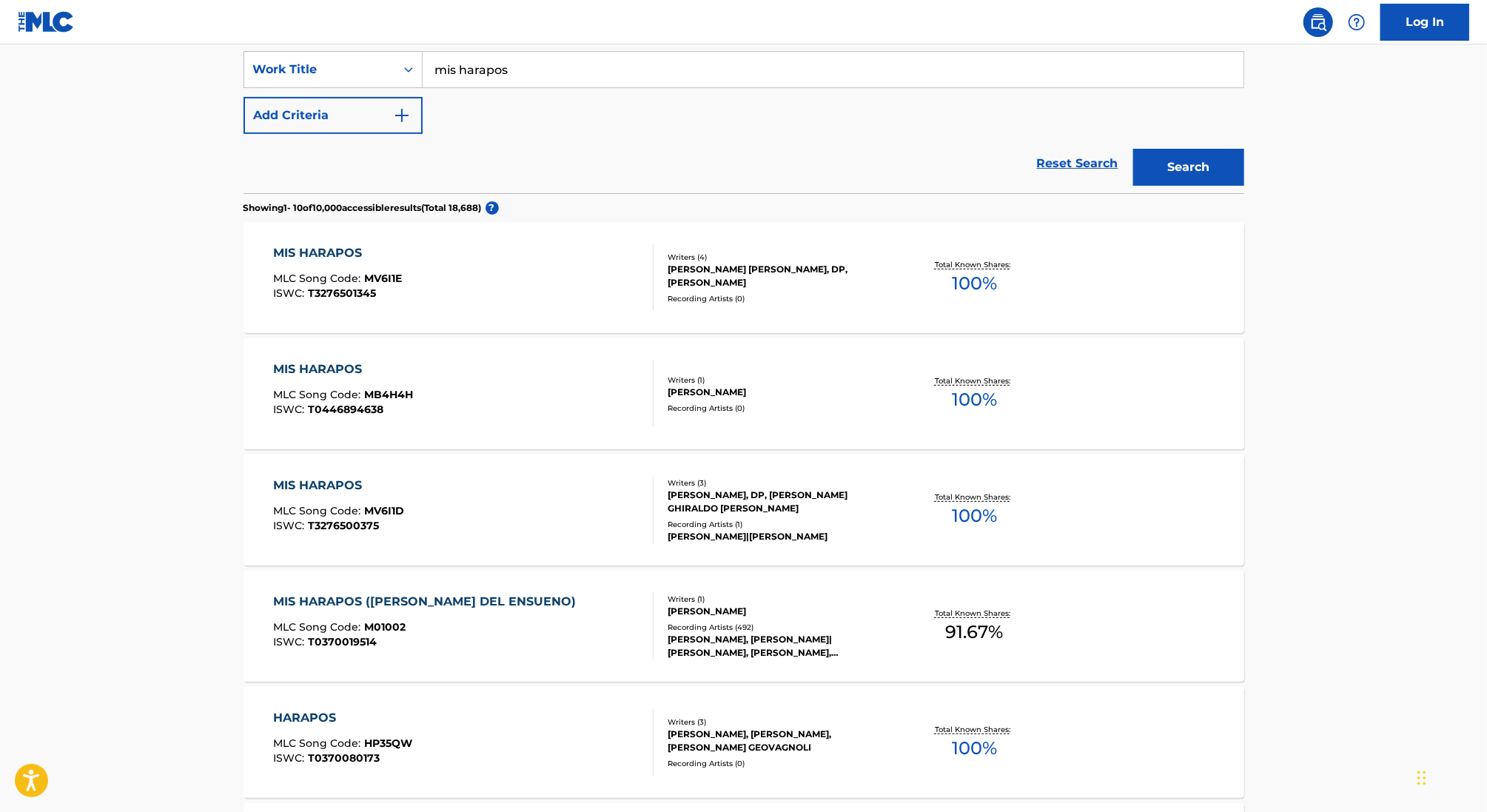
click at [865, 611] on div "MARINO GARCIA" at bounding box center [779, 611] width 224 height 13
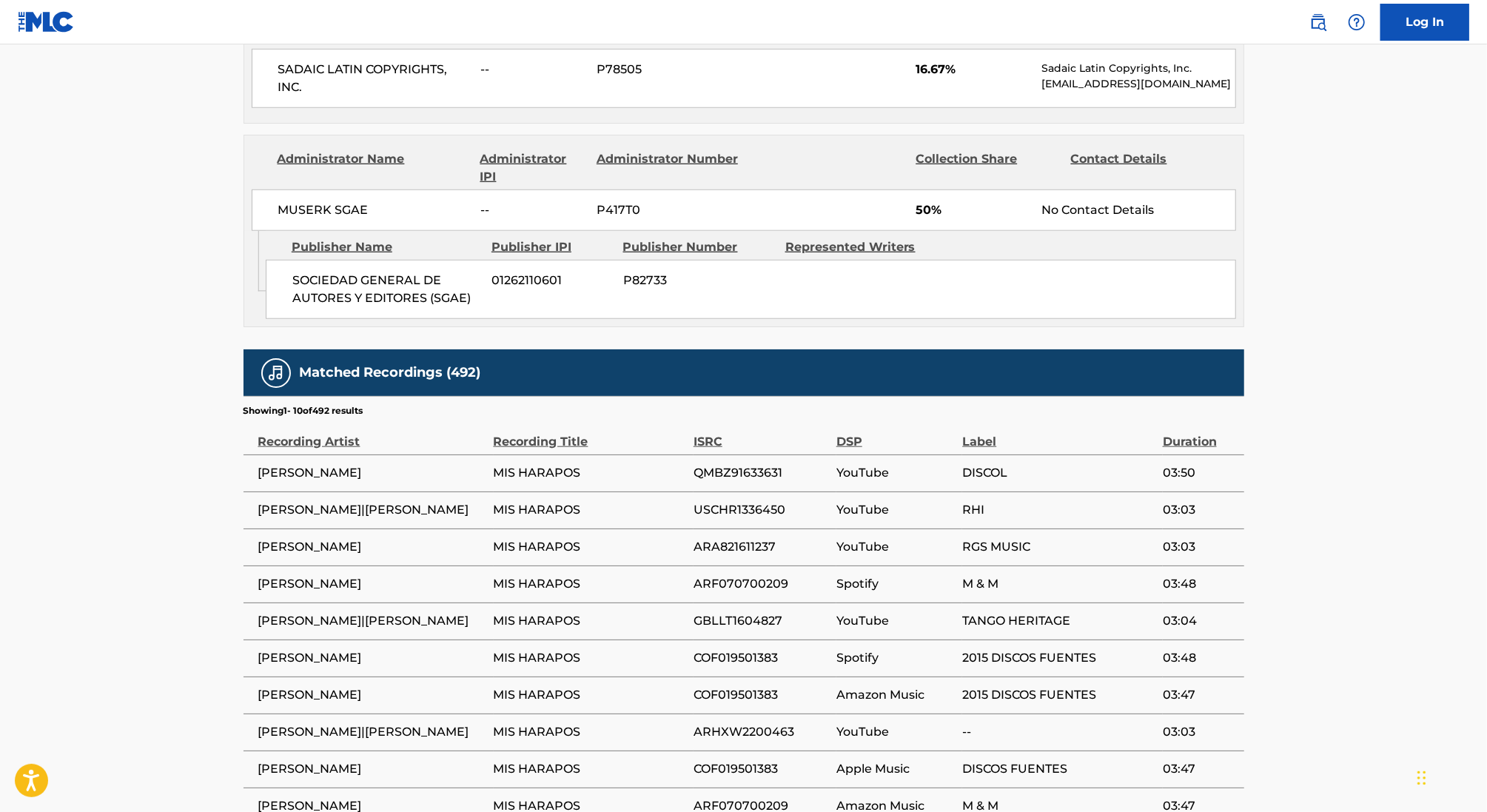
scroll to position [1048, 0]
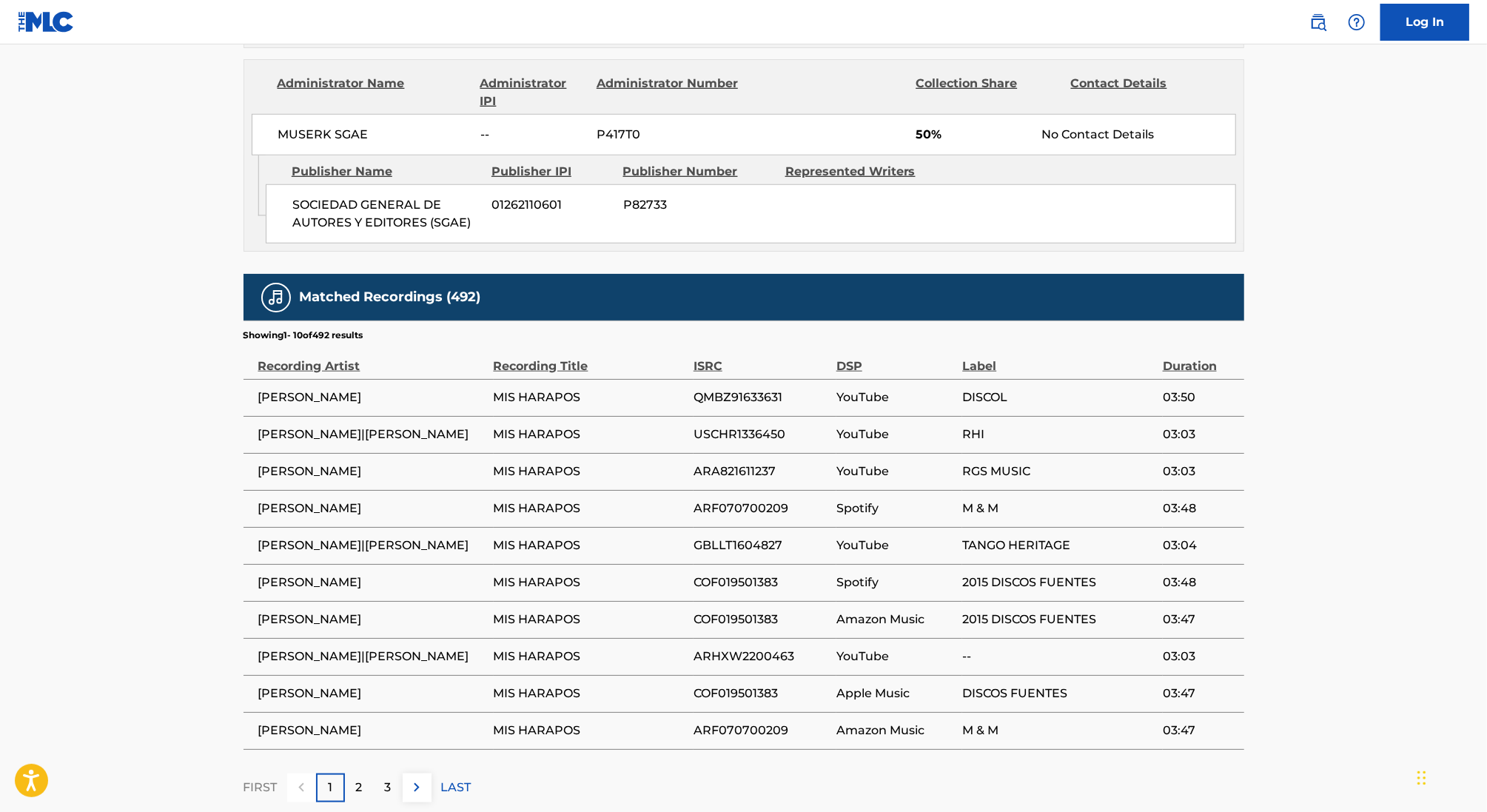
click at [413, 778] on img at bounding box center [416, 787] width 17 height 17
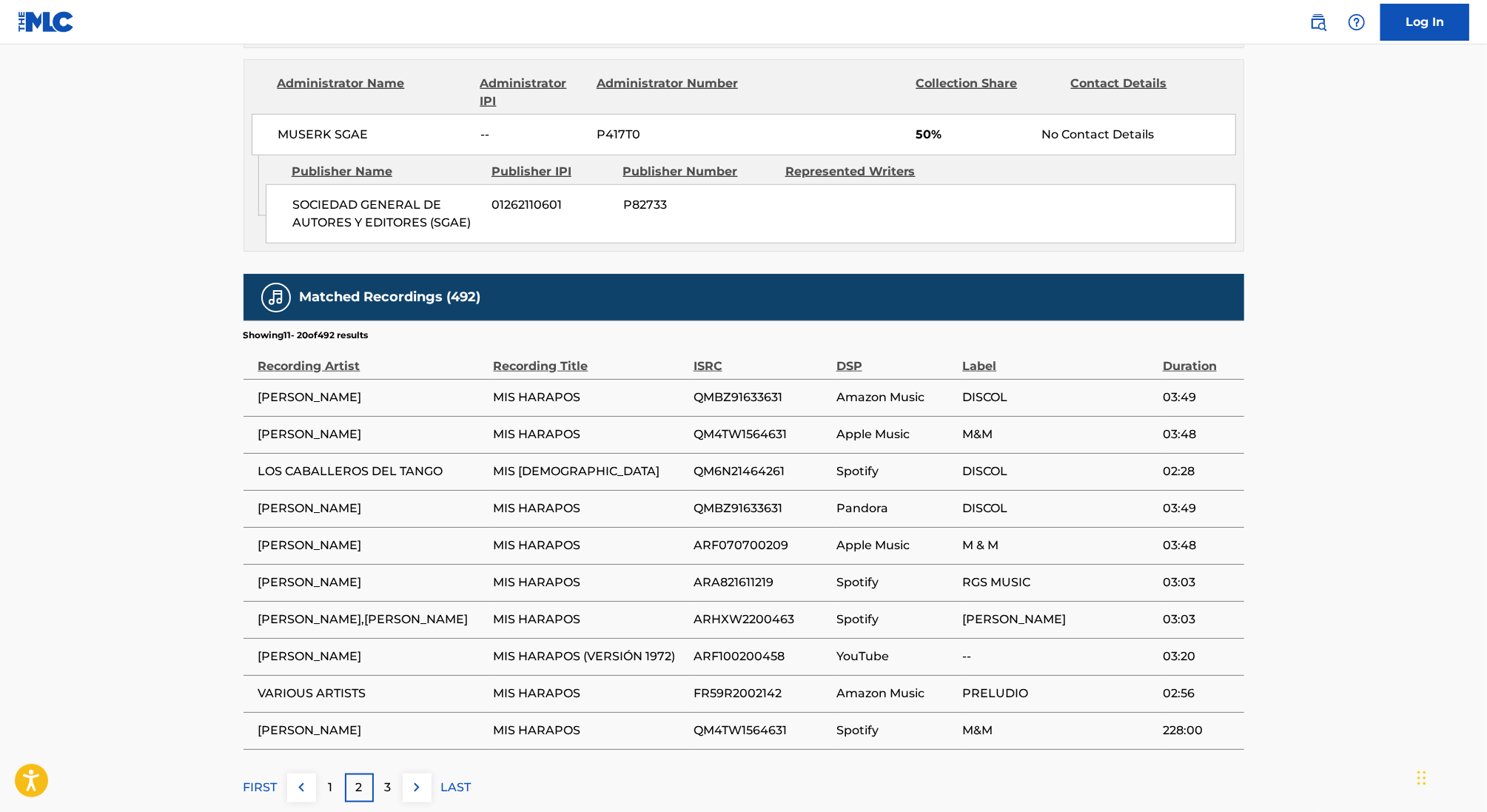
click at [413, 778] on img at bounding box center [416, 787] width 17 height 17
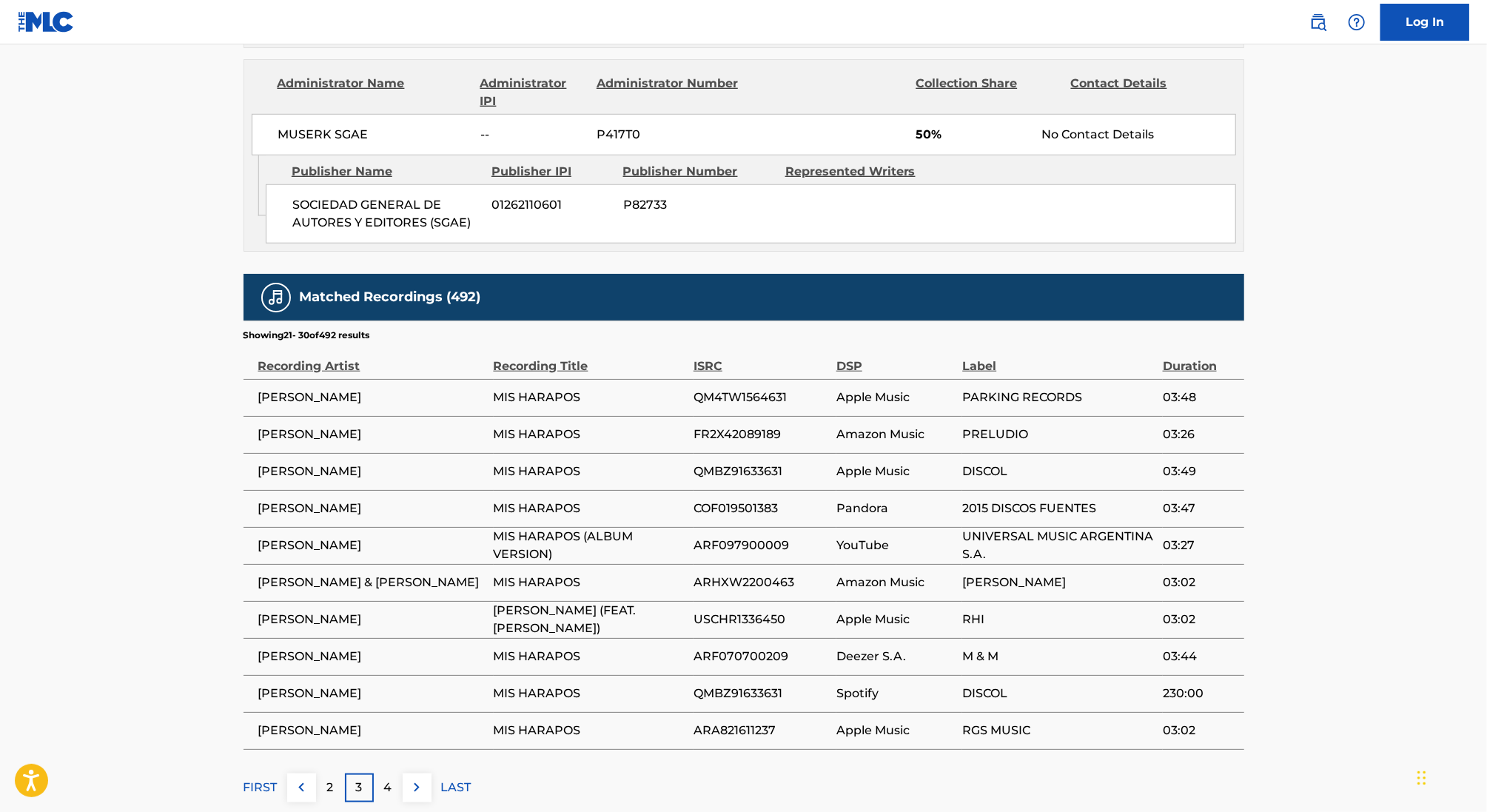
click at [413, 778] on img at bounding box center [416, 787] width 17 height 17
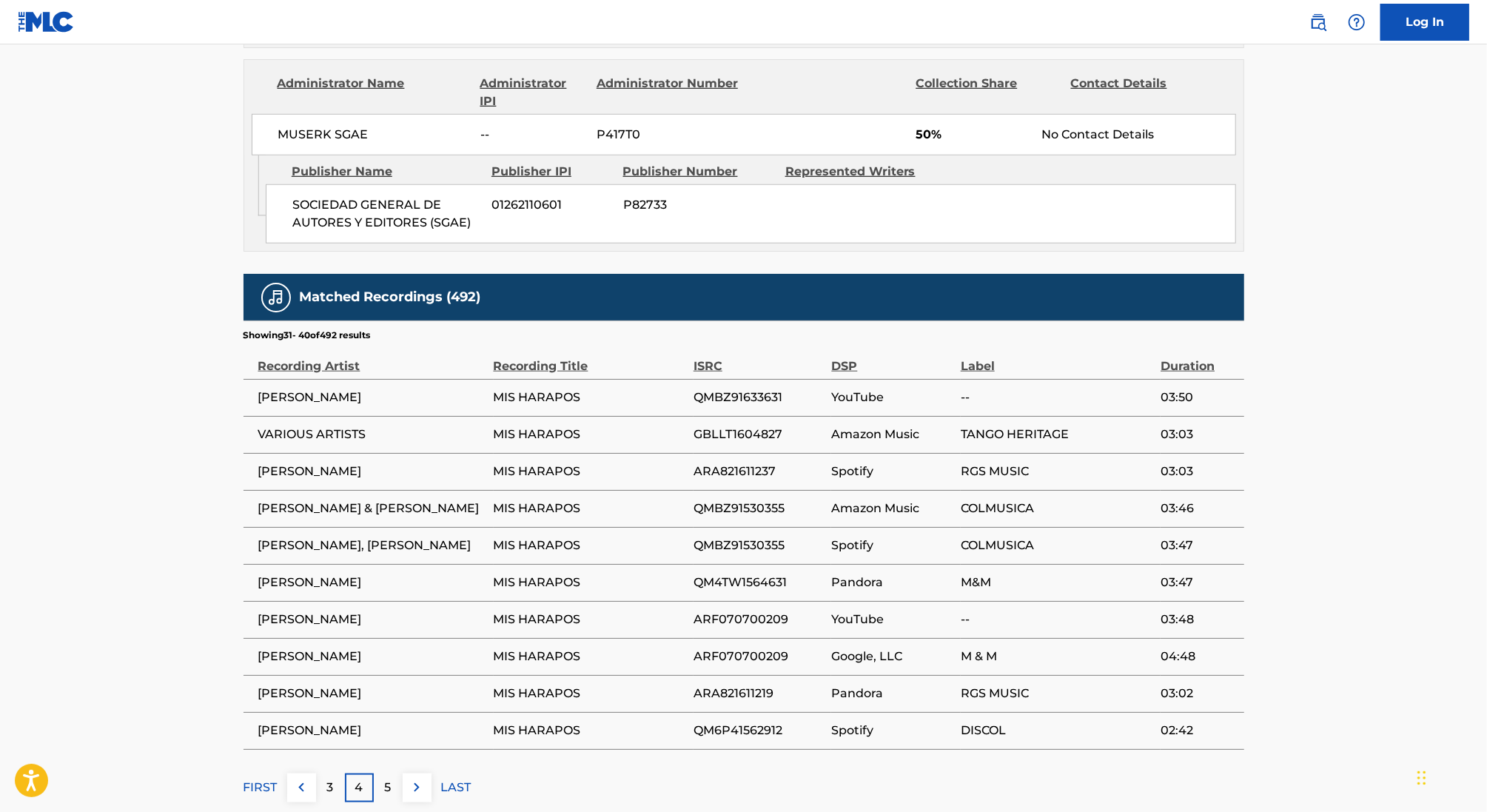
click at [413, 778] on img at bounding box center [416, 787] width 17 height 17
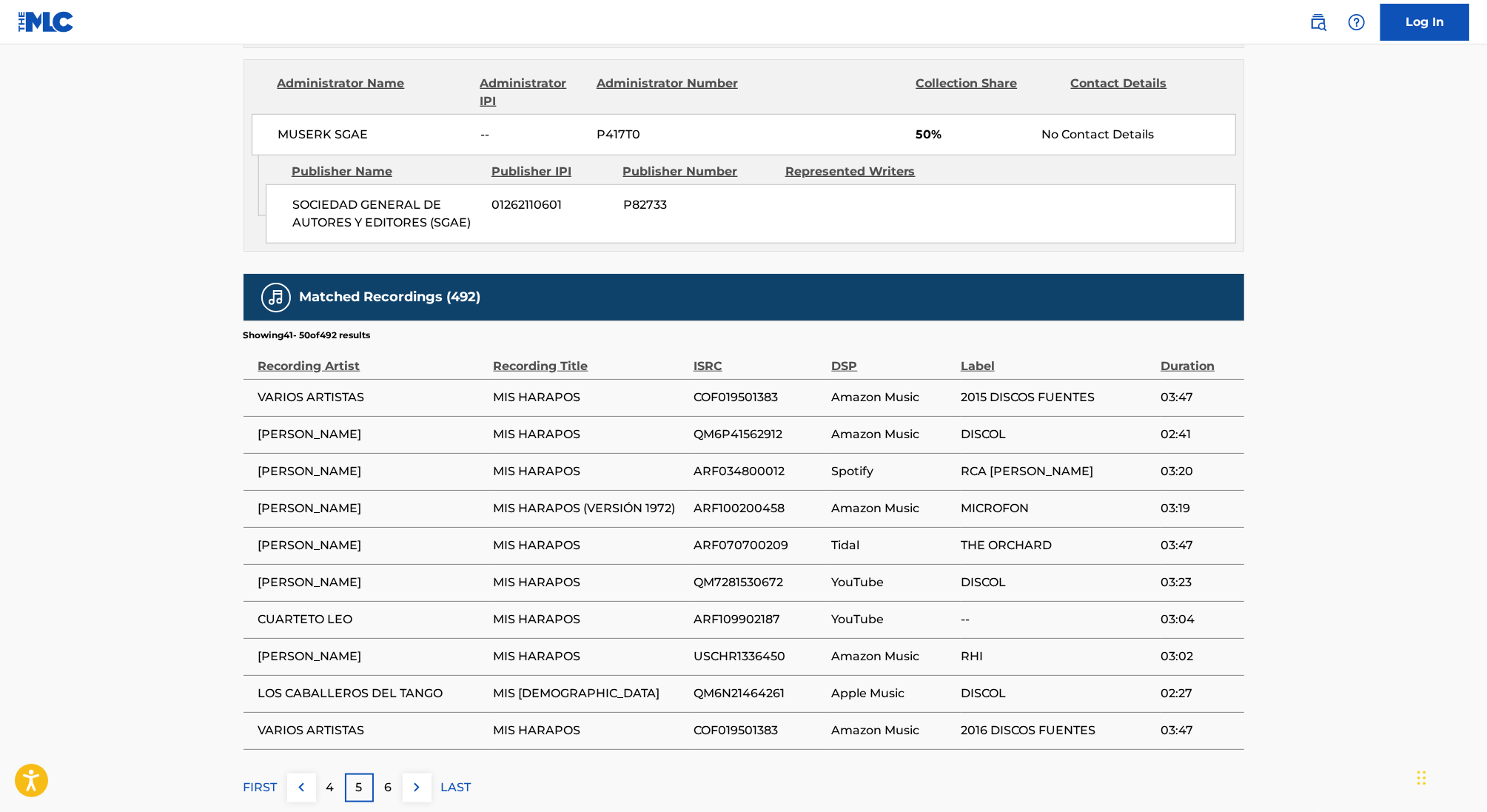
click at [423, 783] on img at bounding box center [416, 787] width 17 height 17
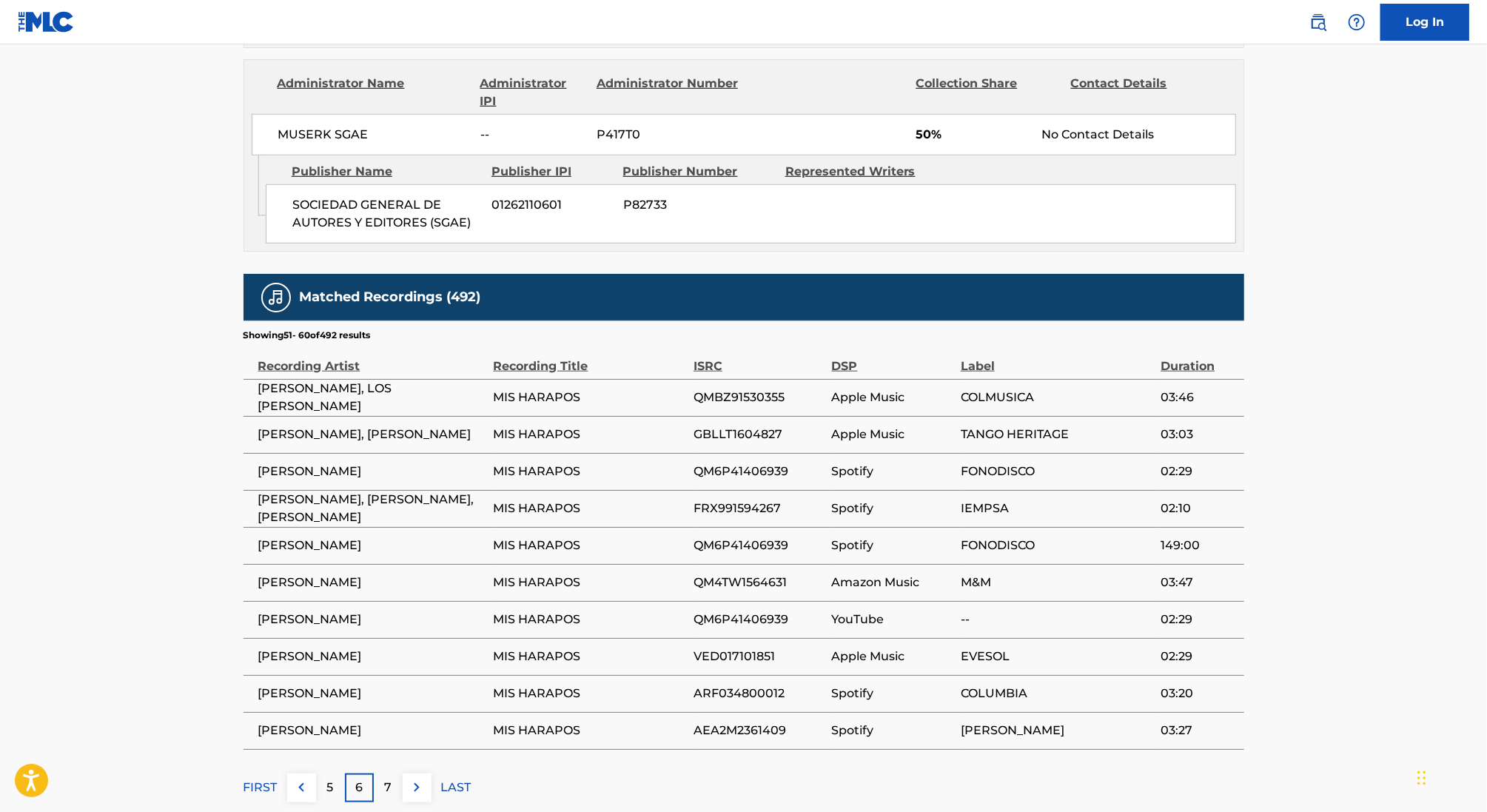
click at [423, 783] on img at bounding box center [416, 787] width 17 height 17
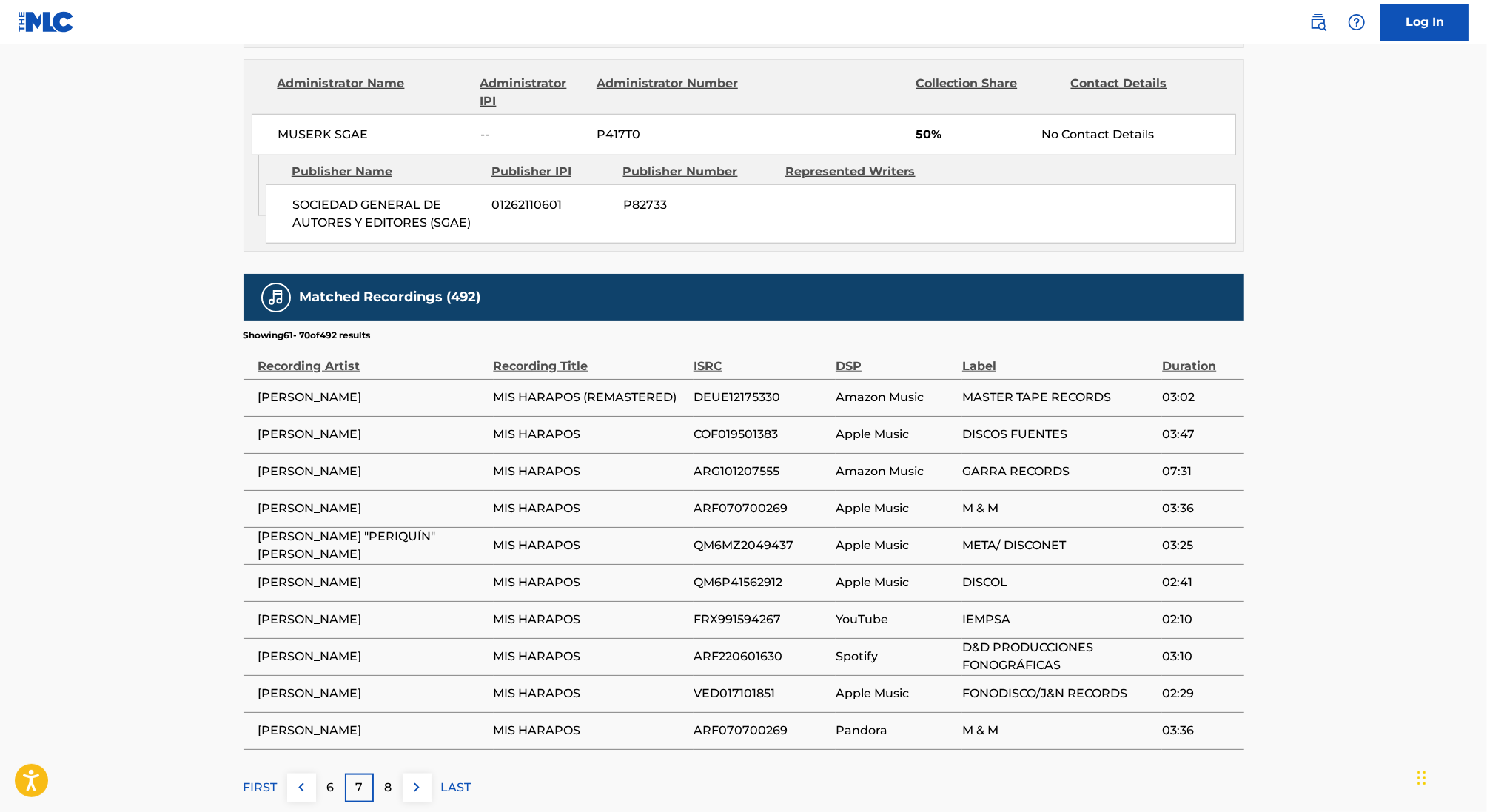
click at [423, 783] on img at bounding box center [416, 787] width 17 height 17
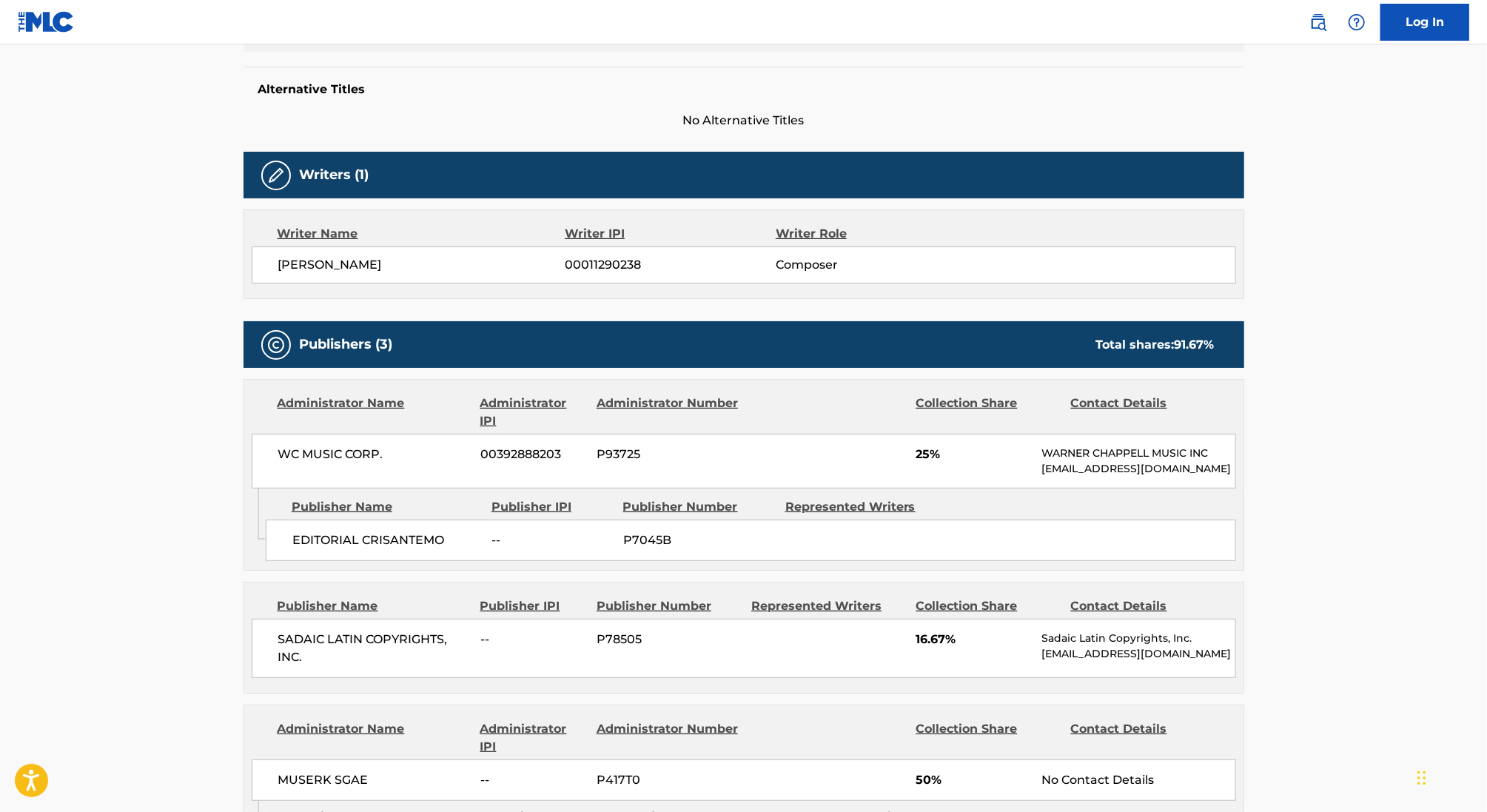
scroll to position [0, 0]
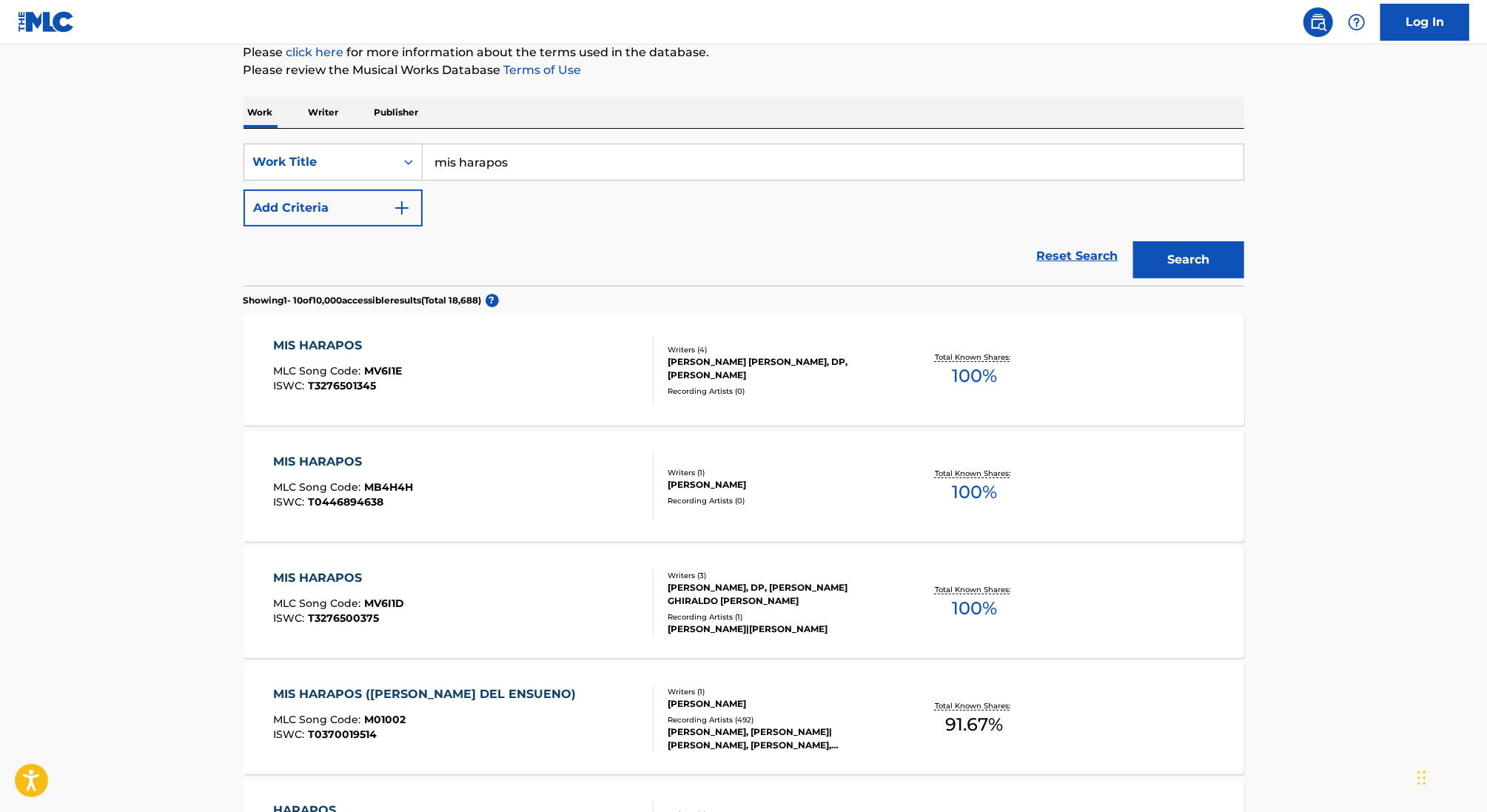
scroll to position [183, 0]
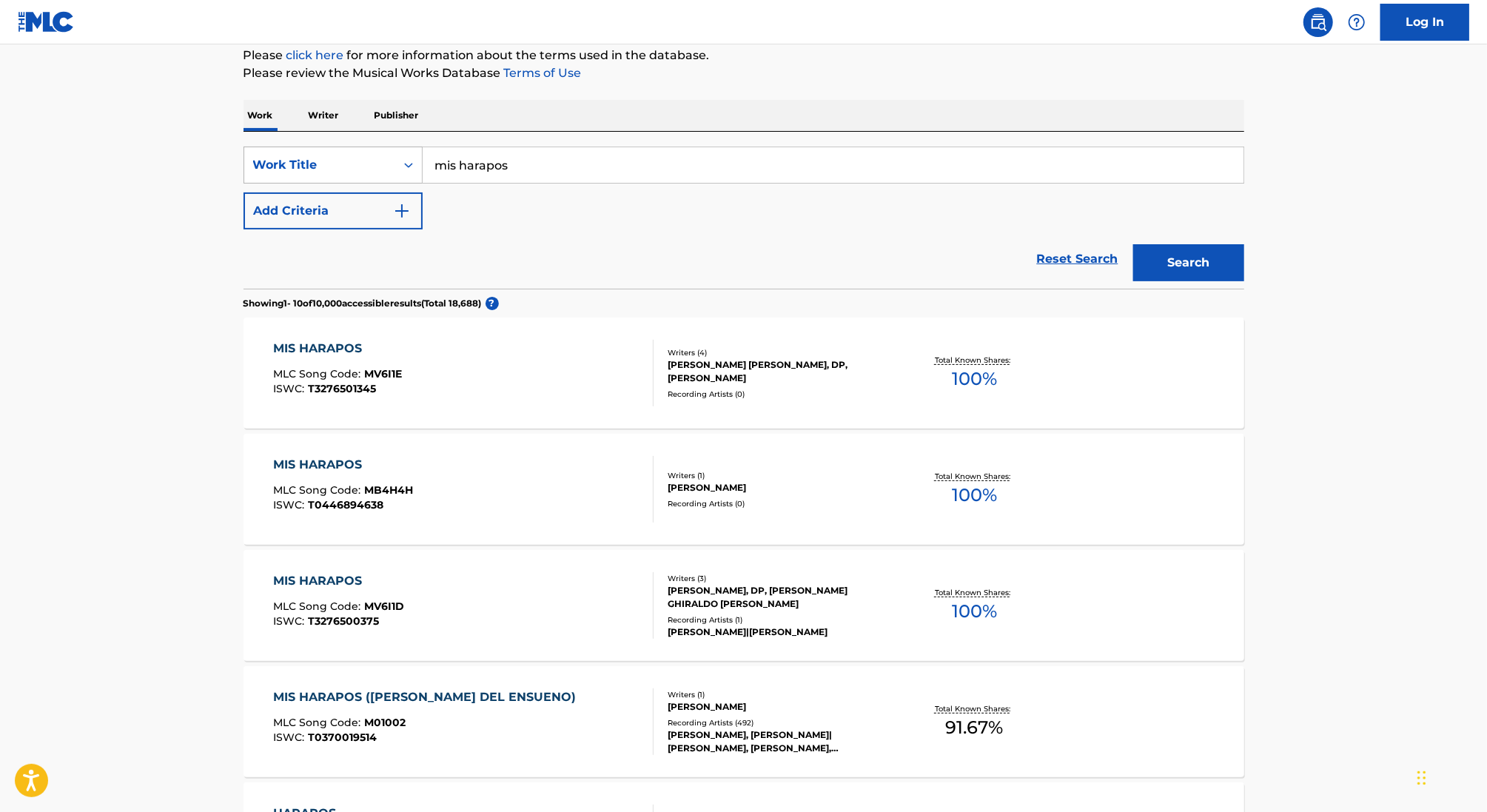
drag, startPoint x: 541, startPoint y: 168, endPoint x: 355, endPoint y: 167, distance: 186.0
click at [355, 167] on div "SearchWithCriteria46991fb0-dde7-4f07-a579-f7b86000852b Work Title mis harapos" at bounding box center [744, 165] width 1001 height 37
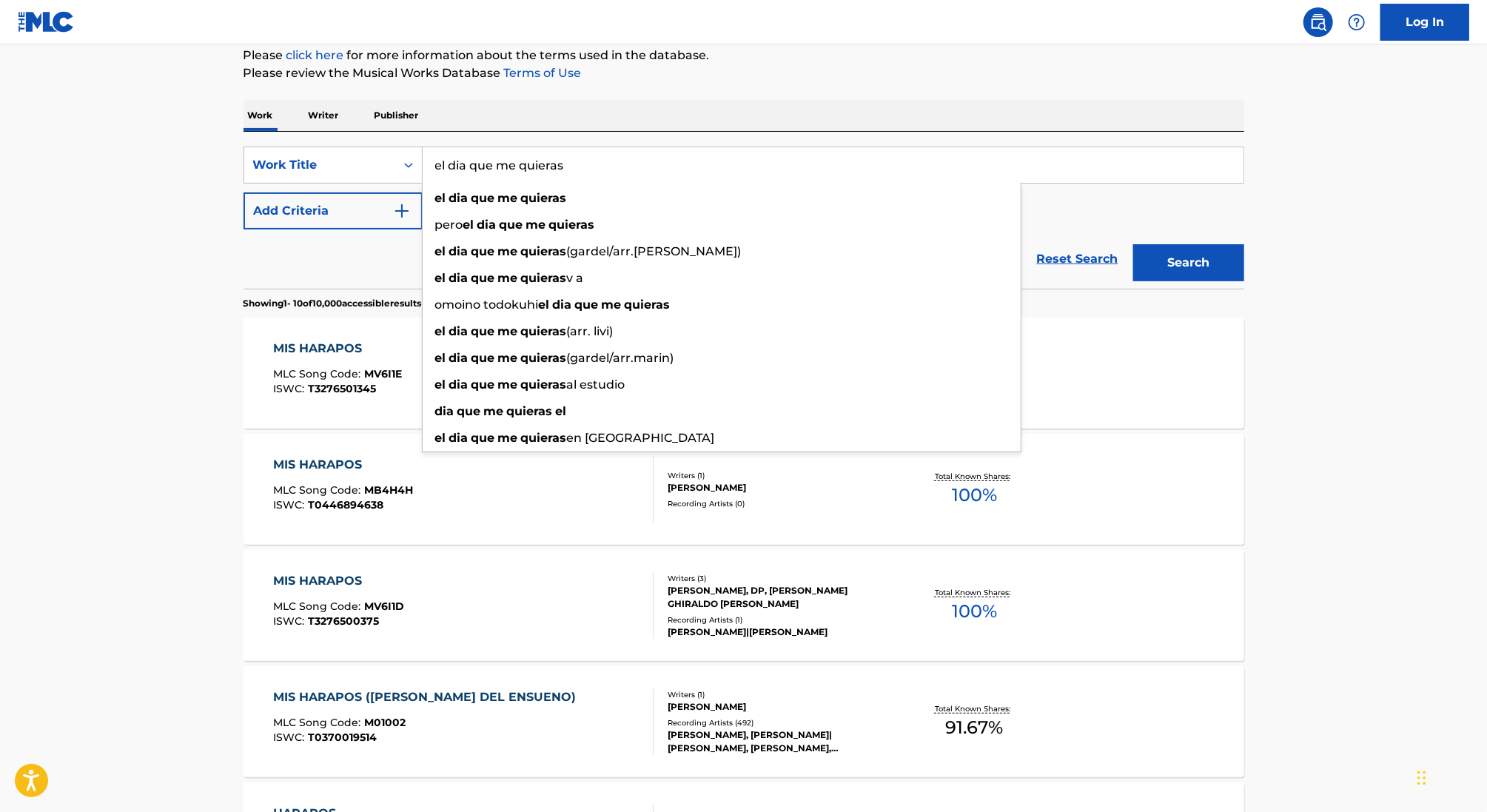
type input "el dia que me quieras"
click at [1133, 244] on button "Search" at bounding box center [1189, 263] width 111 height 37
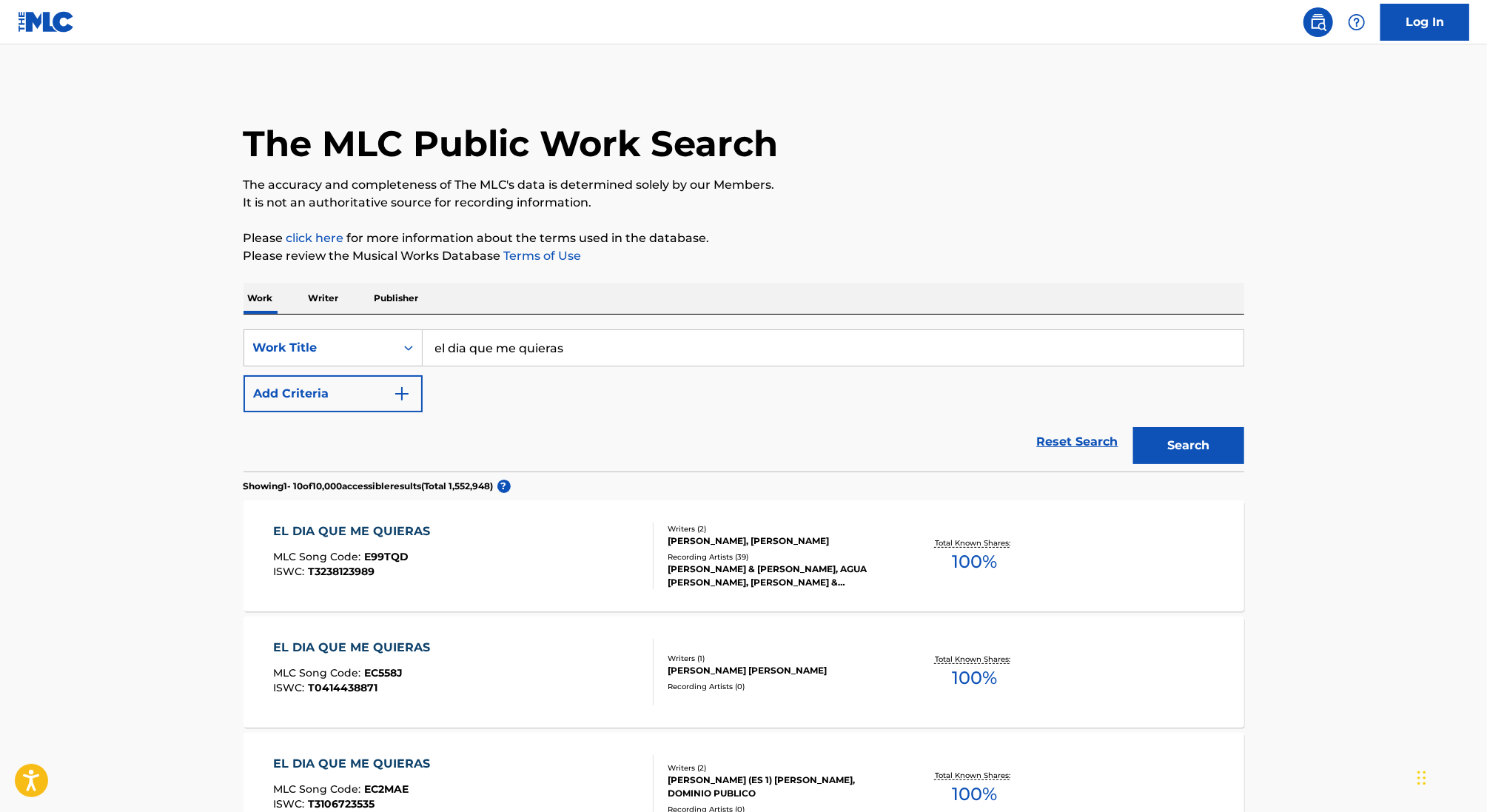
click at [382, 387] on button "Add Criteria" at bounding box center [333, 393] width 179 height 37
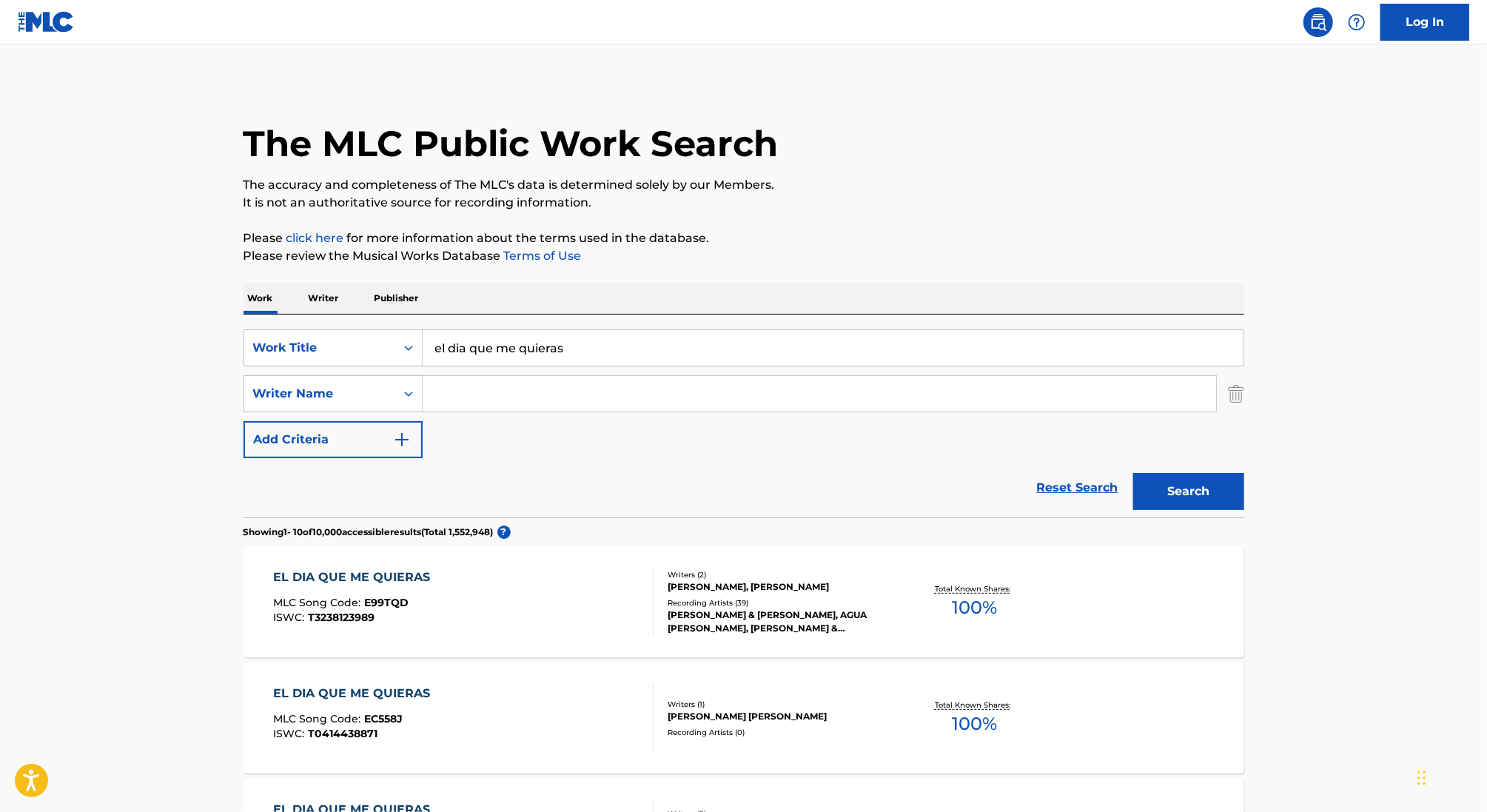
click at [534, 387] on input "Search Form" at bounding box center [819, 393] width 793 height 36
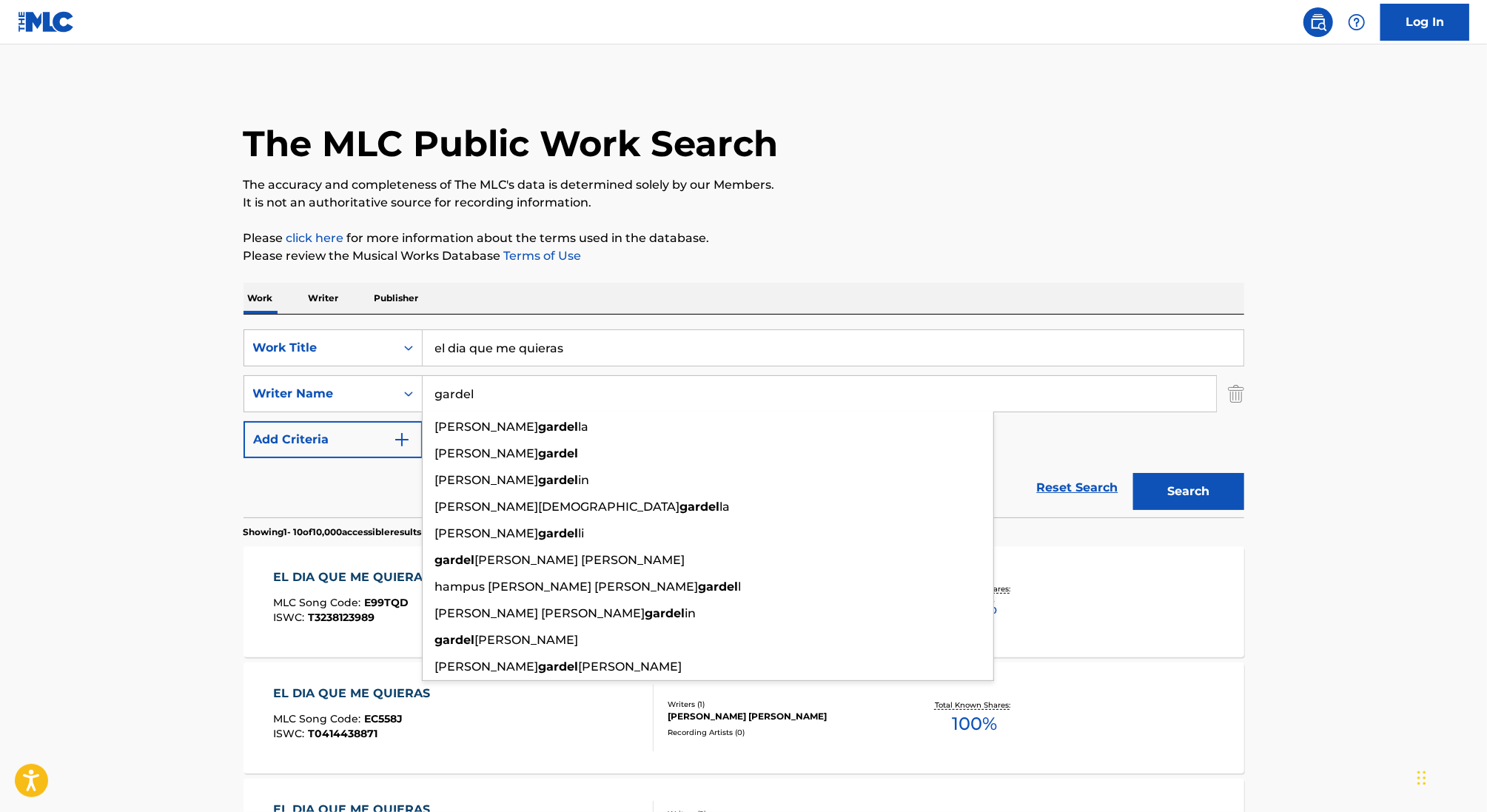
type input "[PERSON_NAME]"
click at [1133, 473] on button "Search" at bounding box center [1189, 491] width 111 height 37
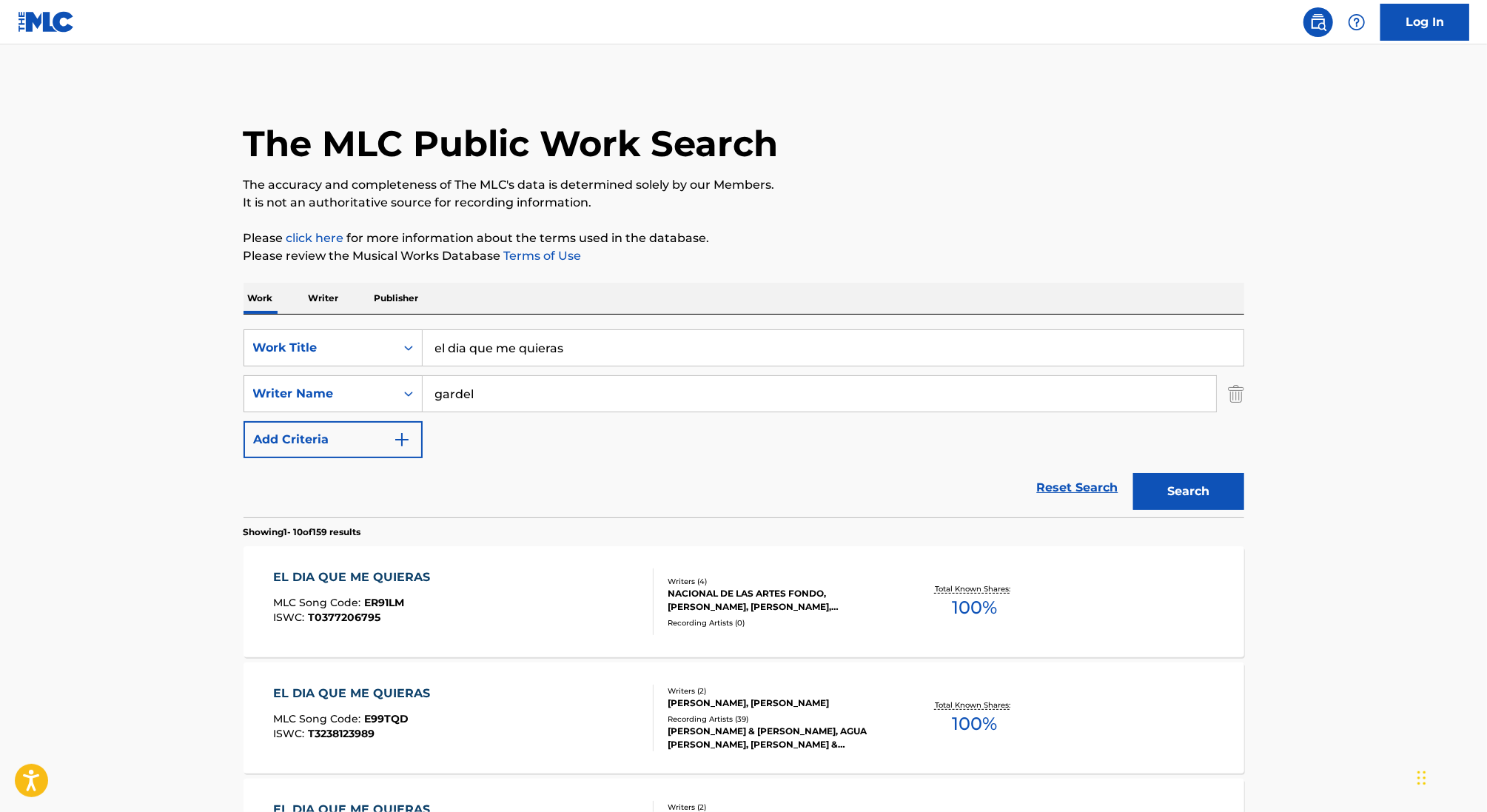
click at [816, 605] on div "NACIONAL DE LAS ARTES FONDO, ALFREDO LE PERA, CARLOS GARDEL, GERARDO DANIEL GAR…" at bounding box center [779, 600] width 224 height 27
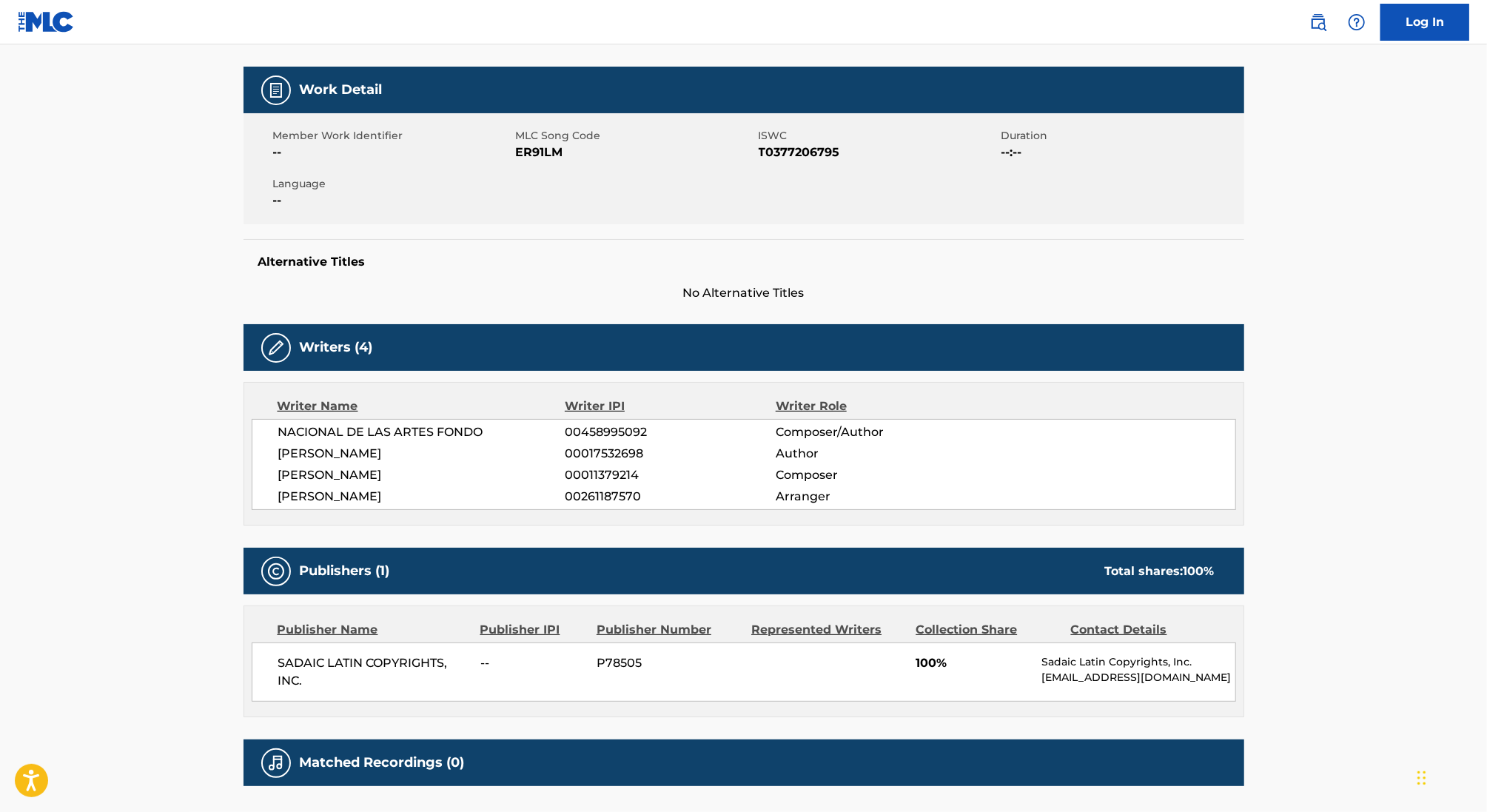
scroll to position [309, 0]
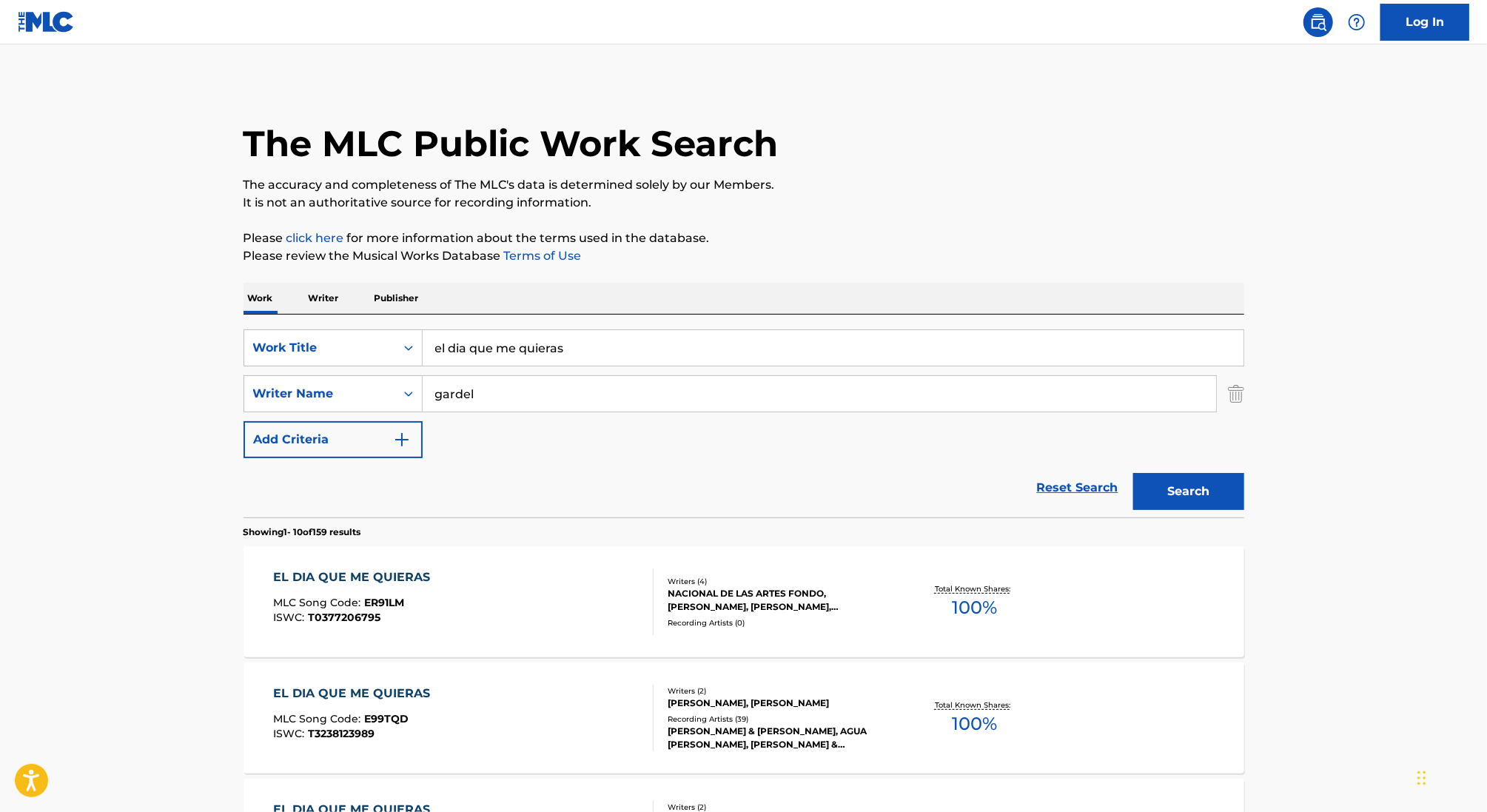
click at [329, 451] on button "Add Criteria" at bounding box center [333, 439] width 179 height 37
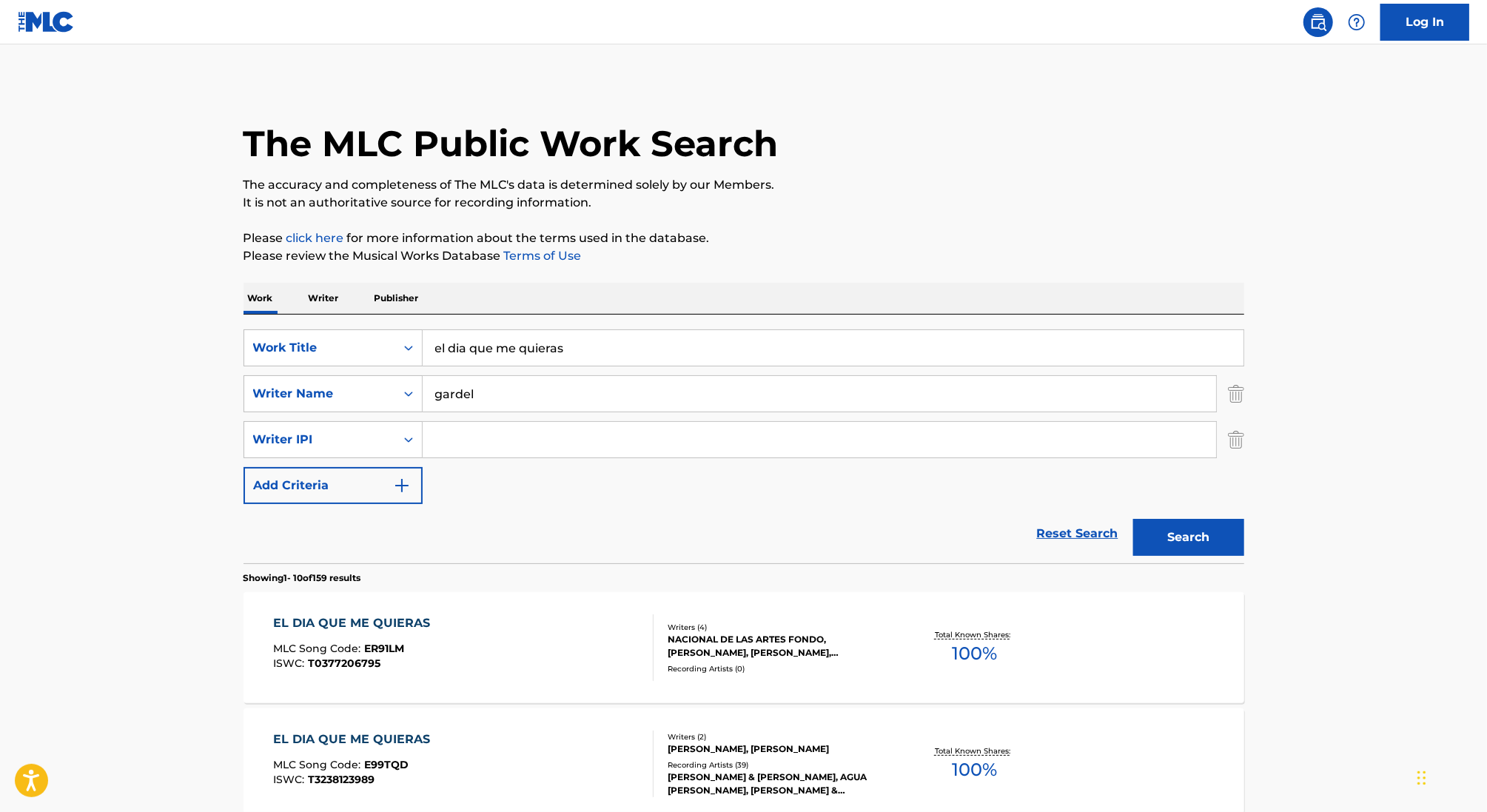
click at [534, 451] on input "Search Form" at bounding box center [819, 439] width 793 height 36
click at [1223, 541] on button "Search" at bounding box center [1189, 537] width 111 height 37
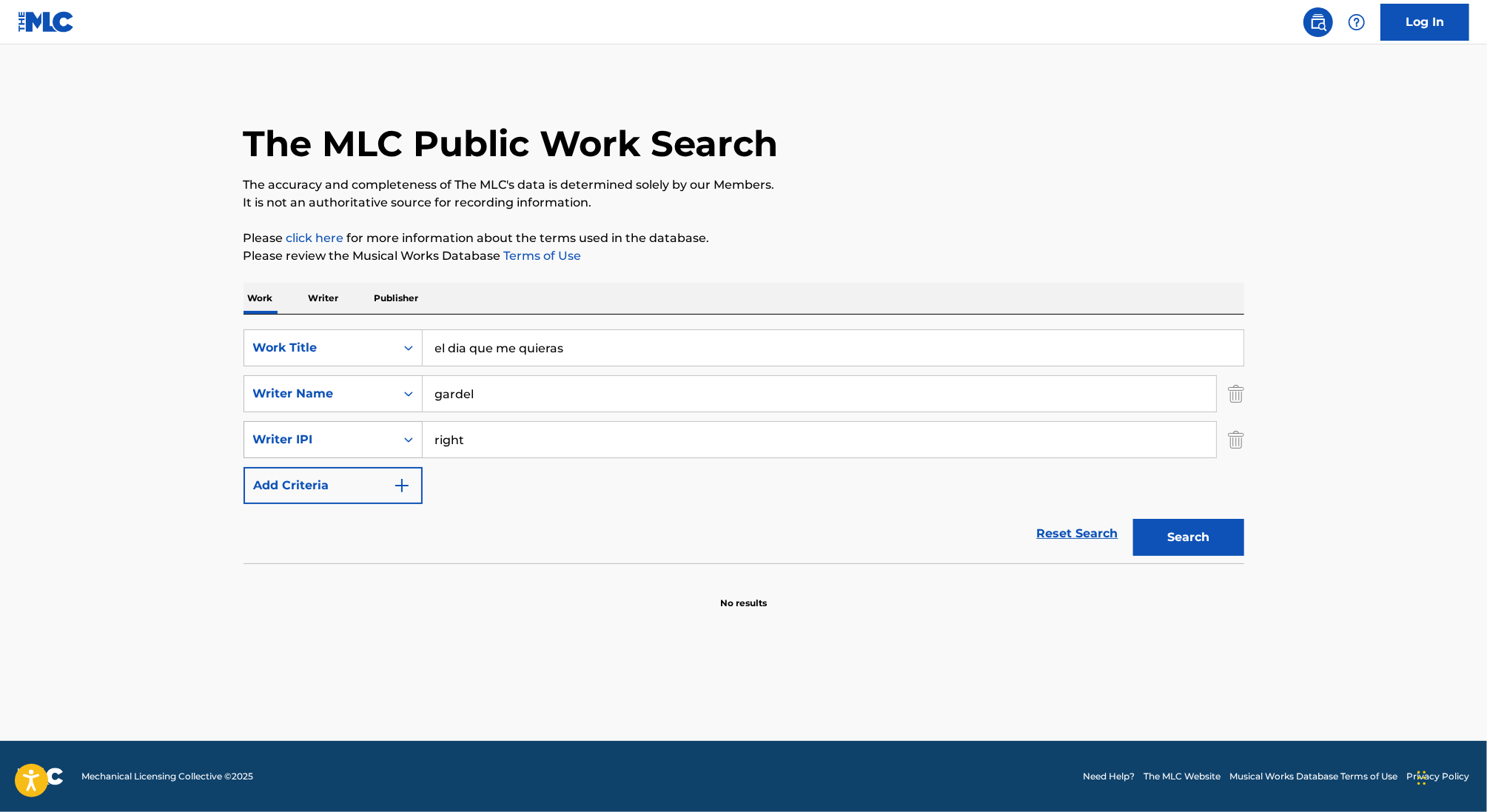
drag, startPoint x: 479, startPoint y: 445, endPoint x: 403, endPoint y: 443, distance: 76.0
click at [403, 443] on div "SearchWithCriteria5ac4f87d-3623-4a06-8b08-97f270c4f8b2 Writer IPI right" at bounding box center [744, 439] width 1001 height 37
type input "s"
type input "right"
click at [265, 421] on div "Writer IPI" at bounding box center [333, 439] width 179 height 37
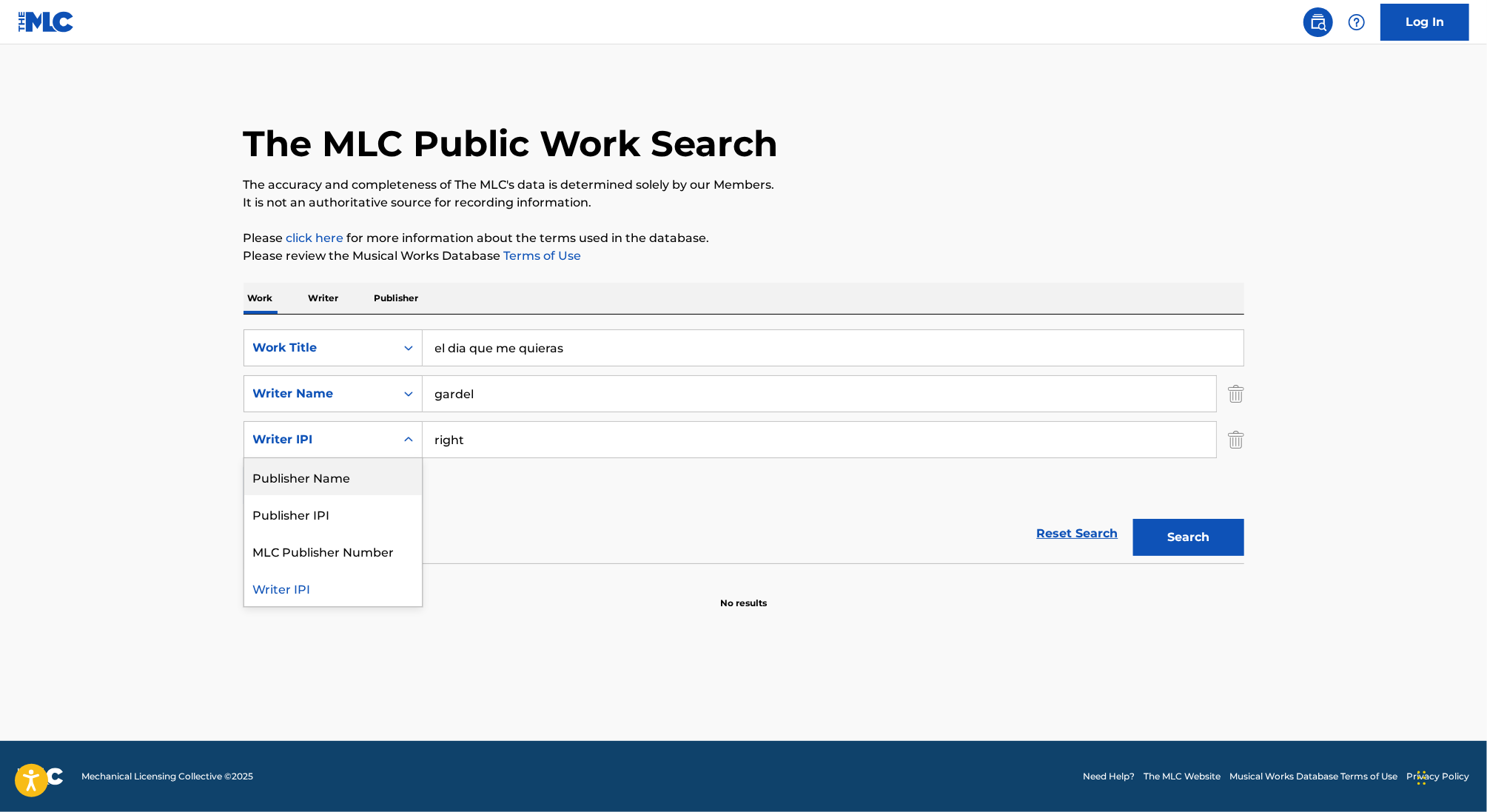
click at [350, 479] on div "Publisher Name" at bounding box center [333, 477] width 178 height 37
click at [582, 431] on input "Search Form" at bounding box center [819, 439] width 793 height 36
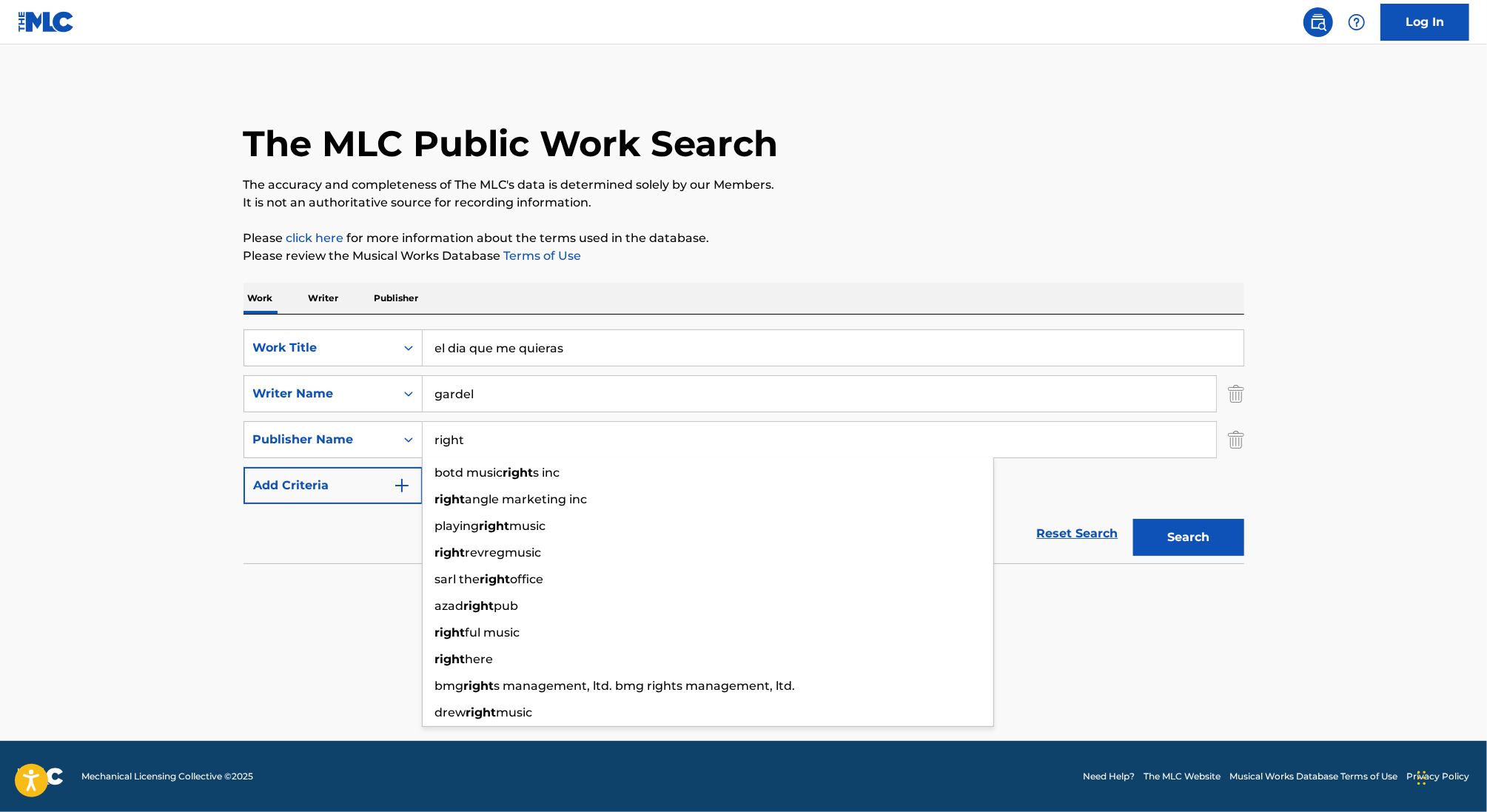
type input "right"
click at [1082, 494] on div "SearchWithCriteria46991fb0-dde7-4f07-a579-f7b86000852b Work Title el dia que me…" at bounding box center [744, 417] width 1001 height 175
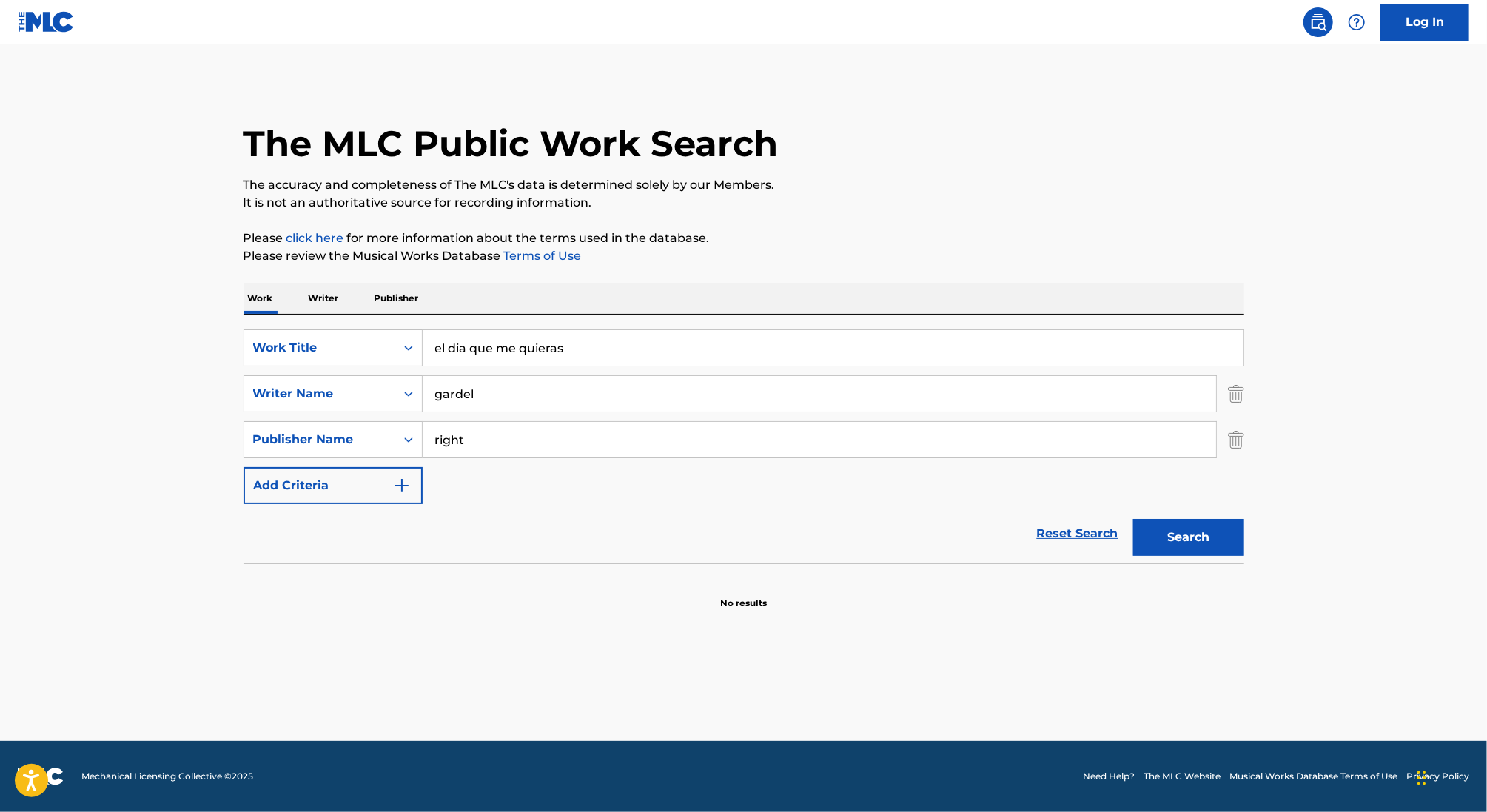
click at [1188, 530] on button "Search" at bounding box center [1189, 537] width 111 height 37
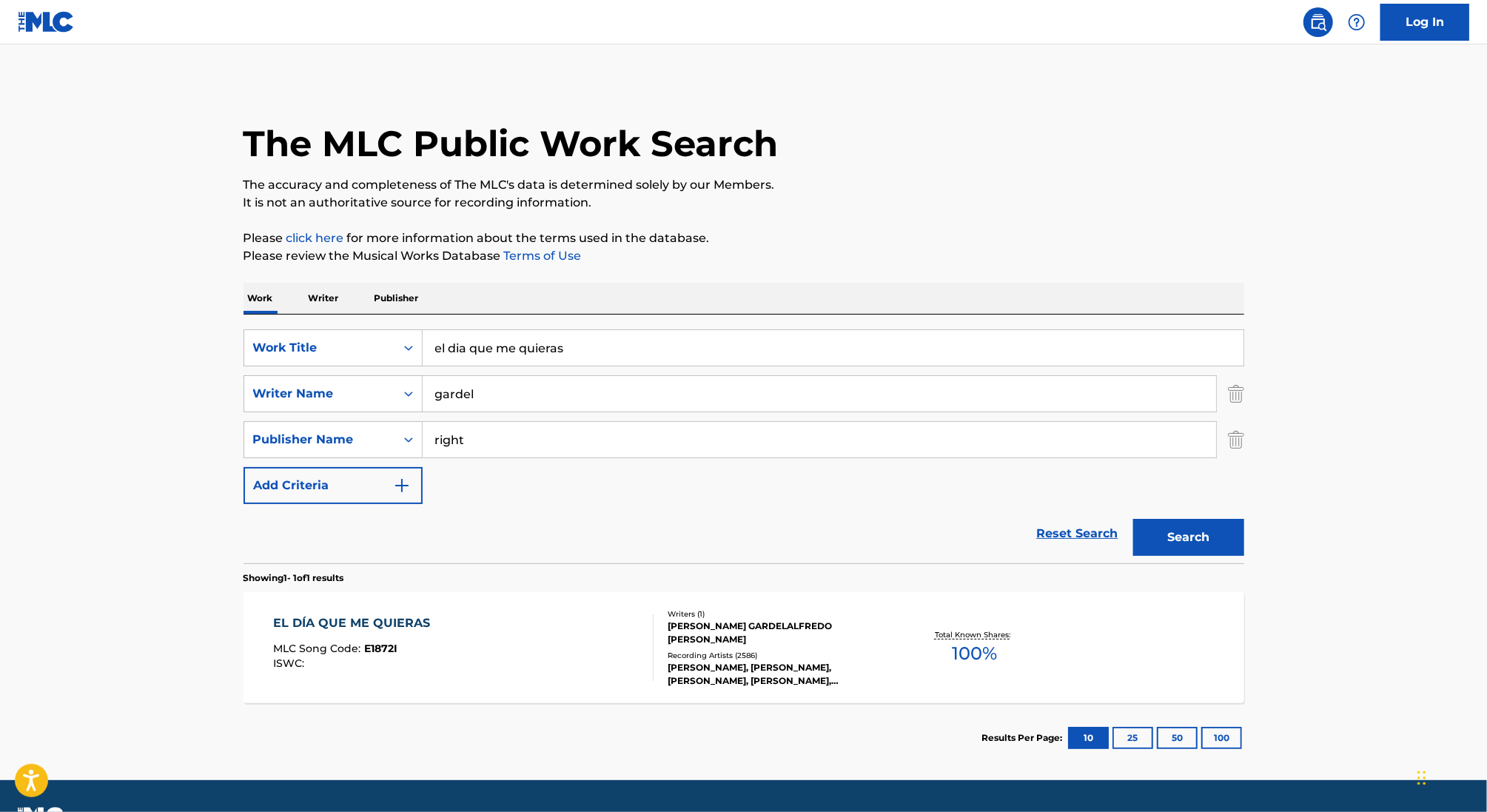
click at [769, 625] on div "CARLOS GARDELALFREDO LE PERA" at bounding box center [779, 633] width 224 height 27
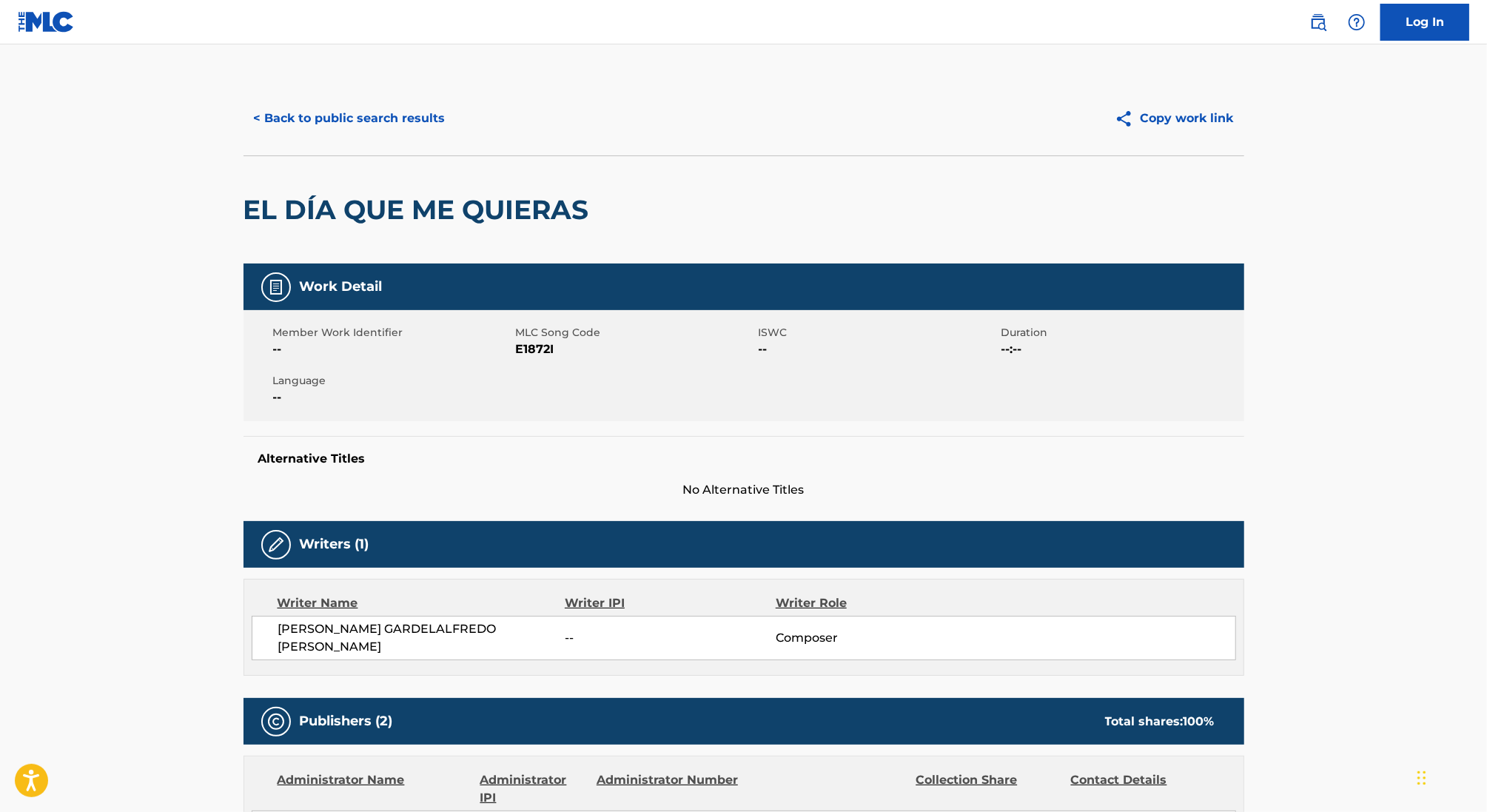
click at [393, 127] on button "< Back to public search results" at bounding box center [349, 118] width 212 height 37
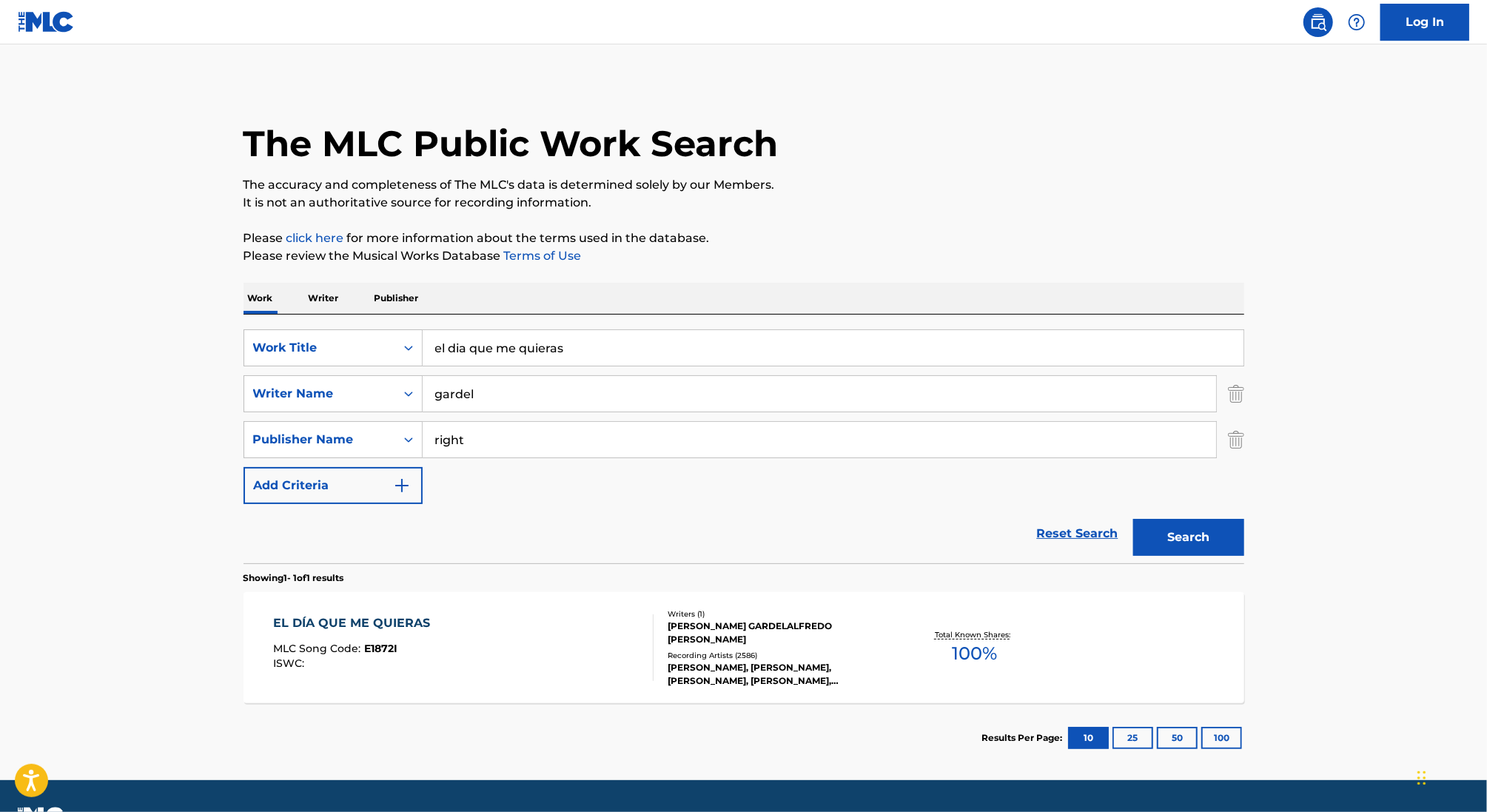
click at [646, 660] on div at bounding box center [647, 647] width 12 height 67
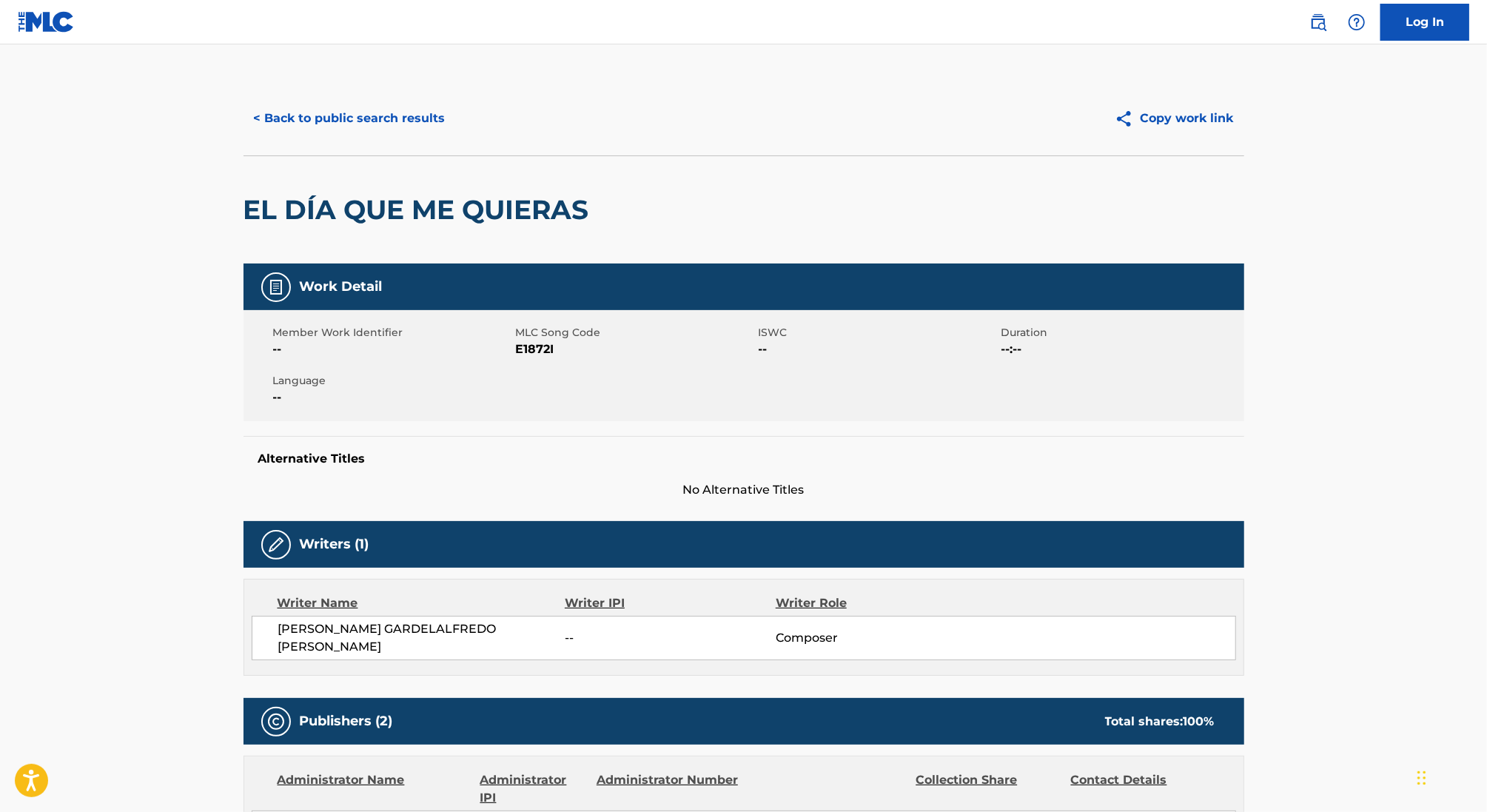
click at [362, 114] on button "< Back to public search results" at bounding box center [349, 118] width 212 height 37
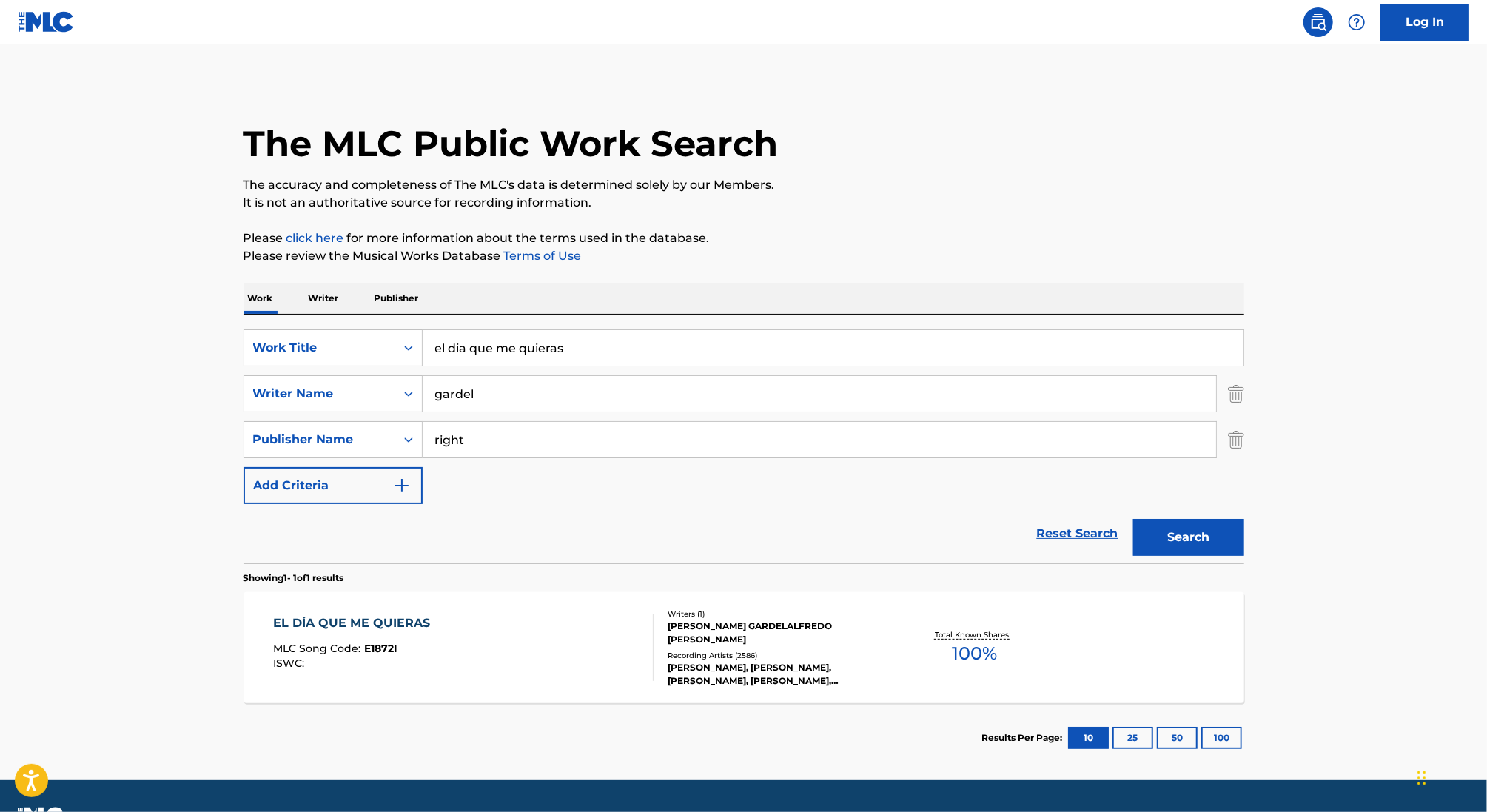
drag, startPoint x: 587, startPoint y: 352, endPoint x: 240, endPoint y: 328, distance: 347.8
click at [241, 328] on div "The MLC Public Work Search The accuracy and completeness of The MLC's data is d…" at bounding box center [743, 426] width 1036 height 691
paste input "Muñeca De Loza"
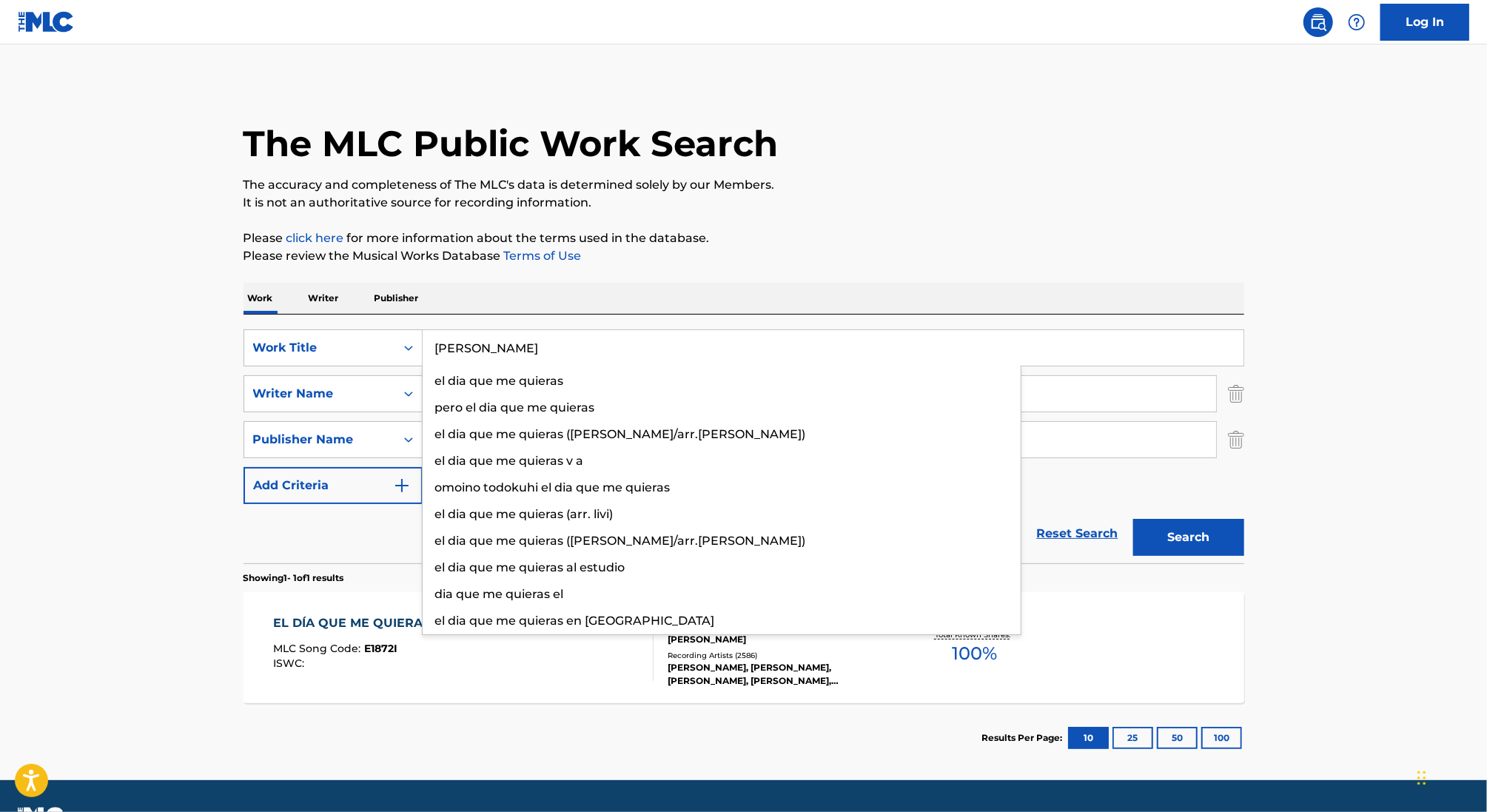
type input "Muñeca De Loza"
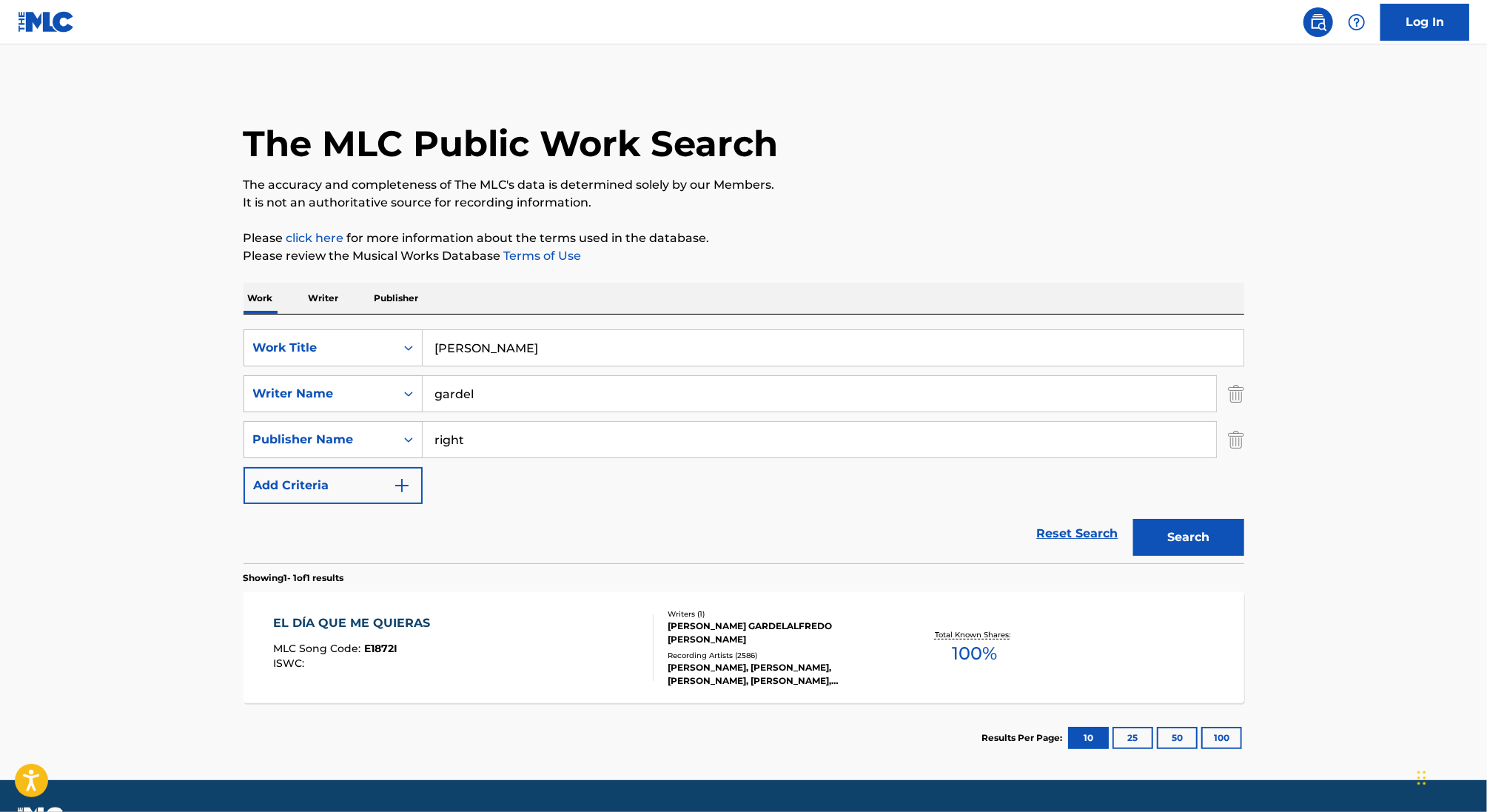
click at [88, 382] on main "The MLC Public Work Search The accuracy and completeness of The MLC's data is d…" at bounding box center [743, 412] width 1487 height 736
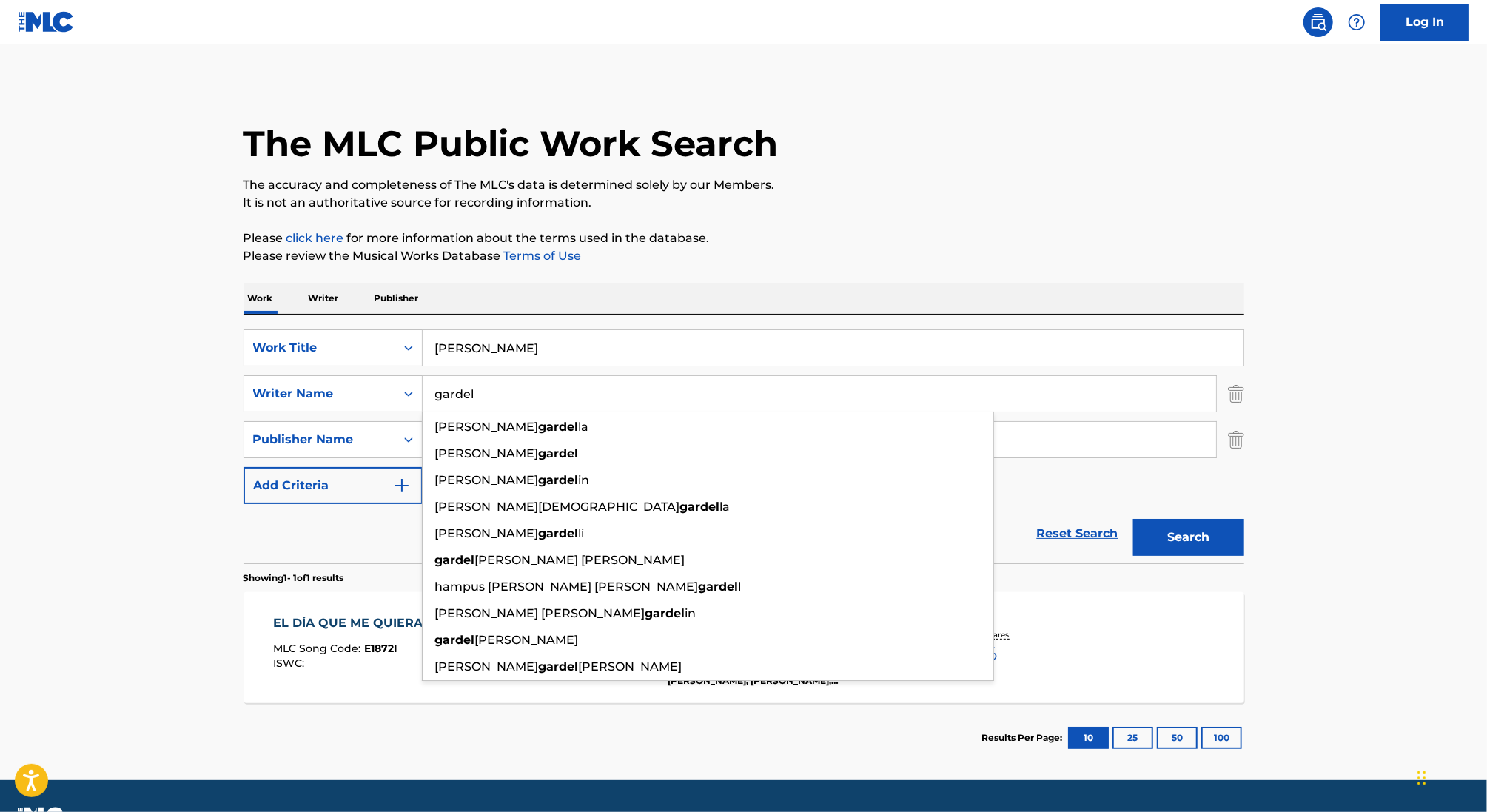
drag, startPoint x: 450, startPoint y: 402, endPoint x: 423, endPoint y: 402, distance: 27.0
click at [423, 402] on input "[PERSON_NAME]" at bounding box center [819, 393] width 793 height 36
click at [459, 387] on input "[PERSON_NAME]" at bounding box center [819, 393] width 793 height 36
click at [460, 387] on input "[PERSON_NAME]" at bounding box center [819, 393] width 793 height 36
type input "rios"
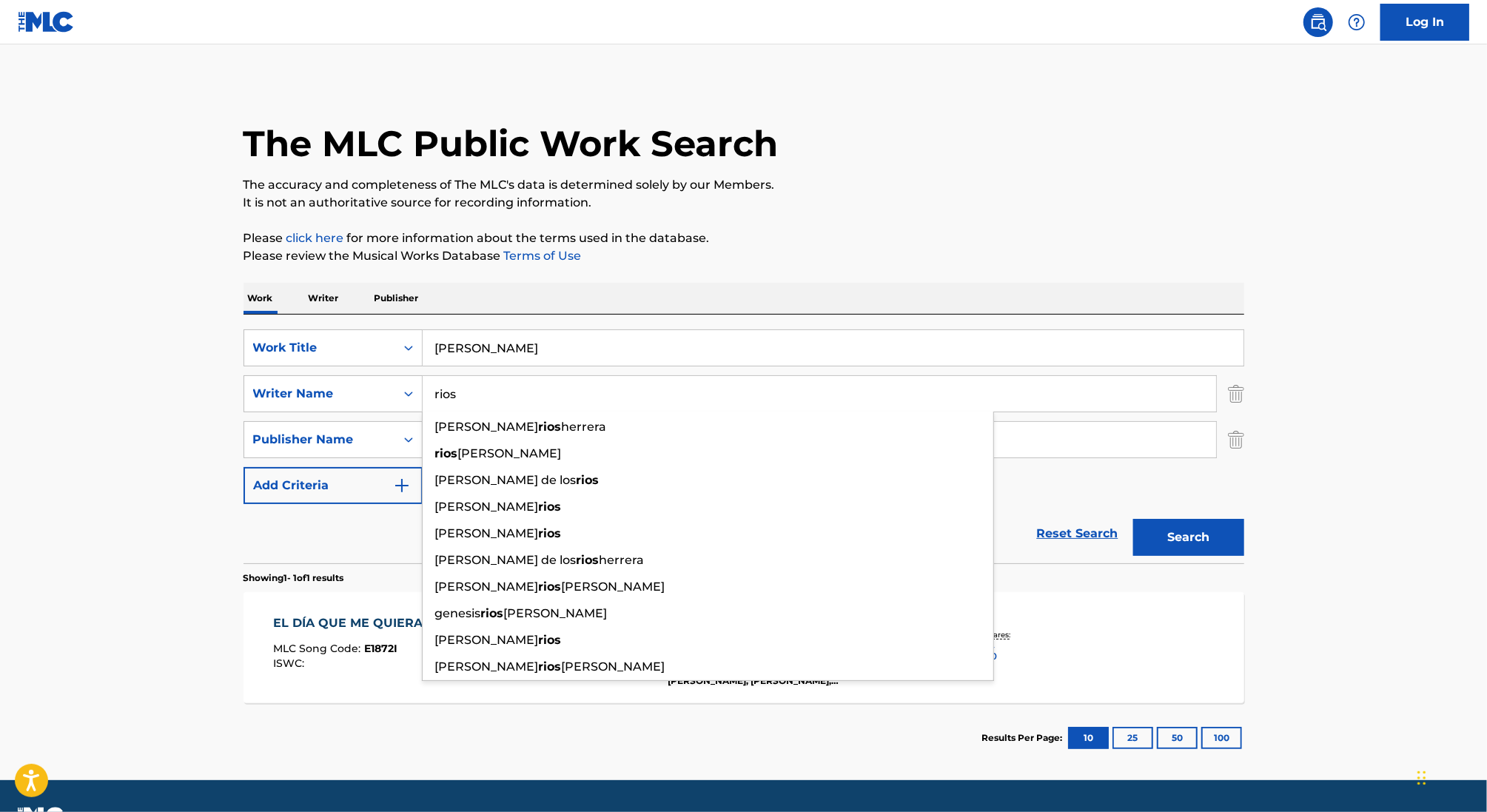
click at [84, 441] on main "The MLC Public Work Search The accuracy and completeness of The MLC's data is d…" at bounding box center [743, 412] width 1487 height 736
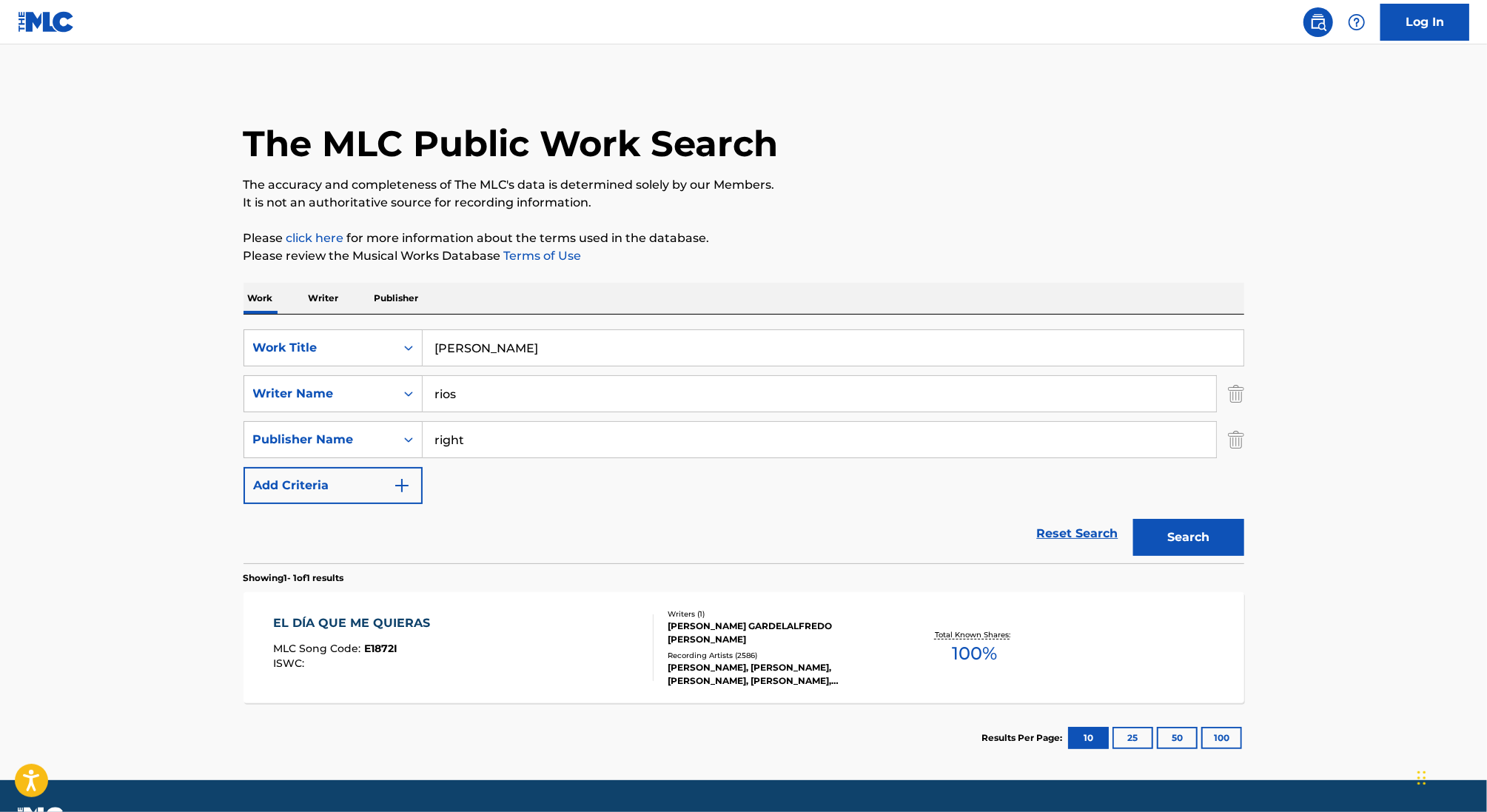
click at [452, 446] on input "right" at bounding box center [819, 439] width 793 height 36
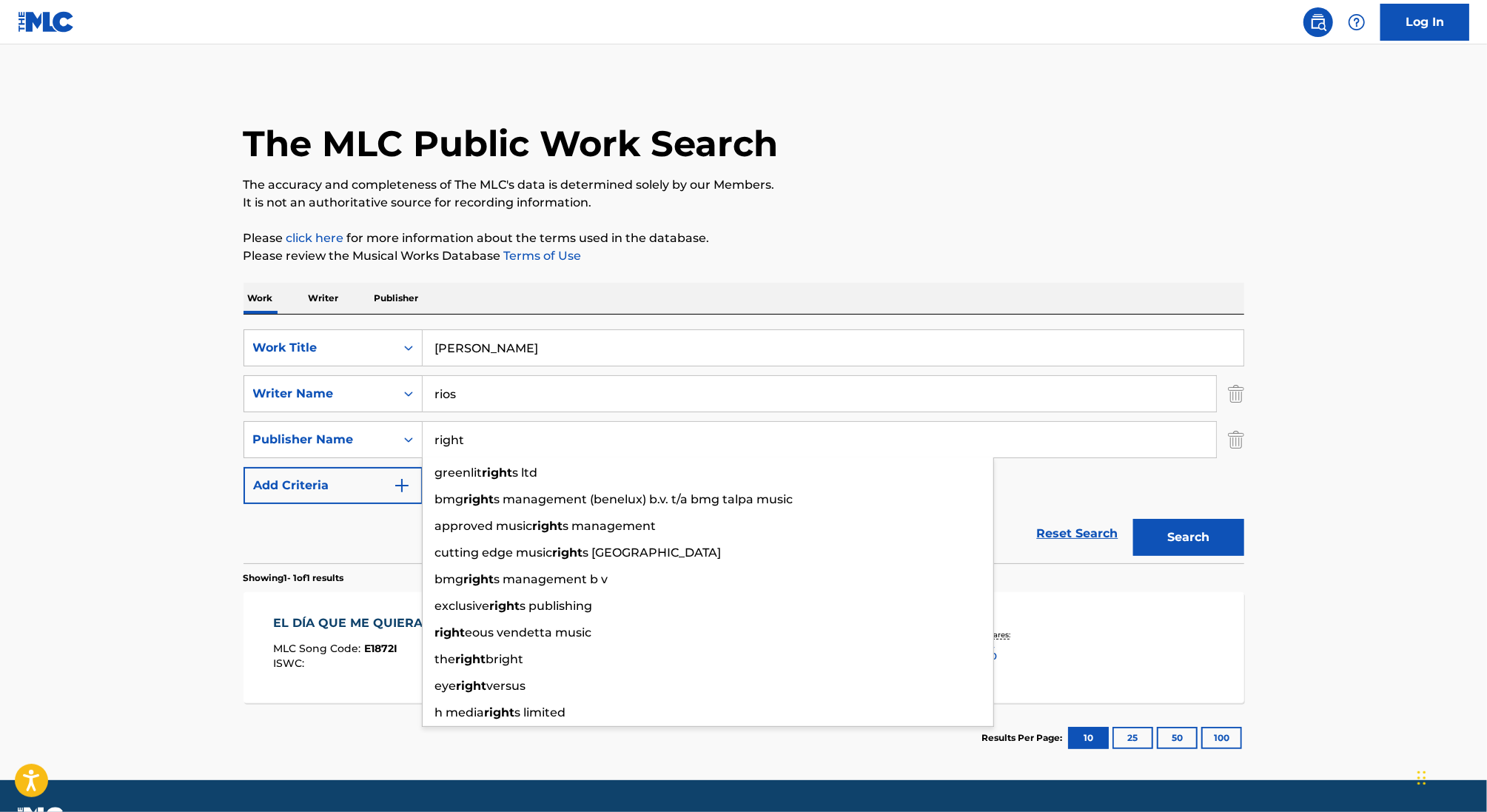
click at [452, 446] on input "right" at bounding box center [819, 439] width 793 height 36
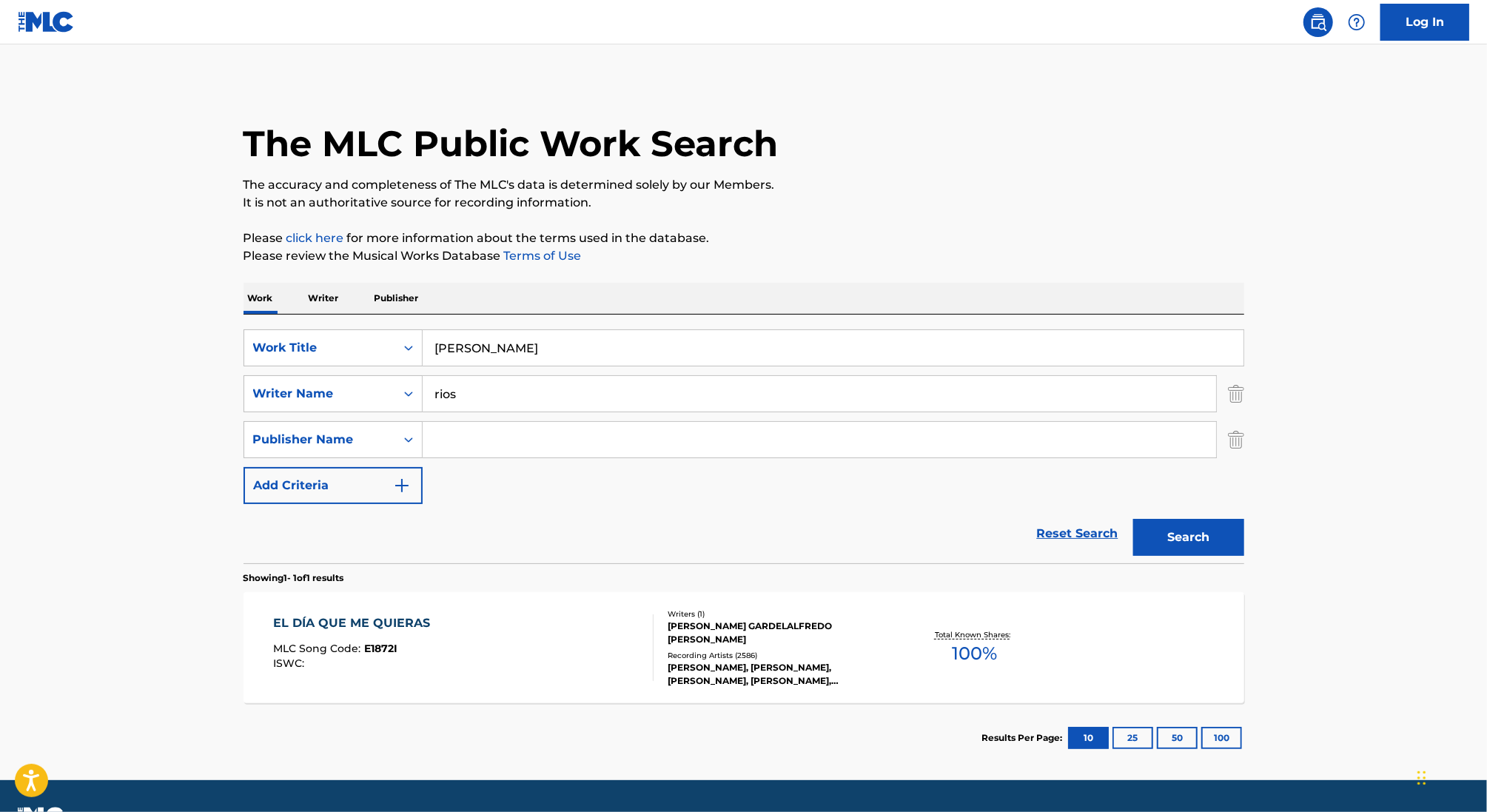
click at [1242, 451] on img "Search Form" at bounding box center [1236, 439] width 16 height 37
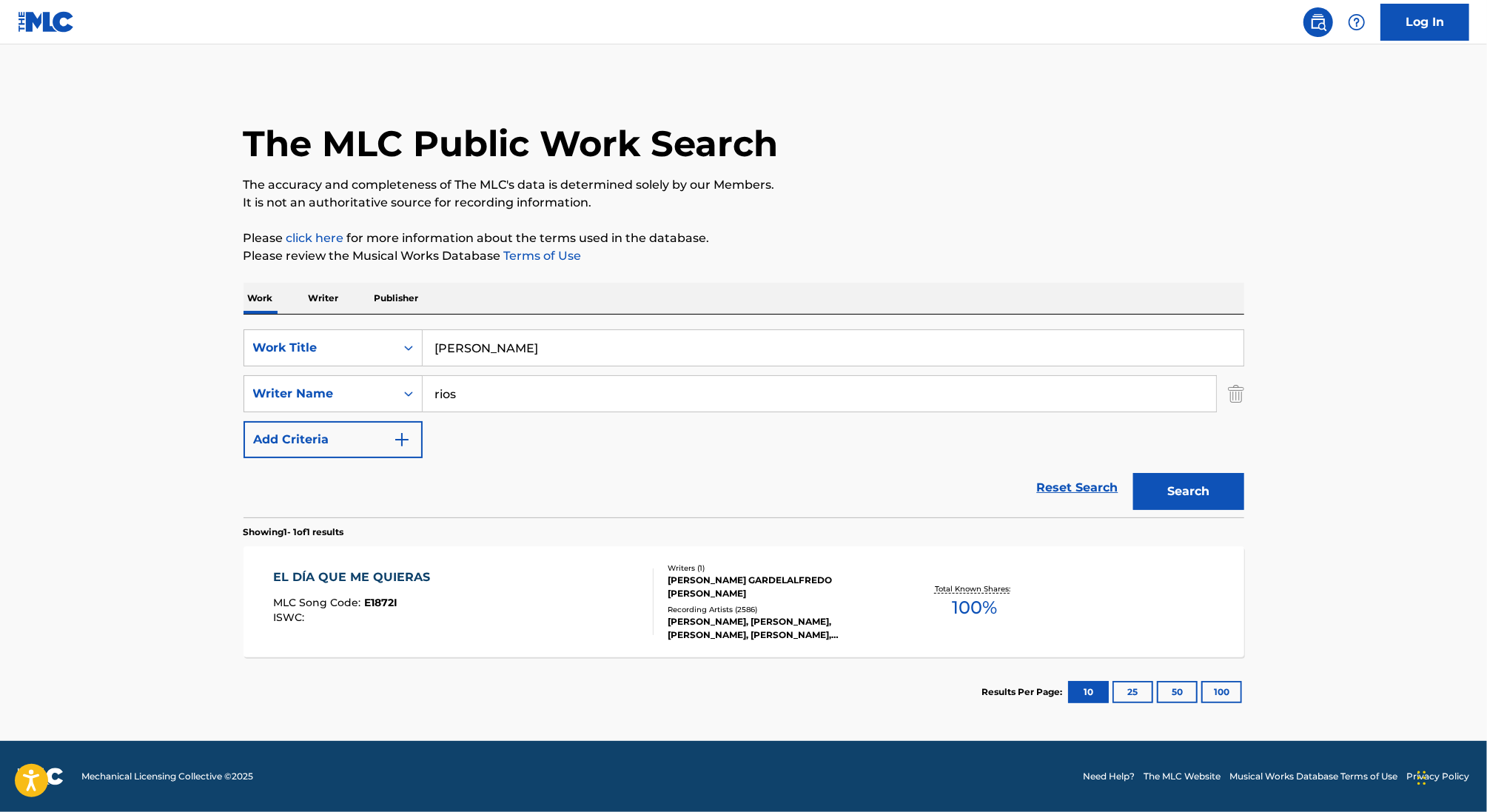
click at [1199, 503] on button "Search" at bounding box center [1189, 491] width 111 height 37
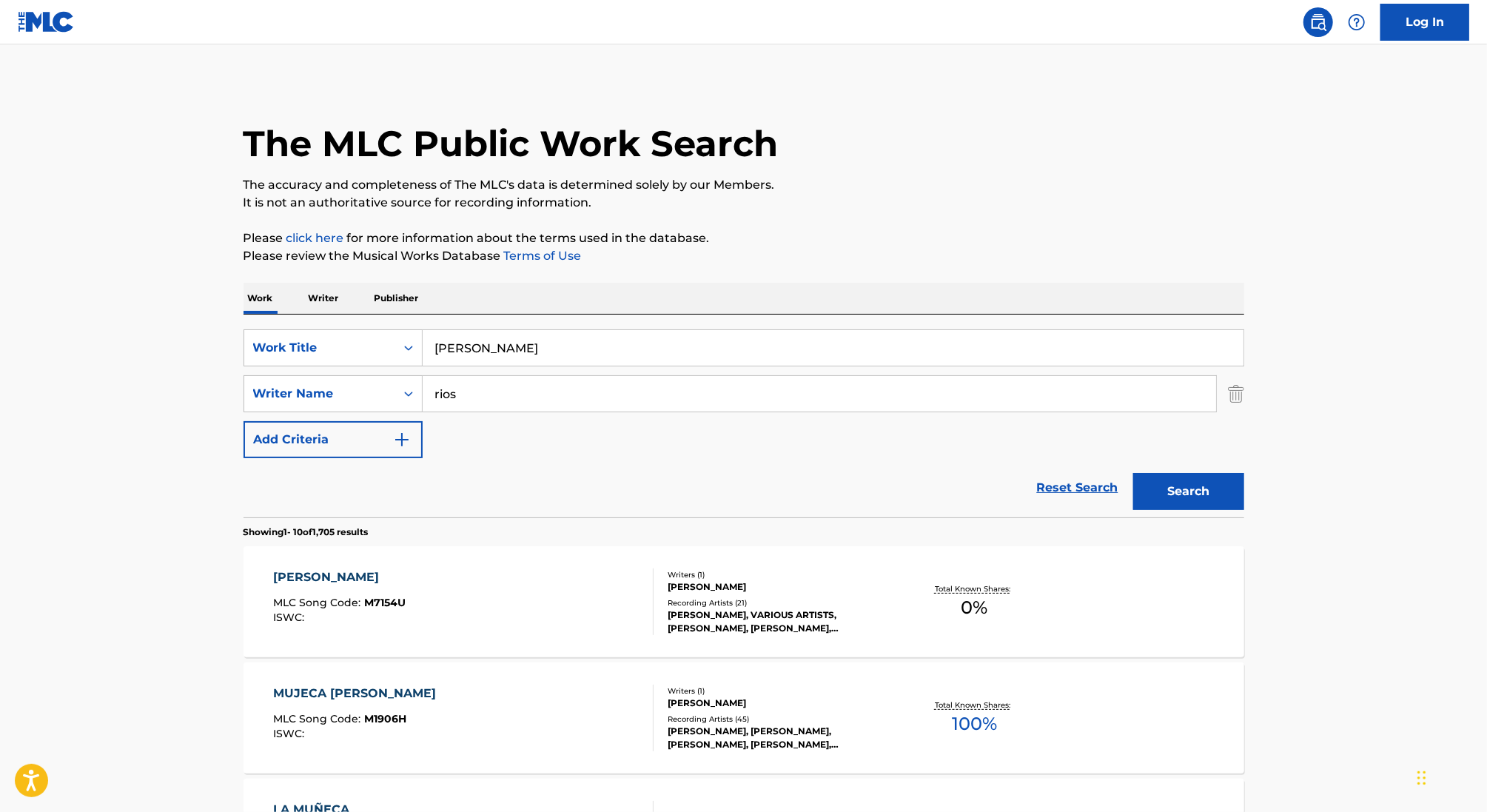
click at [841, 580] on div "MARIO RIOS GUERRERO" at bounding box center [779, 586] width 224 height 13
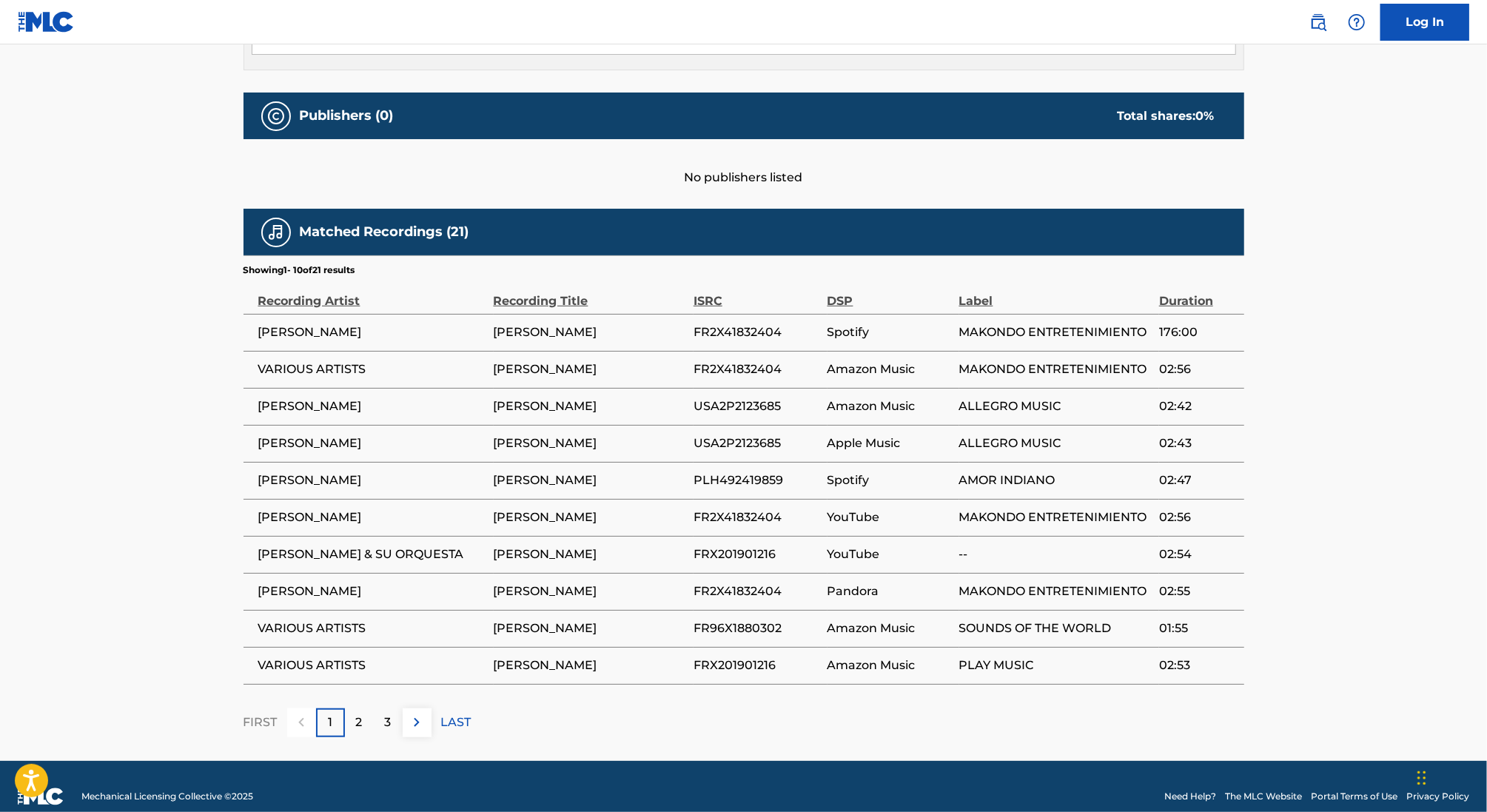
scroll to position [615, 0]
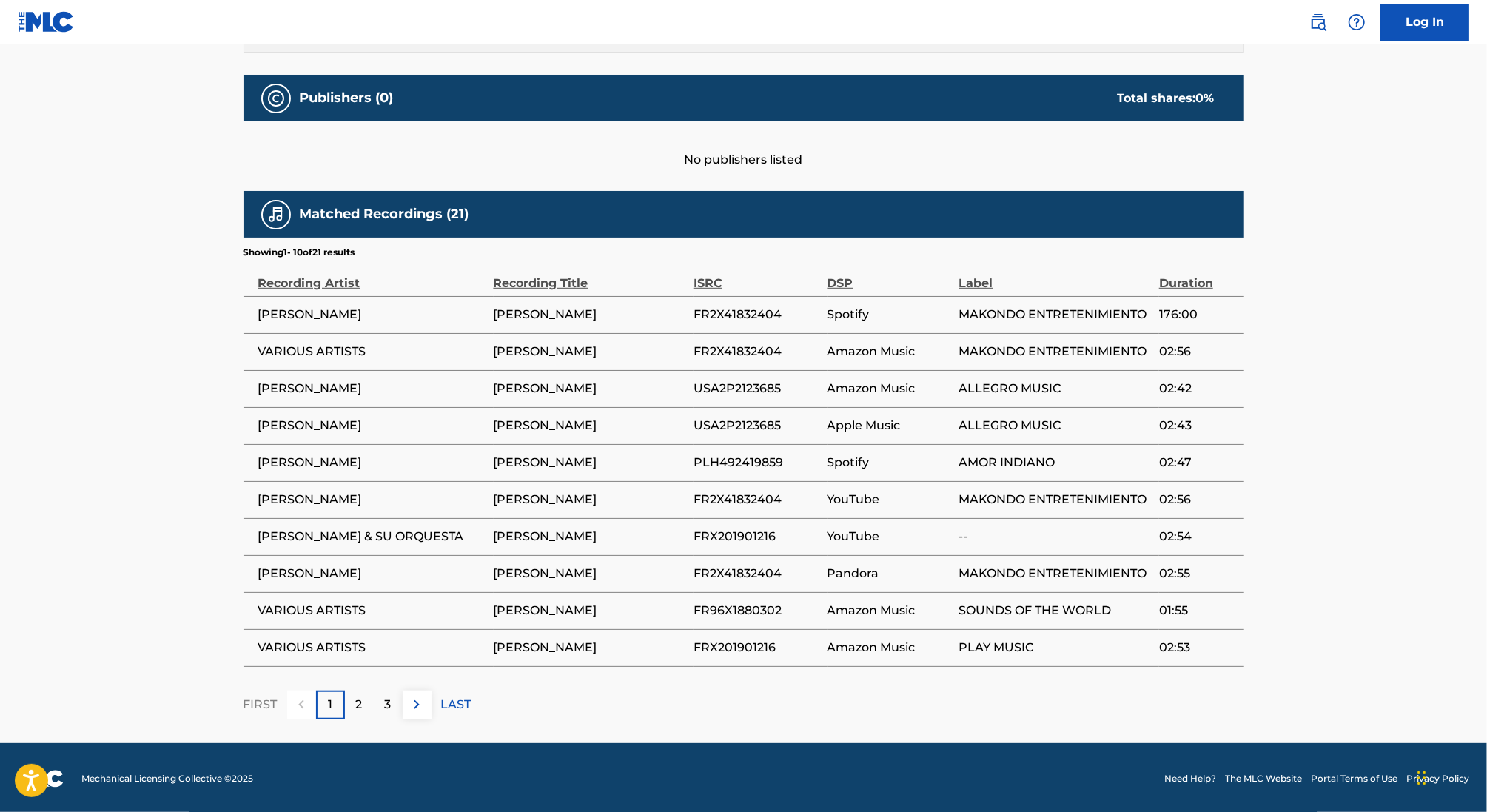
click at [405, 705] on button at bounding box center [416, 705] width 29 height 29
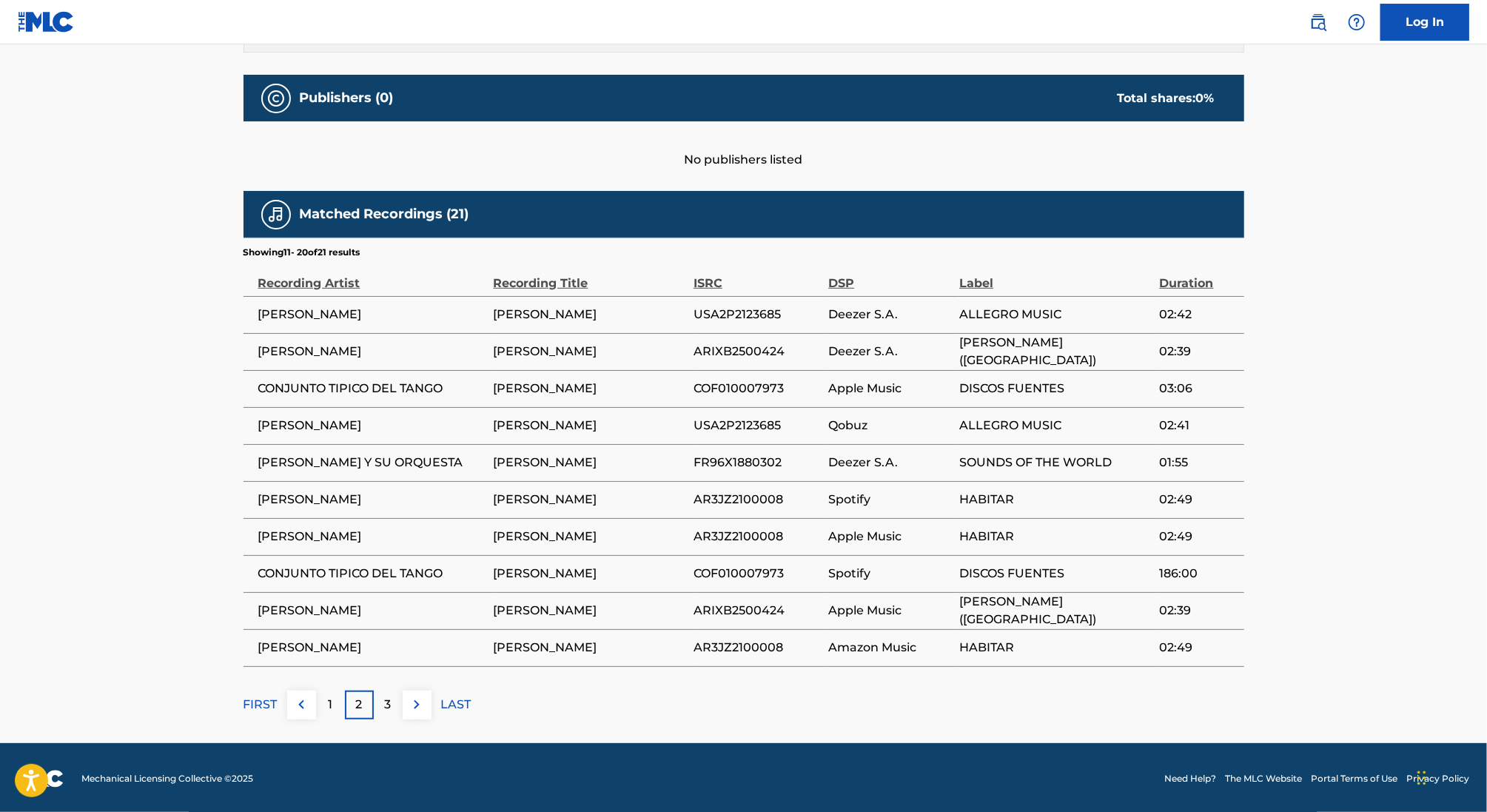
click at [405, 705] on button at bounding box center [416, 705] width 29 height 29
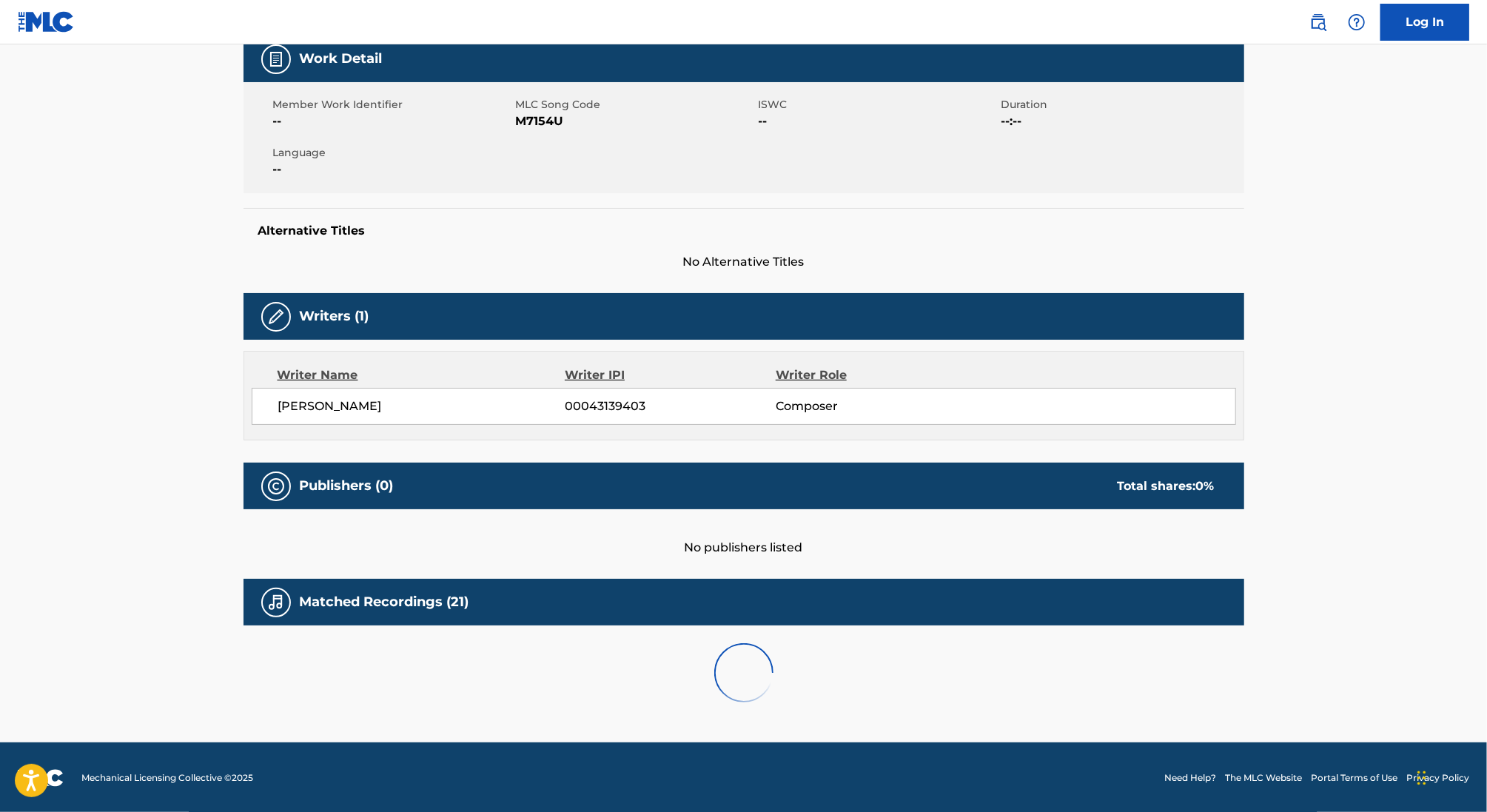
scroll to position [283, 0]
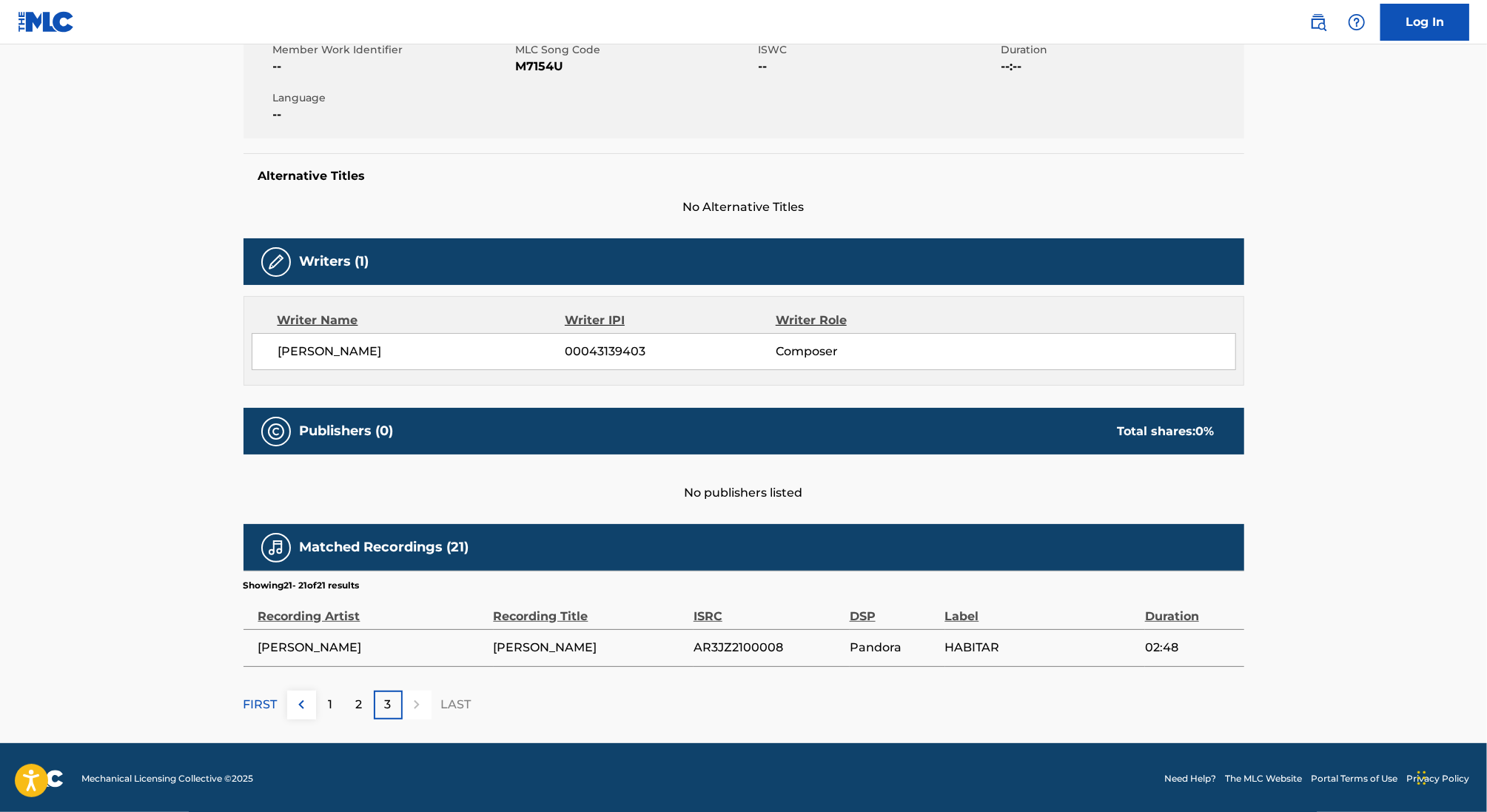
click at [405, 705] on div at bounding box center [416, 705] width 29 height 29
click at [318, 699] on div "1" at bounding box center [330, 705] width 29 height 29
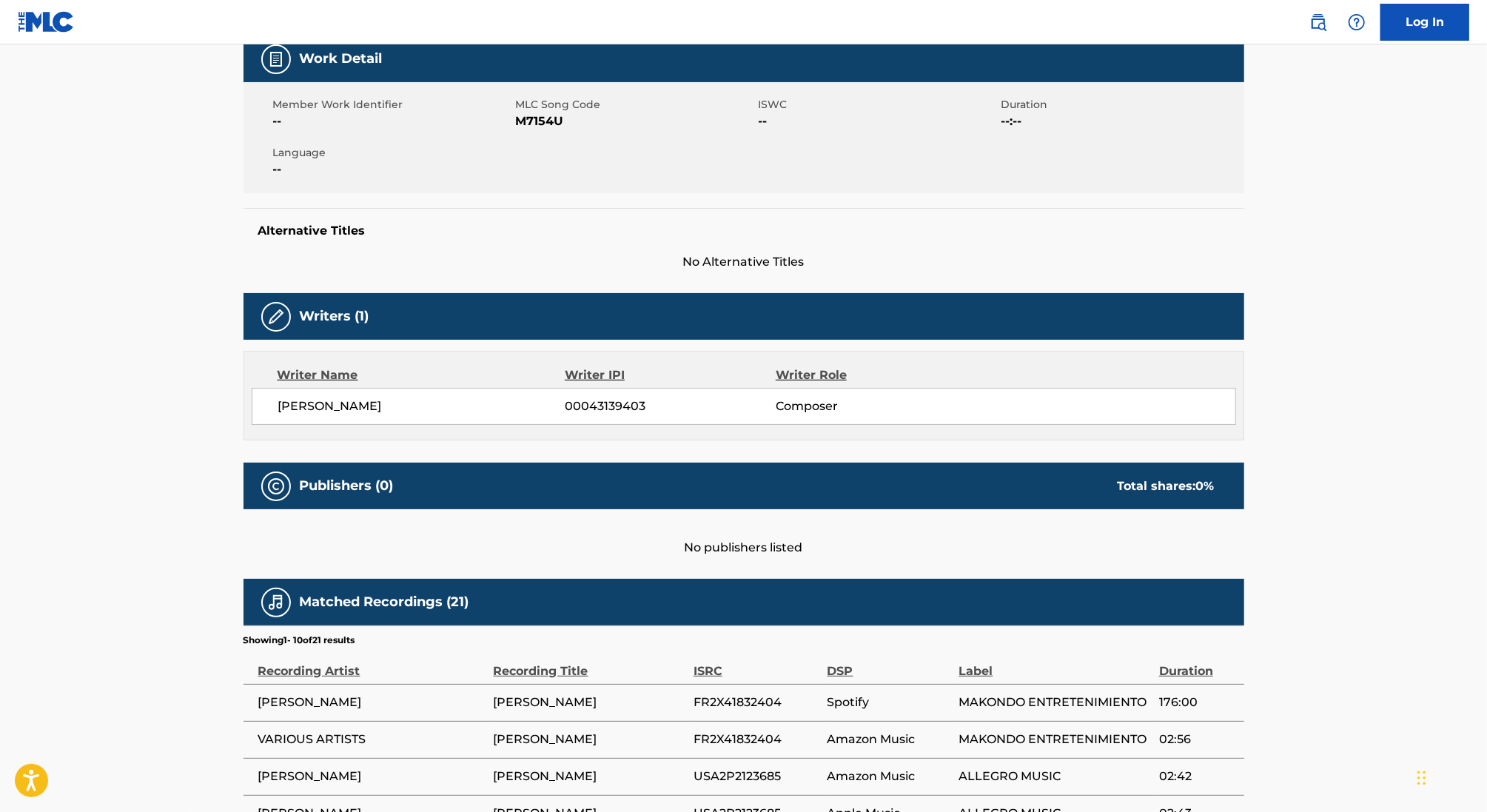
scroll to position [615, 0]
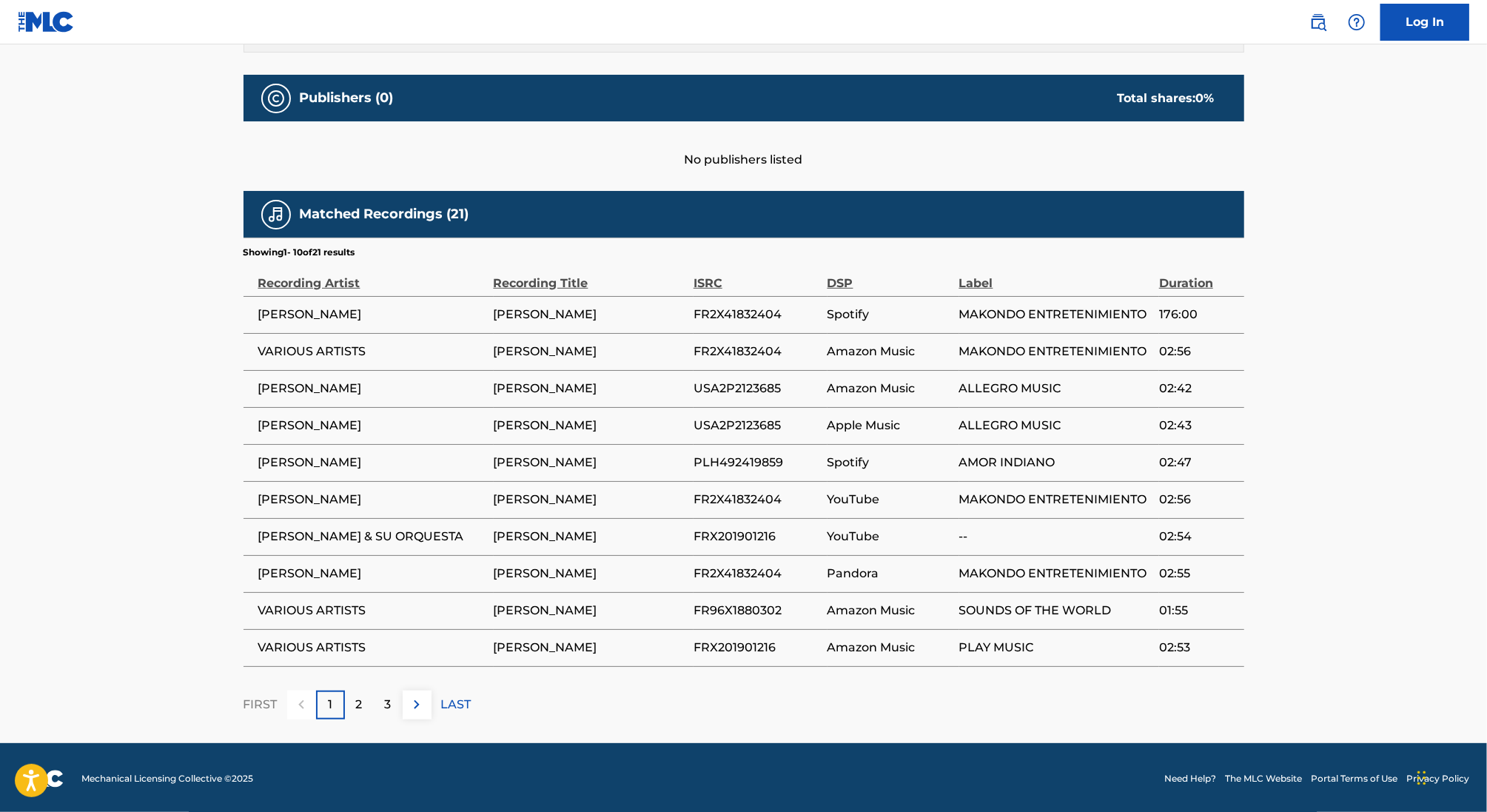
click at [297, 701] on div at bounding box center [301, 705] width 29 height 29
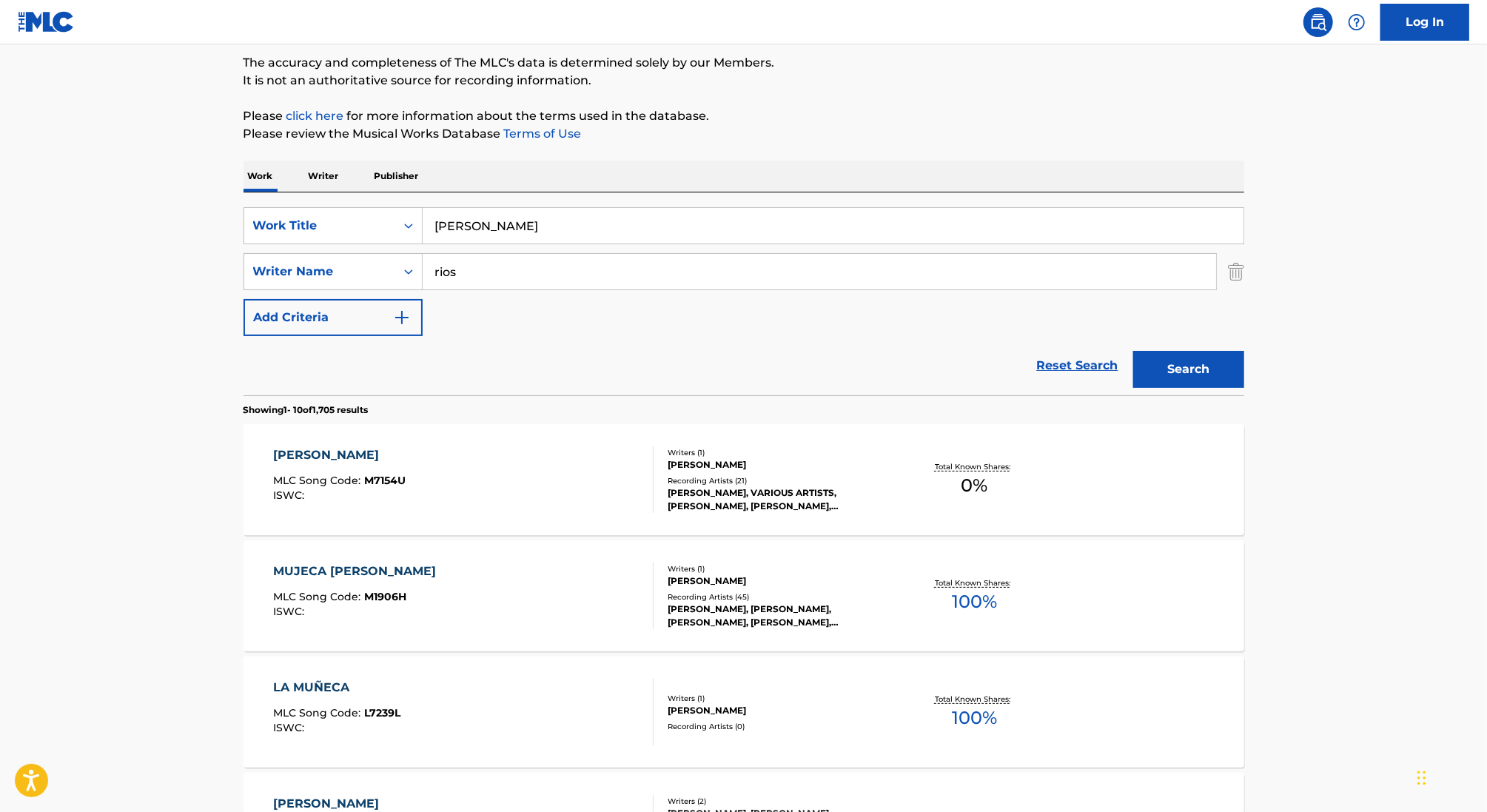
scroll to position [127, 0]
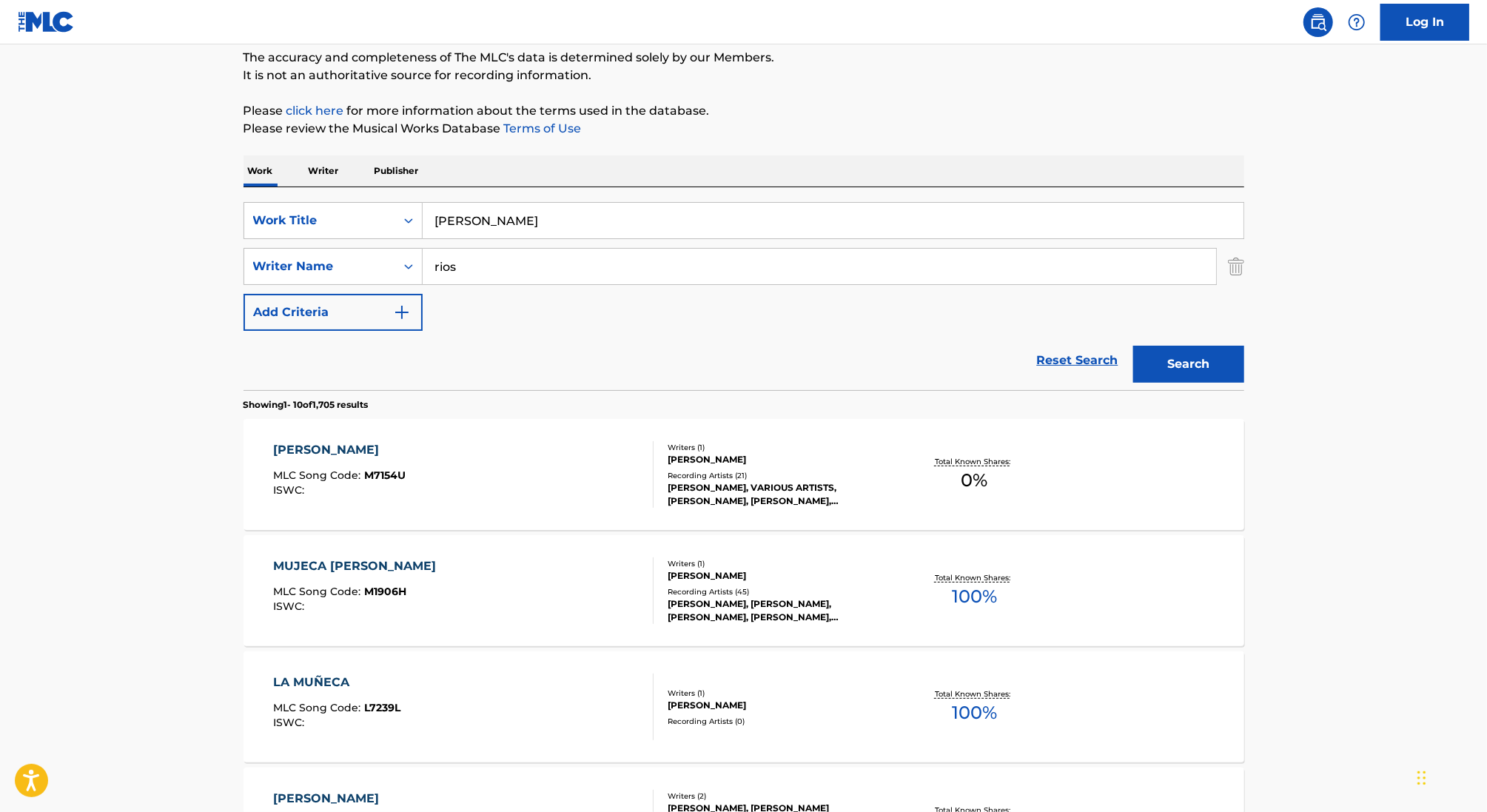
click at [651, 484] on div at bounding box center [647, 474] width 12 height 67
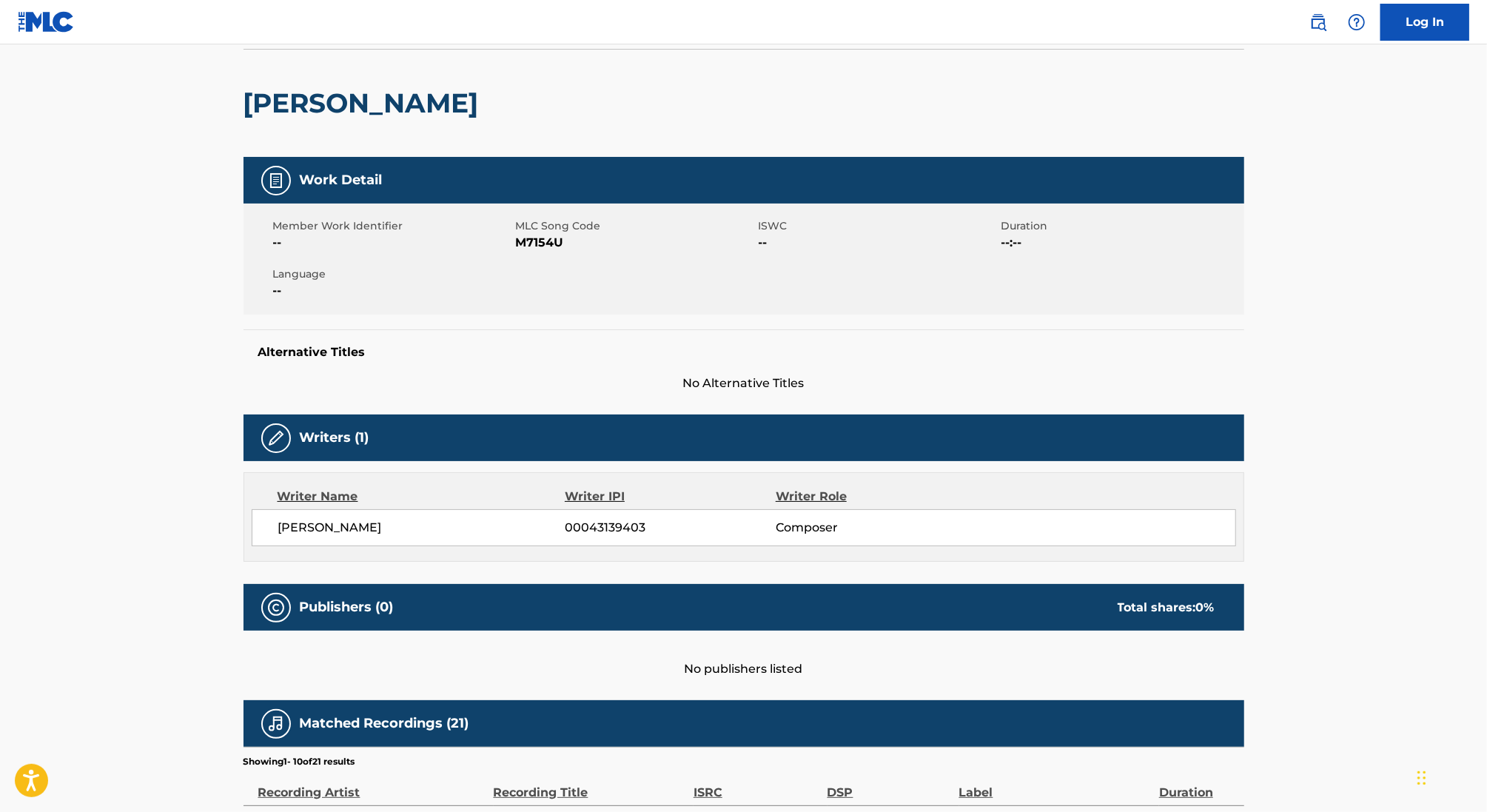
scroll to position [127, 0]
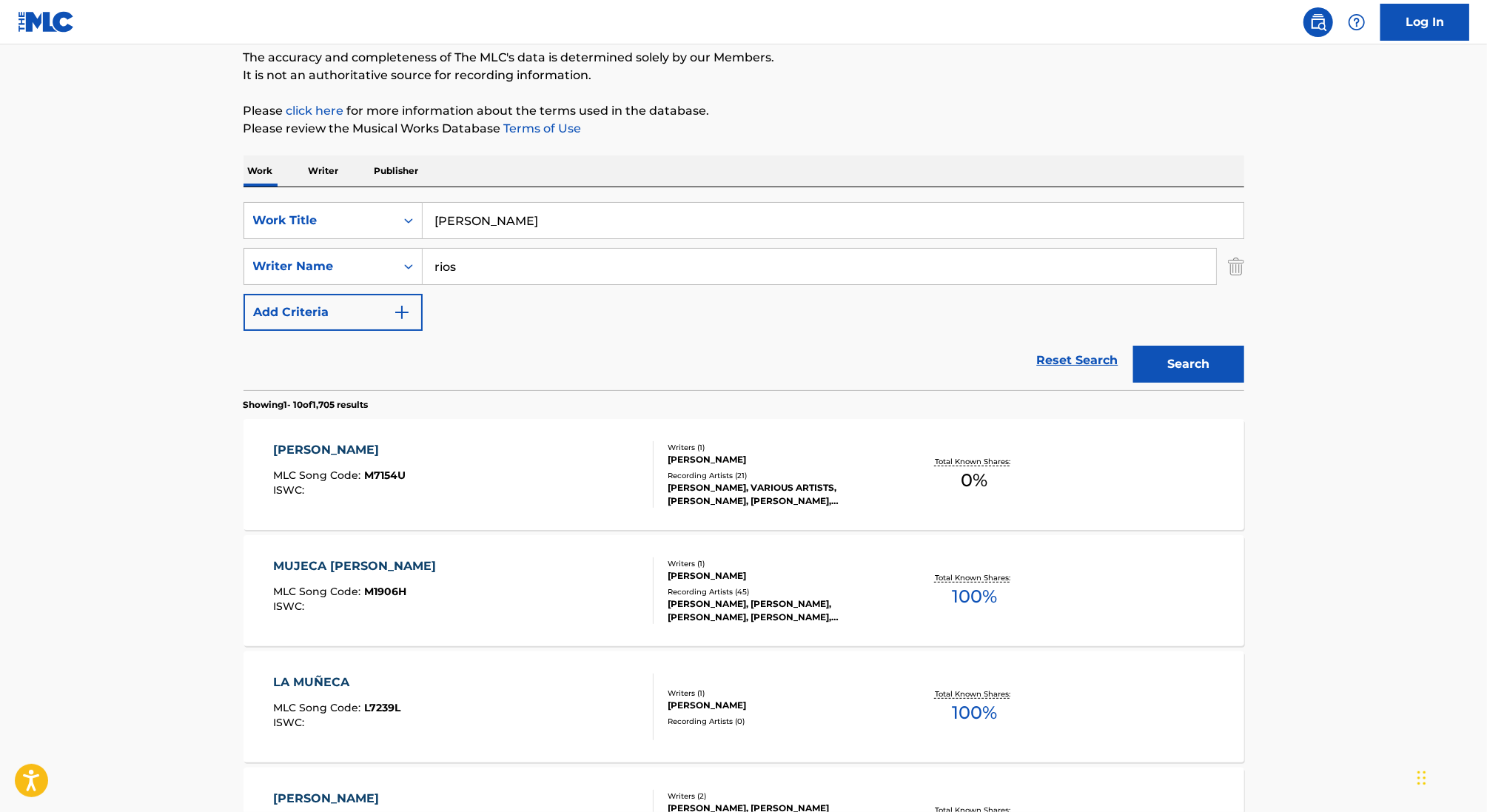
click at [694, 583] on div "Writers ( 1 ) MARIO RIOS GUERRERO Recording Artists ( 45 ) JULIO JARAMILLO, JUL…" at bounding box center [773, 591] width 238 height 66
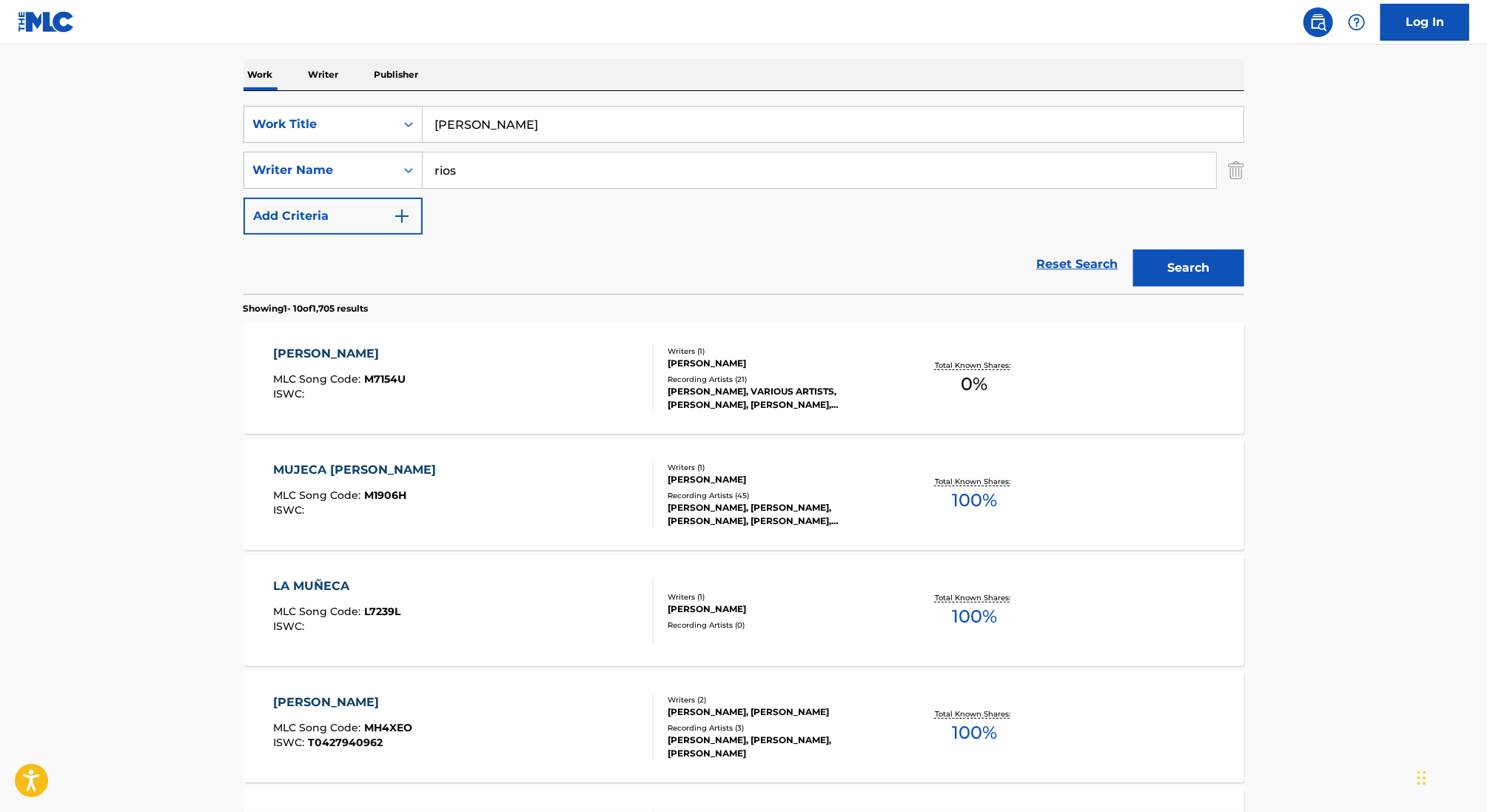
scroll to position [341, 0]
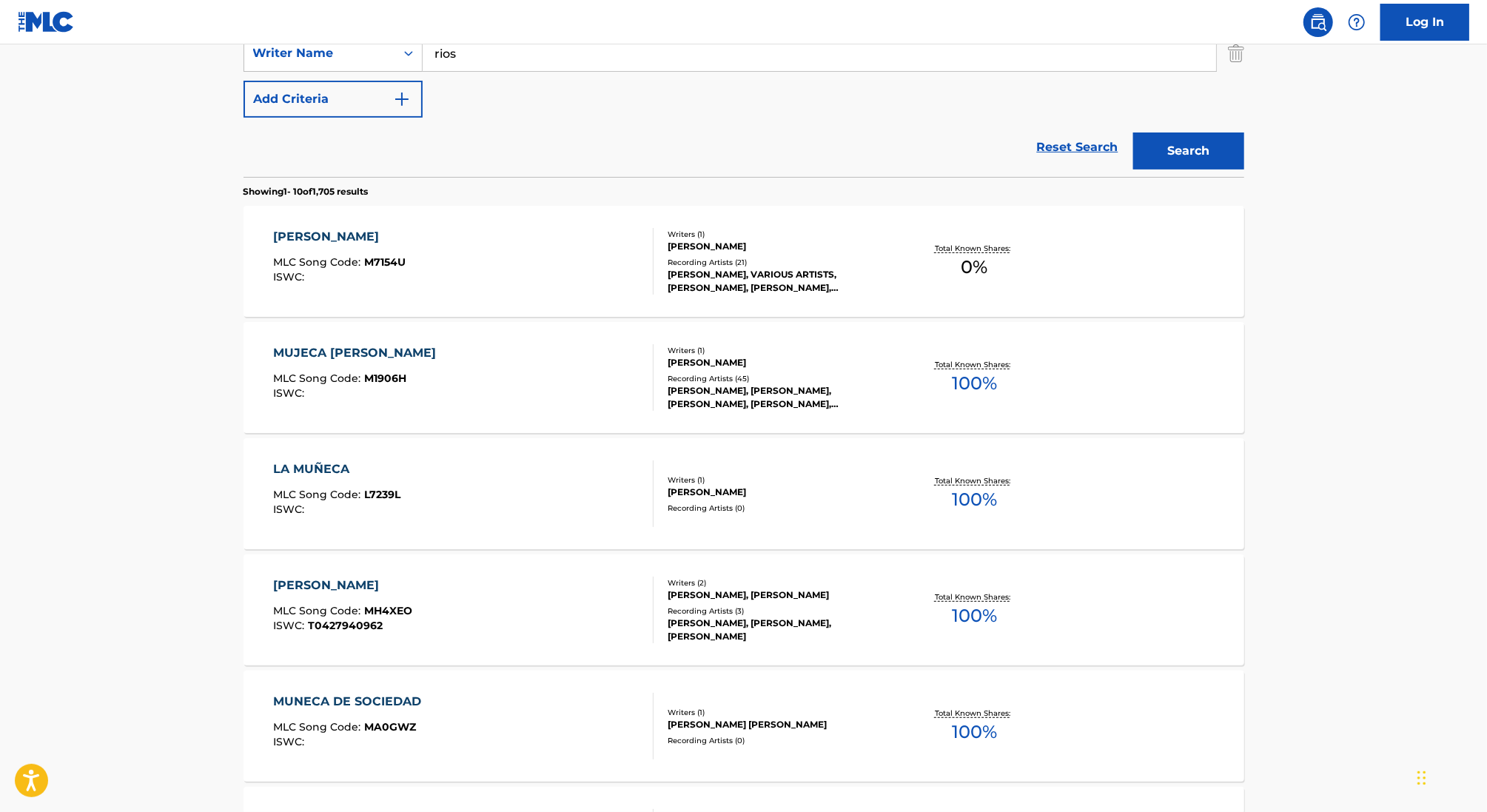
click at [646, 509] on div at bounding box center [647, 493] width 12 height 67
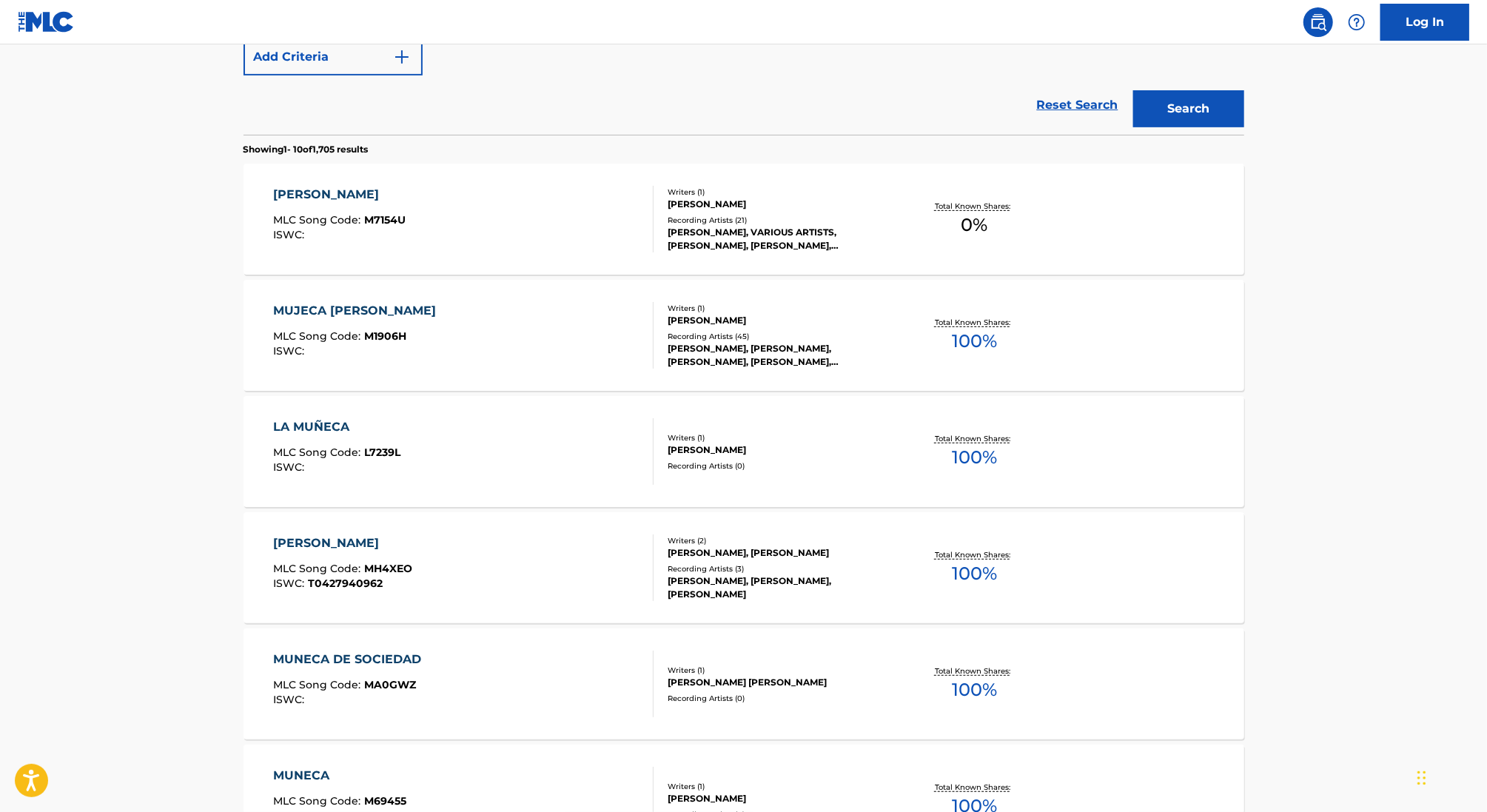
scroll to position [382, 0]
click at [649, 377] on div "MUJECA DE LOZA MLC Song Code : M1906H ISWC : Writers ( 1 ) MARIO RIOS GUERRERO …" at bounding box center [744, 336] width 1001 height 111
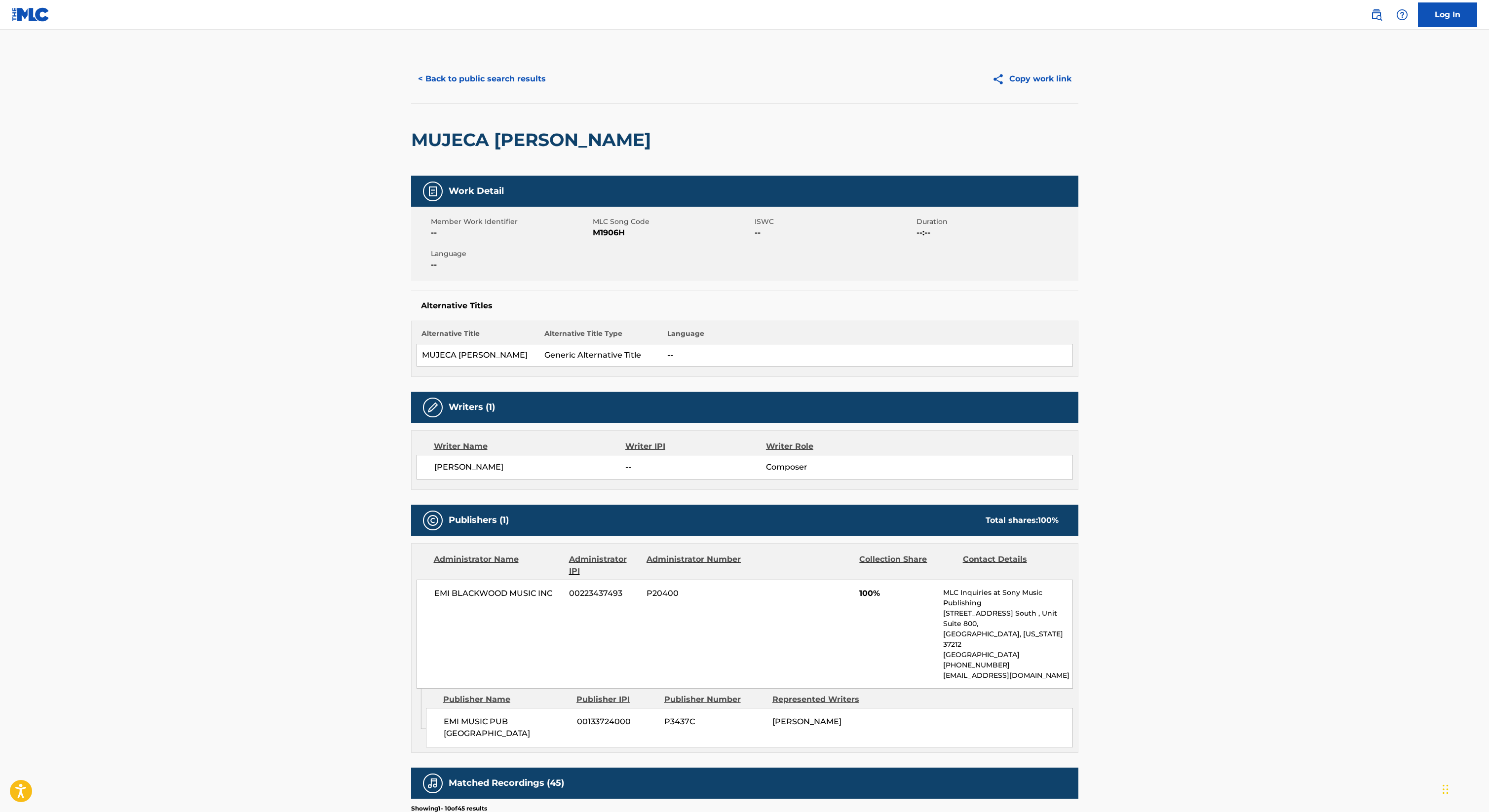
click at [491, 64] on div "< Back to public search results Copy work link" at bounding box center [744, 79] width 667 height 49
click at [491, 74] on button "< Back to public search results" at bounding box center [481, 79] width 142 height 25
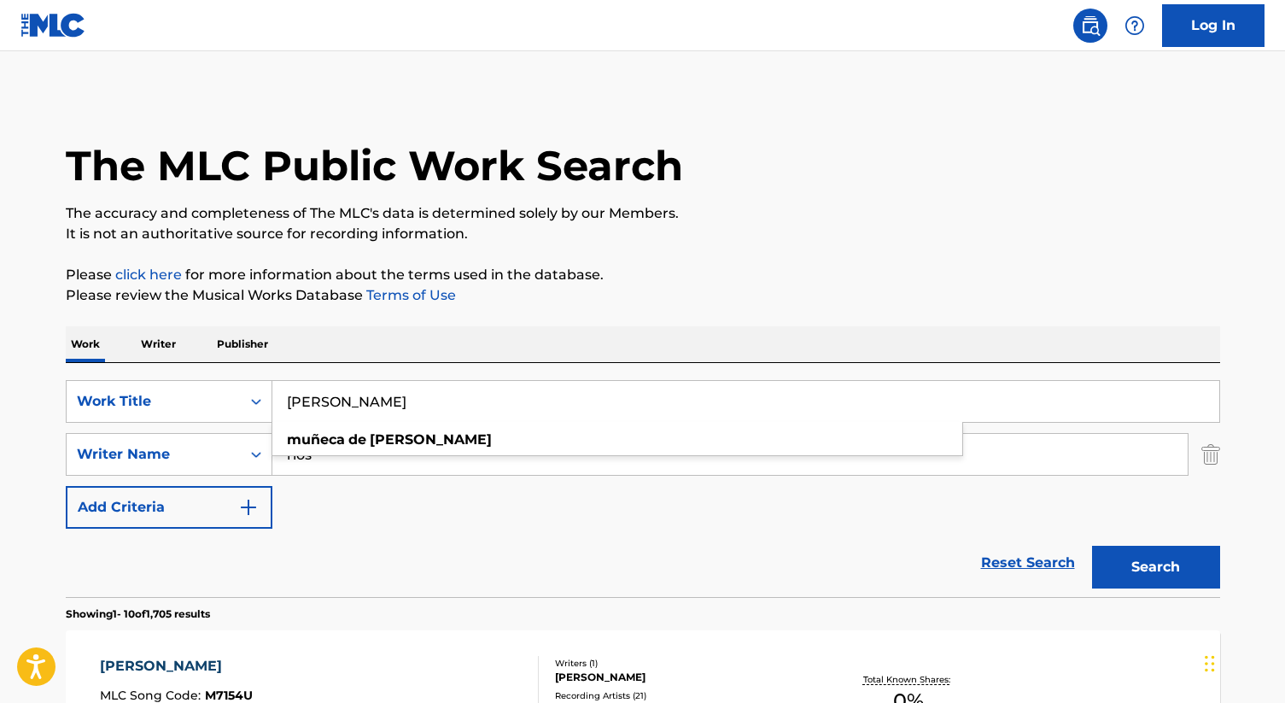
drag, startPoint x: 424, startPoint y: 403, endPoint x: 272, endPoint y: 391, distance: 152.5
click at [272, 391] on input "Muñeca De Loza" at bounding box center [745, 401] width 947 height 41
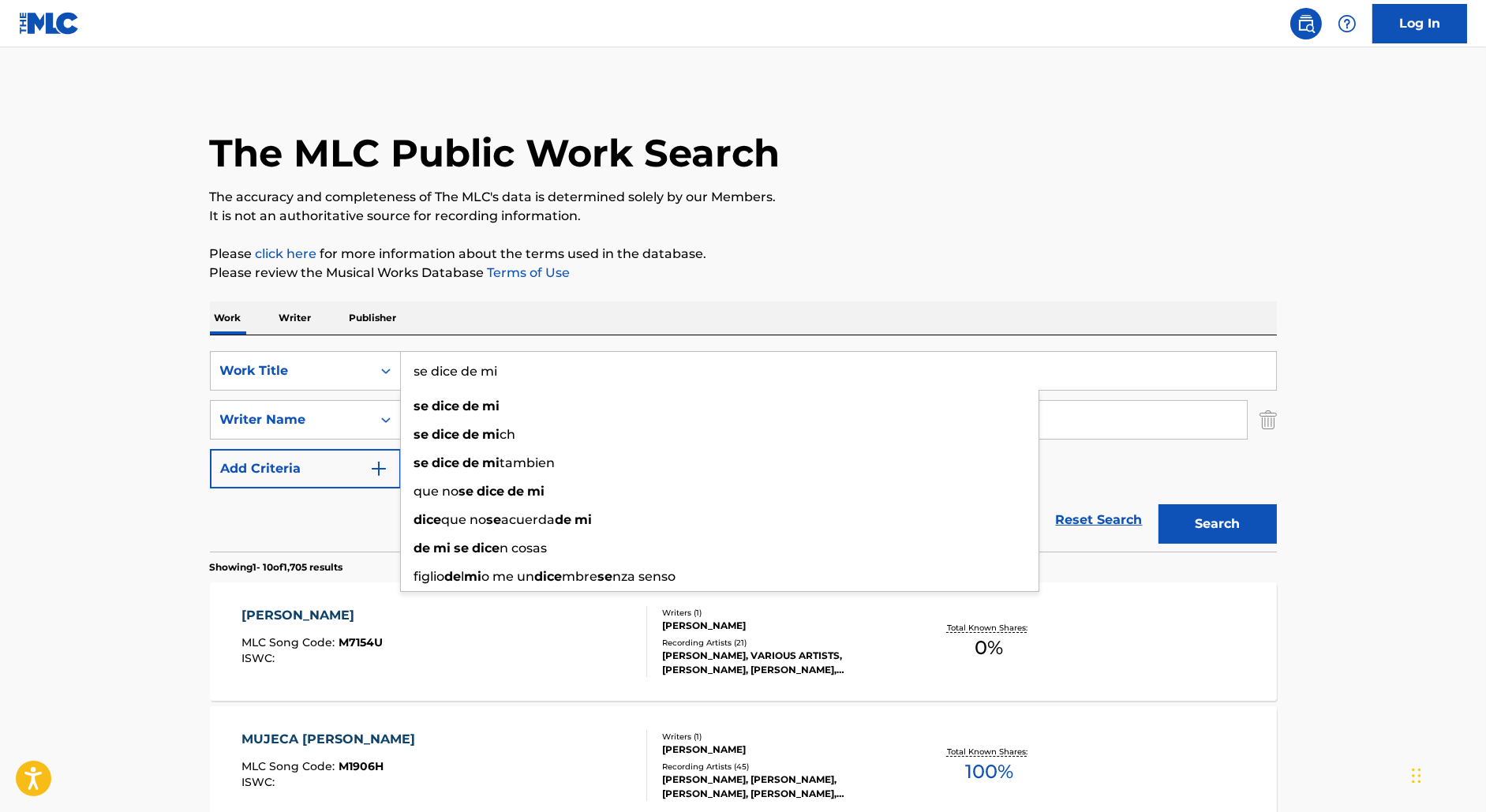
type input "se dice de mi"
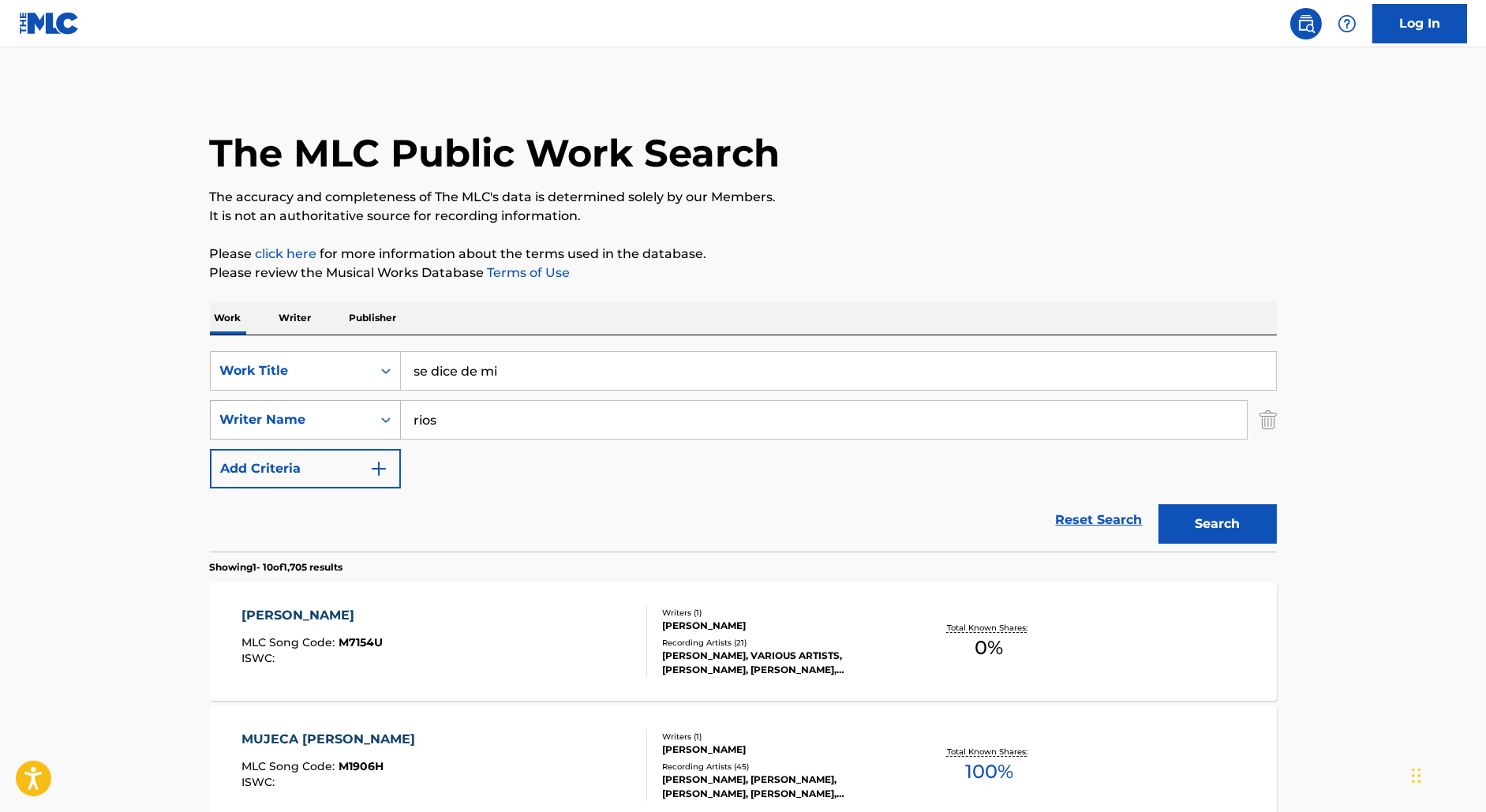
click at [337, 422] on div "Writer Name" at bounding box center [291, 419] width 142 height 18
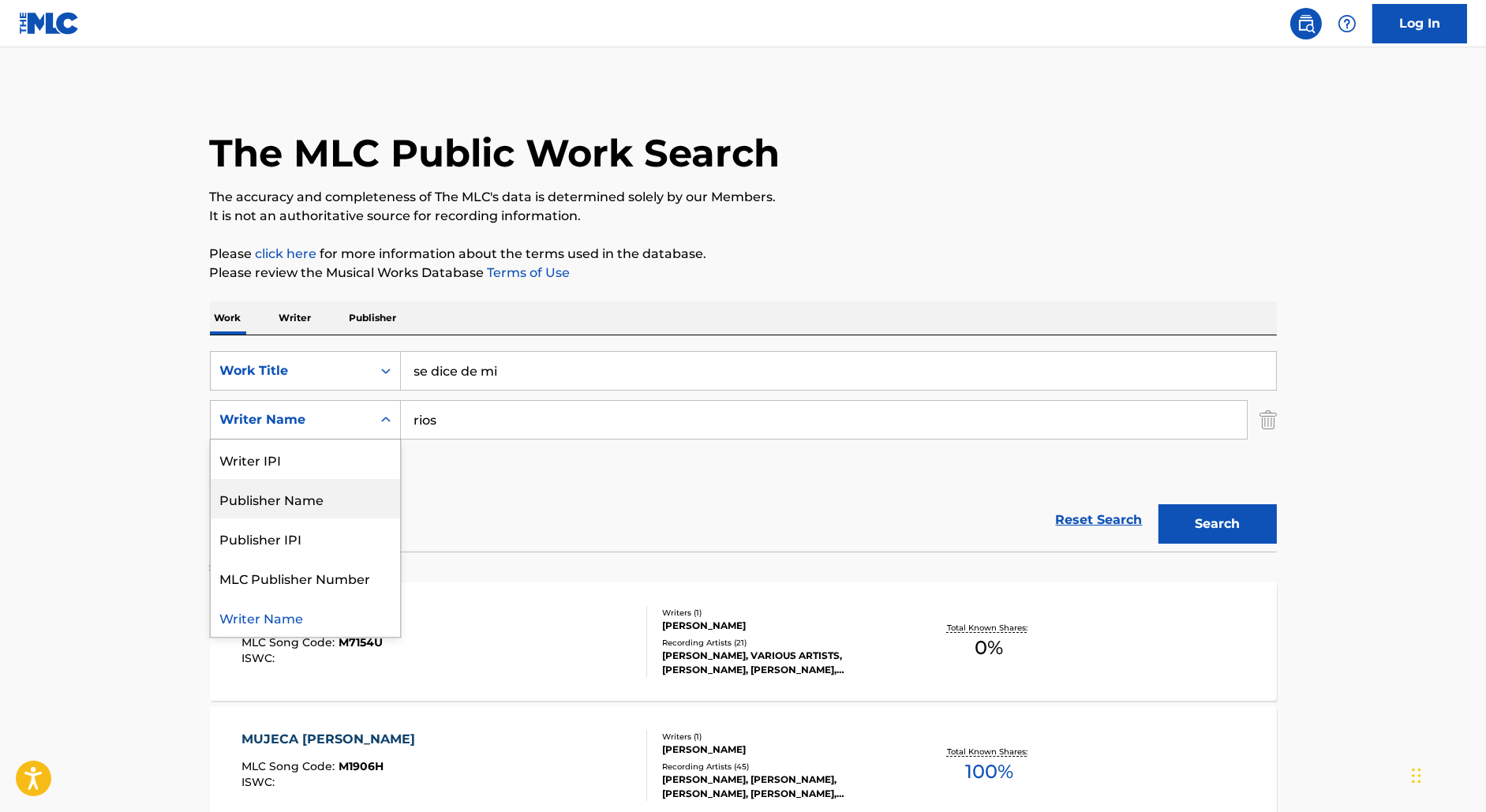
click at [327, 495] on div "Publisher Name" at bounding box center [305, 498] width 189 height 40
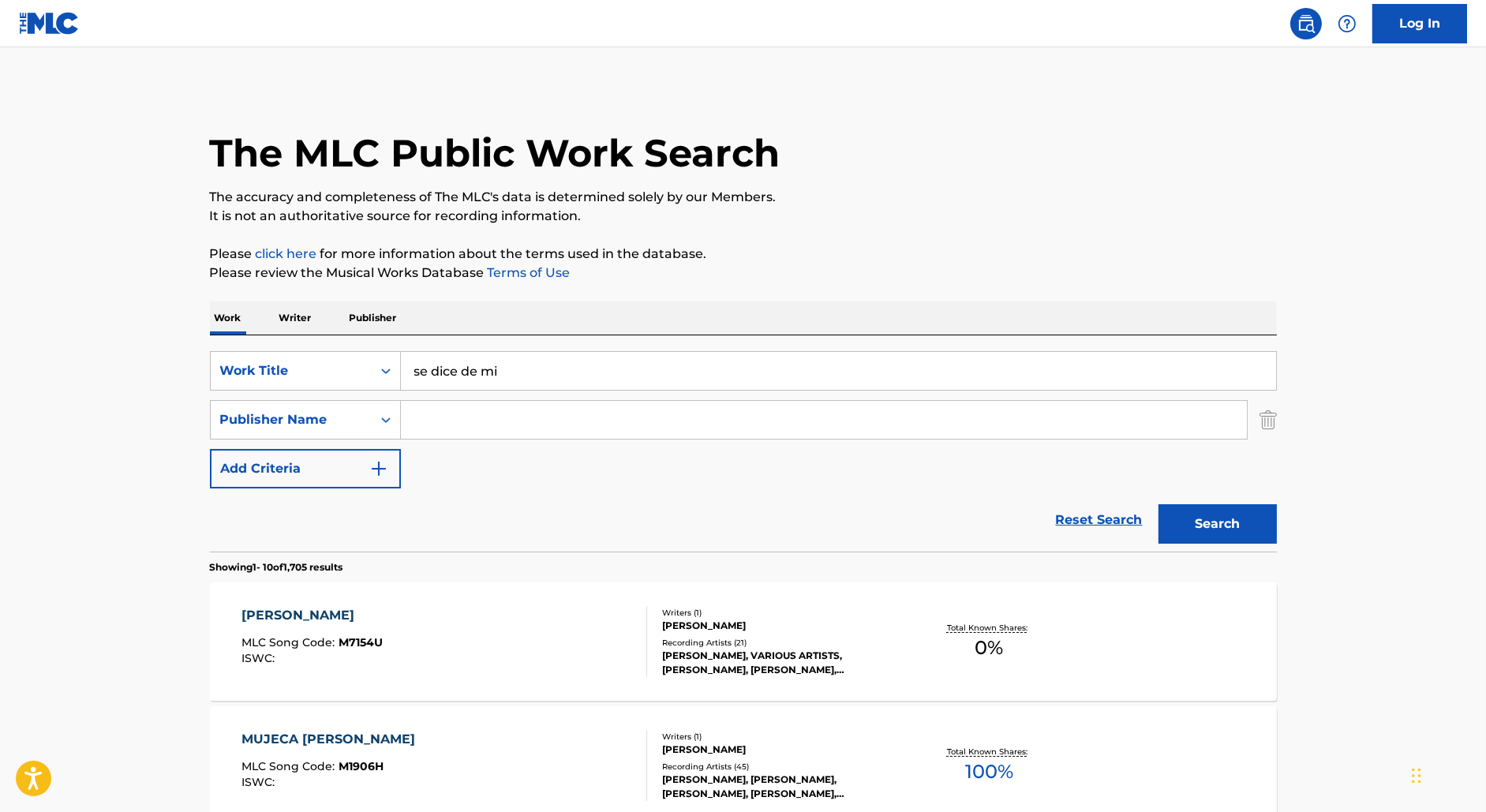
click at [438, 434] on input "Search Form" at bounding box center [823, 419] width 846 height 38
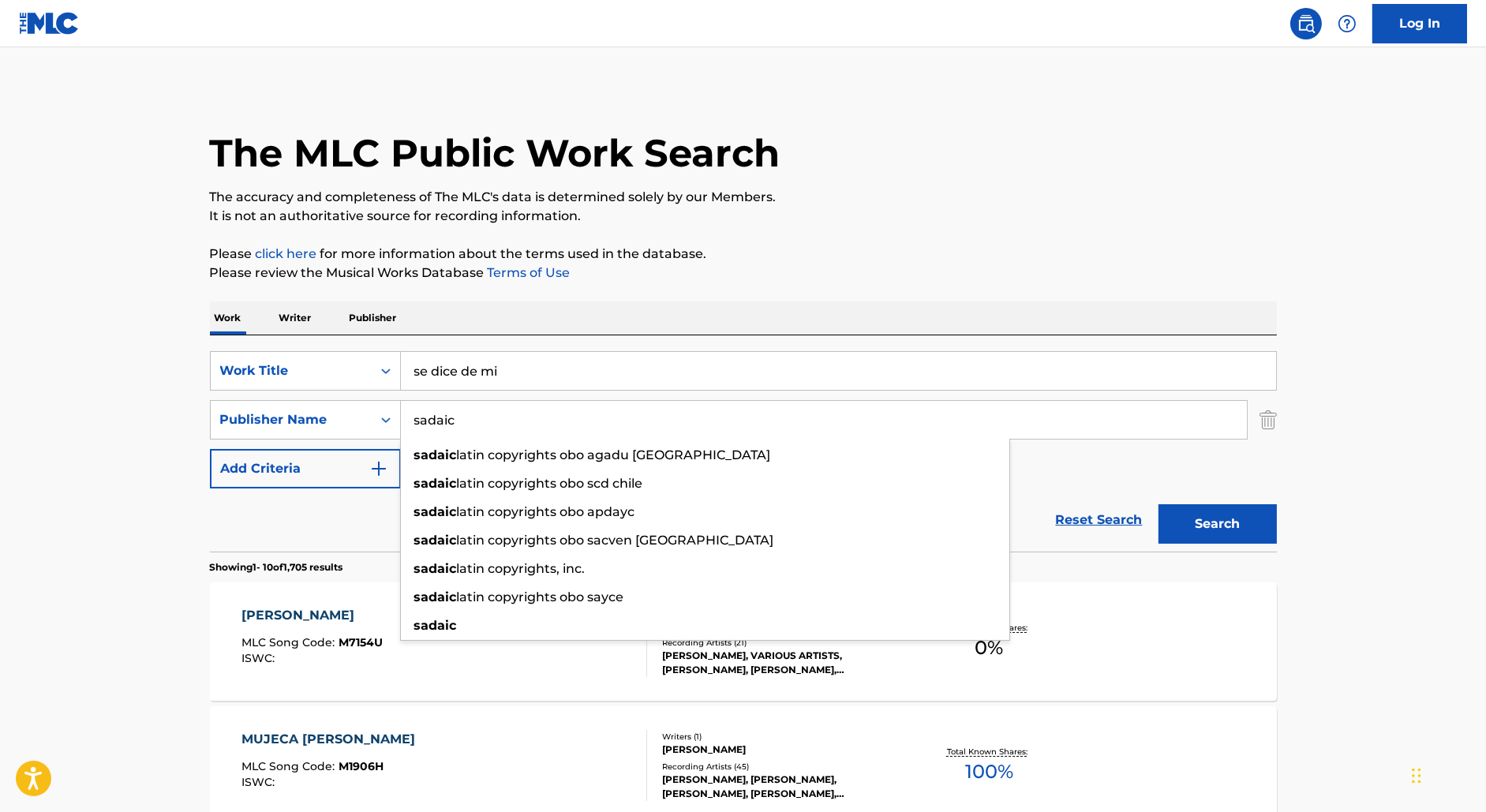
type input "sadaic"
click at [1158, 504] on button "Search" at bounding box center [1217, 524] width 118 height 40
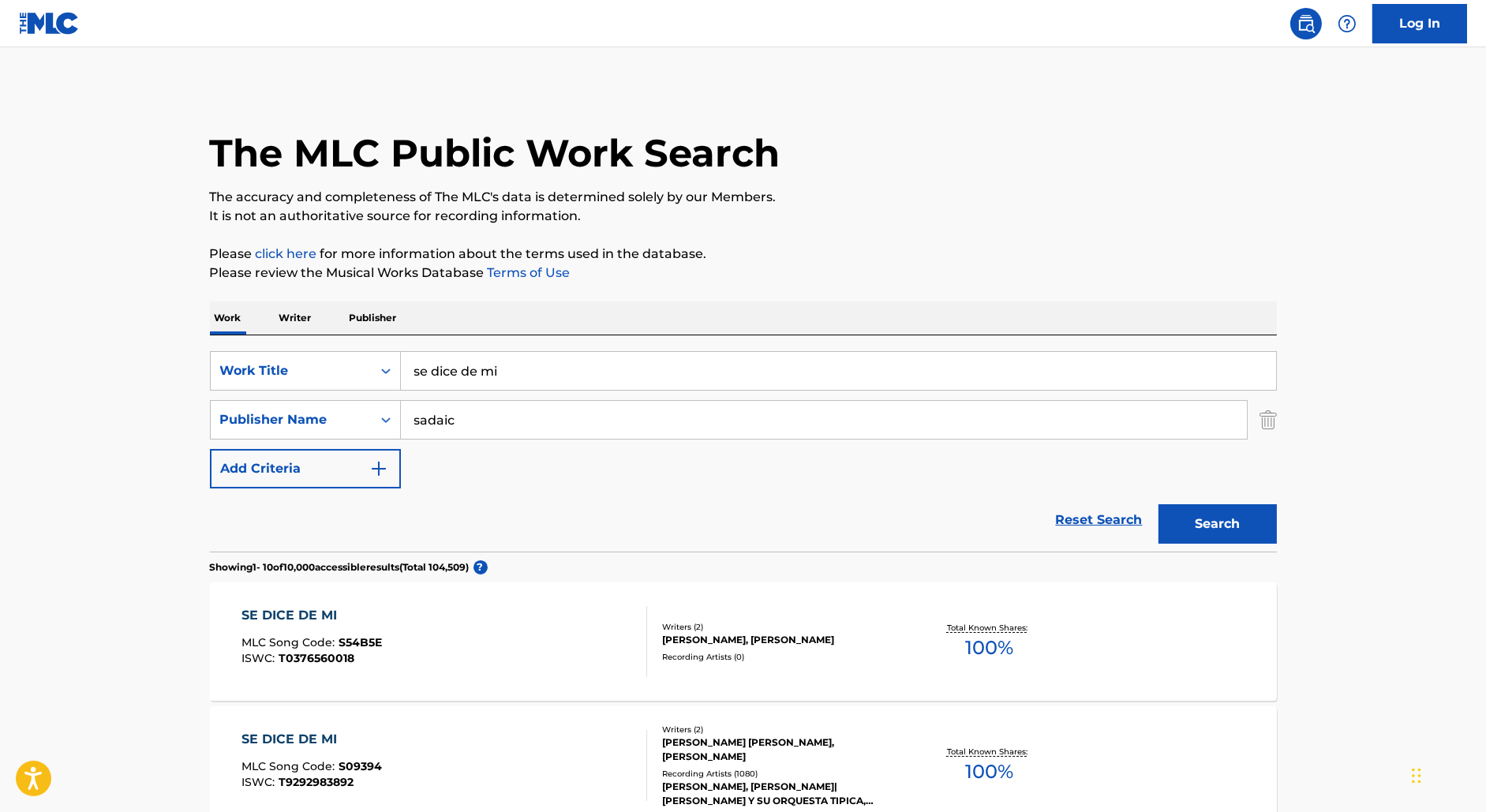
click at [302, 454] on button "Add Criteria" at bounding box center [305, 468] width 191 height 40
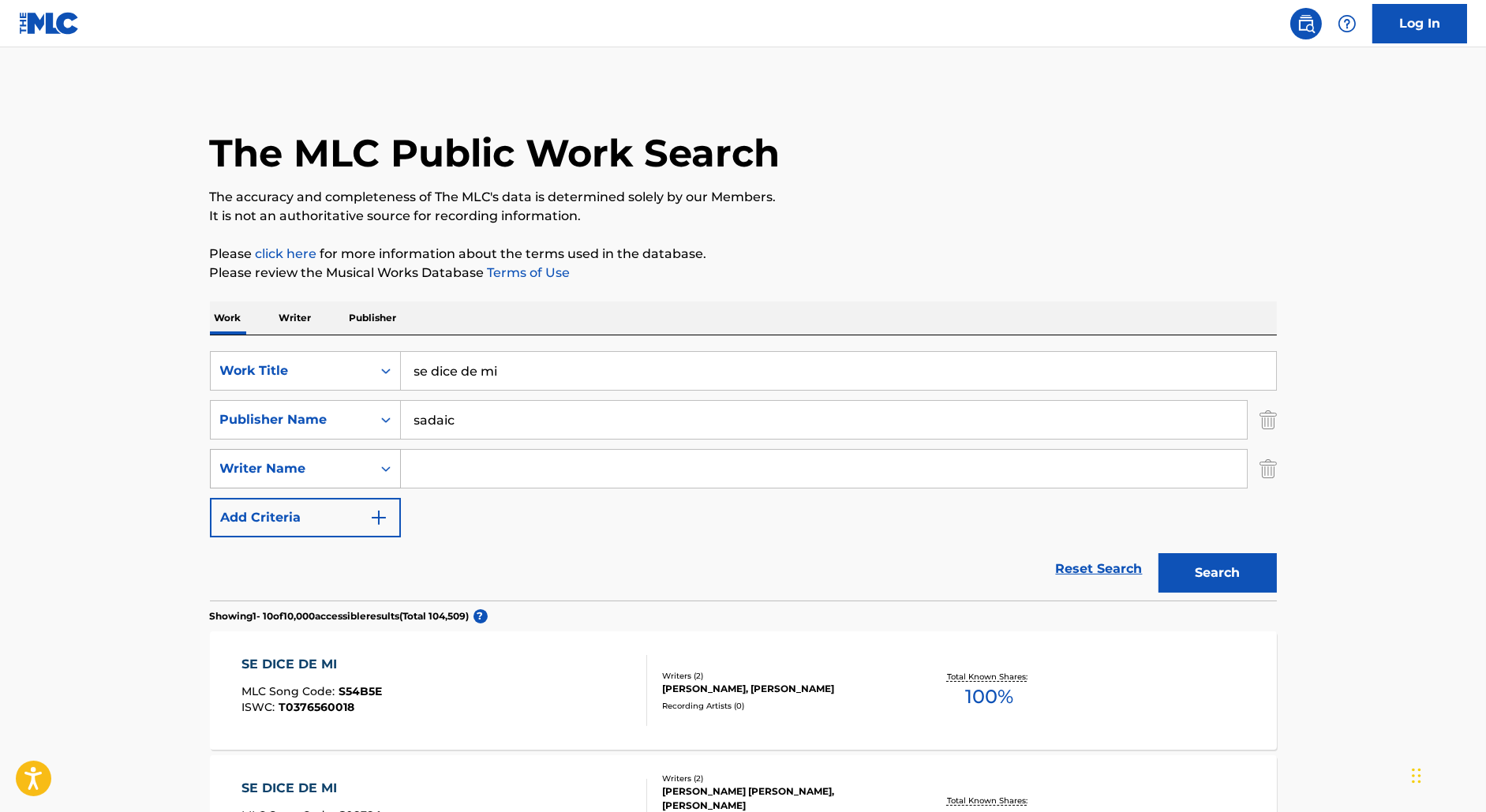
click at [355, 455] on div "Writer Name" at bounding box center [291, 468] width 161 height 30
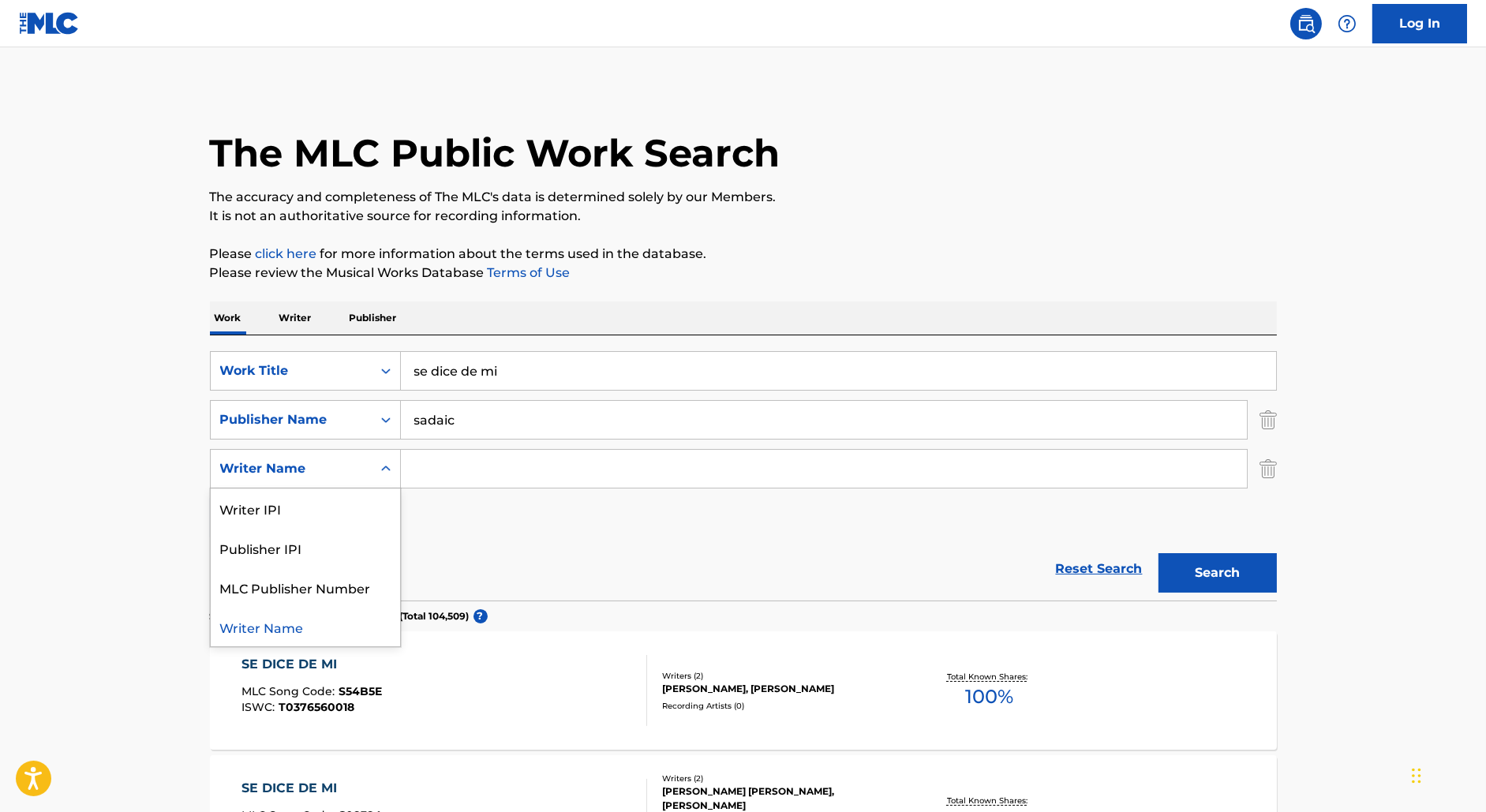
click at [467, 462] on input "Search Form" at bounding box center [823, 468] width 846 height 38
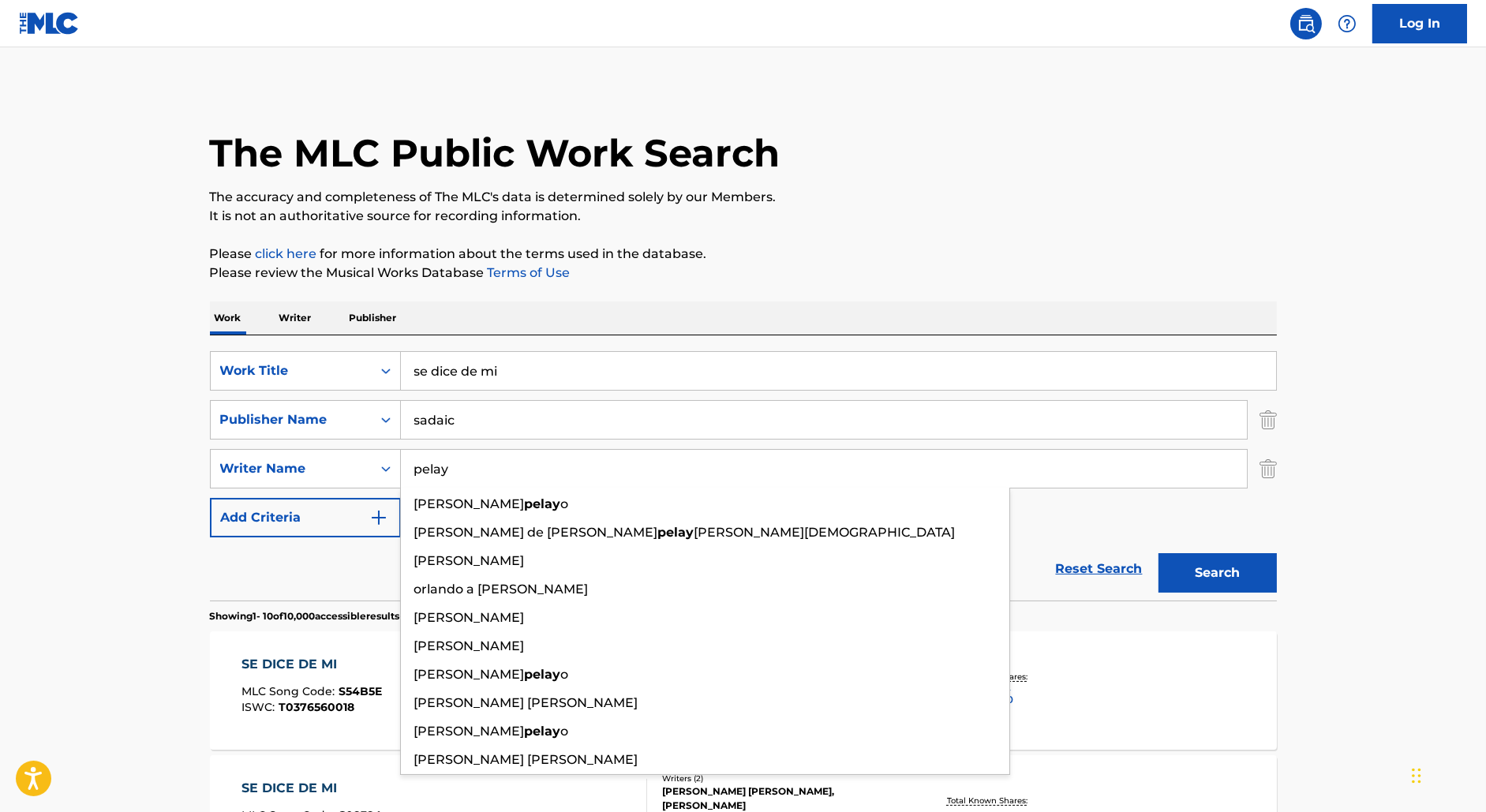
type input "pelay"
click at [1158, 553] on button "Search" at bounding box center [1217, 573] width 118 height 40
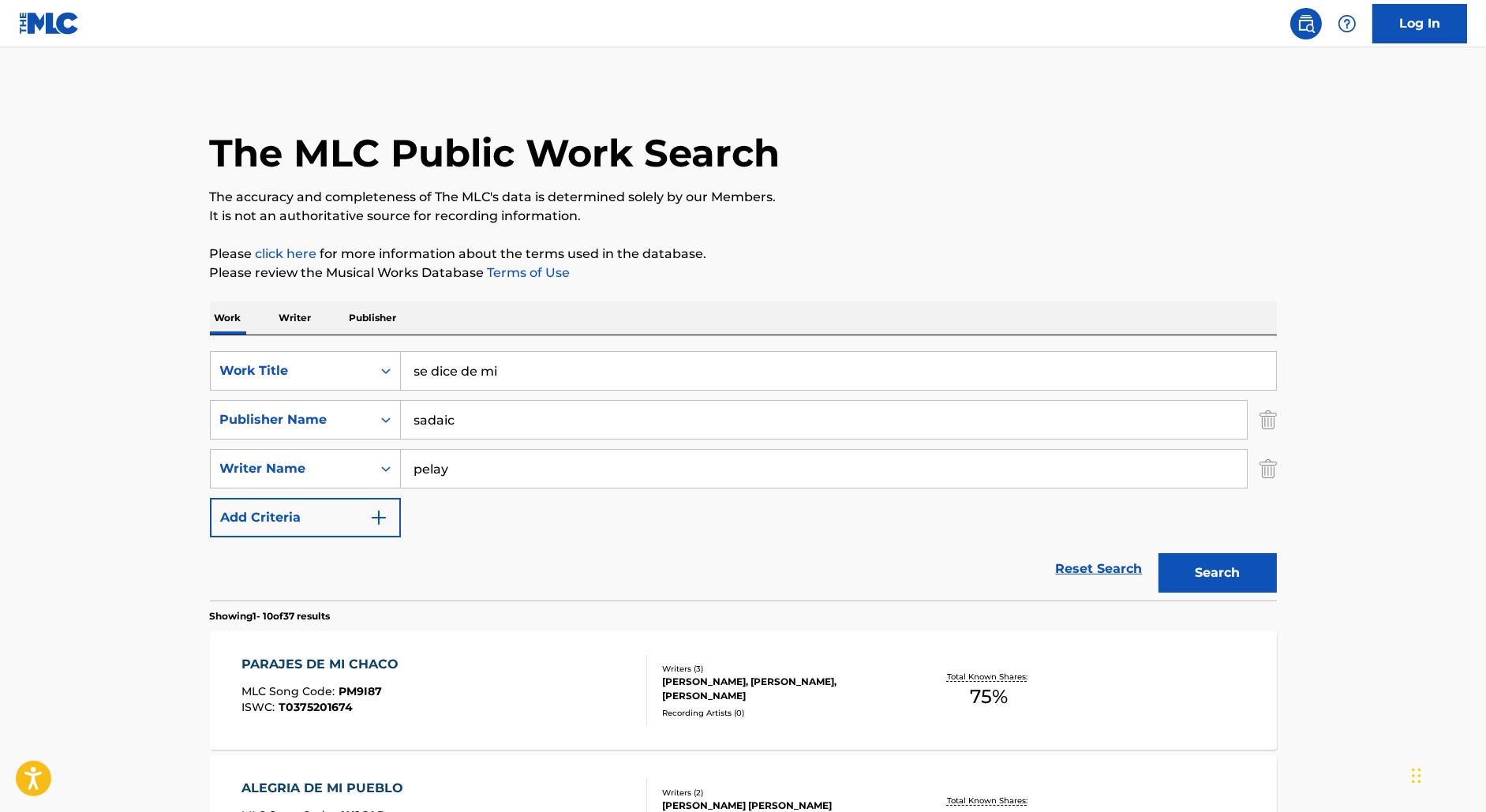
click at [1266, 470] on img "Search Form" at bounding box center [1268, 468] width 18 height 40
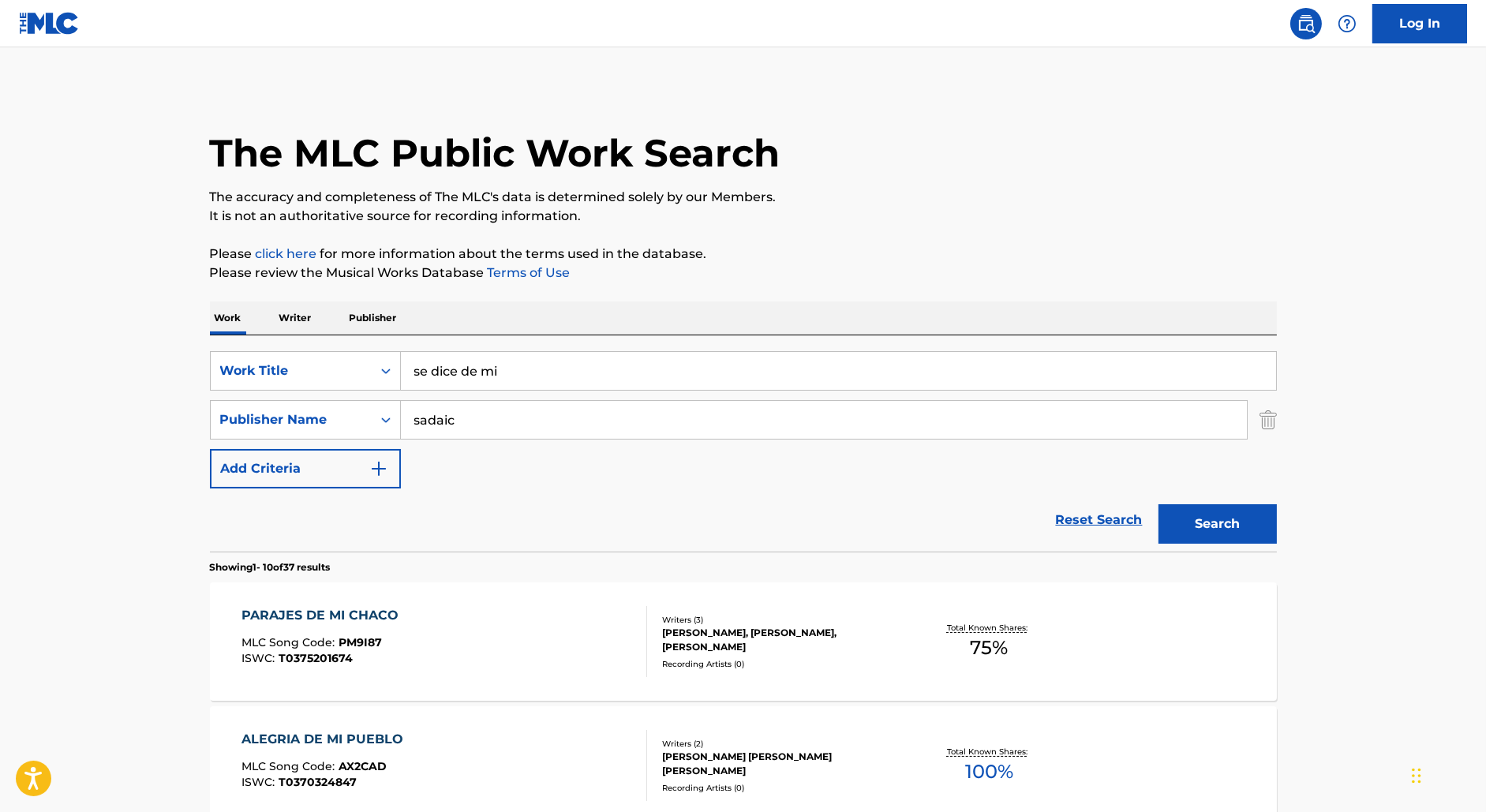
click at [1248, 507] on button "Search" at bounding box center [1217, 524] width 118 height 40
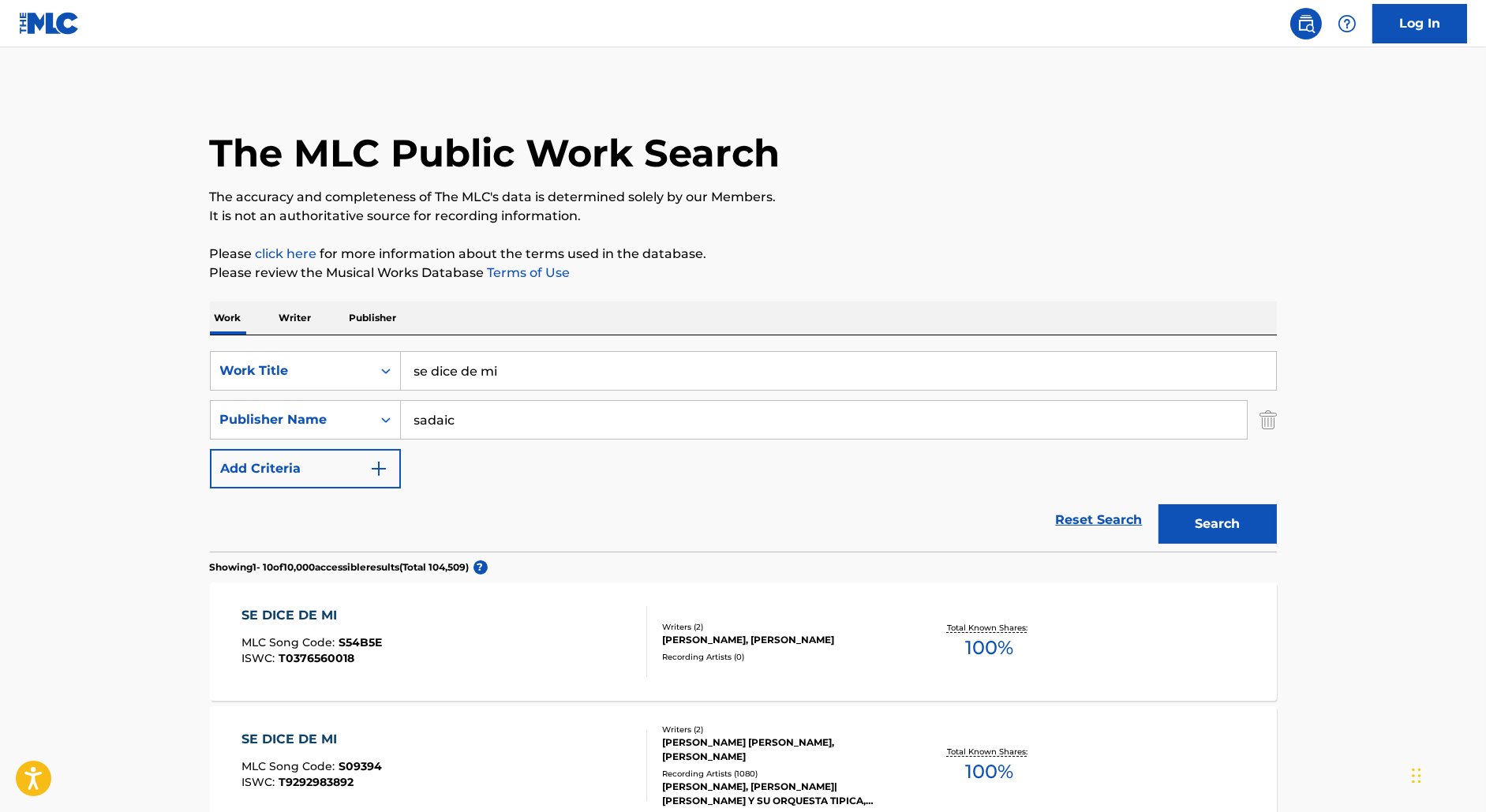
click at [868, 645] on div "FLORENCIA BELEN TRONCOSO, CARLOS ADRIAN ARRIETA" at bounding box center [781, 639] width 238 height 14
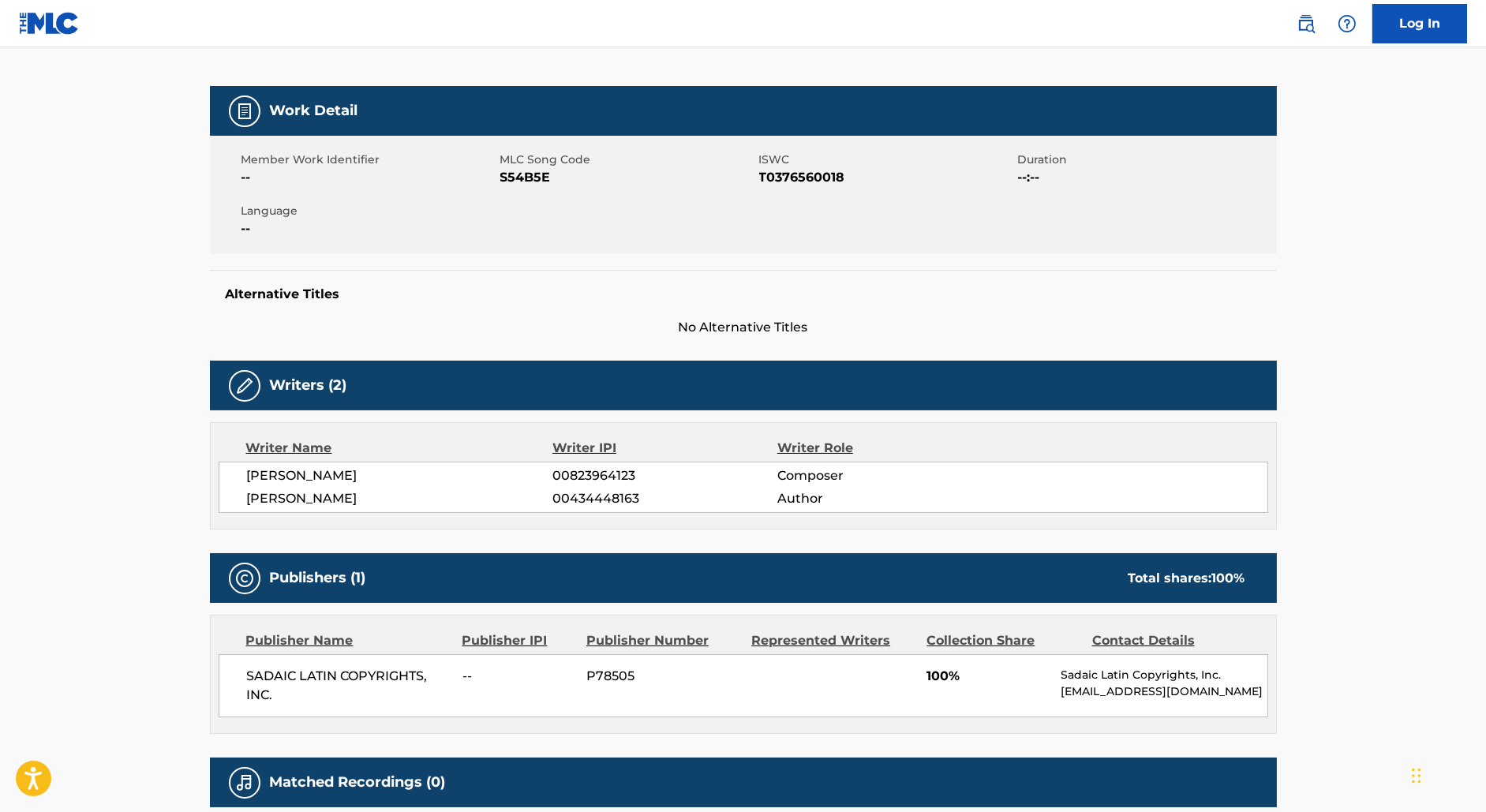
scroll to position [201, 0]
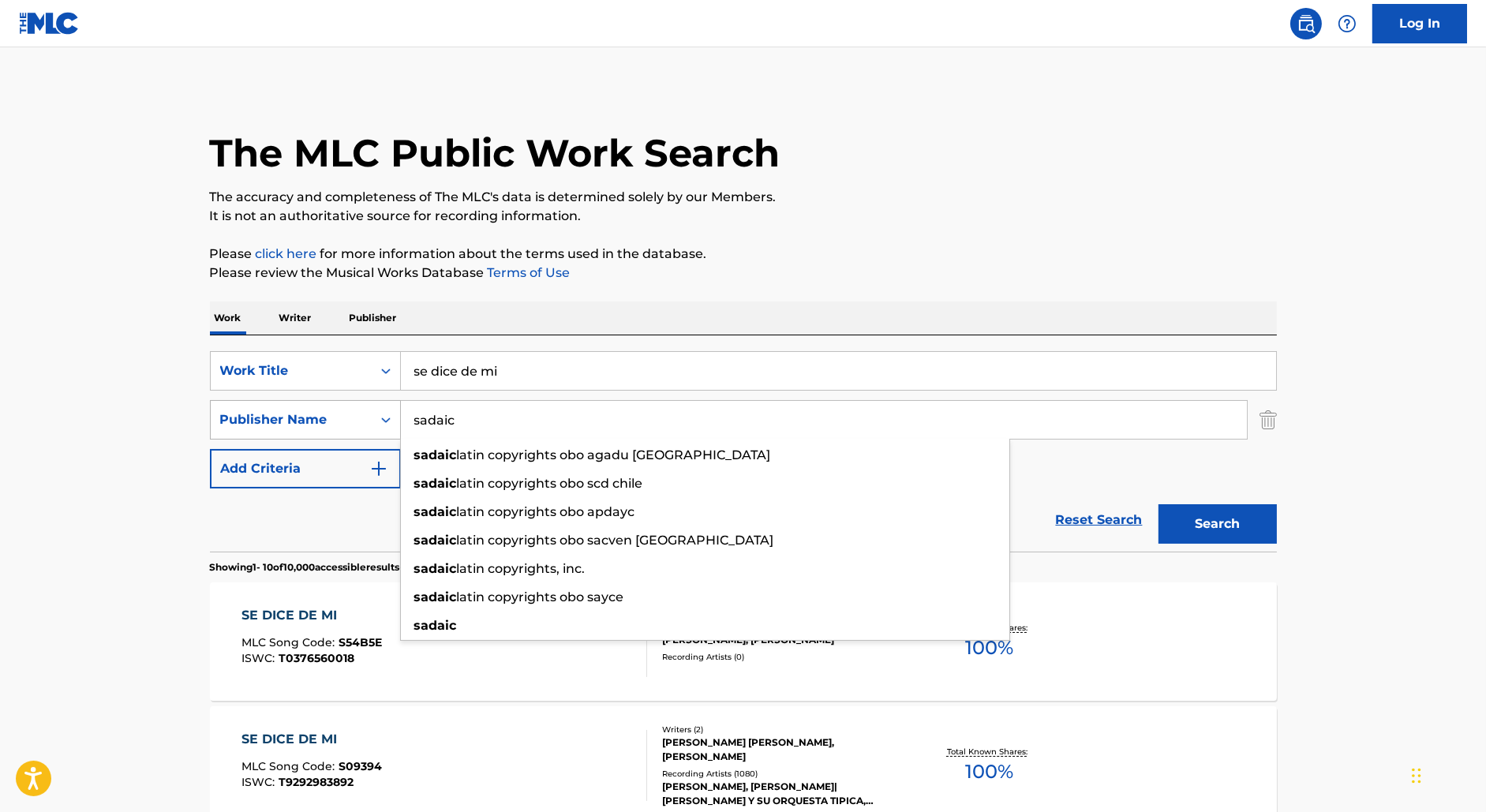
drag, startPoint x: 509, startPoint y: 427, endPoint x: 351, endPoint y: 401, distance: 160.1
click at [351, 401] on div "SearchWithCriteria95c3a7f1-7a36-456e-abb3-9cc7cdc54c4f Publisher Name sadaic sa…" at bounding box center [743, 419] width 1066 height 40
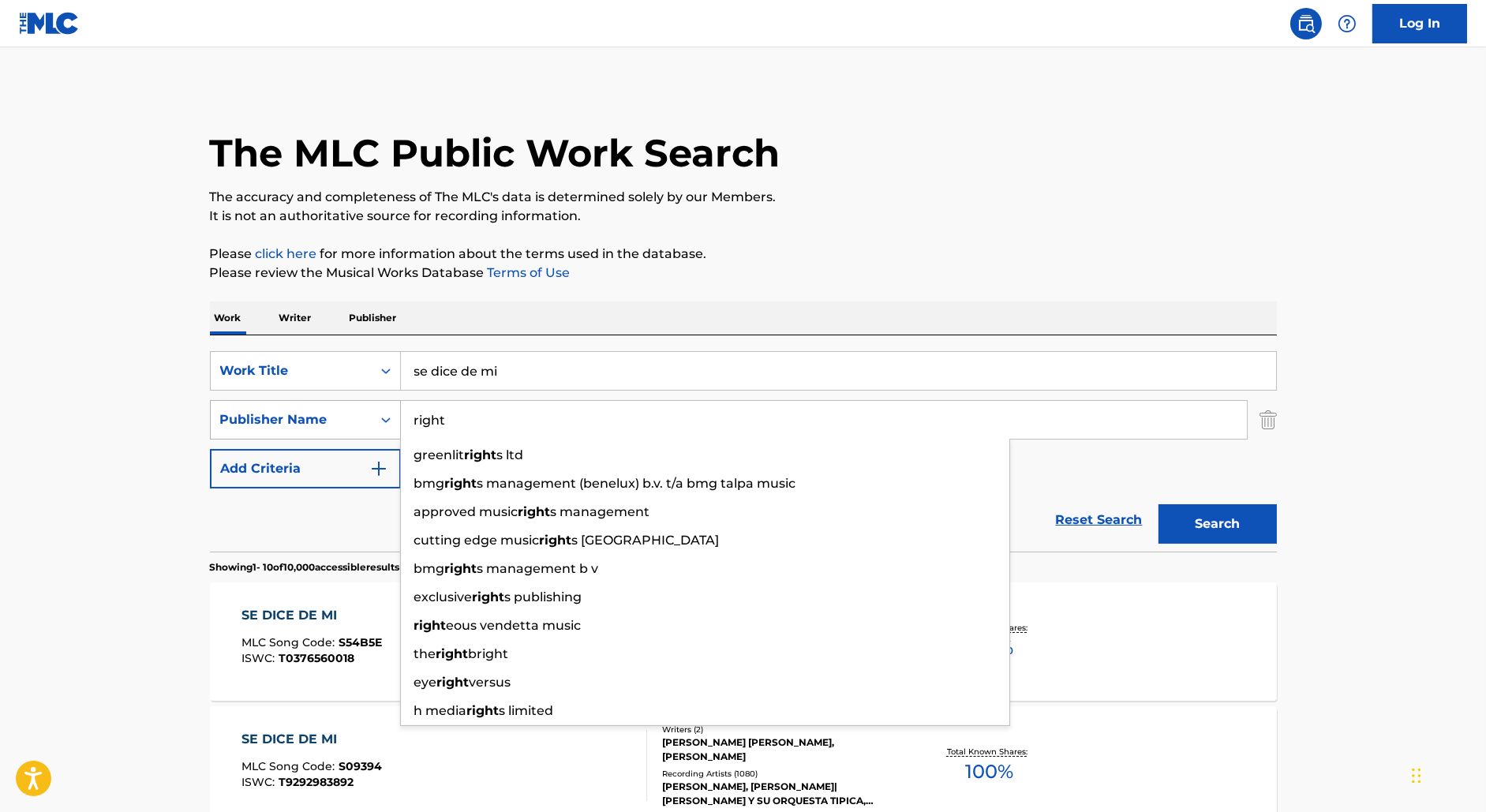
type input "right"
click at [1158, 504] on button "Search" at bounding box center [1217, 524] width 118 height 40
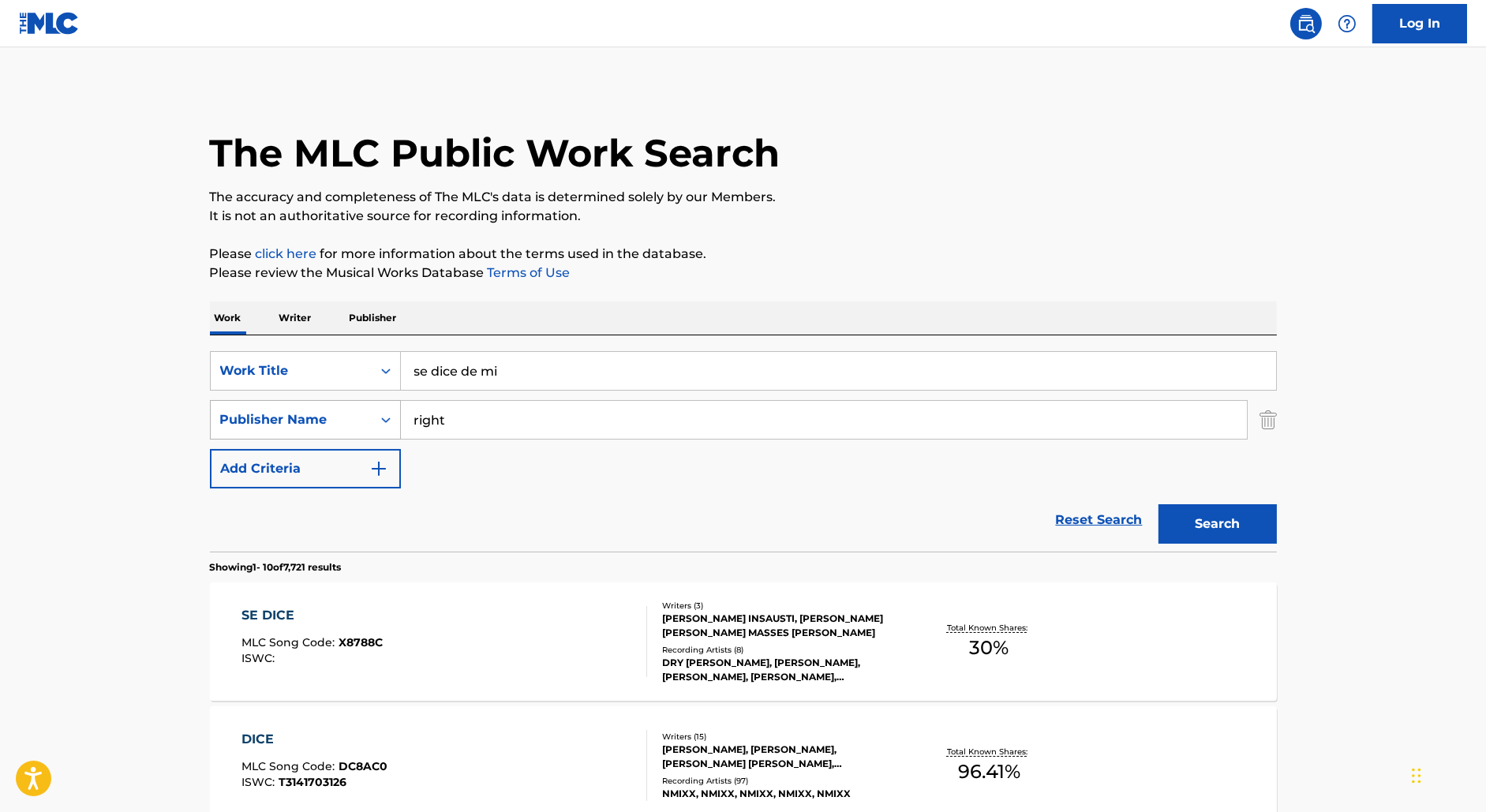
click at [352, 429] on div "Publisher Name" at bounding box center [291, 419] width 161 height 30
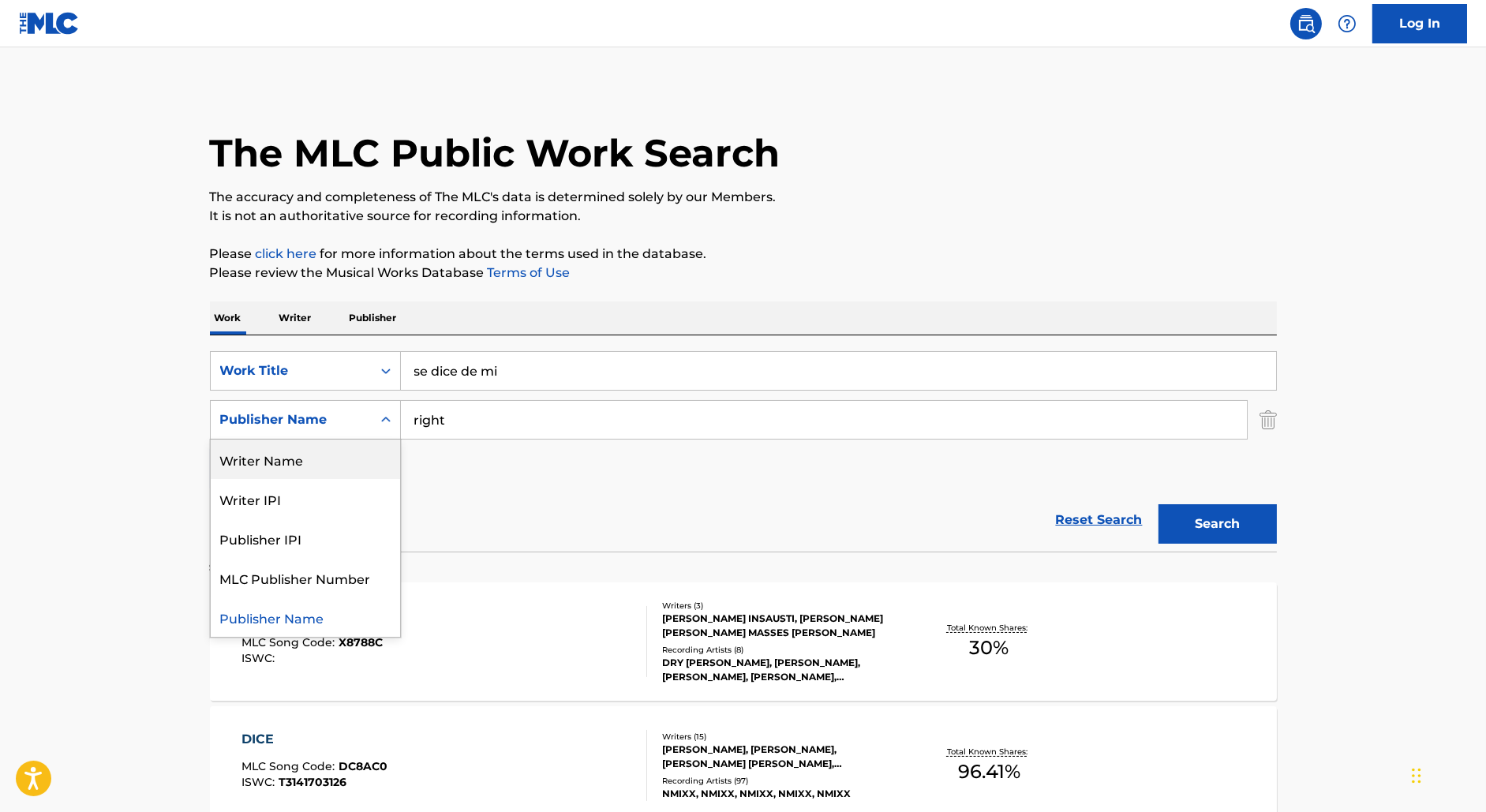
click at [338, 457] on div "Writer Name" at bounding box center [305, 459] width 189 height 40
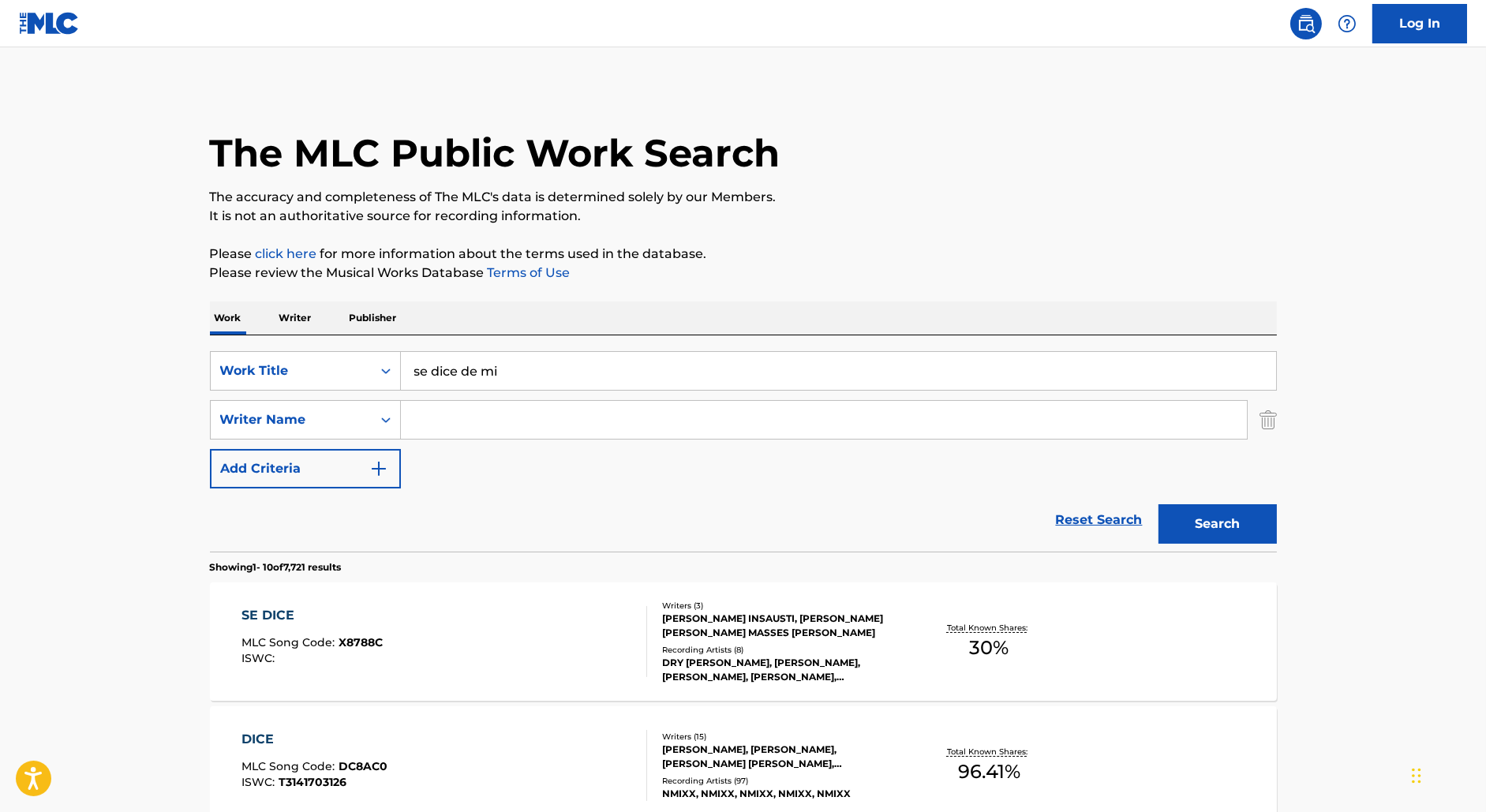
click at [469, 429] on input "Search Form" at bounding box center [823, 419] width 846 height 38
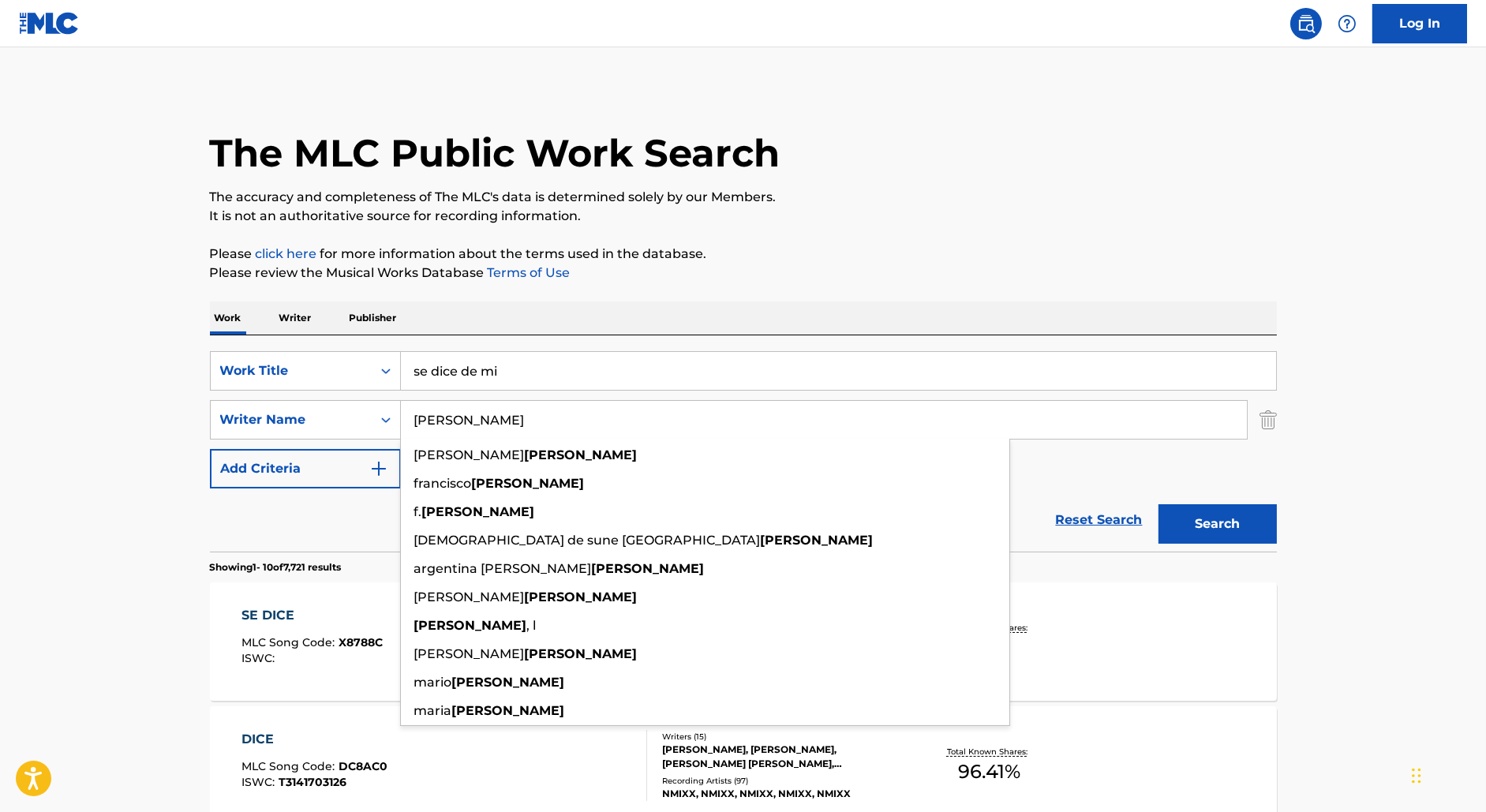
click at [1158, 504] on button "Search" at bounding box center [1217, 524] width 118 height 40
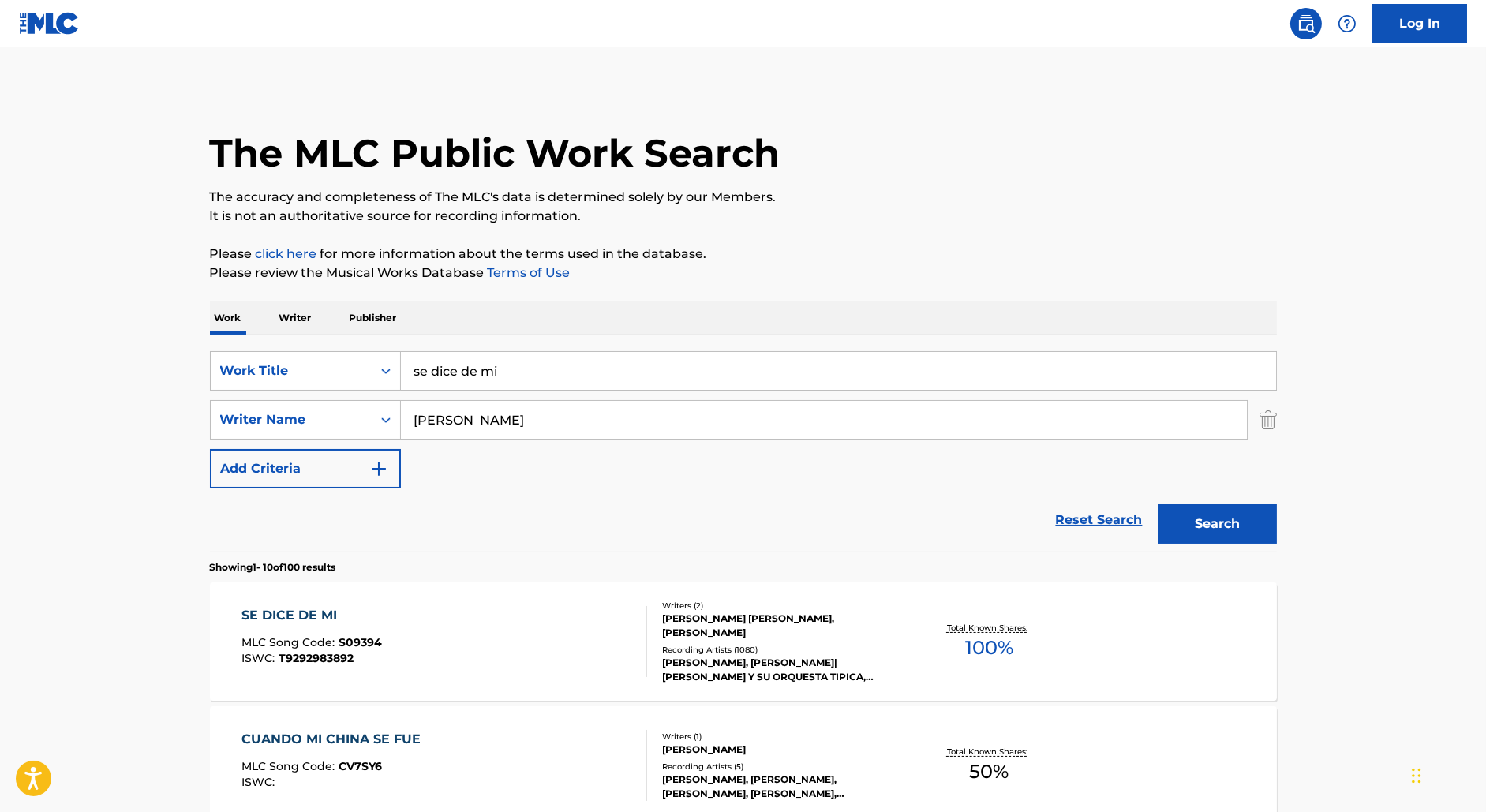
click at [437, 418] on input "canaro" at bounding box center [823, 419] width 846 height 38
type input "["
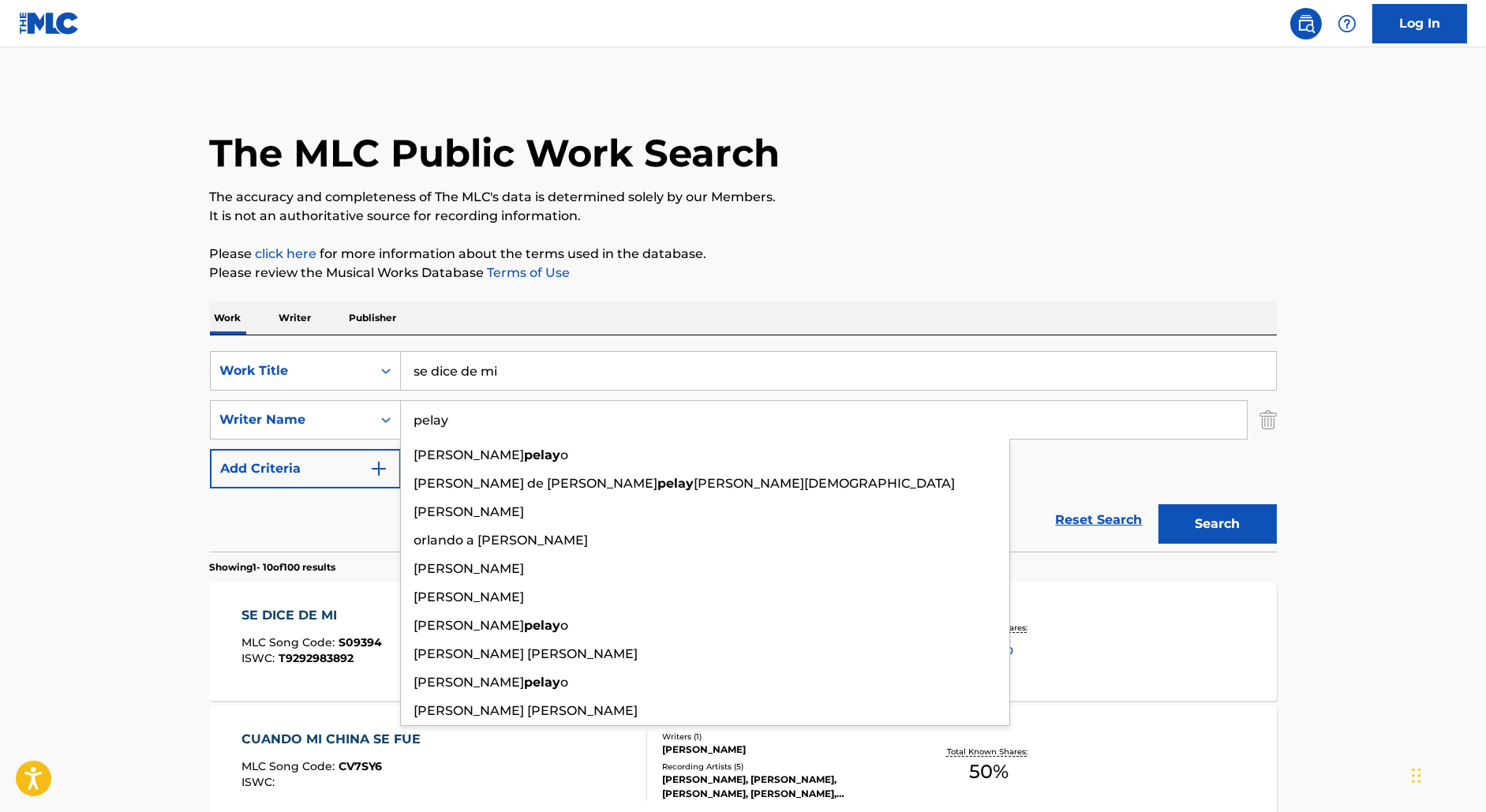
click at [1158, 504] on button "Search" at bounding box center [1217, 524] width 118 height 40
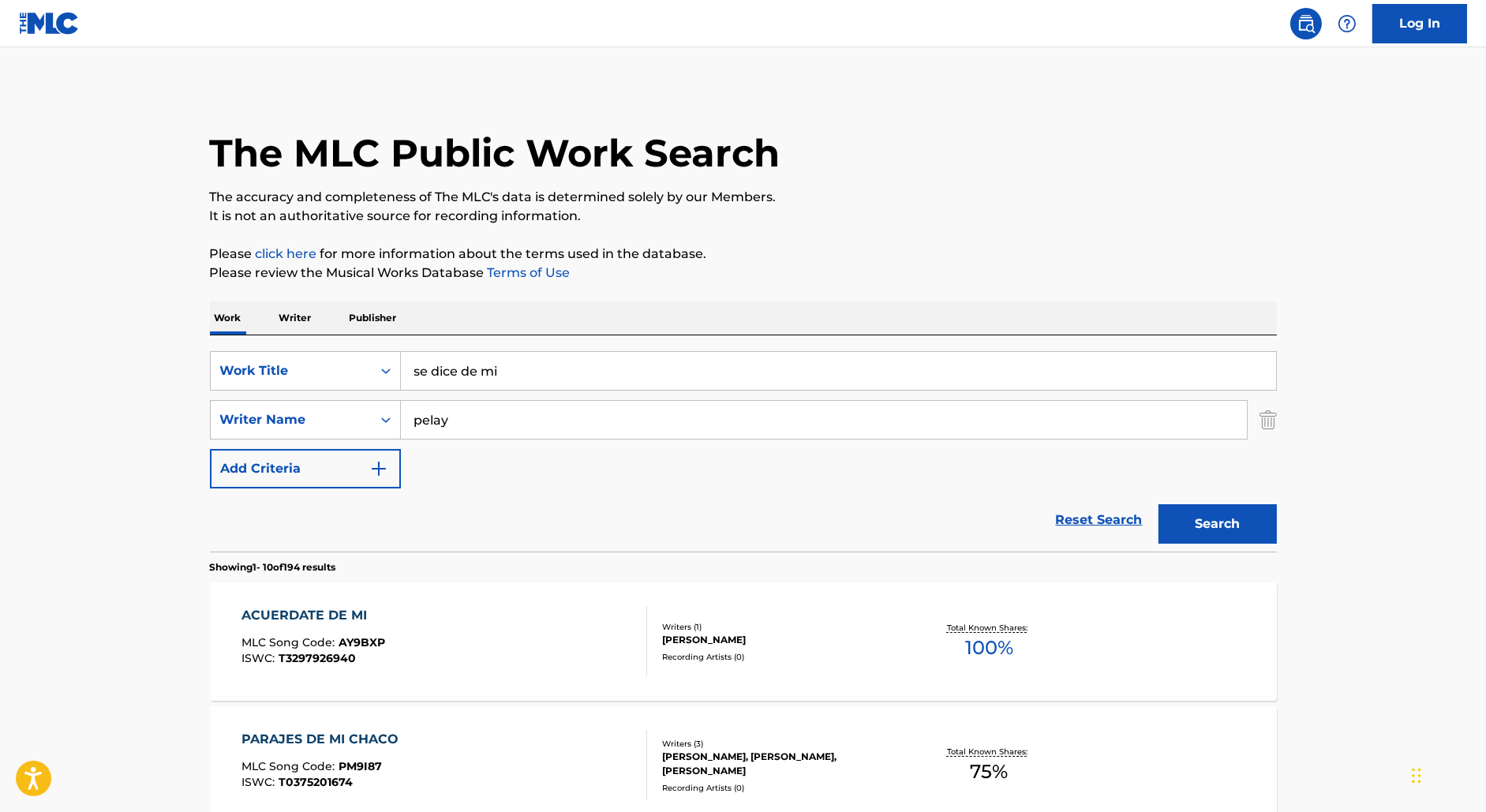
click at [420, 413] on input "pelay" at bounding box center [823, 419] width 846 height 38
click at [420, 414] on input "pelay" at bounding box center [823, 419] width 846 height 38
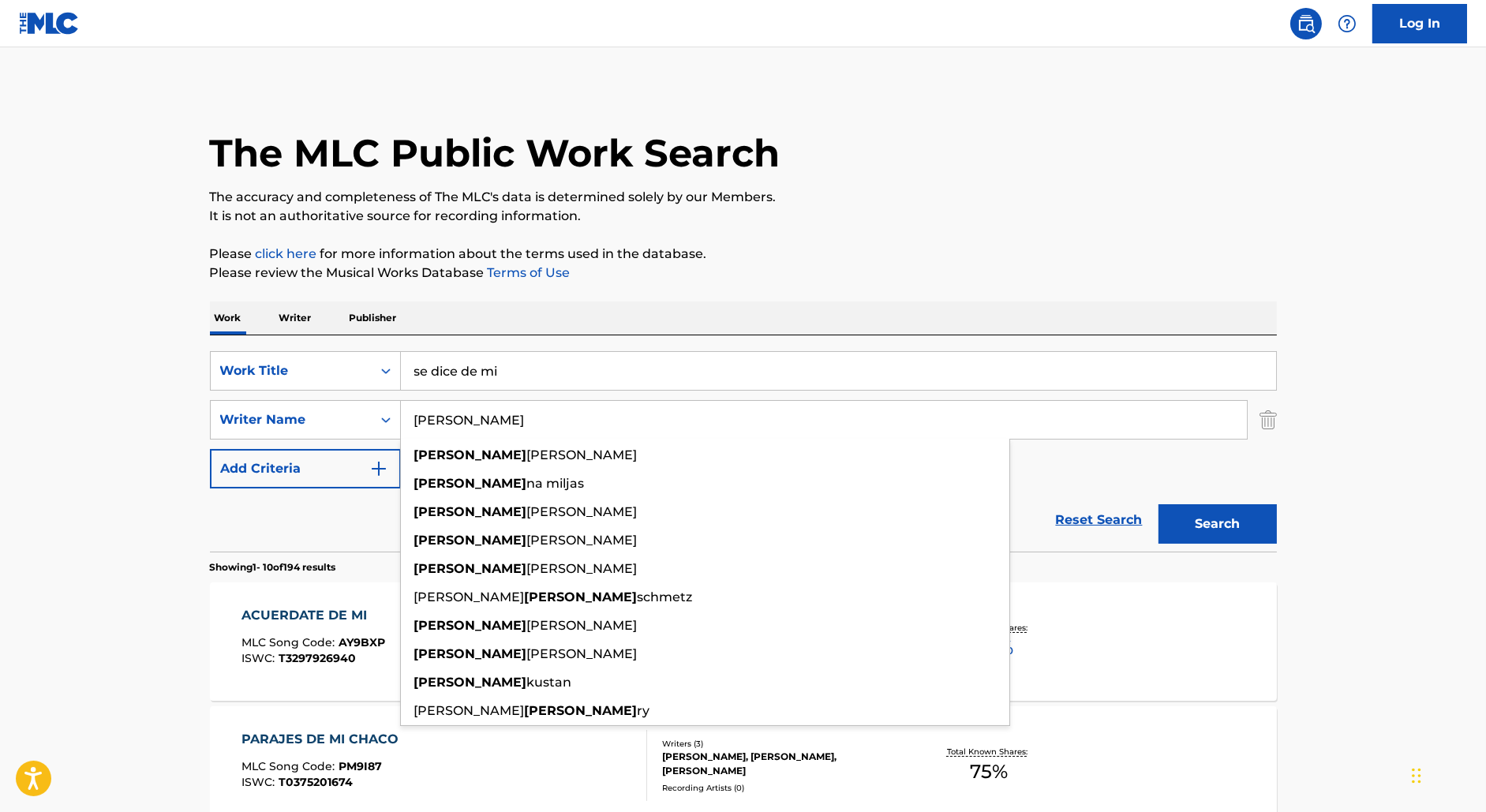
click at [1158, 504] on button "Search" at bounding box center [1217, 524] width 118 height 40
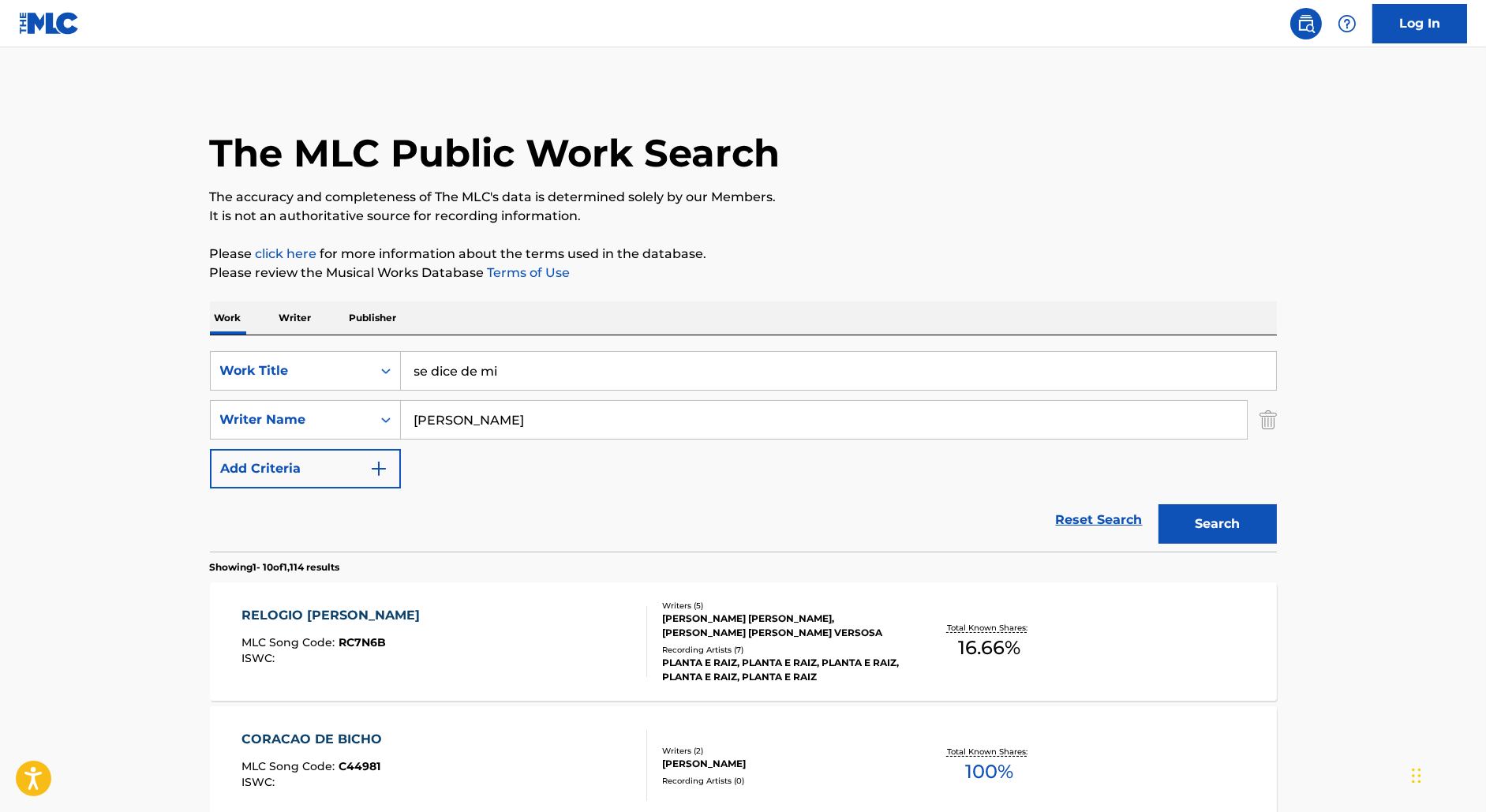
click at [427, 417] on input "ivo" at bounding box center [823, 419] width 846 height 38
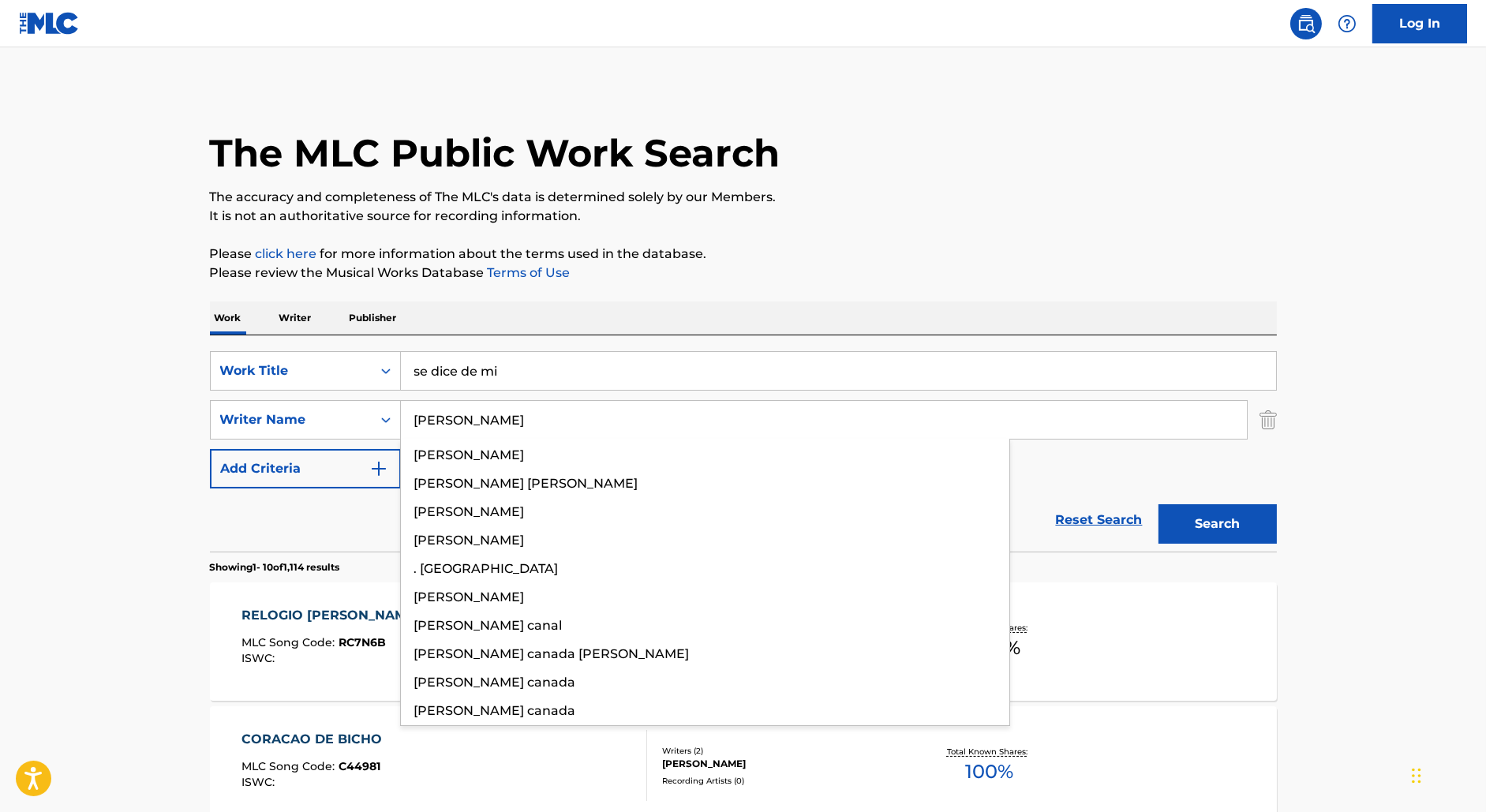
type input "canaro"
click at [1158, 504] on button "Search" at bounding box center [1217, 524] width 118 height 40
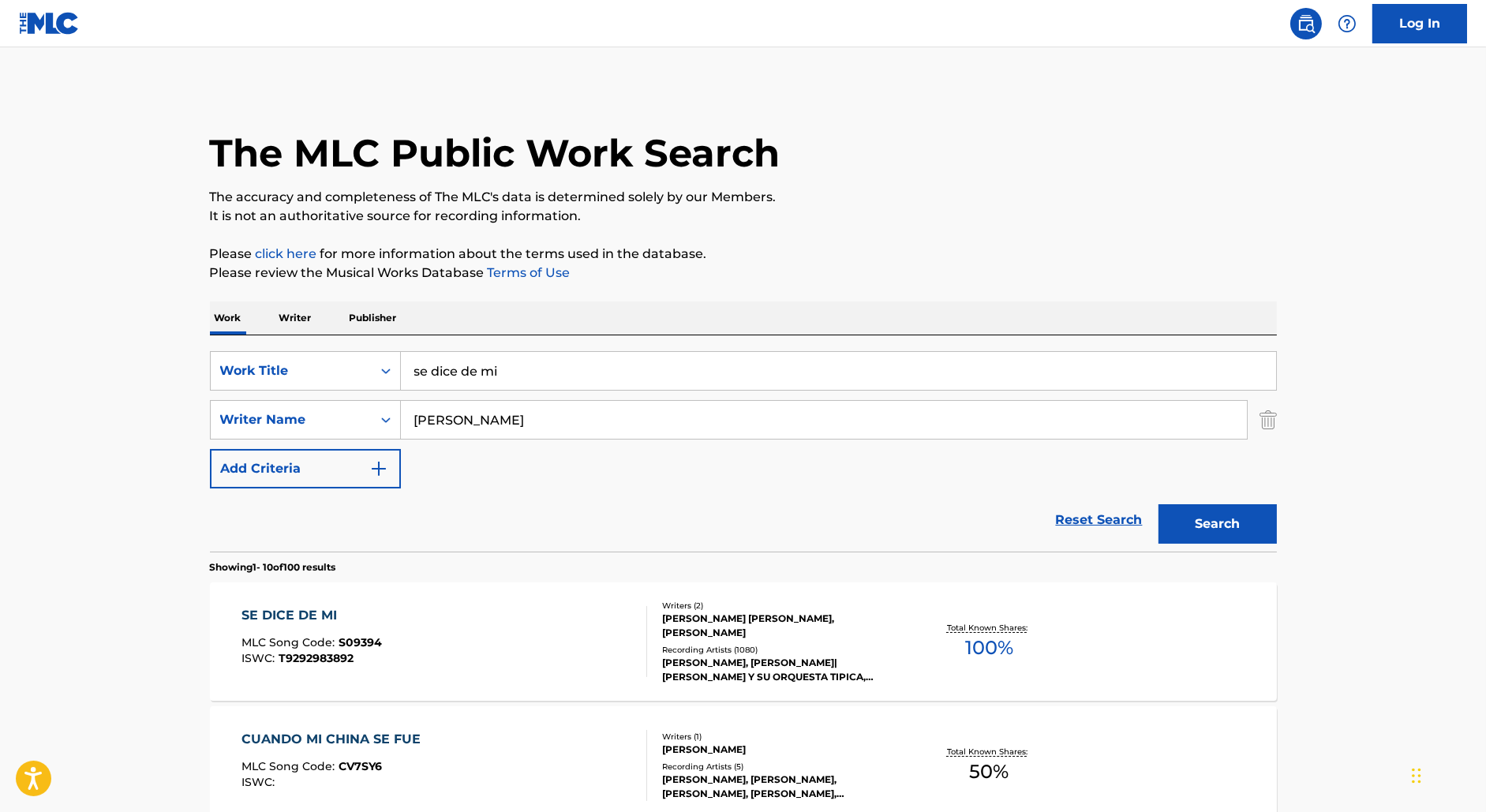
click at [791, 656] on div "YOLANDA RAYO, TITA MERELLO|FRANCISCO CANARO Y SU ORQUESTA TIPICA, TITA MERELLO,…" at bounding box center [781, 670] width 238 height 29
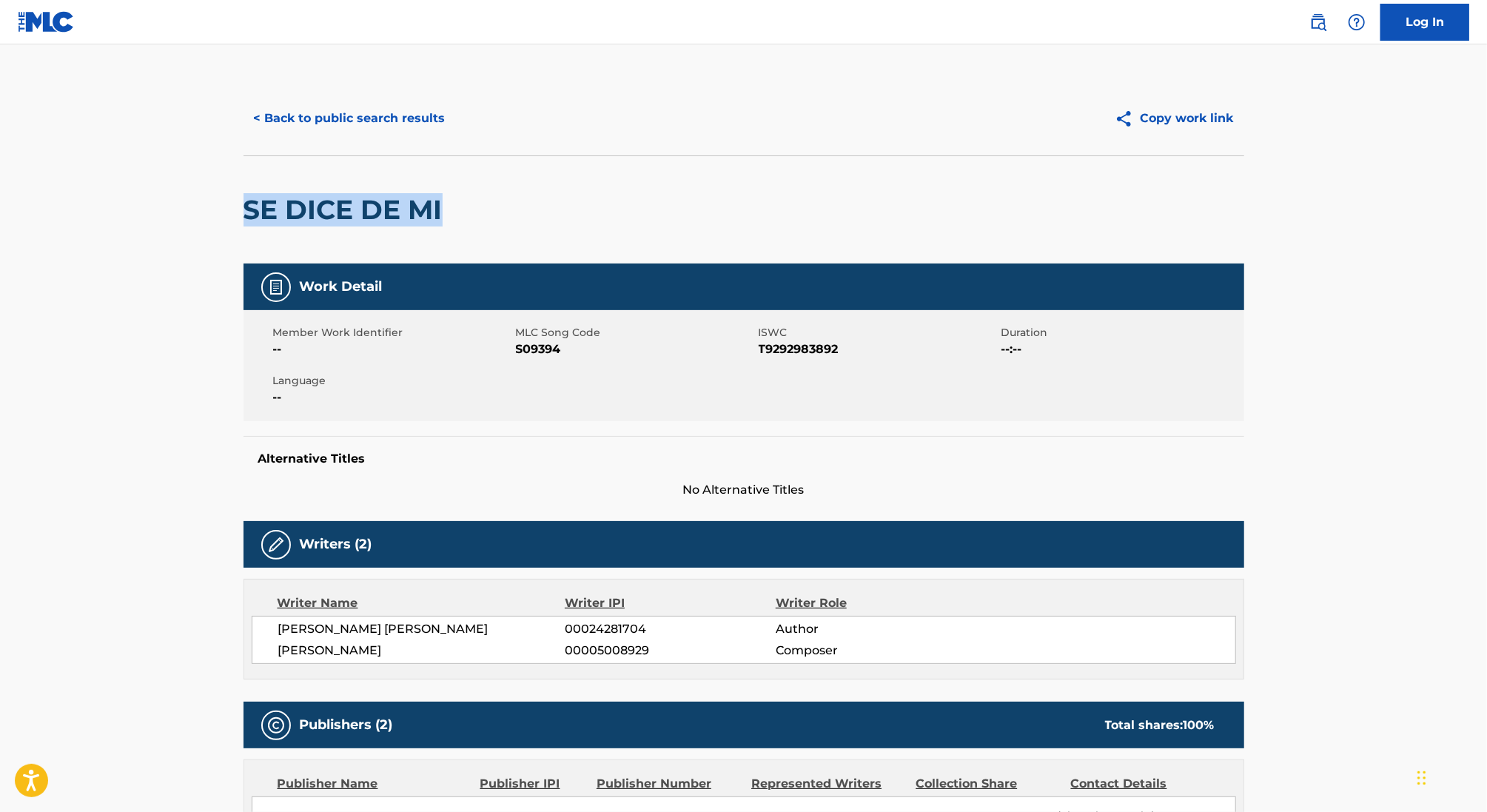
drag, startPoint x: 397, startPoint y: 196, endPoint x: 593, endPoint y: 196, distance: 196.0
copy h2 "SE DICE DE MI"
